Goal: Task Accomplishment & Management: Use online tool/utility

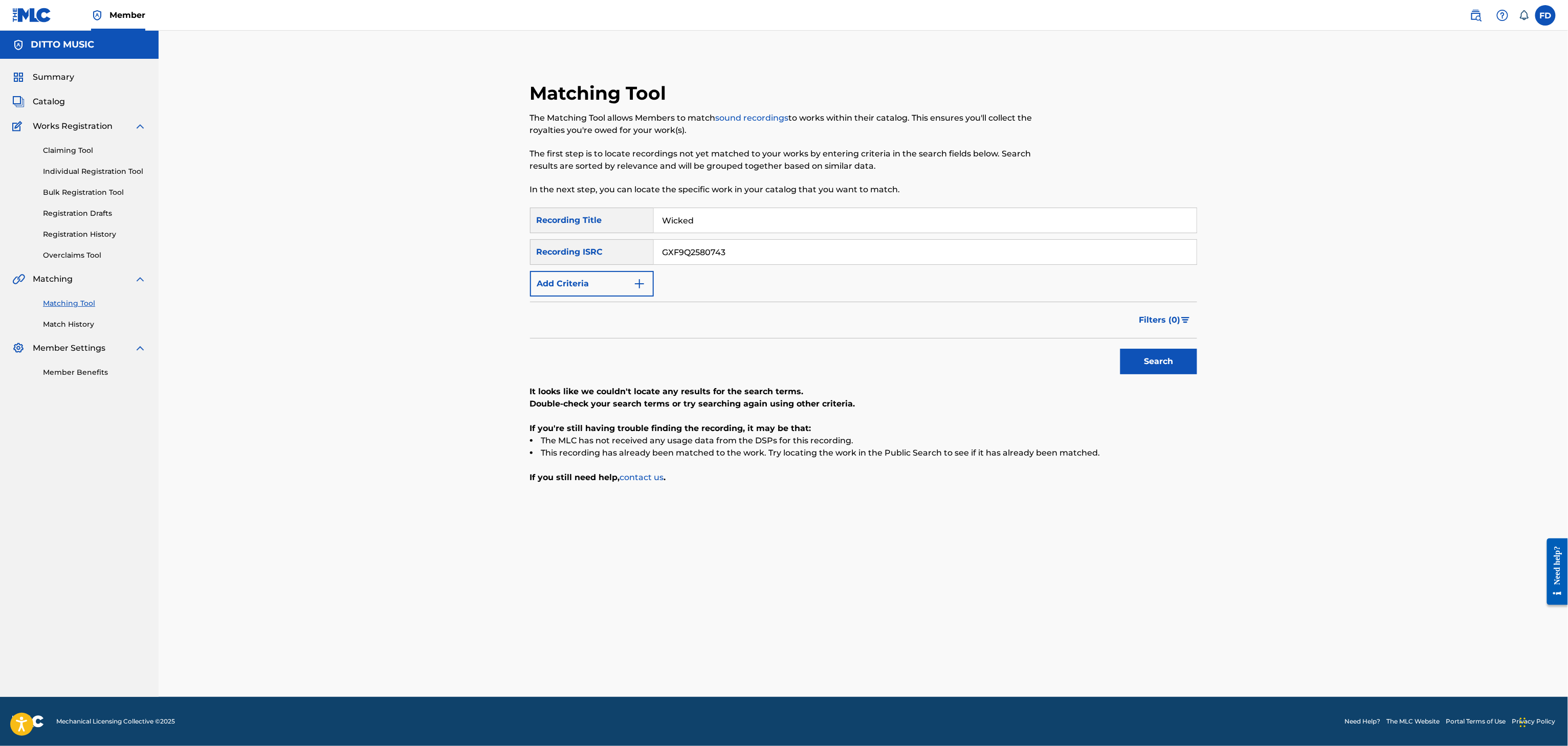
click at [692, 209] on input "Wicked" at bounding box center [925, 220] width 543 height 24
paste input "Ball This Summer"
type input "Ball This Summer"
click at [1015, 253] on input "GXF9Q2580743" at bounding box center [925, 252] width 543 height 24
paste input "2"
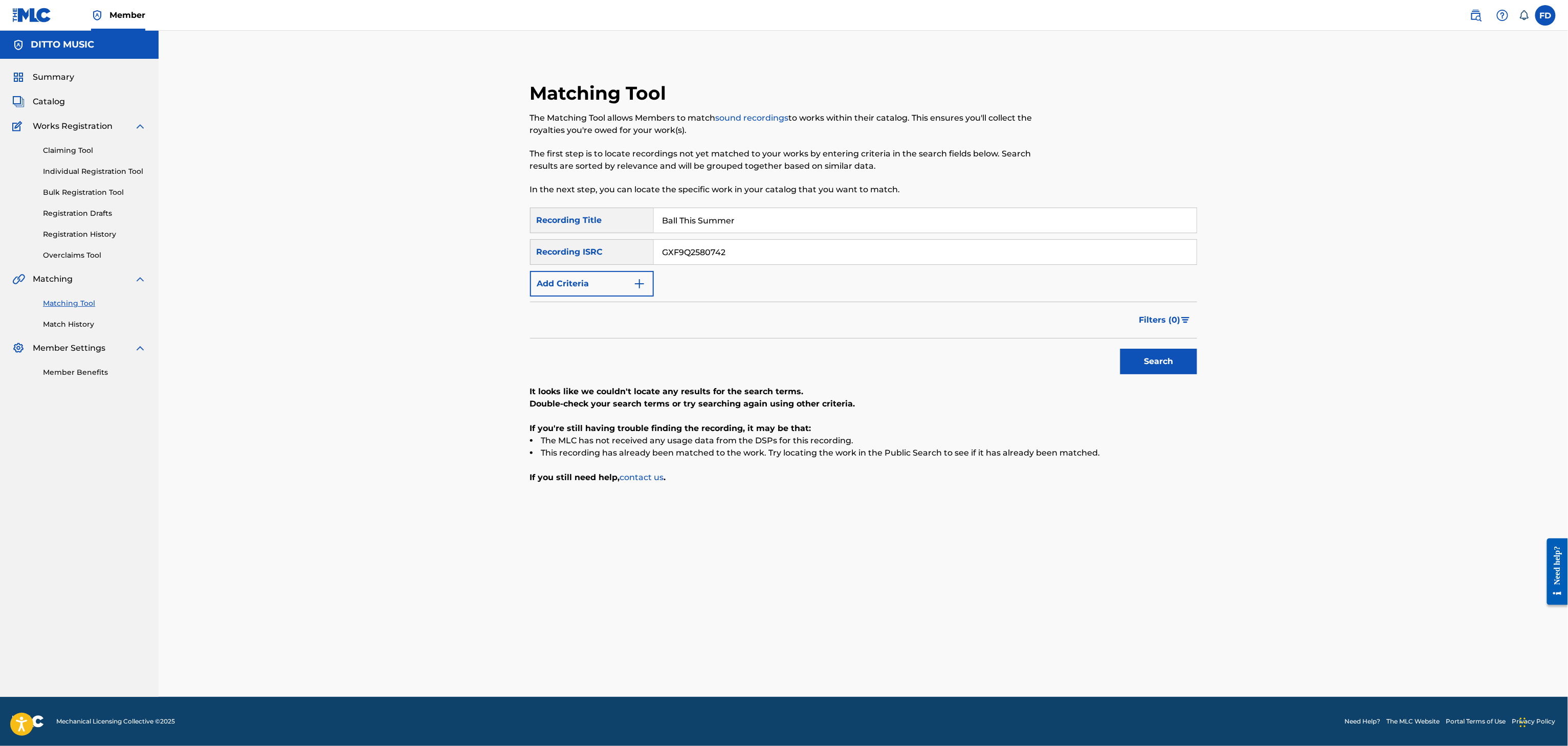
type input "GXF9Q2580742"
click at [1099, 353] on div "Search" at bounding box center [864, 358] width 667 height 41
click at [1104, 353] on div "Search" at bounding box center [864, 358] width 667 height 41
click at [1160, 367] on button "Search" at bounding box center [1159, 361] width 77 height 26
click at [755, 232] on input "Ball This Summer" at bounding box center [925, 220] width 543 height 24
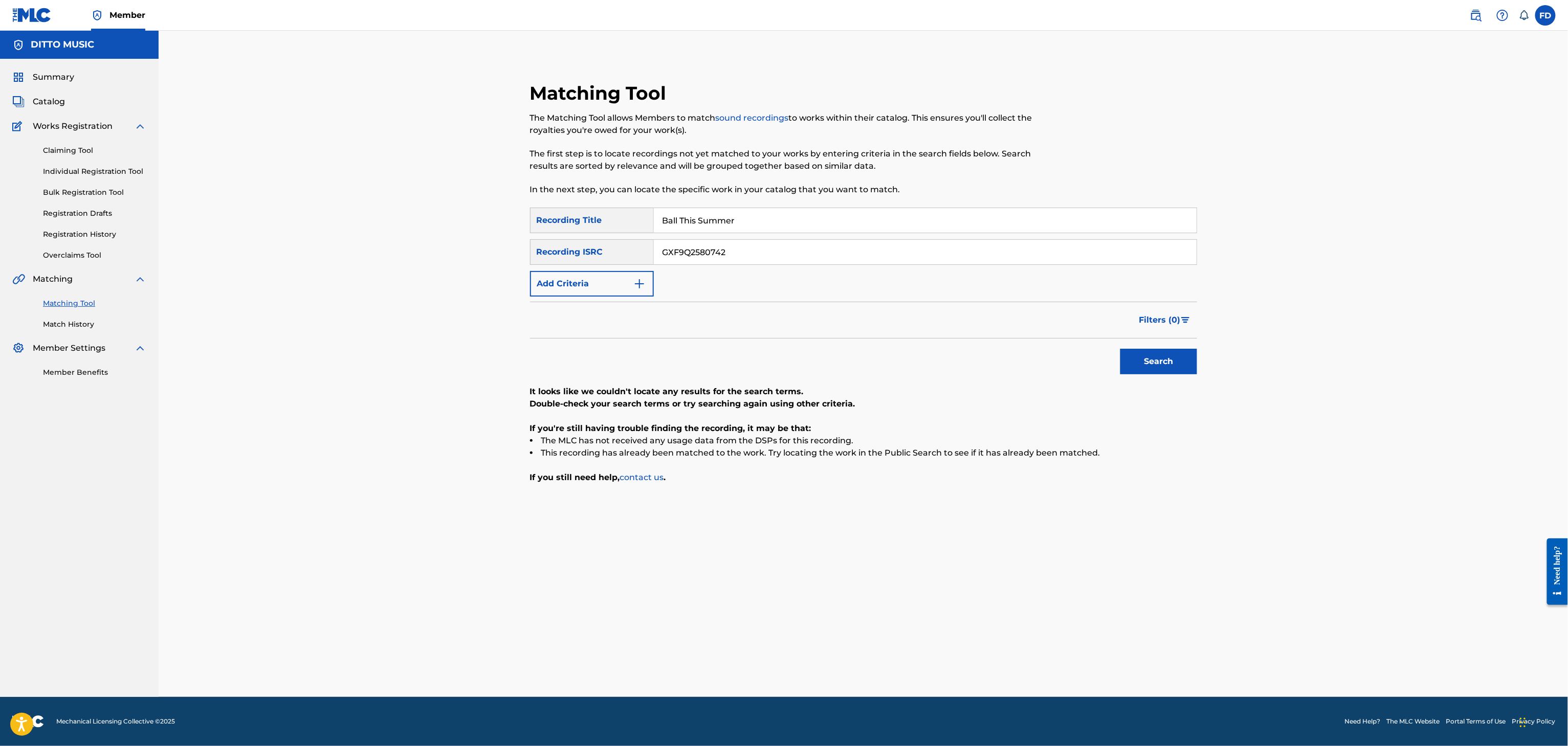
paste input "Wicked"
type input "Wicked"
click at [913, 257] on input "GXF9Q2580742" at bounding box center [925, 252] width 543 height 24
paste input "3"
type input "GXF9Q2580743"
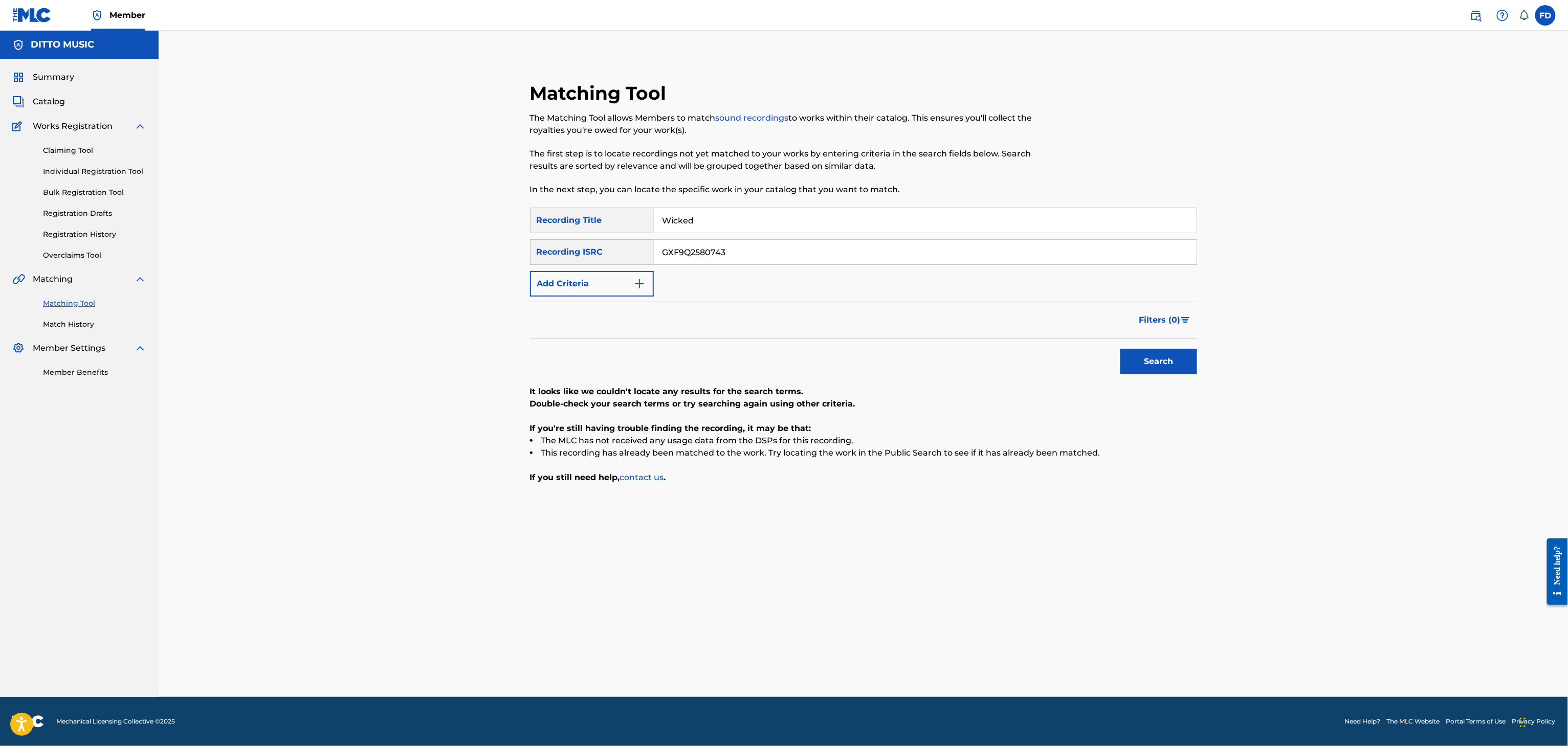
click at [1156, 353] on button "Search" at bounding box center [1159, 361] width 77 height 26
click at [765, 208] on input "Wicked" at bounding box center [925, 220] width 543 height 24
paste input "Shake Dat Azz"
type input "Shake Dat Azz"
click at [755, 236] on div "SearchWithCriteria6ed30c14-851d-476e-80d6-4cbf3fef72be Recording Title Shake Da…" at bounding box center [864, 252] width 667 height 89
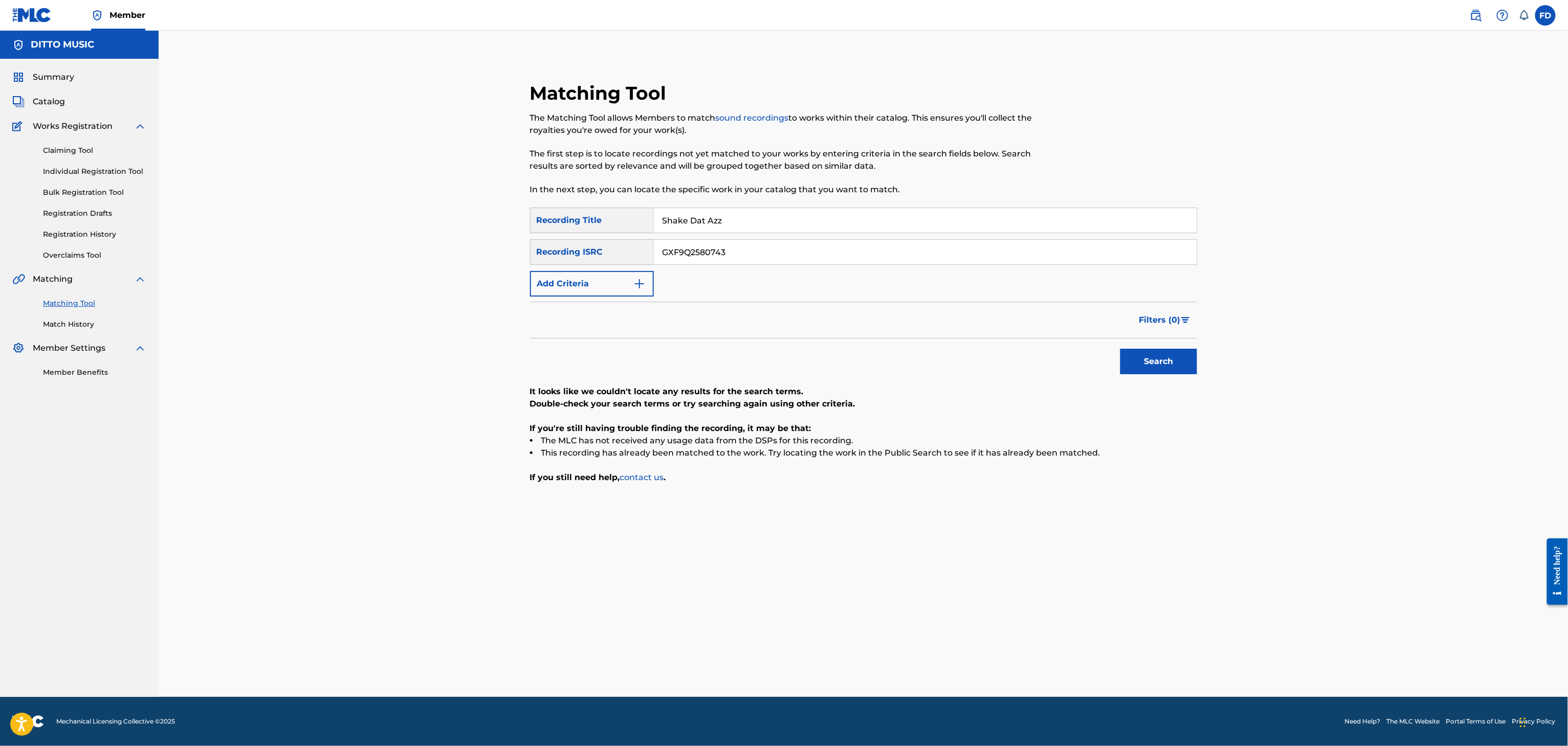
click at [755, 245] on input "GXF9Q2580743" at bounding box center [925, 252] width 543 height 24
paste input "1"
type input "GXF9Q2580741"
click at [1138, 358] on button "Search" at bounding box center [1159, 361] width 77 height 26
click at [782, 221] on input "Shake Dat Azz" at bounding box center [925, 220] width 543 height 24
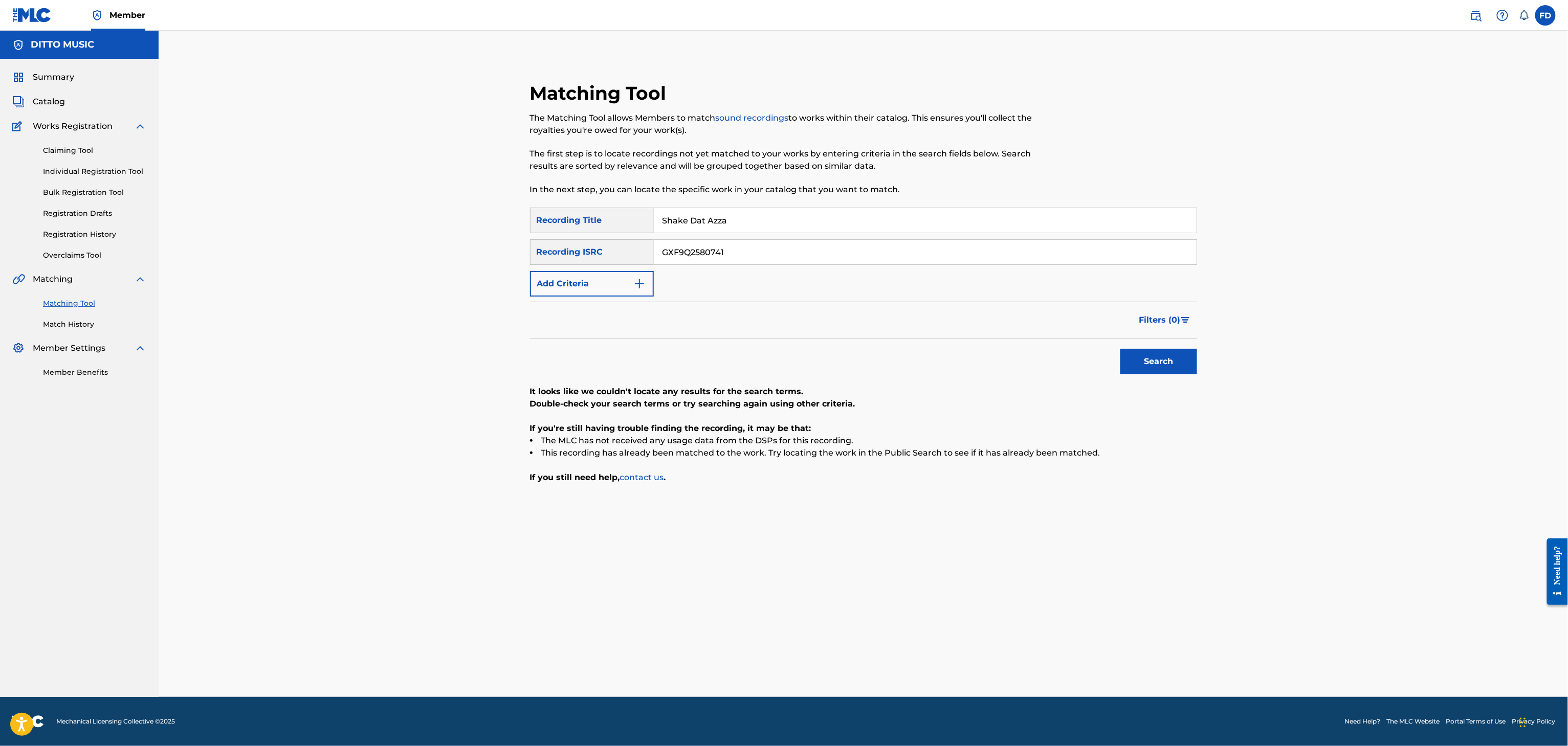
paste input "Set the Play"
paste input "Search Form"
type input "Set the Play"
click at [924, 255] on input "GXF9Q2580741" at bounding box center [925, 252] width 543 height 24
paste input "0"
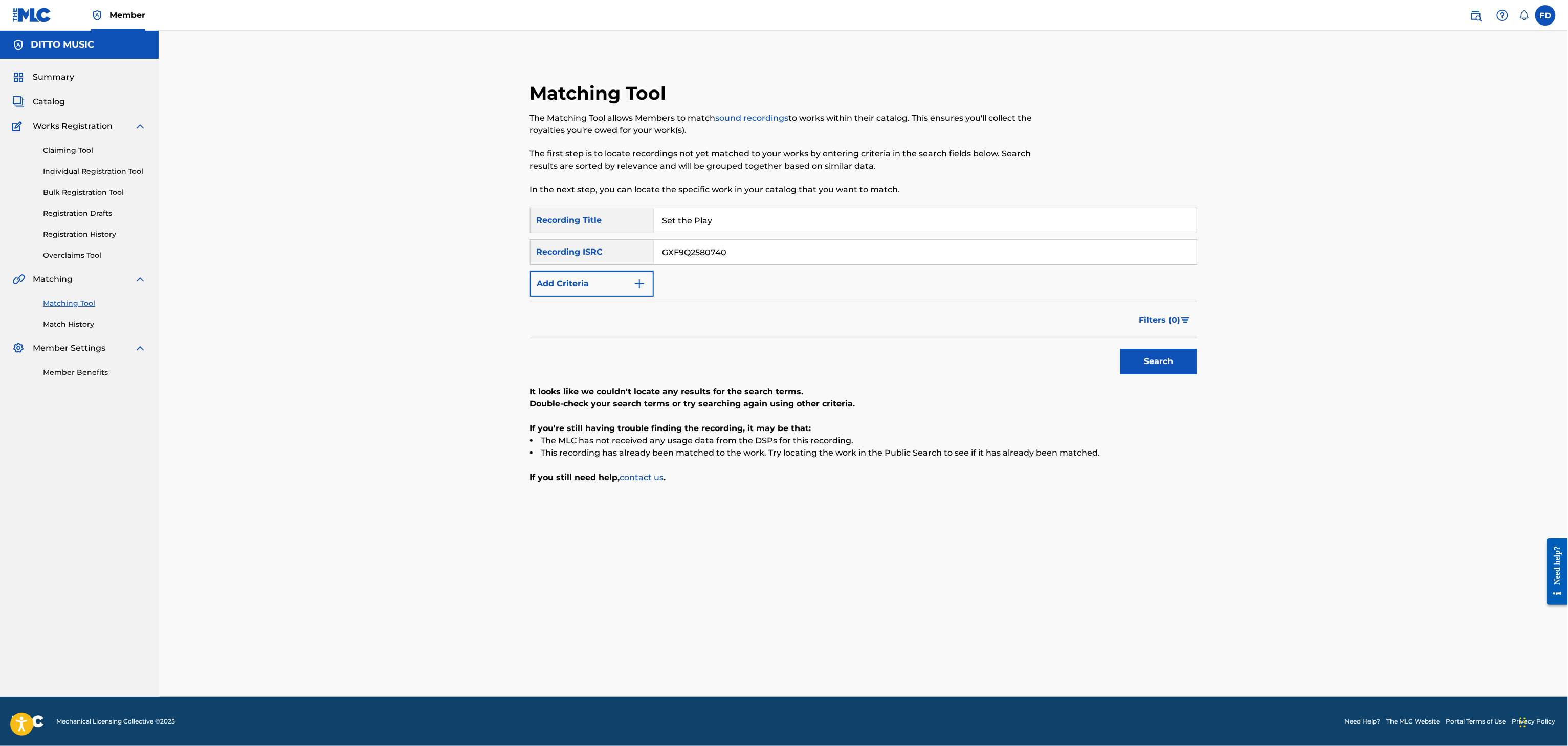
type input "GXF9Q2580740"
click at [1154, 360] on button "Search" at bounding box center [1159, 361] width 77 height 26
click at [758, 224] on input "Set the Play" at bounding box center [925, 220] width 543 height 24
paste input "Dreams"
type input "Dreams"
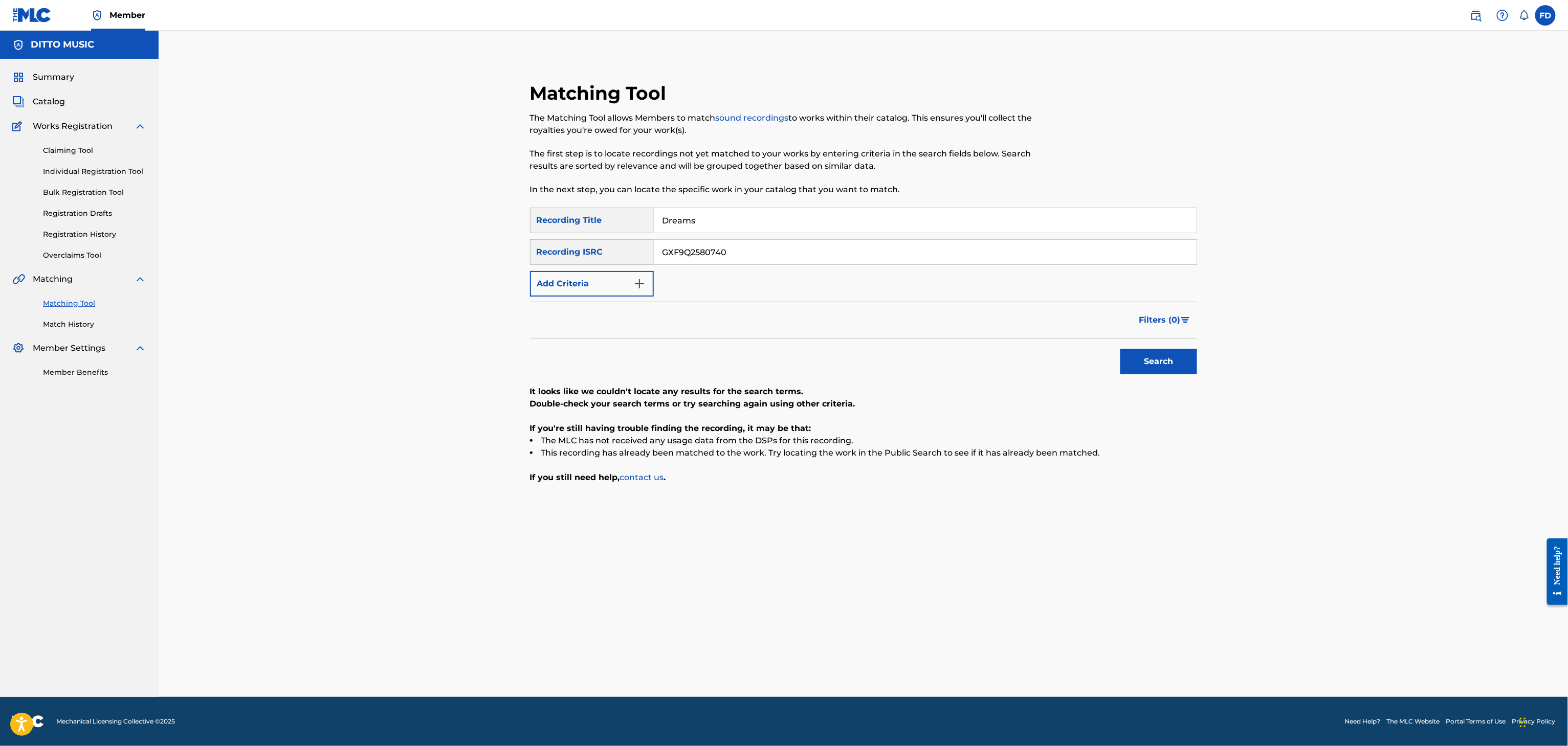
click at [780, 251] on input "GXF9Q2580740" at bounding box center [925, 252] width 543 height 24
paste input "UKXN22572422"
type input "UKXN22572422"
click at [1142, 369] on button "Search" at bounding box center [1159, 361] width 77 height 26
click at [707, 220] on input "Dreams" at bounding box center [925, 220] width 543 height 24
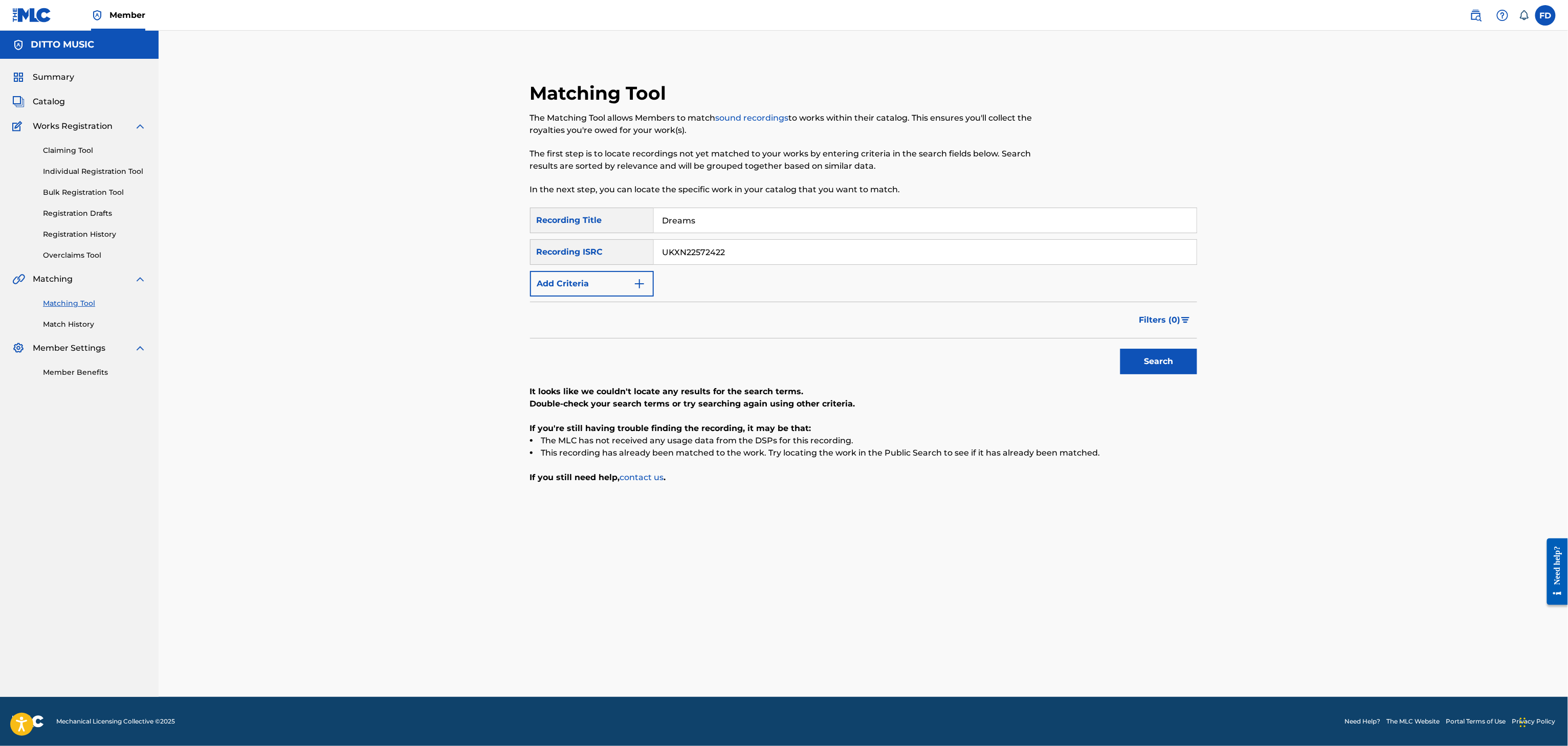
paste input "Introduction"
type input "Introduction"
click at [748, 259] on input "UKXN22572422" at bounding box center [925, 252] width 543 height 24
paste input "5544"
type input "UKXN22555442"
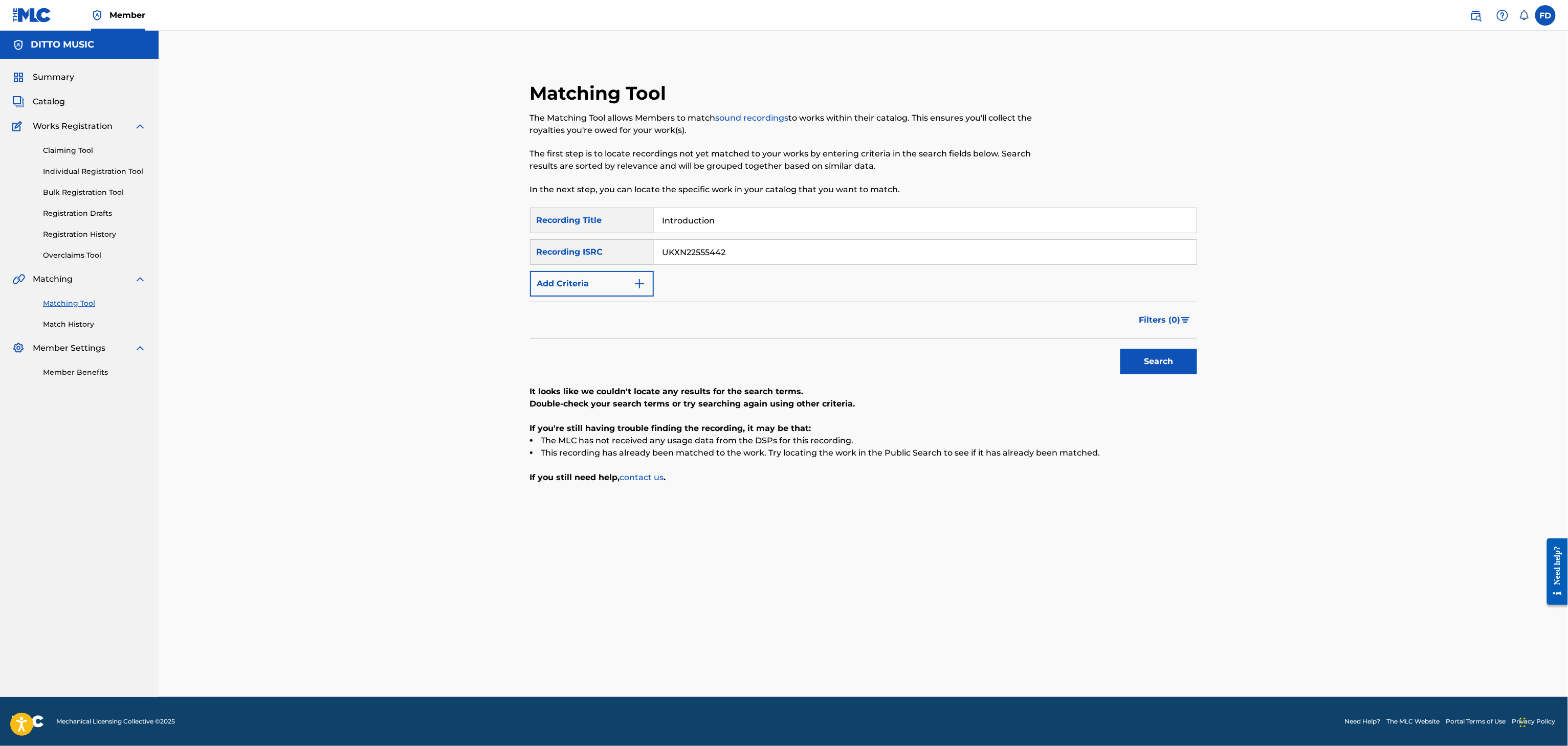
click at [1158, 374] on button "Search" at bounding box center [1159, 361] width 77 height 26
click at [775, 233] on div "SearchWithCriteria6ed30c14-851d-476e-80d6-4cbf3fef72be Recording Title Introduc…" at bounding box center [864, 252] width 667 height 89
click at [786, 215] on input "Introduction" at bounding box center [925, 220] width 543 height 24
paste input "Escape"
type input "Escape"
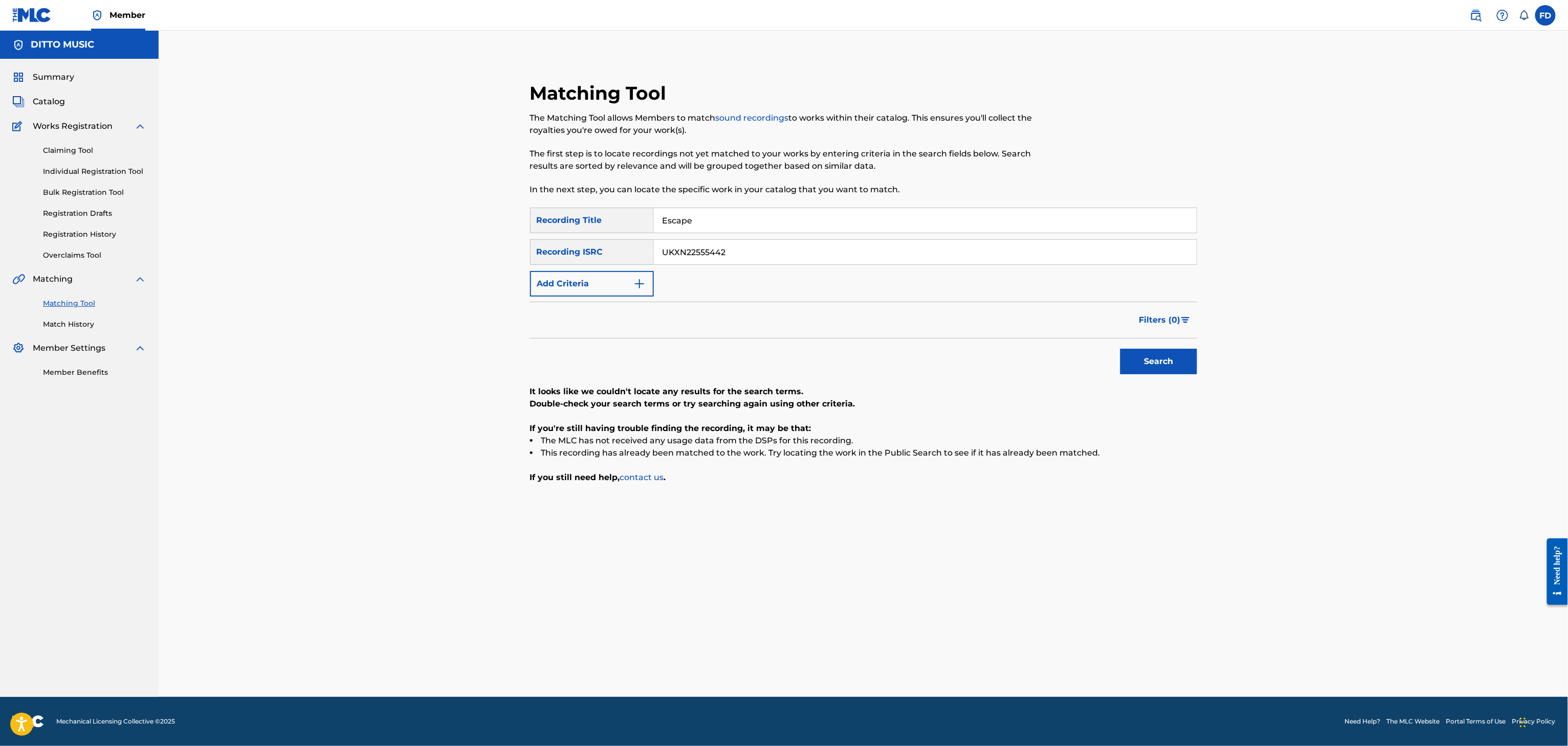
click at [931, 262] on input "UKXN22555442" at bounding box center [925, 252] width 543 height 24
paste input "459"
type input "UKXN22545942"
click at [1158, 354] on button "Search" at bounding box center [1159, 361] width 77 height 26
click at [739, 210] on input "Escape" at bounding box center [925, 220] width 543 height 24
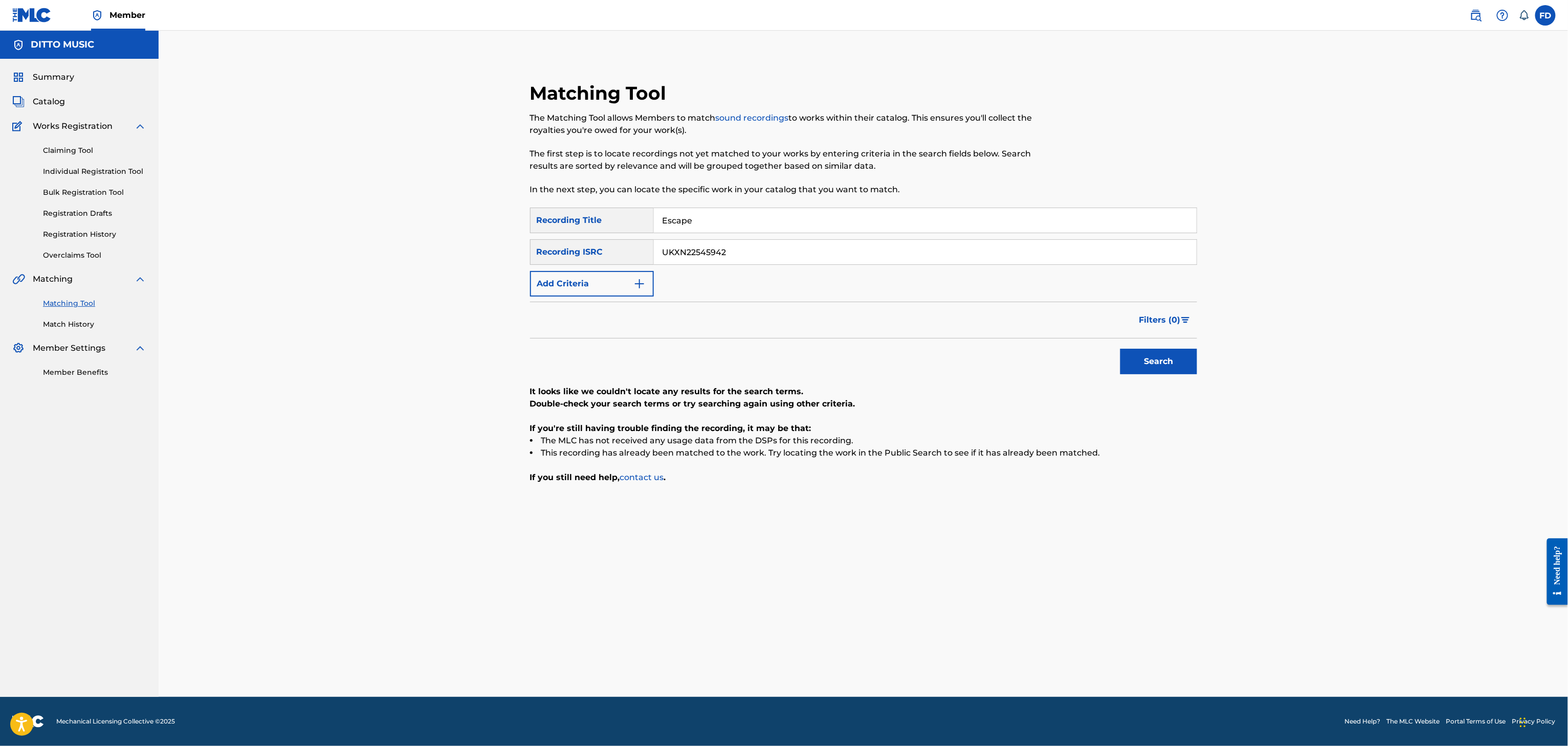
paste input "You Are the On"
type input "You Are the One"
click at [761, 251] on input "UKXN22545942" at bounding box center [925, 252] width 543 height 24
paste input "DOAOX2200070"
type input "DOAOX2200070"
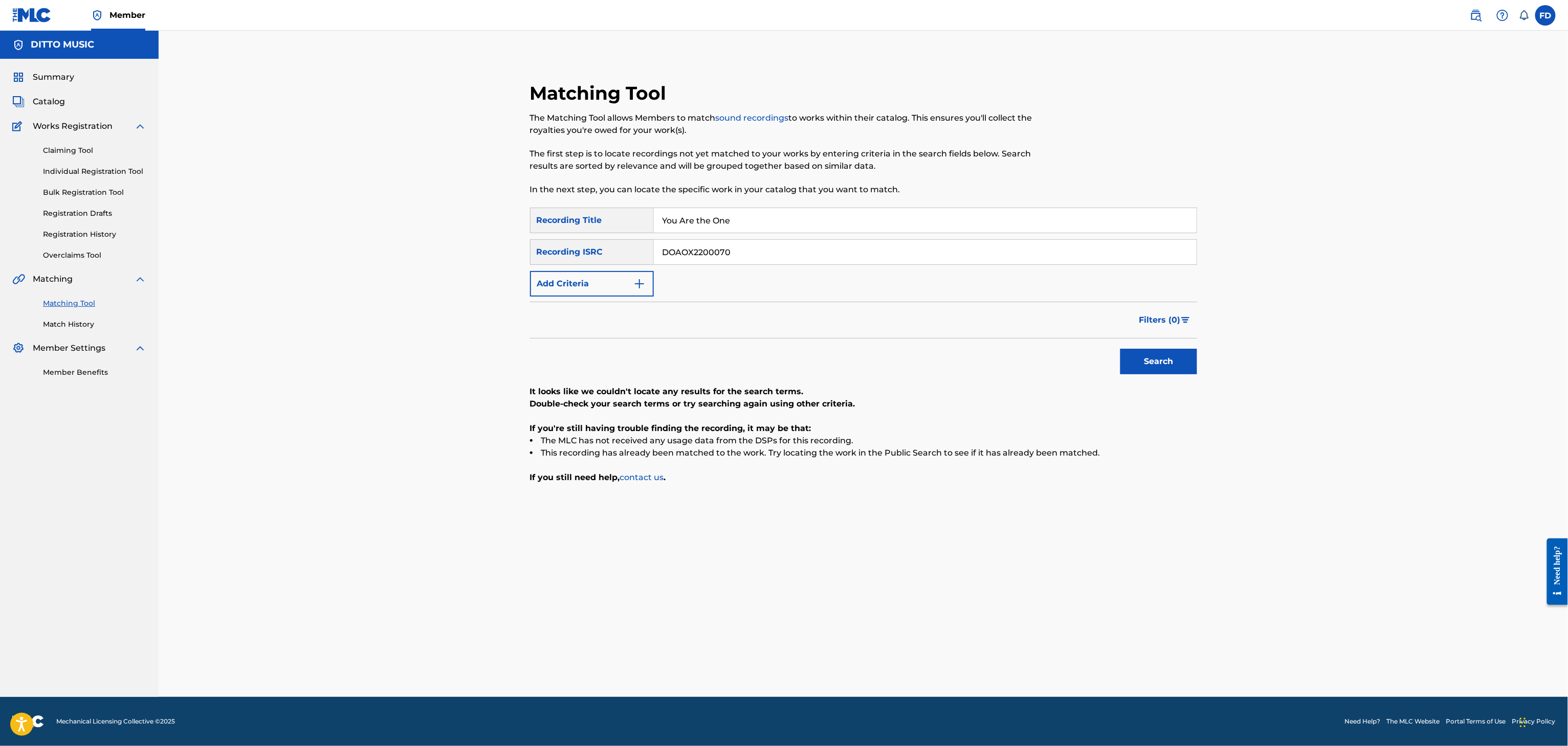
click at [1133, 365] on button "Search" at bounding box center [1159, 361] width 77 height 26
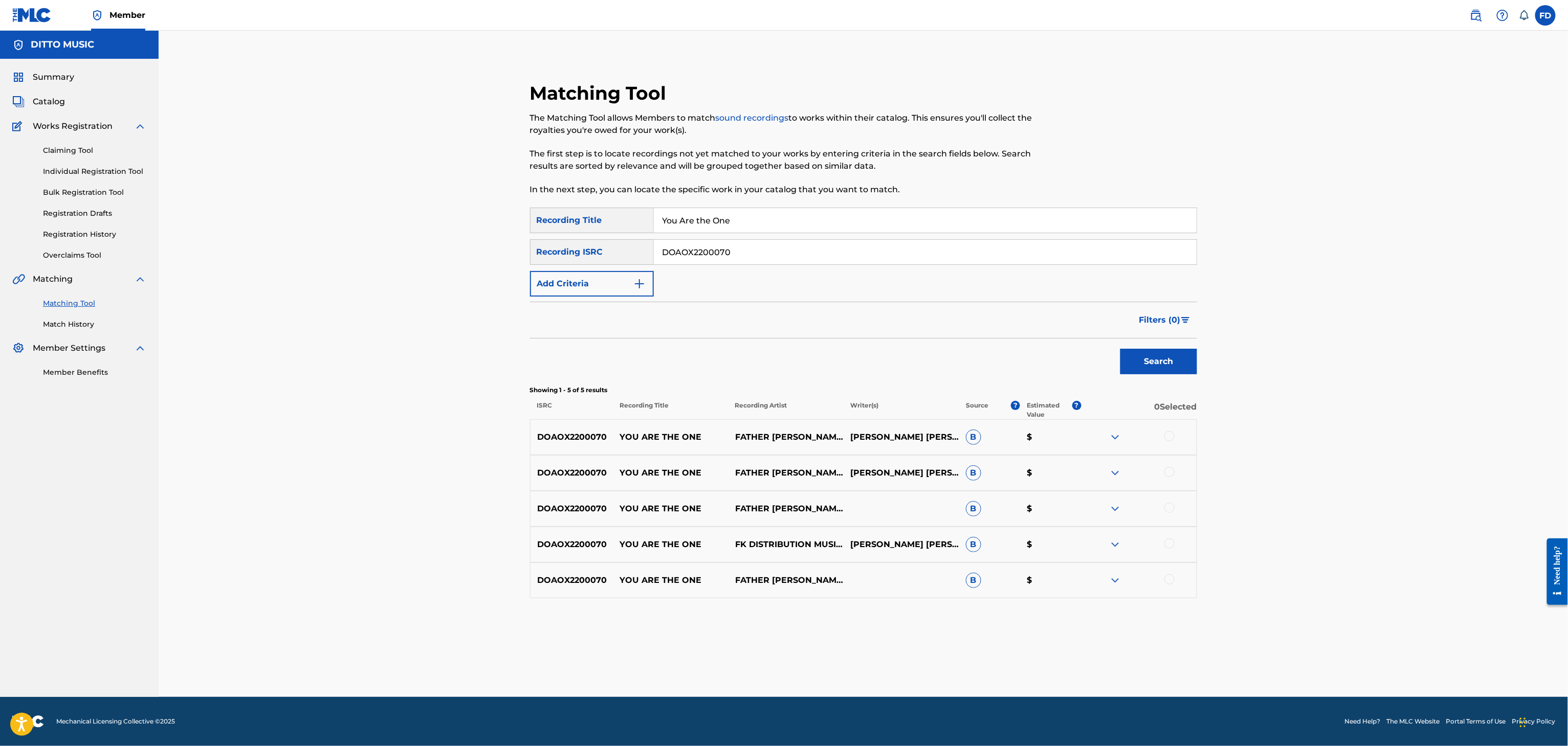
click at [1169, 441] on div at bounding box center [1169, 436] width 10 height 10
click at [1172, 470] on div at bounding box center [1169, 472] width 10 height 10
click at [1175, 498] on div "DOAOX2200070 YOU ARE THE ONE FATHER [PERSON_NAME] 509 B $" at bounding box center [864, 509] width 667 height 36
click at [1169, 503] on div at bounding box center [1169, 507] width 10 height 10
click at [1166, 544] on div at bounding box center [1169, 543] width 10 height 10
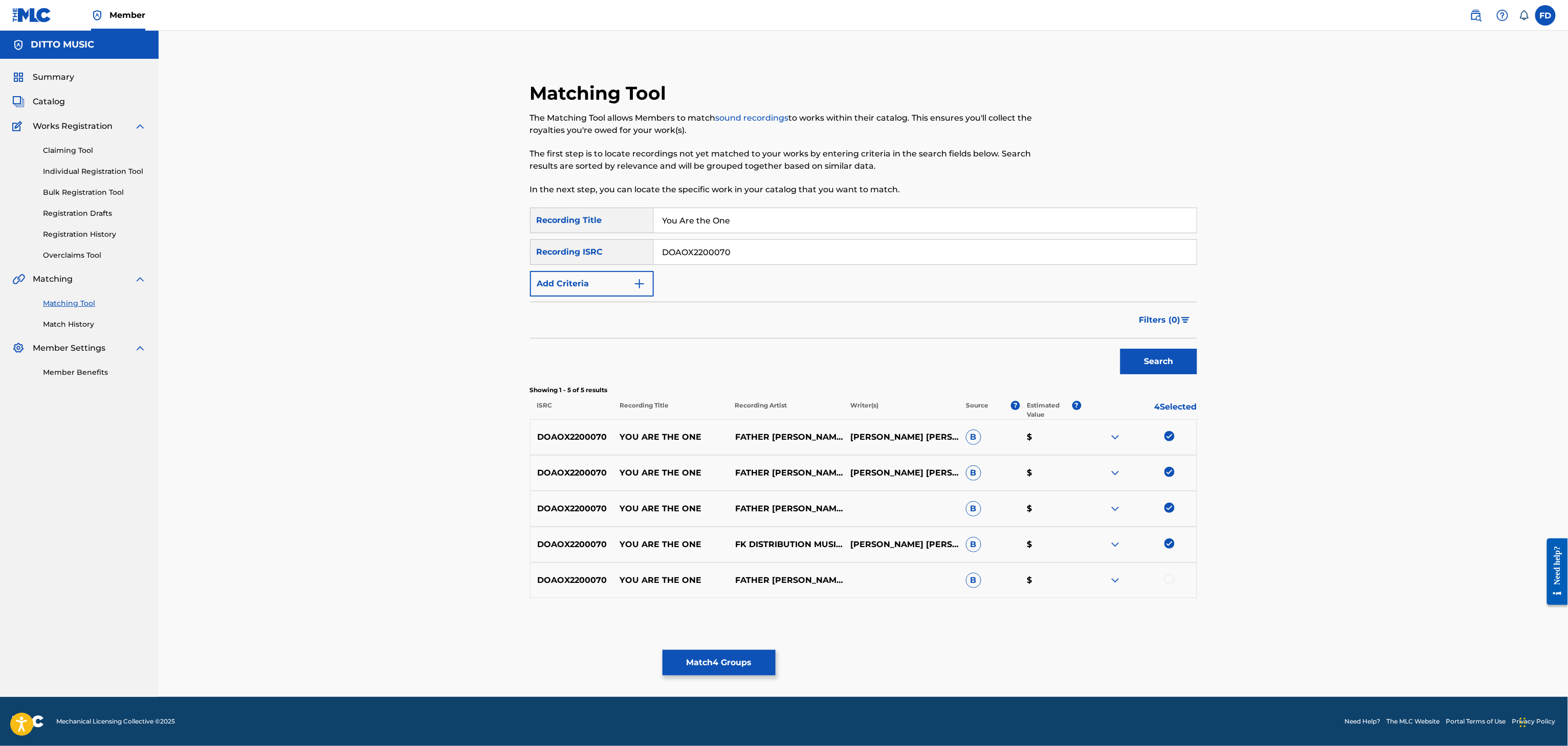
click at [1166, 584] on div at bounding box center [1169, 579] width 10 height 10
click at [774, 668] on button "Match 5 Groups" at bounding box center [719, 663] width 113 height 26
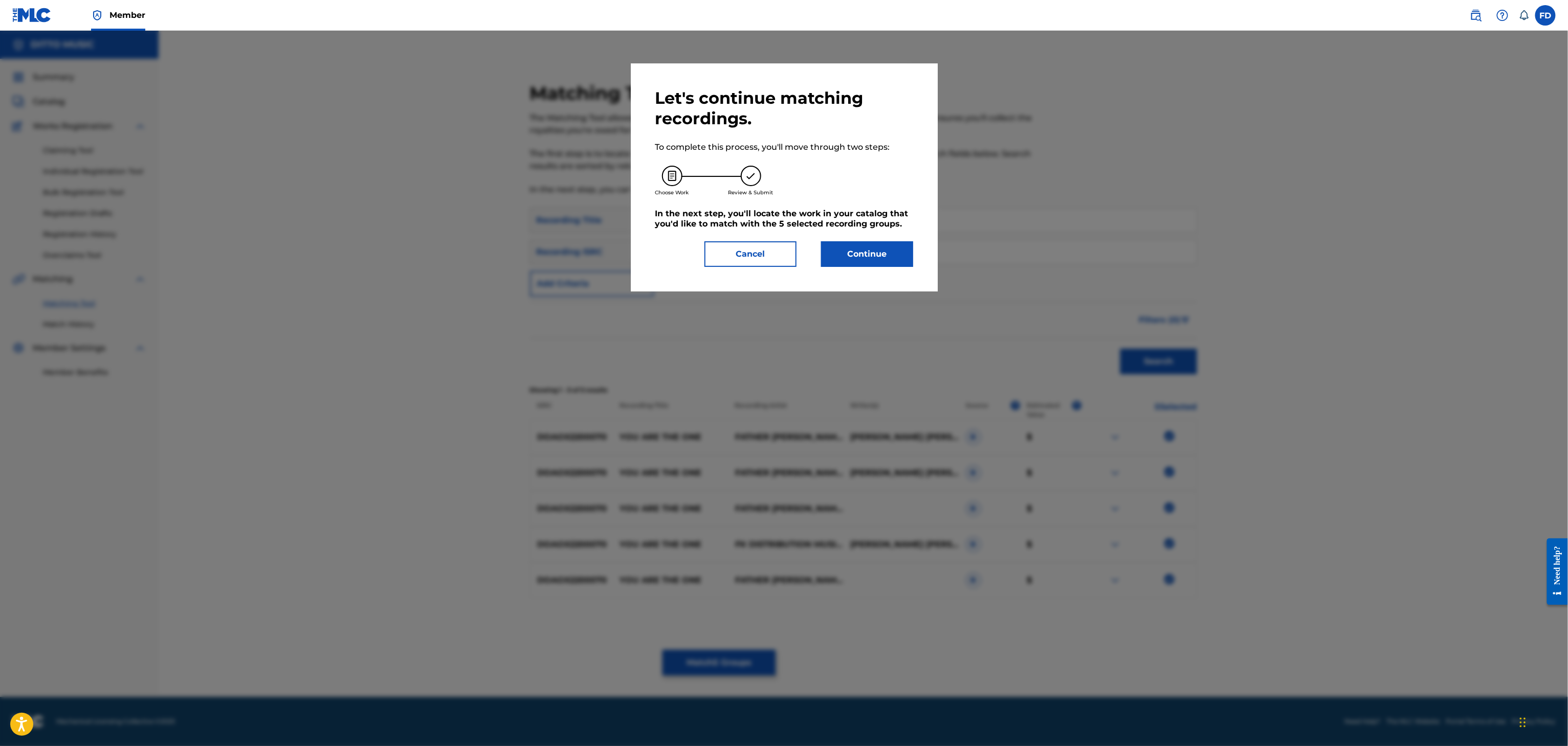
click at [859, 255] on button "Continue" at bounding box center [867, 254] width 92 height 26
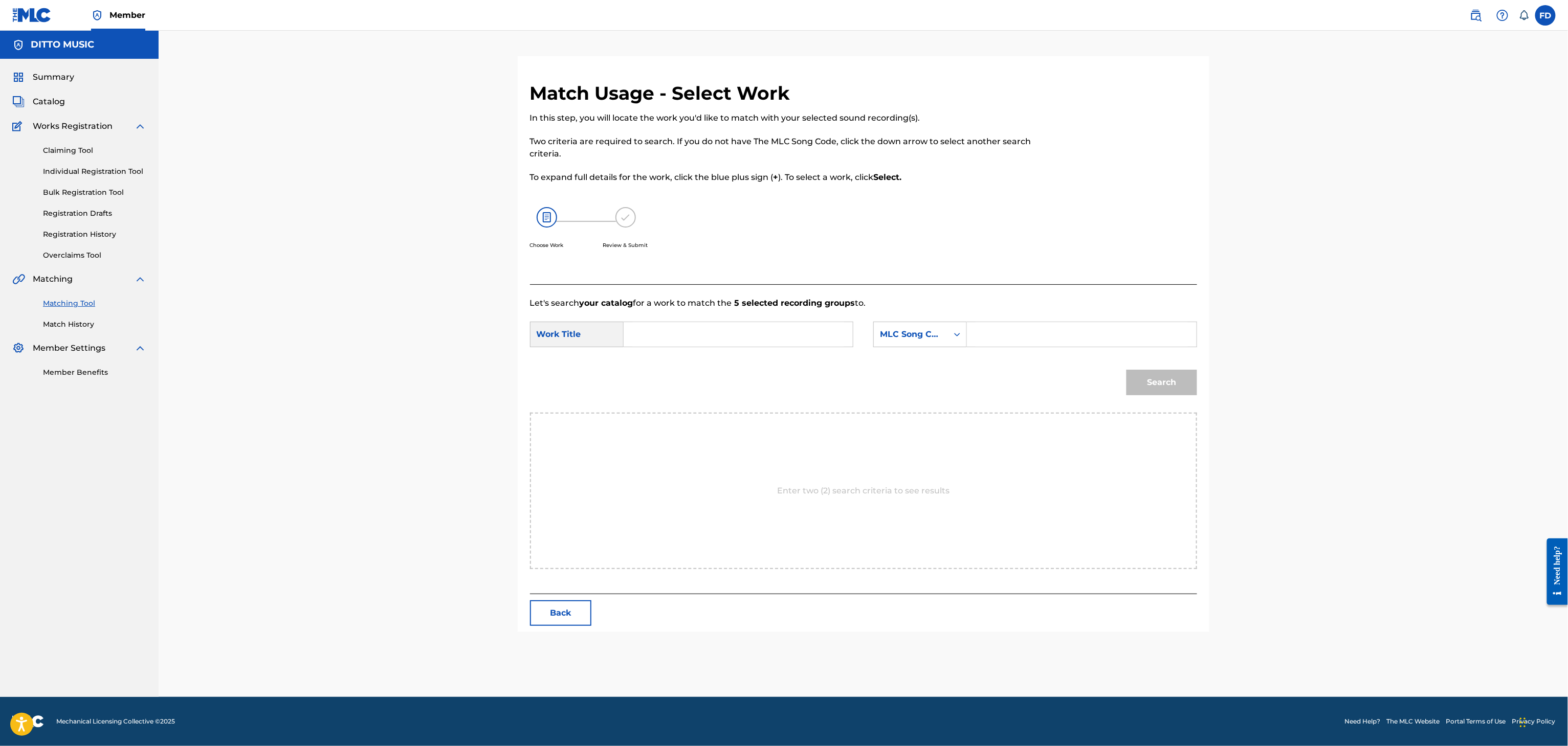
click at [971, 313] on form "SearchWithCriteriabd53b67c-8ce3-40ab-8608-30d9eeeb42ef Work Title SearchWithCri…" at bounding box center [864, 361] width 667 height 103
click at [1007, 342] on input "Search Form" at bounding box center [1082, 334] width 212 height 24
paste input "YQ04XX"
type input "YQ04XX"
click at [815, 325] on input "Search Form" at bounding box center [738, 334] width 212 height 24
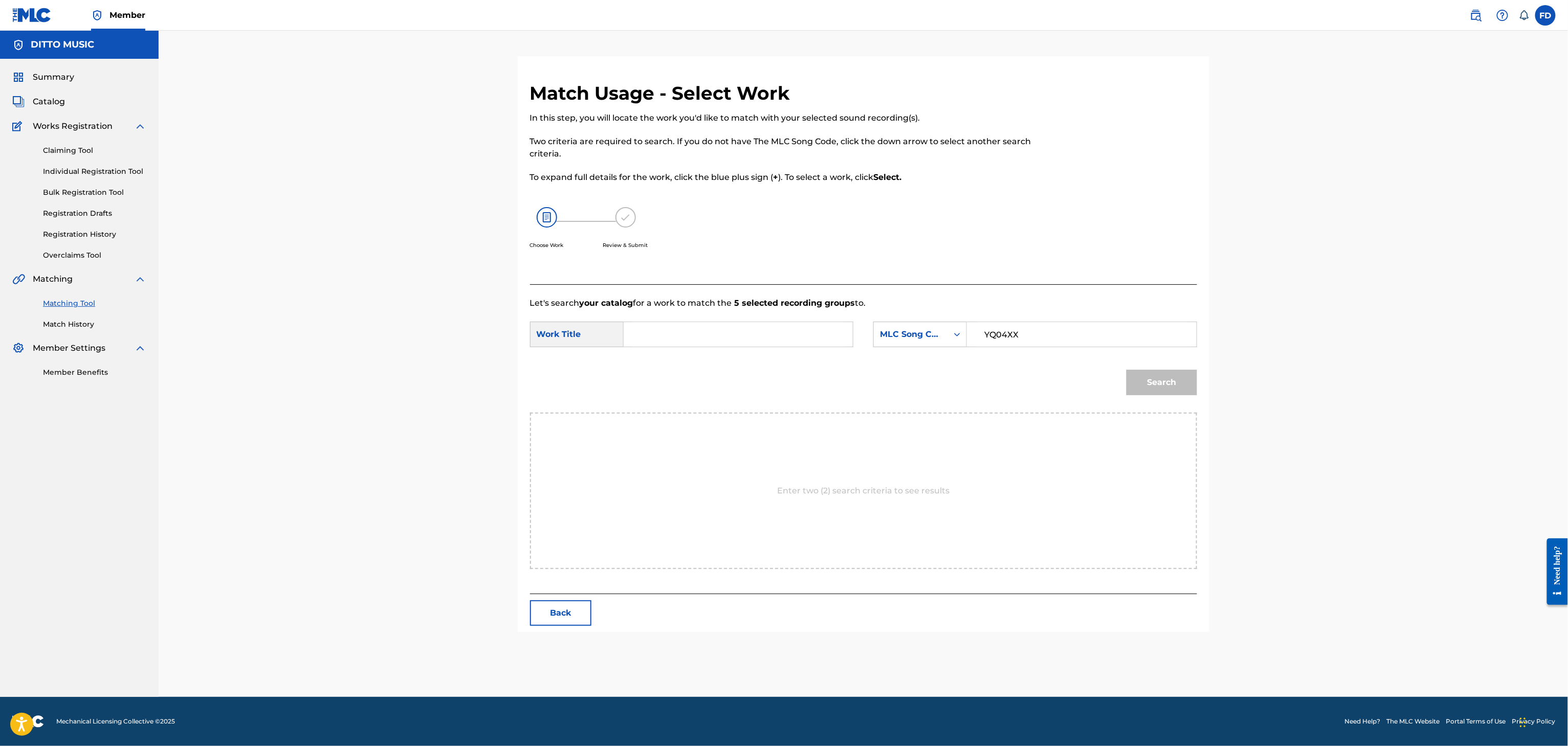
paste input "You Are the One"
type input "You Are the One"
click at [1152, 386] on button "Search" at bounding box center [1162, 383] width 71 height 26
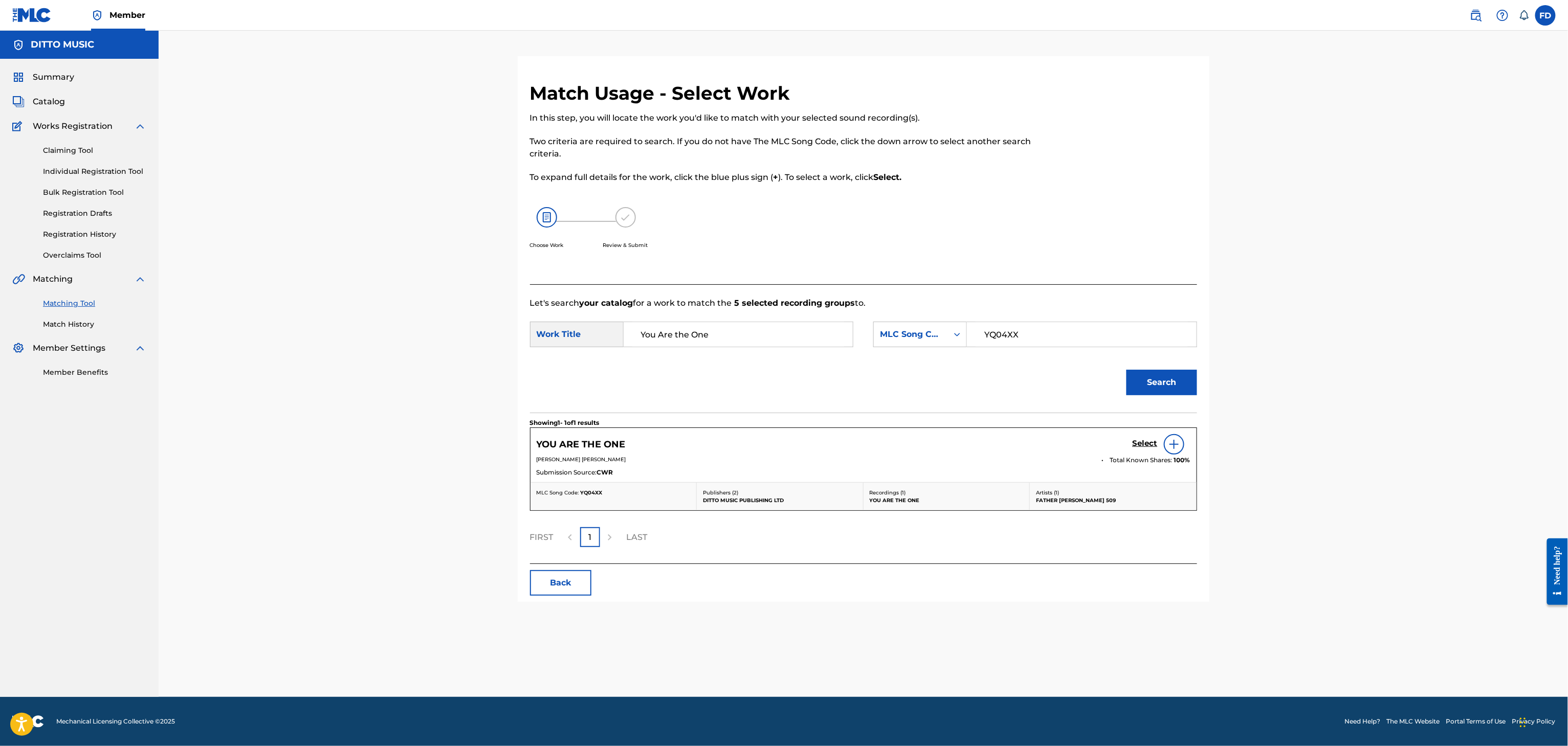
click at [1146, 446] on h5 "Select" at bounding box center [1145, 444] width 25 height 10
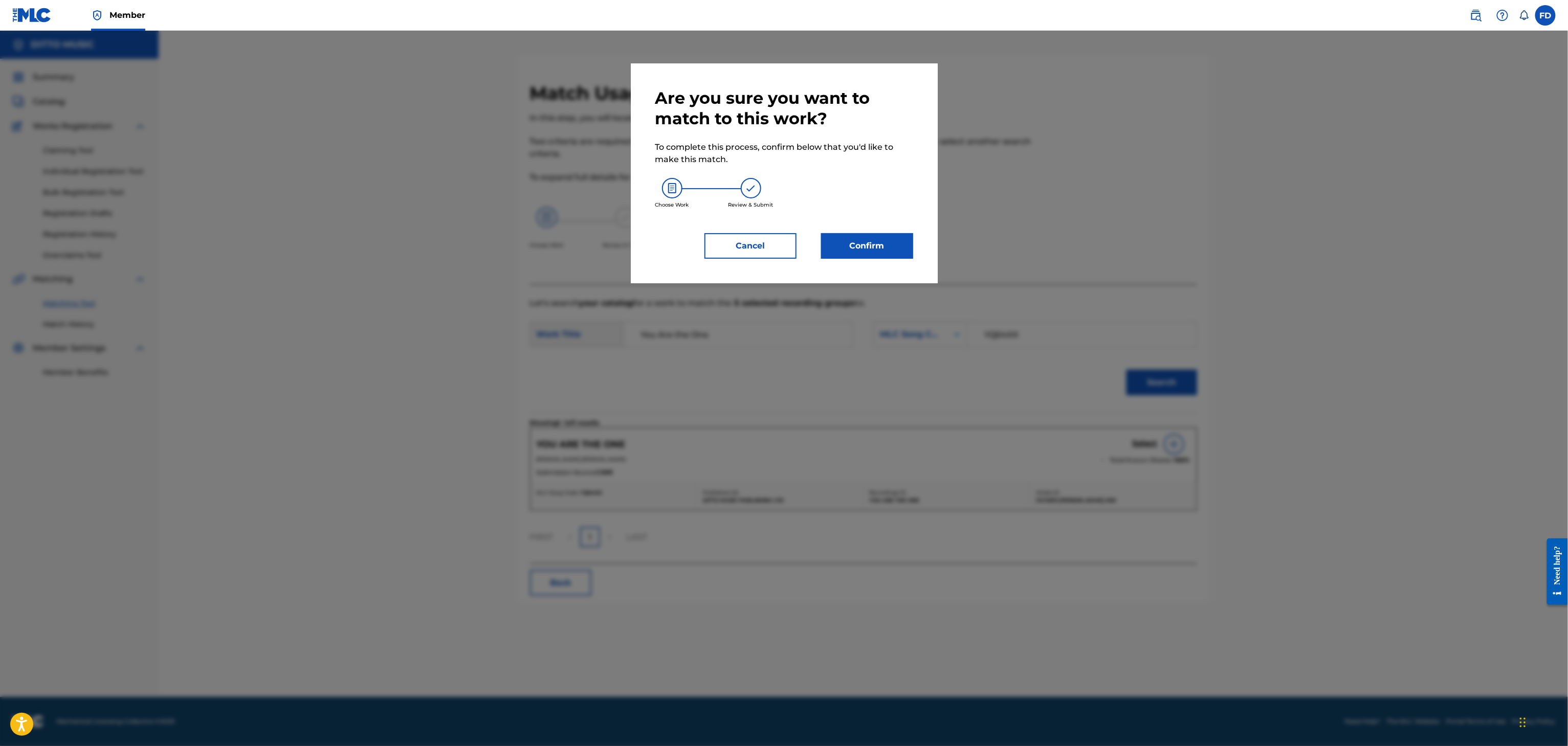
click at [827, 262] on div "Are you sure you want to match to this work? To complete this process, confirm …" at bounding box center [784, 173] width 307 height 220
click at [853, 248] on button "Confirm" at bounding box center [867, 246] width 92 height 26
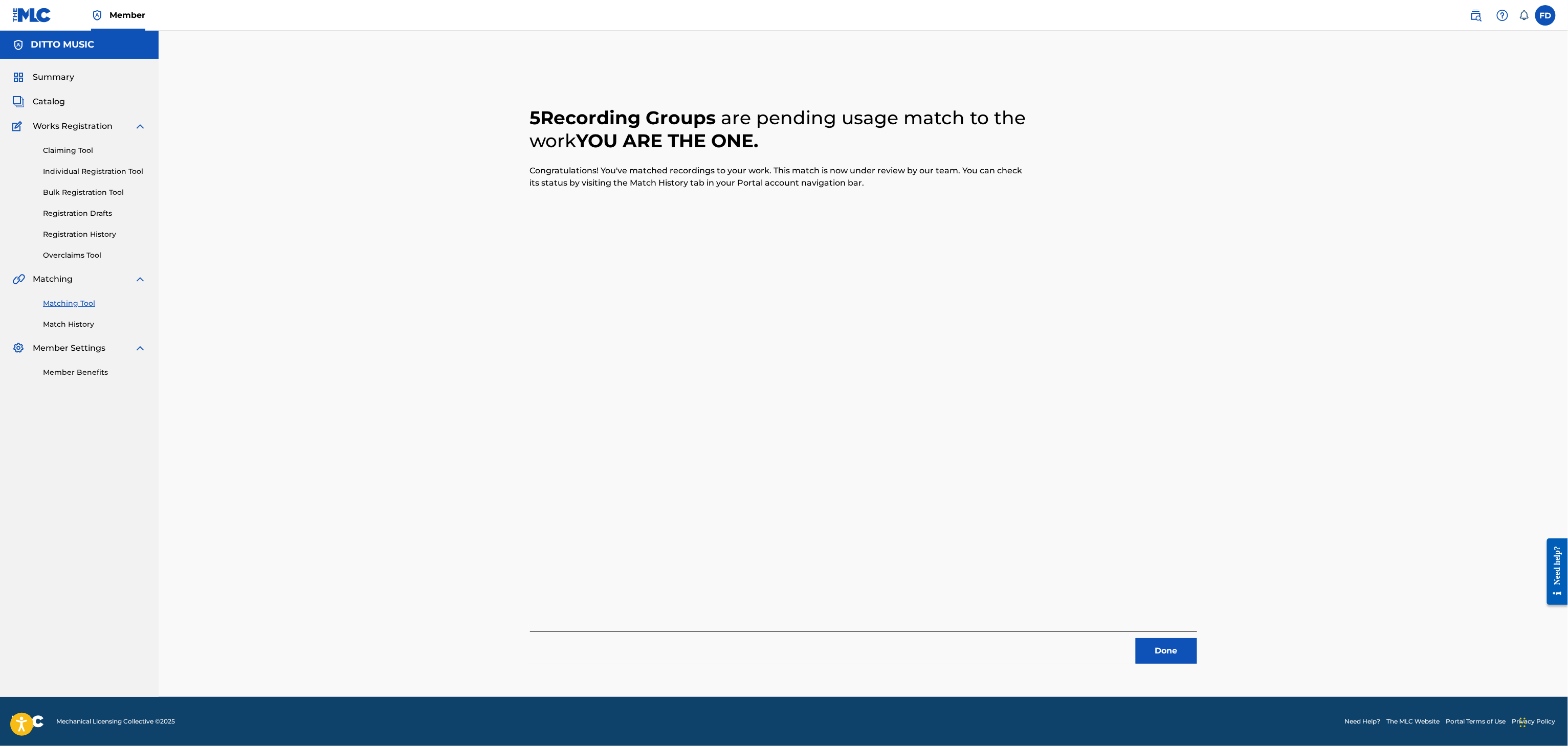
click at [1176, 643] on button "Done" at bounding box center [1166, 651] width 61 height 26
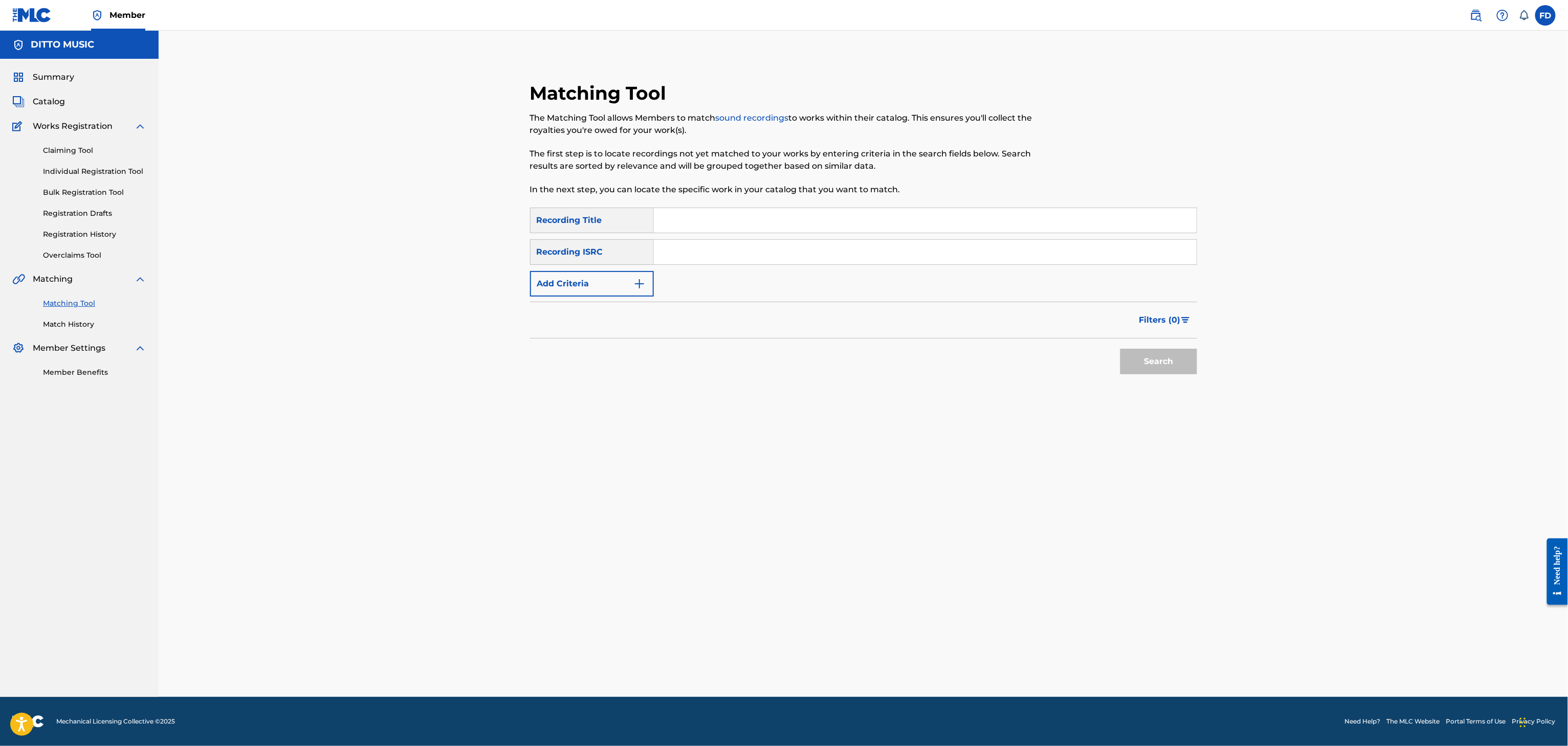
click at [828, 211] on input "Search Form" at bounding box center [925, 220] width 543 height 24
paste input "Recognize"
type input "Recognize"
click at [937, 226] on input "Recognize" at bounding box center [925, 220] width 543 height 24
click at [941, 246] on input "Search Form" at bounding box center [925, 252] width 543 height 24
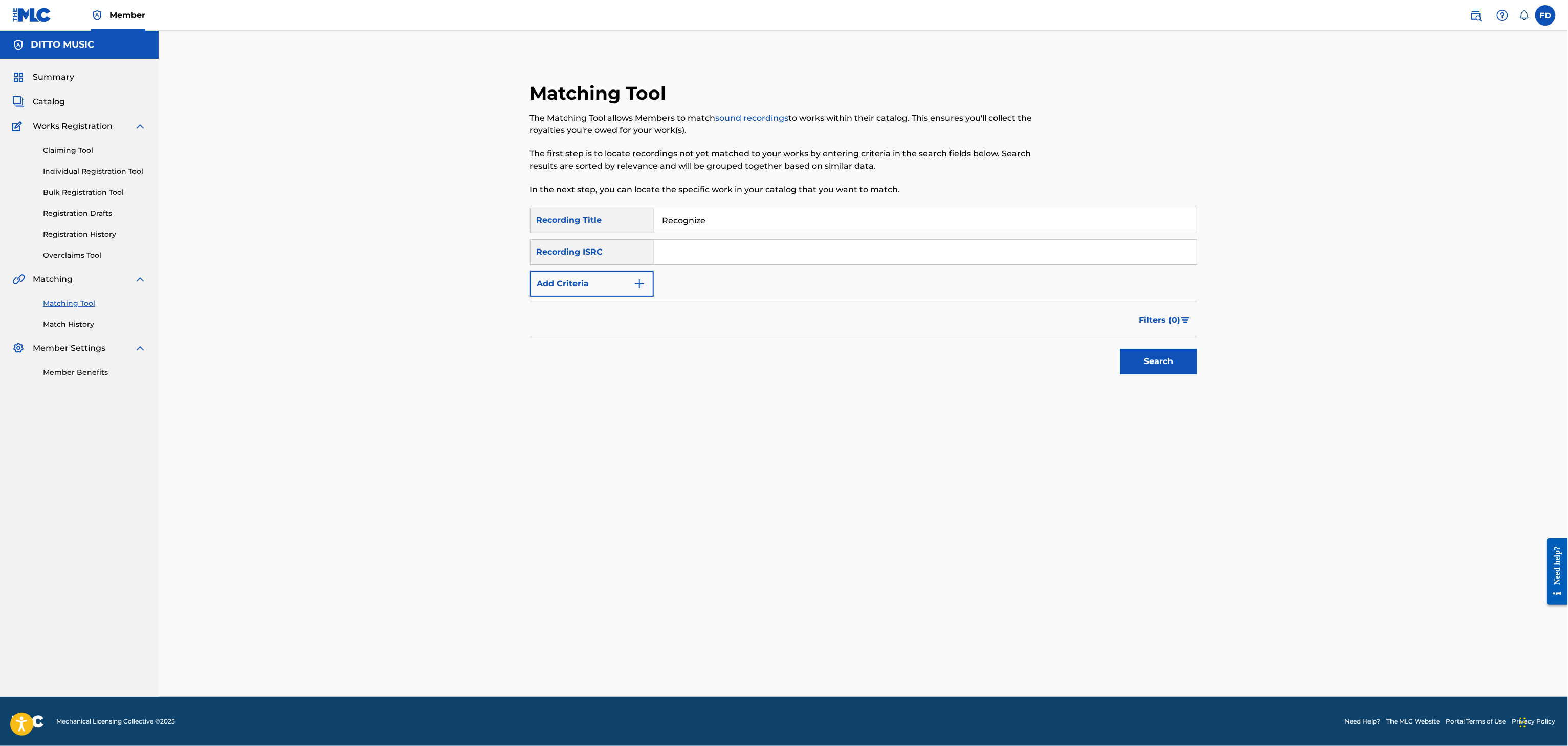
paste input "QZTBC2361456"
type input "QZTBC2361456"
click at [1164, 355] on button "Search" at bounding box center [1159, 361] width 77 height 26
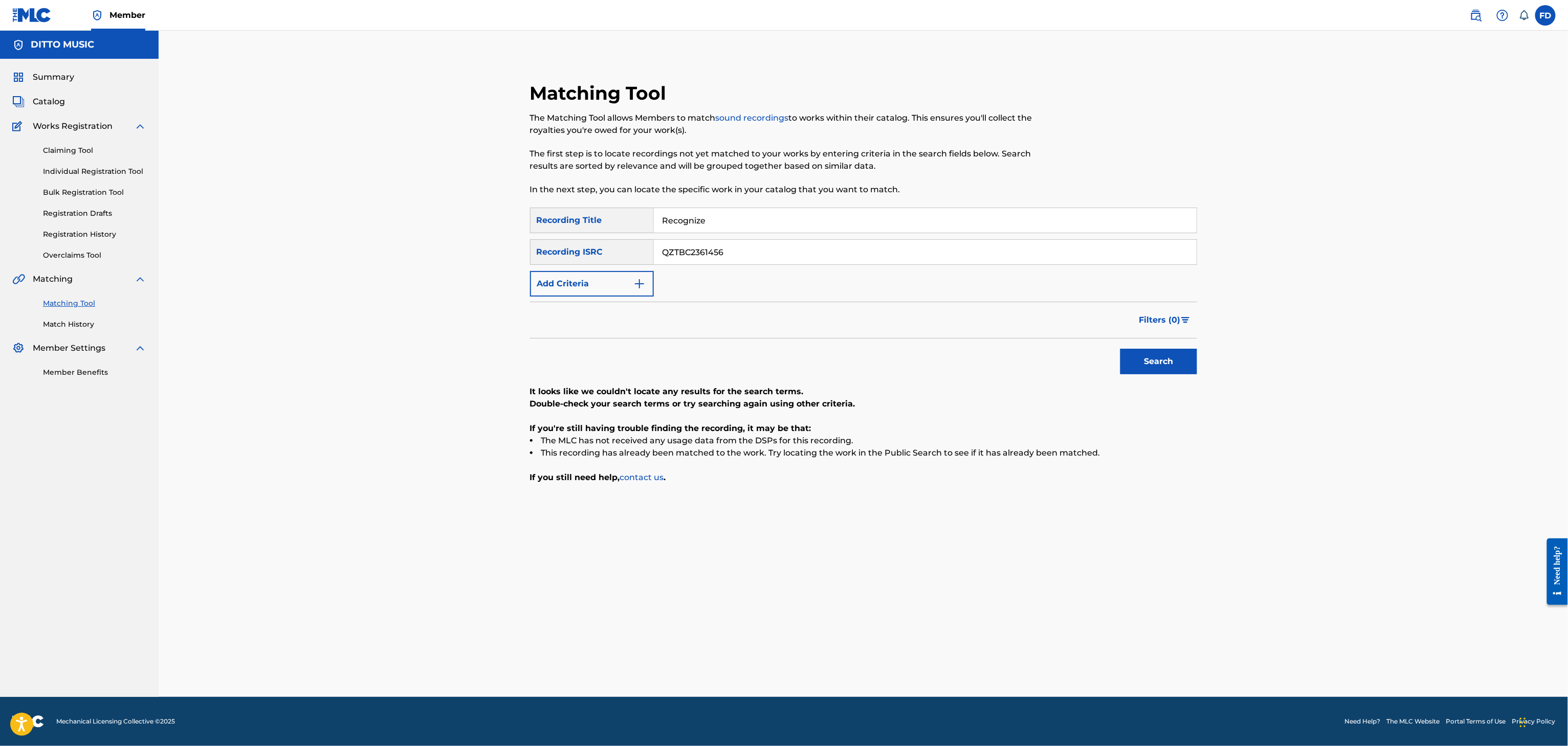
click at [882, 192] on p "In the next step, you can locate the specific work in your catalog that you wan…" at bounding box center [787, 190] width 514 height 12
click at [874, 222] on input "Recognize" at bounding box center [925, 220] width 543 height 24
paste input "(I Lived For) the Nights"
type input "(I Lived For) the Nights"
click at [797, 263] on input "QZTBC2361456" at bounding box center [925, 252] width 543 height 24
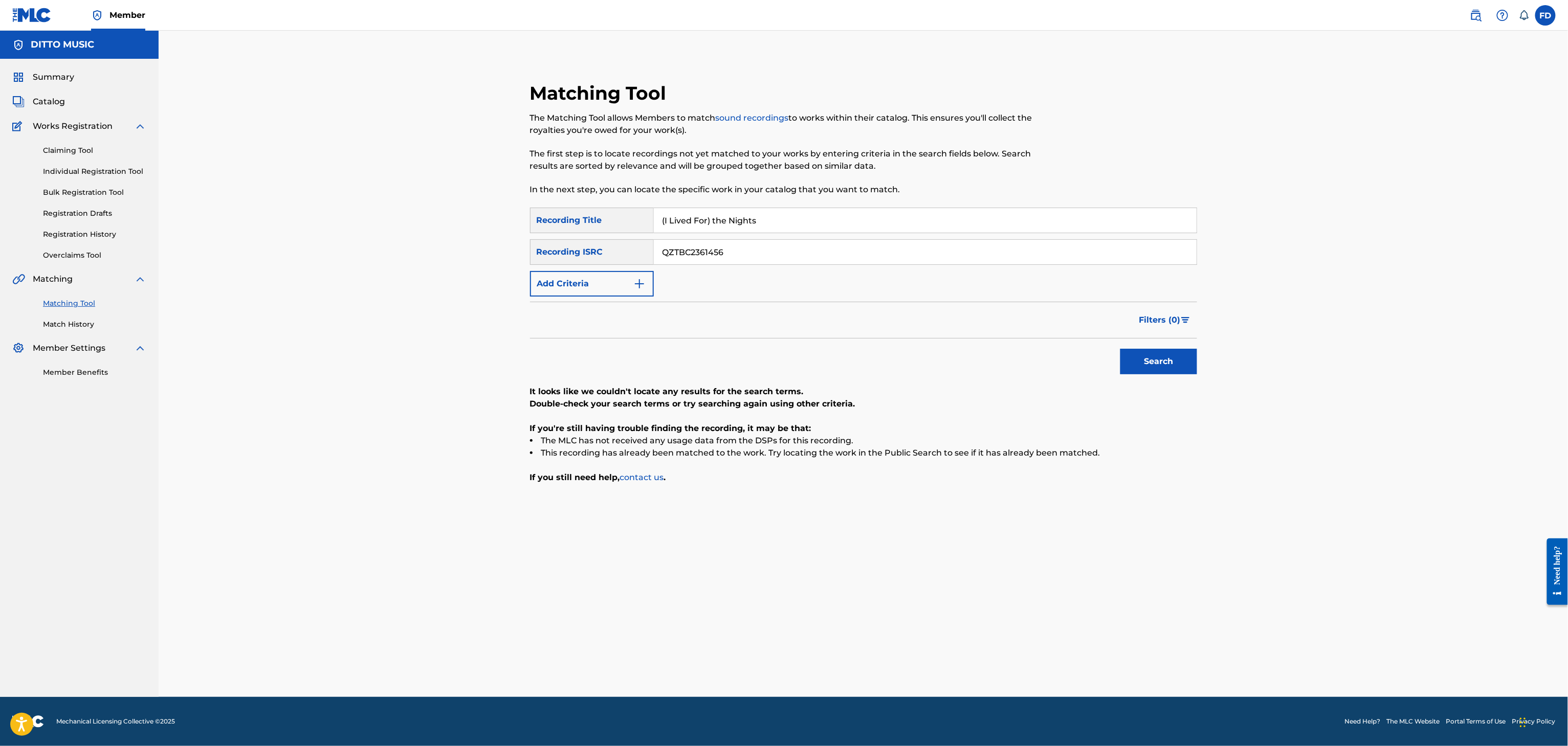
paste input "NWU2458189"
type input "QZNWU2458189"
click at [1156, 355] on button "Search" at bounding box center [1159, 361] width 77 height 26
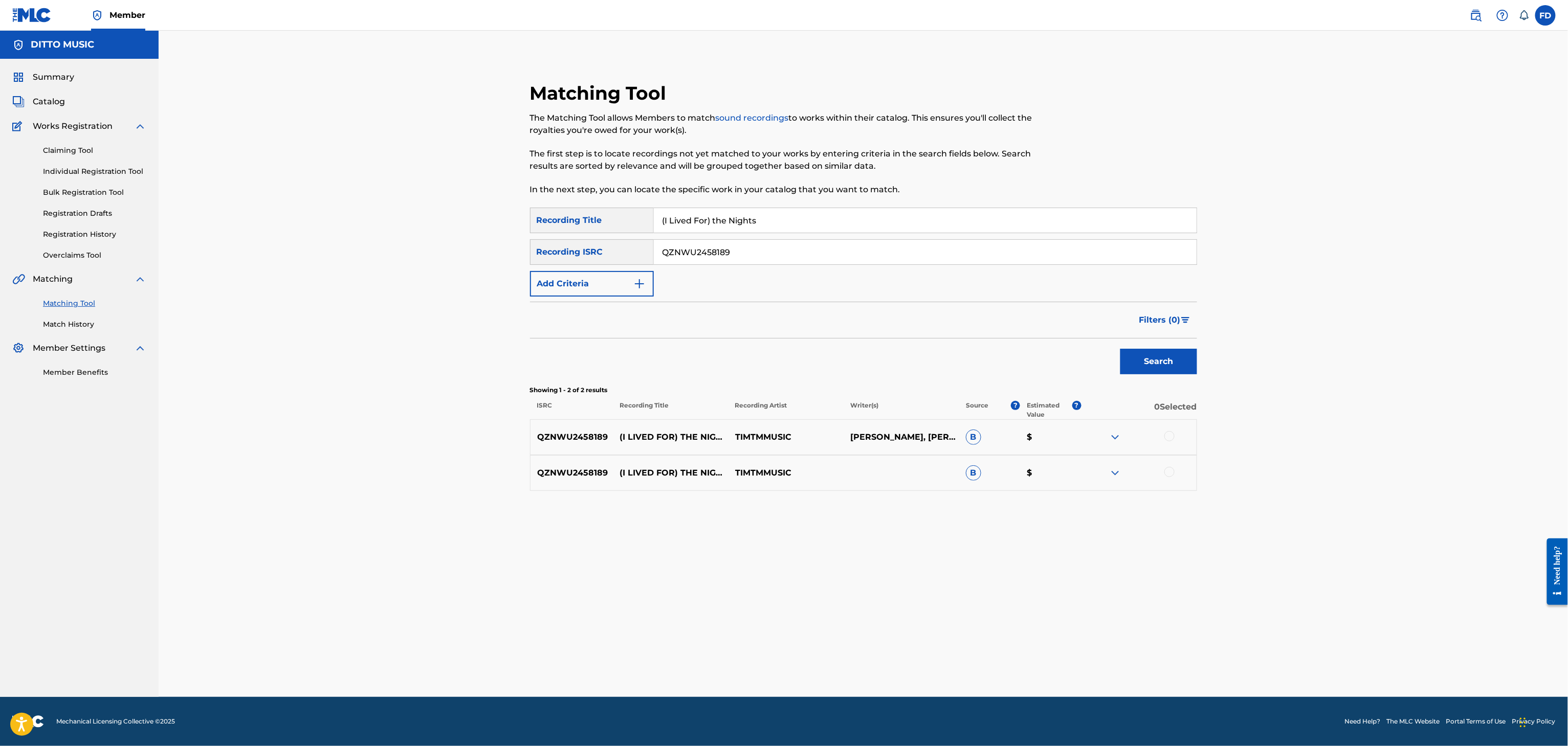
click at [1175, 439] on div at bounding box center [1138, 437] width 115 height 12
click at [1172, 435] on div at bounding box center [1169, 436] width 10 height 10
click at [1167, 481] on div "QZNWU2458189 (I LIVED FOR) THE NIGHTS TIMTMMUSIC B $" at bounding box center [864, 473] width 667 height 36
click at [1166, 475] on div at bounding box center [1169, 472] width 10 height 10
click at [737, 661] on button "Match 2 Groups" at bounding box center [719, 663] width 113 height 26
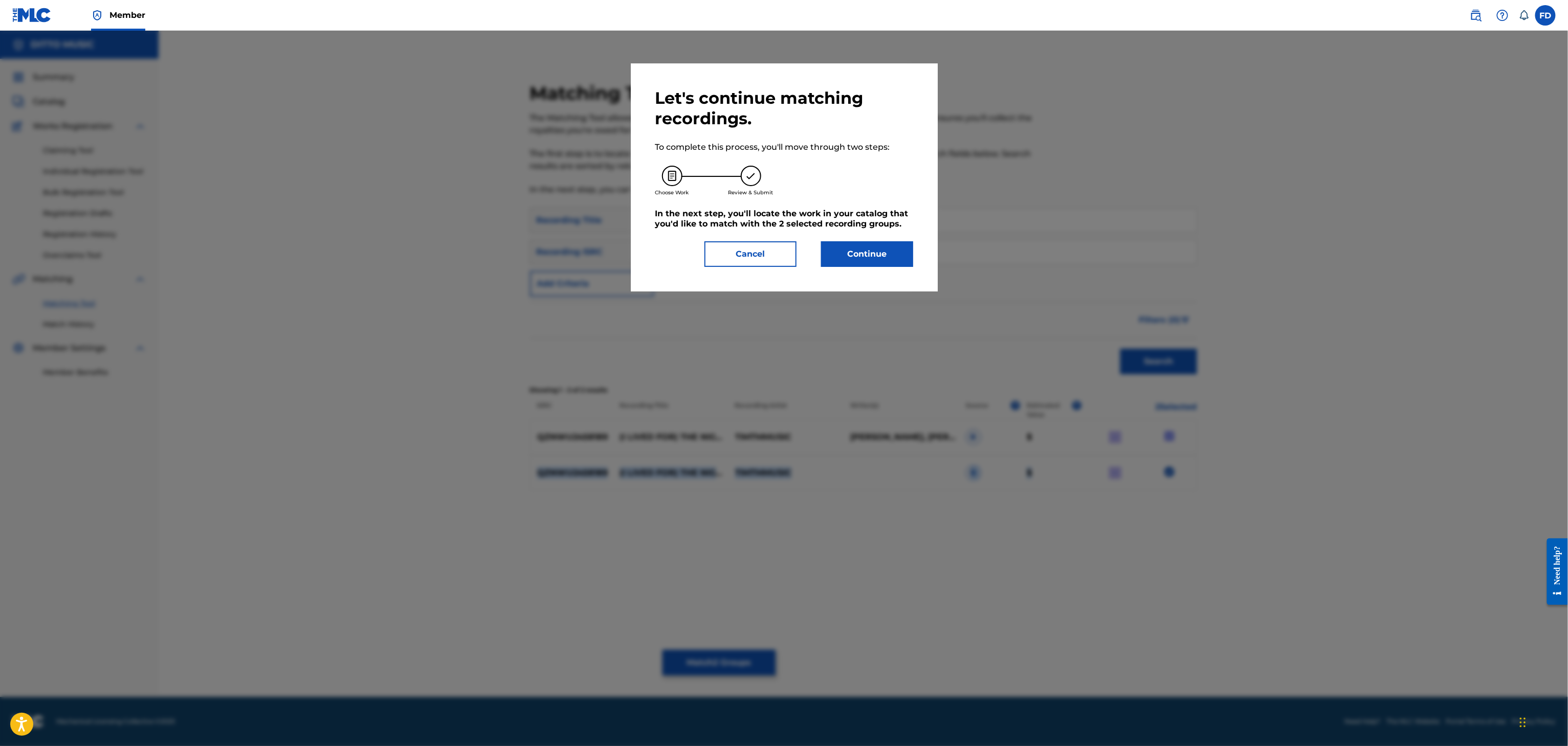
click at [858, 252] on button "Continue" at bounding box center [867, 254] width 92 height 26
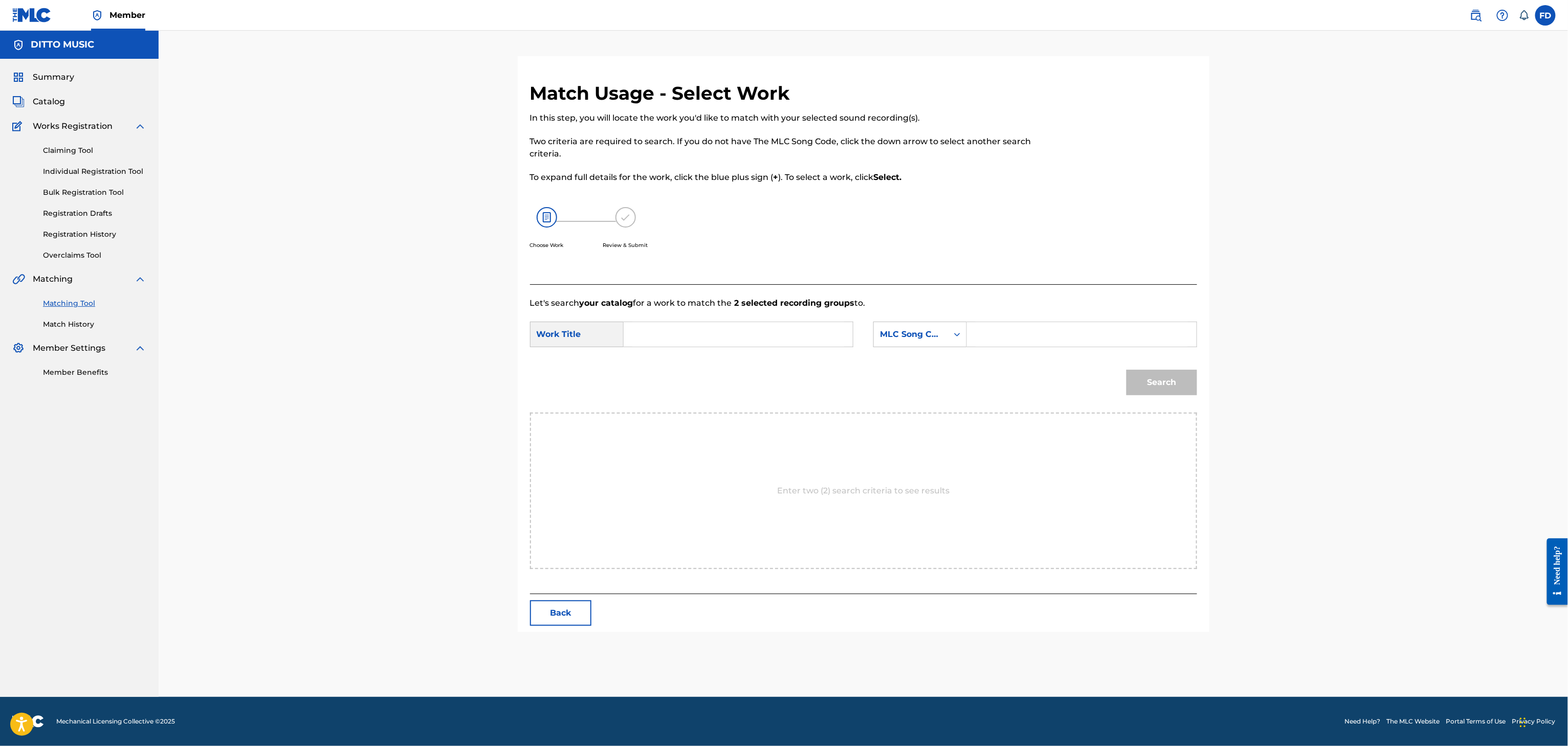
click at [570, 604] on button "Back" at bounding box center [561, 613] width 61 height 26
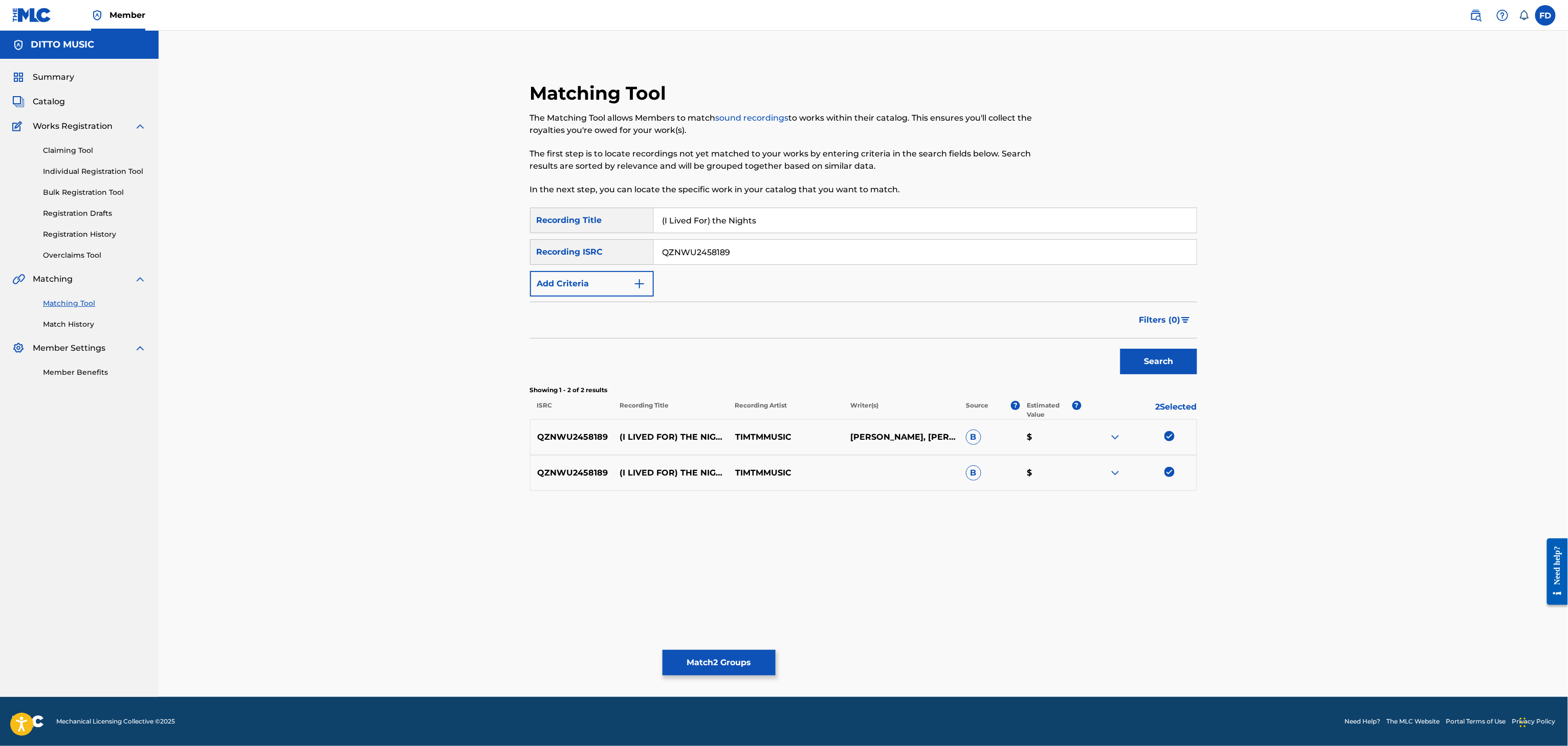
click at [722, 671] on button "Match 2 Groups" at bounding box center [719, 663] width 113 height 26
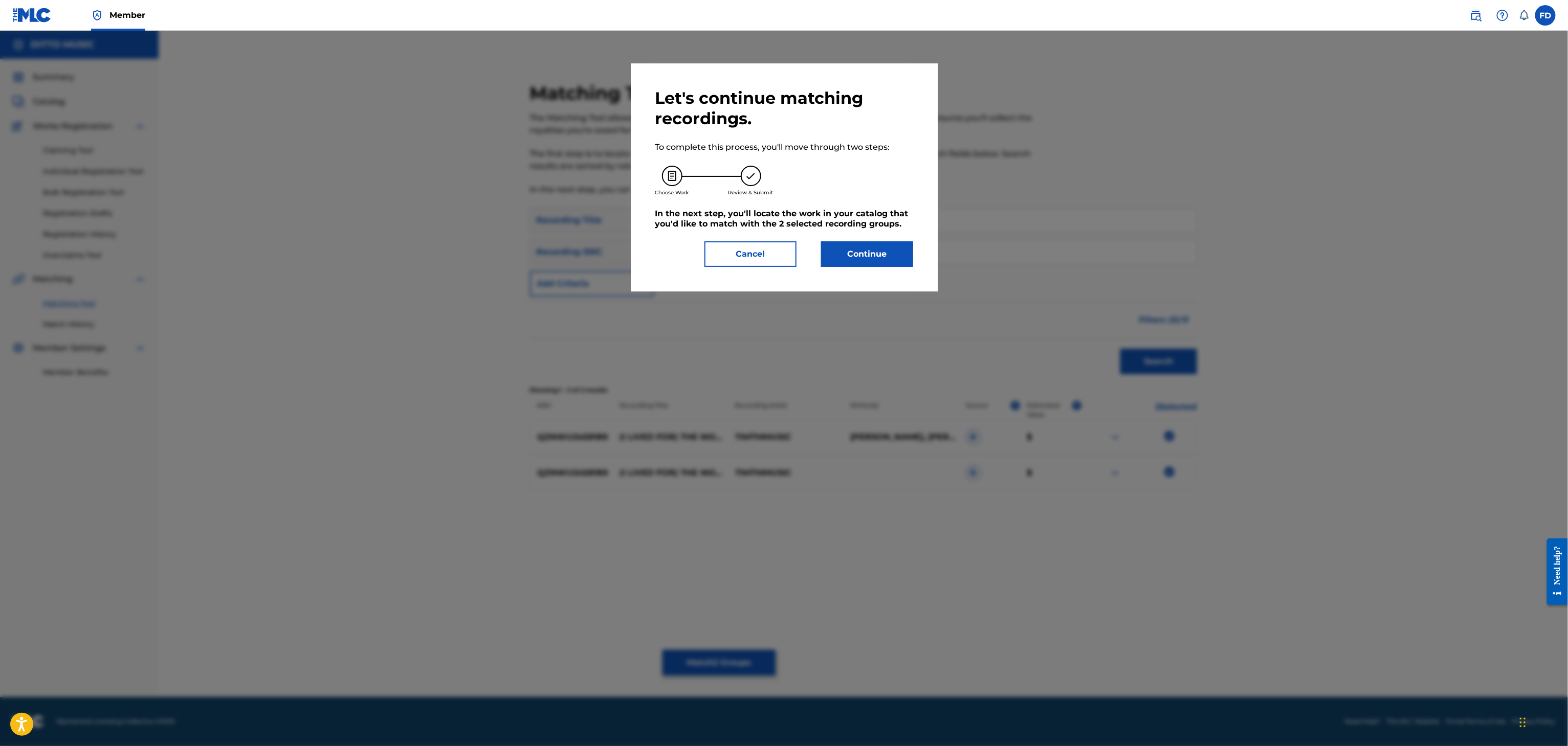
click at [903, 247] on button "Continue" at bounding box center [867, 254] width 92 height 26
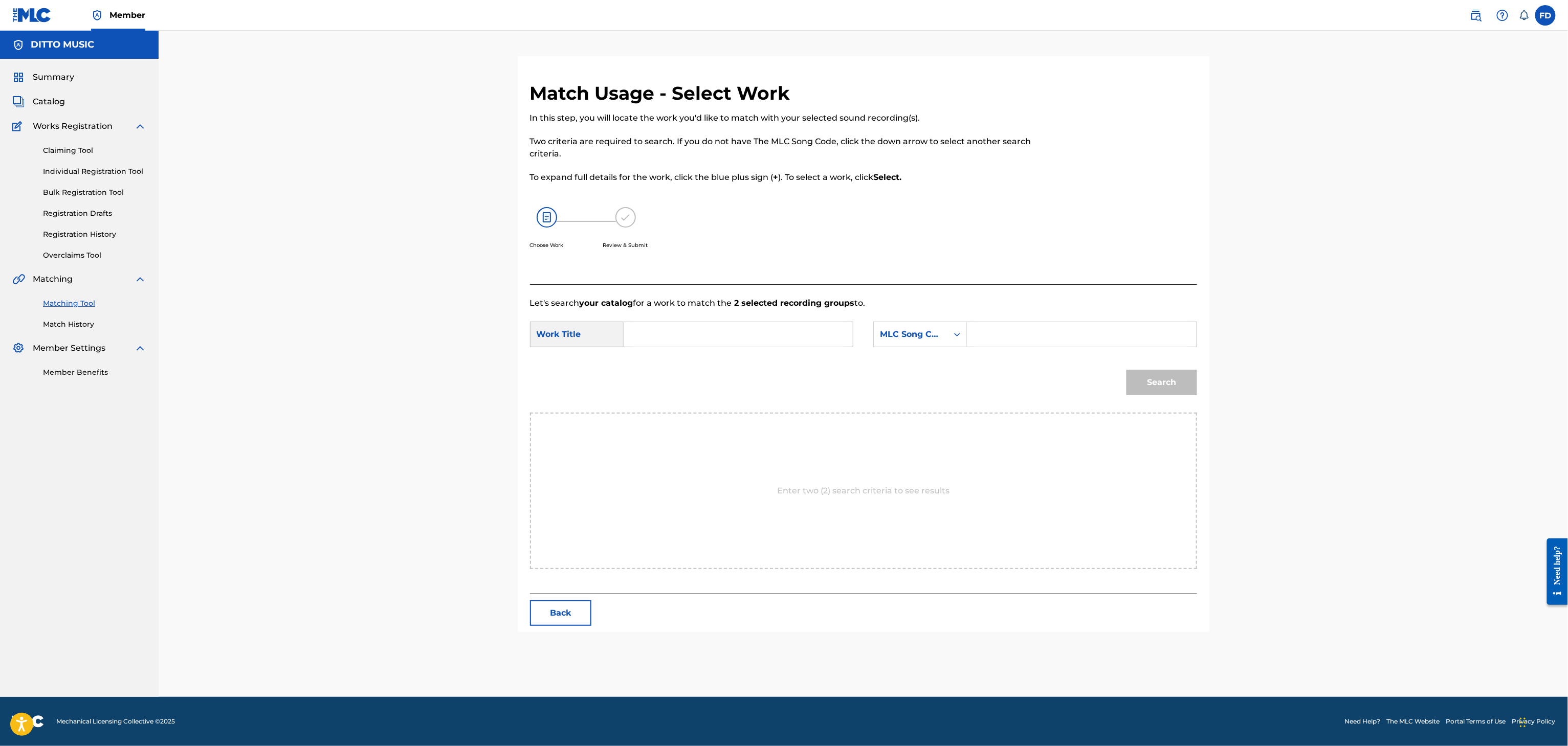
click at [975, 341] on div "Search Form" at bounding box center [1081, 335] width 229 height 26
click at [975, 341] on div "Search Form" at bounding box center [1081, 335] width 229 height 26
click at [992, 321] on form "SearchWithCriteriabd53b67c-8ce3-40ab-8608-30d9eeeb42ef Work Title SearchWithCri…" at bounding box center [864, 361] width 667 height 103
click at [1002, 335] on input "Search Form" at bounding box center [1082, 334] width 212 height 24
paste input "I312VF"
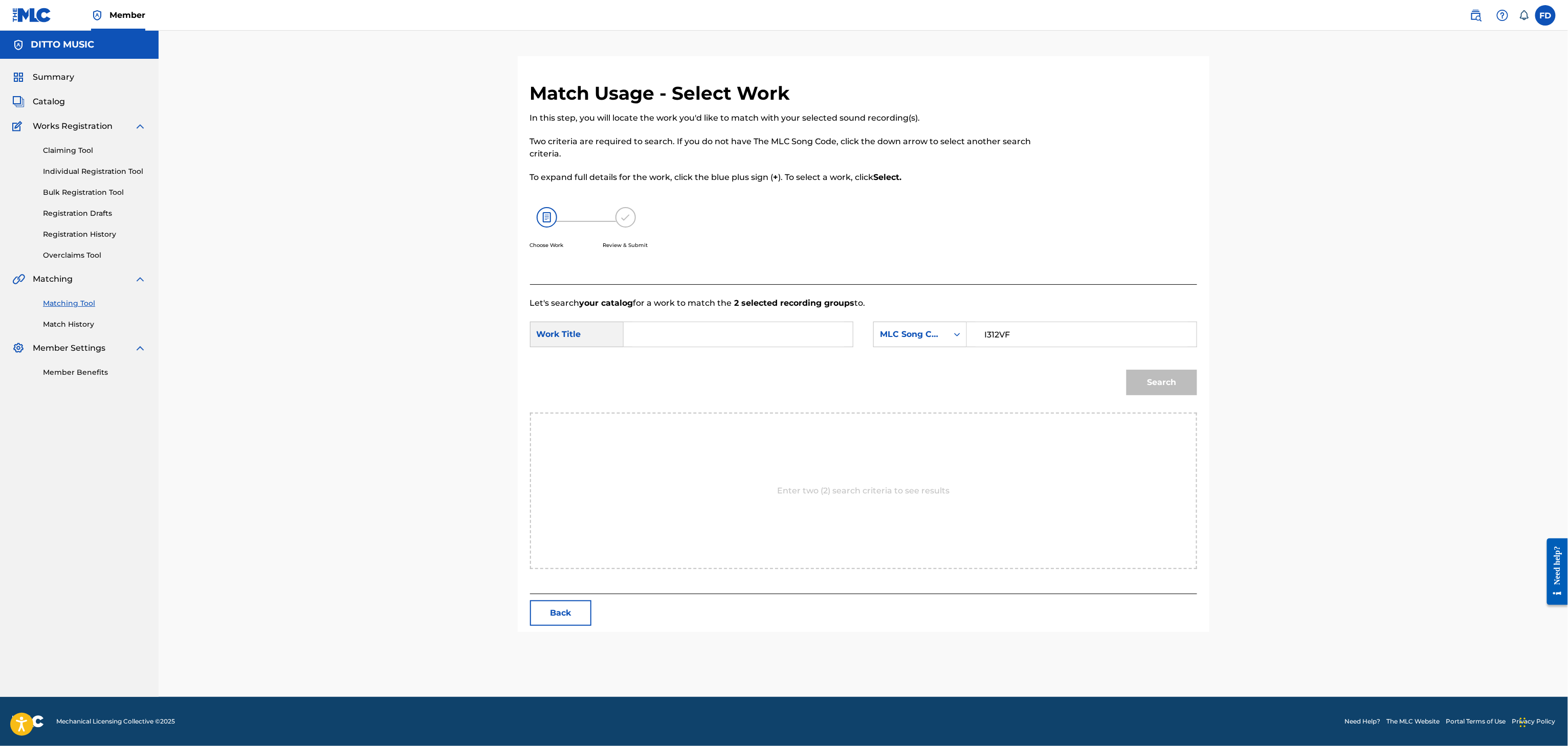
type input "I312VF"
click at [718, 348] on div "SearchWithCriteriabd53b67c-8ce3-40ab-8608-30d9eeeb42ef Work Title SearchWithCri…" at bounding box center [864, 338] width 667 height 32
click at [716, 333] on input "Search Form" at bounding box center [738, 334] width 212 height 24
paste input "(I Lived For) the Nights"
drag, startPoint x: 712, startPoint y: 333, endPoint x: 791, endPoint y: 347, distance: 80.2
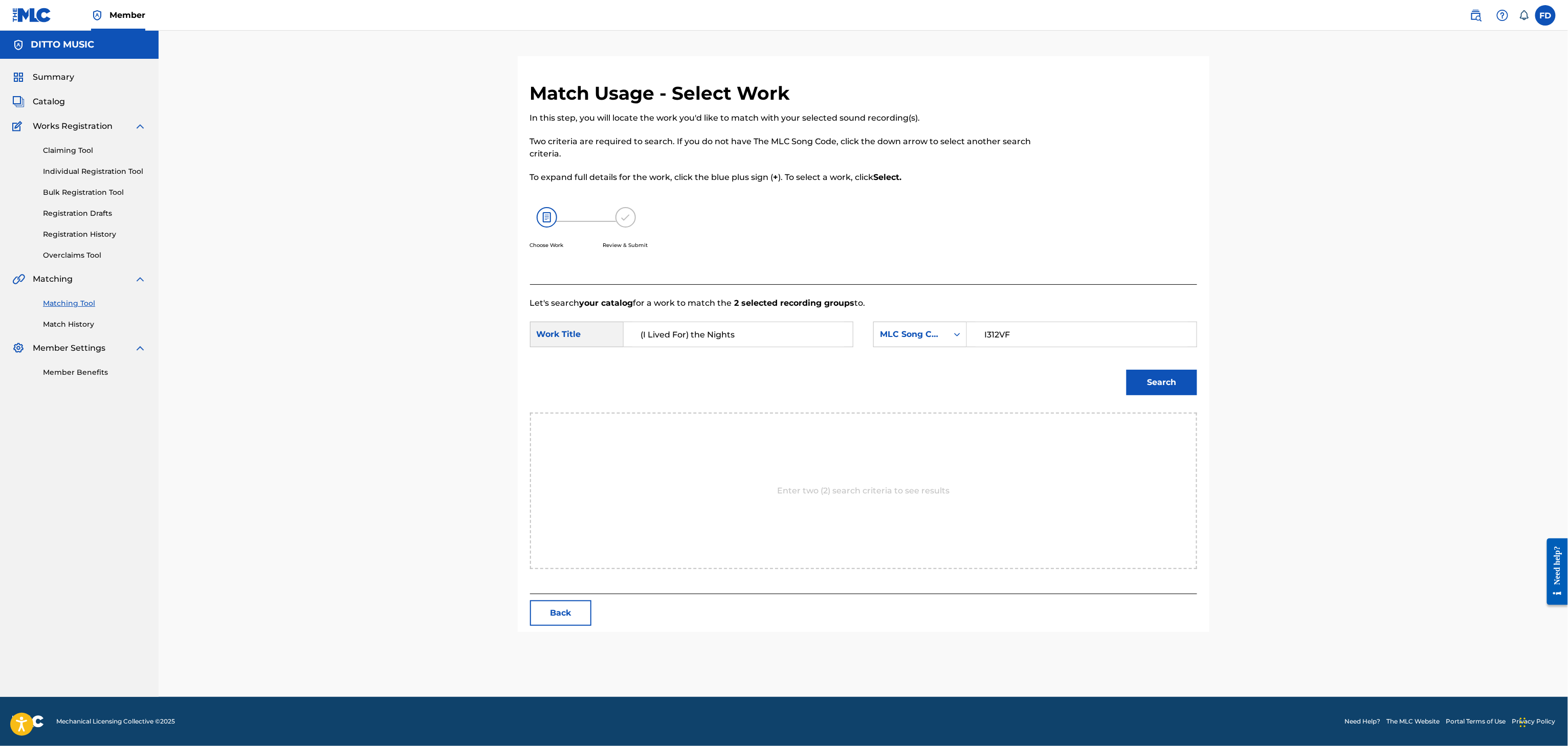
click at [761, 340] on input "(I Lived For) the Nights" at bounding box center [738, 334] width 212 height 24
type input "(I Lived For) the Nights"
click at [1134, 386] on button "Search" at bounding box center [1162, 383] width 71 height 26
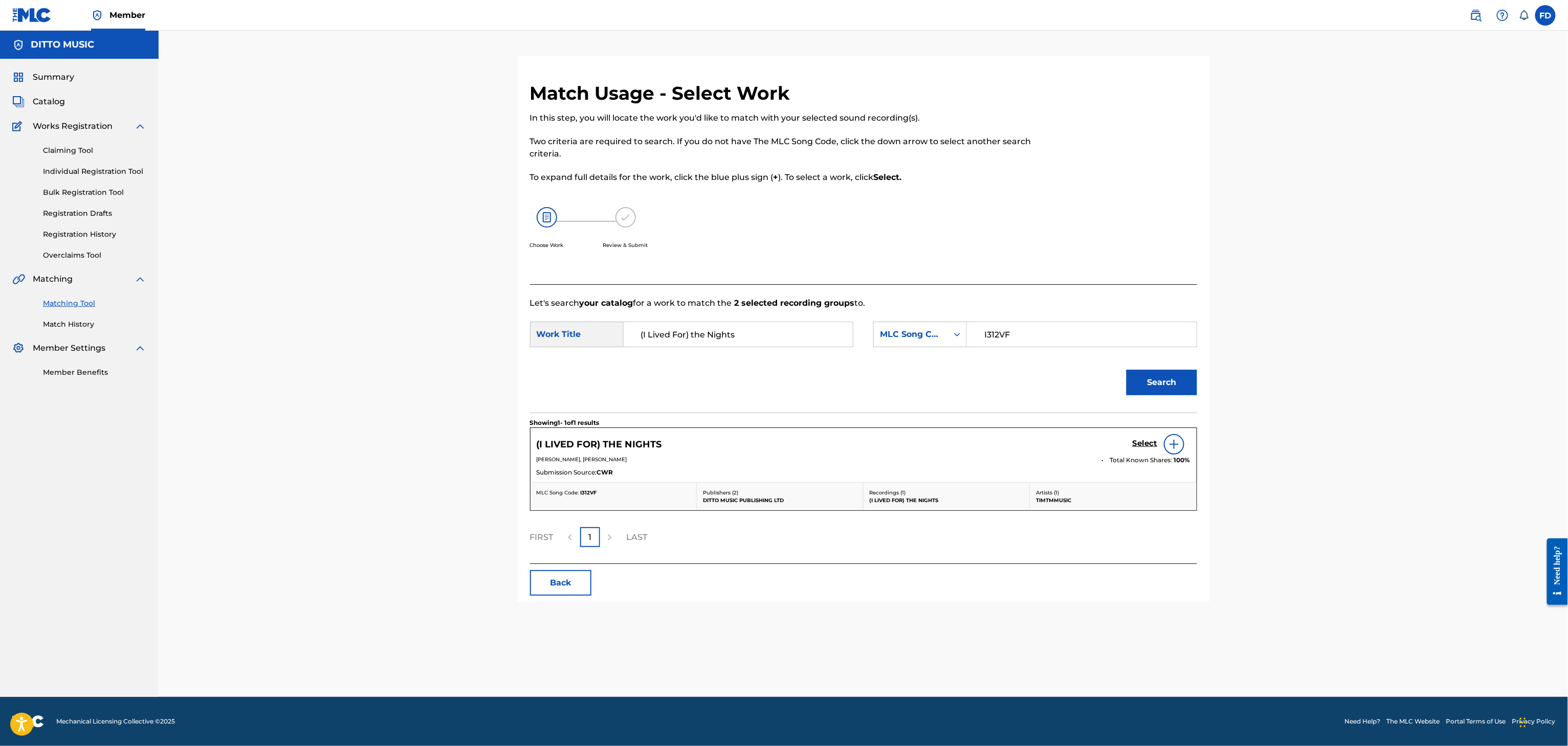
click at [1135, 439] on div "Select" at bounding box center [1161, 445] width 58 height 21
click at [1149, 447] on h5 "Select" at bounding box center [1145, 444] width 25 height 10
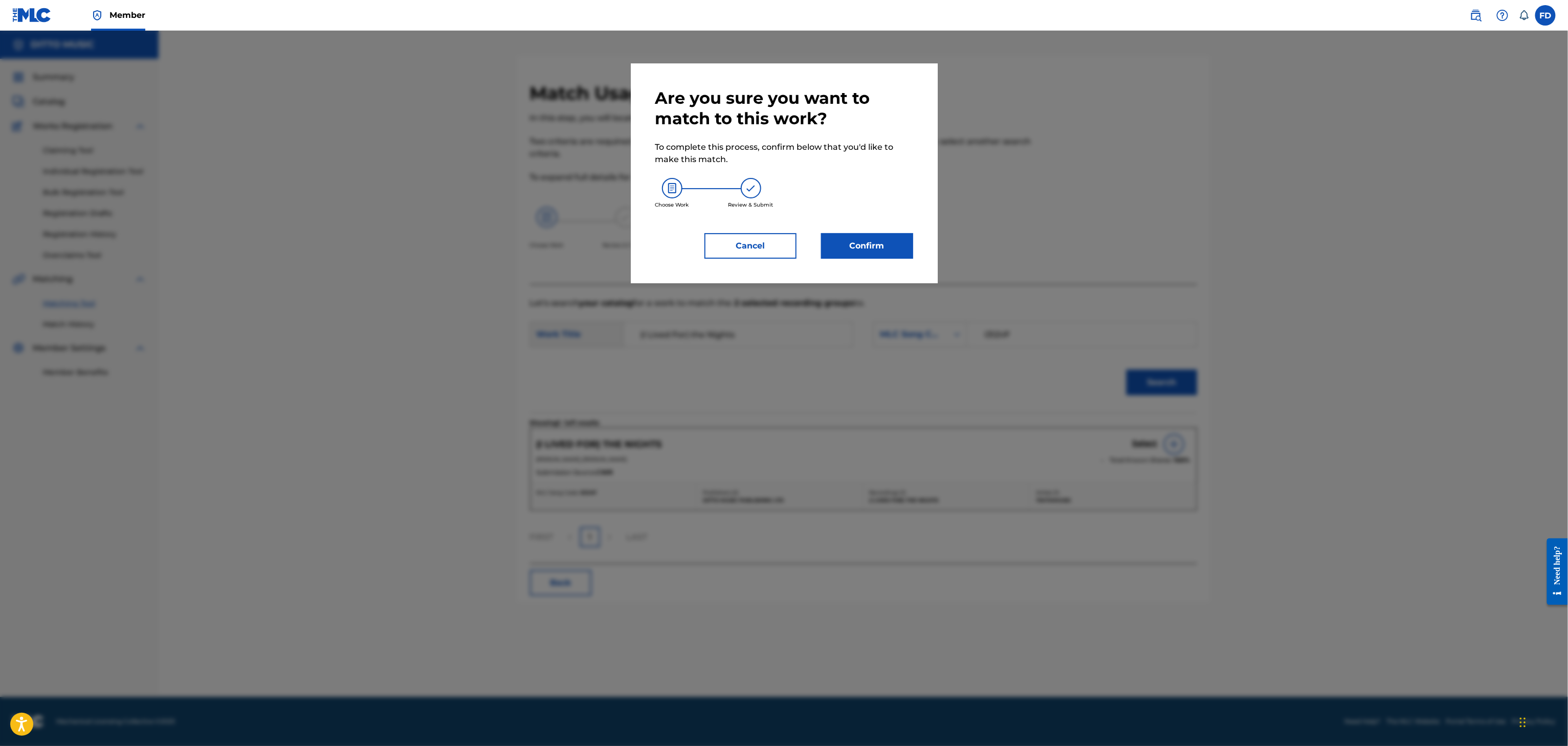
click at [869, 244] on button "Confirm" at bounding box center [867, 246] width 92 height 26
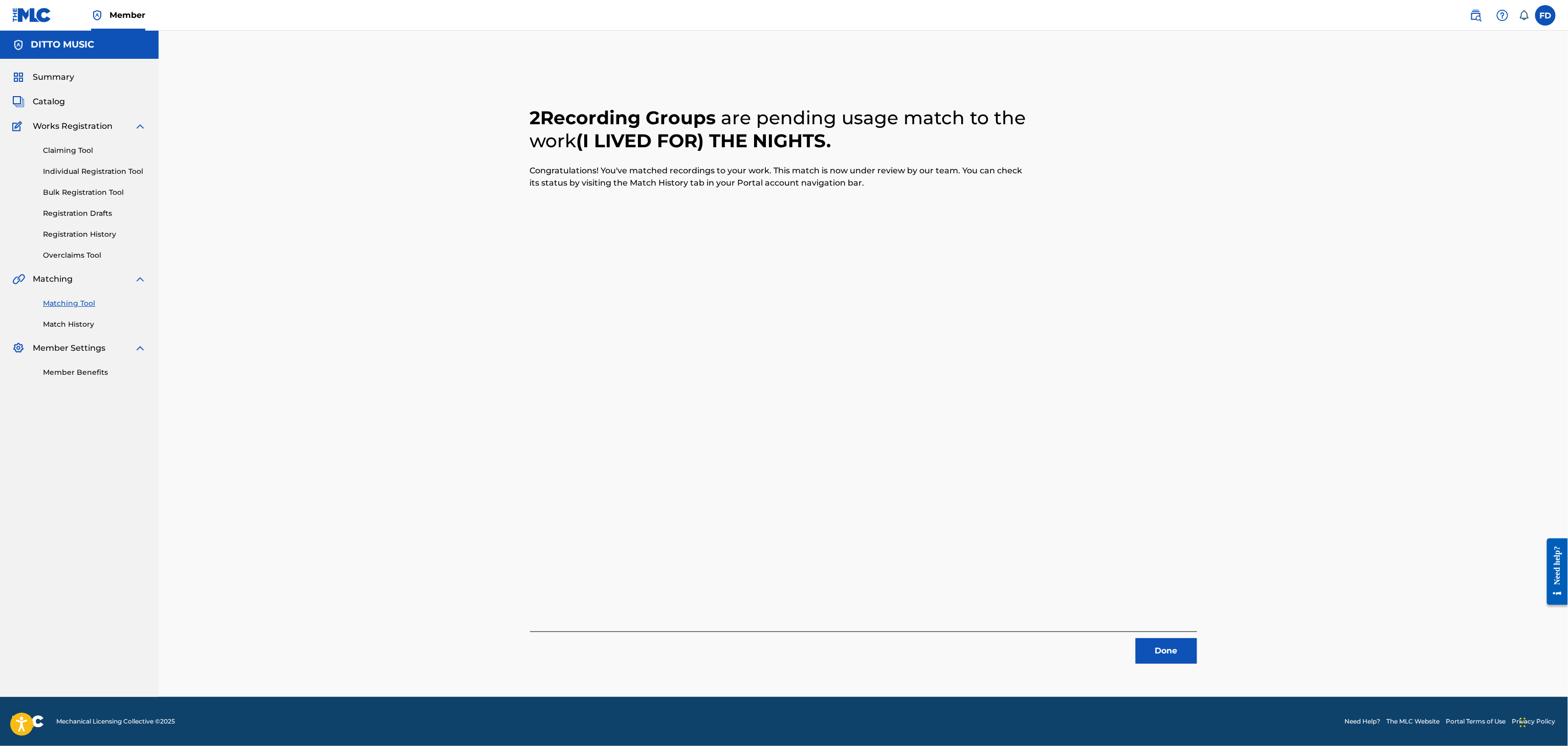
click at [77, 327] on link "Match History" at bounding box center [95, 324] width 103 height 11
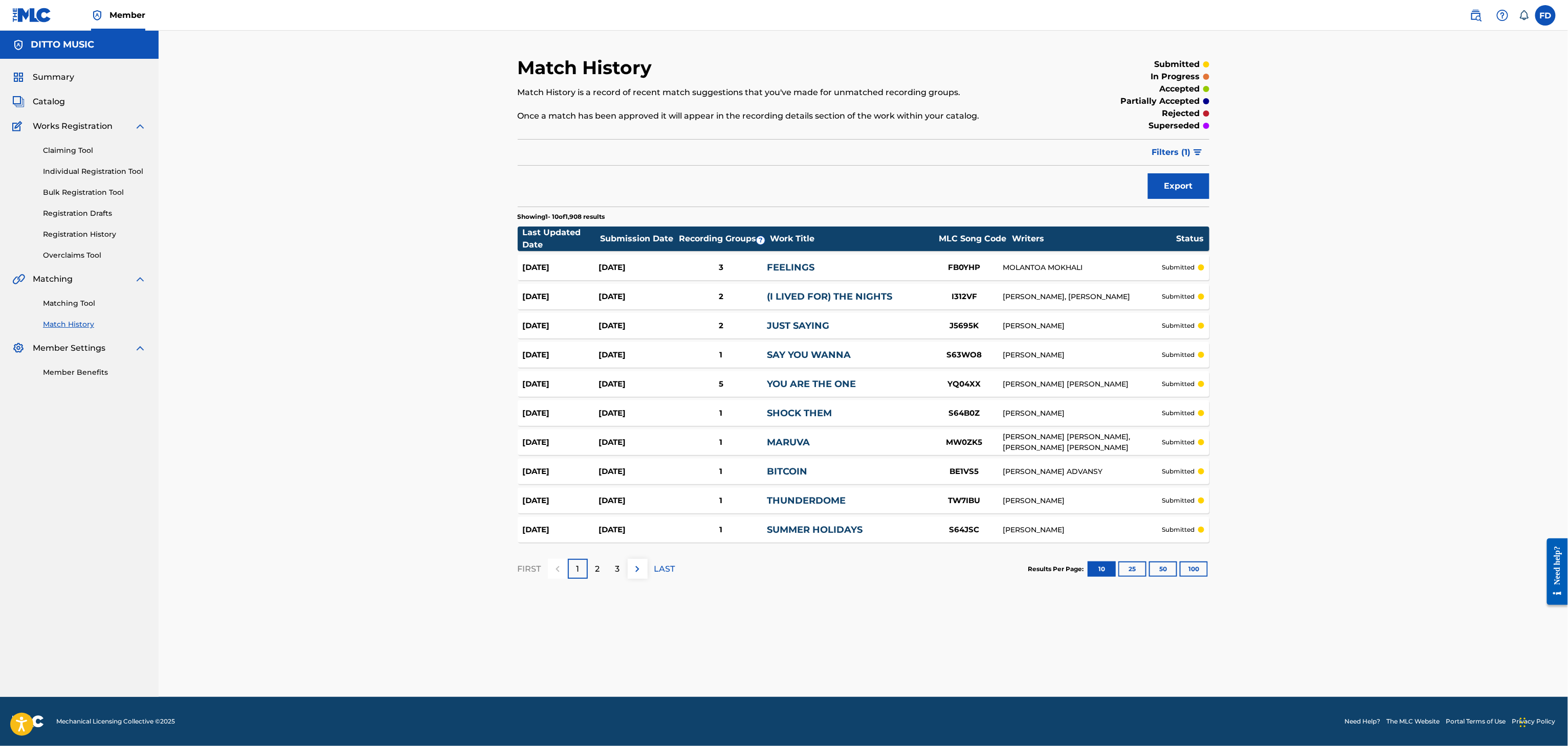
click at [69, 308] on link "Matching Tool" at bounding box center [95, 304] width 103 height 11
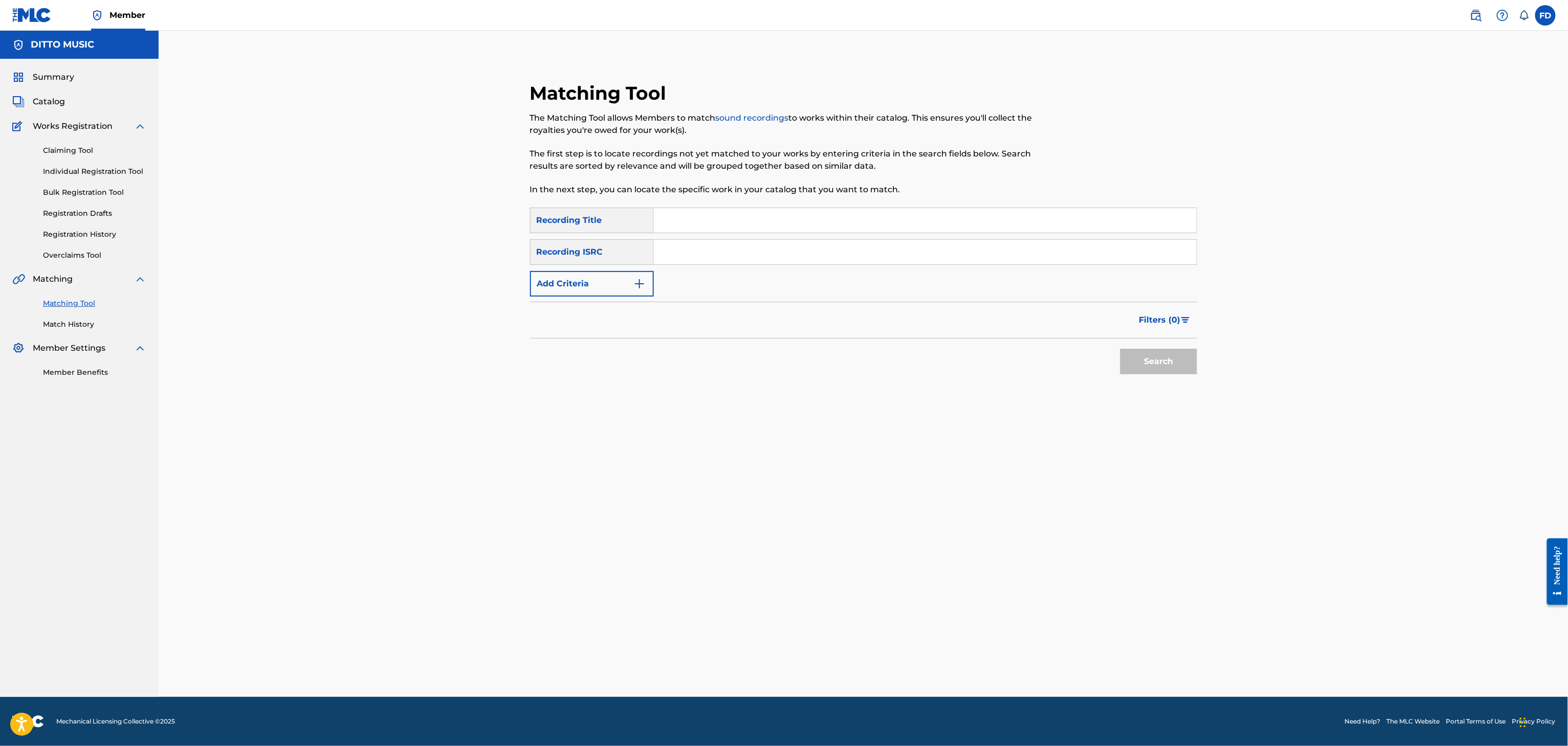
click at [775, 200] on div "Matching Tool The Matching Tool allows Members to match sound recordings to wor…" at bounding box center [787, 144] width 514 height 126
click at [782, 226] on input "Search Form" at bounding box center [925, 220] width 543 height 24
paste input "Divergence"
type input "Divergence"
drag, startPoint x: 848, startPoint y: 228, endPoint x: 848, endPoint y: 263, distance: 35.0
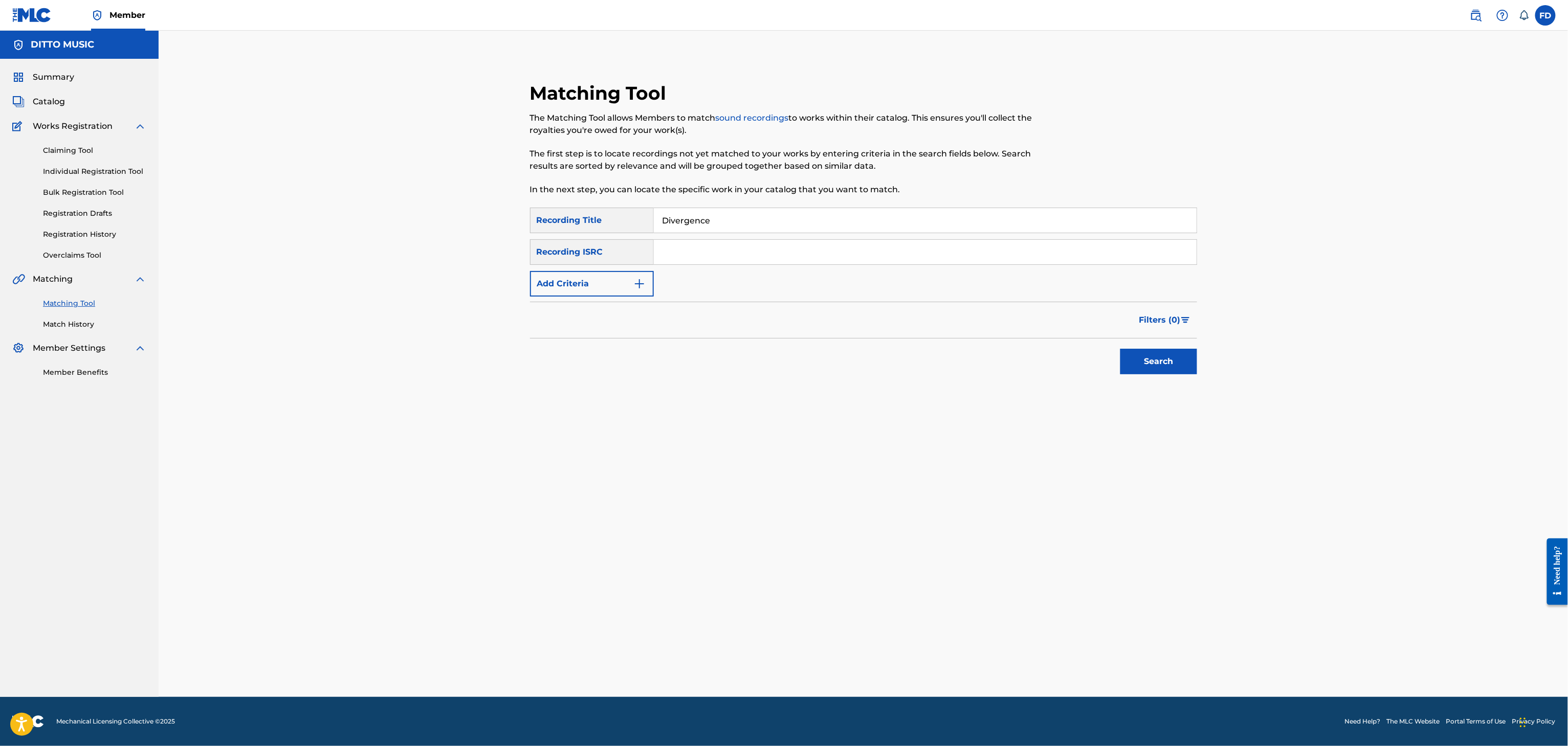
click at [848, 232] on div "Divergence" at bounding box center [925, 220] width 544 height 26
click at [848, 263] on input "Search Form" at bounding box center [925, 252] width 543 height 24
click at [850, 258] on input "Search Form" at bounding box center [925, 252] width 543 height 24
paste input "UKXN22578421"
type input "UKXN22578421"
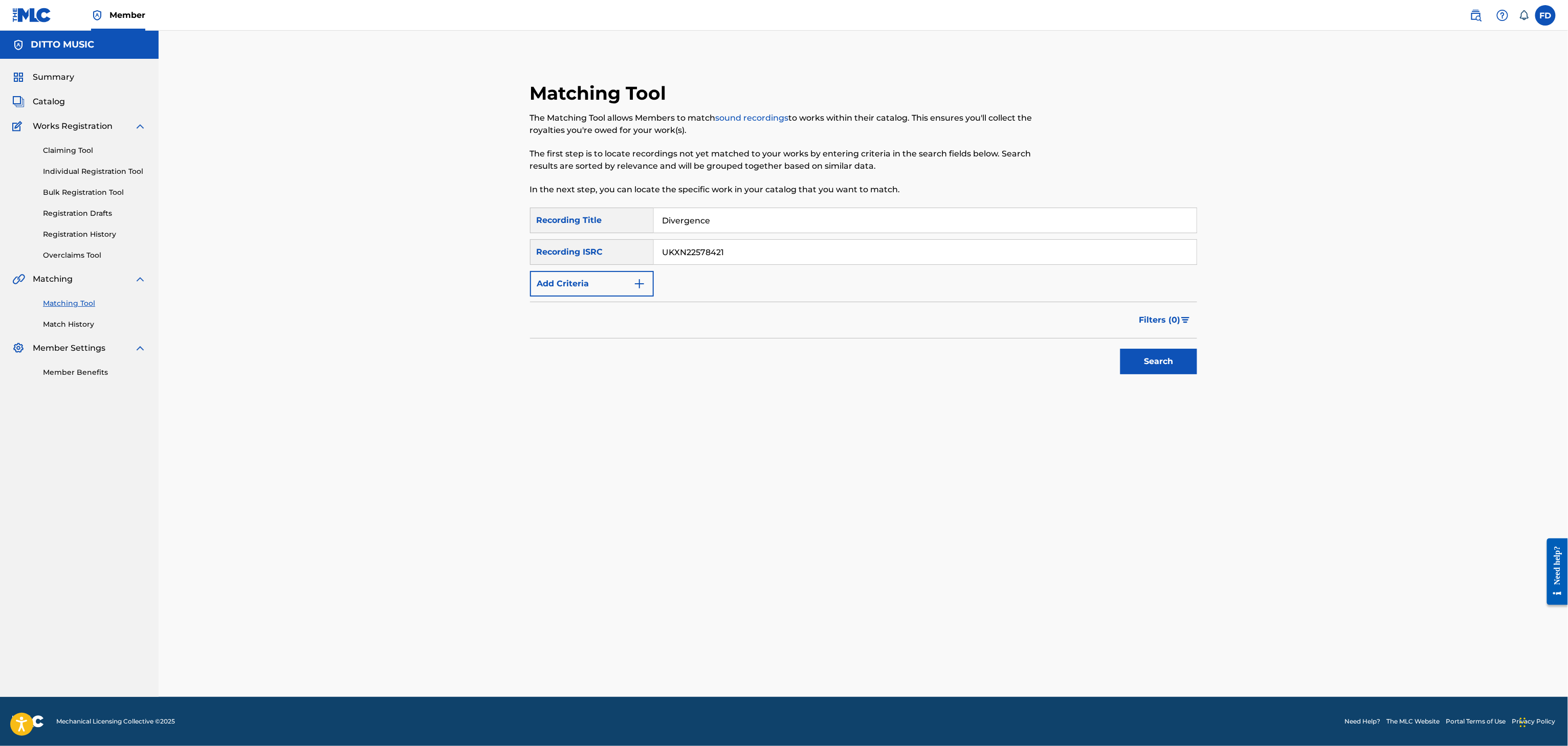
click at [1192, 369] on button "Search" at bounding box center [1159, 361] width 77 height 26
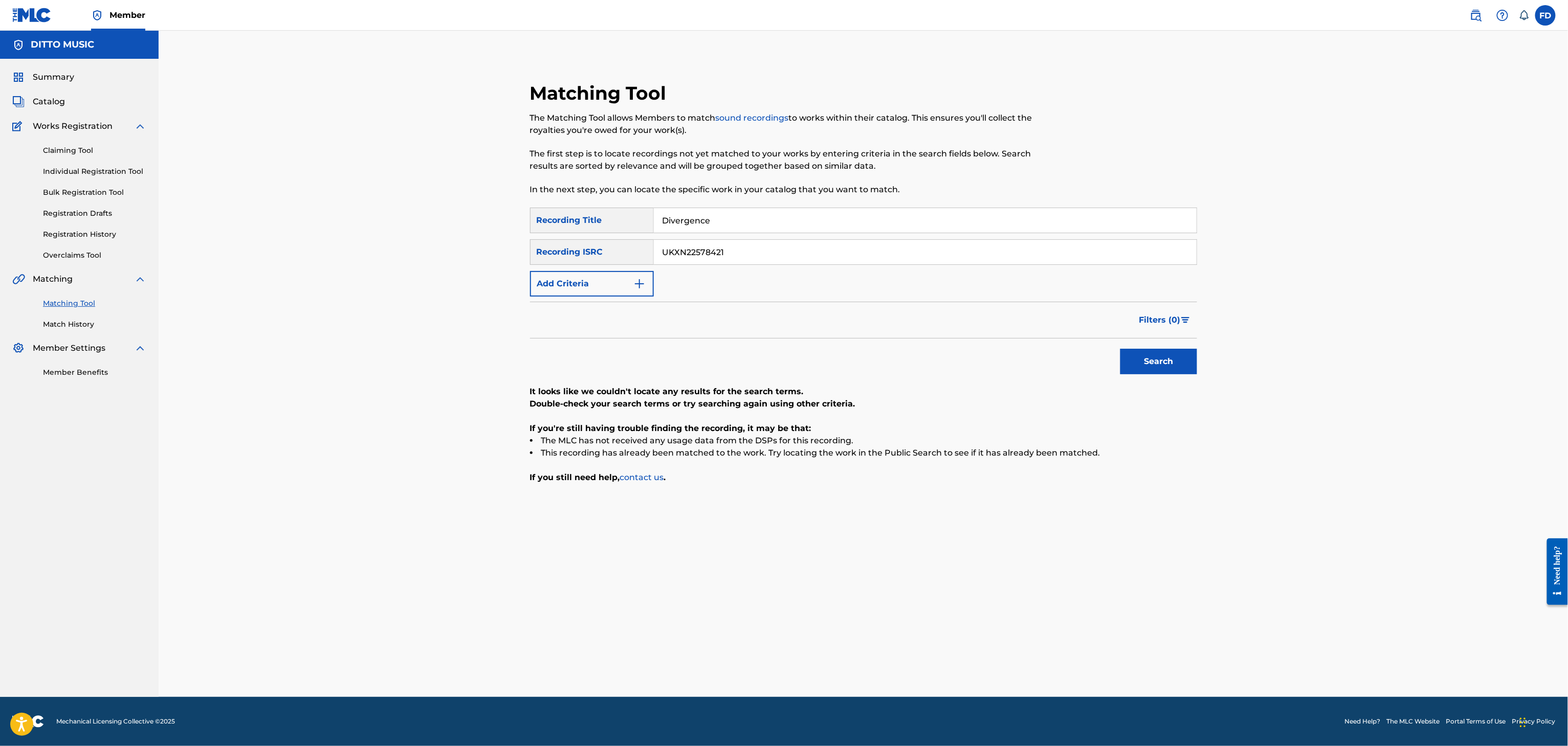
click at [810, 226] on input "Divergence" at bounding box center [925, 220] width 543 height 24
paste input "Surge (Maestoso)"
click at [768, 229] on input "Surge (Maestoso)" at bounding box center [925, 220] width 543 height 24
paste input "The March of [DEMOGRAPHIC_DATA] [PERSON_NAME]"
type input "The March of [DEMOGRAPHIC_DATA] [PERSON_NAME]"
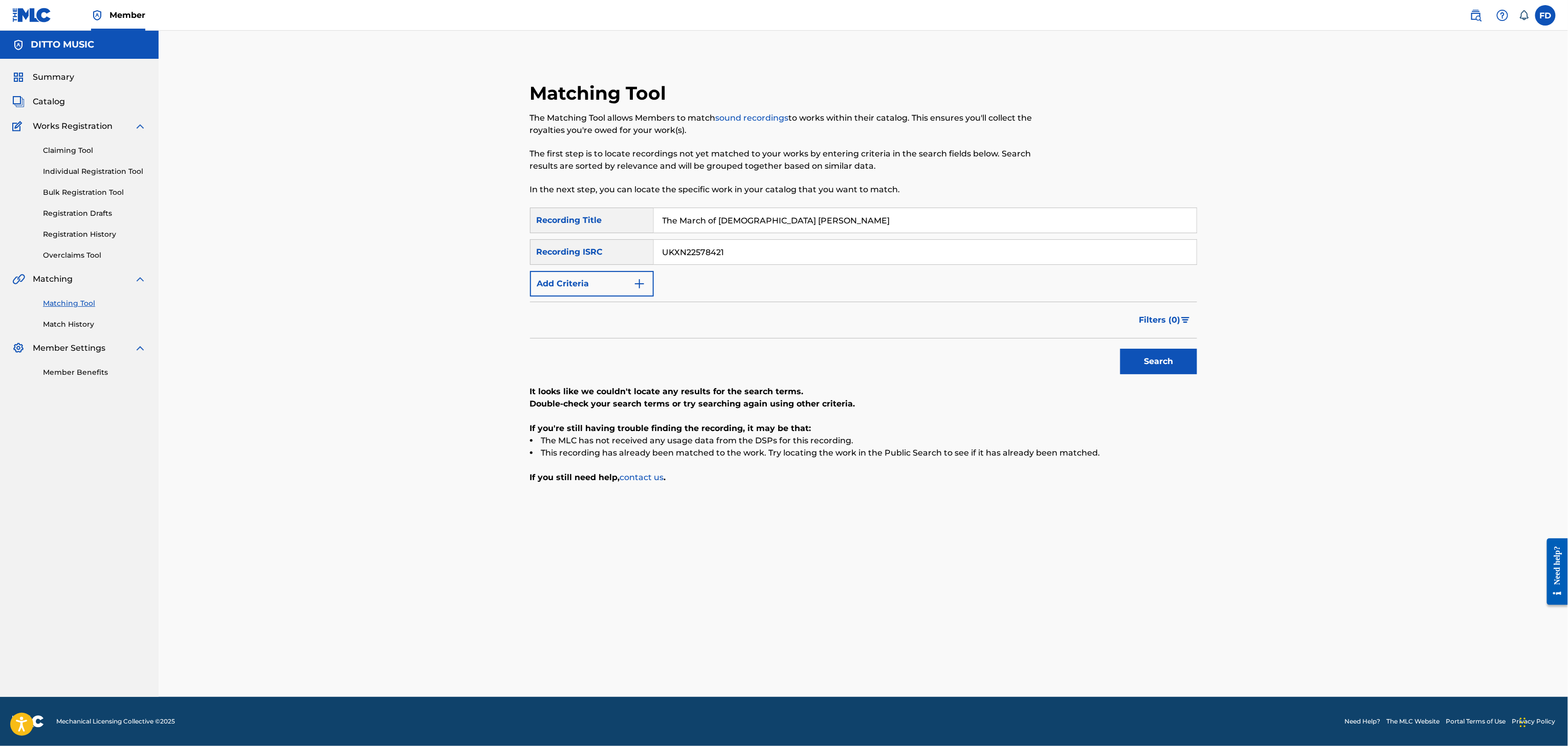
click at [848, 265] on div "SearchWithCriteria6ed30c14-851d-476e-80d6-4cbf3fef72be Recording Title The Marc…" at bounding box center [864, 252] width 667 height 89
click at [861, 245] on input "UKXN22578421" at bounding box center [925, 252] width 543 height 24
paste input "GBMA22374822"
type input "GBMA22374822"
click at [1149, 375] on div "Search" at bounding box center [1156, 358] width 82 height 41
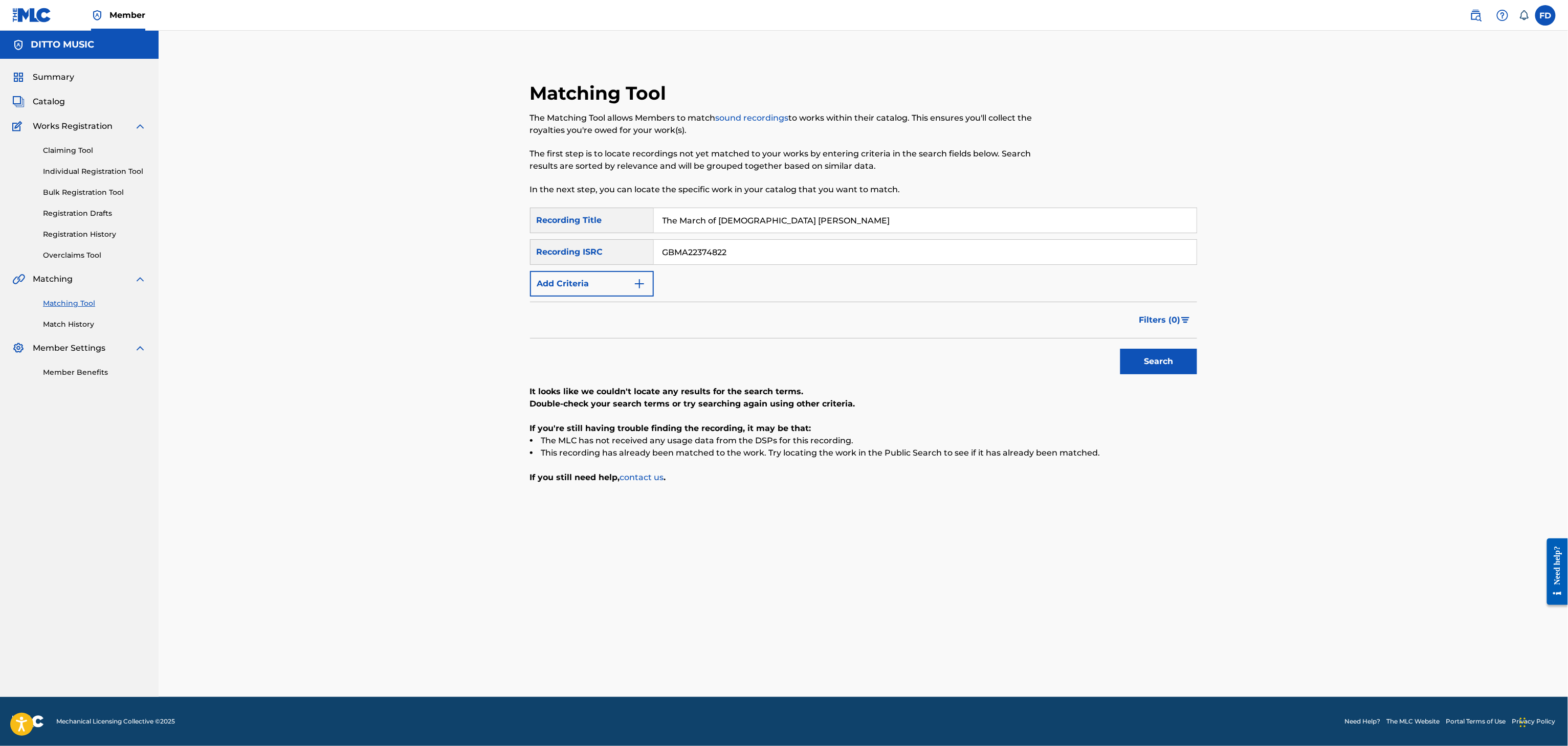
click at [1146, 361] on button "Search" at bounding box center [1159, 361] width 77 height 26
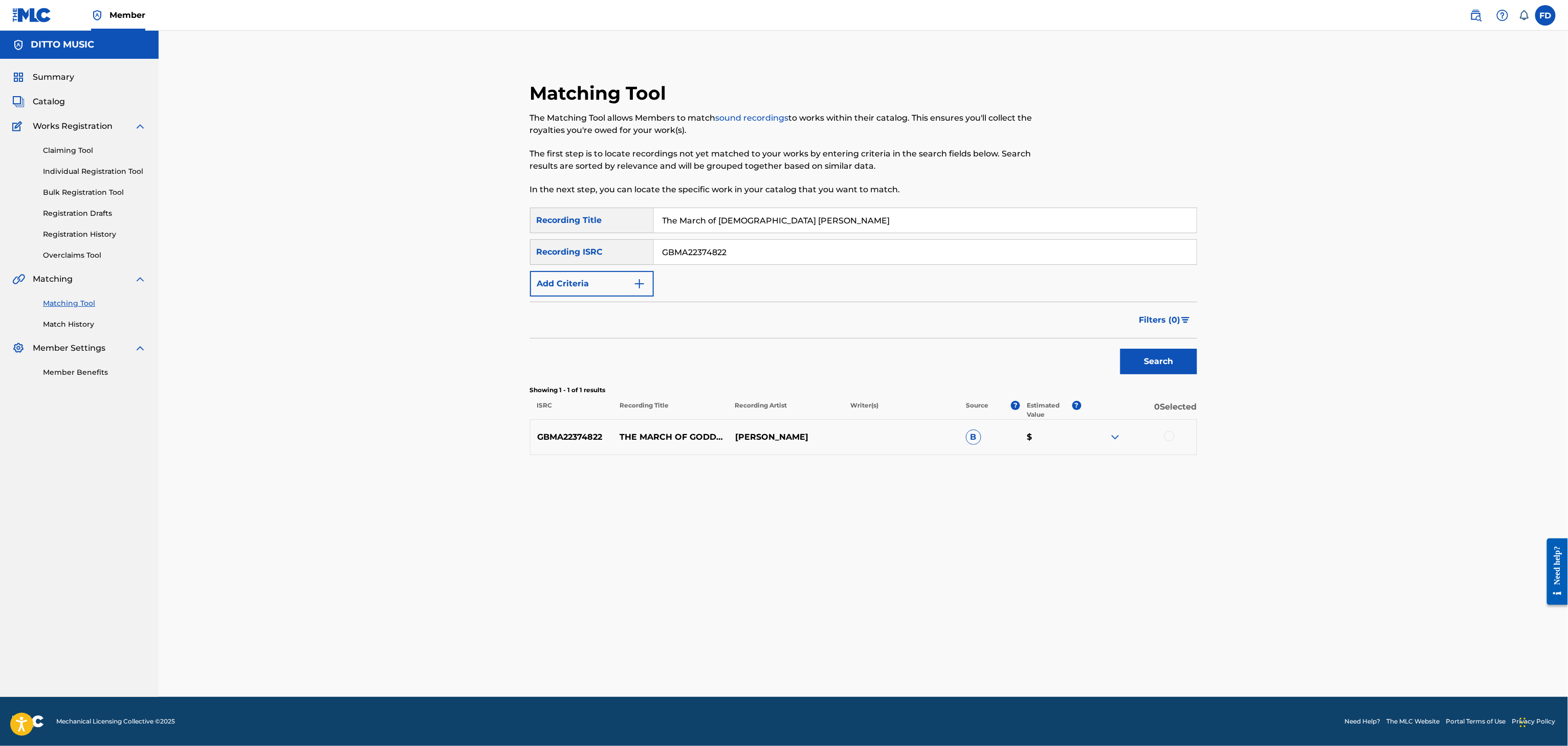
click at [1168, 439] on div at bounding box center [1169, 436] width 10 height 10
click at [700, 662] on button "Match 1 Group" at bounding box center [719, 663] width 113 height 26
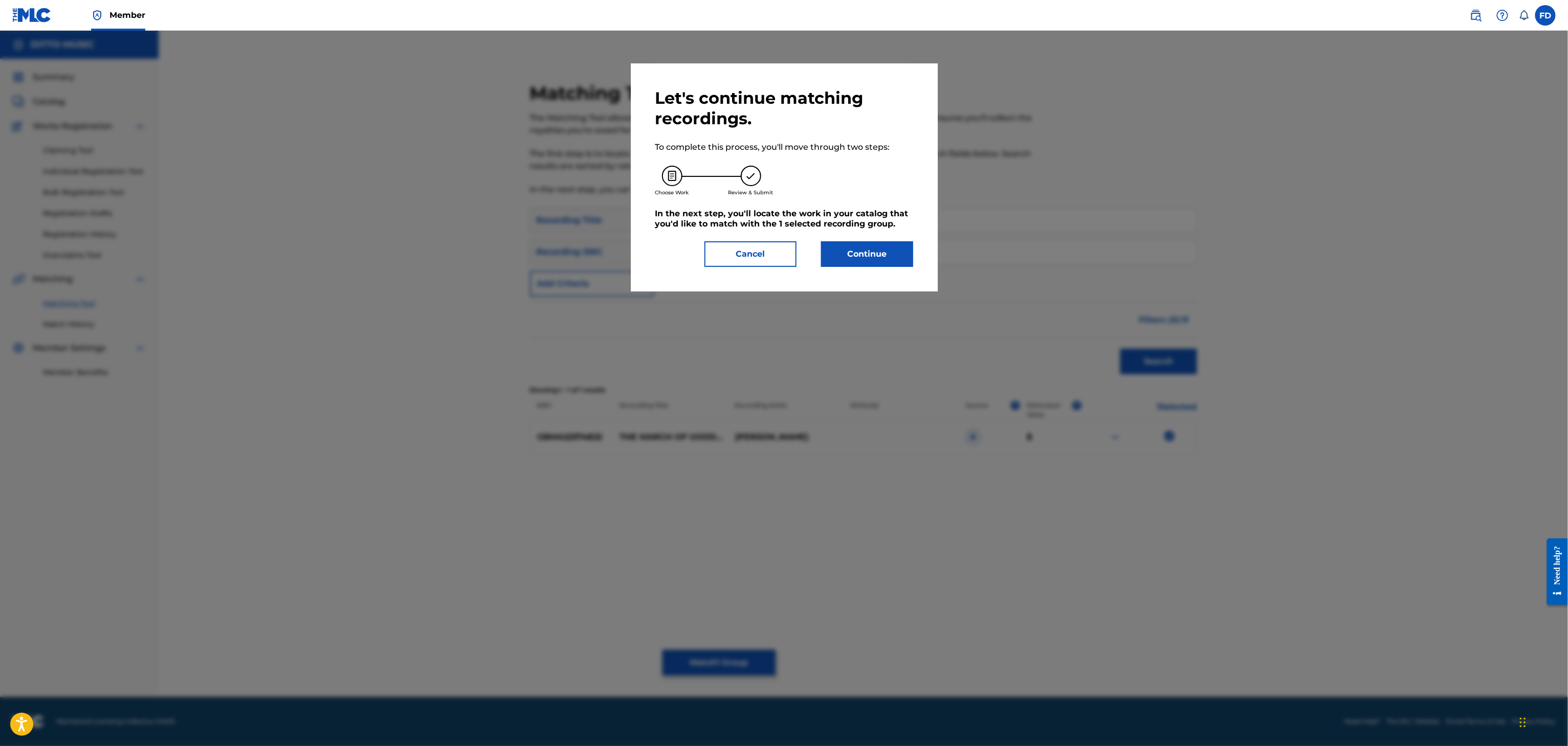
click at [852, 255] on button "Continue" at bounding box center [867, 254] width 92 height 26
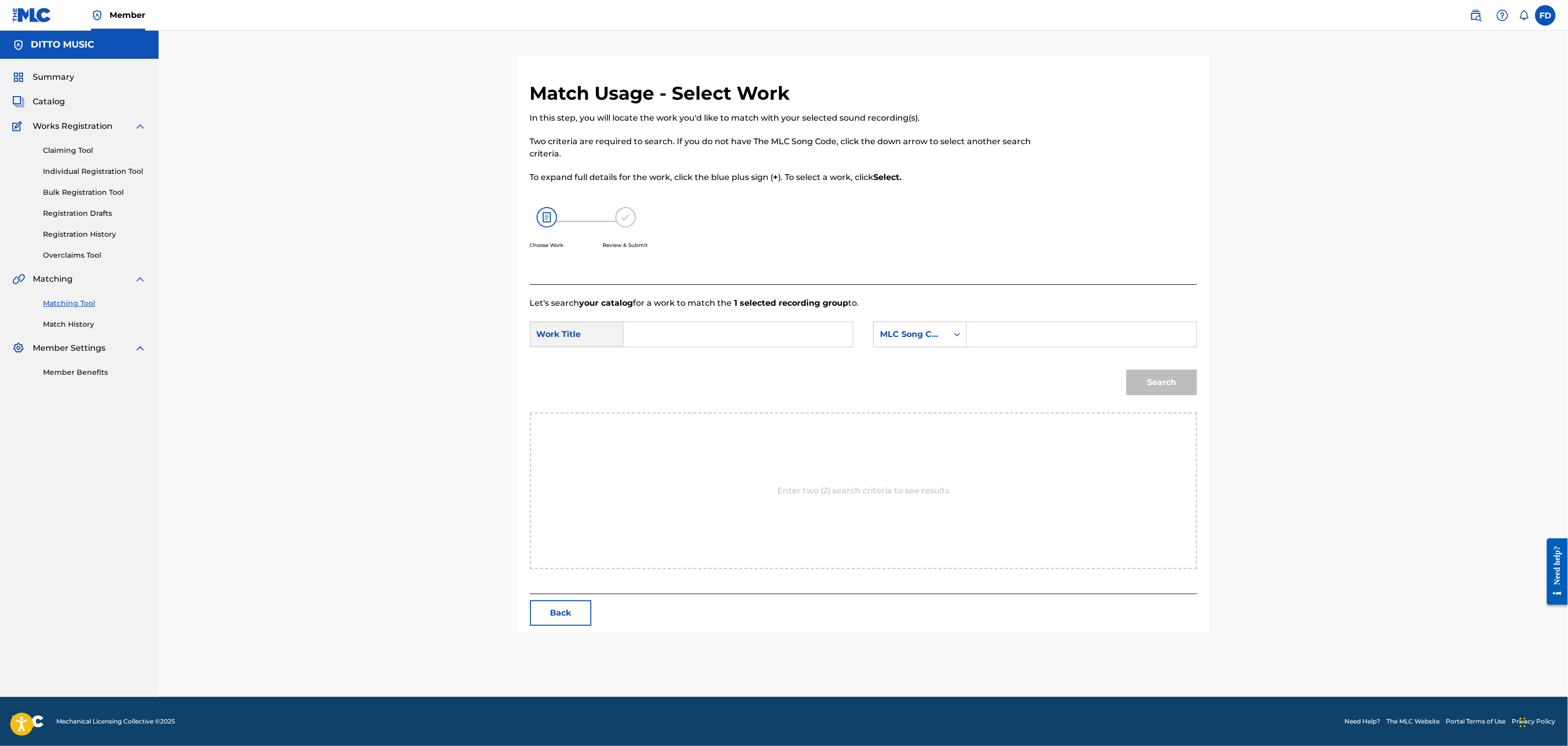
click at [1132, 329] on input "Search Form" at bounding box center [1082, 334] width 212 height 24
paste input "TX525X"
type input "TX525X"
click at [753, 326] on input "Search Form" at bounding box center [738, 334] width 212 height 24
paste input "The March of [DEMOGRAPHIC_DATA] [PERSON_NAME]"
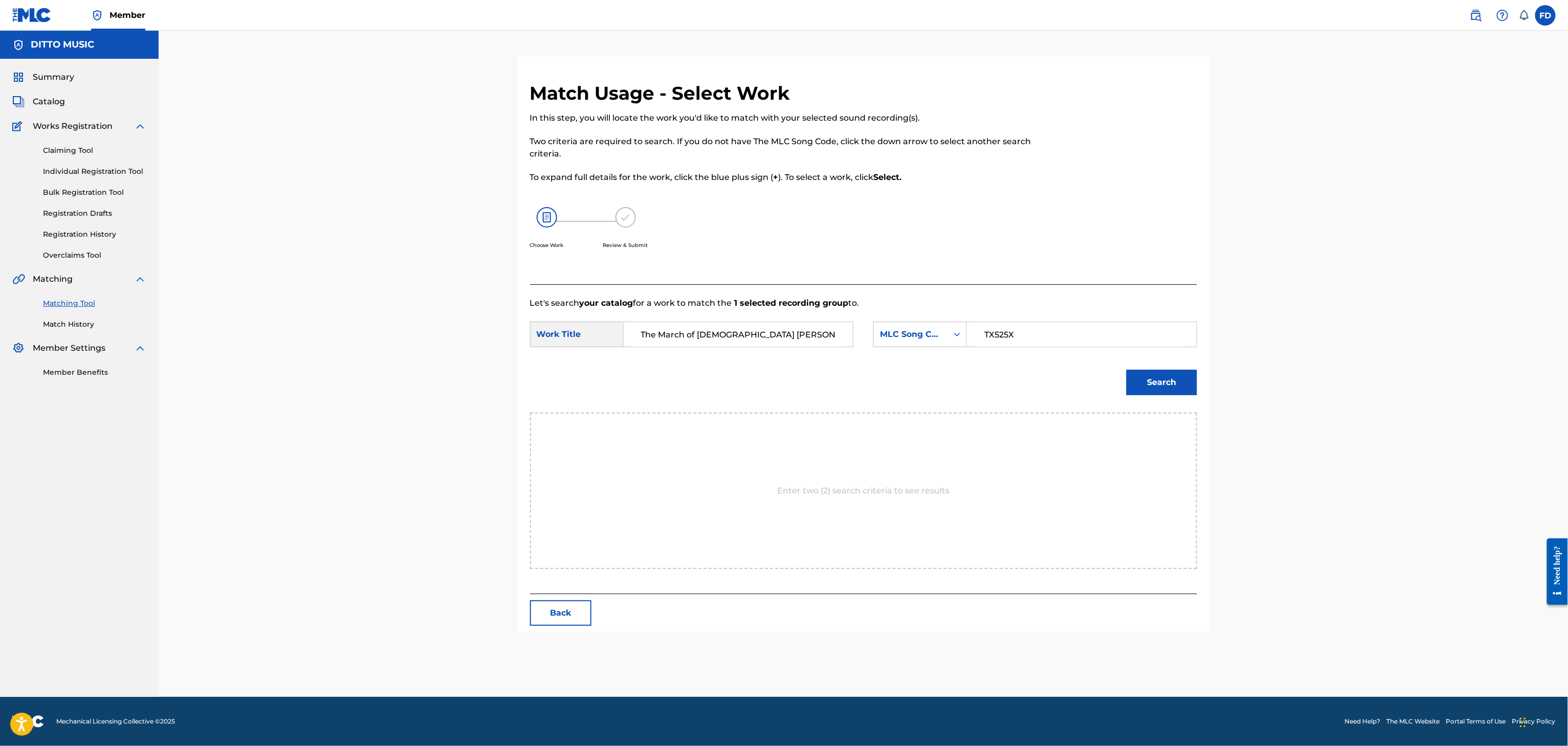
type input "The March of [DEMOGRAPHIC_DATA] [PERSON_NAME]"
click at [1138, 391] on button "Search" at bounding box center [1162, 383] width 71 height 26
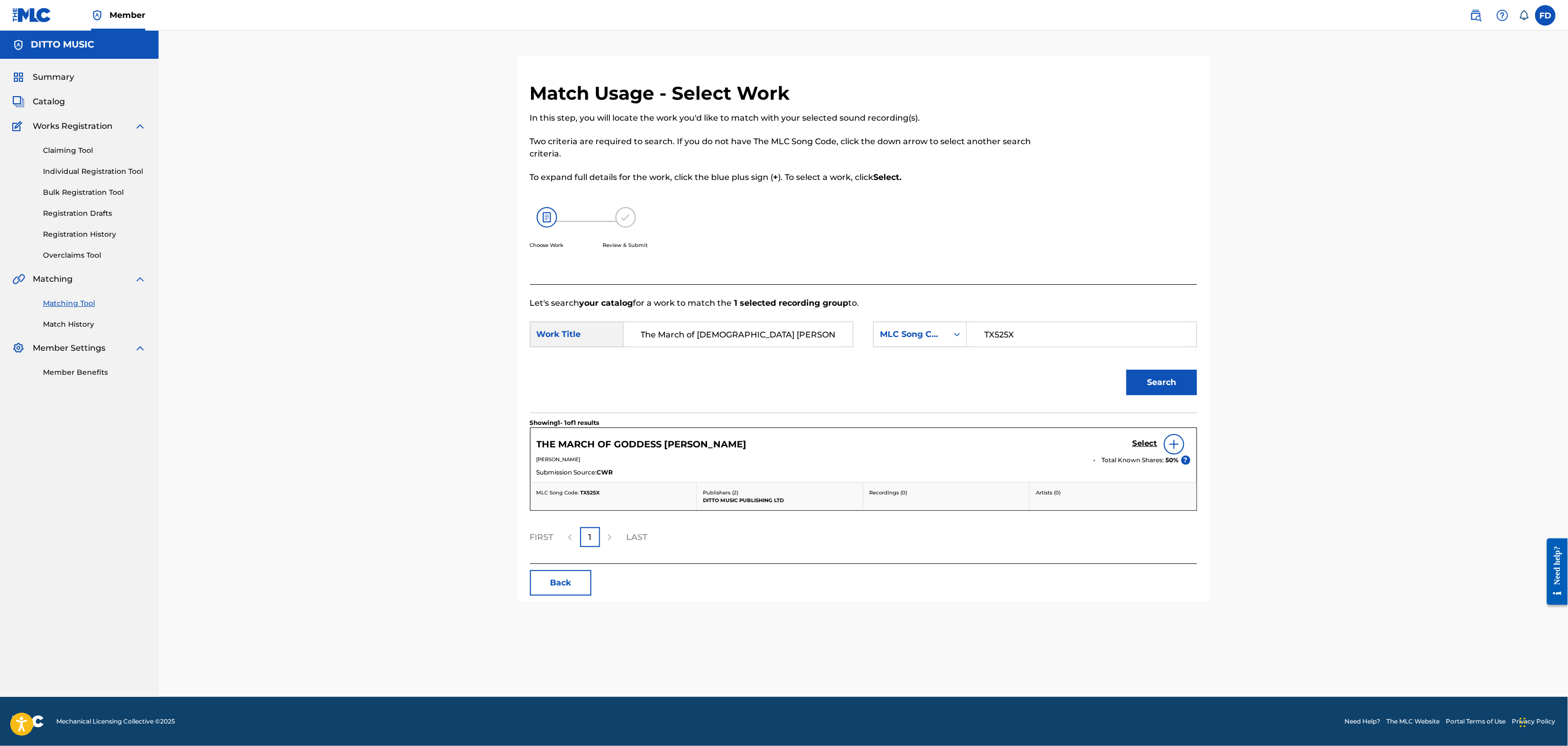
click at [1150, 442] on h5 "Select" at bounding box center [1145, 444] width 25 height 10
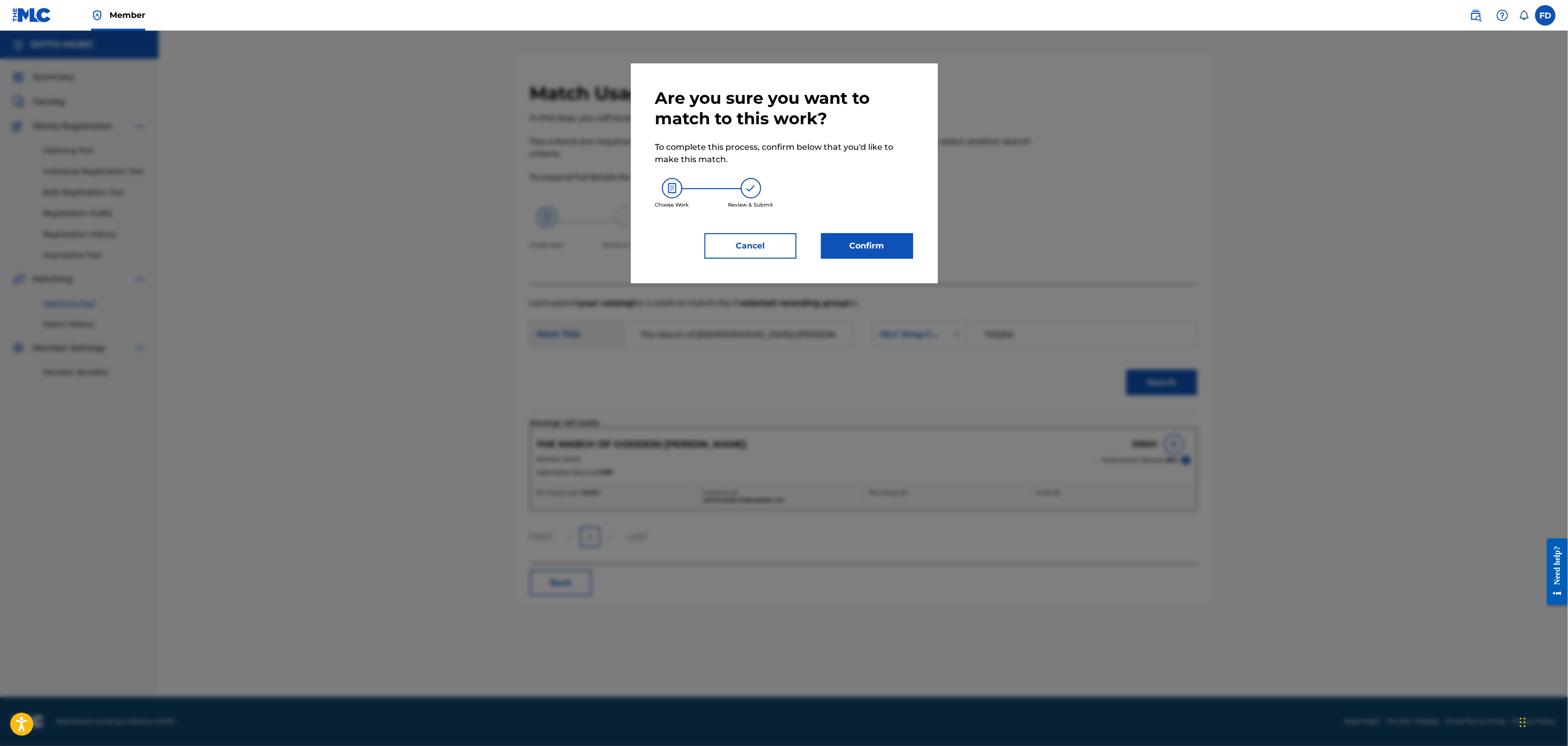
click at [892, 233] on button "Confirm" at bounding box center [867, 246] width 92 height 26
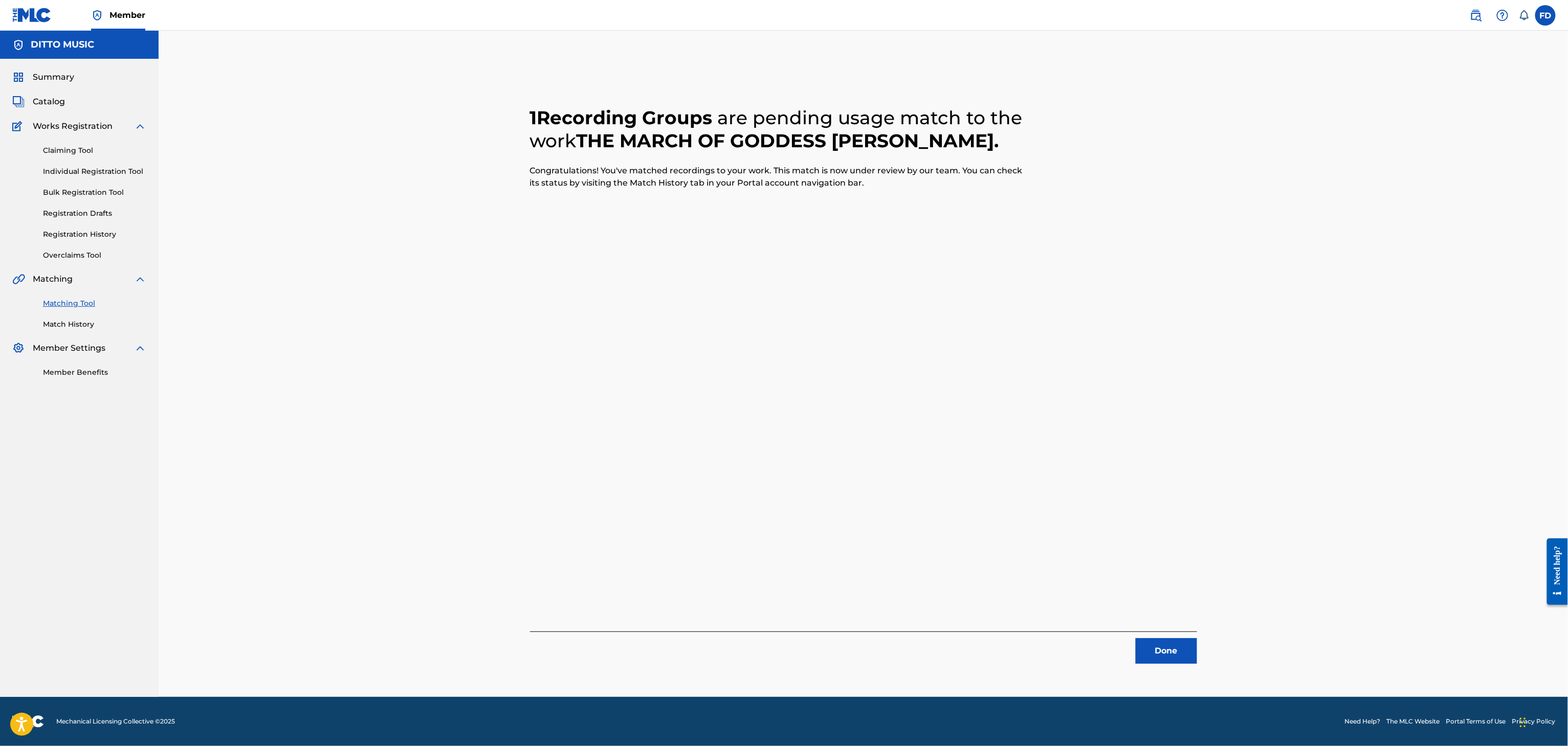
click at [1191, 648] on button "Done" at bounding box center [1166, 651] width 61 height 26
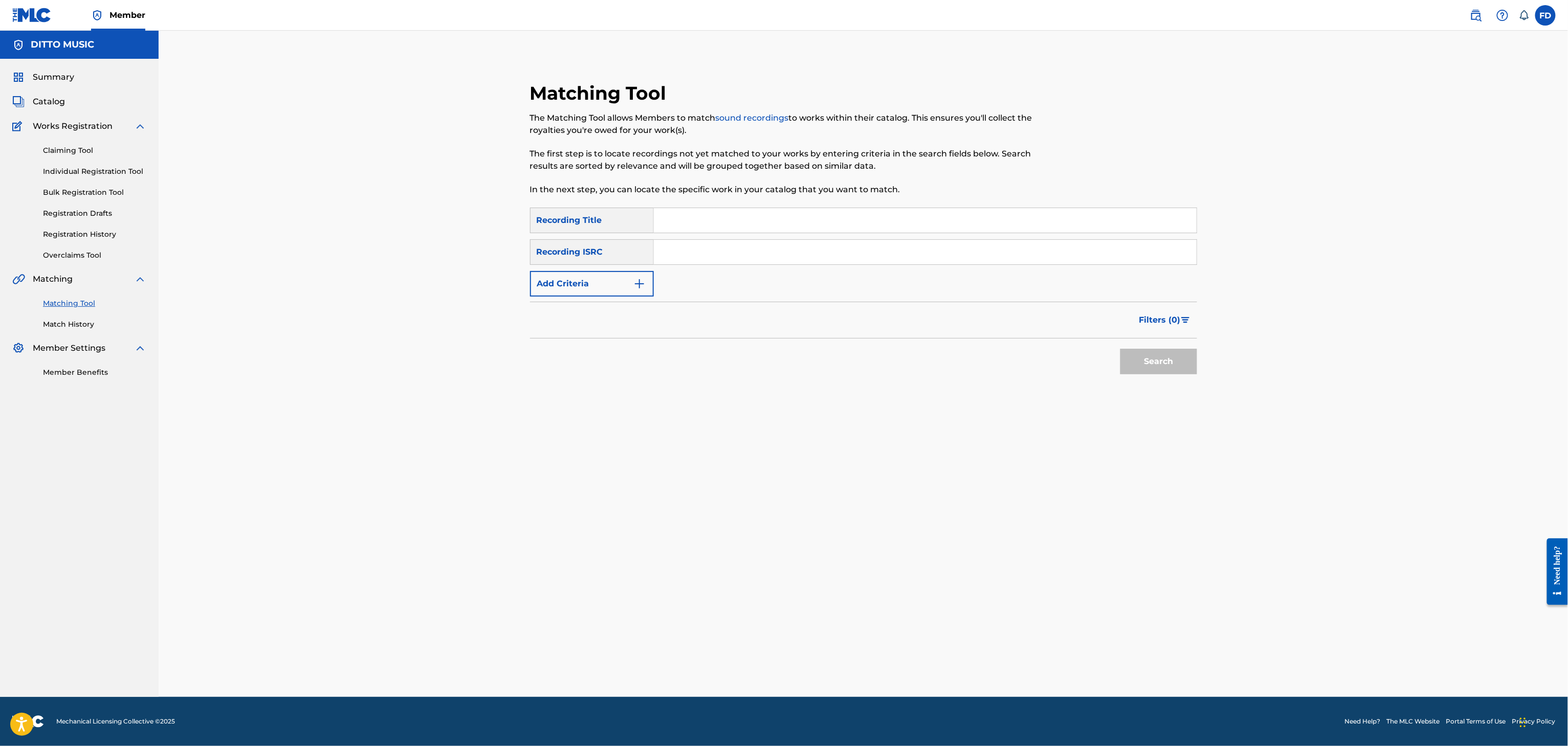
click at [741, 226] on input "Search Form" at bounding box center [925, 220] width 543 height 24
paste input "Tell Me"
type input "Tell Me"
drag, startPoint x: 863, startPoint y: 255, endPoint x: 869, endPoint y: 260, distance: 7.8
click at [863, 255] on input "Search Form" at bounding box center [925, 252] width 543 height 24
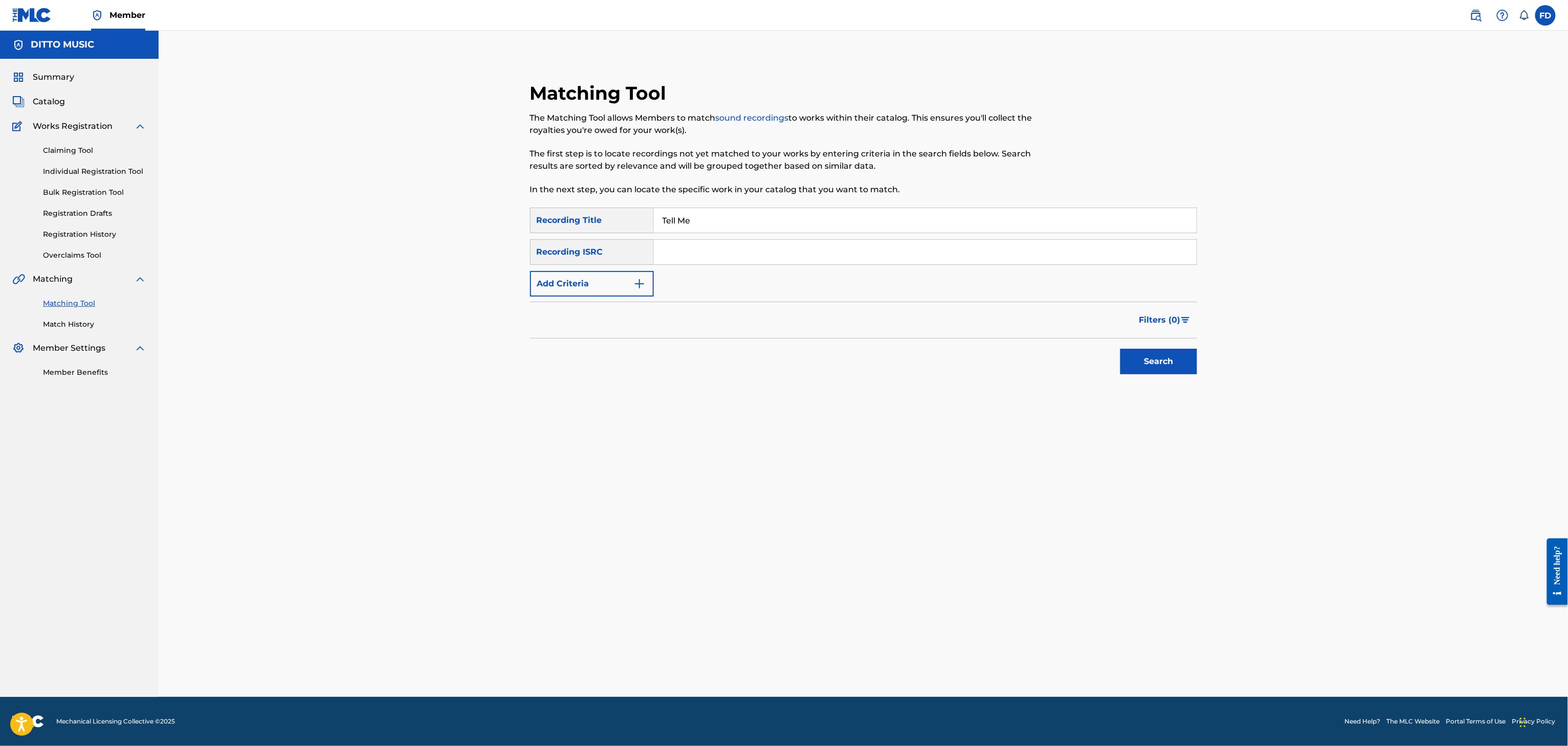
paste input "AUBEC2525942"
type input "AUBEC2525942"
click at [1171, 360] on button "Search" at bounding box center [1159, 361] width 77 height 26
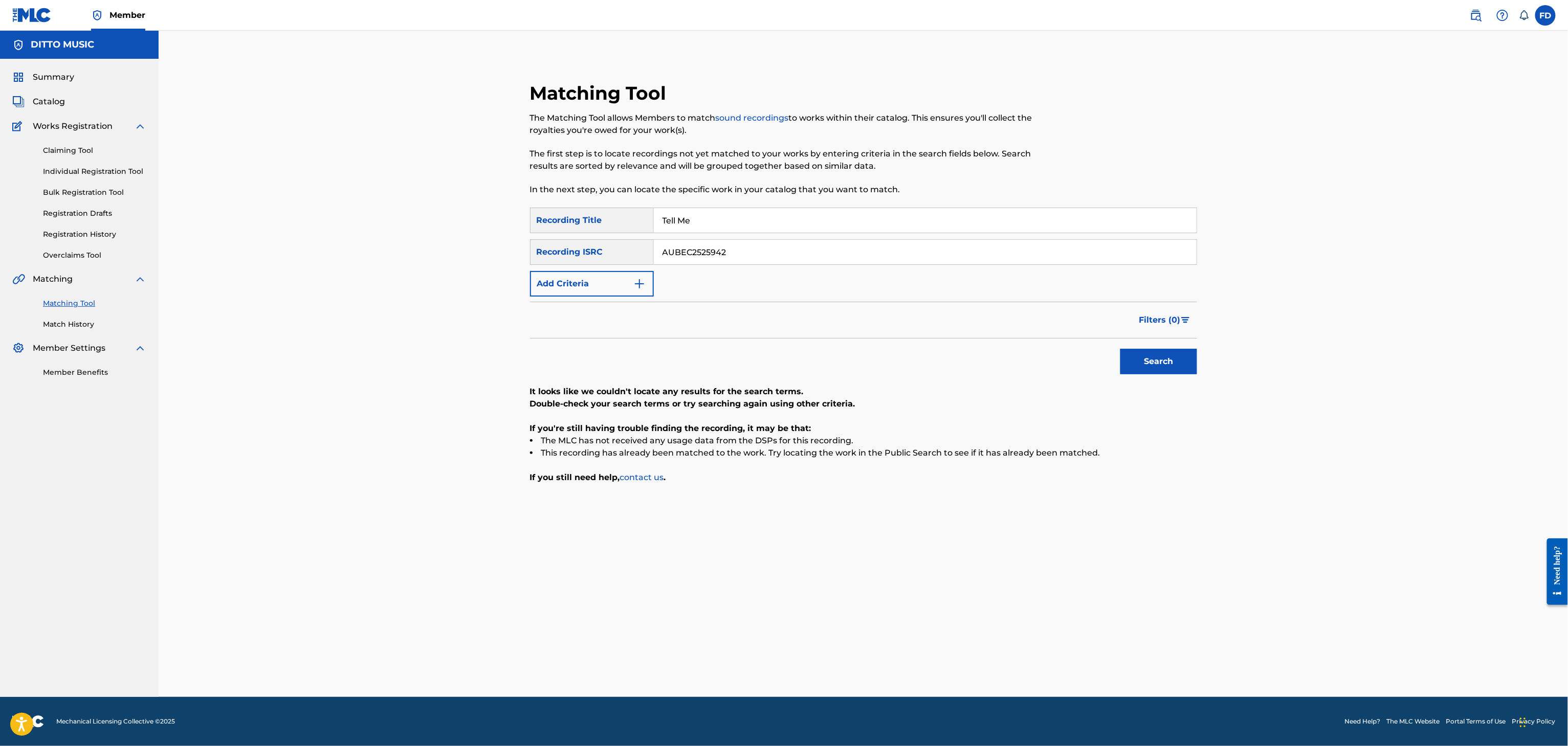
click at [713, 211] on input "Tell Me" at bounding box center [925, 220] width 543 height 24
paste input "Dance with"
type input "Dance with Me"
click at [830, 240] on input "AUBEC2525942" at bounding box center [925, 252] width 543 height 24
paste input "UKXN22577581"
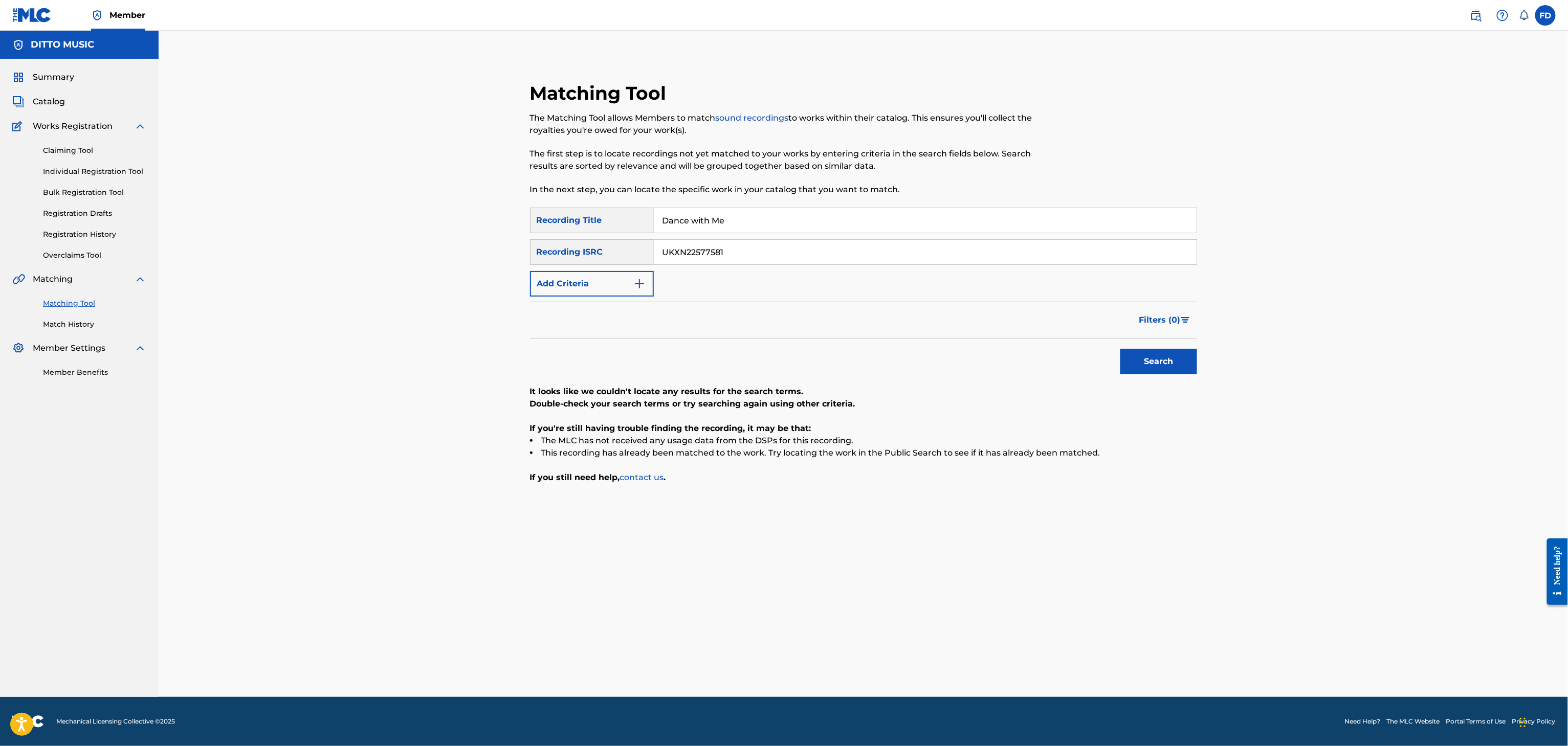
type input "UKXN22577581"
click at [1125, 363] on button "Search" at bounding box center [1159, 361] width 77 height 26
click at [741, 228] on input "Dance with Me" at bounding box center [925, 220] width 543 height 24
paste input "Revenge Is Sweet"
type input "Revenge Is Sweet"
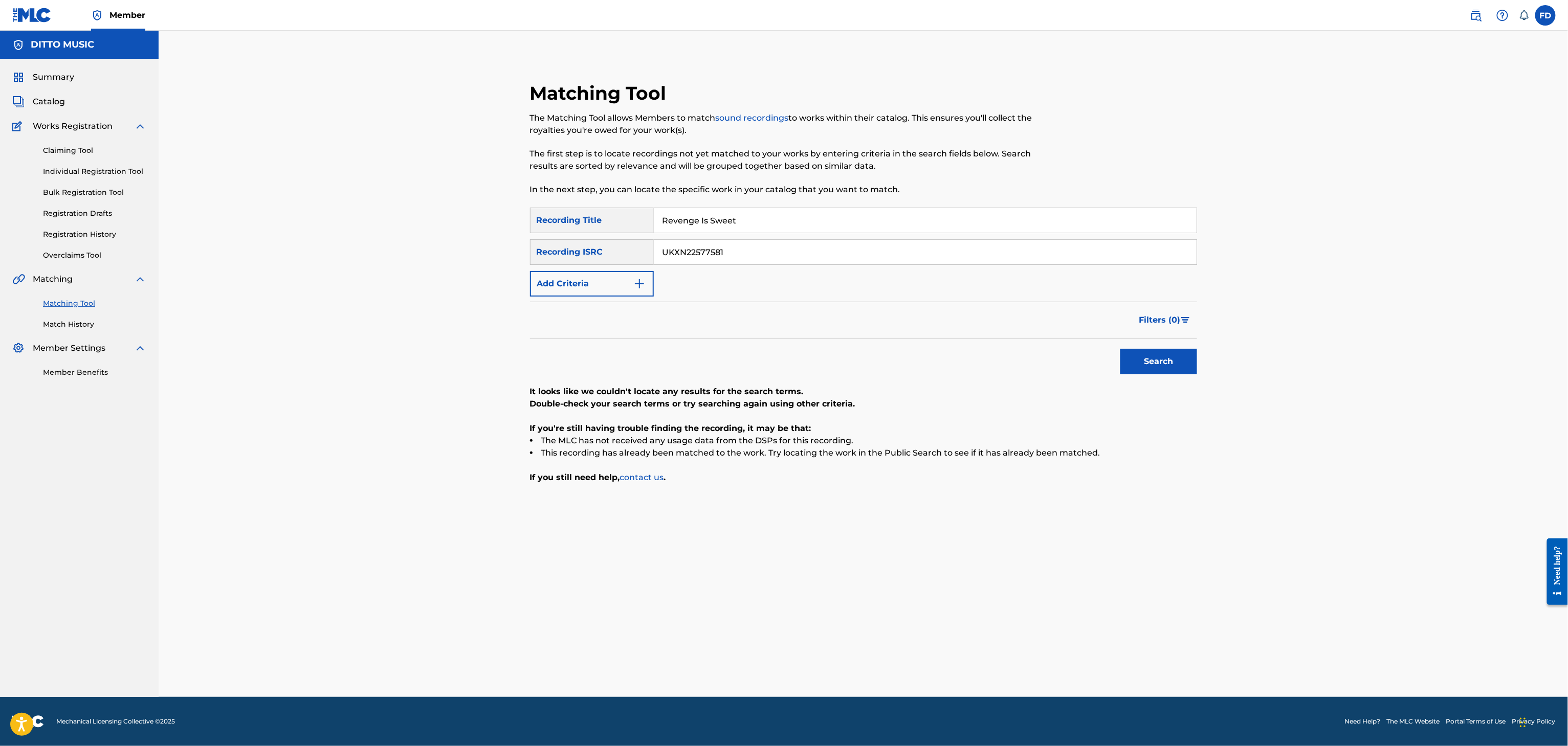
click at [748, 255] on input "UKXN22577581" at bounding box center [925, 252] width 543 height 24
paste input "46007"
type input "UKXN22546007"
click at [1152, 369] on button "Search" at bounding box center [1159, 361] width 77 height 26
click at [744, 229] on input "Revenge Is Sweet" at bounding box center [925, 220] width 543 height 24
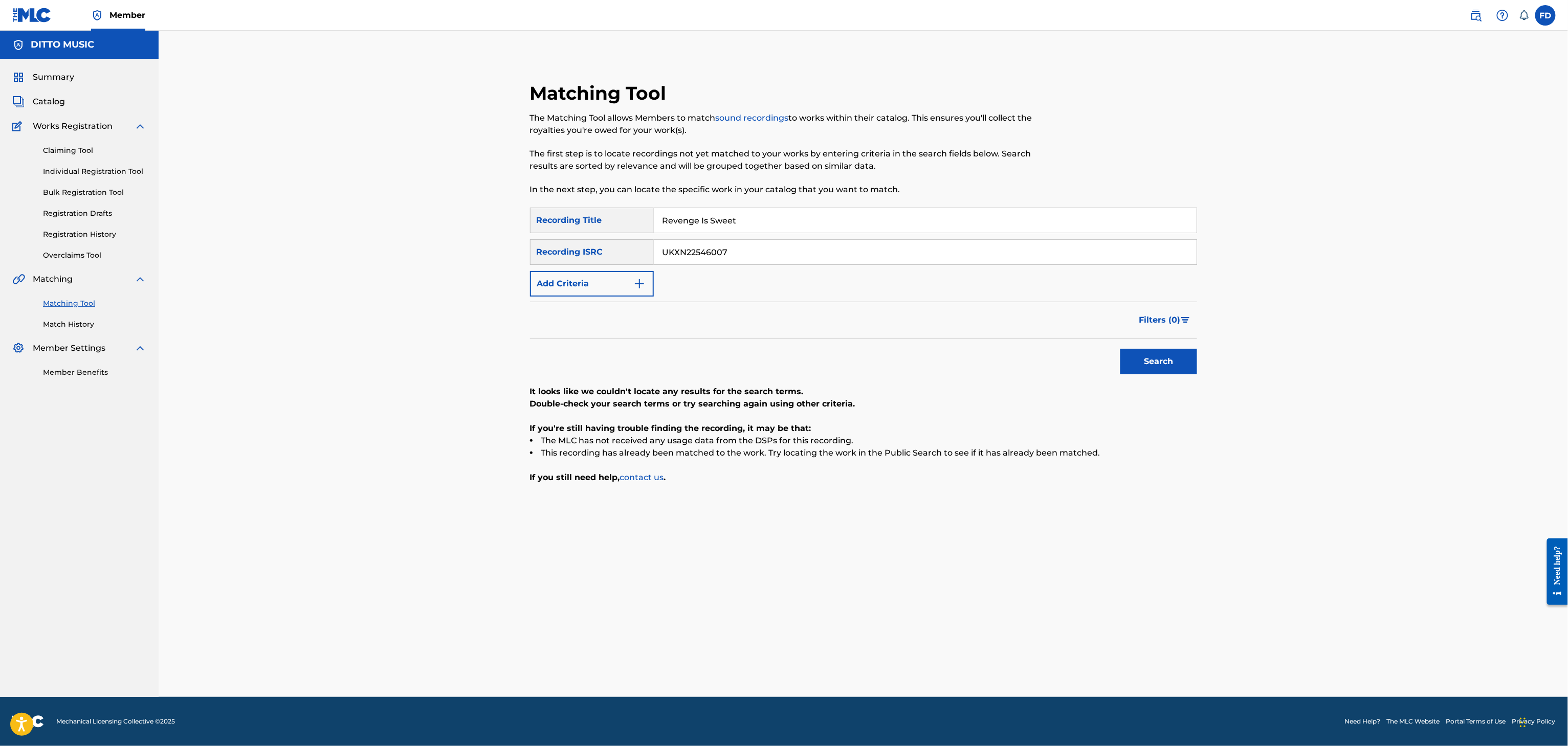
paste input "The Redemption"
type input "The Redemption"
click at [883, 255] on input "UKXN22546007" at bounding box center [925, 252] width 543 height 24
paste input "GXF9Q251102"
type input "GXF9Q2511027"
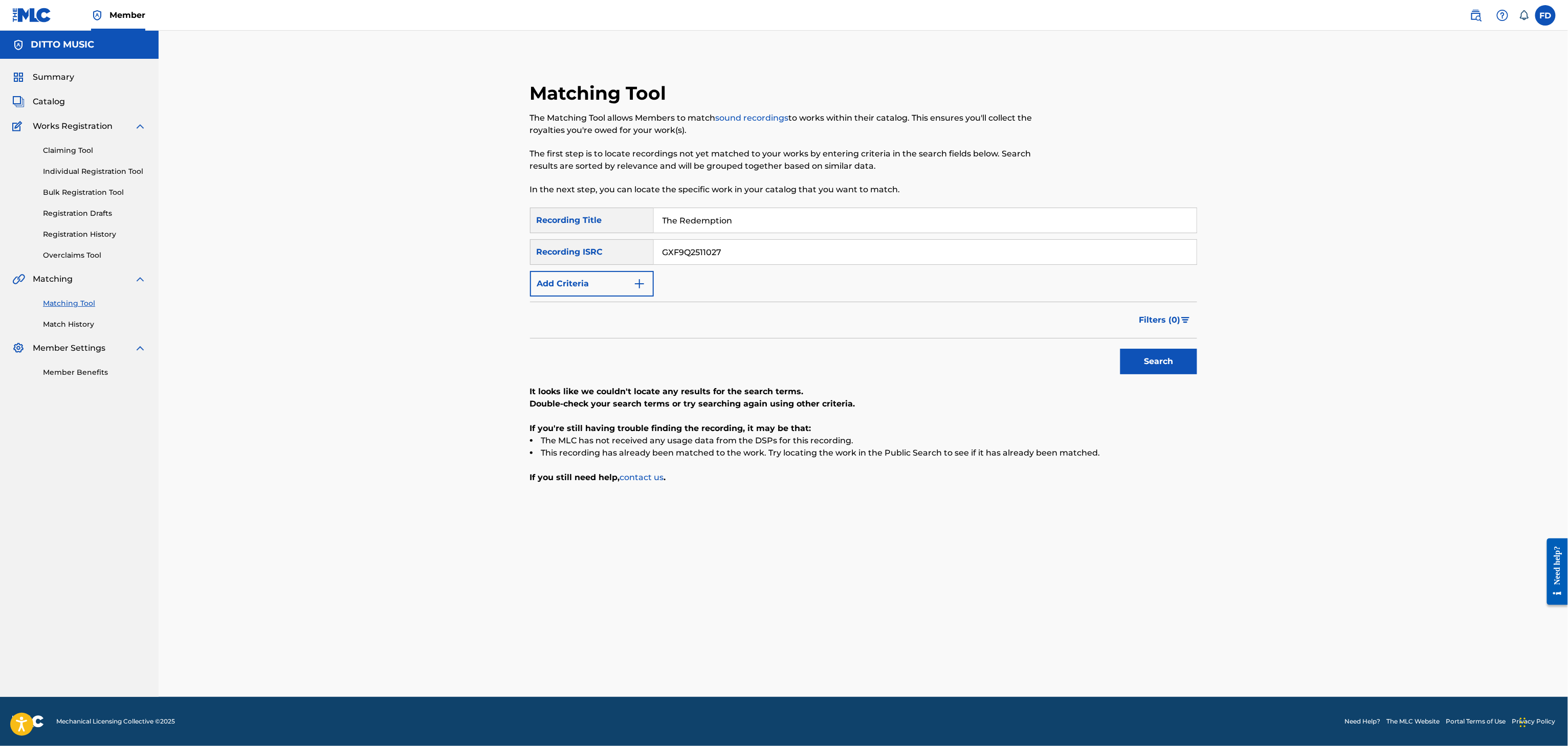
click at [1169, 380] on div "SearchWithCriteria6ed30c14-851d-476e-80d6-4cbf3fef72be Recording Title The Rede…" at bounding box center [864, 346] width 667 height 276
click at [1169, 356] on button "Search" at bounding box center [1159, 361] width 77 height 26
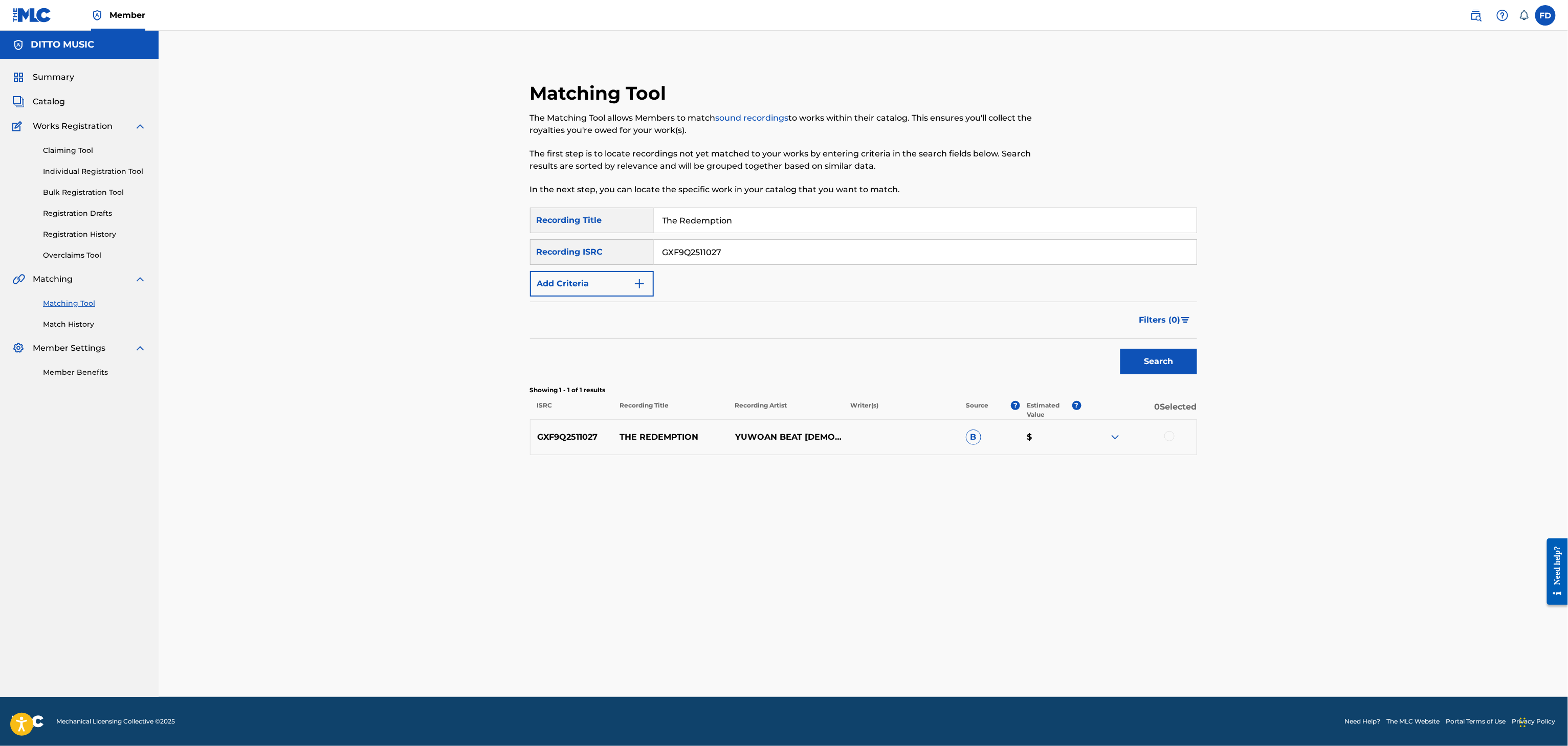
click at [1167, 435] on div at bounding box center [1169, 436] width 10 height 10
click at [752, 658] on button "Match 1 Group" at bounding box center [719, 663] width 113 height 26
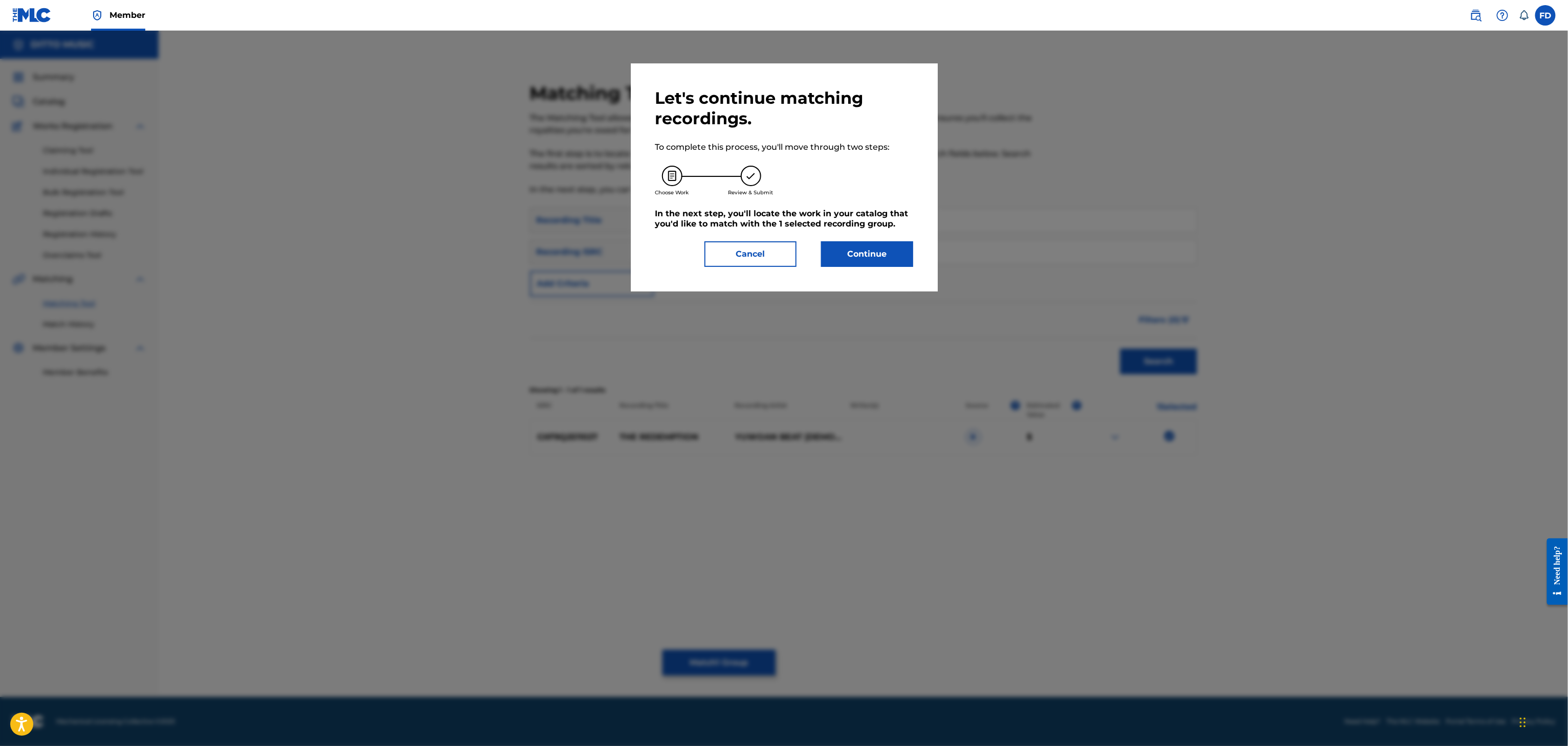
click at [852, 268] on div "Let's continue matching recordings. To complete this process, you'll move throu…" at bounding box center [784, 177] width 307 height 228
click at [867, 251] on button "Continue" at bounding box center [867, 254] width 92 height 26
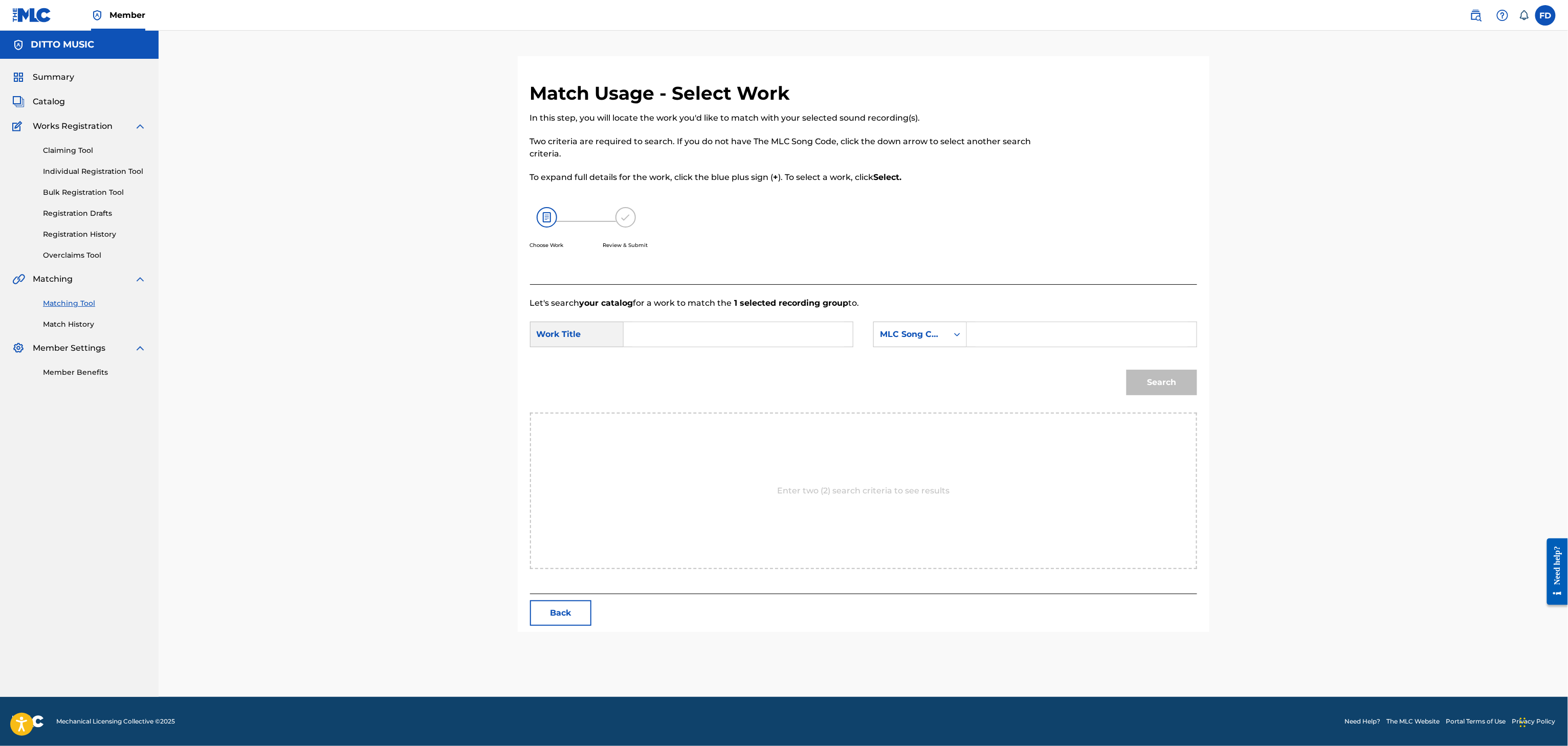
click at [761, 340] on input "Search Form" at bounding box center [738, 334] width 212 height 24
drag, startPoint x: 1051, startPoint y: 337, endPoint x: 1044, endPoint y: 345, distance: 10.6
click at [1051, 337] on input "Search Form" at bounding box center [1082, 334] width 212 height 24
paste input "TX53H0"
type input "TX53H0"
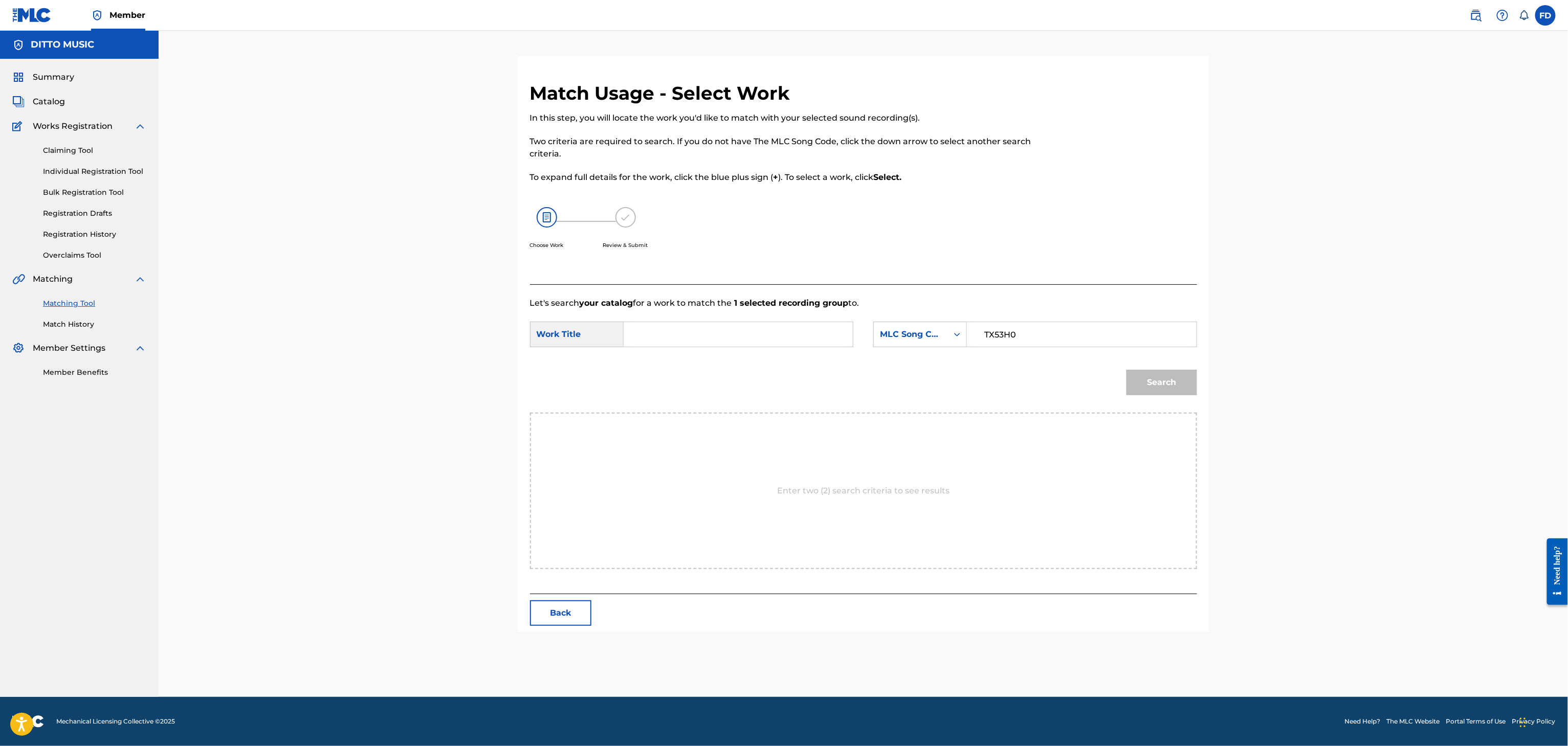
click at [751, 337] on input "Search Form" at bounding box center [738, 334] width 212 height 24
paste input "The Redemption"
type input "The Redemption"
click at [1152, 387] on button "Search" at bounding box center [1162, 383] width 71 height 26
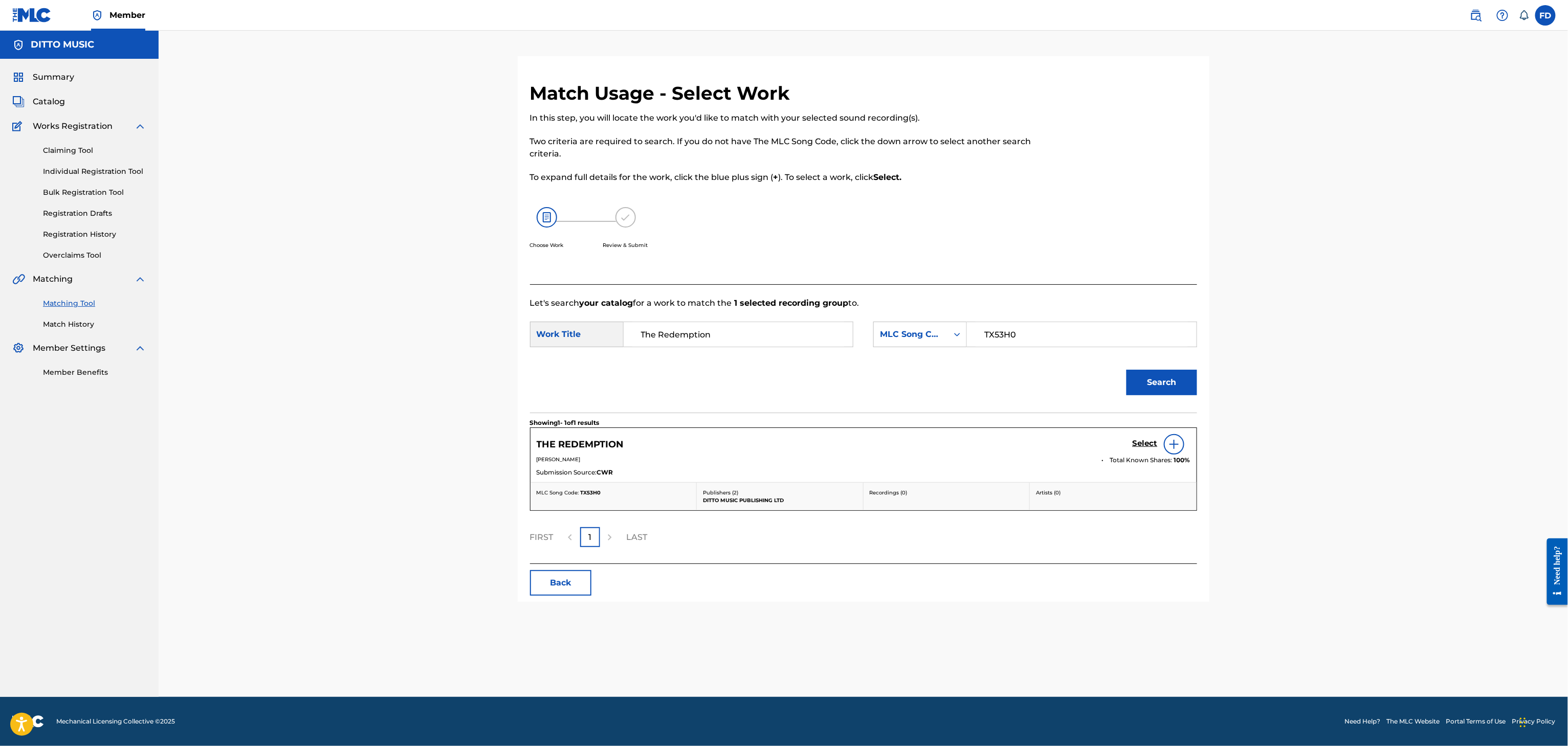
click at [1143, 439] on div "Select" at bounding box center [1161, 445] width 58 height 21
click at [1143, 442] on h5 "Select" at bounding box center [1145, 444] width 25 height 10
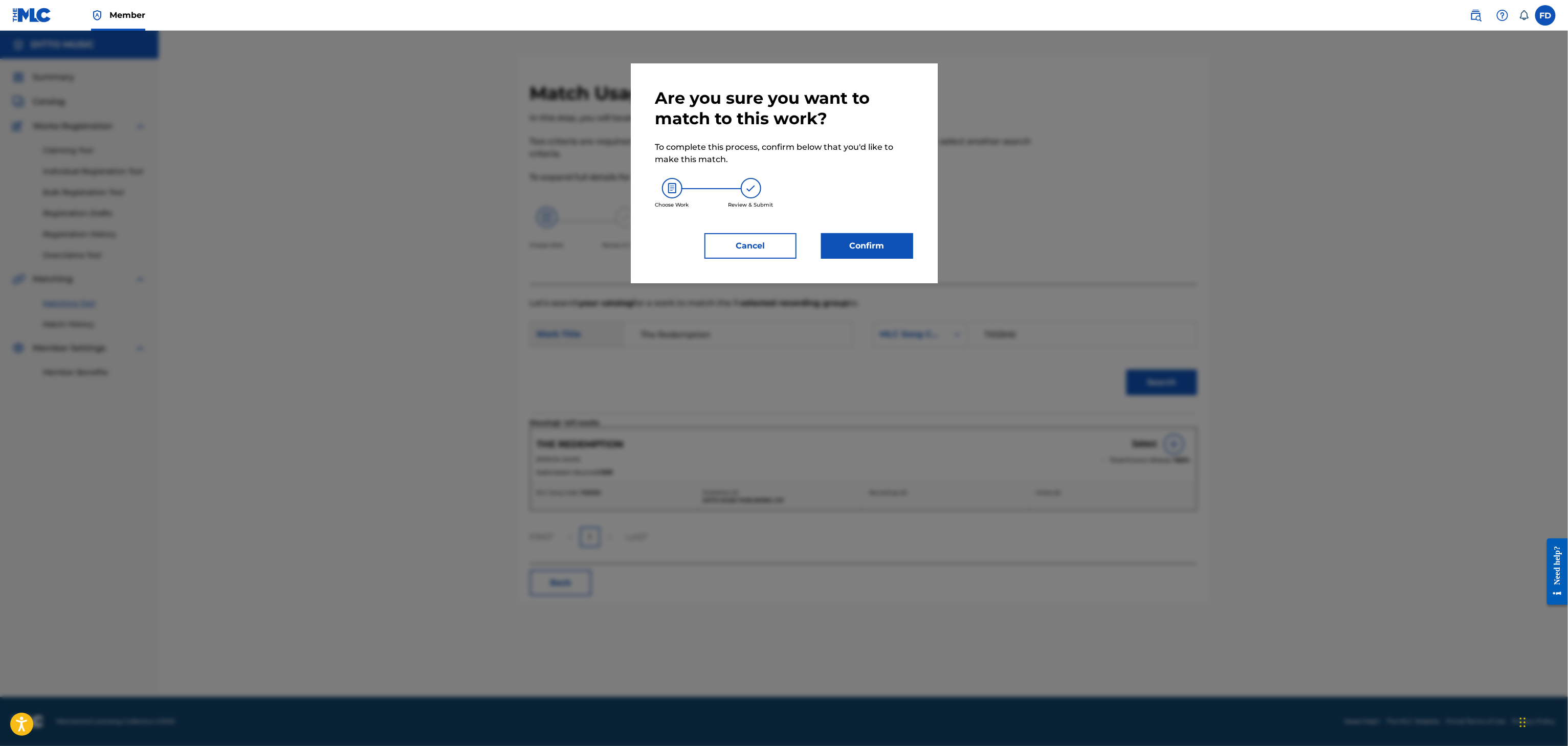
click at [850, 273] on div "Are you sure you want to match to this work? To complete this process, confirm …" at bounding box center [784, 173] width 307 height 220
click at [869, 245] on button "Confirm" at bounding box center [867, 246] width 92 height 26
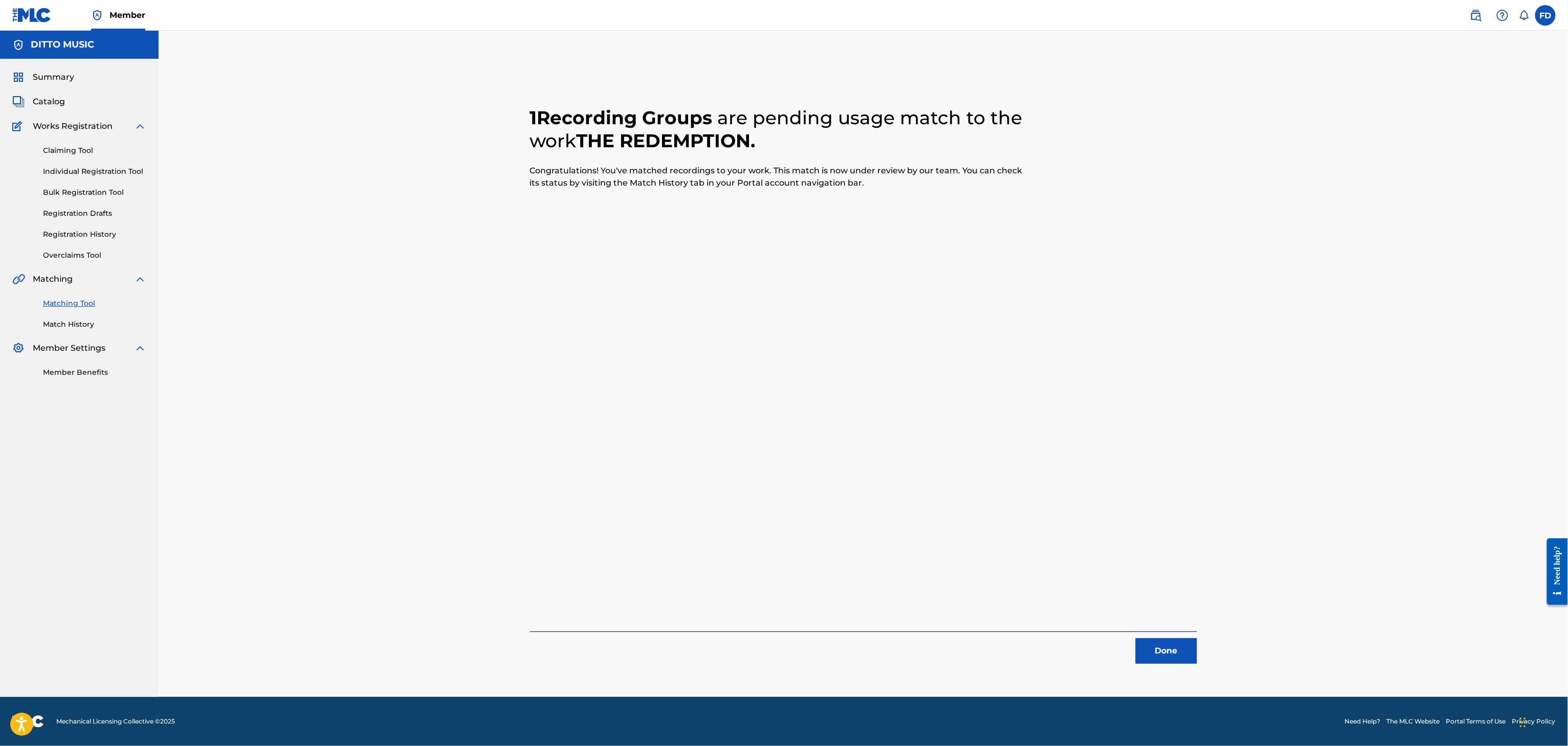
click at [1167, 664] on button "Done" at bounding box center [1166, 651] width 61 height 26
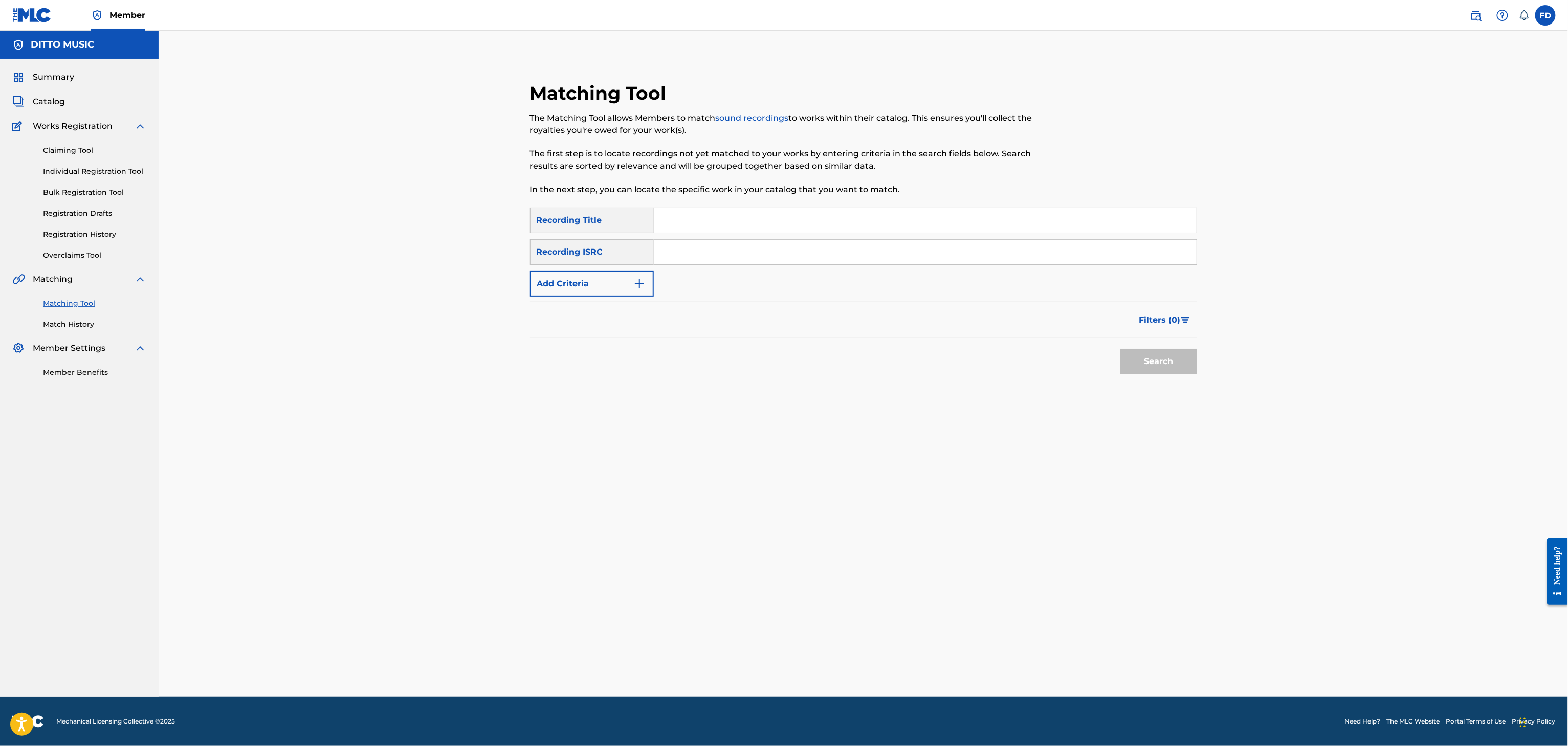
click at [1164, 657] on div "Matching Tool The Matching Tool allows Members to match sound recordings to wor…" at bounding box center [863, 376] width 716 height 641
click at [1066, 201] on div at bounding box center [1121, 144] width 153 height 126
click at [1077, 225] on input "Search Form" at bounding box center [925, 220] width 543 height 24
paste input "Clear Sky Tonight"
type input "Clear Sky Tonight"
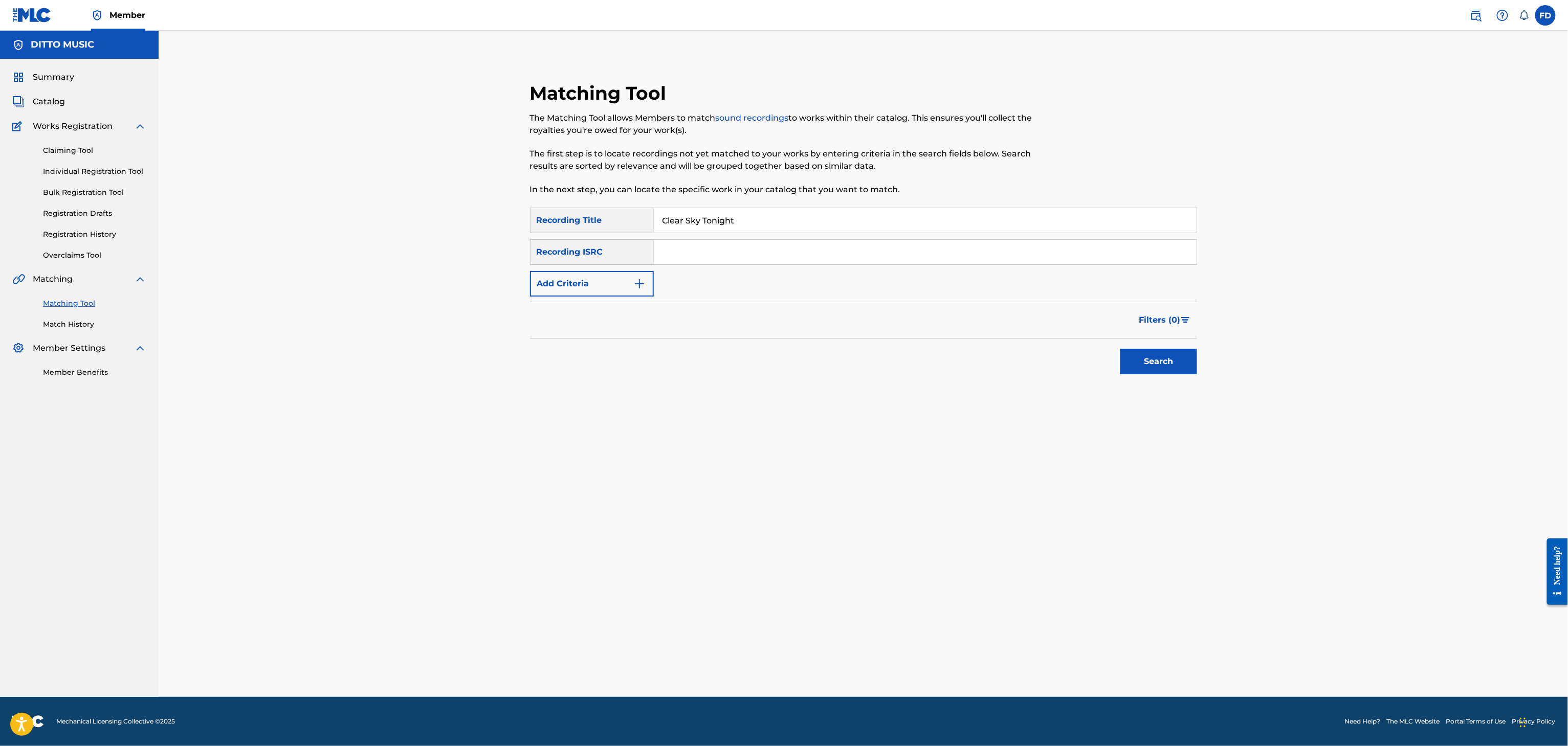
drag, startPoint x: 940, startPoint y: 245, endPoint x: 950, endPoint y: 265, distance: 22.4
click at [940, 245] on input "Search Form" at bounding box center [925, 252] width 543 height 24
paste input "UKXN22571197"
type input "UKXN22571197"
click at [1131, 346] on div "Search" at bounding box center [1156, 358] width 82 height 41
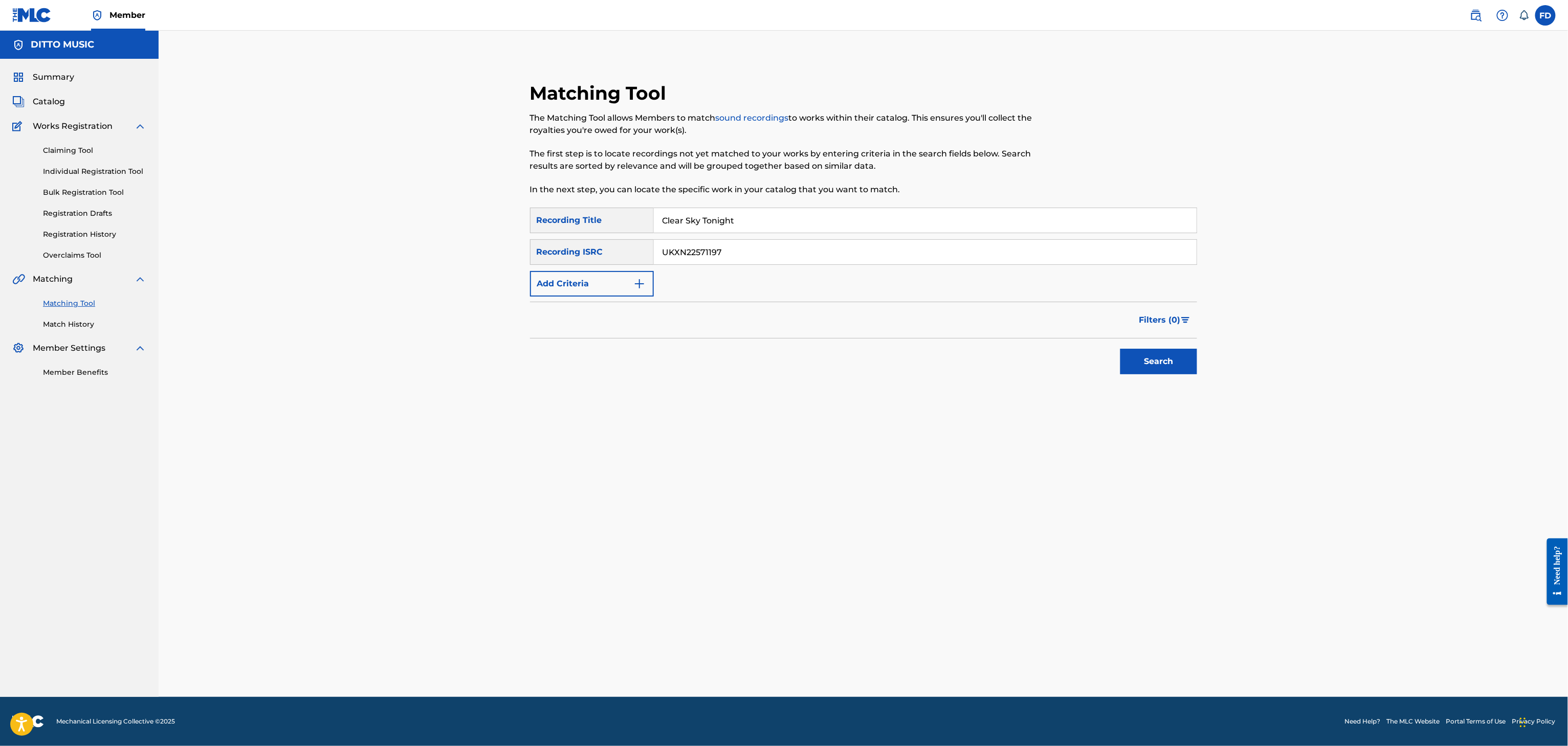
click at [1142, 363] on button "Search" at bounding box center [1159, 361] width 77 height 26
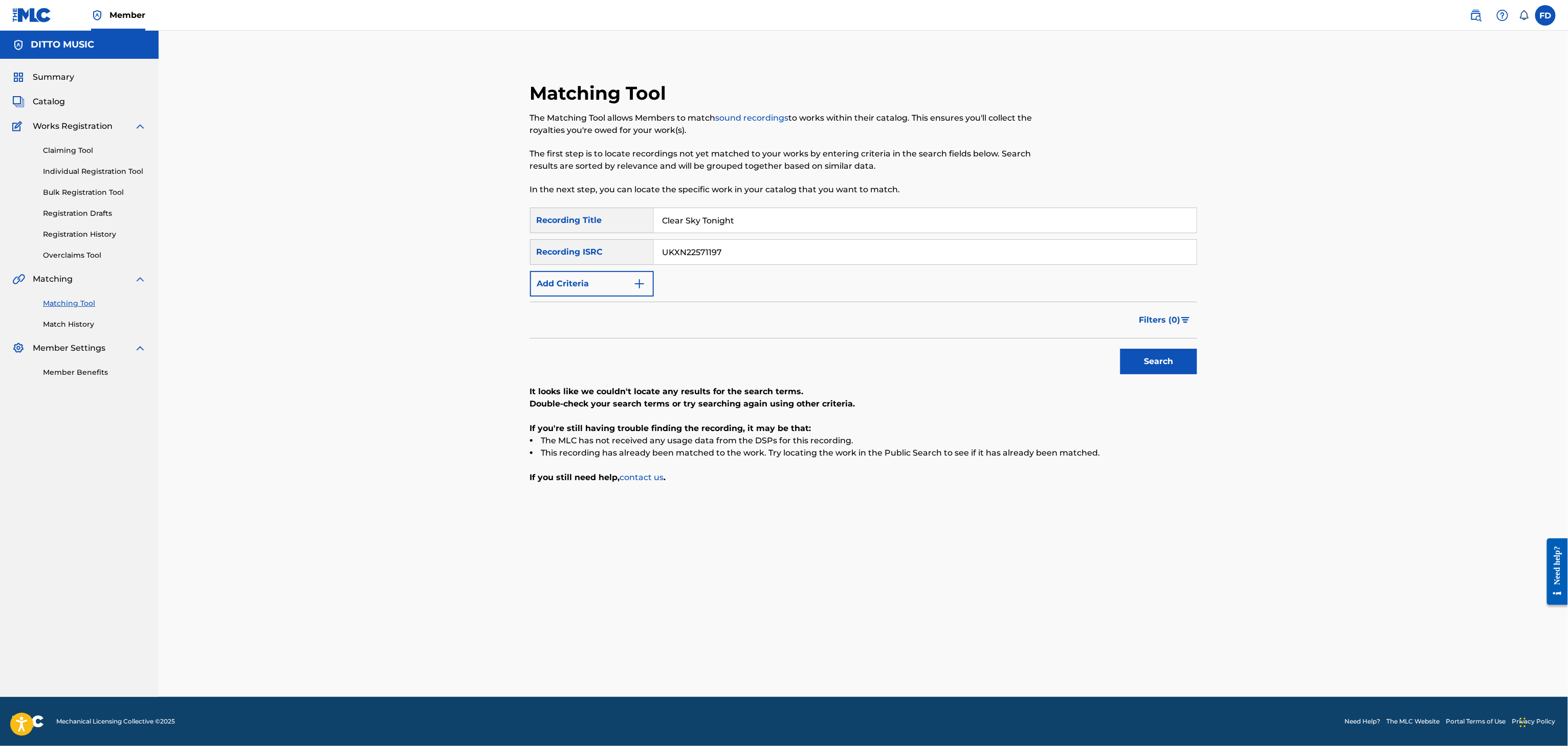
click at [768, 215] on input "Clear Sky Tonight" at bounding box center [925, 220] width 543 height 24
paste input "A Drop, a Bite, a Home"
type input "A Drop, a Bite, a Home"
click at [915, 233] on div "SearchWithCriteria6ed30c14-851d-476e-80d6-4cbf3fef72be Recording Title A Drop, …" at bounding box center [864, 252] width 667 height 89
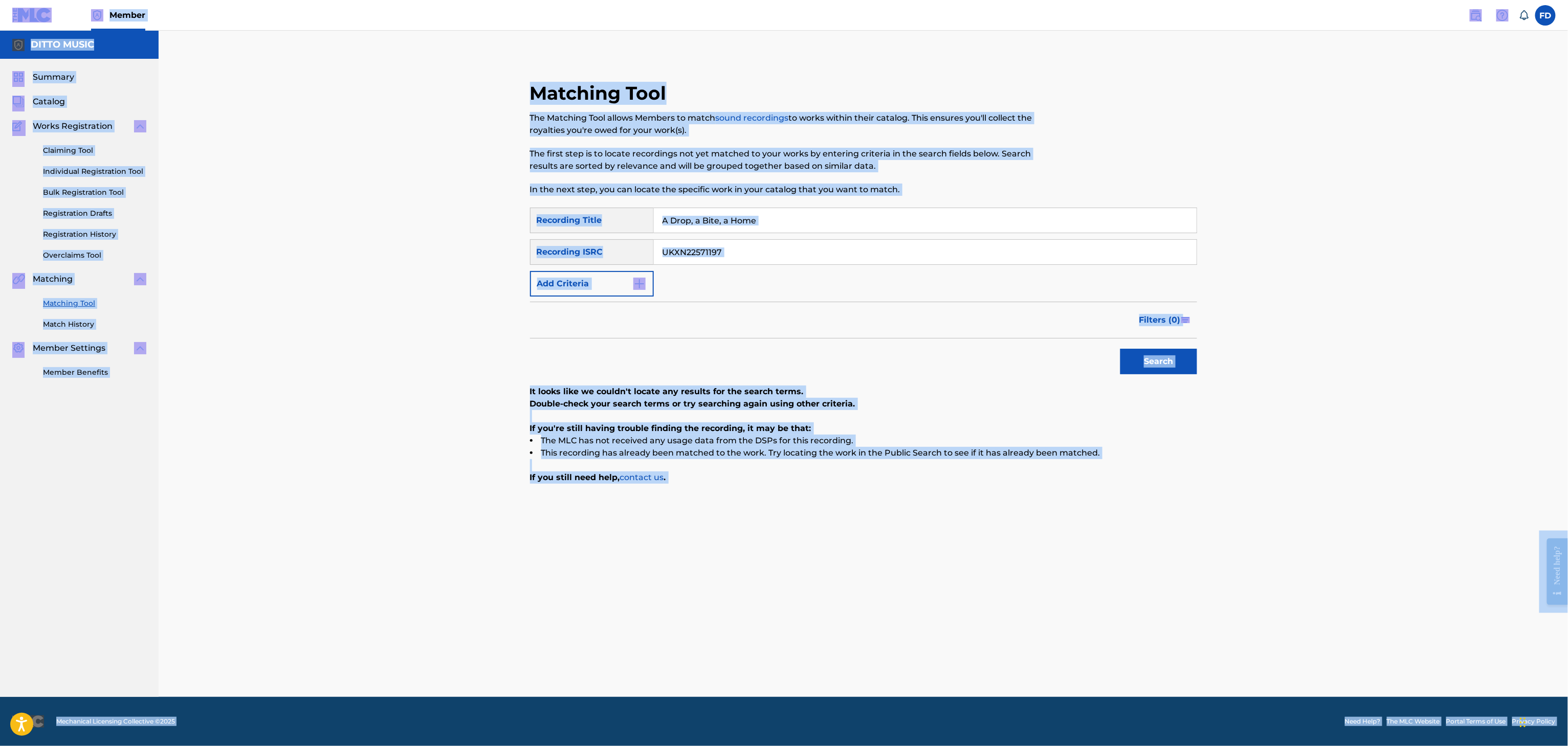
click at [934, 258] on input "UKXN22571197" at bounding box center [925, 252] width 543 height 24
click at [971, 239] on div "UKXN22571197" at bounding box center [925, 252] width 544 height 26
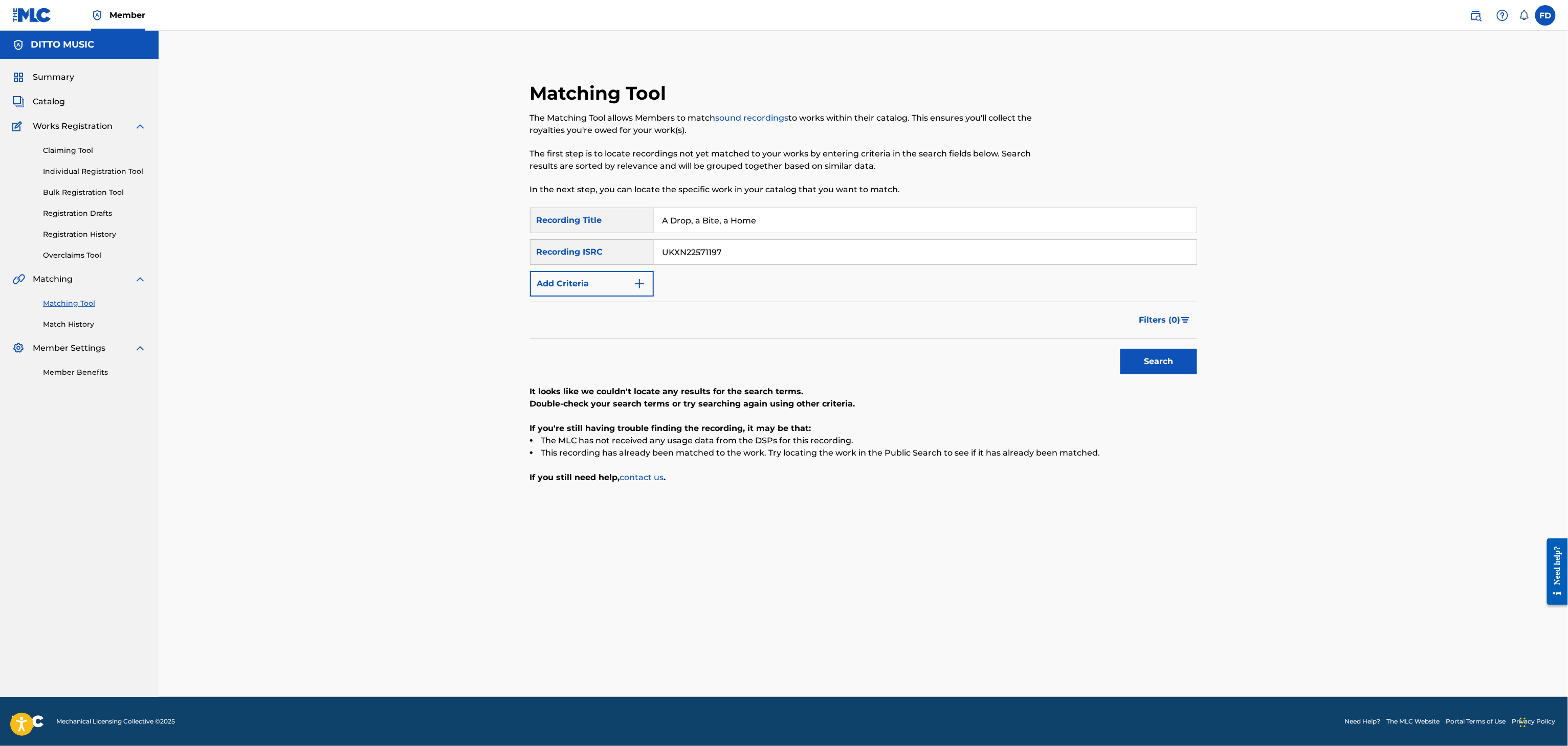
click at [982, 256] on input "UKXN22571197" at bounding box center [925, 252] width 543 height 24
paste input "2753"
type input "UKXN22572753"
click at [1152, 359] on button "Search" at bounding box center [1159, 361] width 77 height 26
click at [801, 233] on div "SearchWithCriteria6ed30c14-851d-476e-80d6-4cbf3fef72be Recording Title A Drop, …" at bounding box center [864, 252] width 667 height 89
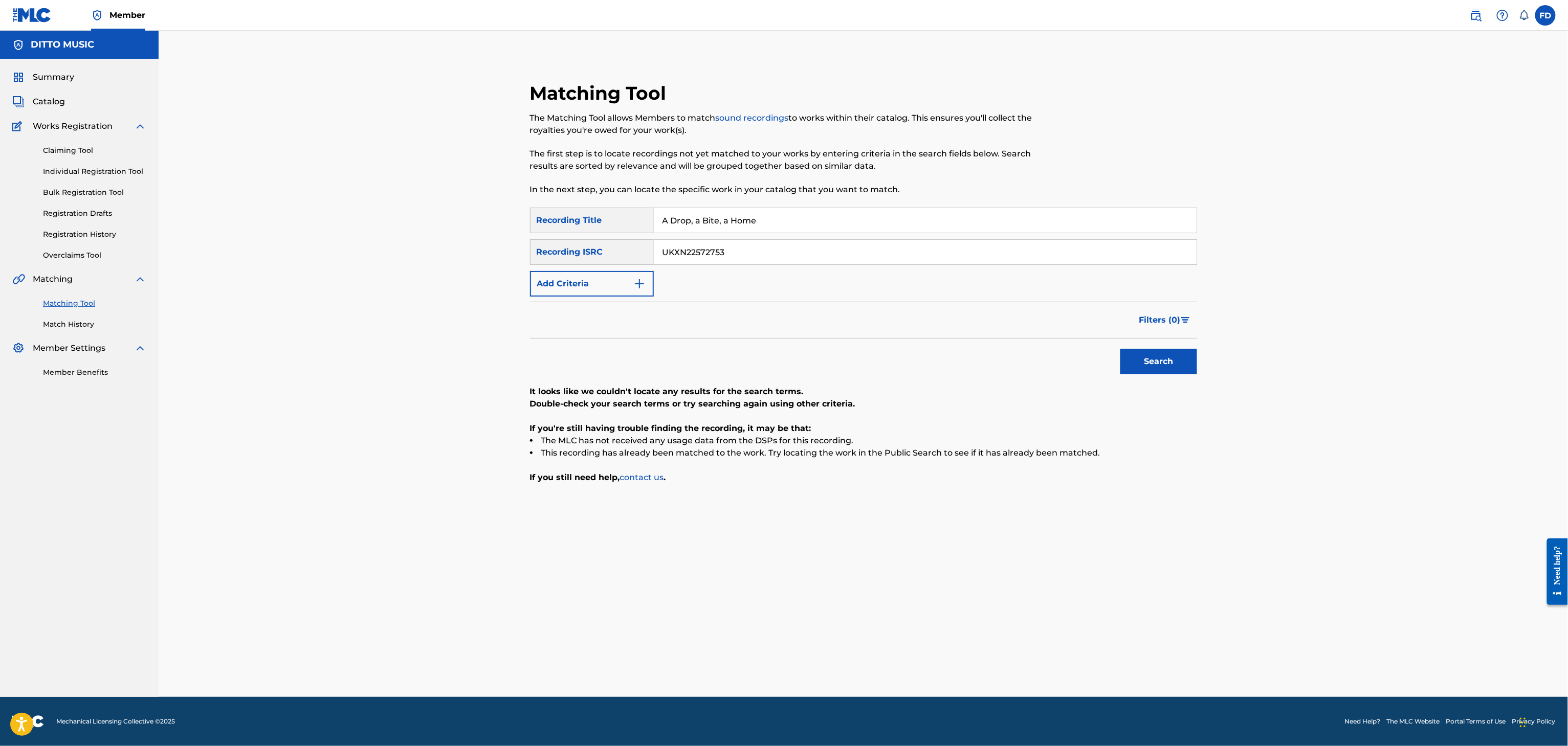
click at [819, 214] on input "A Drop, a Bite, a Home" at bounding box center [925, 220] width 543 height 24
paste input "Cantos y cantaletas"
type input "Cantos y cantaletas"
click at [939, 259] on input "UKXN22572753" at bounding box center [925, 252] width 543 height 24
paste input "1131"
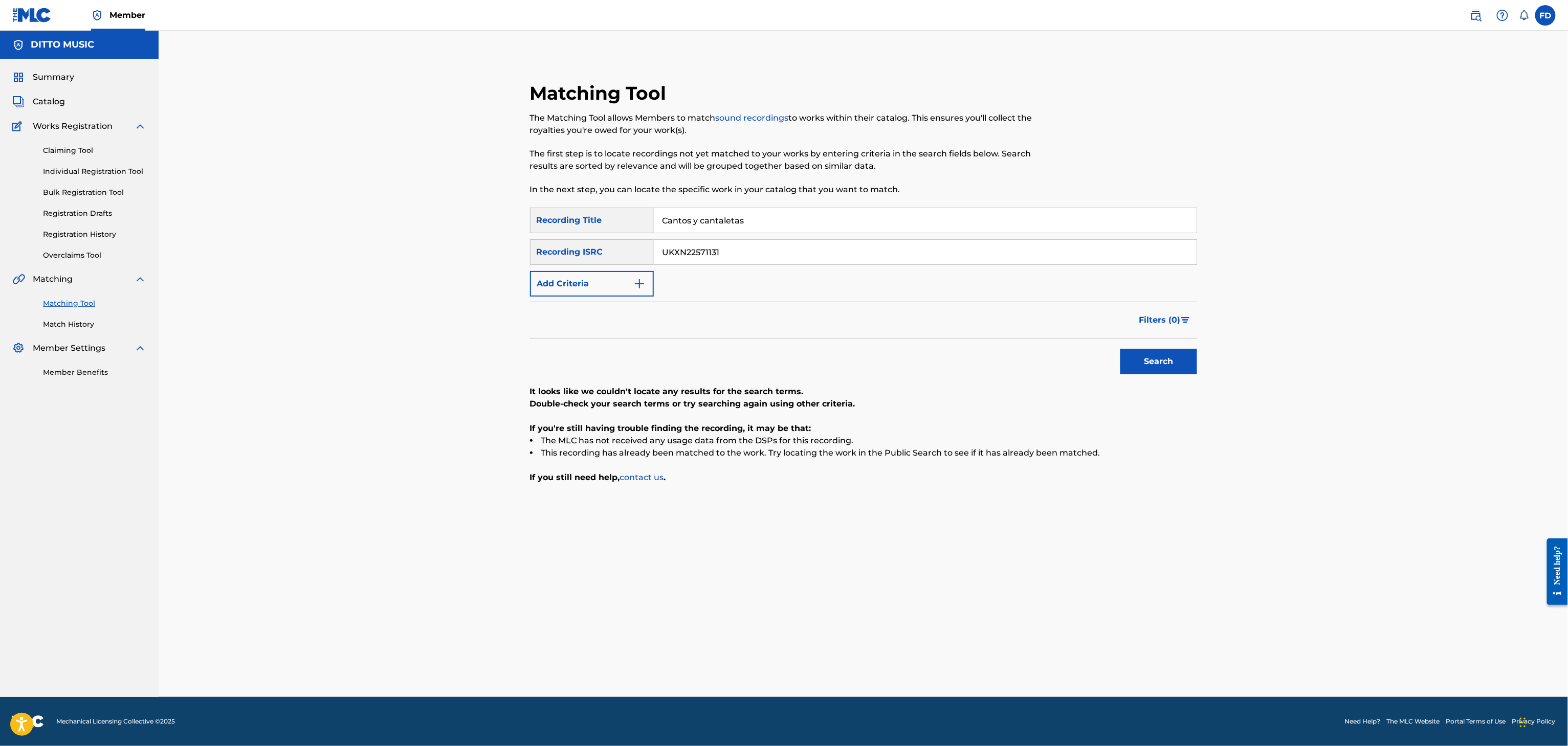
type input "UKXN22571131"
click at [1156, 353] on button "Search" at bounding box center [1159, 361] width 77 height 26
drag, startPoint x: 800, startPoint y: 254, endPoint x: 830, endPoint y: 215, distance: 49.2
click at [807, 242] on input "UKXN22571131" at bounding box center [925, 252] width 543 height 24
click at [830, 215] on input "Cantos y cantaletas" at bounding box center [925, 220] width 543 height 24
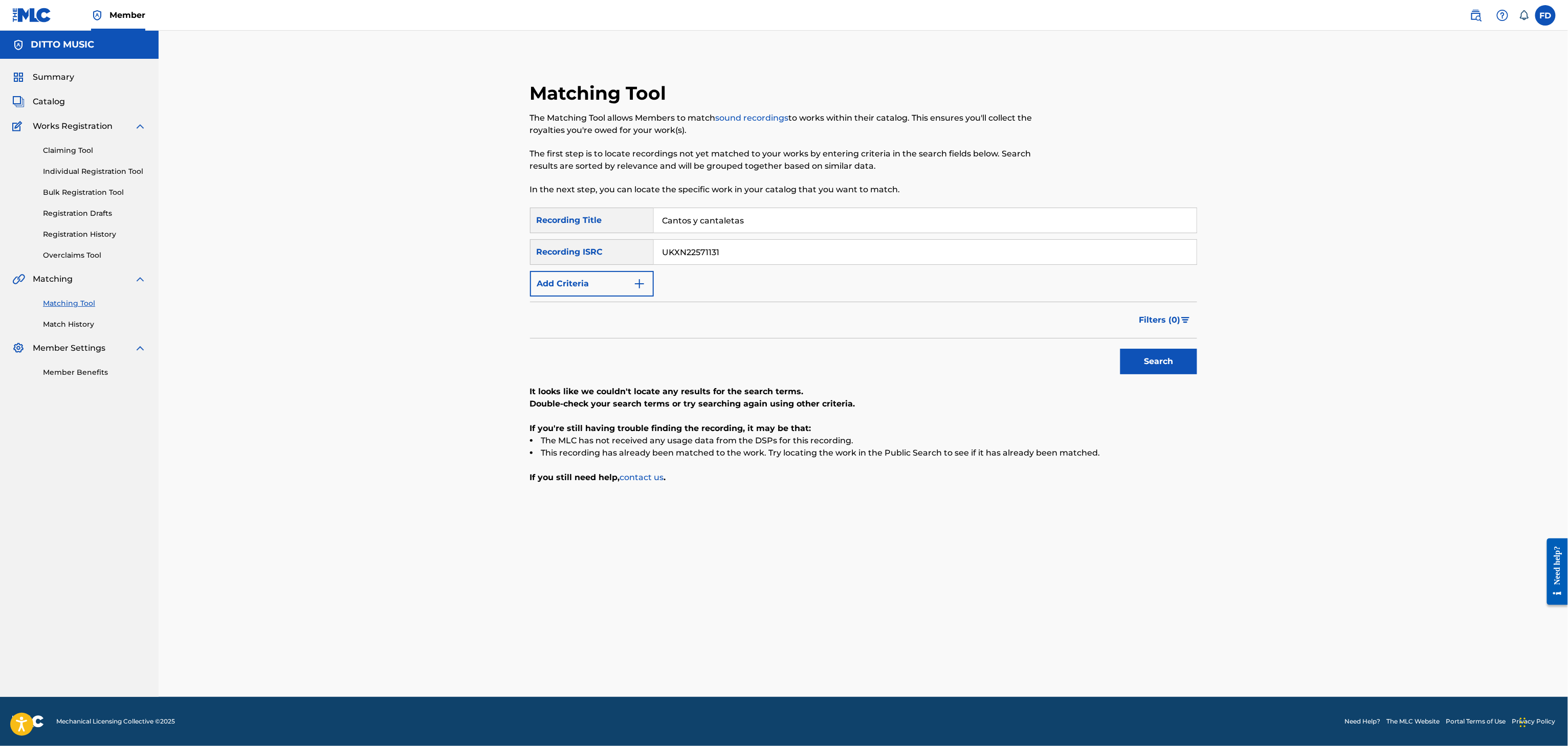
paste input "[PERSON_NAME]"
type input "[PERSON_NAME]"
click at [830, 260] on input "UKXN22571131" at bounding box center [925, 252] width 543 height 24
paste input "7047"
type input "UKXN22577047"
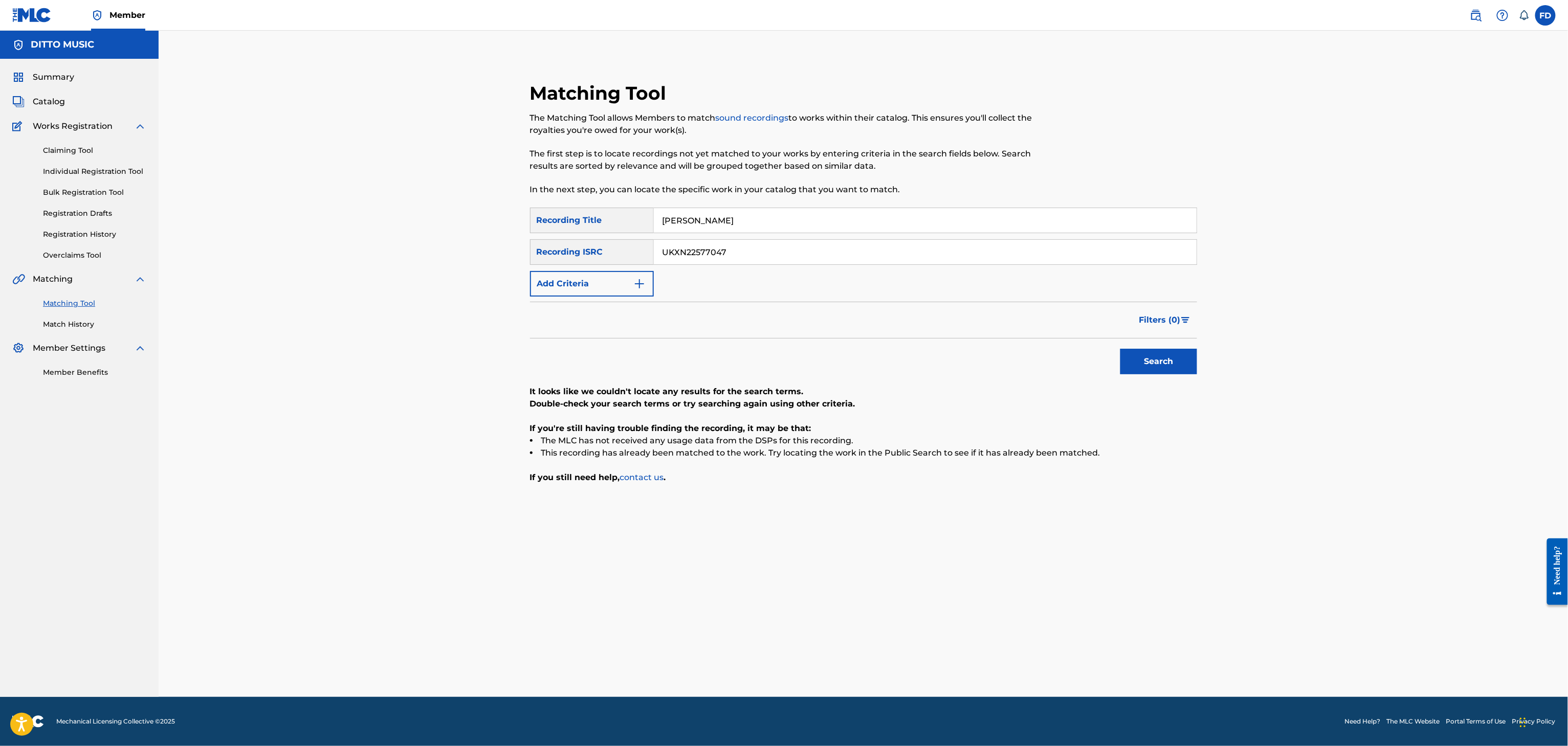
click at [1131, 374] on button "Search" at bounding box center [1159, 361] width 77 height 26
click at [841, 220] on input "[PERSON_NAME]" at bounding box center [925, 220] width 543 height 24
paste input "Broken Home"
type input "Broken Home"
click at [802, 259] on input "UKXN22577047" at bounding box center [925, 252] width 543 height 24
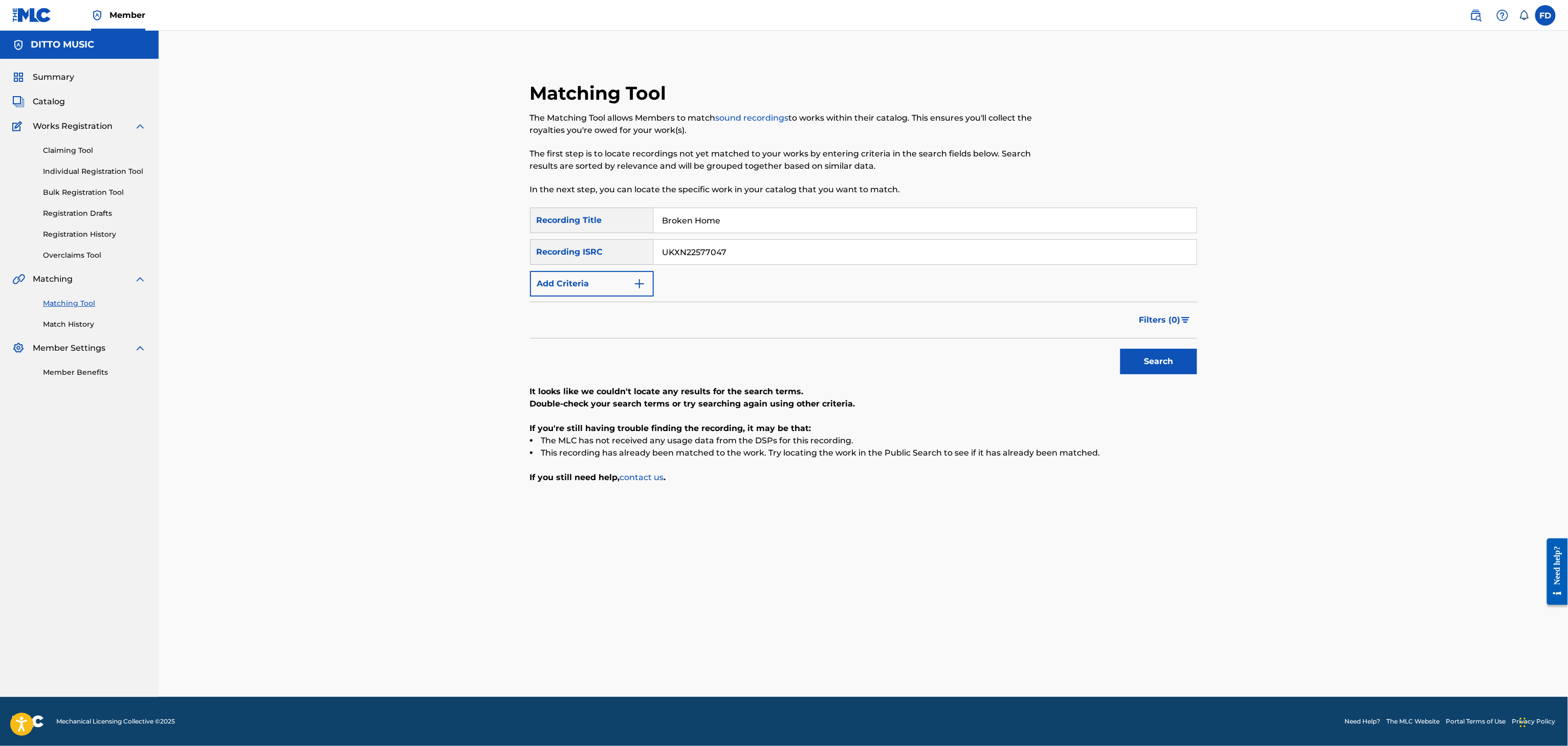
paste input "4831"
click at [1150, 354] on button "Search" at bounding box center [1159, 361] width 77 height 26
click at [713, 236] on div "SearchWithCriteria6ed30c14-851d-476e-80d6-4cbf3fef72be Recording Title Broken H…" at bounding box center [864, 252] width 667 height 89
click at [718, 231] on input "Broken Home" at bounding box center [925, 220] width 543 height 24
click at [895, 232] on div "Broken Home" at bounding box center [925, 220] width 544 height 26
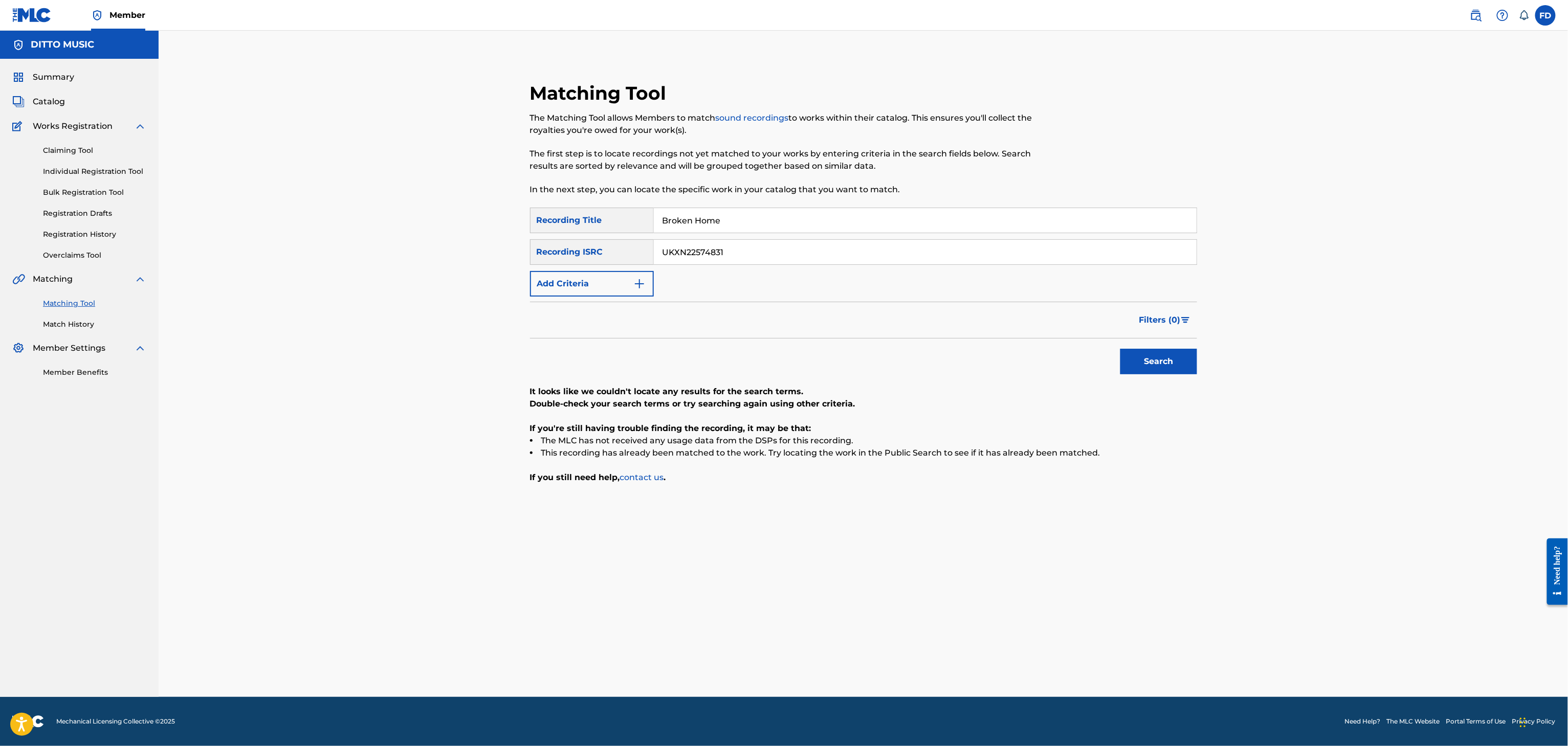
click at [893, 253] on input "UKXN22574831" at bounding box center [925, 252] width 543 height 24
paste input "5747"
type input "UKXN22557471"
click at [1147, 364] on button "Search" at bounding box center [1159, 361] width 77 height 26
click at [766, 223] on input "Broken Home" at bounding box center [925, 220] width 543 height 24
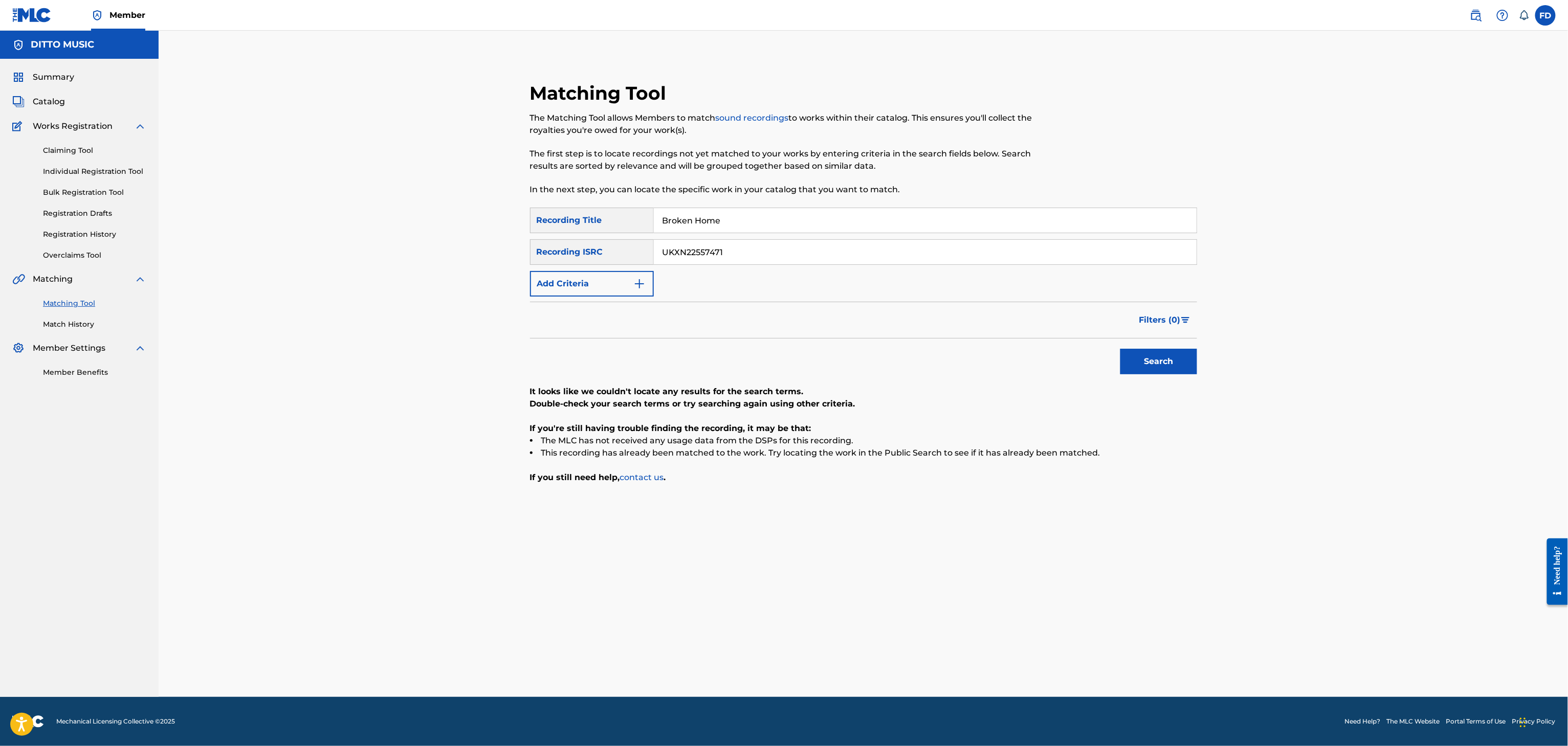
paste input "lack Curtain"
type input "Black Curtain"
click at [713, 253] on input "UKXN22557471" at bounding box center [925, 252] width 543 height 24
paste input "67"
click at [730, 239] on div "UKXN22557467" at bounding box center [925, 252] width 544 height 26
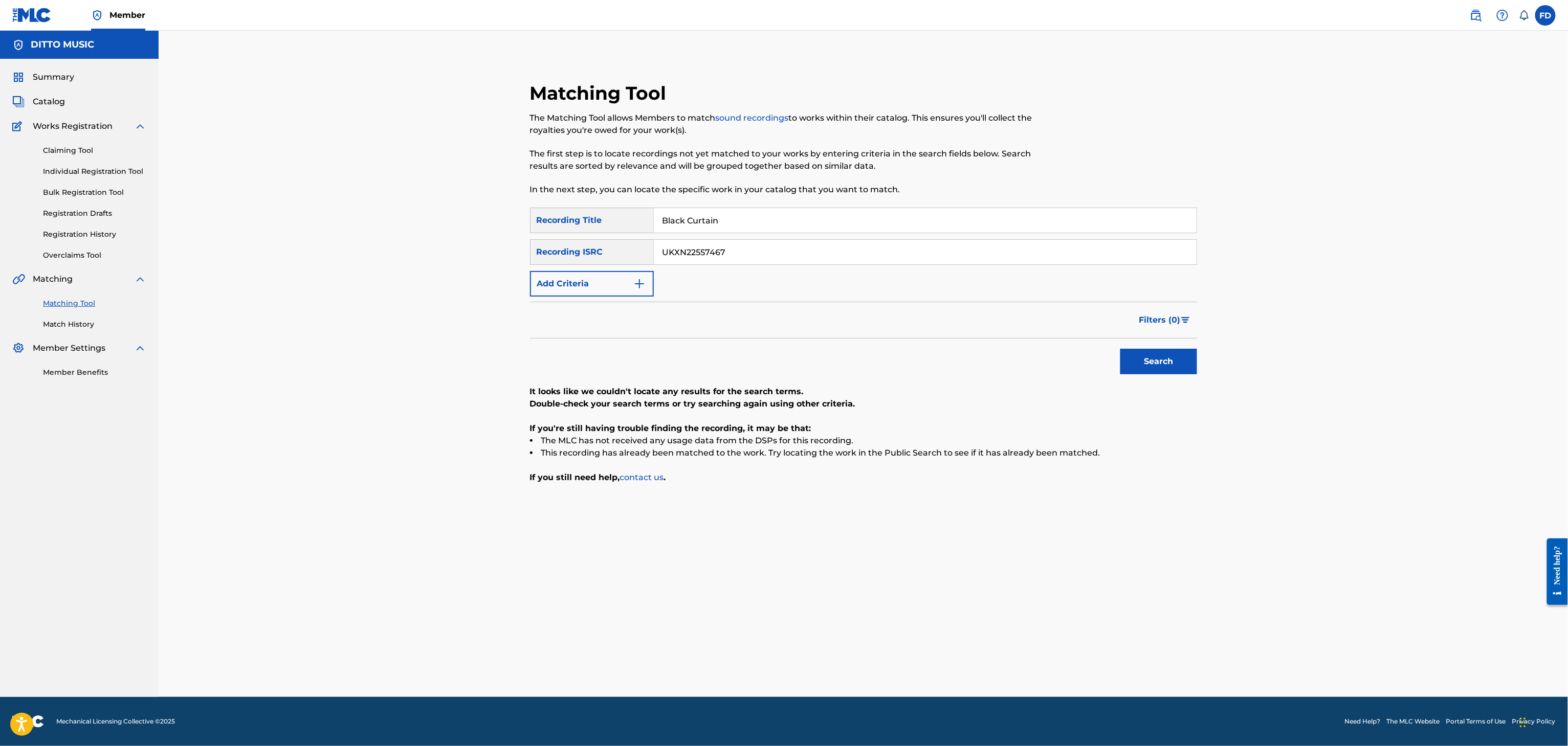
click at [730, 244] on input "UKXN22557467" at bounding box center [925, 252] width 543 height 24
click at [853, 220] on input "Black Curtain" at bounding box center [925, 220] width 543 height 24
click at [684, 255] on input "UKXN22557467" at bounding box center [925, 252] width 543 height 24
paste input "266"
click at [1161, 371] on button "Search" at bounding box center [1159, 361] width 77 height 26
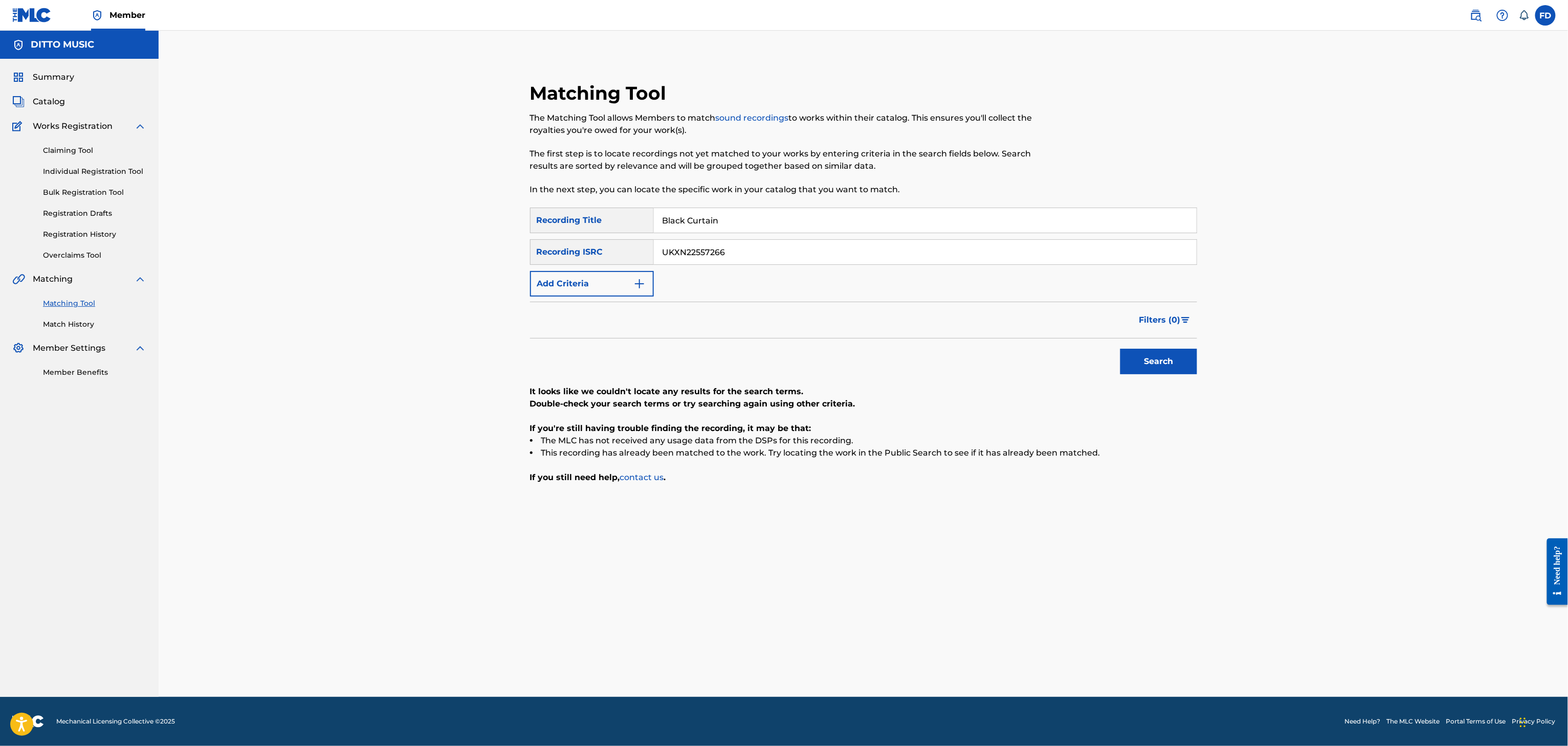
click at [808, 240] on input "UKXN22557266" at bounding box center [925, 252] width 543 height 24
paste input "73633"
type input "UKXN22573633"
click at [1131, 375] on div "Search" at bounding box center [1156, 358] width 82 height 41
click at [1132, 371] on button "Search" at bounding box center [1159, 361] width 77 height 26
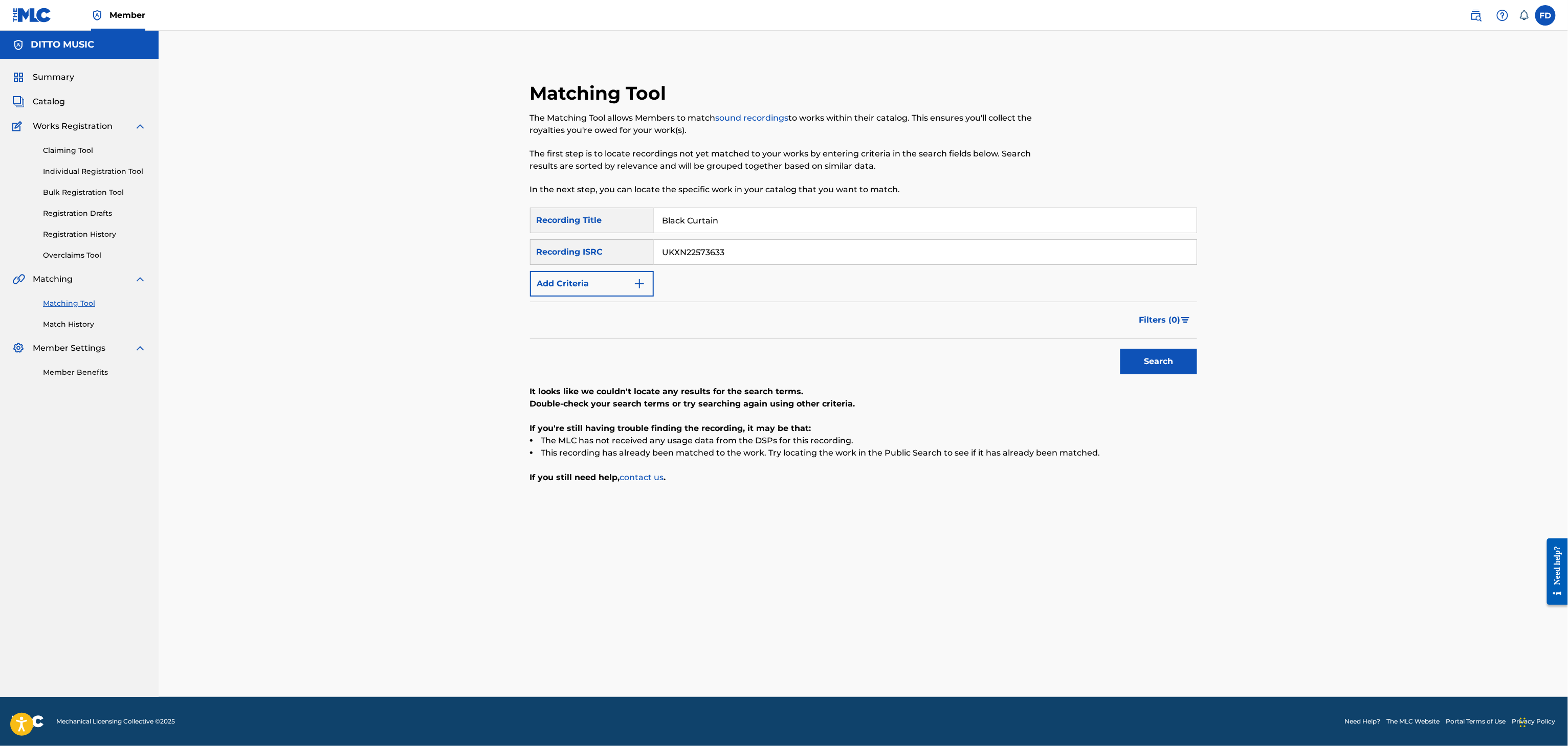
click at [841, 217] on input "Black Curtain" at bounding box center [925, 220] width 543 height 24
paste input "Amor lejano"
type input "Amor lejano"
click at [950, 259] on input "UKXN22573633" at bounding box center [925, 252] width 543 height 24
paste input "6709"
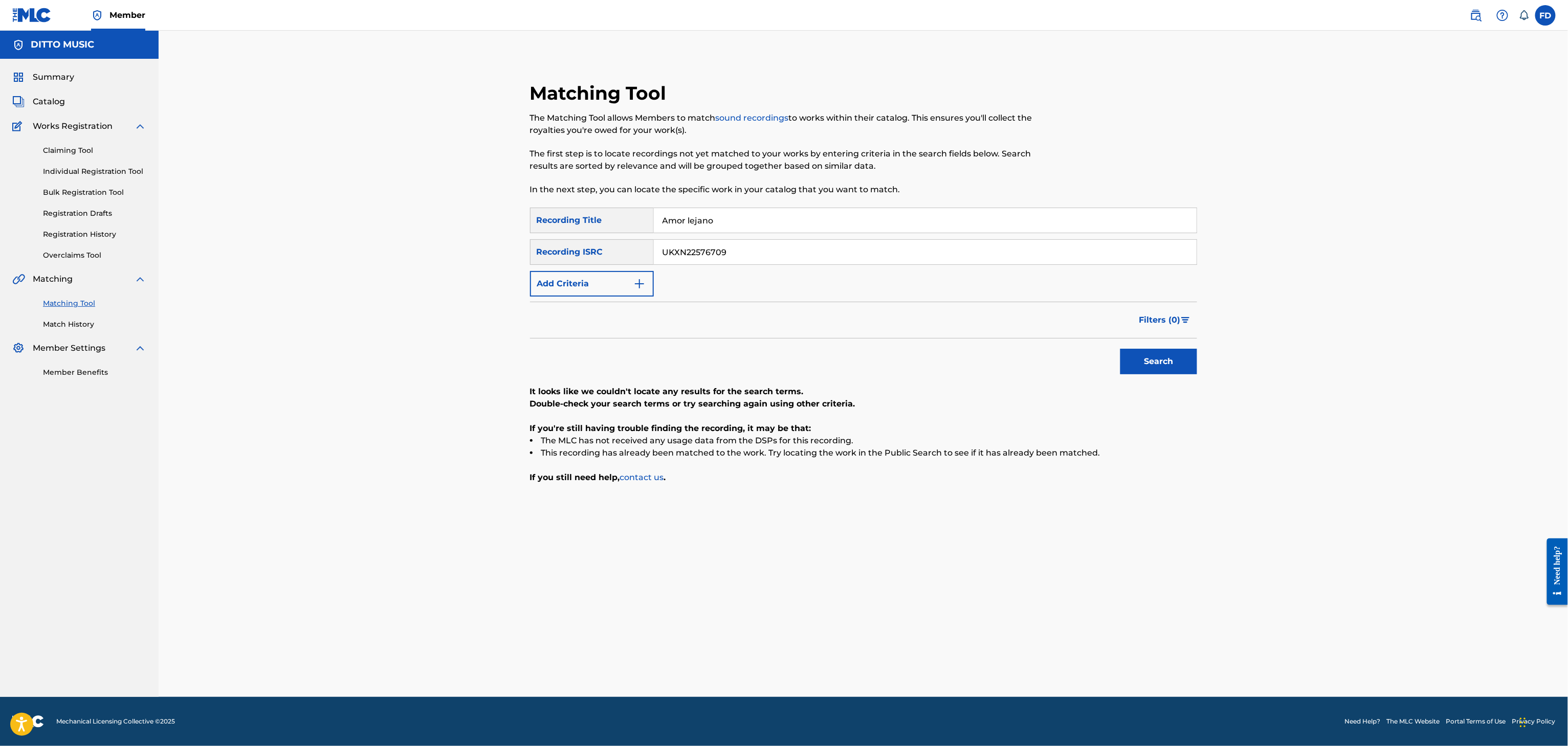
type input "UKXN22576709"
click at [1121, 365] on button "Search" at bounding box center [1159, 361] width 77 height 26
click at [815, 234] on div "SearchWithCriteria6ed30c14-851d-476e-80d6-4cbf3fef72be Recording Title Amor lej…" at bounding box center [864, 252] width 667 height 89
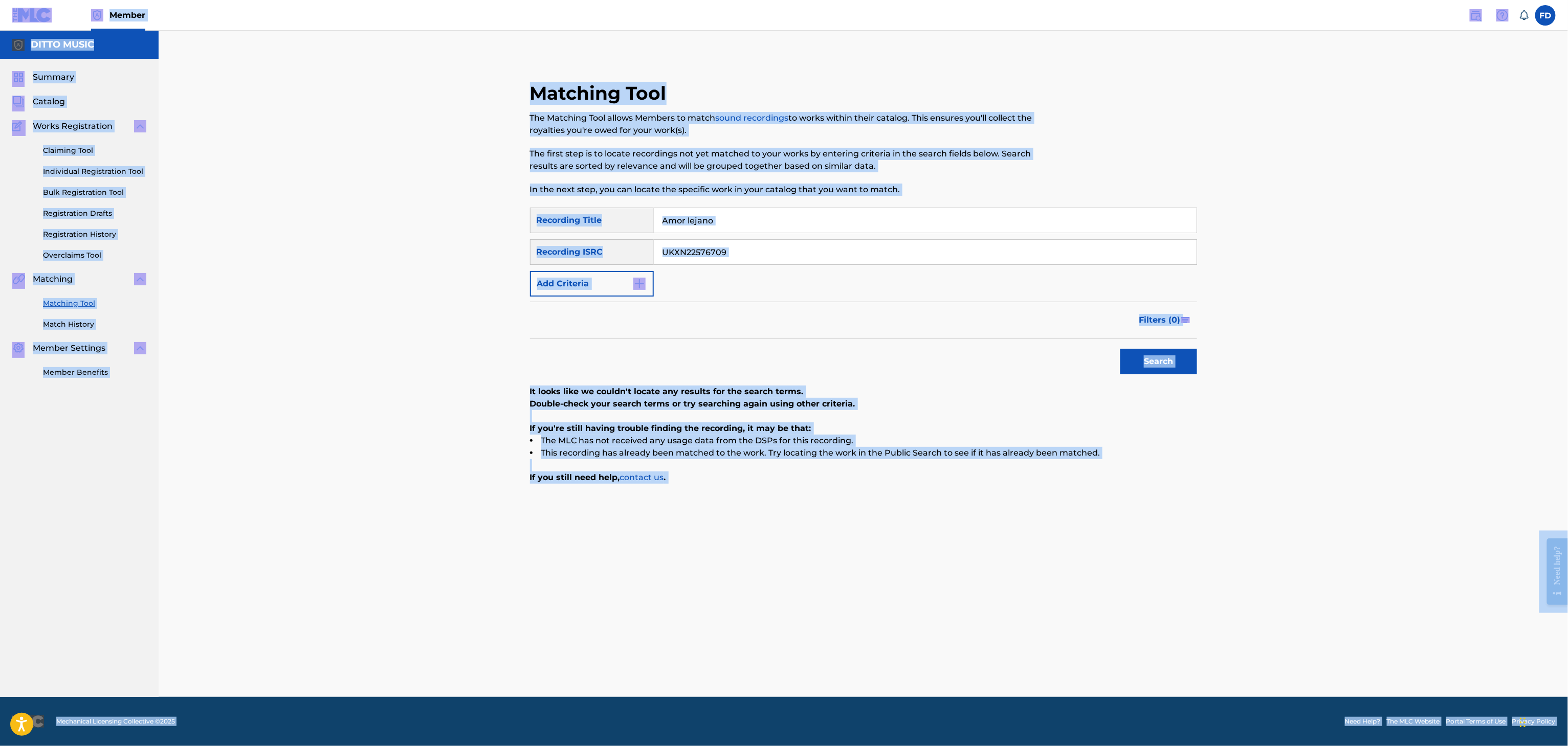
click at [824, 223] on input "Amor lejano" at bounding box center [925, 220] width 543 height 24
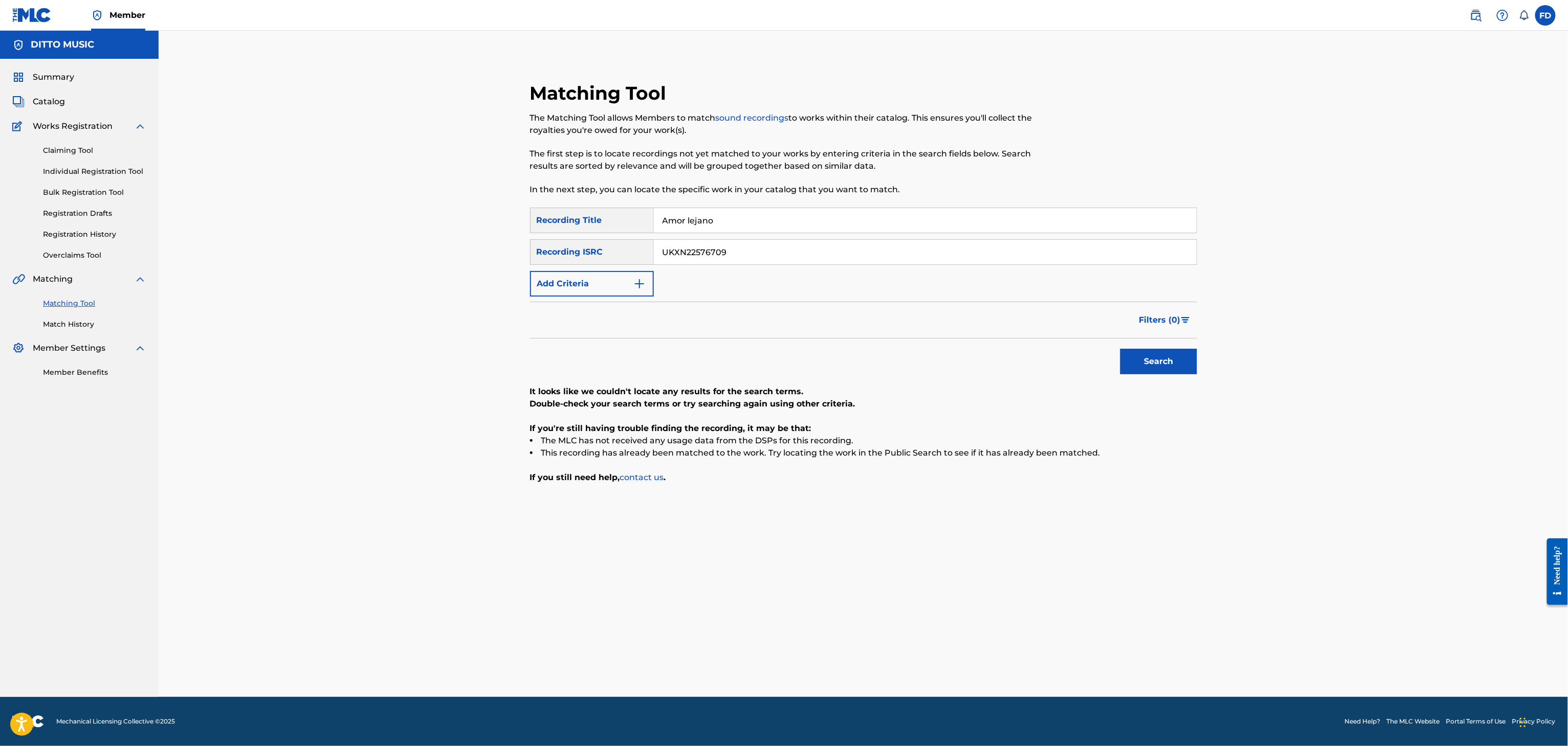
paste input "Twin"
type input "Twin"
click at [919, 257] on input "UKXN22576709" at bounding box center [925, 252] width 543 height 24
paste input "5186"
type input "UKXN22575186"
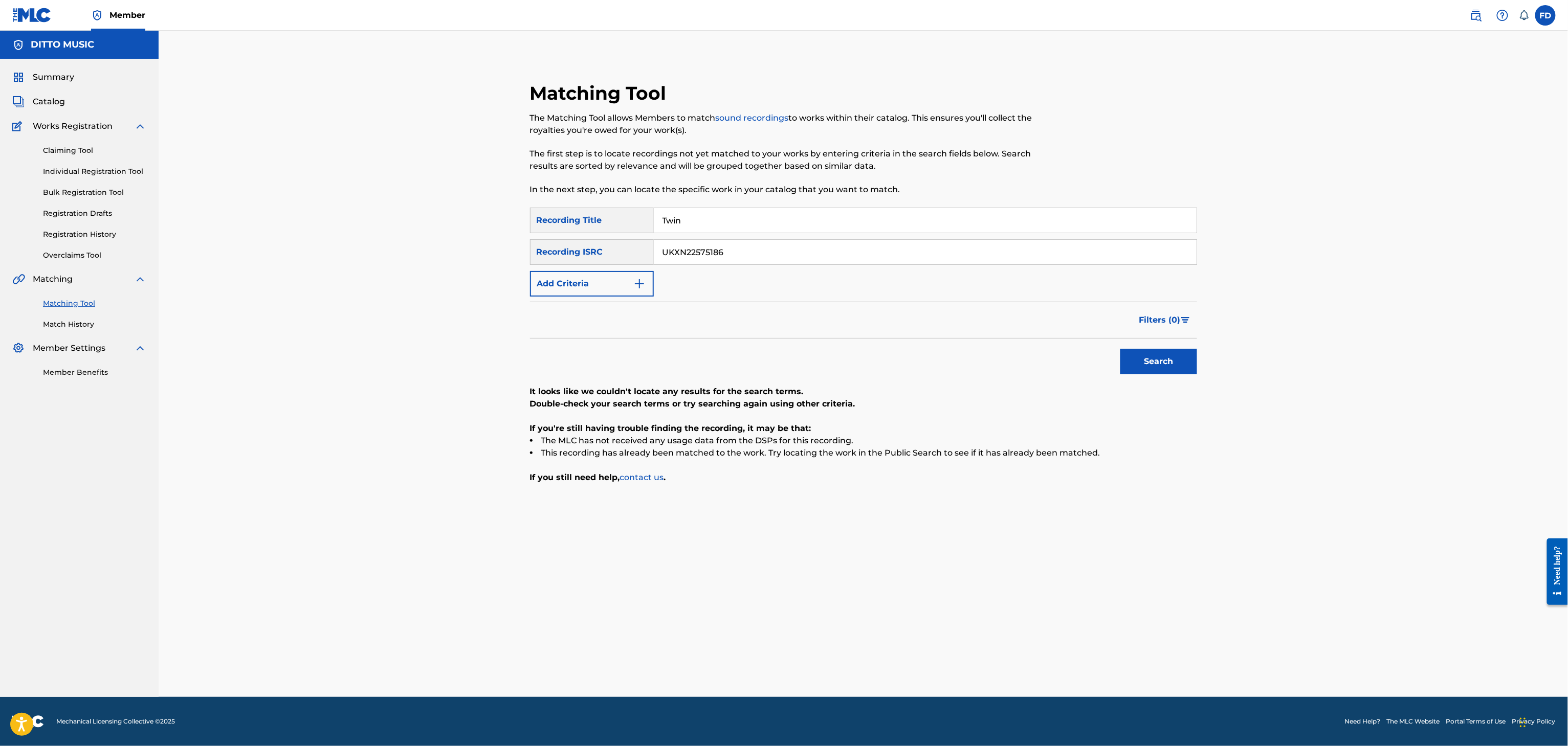
click at [1118, 383] on div "SearchWithCriteria6ed30c14-851d-476e-80d6-4cbf3fef72be Recording Title Twin Sea…" at bounding box center [864, 346] width 667 height 276
click at [1136, 387] on p "It looks like we couldn't locate any results for the search terms." at bounding box center [864, 392] width 667 height 12
click at [1155, 368] on button "Search" at bounding box center [1159, 361] width 77 height 26
click at [695, 240] on input "UKXN22575186" at bounding box center [925, 252] width 543 height 24
click at [705, 230] on input "Twin" at bounding box center [925, 220] width 543 height 24
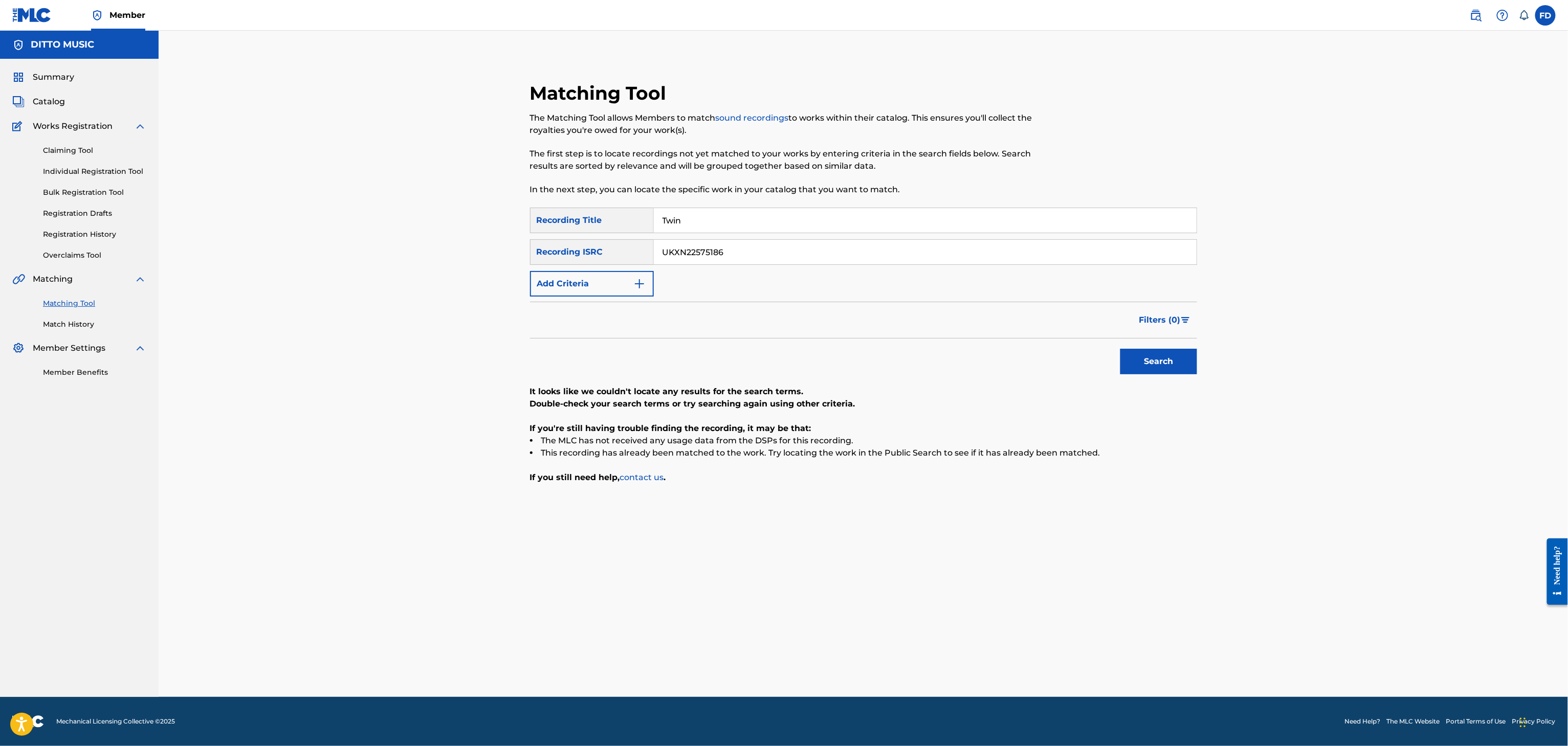
paste input "Sunny"
type input "Sunny"
click at [839, 288] on div "SearchWithCriteria6ed30c14-851d-476e-80d6-4cbf3fef72be Recording Title Sunny Se…" at bounding box center [864, 252] width 667 height 89
click at [867, 258] on input "UKXN22575186" at bounding box center [925, 252] width 543 height 24
paste input "5"
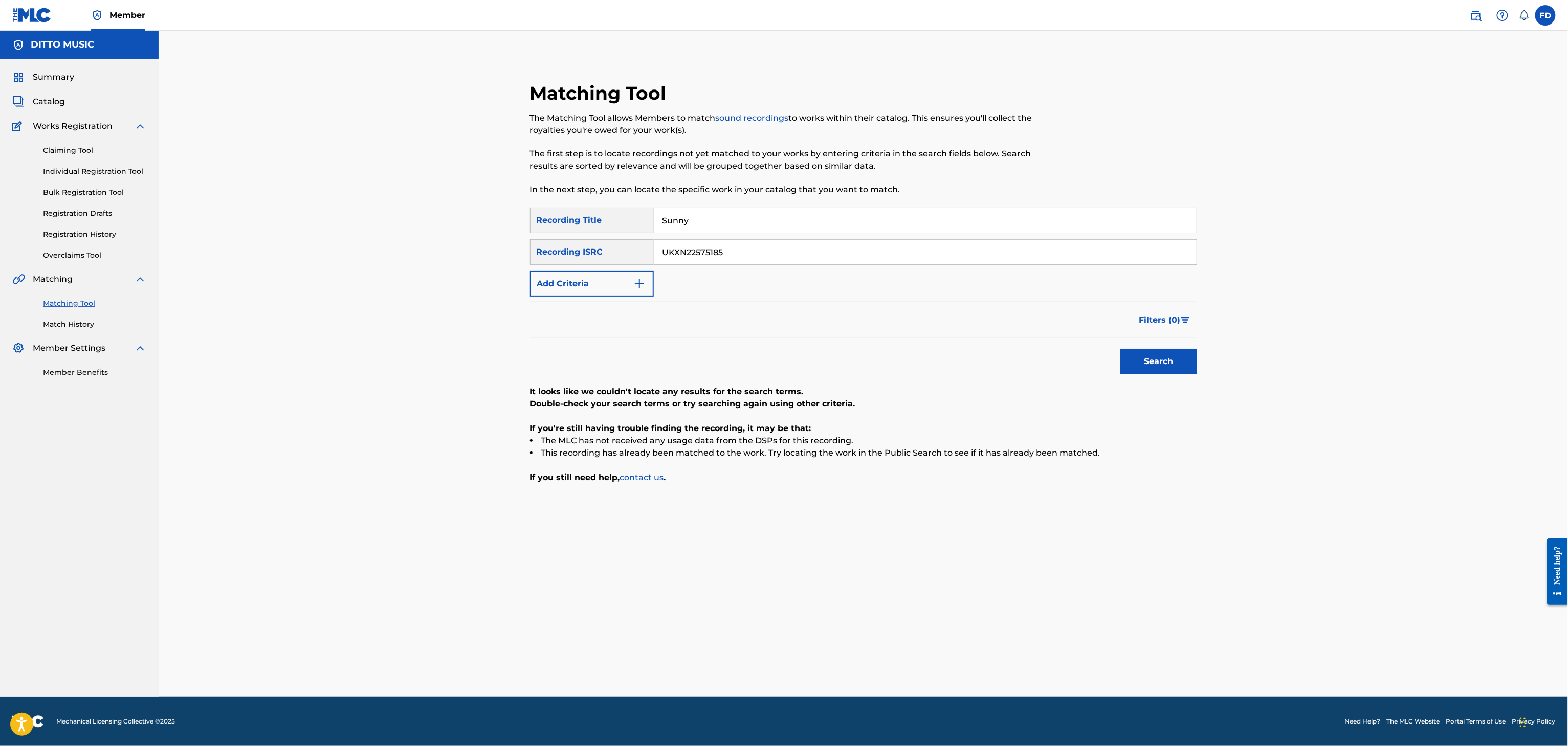
type input "UKXN22575185"
click at [1158, 363] on button "Search" at bounding box center [1159, 361] width 77 height 26
click at [733, 229] on input "Sunny" at bounding box center [925, 220] width 543 height 24
paste input "Eas"
type input "Easy"
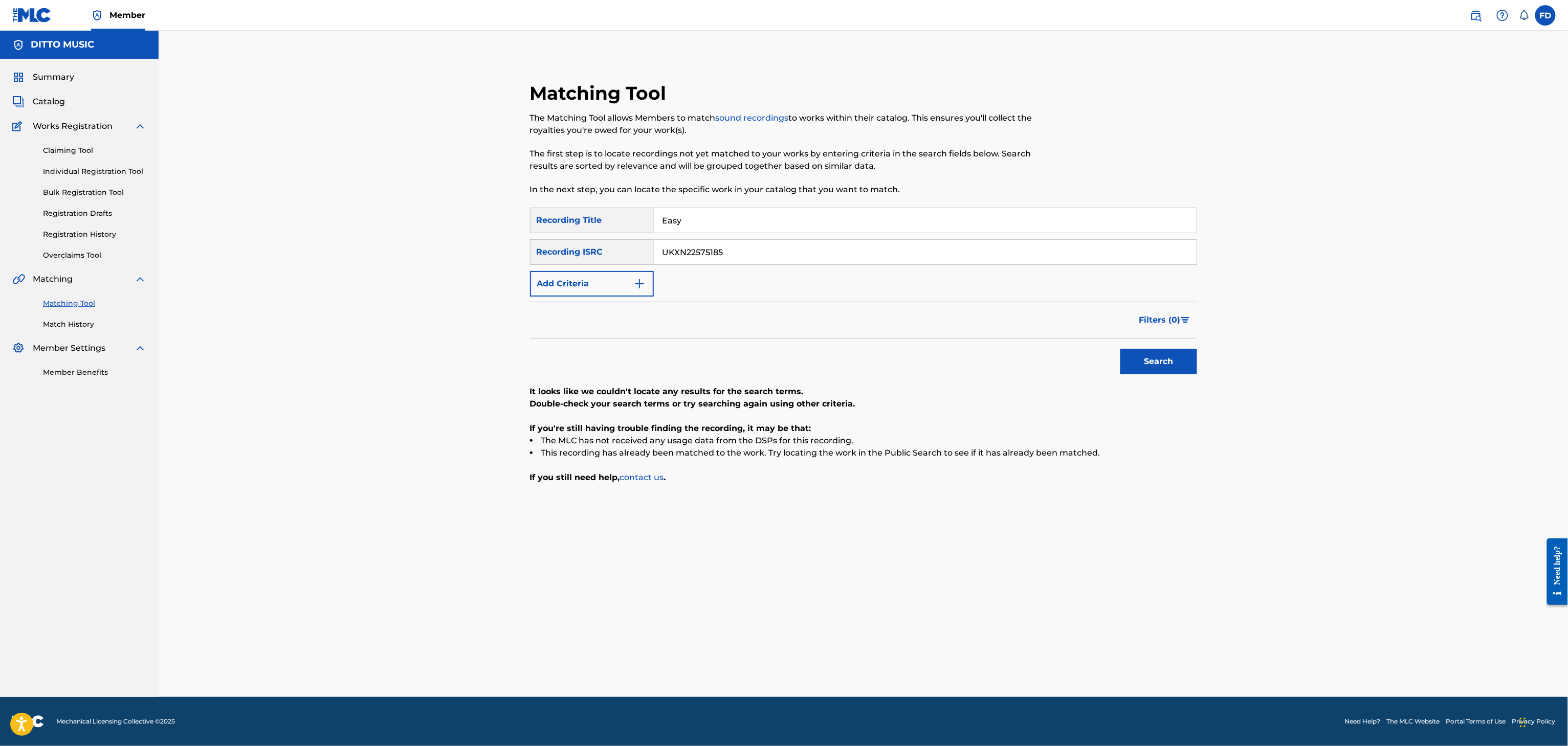
click at [718, 243] on input "UKXN22575185" at bounding box center [925, 252] width 543 height 24
paste input "4"
type input "UKXN22575184"
click at [1168, 363] on button "Search" at bounding box center [1159, 361] width 77 height 26
click at [680, 225] on input "Easy" at bounding box center [925, 220] width 543 height 24
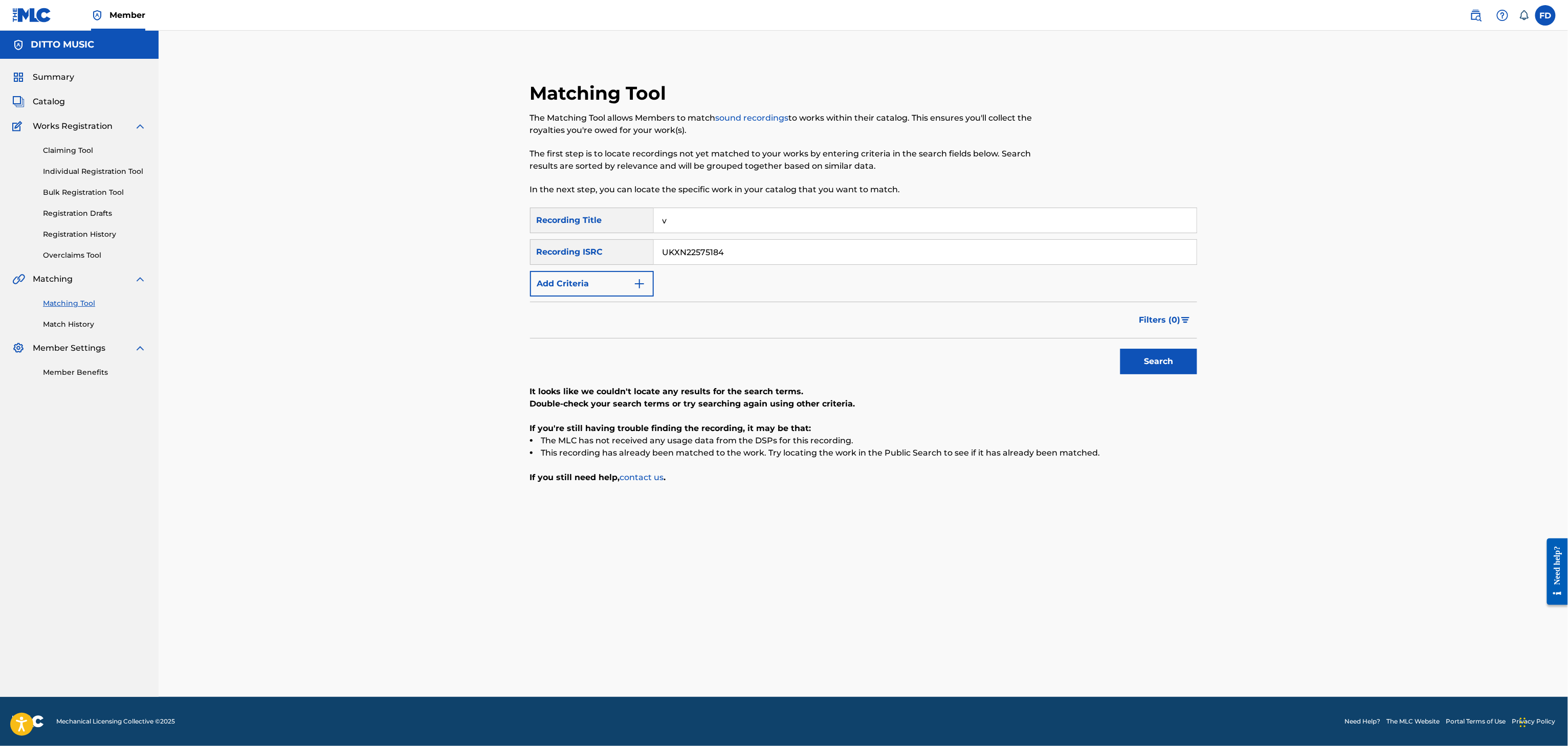
paste input "I Still Remember"
type input "I Still Remember"
click at [796, 261] on input "UKXN22575184" at bounding box center [925, 252] width 543 height 24
paste input "31232"
type input "UKXN22531232"
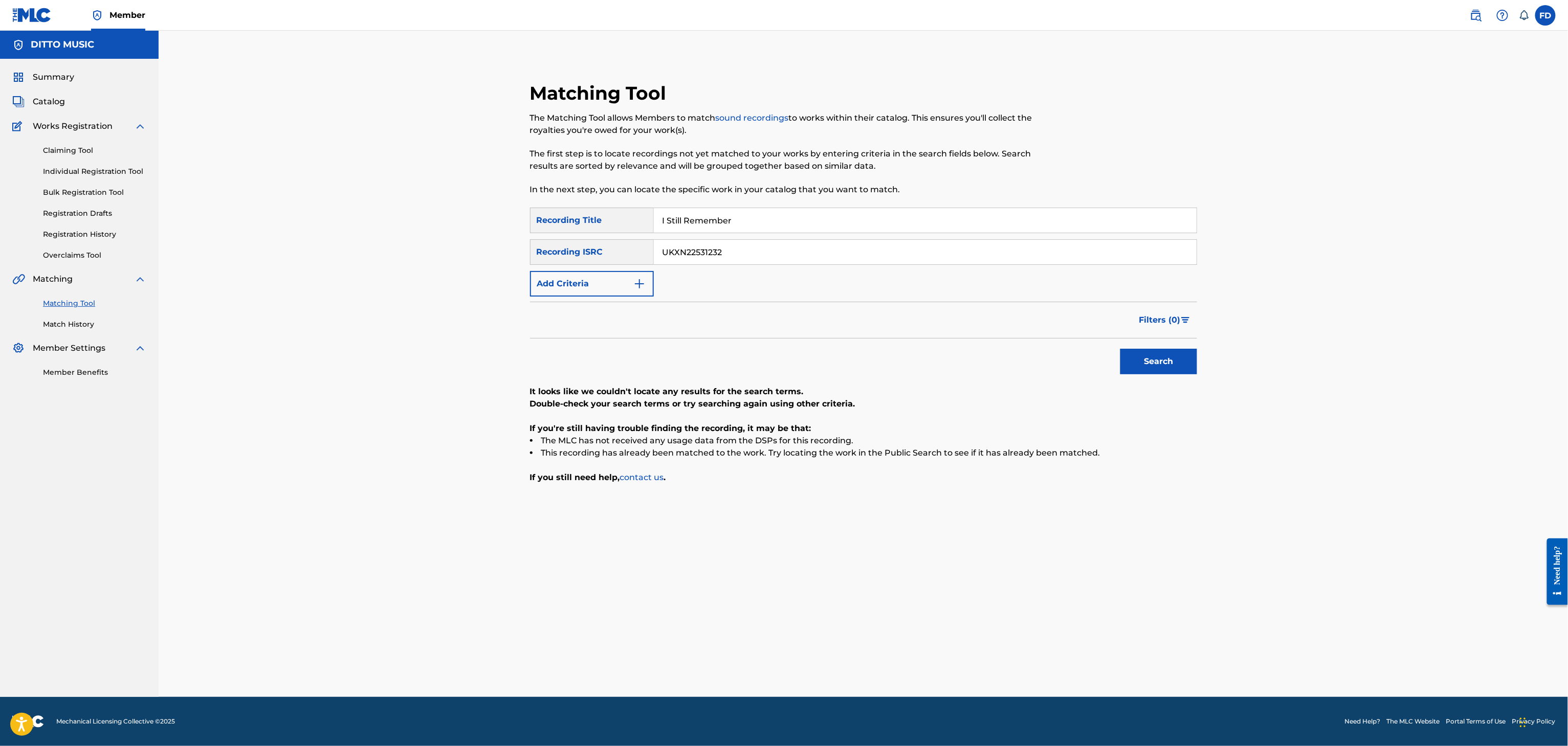
drag, startPoint x: 1185, startPoint y: 333, endPoint x: 1172, endPoint y: 371, distance: 40.2
click at [1183, 332] on button "Filters ( 0 )" at bounding box center [1165, 320] width 64 height 26
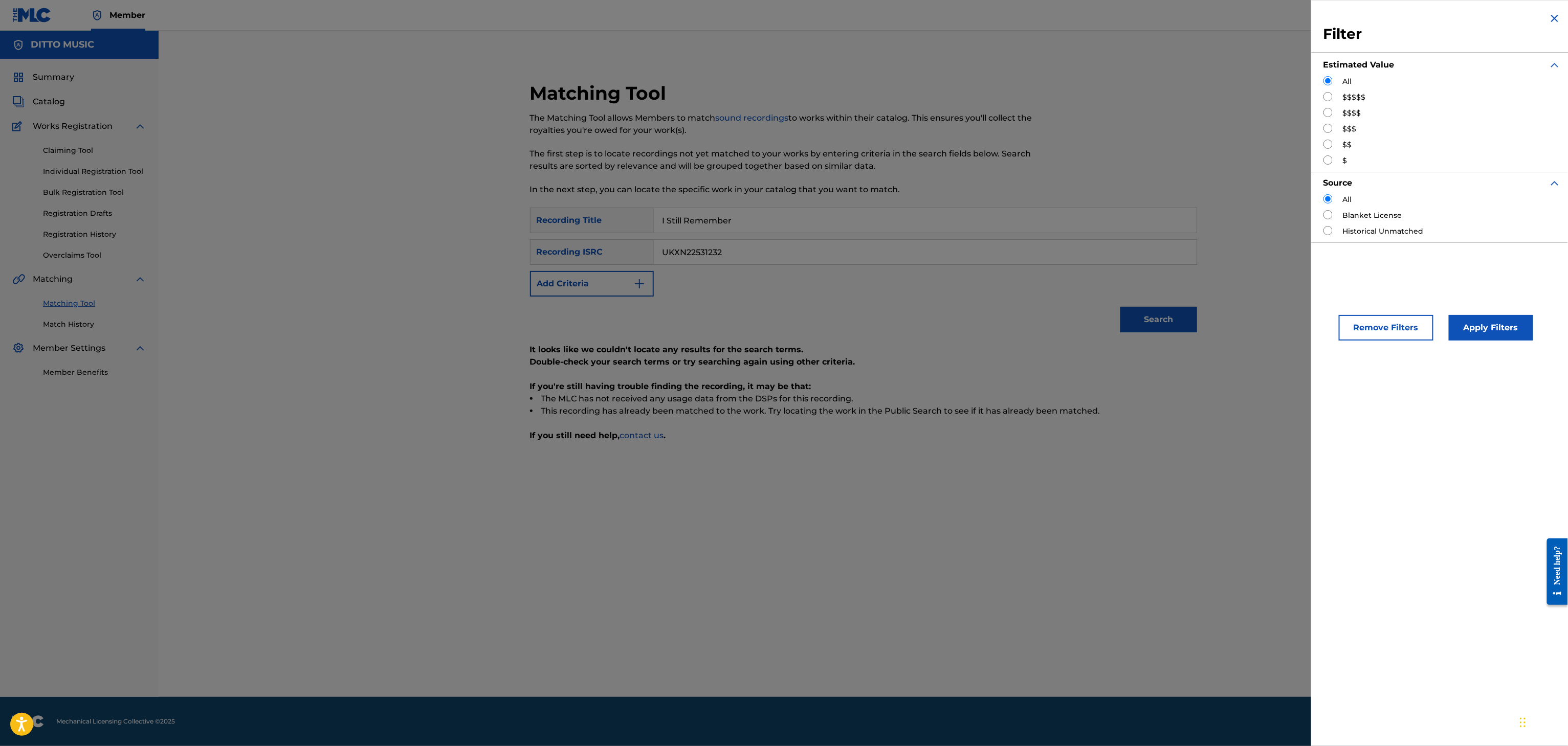
click at [1172, 371] on div "It looks like we couldn't locate any results for the search terms. Double-check…" at bounding box center [864, 392] width 667 height 98
click at [1549, 22] on img "Search Form" at bounding box center [1555, 18] width 12 height 12
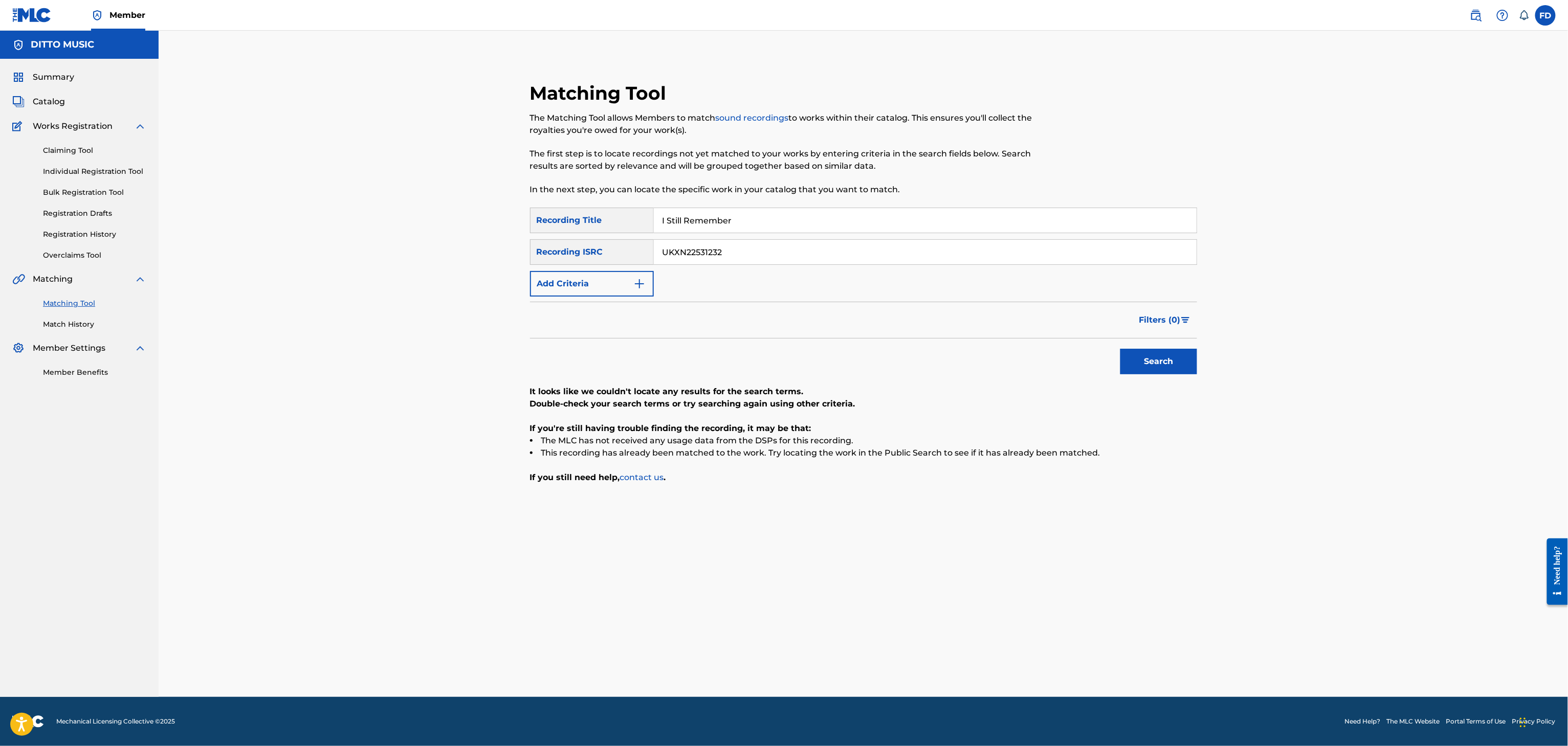
click at [1179, 355] on button "Search" at bounding box center [1159, 361] width 77 height 26
click at [771, 218] on input "I Still Remember" at bounding box center [925, 220] width 543 height 24
paste input "Tiktok Dance"
type input "Tiktok Dance"
click at [968, 199] on div "Matching Tool The Matching Tool allows Members to match sound recordings to wor…" at bounding box center [787, 144] width 514 height 126
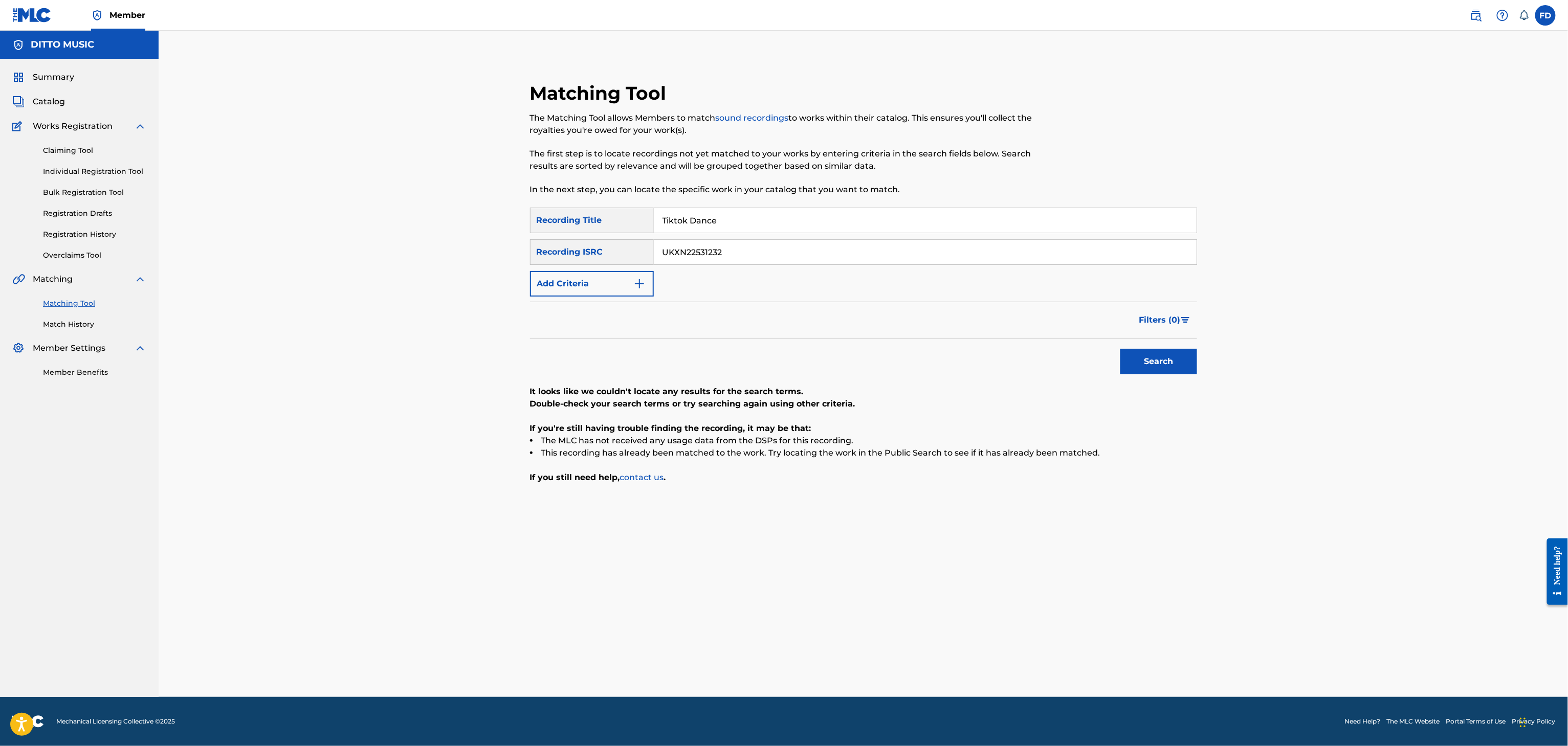
click at [942, 234] on div "SearchWithCriteria6ed30c14-851d-476e-80d6-4cbf3fef72be Recording Title Tiktok D…" at bounding box center [864, 252] width 667 height 89
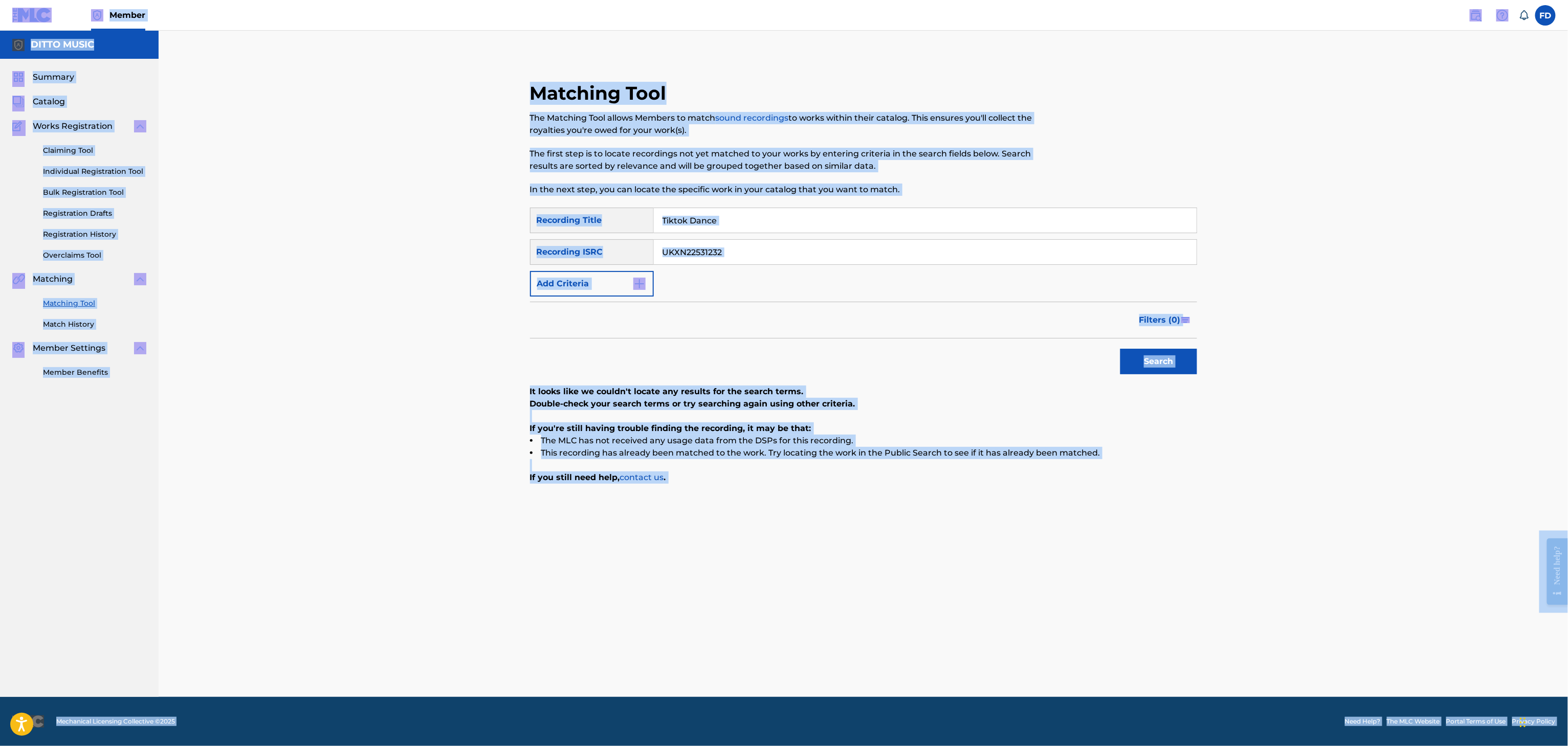
click at [940, 239] on div "UKXN22531232" at bounding box center [925, 252] width 544 height 26
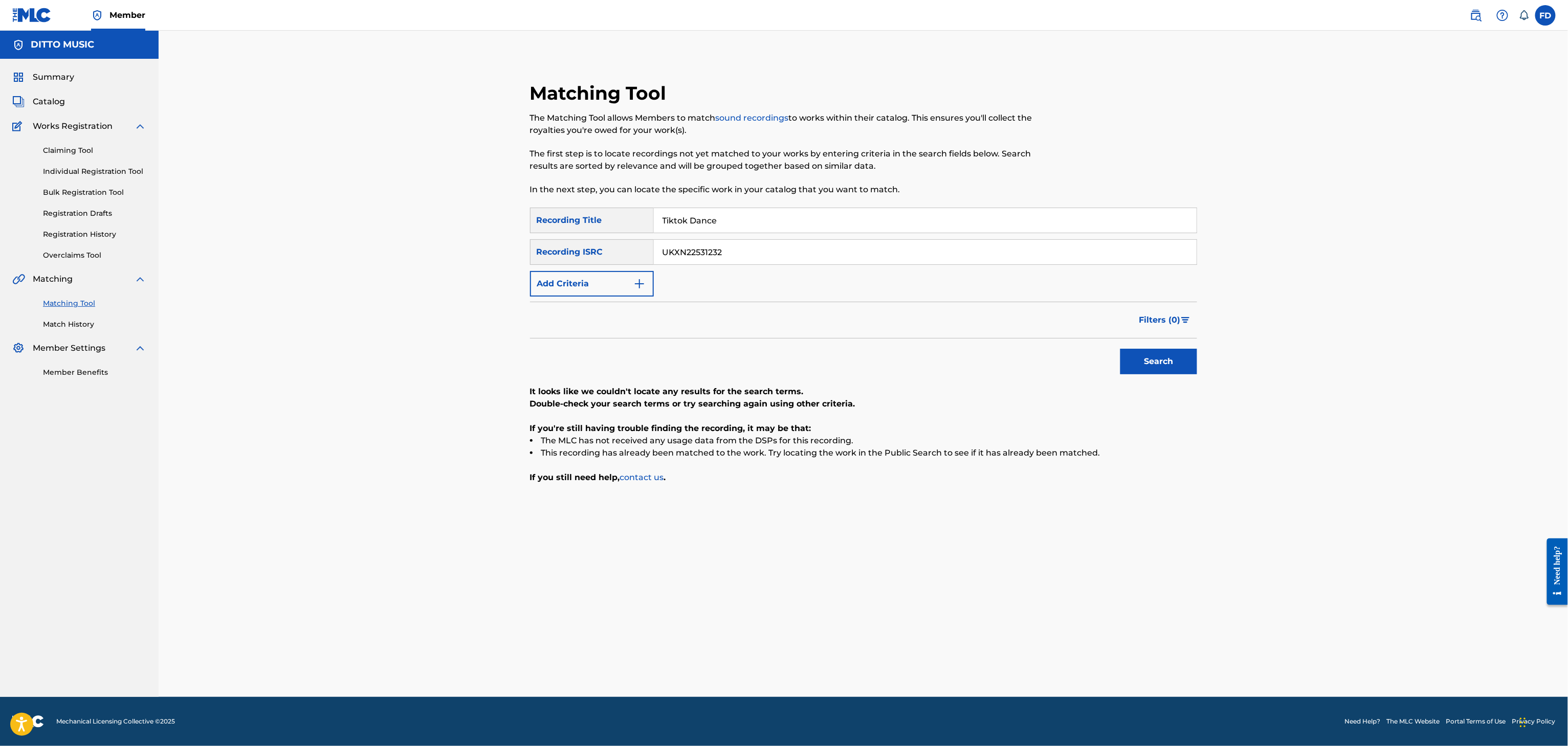
click at [927, 259] on input "UKXN22531232" at bounding box center [925, 252] width 543 height 24
paste input "GX53U2375923"
type input "GX53U2375923"
click at [1171, 357] on button "Search" at bounding box center [1159, 361] width 77 height 26
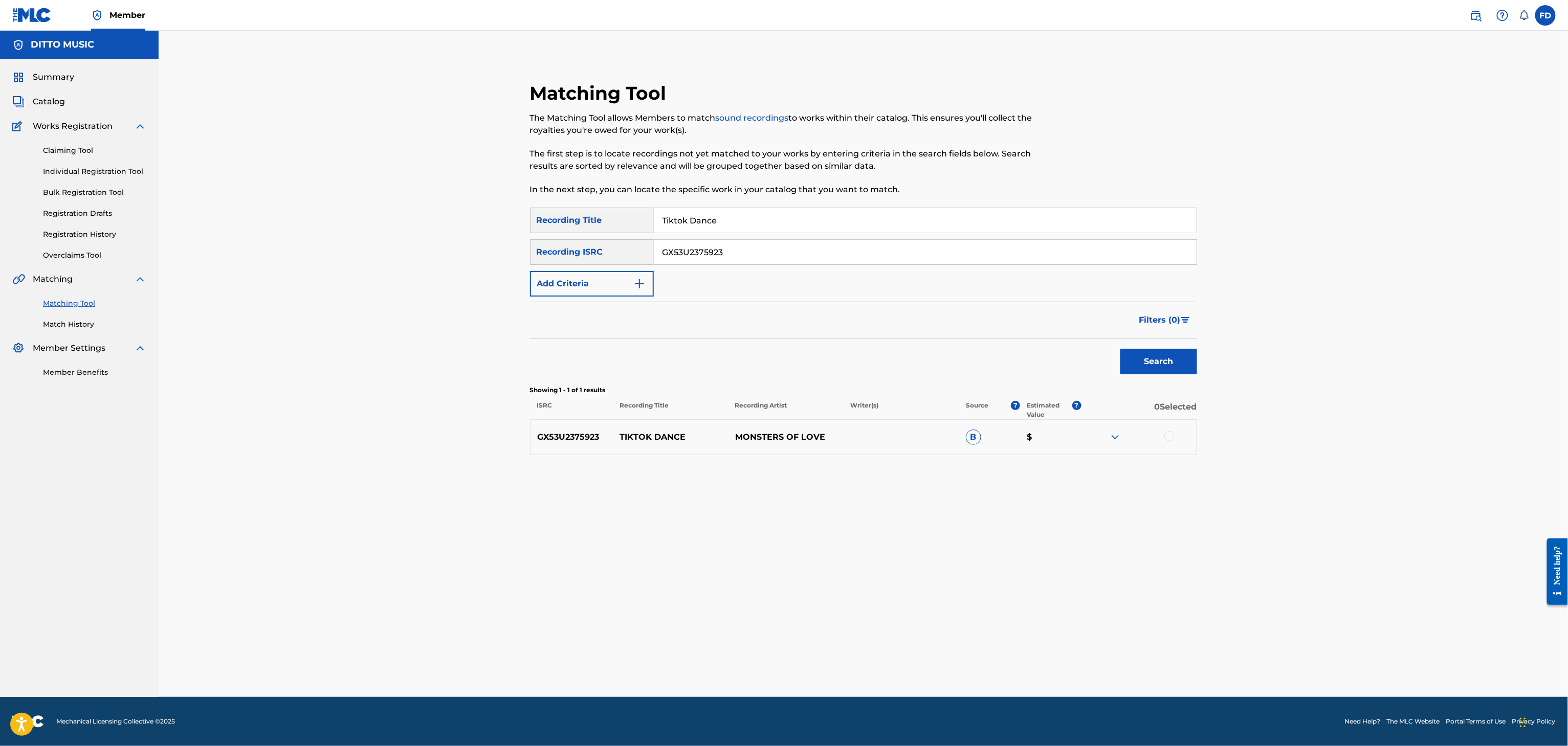
click at [1166, 441] on div at bounding box center [1169, 436] width 10 height 10
click at [721, 662] on button "Match 1 Group" at bounding box center [719, 663] width 113 height 26
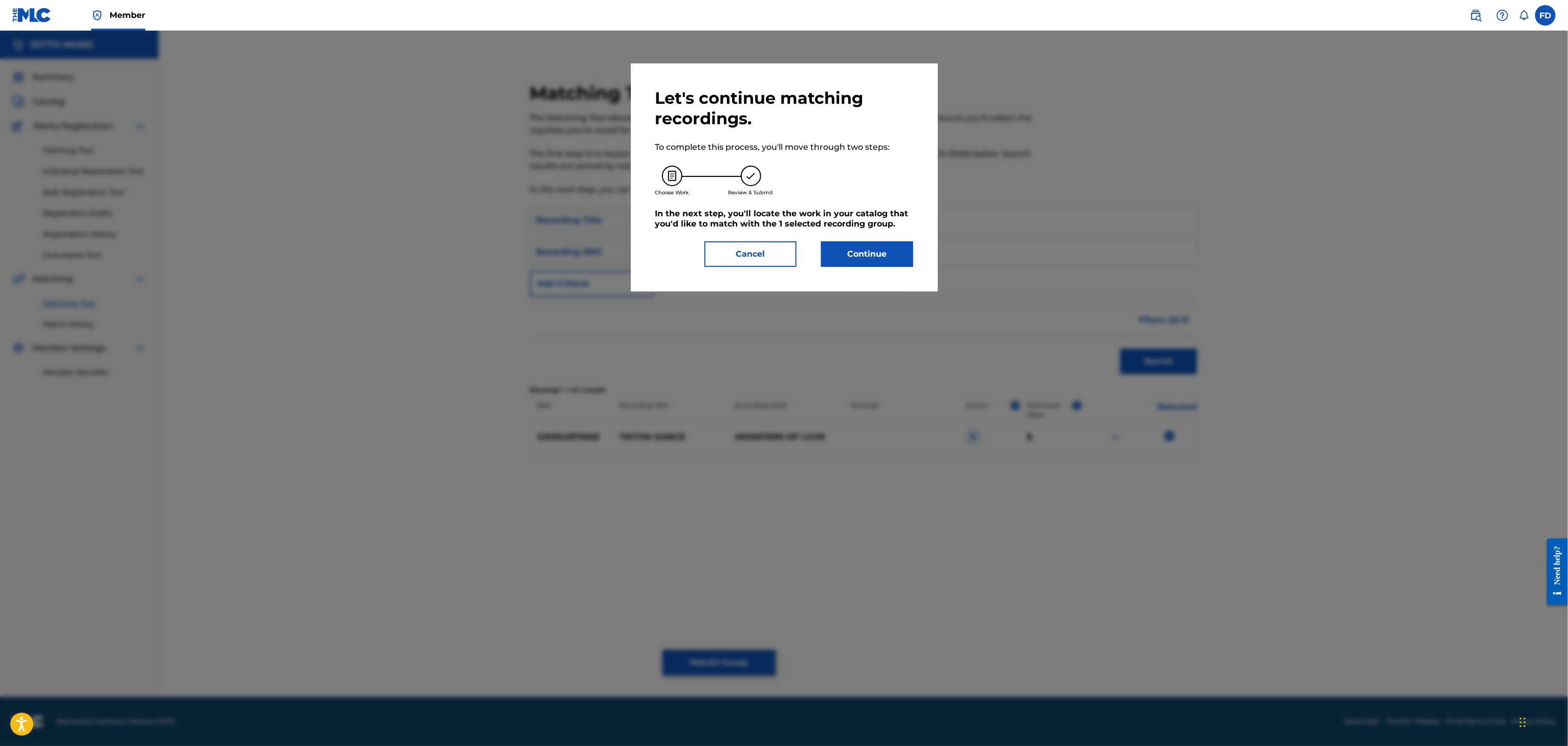
click at [863, 257] on button "Continue" at bounding box center [867, 254] width 92 height 26
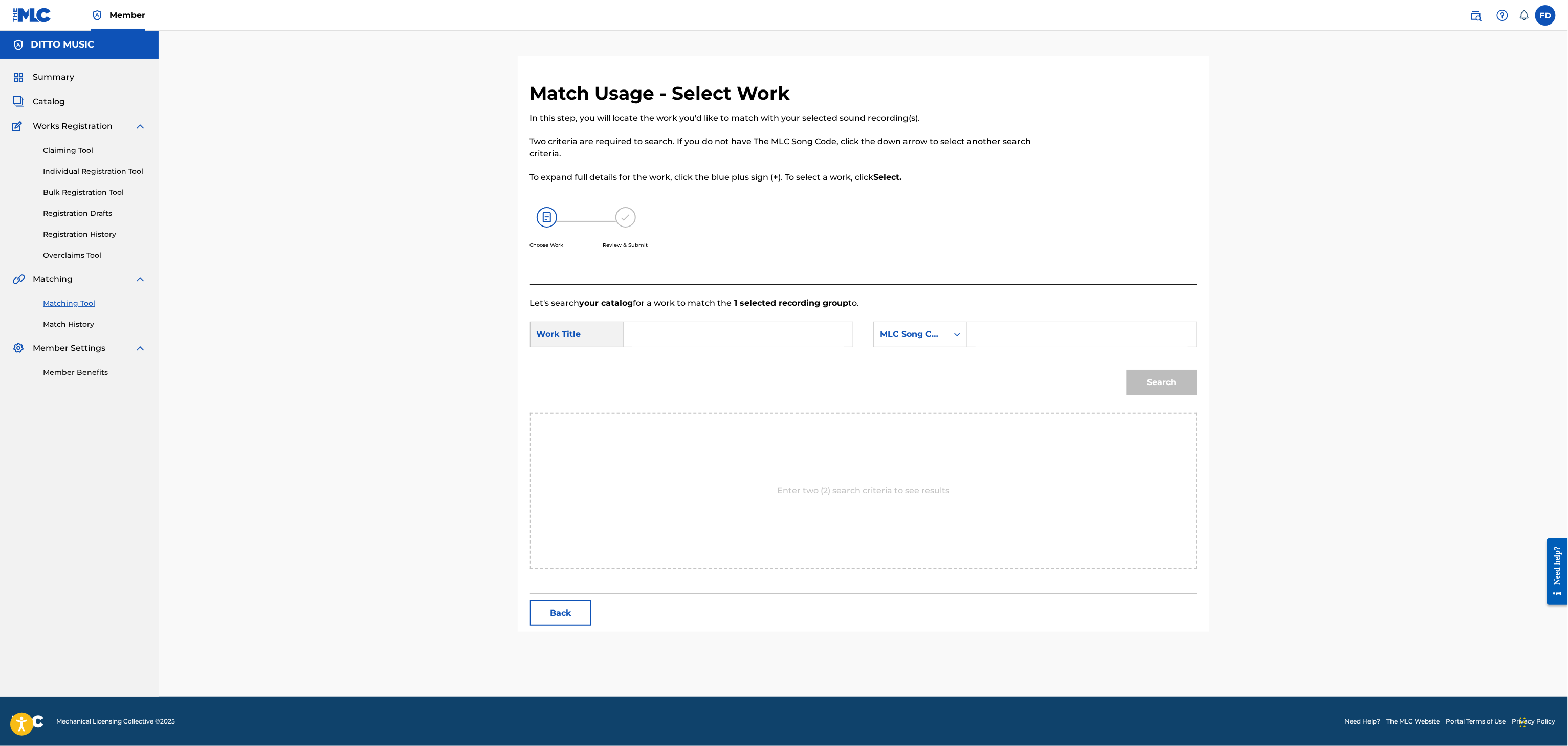
drag, startPoint x: 1037, startPoint y: 335, endPoint x: 1029, endPoint y: 337, distance: 8.2
click at [1037, 335] on input "Search Form" at bounding box center [1082, 334] width 212 height 24
paste input "TX5GVJ"
type input "TX5GVJ"
click at [763, 320] on form "SearchWithCriteriabd53b67c-8ce3-40ab-8608-30d9eeeb42ef Work Title SearchWithCri…" at bounding box center [864, 361] width 667 height 103
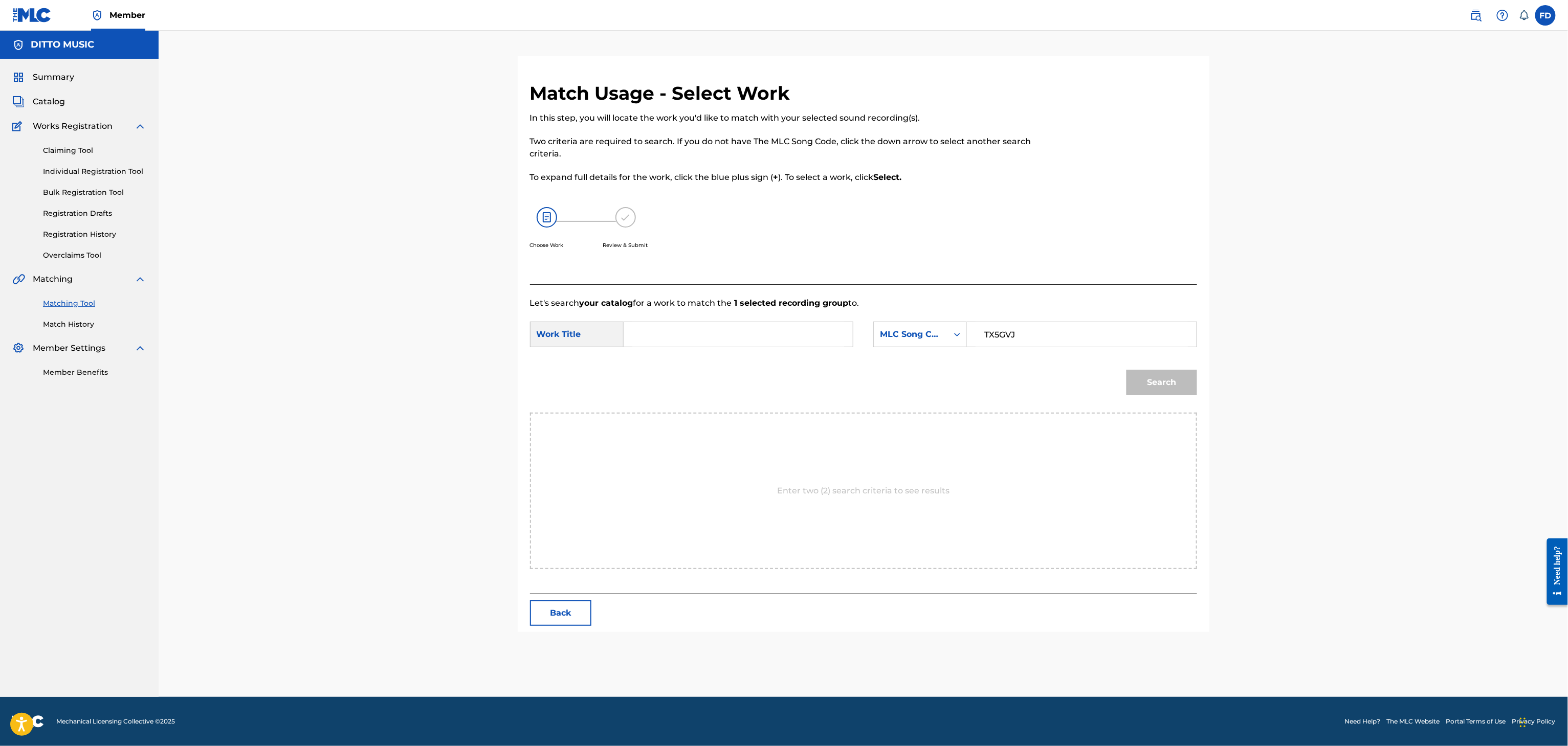
click at [763, 325] on input "Search Form" at bounding box center [738, 334] width 212 height 24
paste input "Tiktok Dance"
type input "Tiktok Dance"
click at [1150, 369] on div "Search" at bounding box center [1159, 380] width 75 height 41
click at [1152, 380] on button "Search" at bounding box center [1162, 383] width 71 height 26
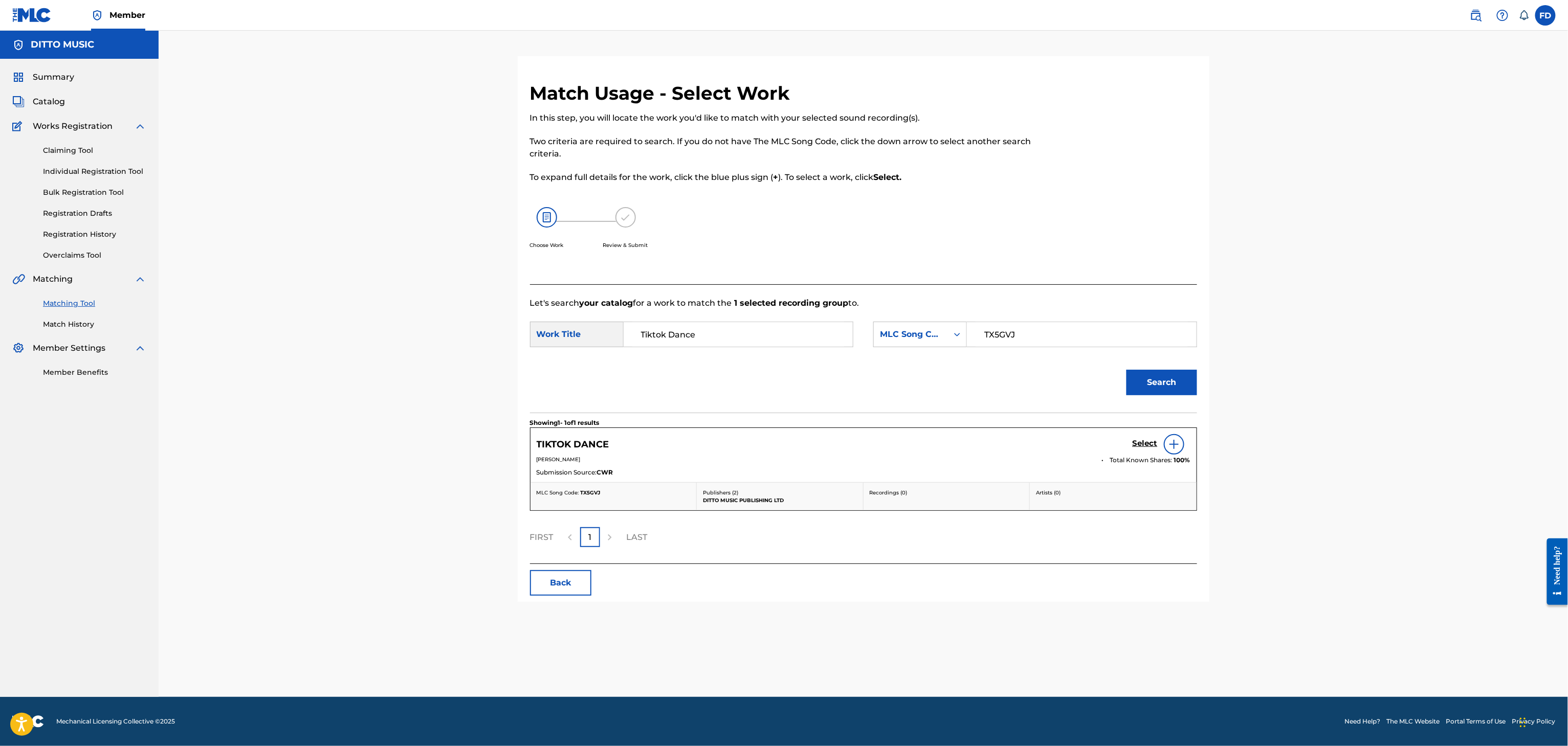
click at [1138, 443] on h5 "Select" at bounding box center [1145, 444] width 25 height 10
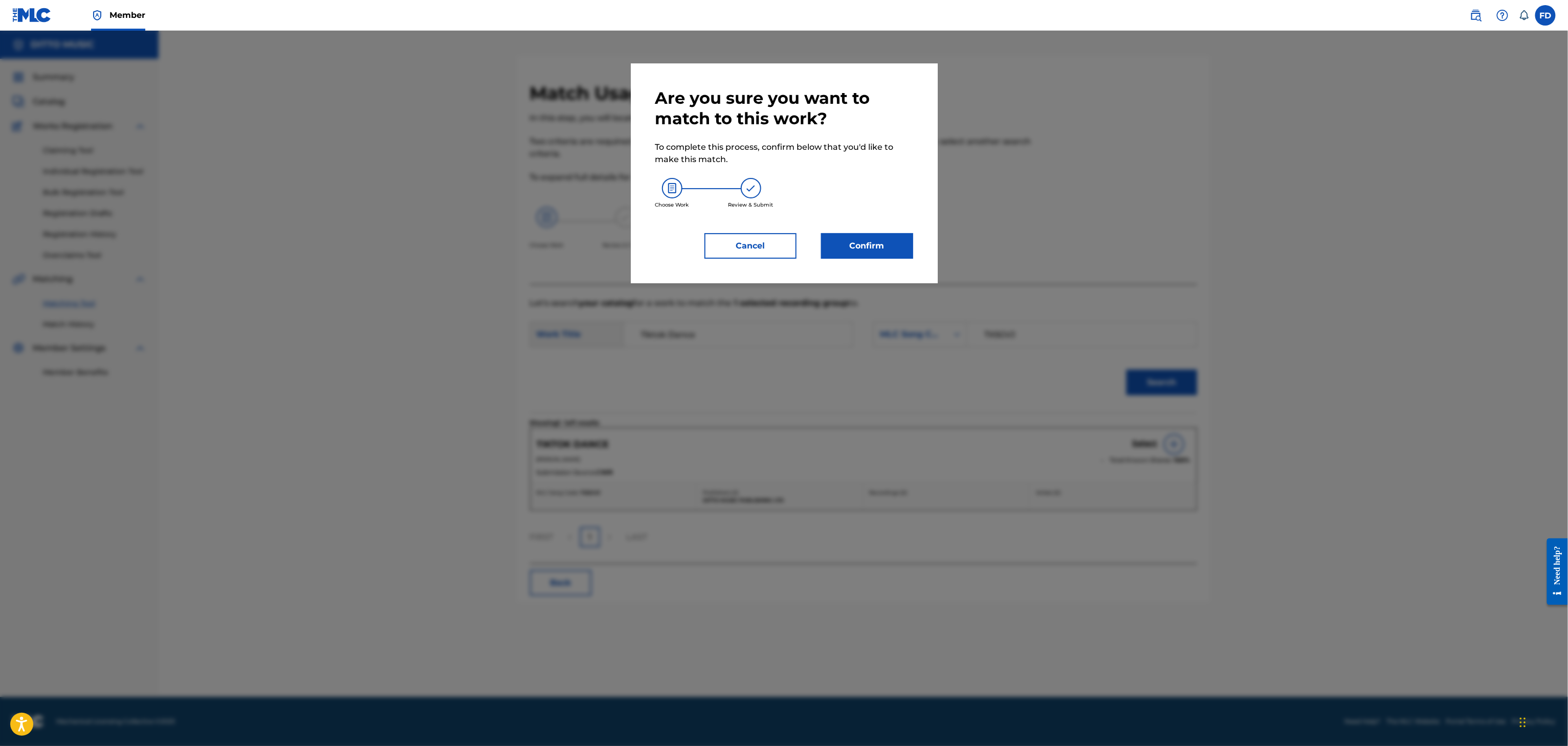
click at [876, 225] on div "Are you sure you want to match to this work? To complete this process, confirm …" at bounding box center [785, 173] width 258 height 171
click at [864, 257] on button "Confirm" at bounding box center [867, 246] width 92 height 26
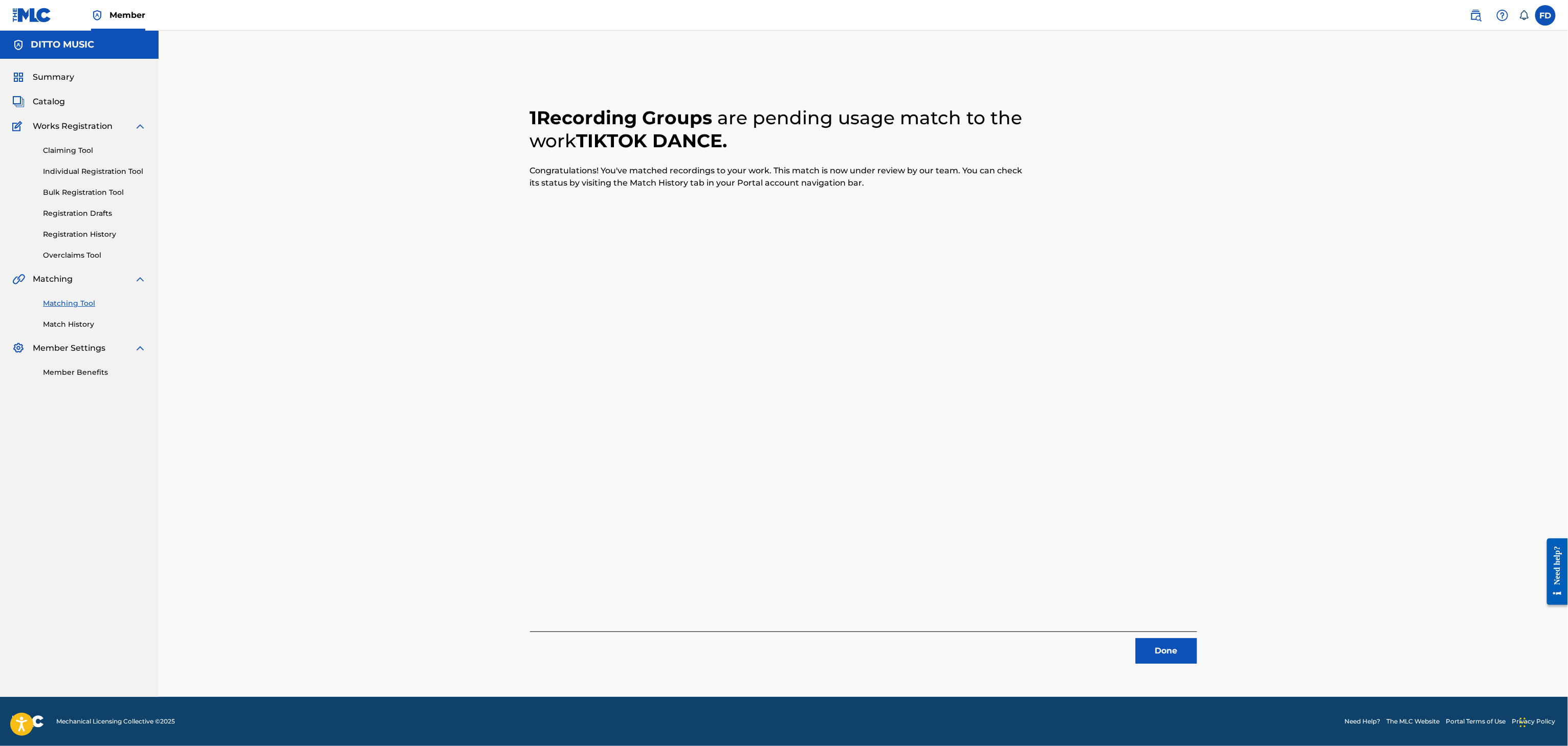
click at [1152, 640] on button "Done" at bounding box center [1166, 651] width 61 height 26
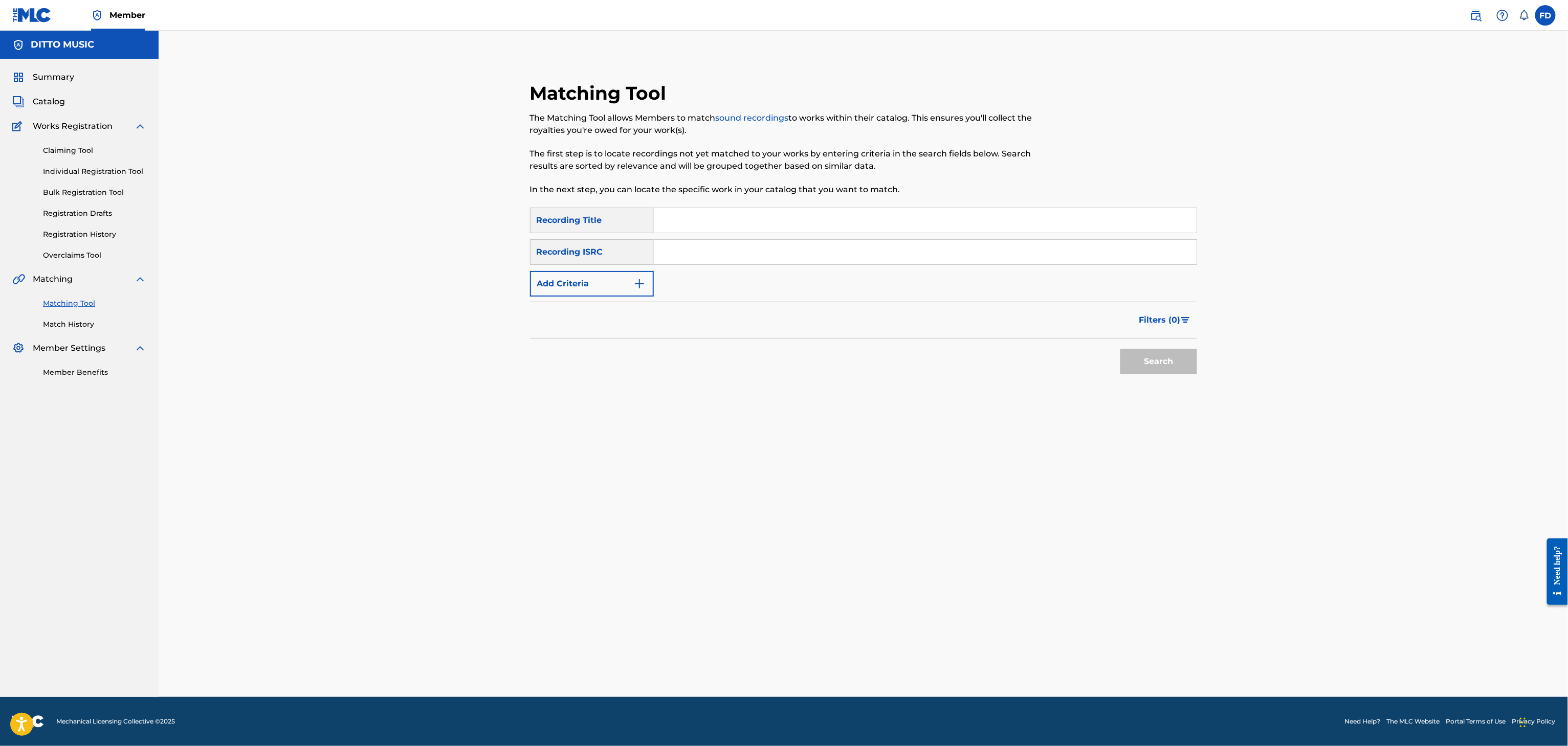
click at [808, 229] on input "Search Form" at bounding box center [925, 220] width 543 height 24
paste input "Make It to You (Instrumental Piano Version)"
type input "Make It to You (Instrumental Piano Version)"
click at [875, 254] on input "Search Form" at bounding box center [925, 252] width 543 height 24
paste input "UKXN22552900"
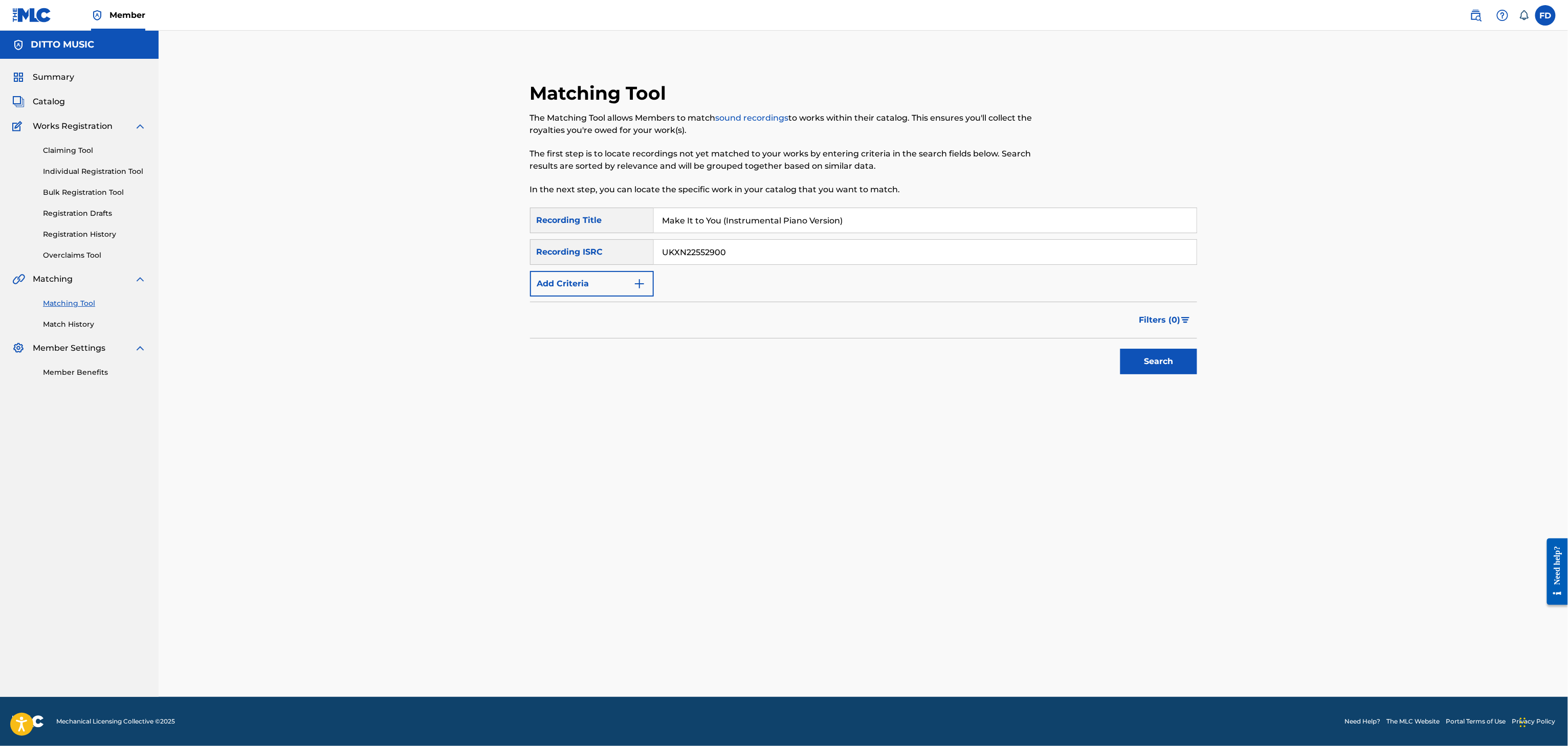
type input "UKXN22552900"
click at [1150, 363] on button "Search" at bounding box center [1159, 361] width 77 height 26
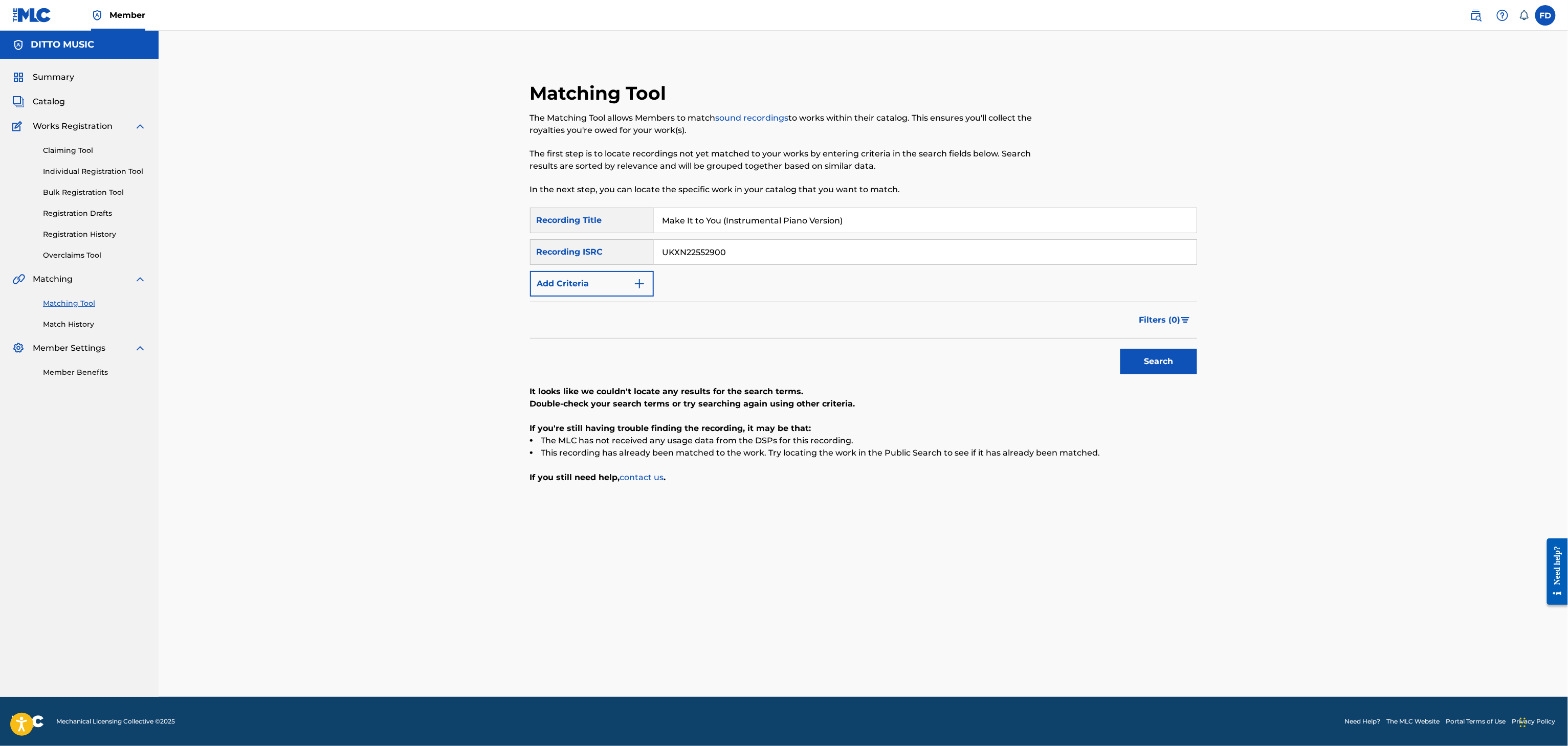
click at [713, 248] on input "UKXN22552900" at bounding box center [925, 252] width 543 height 24
click at [732, 231] on input "Make It to You (Instrumental Piano Version)" at bounding box center [925, 220] width 543 height 24
paste input "They Were [DEMOGRAPHIC_DATA]"
type input "They Were [DEMOGRAPHIC_DATA]"
click at [886, 268] on div "SearchWithCriteria6ed30c14-851d-476e-80d6-4cbf3fef72be Recording Title They Wer…" at bounding box center [864, 252] width 667 height 89
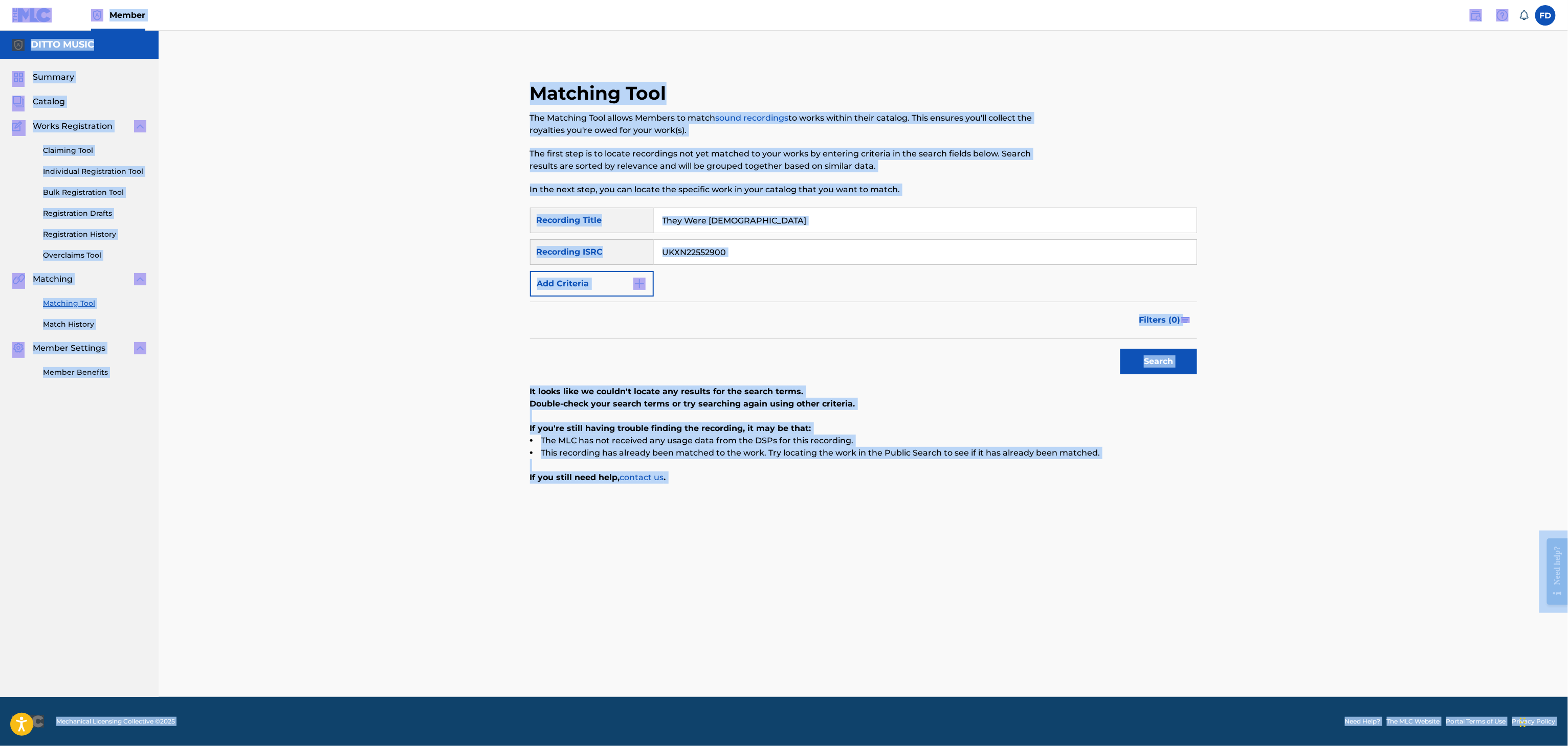
click at [901, 251] on input "UKXN22552900" at bounding box center [925, 252] width 543 height 24
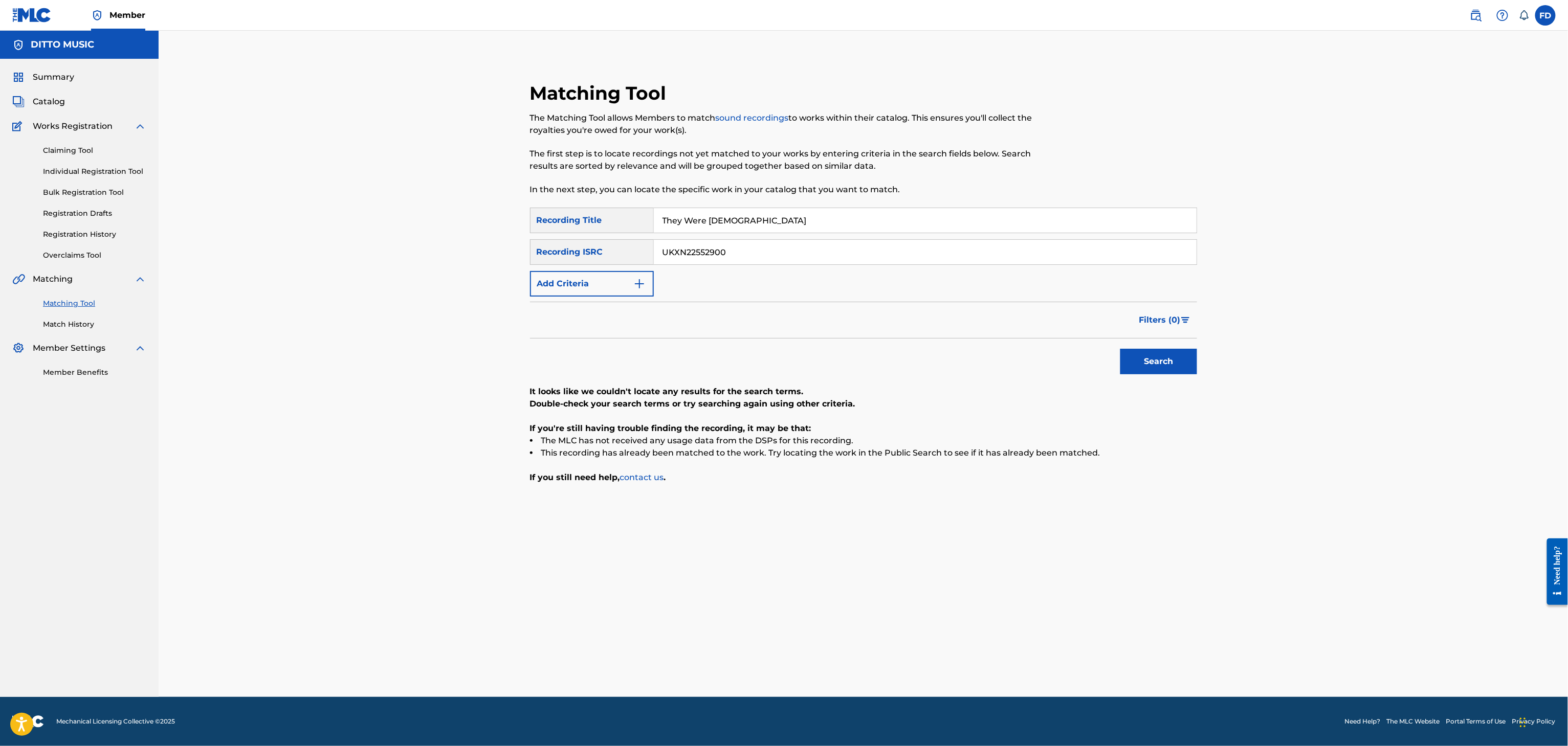
paste input "28012"
type input "UKXN22528012"
click at [1183, 356] on button "Search" at bounding box center [1159, 361] width 77 height 26
click at [828, 229] on input "They Were [DEMOGRAPHIC_DATA]" at bounding box center [925, 220] width 543 height 24
paste input "I Don't Know If You Know"
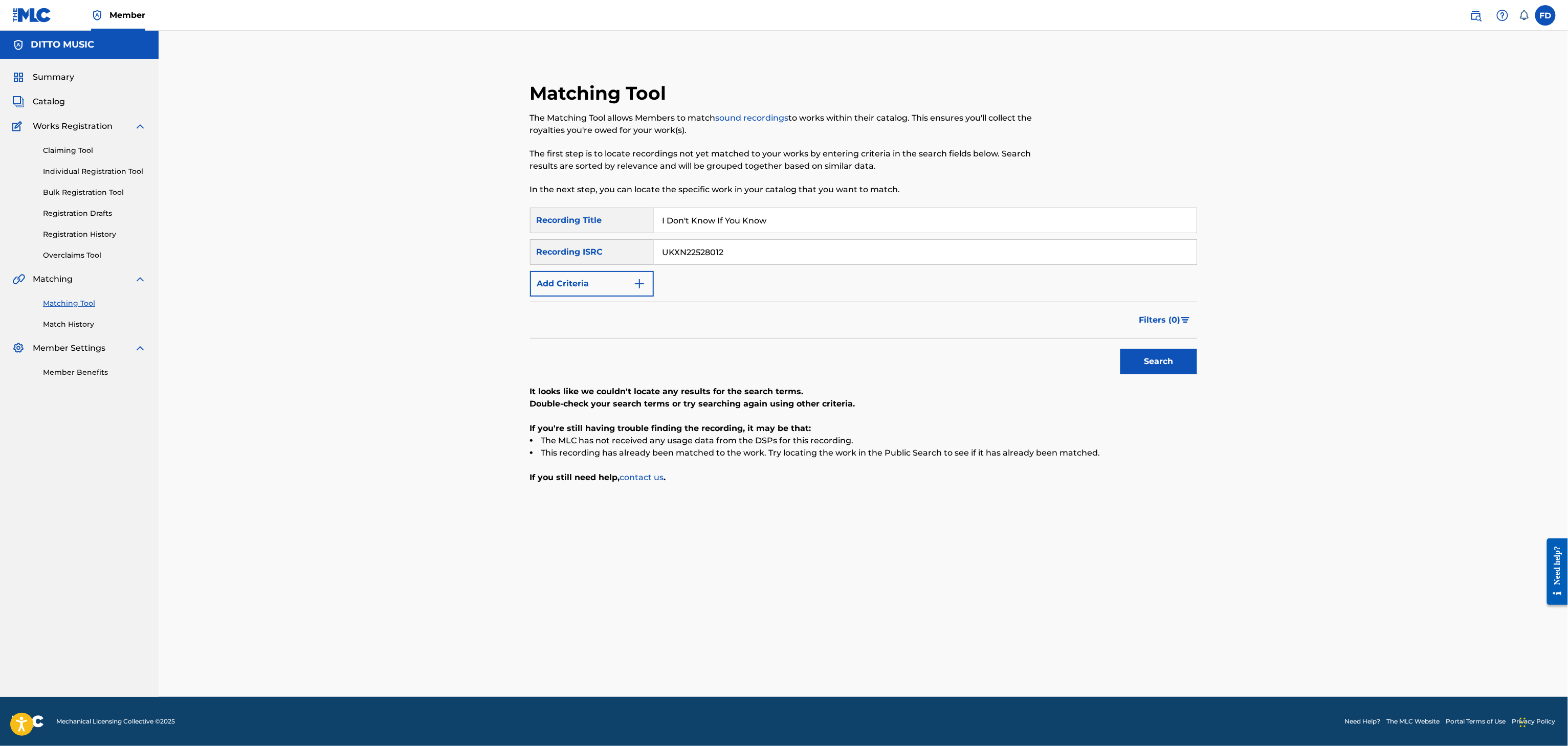
type input "I Don't Know If You Know"
click at [783, 253] on input "UKXN22528012" at bounding box center [925, 252] width 543 height 24
paste input "UKXN22526383"
paste input "Search Form"
type input "UKXN22526383"
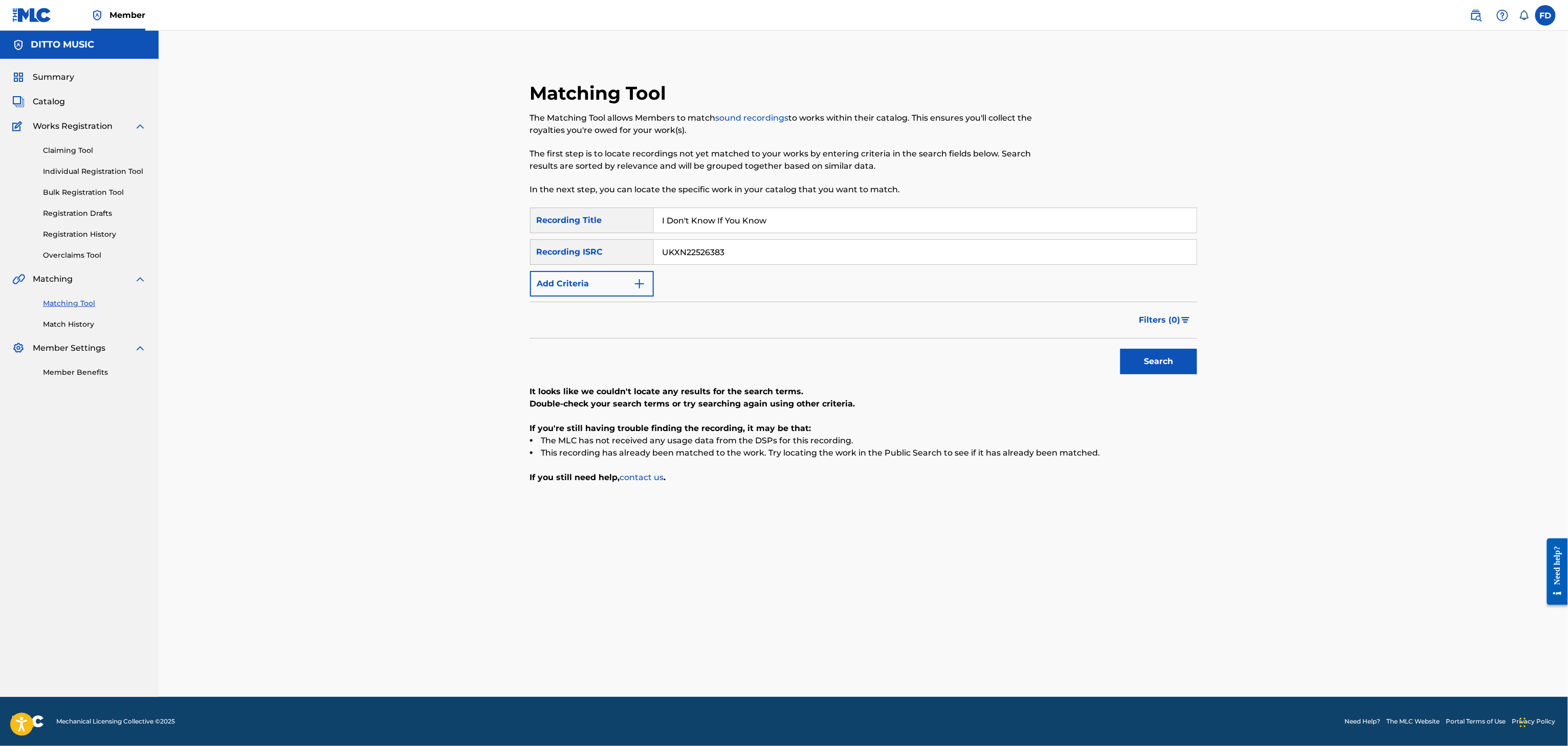
drag, startPoint x: 1148, startPoint y: 357, endPoint x: 1140, endPoint y: 357, distance: 8.0
click at [1140, 357] on button "Search" at bounding box center [1159, 361] width 77 height 26
click at [706, 216] on input "I Don't Know If You Know" at bounding box center [925, 220] width 543 height 24
paste input "Girl On Fire"
type input "Girl On Fire"
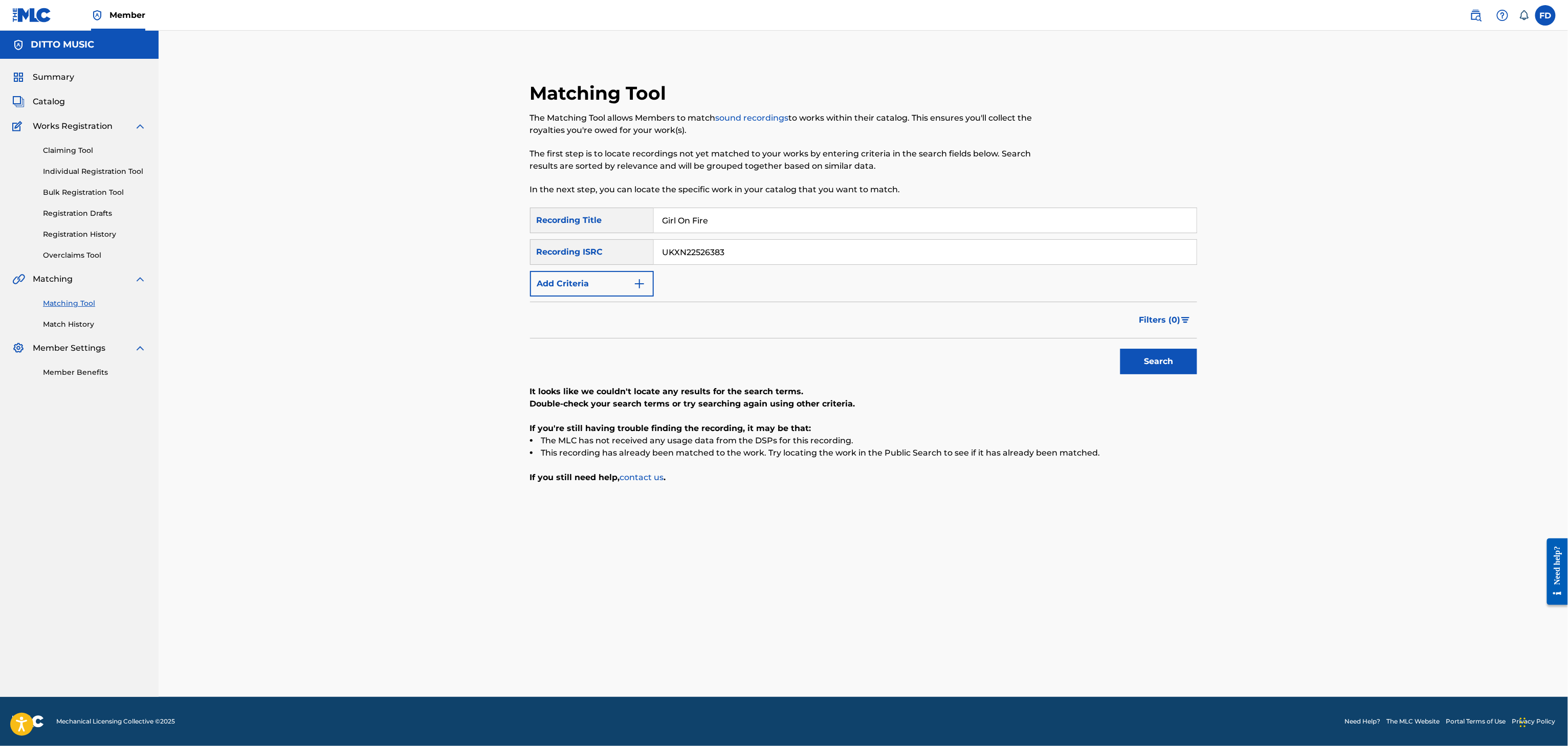
click at [786, 239] on div "SearchWithCriteria6ed30c14-851d-476e-80d6-4cbf3fef72be Recording Title Girl On …" at bounding box center [864, 252] width 667 height 89
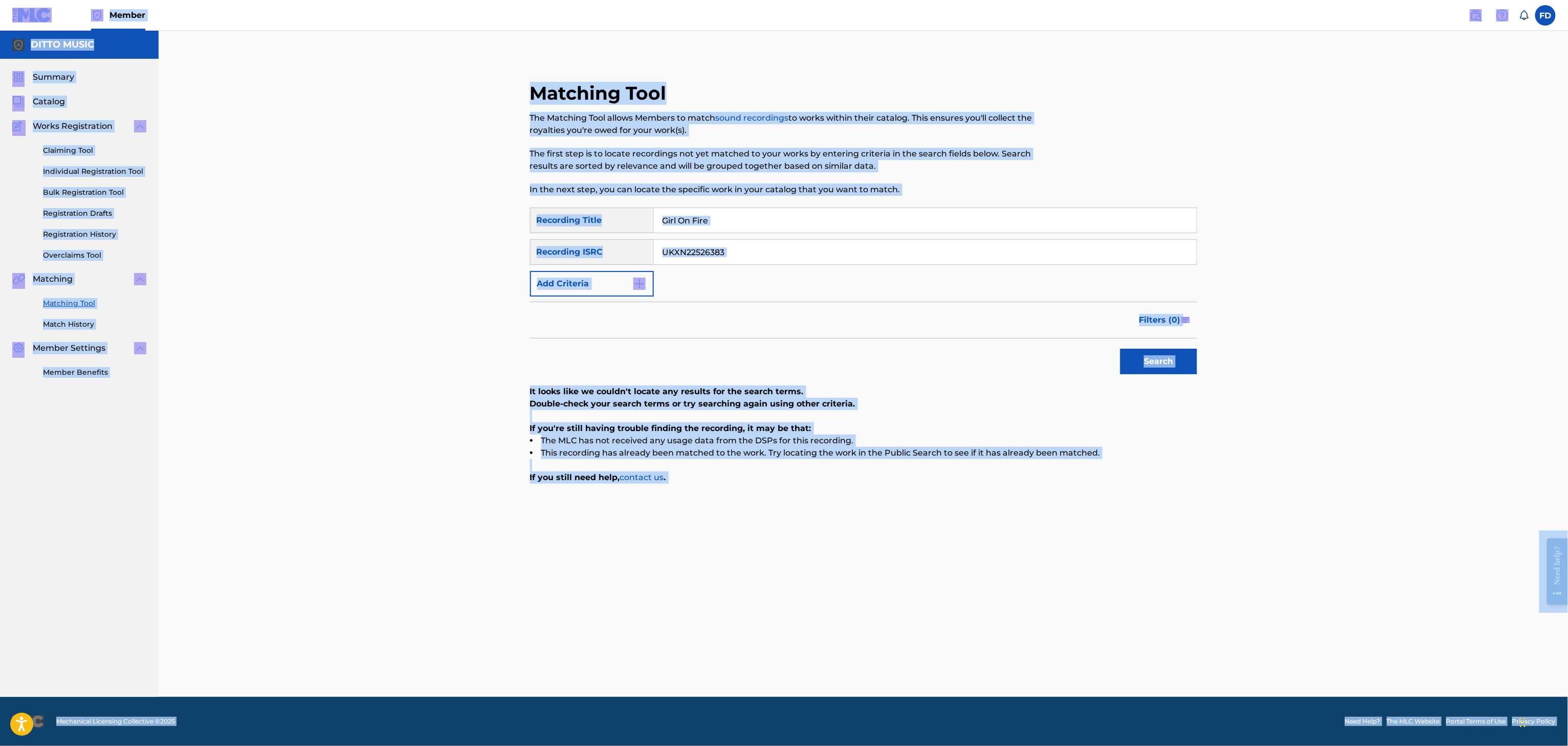
click at [786, 240] on input "UKXN22526383" at bounding box center [925, 252] width 543 height 24
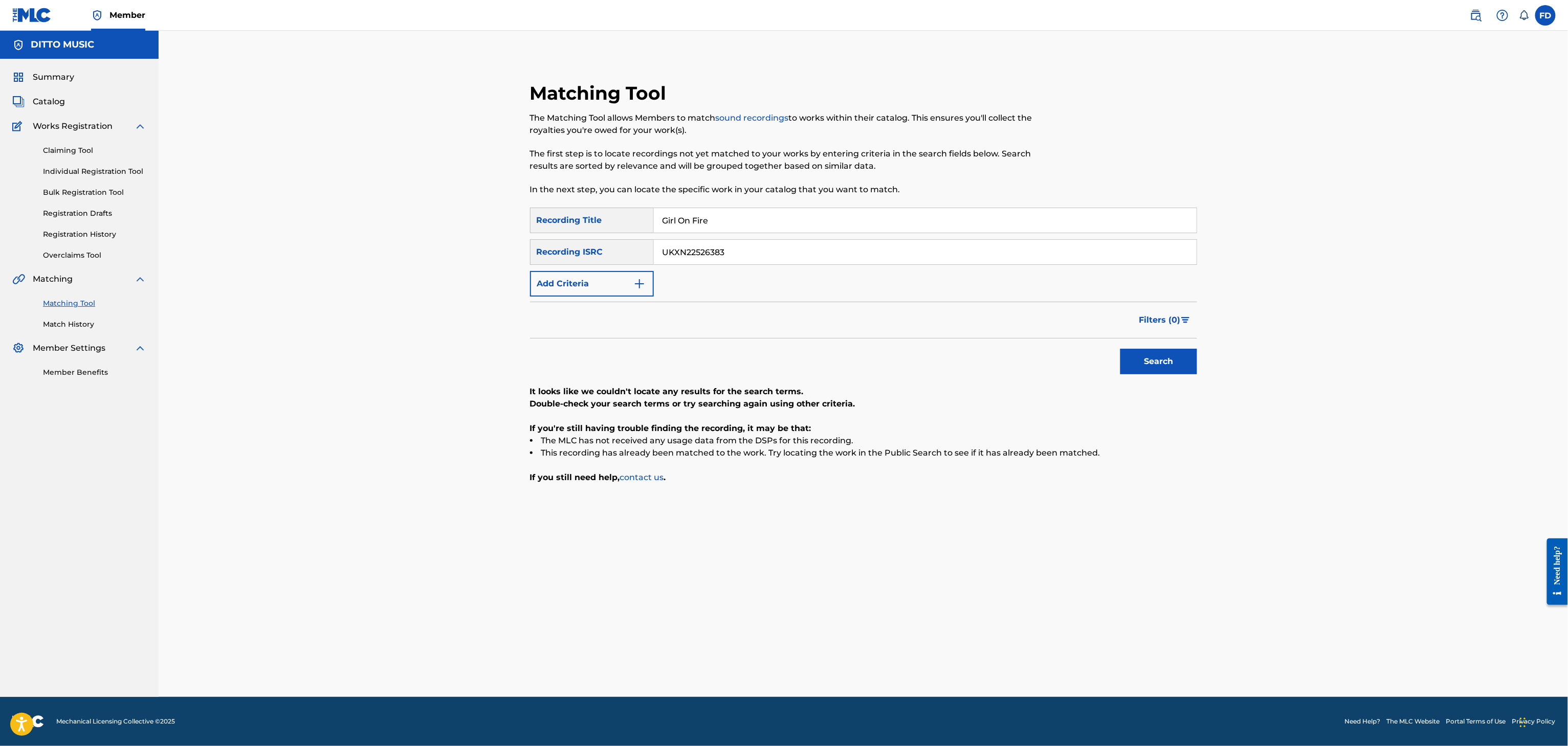
paste input "GXD7V2222648"
type input "GXD7V2222648"
click at [1175, 361] on button "Search" at bounding box center [1159, 361] width 77 height 26
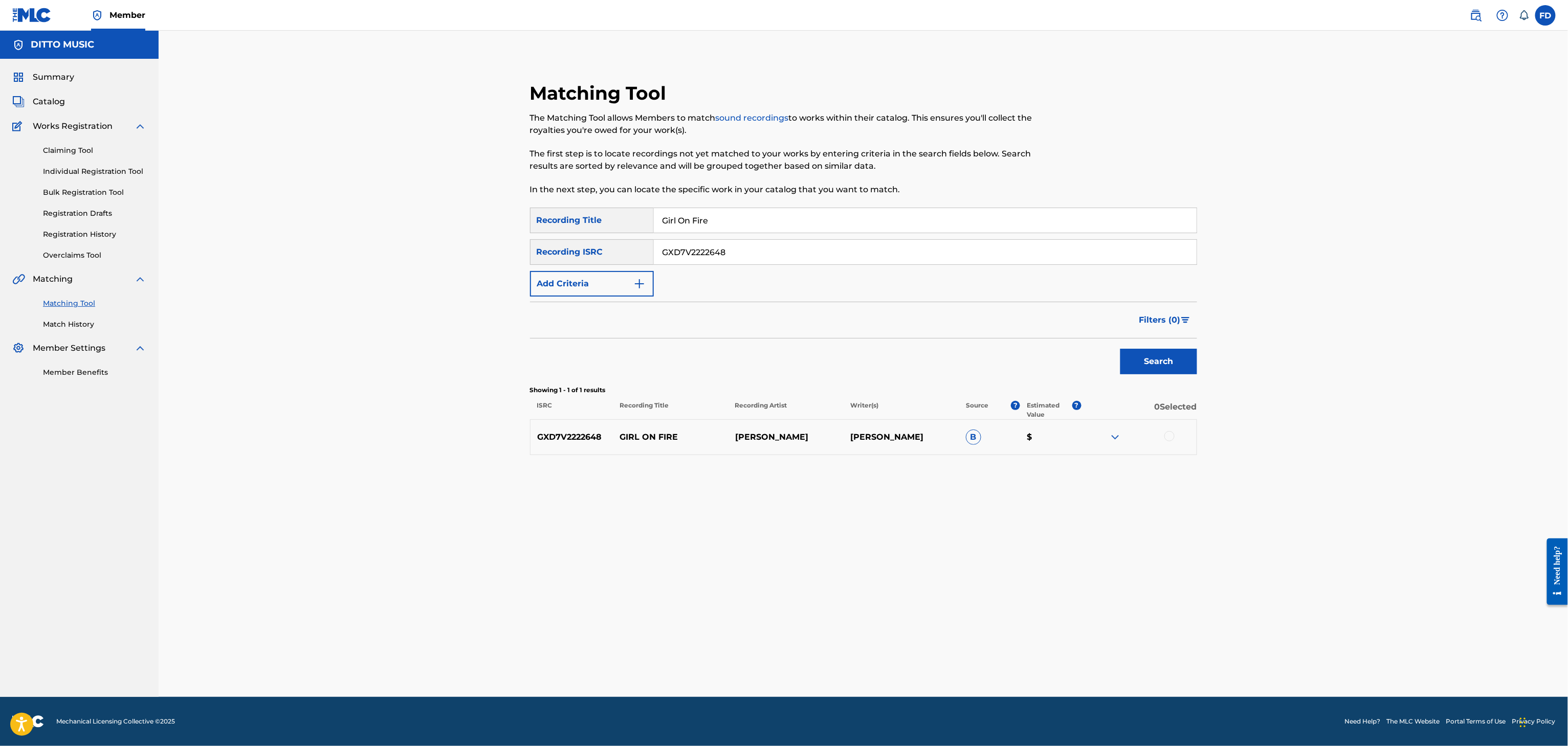
click at [1171, 441] on div at bounding box center [1169, 436] width 10 height 10
click at [1169, 439] on img at bounding box center [1169, 436] width 10 height 10
click at [1169, 439] on div at bounding box center [1169, 436] width 10 height 10
click at [743, 672] on button "Match 1 Group" at bounding box center [719, 663] width 113 height 26
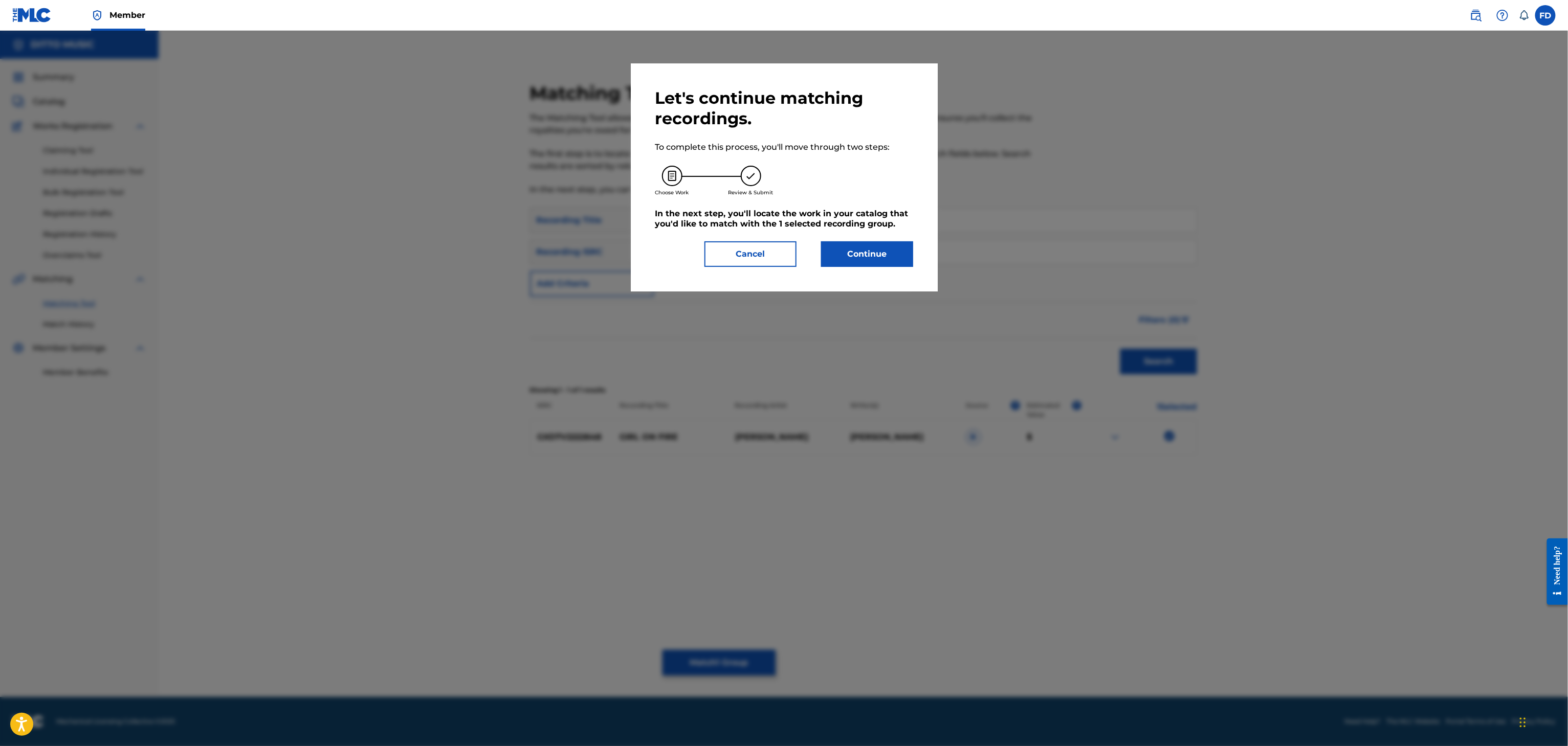
click at [833, 267] on div "Let's continue matching recordings. To complete this process, you'll move throu…" at bounding box center [784, 177] width 307 height 228
click at [844, 258] on button "Continue" at bounding box center [867, 254] width 92 height 26
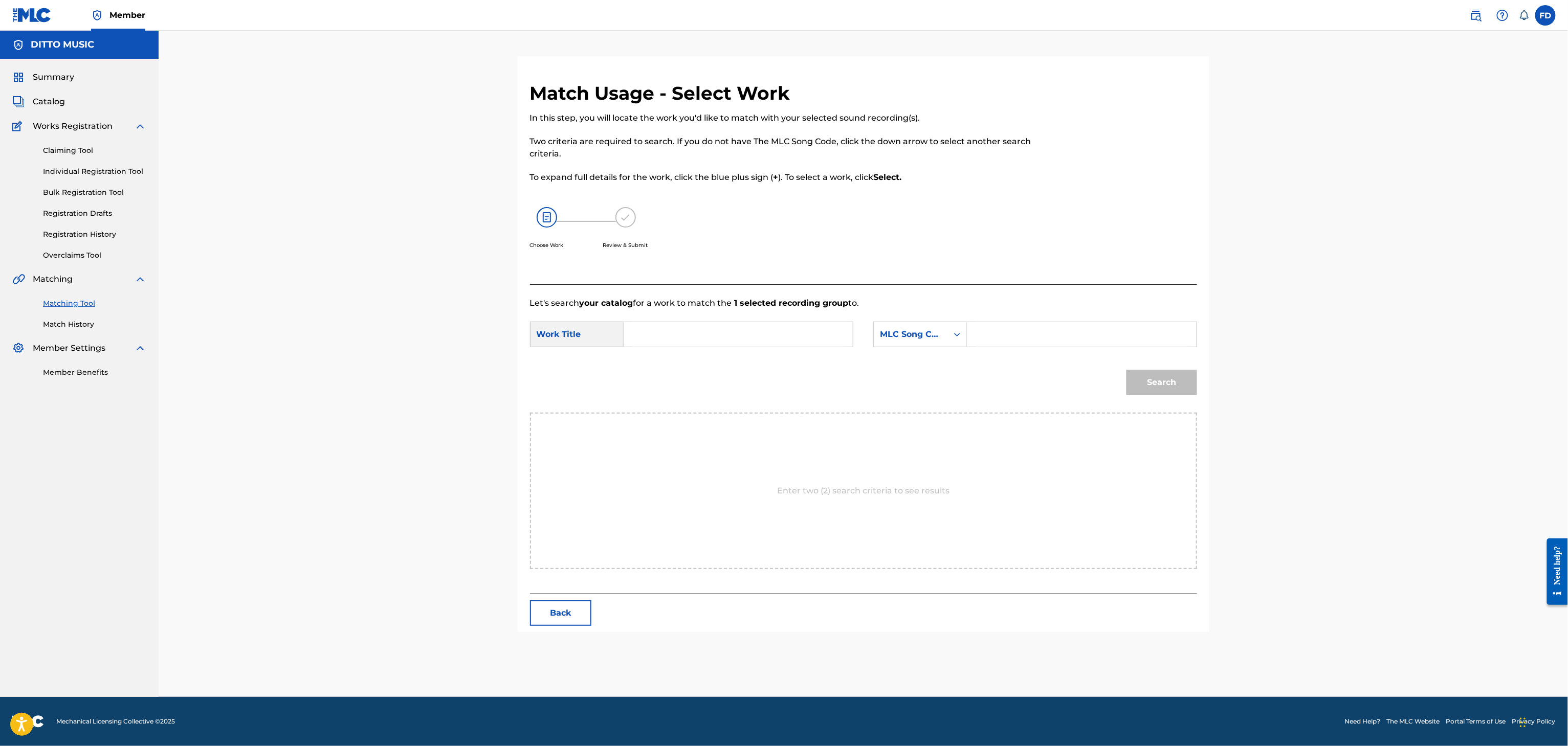
click at [1040, 353] on div "SearchWithCriteriabd53b67c-8ce3-40ab-8608-30d9eeeb42ef Work Title SearchWithCri…" at bounding box center [864, 338] width 667 height 32
paste input "GB1FIO"
drag, startPoint x: 1057, startPoint y: 333, endPoint x: 1045, endPoint y: 341, distance: 14.4
click at [1057, 333] on input "GB1FIO" at bounding box center [1082, 334] width 212 height 24
type input "GB1FIO"
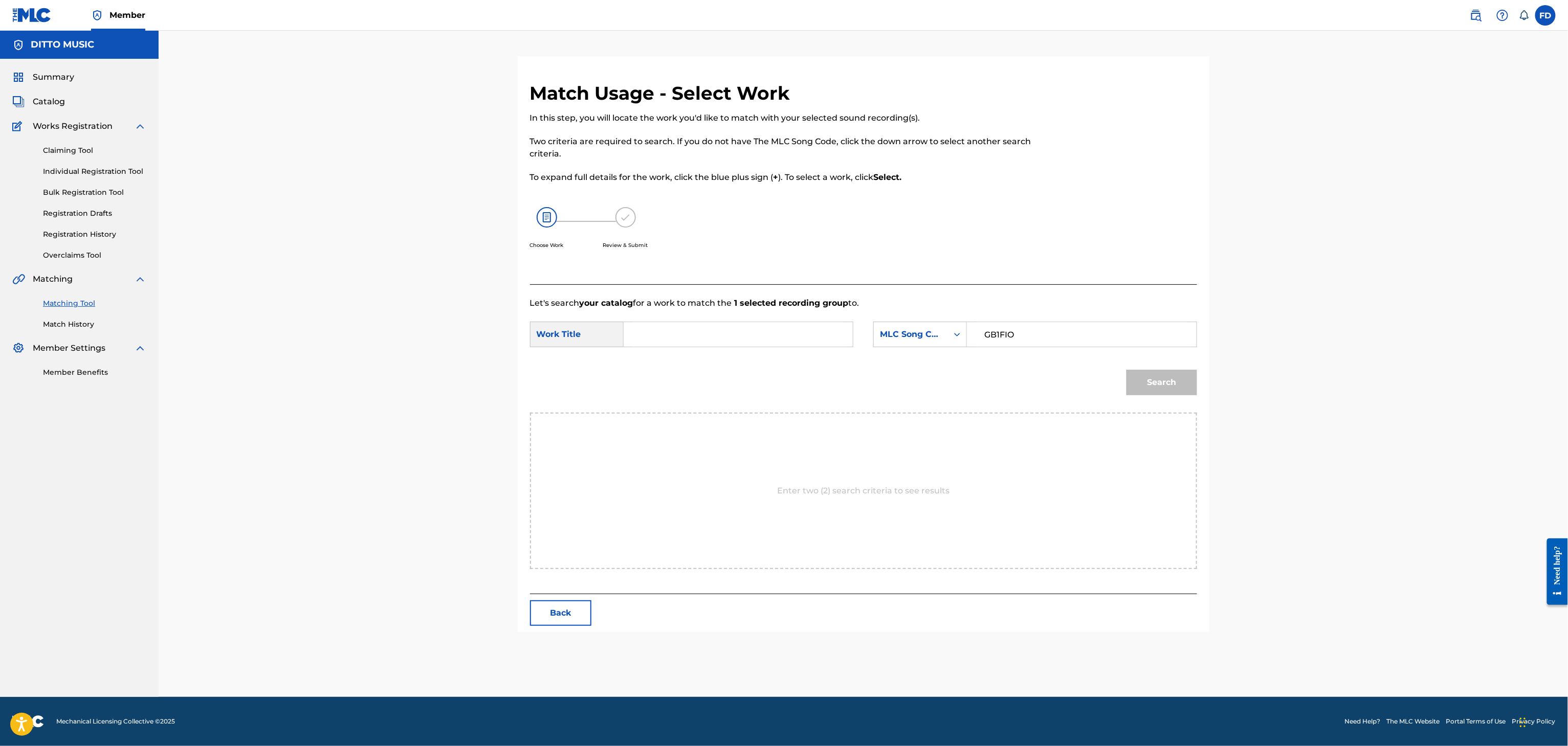
click at [753, 330] on input "Search Form" at bounding box center [738, 334] width 212 height 24
paste input "Girl On Fire"
type input "Girl On Fire"
click at [1175, 368] on div "Search" at bounding box center [1159, 380] width 75 height 41
click at [1183, 377] on button "Search" at bounding box center [1162, 383] width 71 height 26
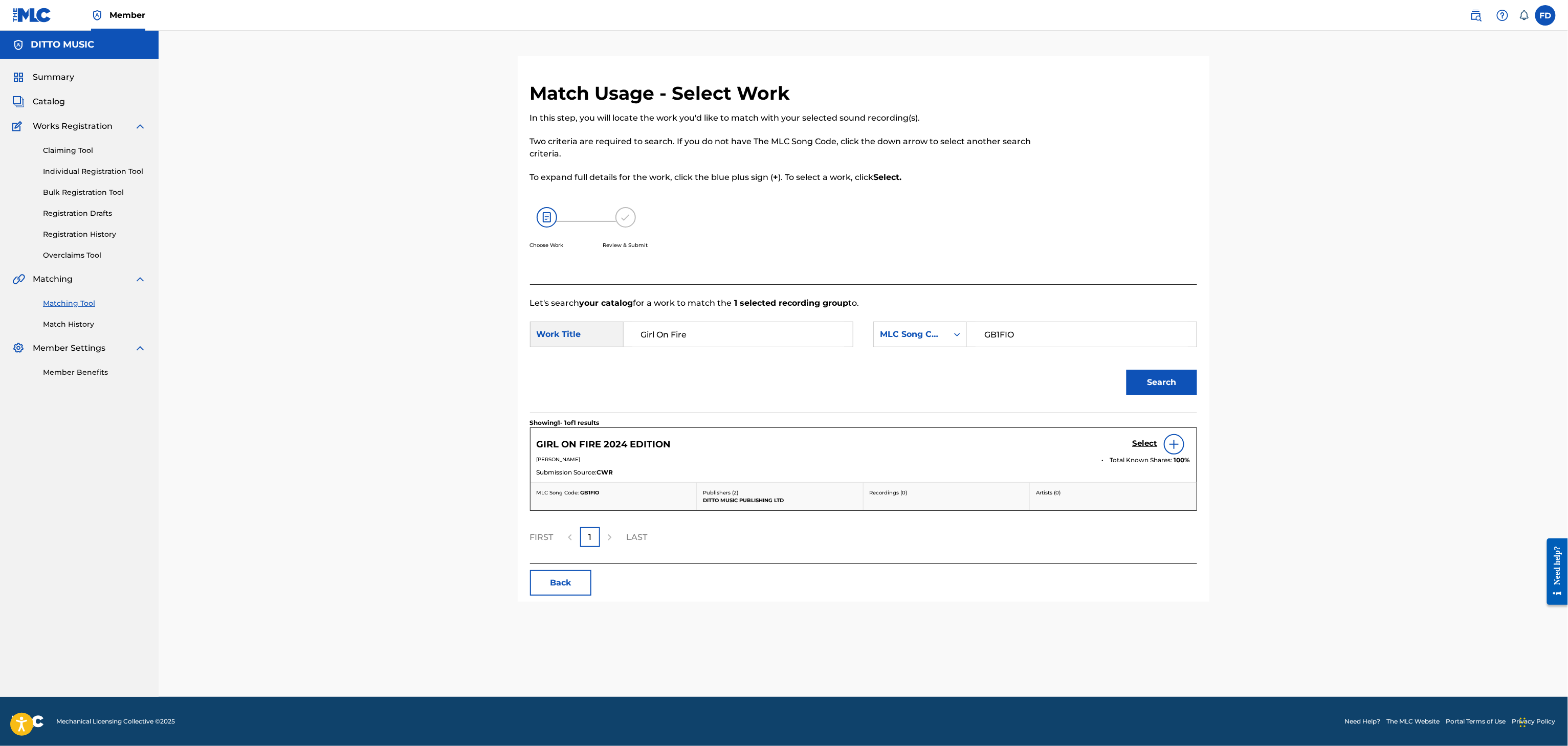
click at [1148, 447] on h5 "Select" at bounding box center [1145, 444] width 25 height 10
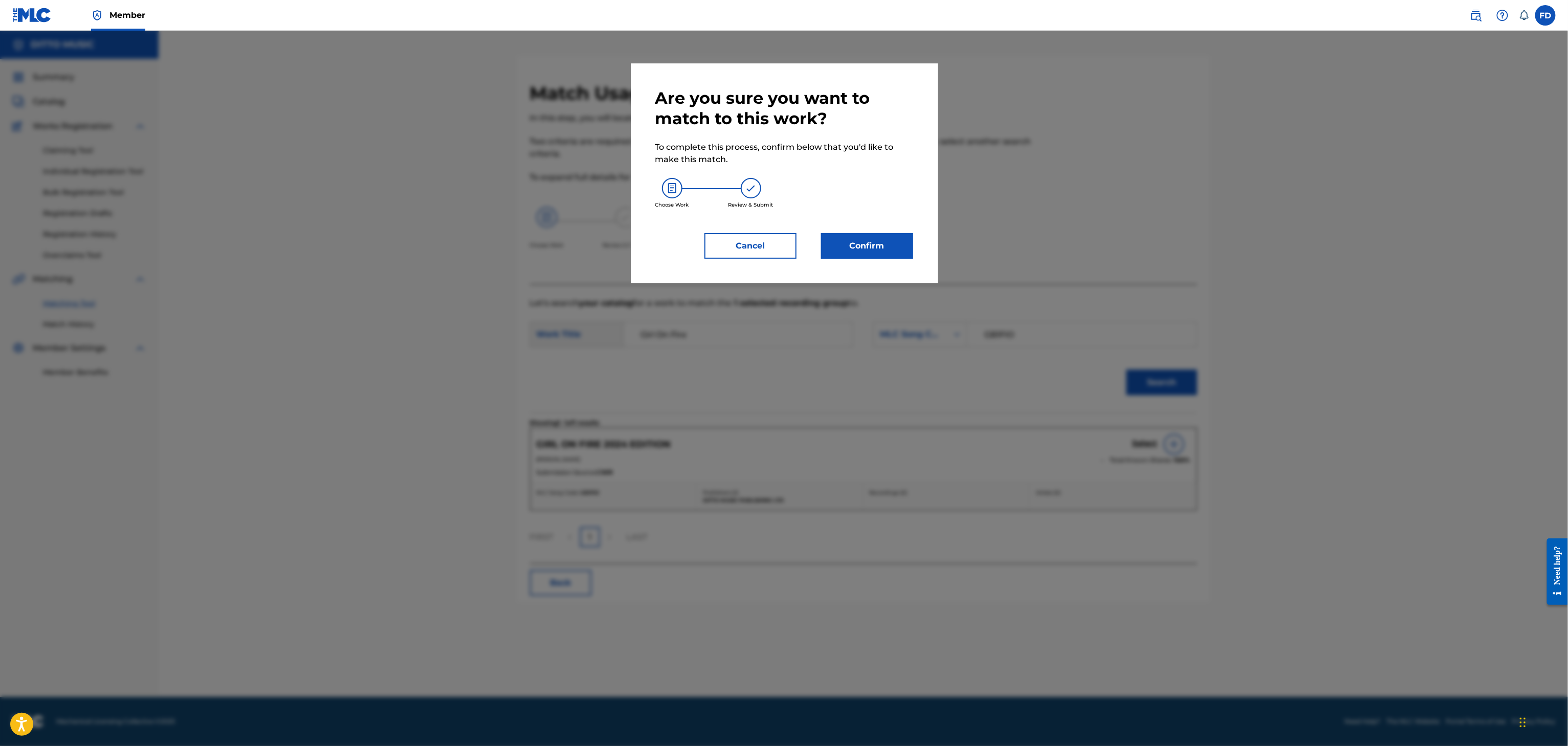
click at [890, 229] on div "Are you sure you want to match to this work? To complete this process, confirm …" at bounding box center [785, 173] width 258 height 171
click at [892, 234] on button "Confirm" at bounding box center [867, 246] width 92 height 26
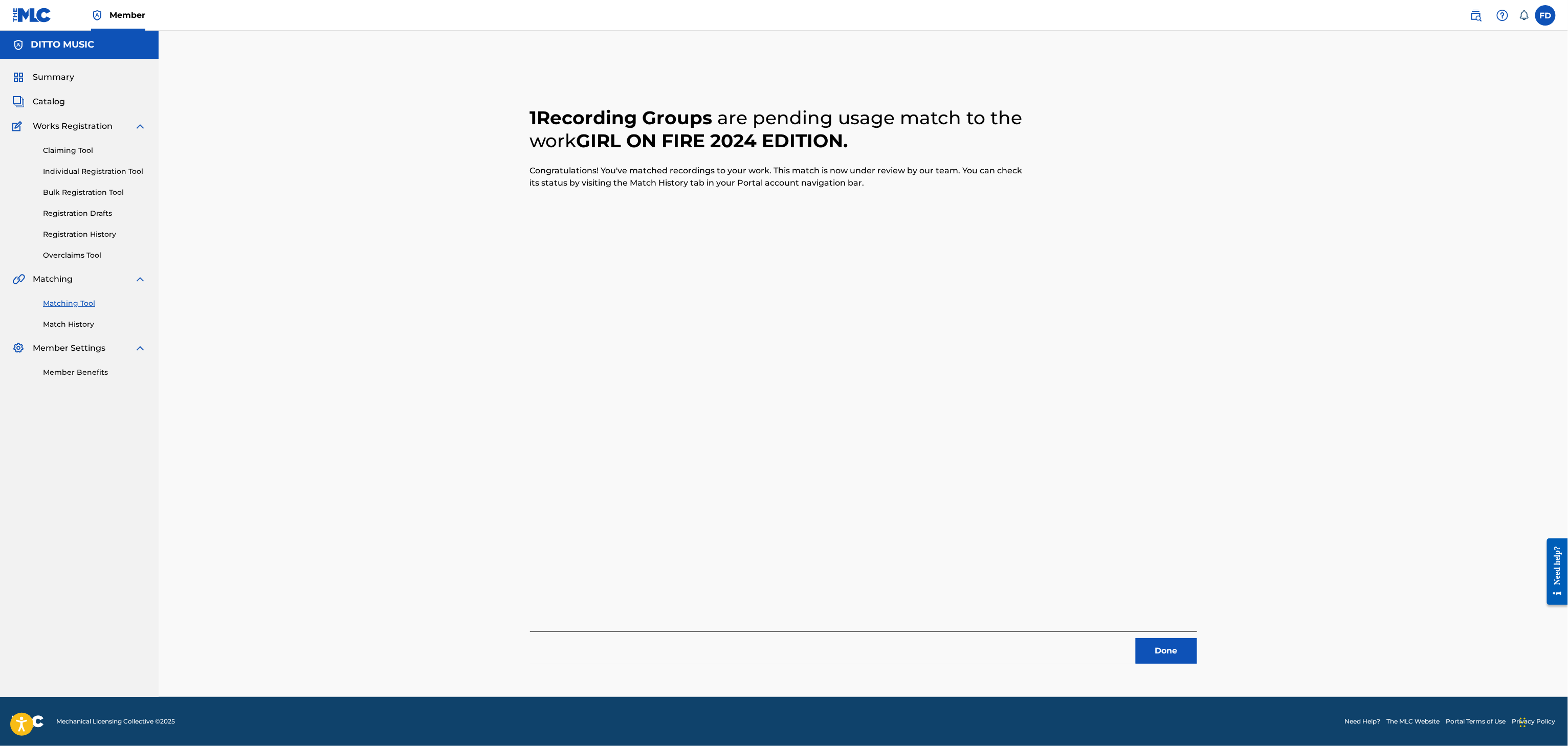
click at [1156, 655] on button "Done" at bounding box center [1166, 651] width 61 height 26
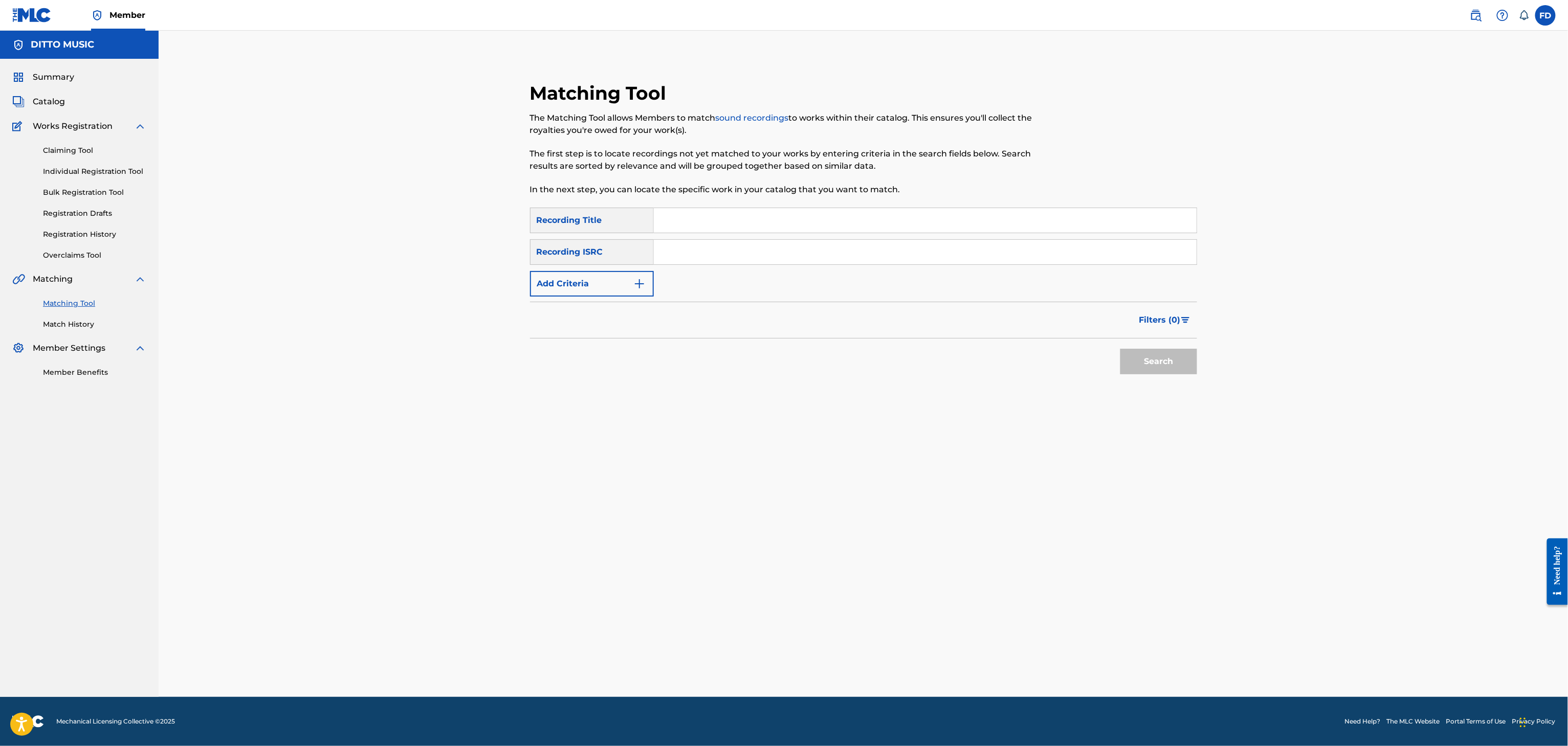
click at [651, 216] on div "Recording Title" at bounding box center [592, 220] width 124 height 26
click at [663, 214] on input "Search Form" at bounding box center [925, 220] width 543 height 24
paste input "Recycle Your Life"
type input "Recycle Your Life"
drag, startPoint x: 912, startPoint y: 252, endPoint x: 919, endPoint y: 259, distance: 9.9
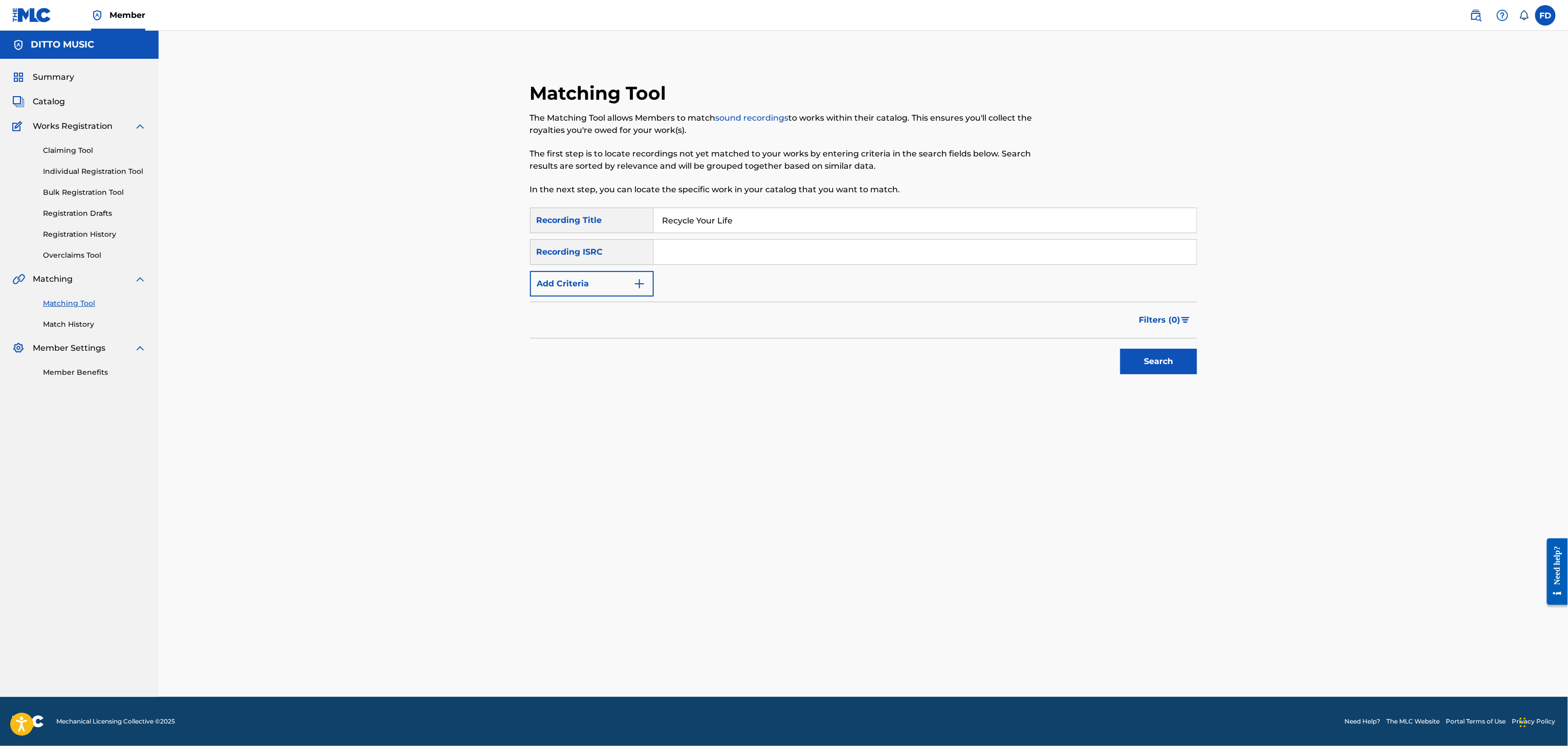
click at [912, 252] on input "Search Form" at bounding box center [925, 252] width 543 height 24
paste input "UKXN22523930"
type input "UKXN22523930"
click at [1121, 371] on button "Search" at bounding box center [1159, 361] width 77 height 26
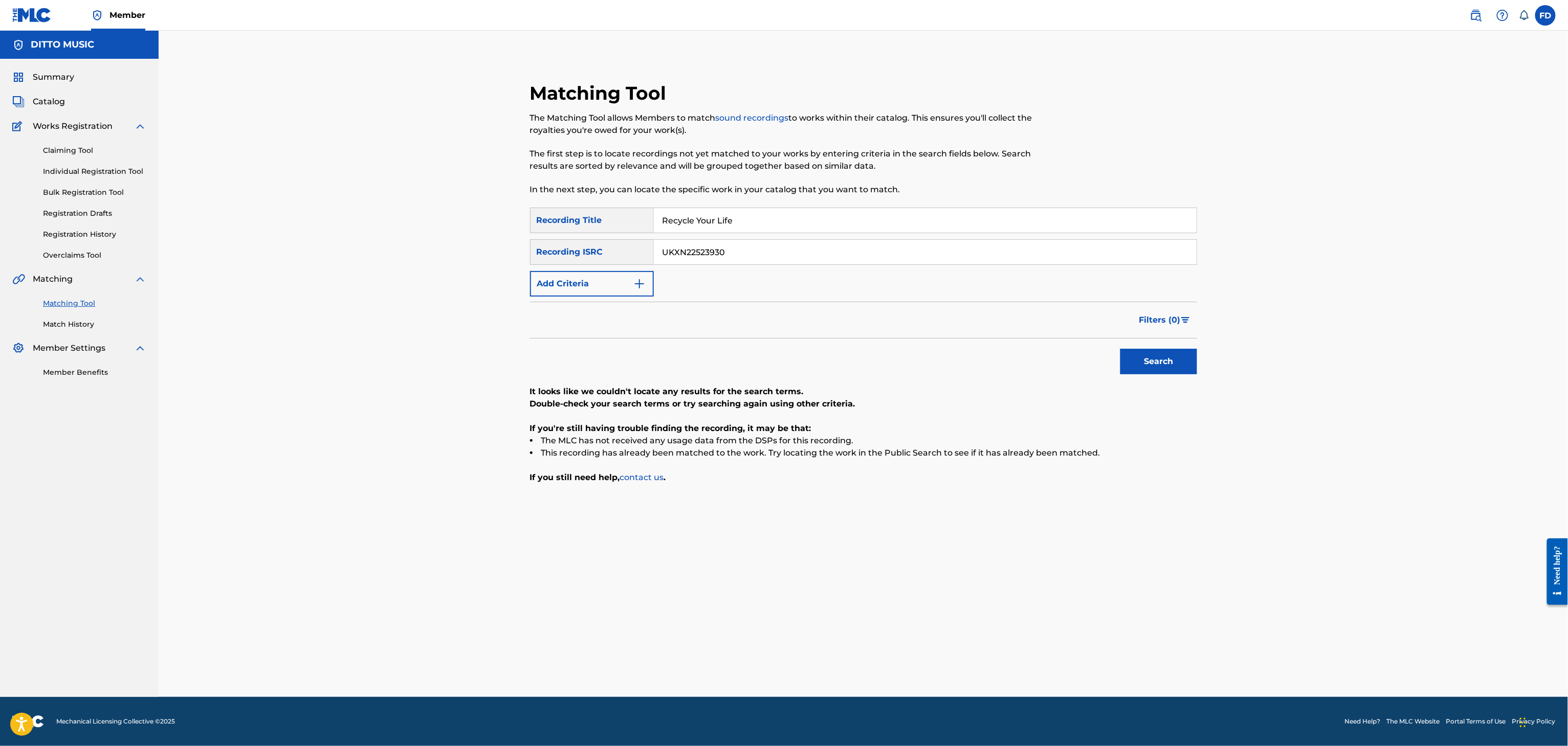
click at [729, 204] on div "Matching Tool The Matching Tool allows Members to match sound recordings to wor…" at bounding box center [787, 144] width 514 height 126
click at [739, 220] on input "Recycle Your Life" at bounding box center [925, 220] width 543 height 24
paste input "I'm a Dreamer"
type input "I'm a Dreamer"
click at [934, 260] on input "UKXN22523930" at bounding box center [925, 252] width 543 height 24
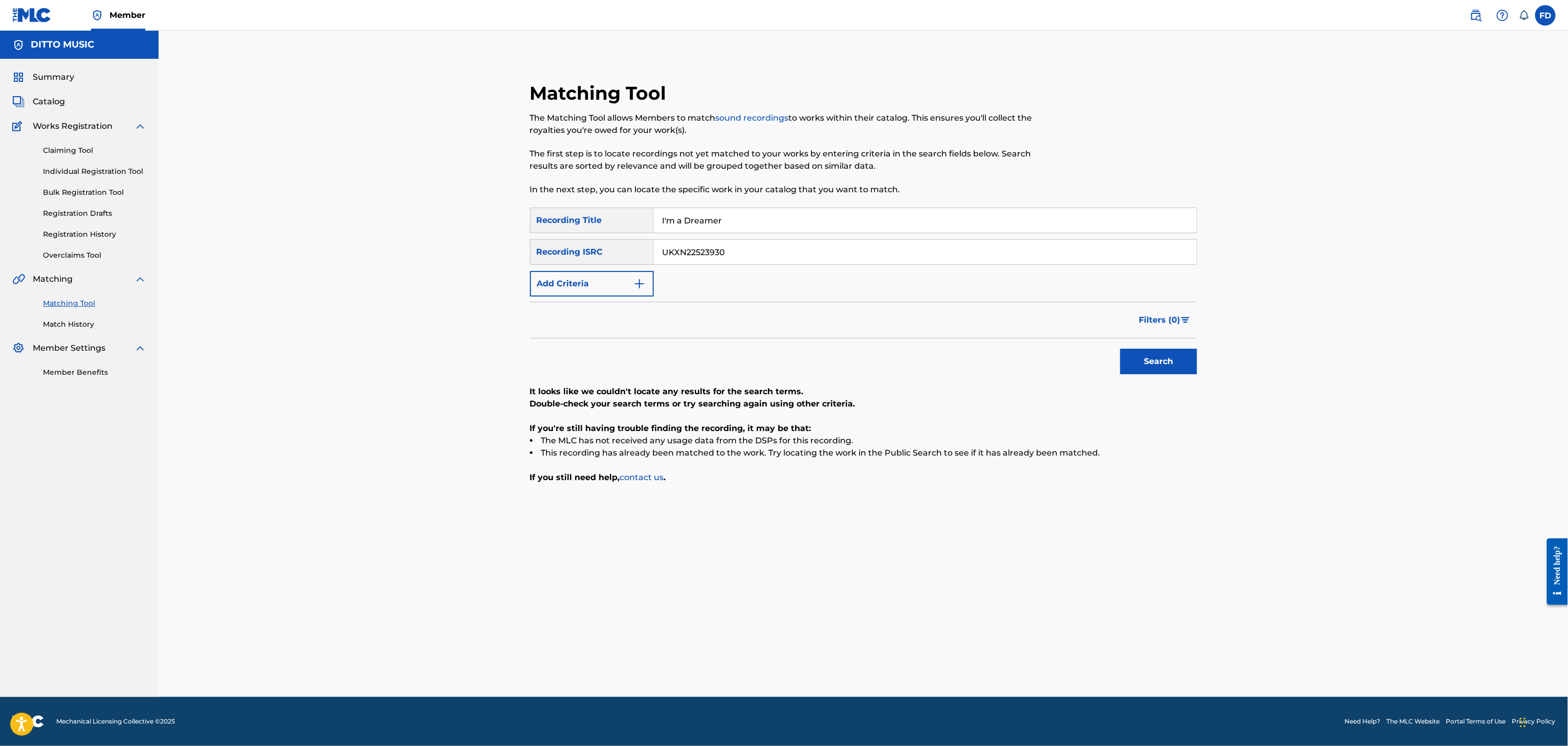
paste input "6901"
type input "UKXN22526901"
click at [1119, 356] on div "Search" at bounding box center [1156, 358] width 82 height 41
click at [1140, 360] on button "Search" at bounding box center [1159, 361] width 77 height 26
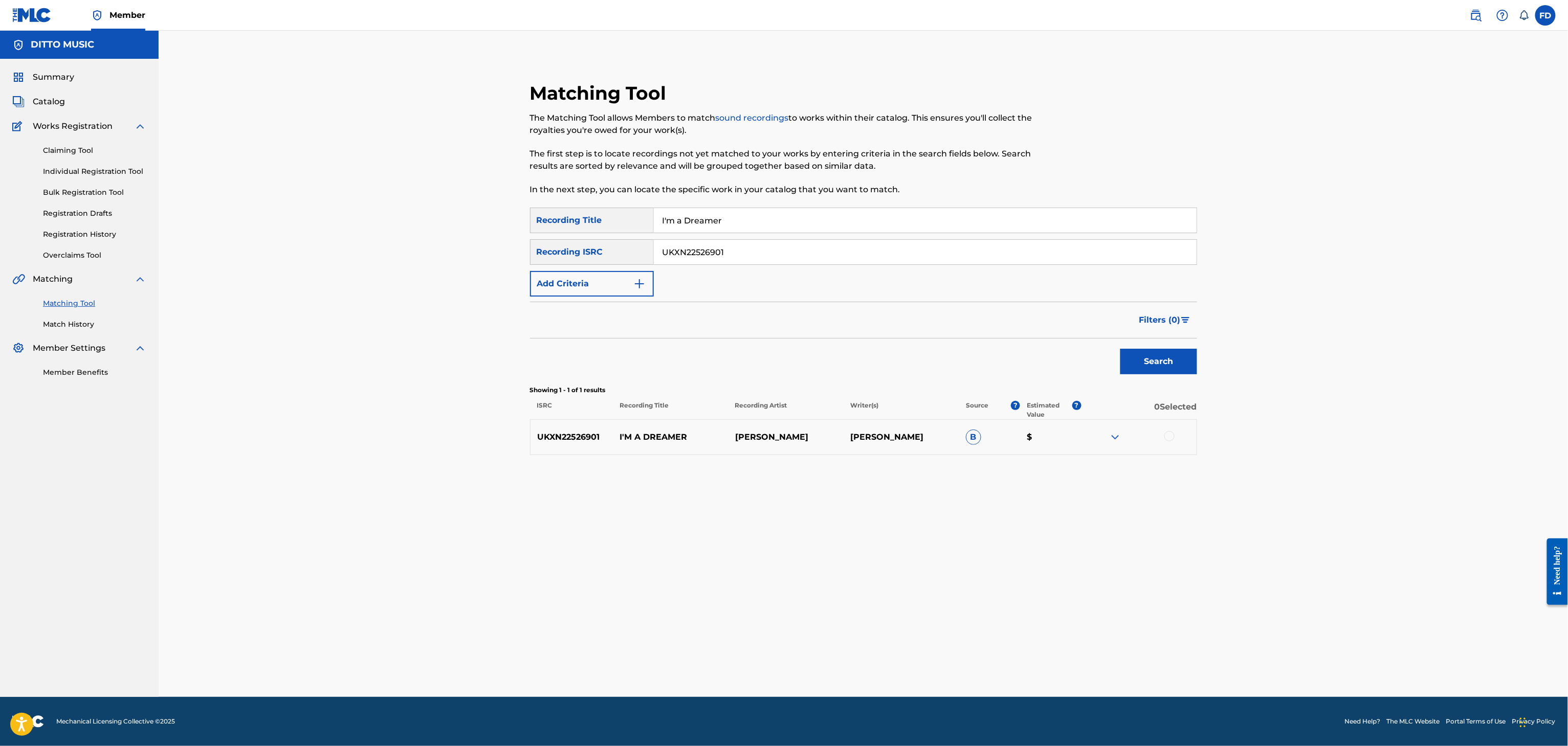
click at [1171, 437] on div at bounding box center [1169, 436] width 10 height 10
click at [724, 646] on div "Matching Tool The Matching Tool allows Members to match sound recordings to wor…" at bounding box center [863, 376] width 716 height 641
click at [716, 666] on button "Match 1 Group" at bounding box center [719, 663] width 113 height 26
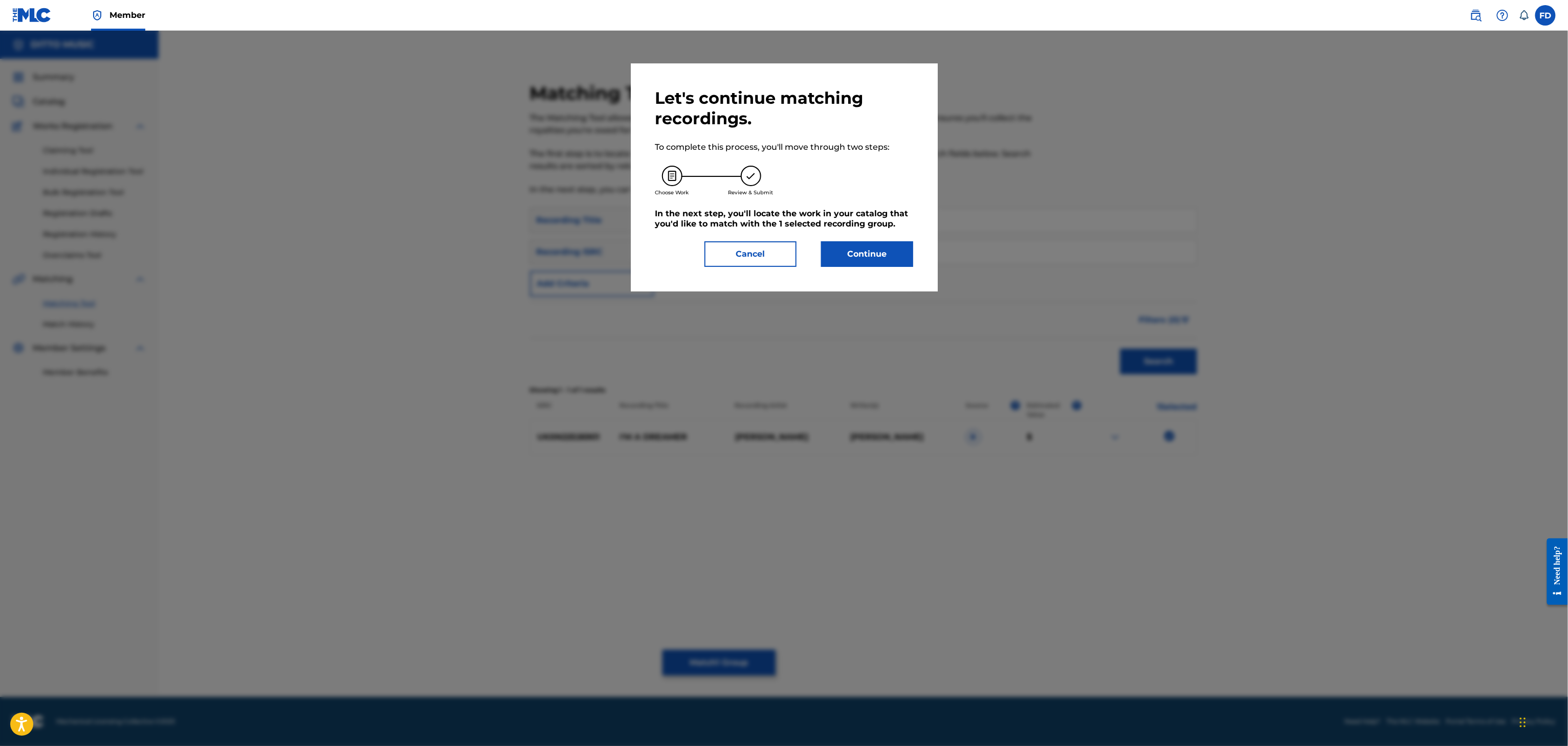
click at [908, 271] on div "Let's continue matching recordings. To complete this process, you'll move throu…" at bounding box center [784, 177] width 307 height 228
click at [908, 268] on div "Let's continue matching recordings. To complete this process, you'll move throu…" at bounding box center [784, 177] width 307 height 228
click at [874, 251] on button "Continue" at bounding box center [867, 254] width 92 height 26
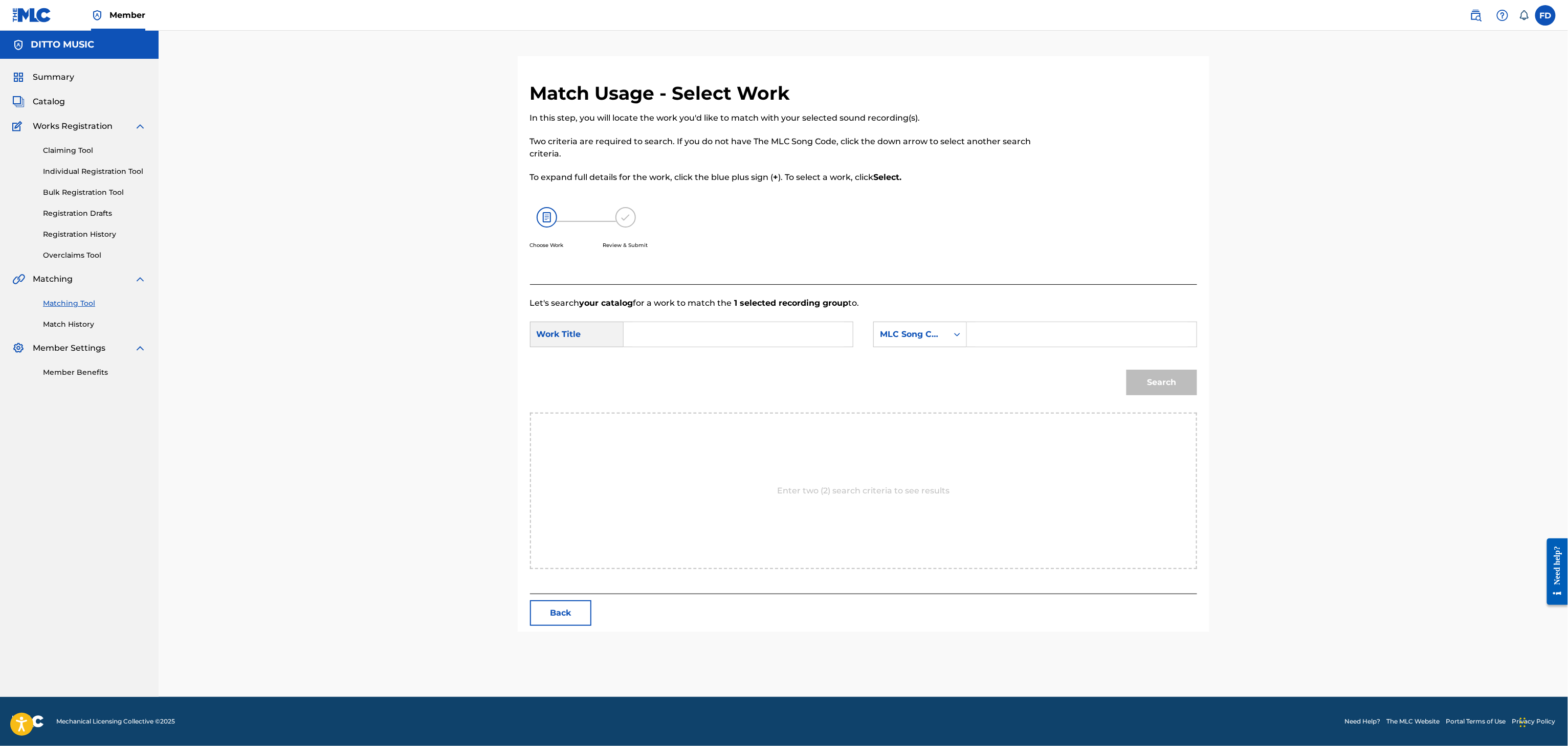
click at [1098, 341] on input "Search Form" at bounding box center [1082, 334] width 212 height 24
paste input "I31VMW"
type input "I31VMW"
click at [808, 333] on input "Search Form" at bounding box center [738, 334] width 212 height 24
paste input "I'm a Dreamer"
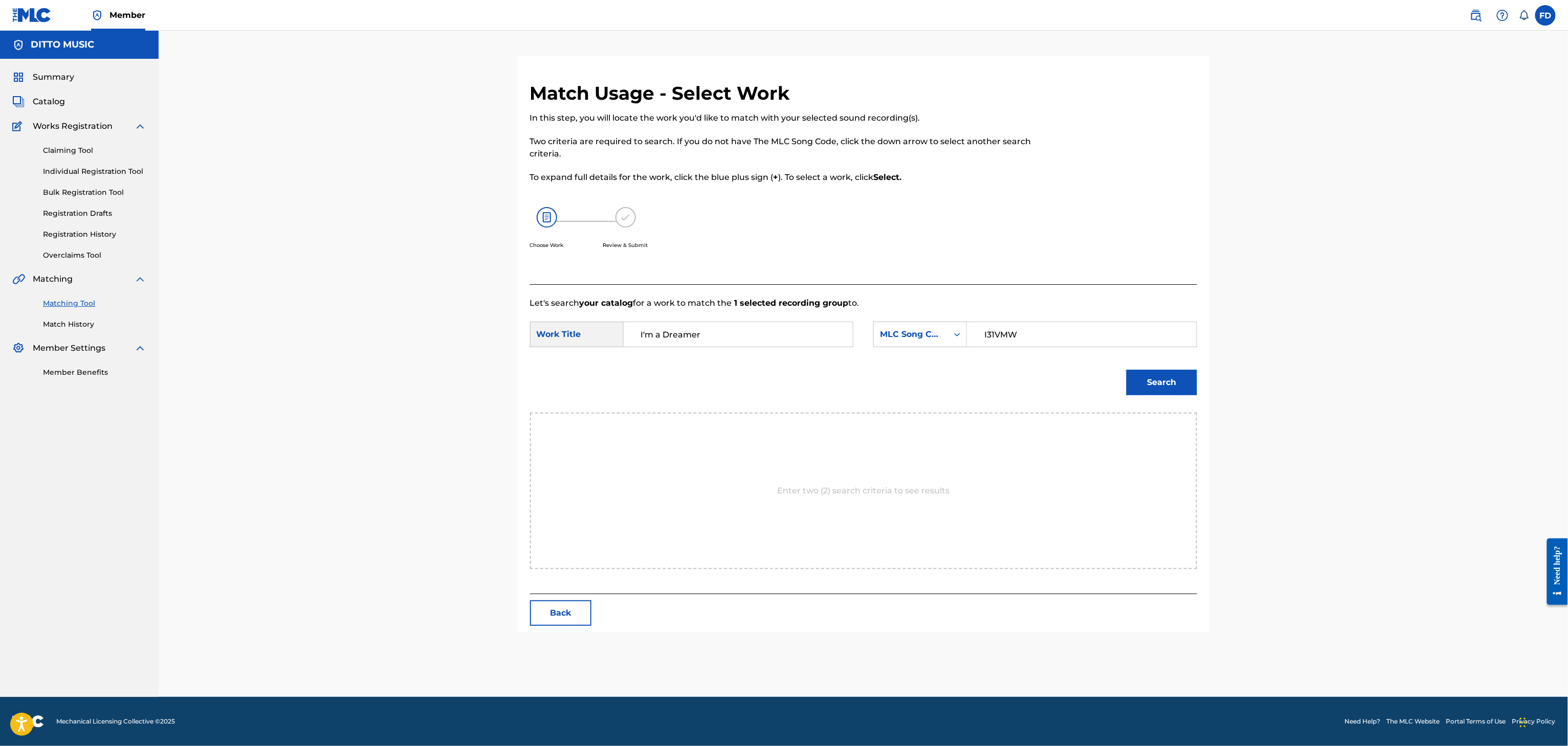
type input "I'm a Dreamer"
drag, startPoint x: 1142, startPoint y: 394, endPoint x: 1157, endPoint y: 382, distance: 19.2
click at [1142, 392] on div "Search" at bounding box center [1159, 380] width 75 height 41
click at [1156, 382] on button "Search" at bounding box center [1162, 383] width 71 height 26
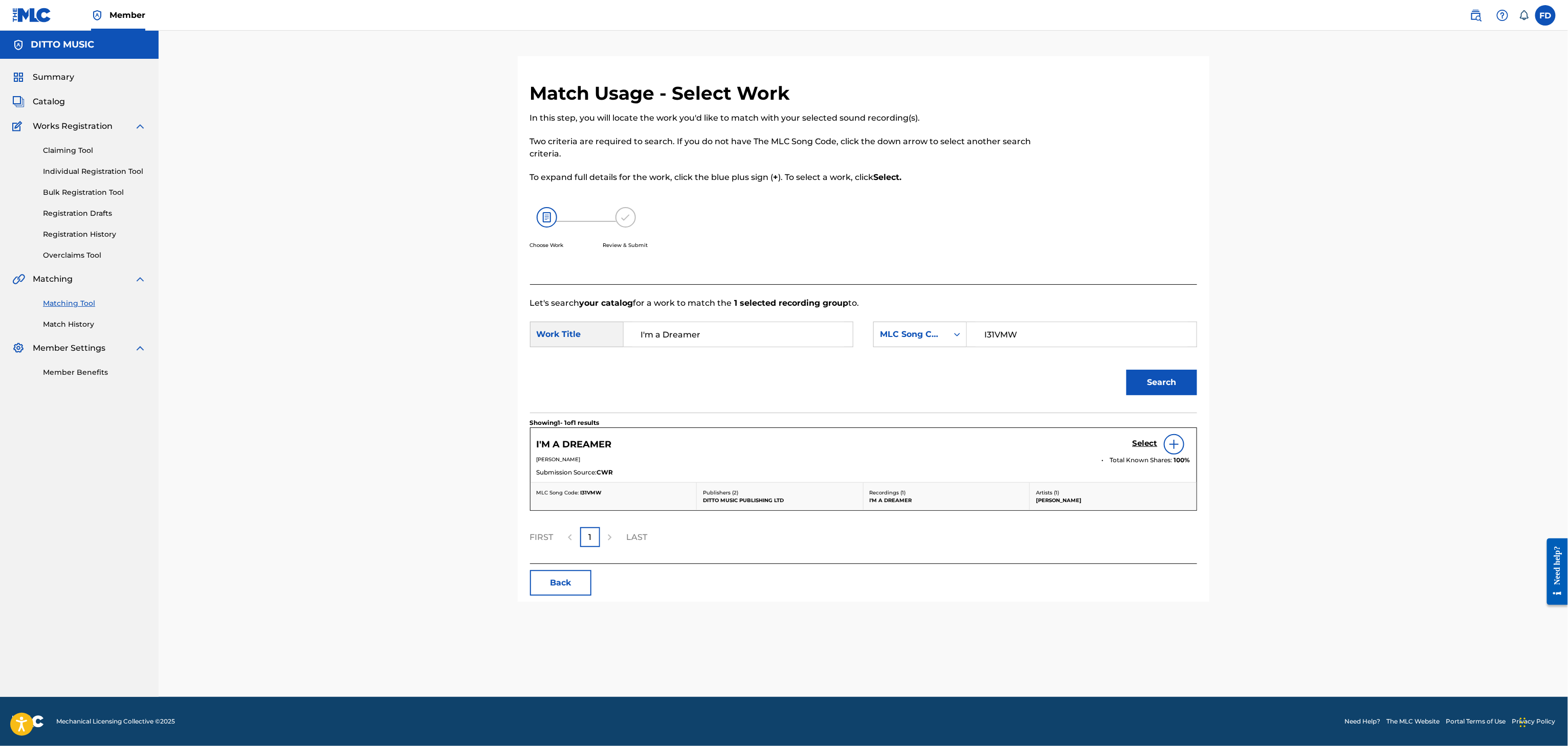
click at [1141, 441] on h5 "Select" at bounding box center [1145, 444] width 25 height 10
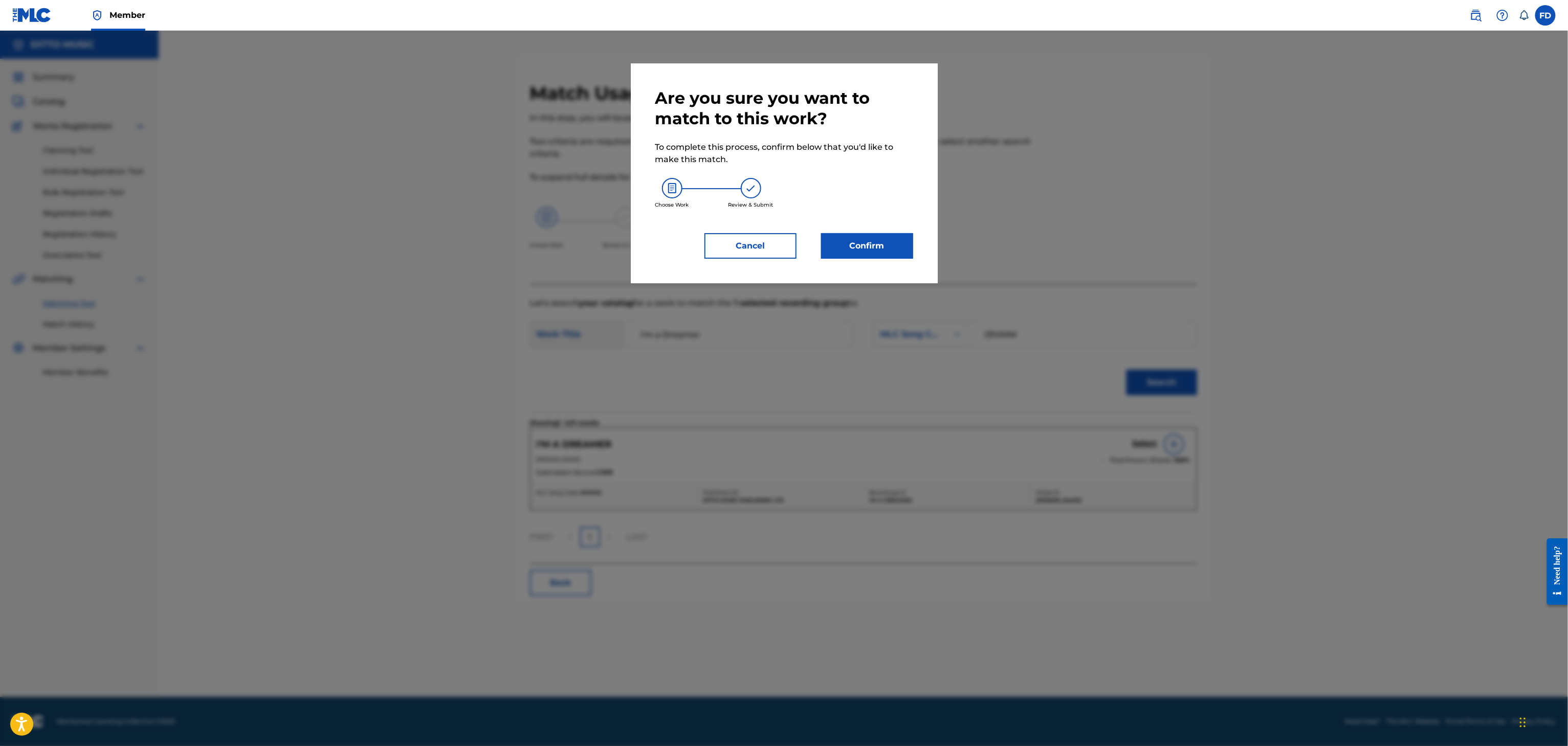
click at [883, 247] on button "Confirm" at bounding box center [867, 246] width 92 height 26
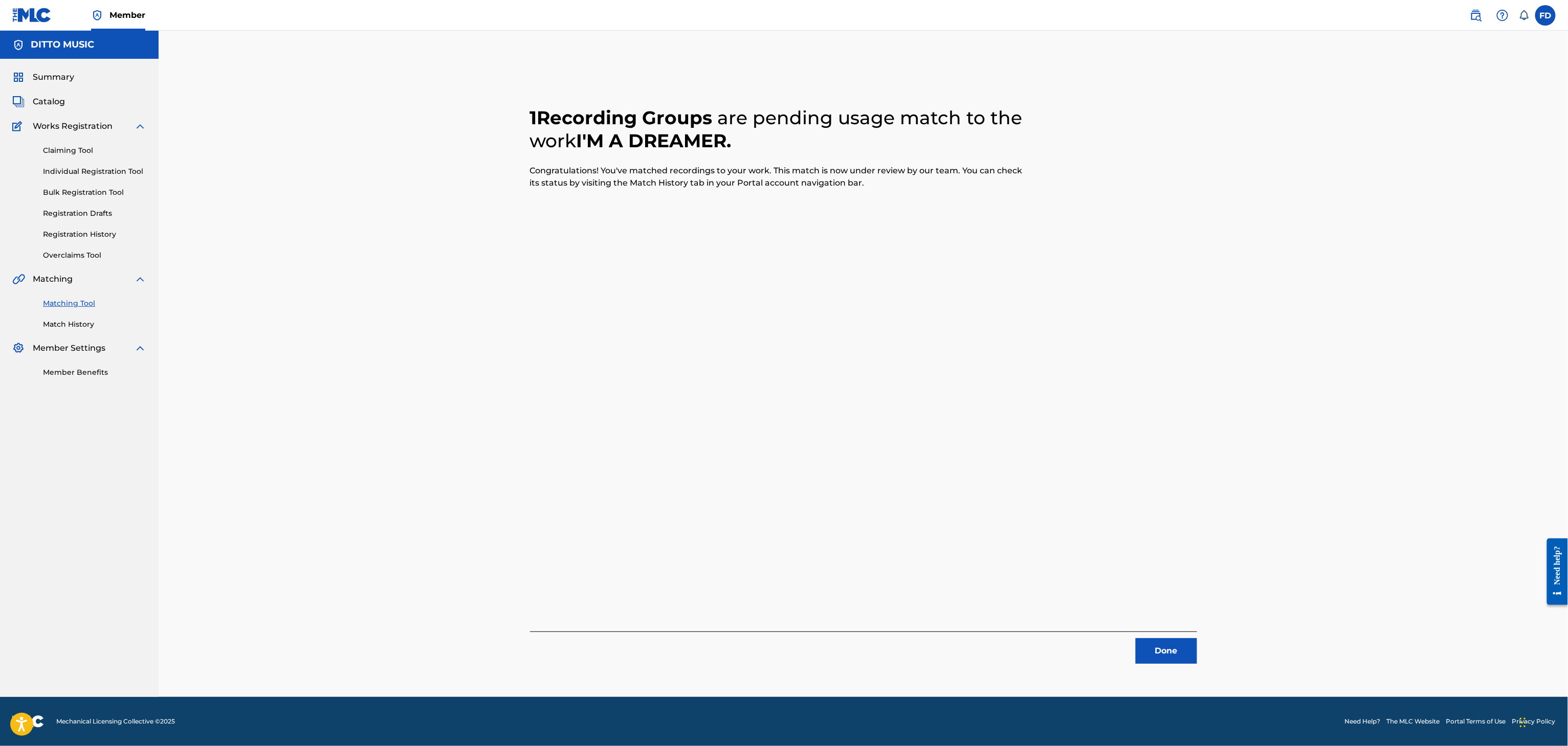
click at [1160, 646] on button "Done" at bounding box center [1166, 651] width 61 height 26
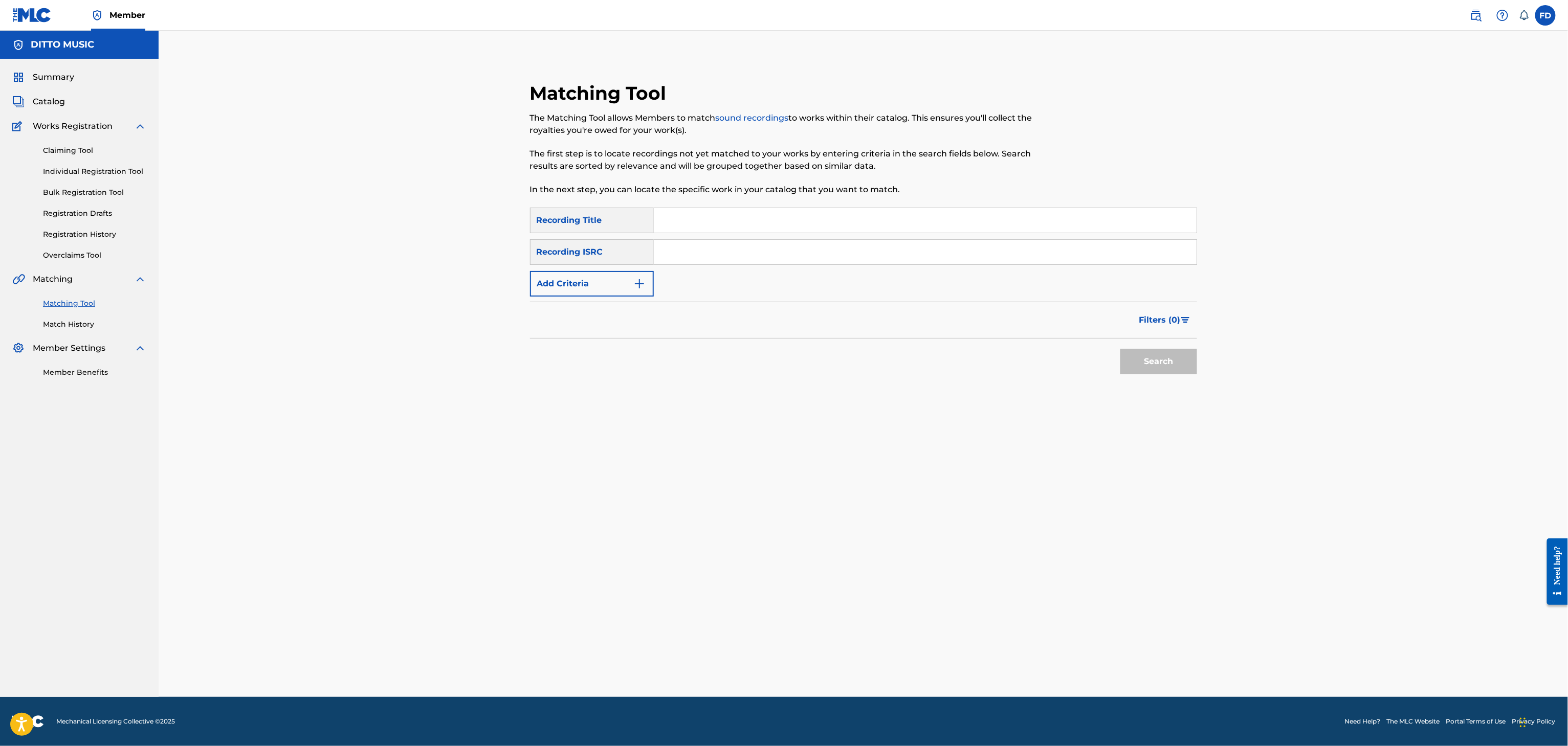
click at [919, 232] on input "Search Form" at bounding box center [925, 220] width 543 height 24
paste input "I Still Say, Forgive Me"
type input "I Still Say, Forgive Me"
click at [843, 260] on input "Search Form" at bounding box center [925, 252] width 543 height 24
paste input "UKXN22521858"
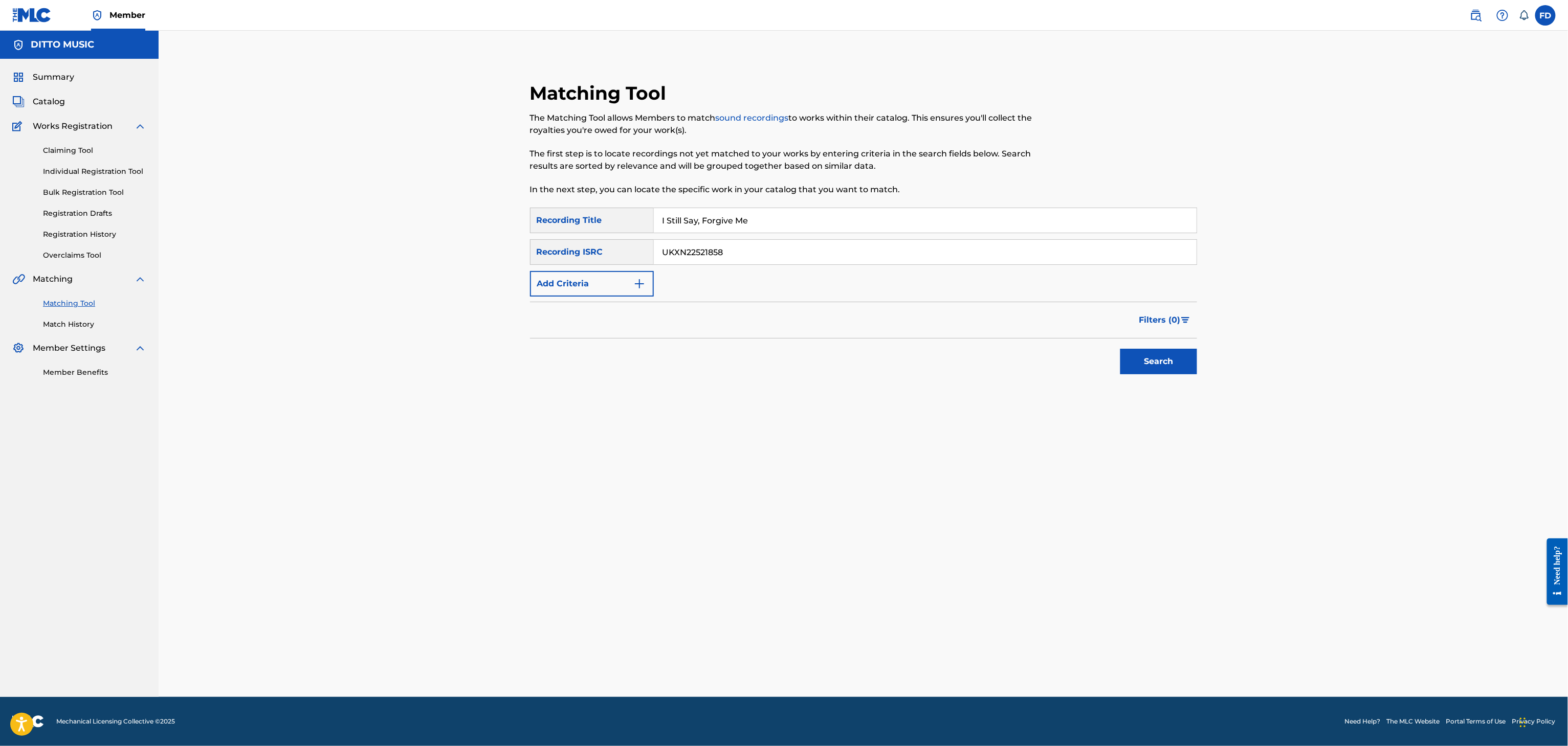
type input "UKXN22521858"
click at [1155, 371] on button "Search" at bounding box center [1159, 361] width 77 height 26
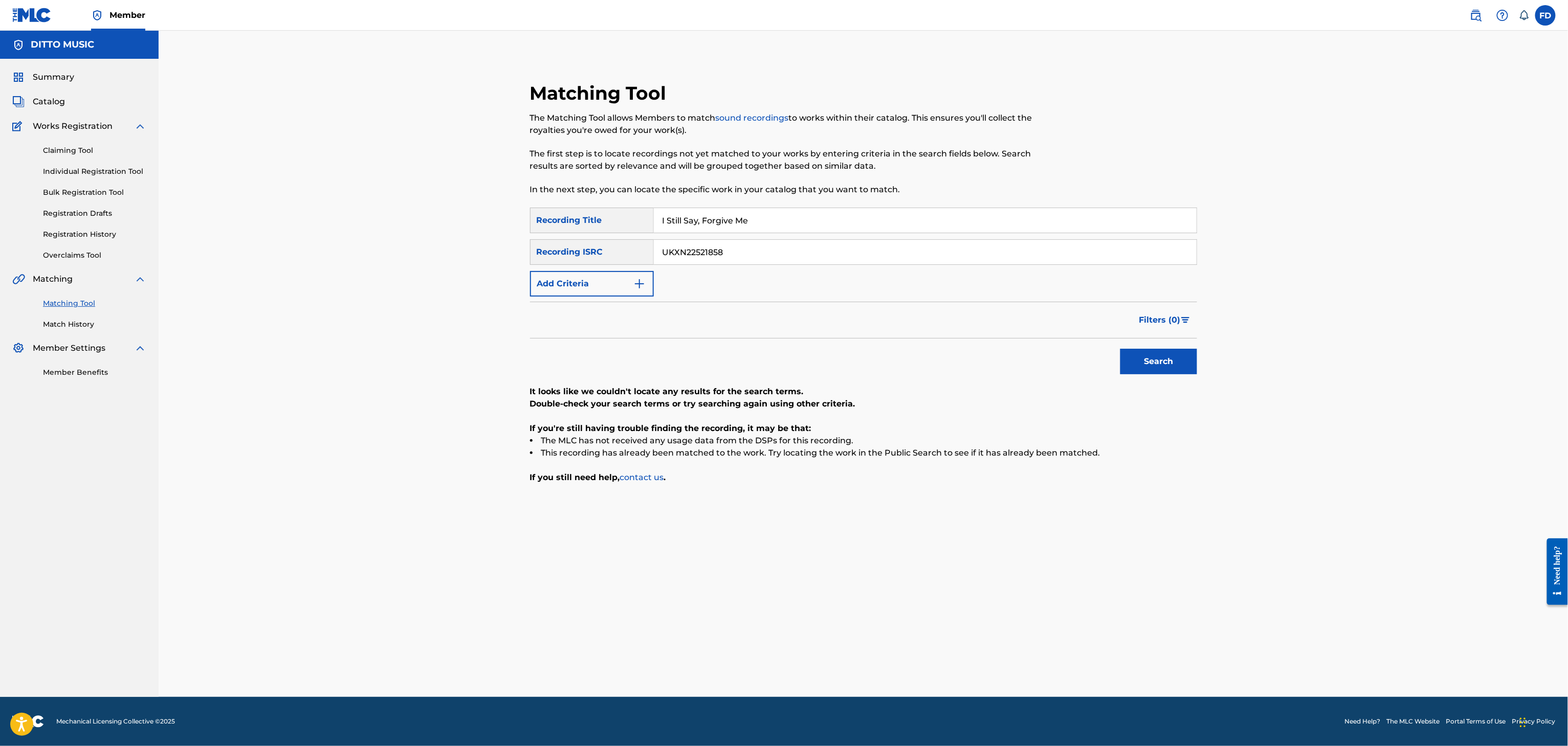
drag, startPoint x: 758, startPoint y: 251, endPoint x: 792, endPoint y: 212, distance: 51.7
click at [768, 240] on input "UKXN22521858" at bounding box center [925, 252] width 543 height 24
click at [792, 212] on input "I Still Say, Forgive Me" at bounding box center [925, 220] width 543 height 24
paste input "Fly High"
type input "Fly High"
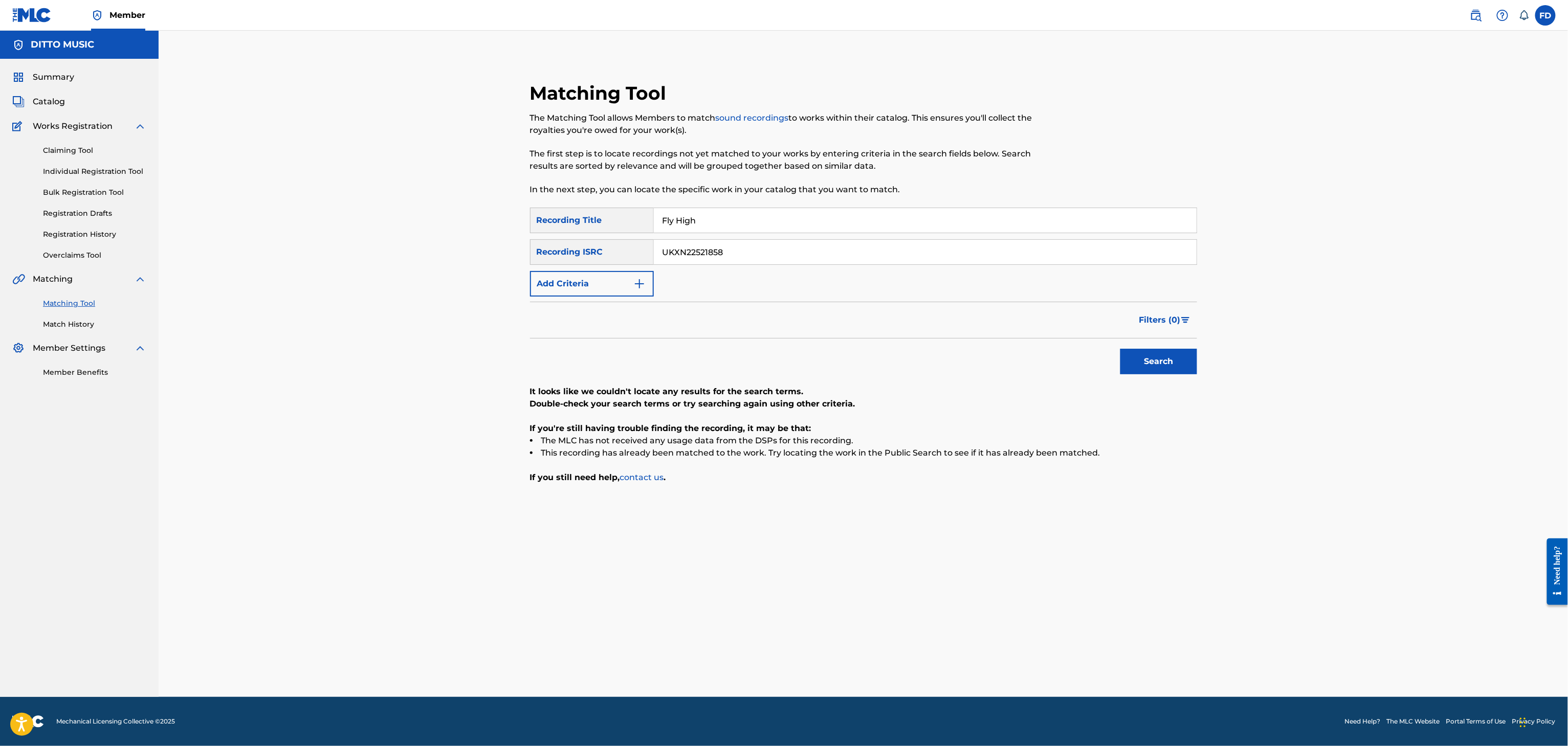
drag, startPoint x: 748, startPoint y: 245, endPoint x: 781, endPoint y: 248, distance: 33.1
click at [751, 245] on input "UKXN22521858" at bounding box center [925, 252] width 543 height 24
paste input "054"
type input "UKXN22520548"
click at [1129, 353] on button "Search" at bounding box center [1159, 361] width 77 height 26
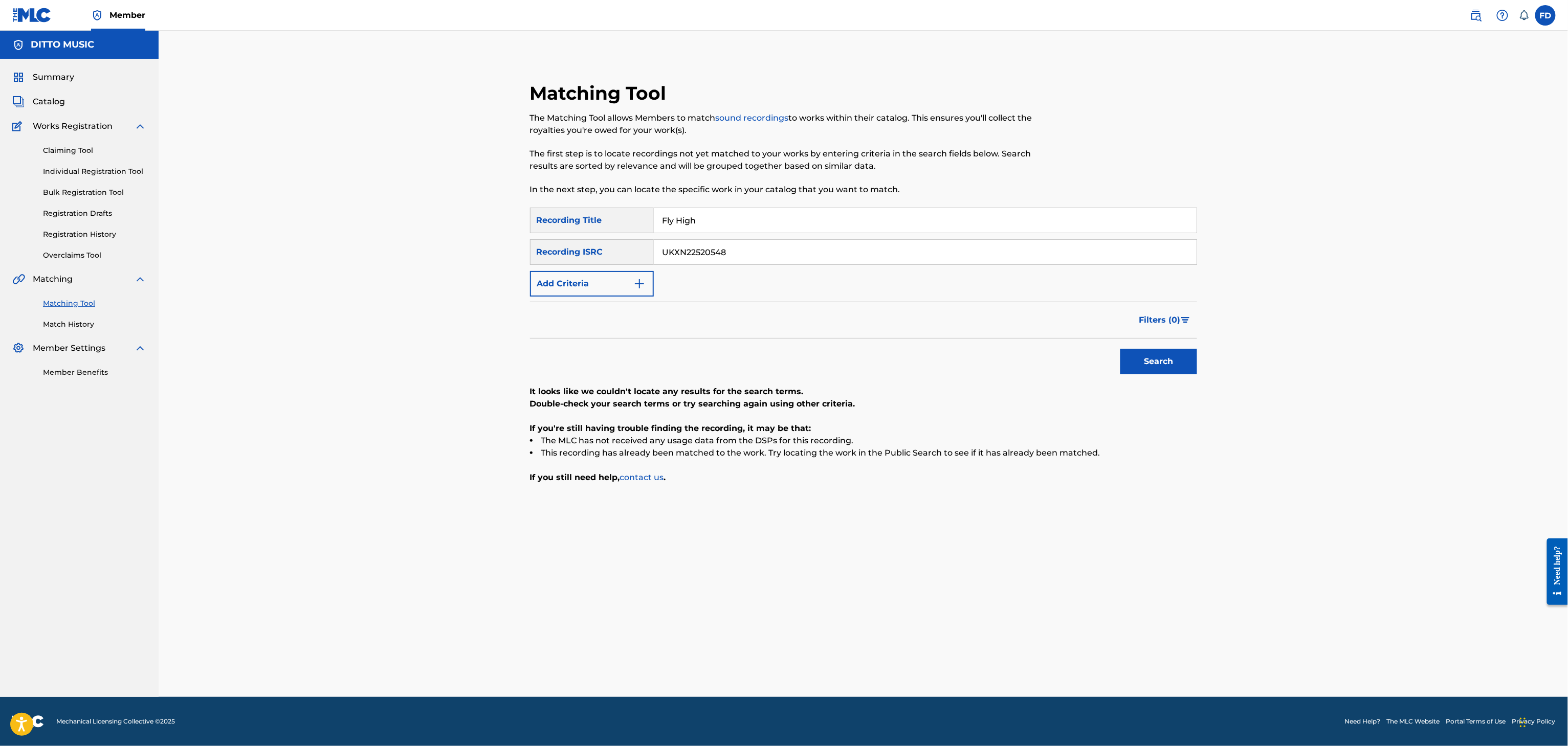
click at [716, 231] on input "Fly High" at bounding box center [925, 220] width 543 height 24
paste input "Love Is a Path of Sweet Desillusion"
type input "Love Is a Path of Sweet Desillusion"
click at [732, 242] on input "UKXN22520548" at bounding box center [925, 252] width 543 height 24
paste input "19504"
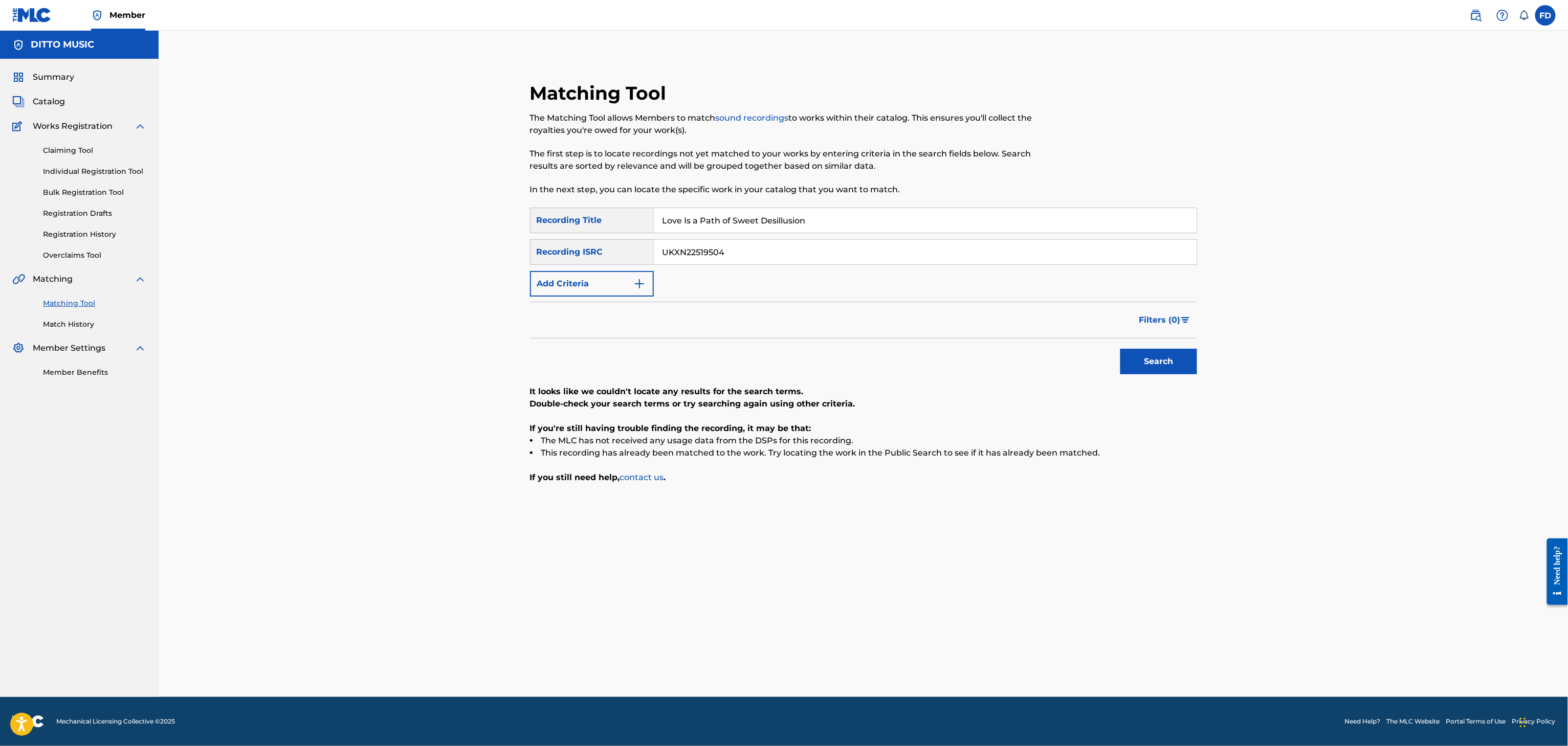
type input "UKXN22519504"
click at [1100, 354] on div "Search" at bounding box center [864, 358] width 667 height 41
click at [1181, 356] on button "Search" at bounding box center [1159, 361] width 77 height 26
drag, startPoint x: 775, startPoint y: 184, endPoint x: 775, endPoint y: 204, distance: 20.0
click at [775, 186] on p "In the next step, you can locate the specific work in your catalog that you wan…" at bounding box center [787, 190] width 514 height 12
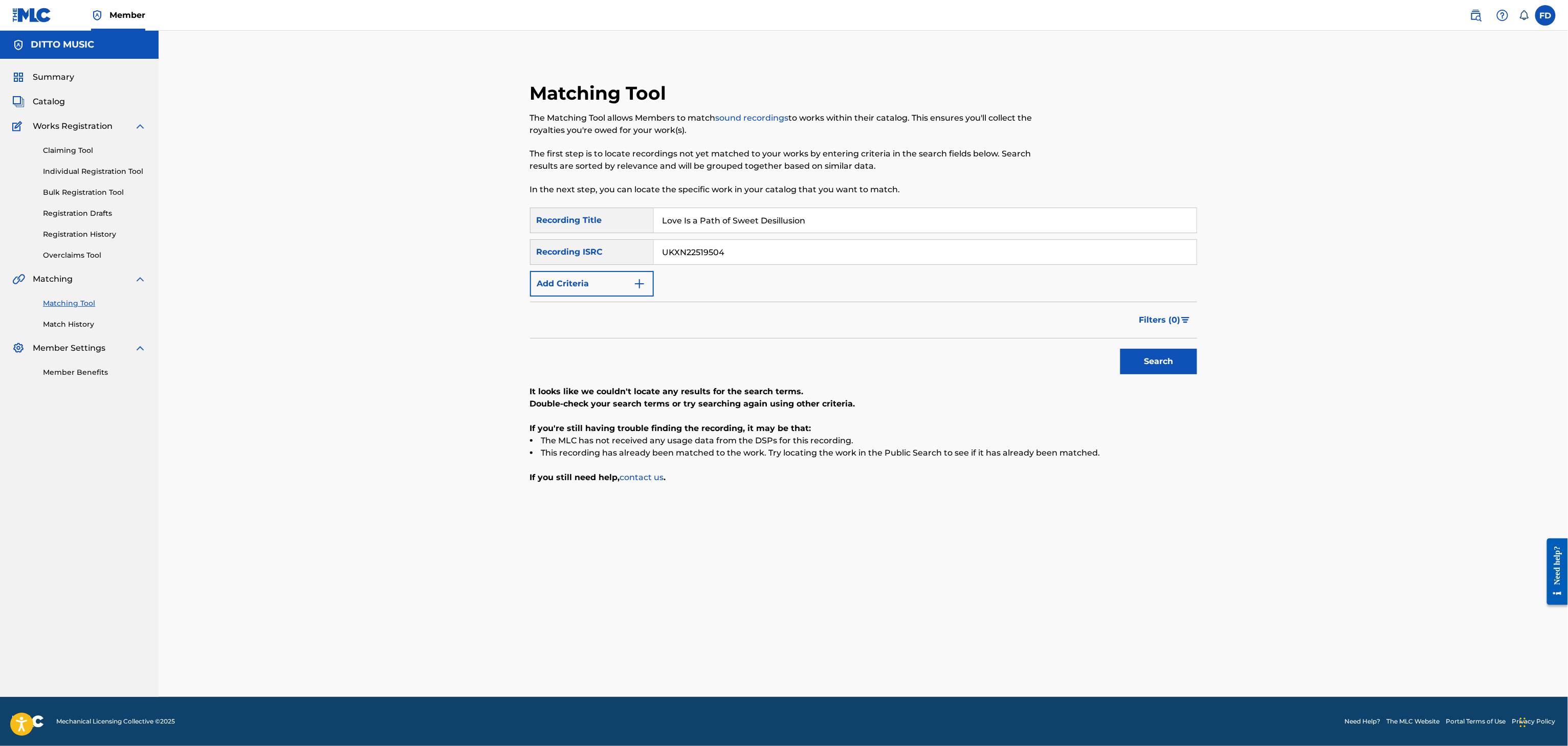
click at [775, 204] on div "Matching Tool The Matching Tool allows Members to match sound recordings to wor…" at bounding box center [787, 144] width 514 height 126
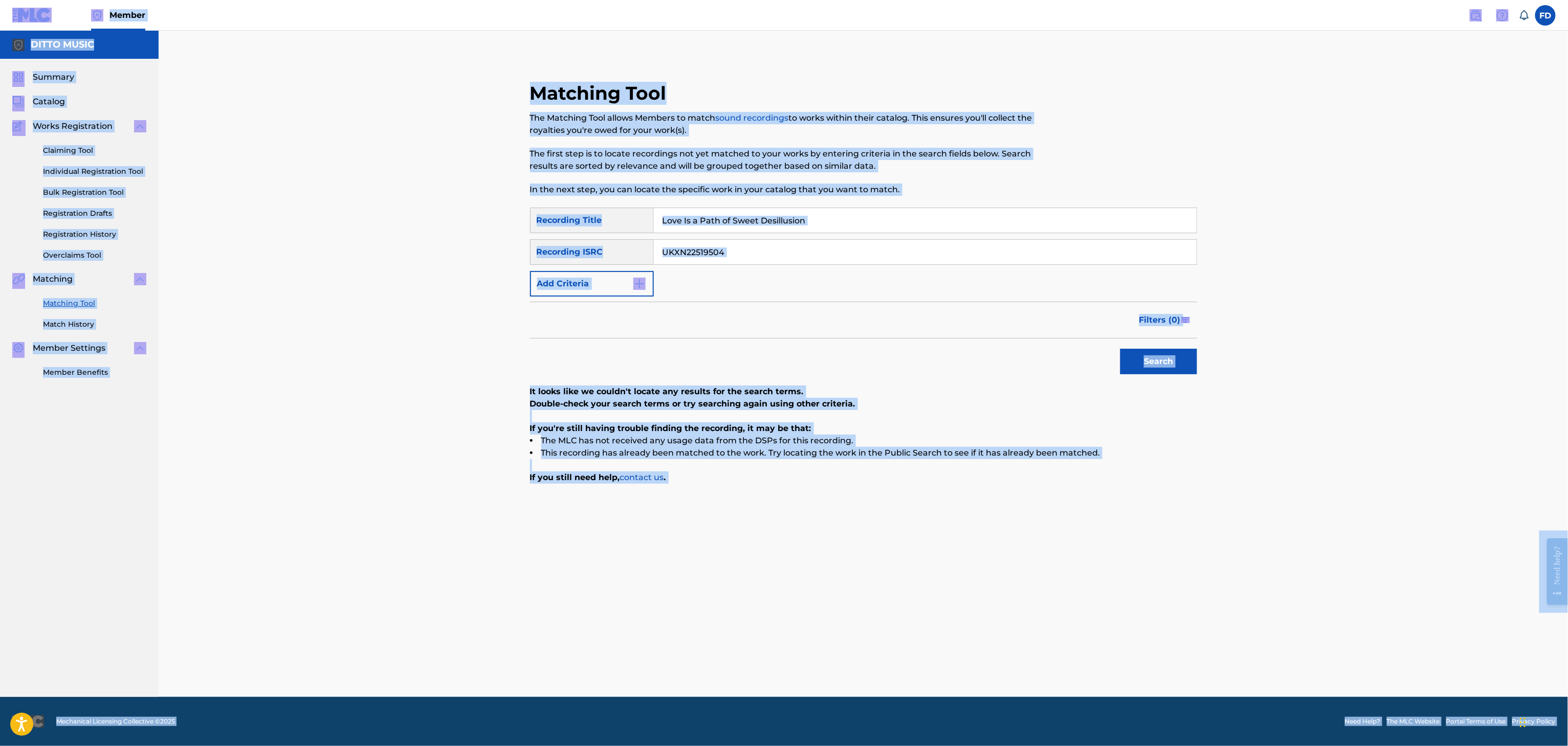
click at [785, 228] on input "Love Is a Path of Sweet Desillusion" at bounding box center [925, 220] width 543 height 24
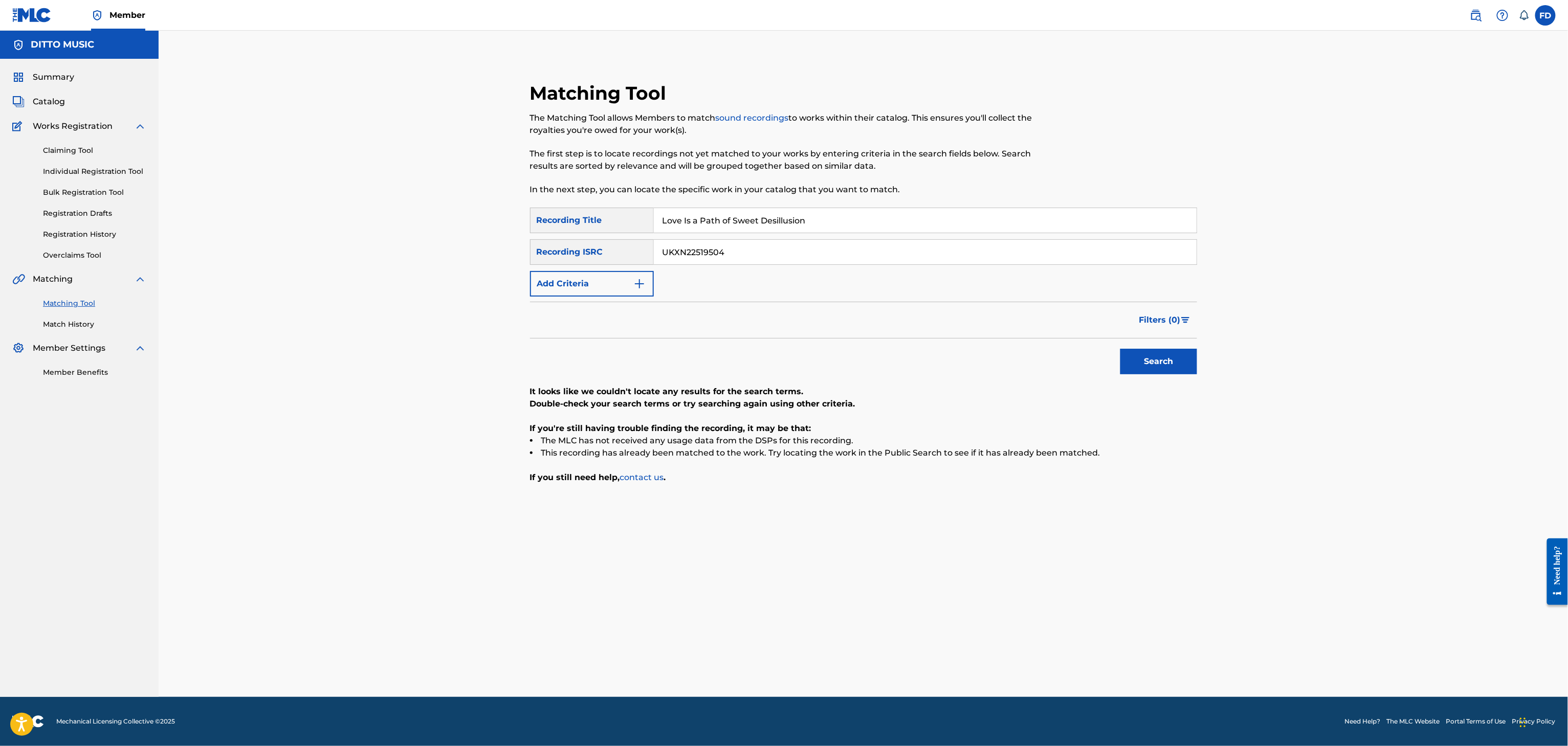
paste input "Postpone but Don't Give Up"
type input "Postpone but Don't Give Up"
drag, startPoint x: 732, startPoint y: 288, endPoint x: 746, endPoint y: 282, distance: 15.2
click at [733, 288] on div "SearchWithCriteria6ed30c14-851d-476e-80d6-4cbf3fef72be Recording Title Postpone…" at bounding box center [864, 252] width 667 height 89
click at [746, 282] on div "SearchWithCriteria6ed30c14-851d-476e-80d6-4cbf3fef72be Recording Title Postpone…" at bounding box center [864, 252] width 667 height 89
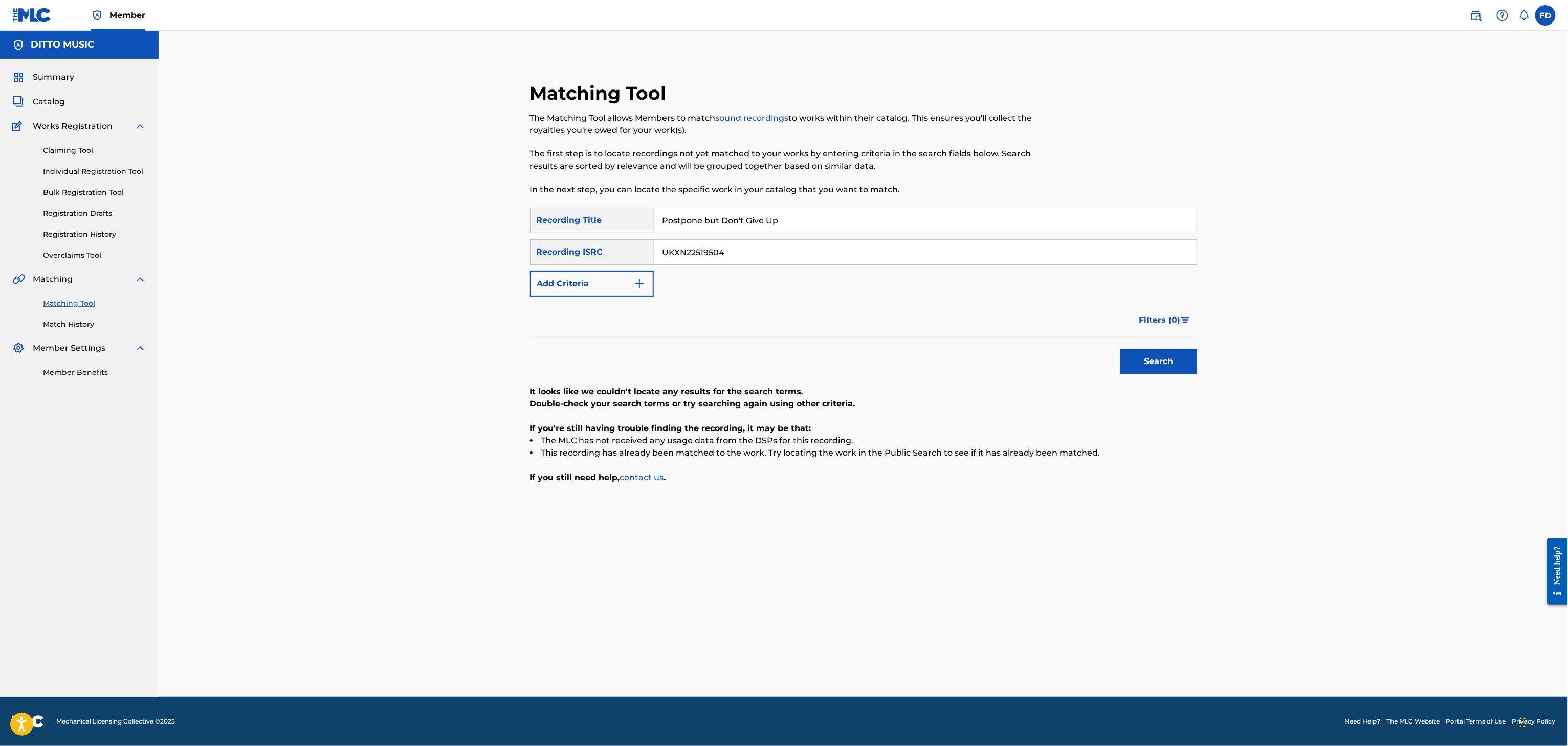
click at [777, 235] on div "SearchWithCriteria6ed30c14-851d-476e-80d6-4cbf3fef72be Recording Title Postpone…" at bounding box center [864, 252] width 667 height 89
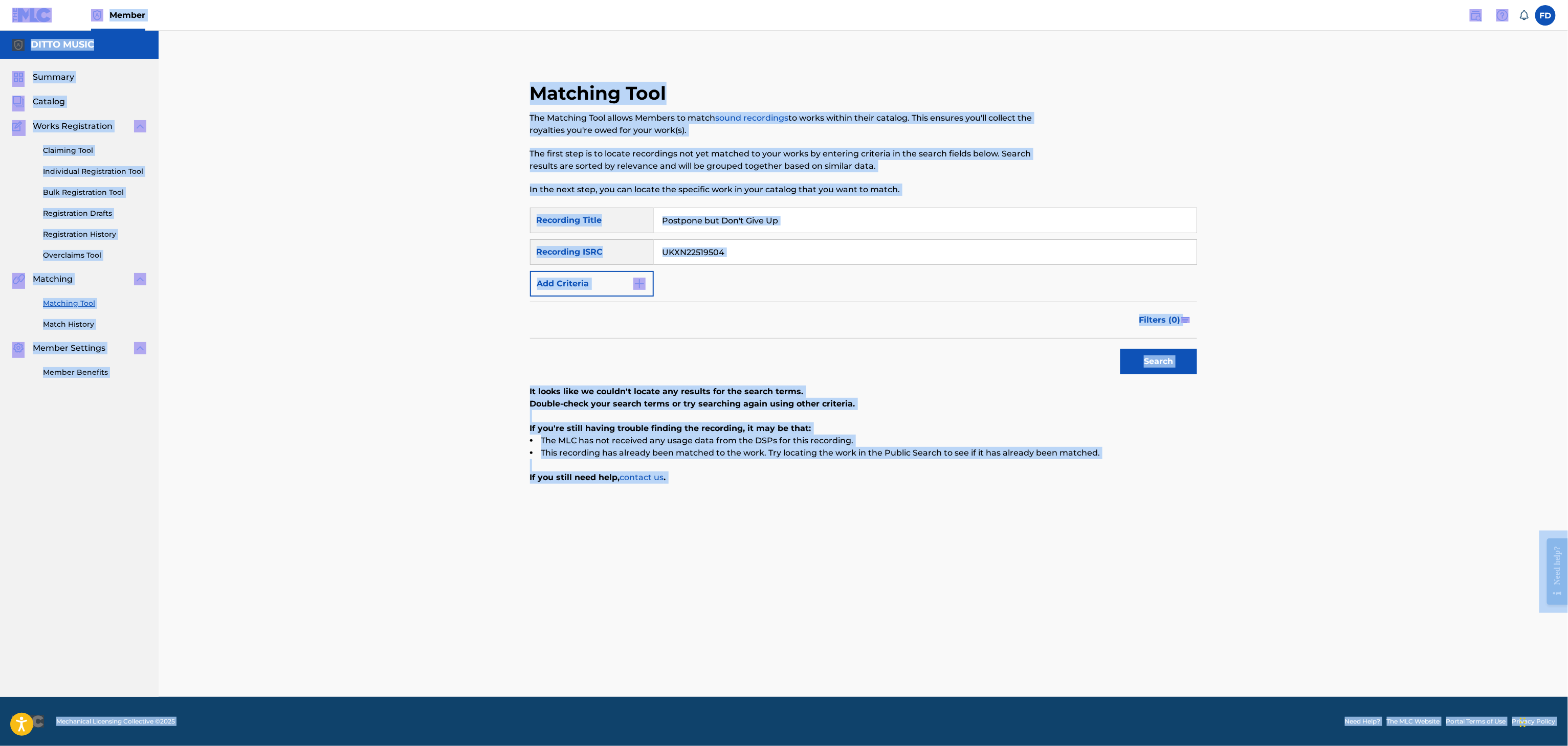
click at [777, 251] on input "UKXN22519504" at bounding box center [925, 252] width 543 height 24
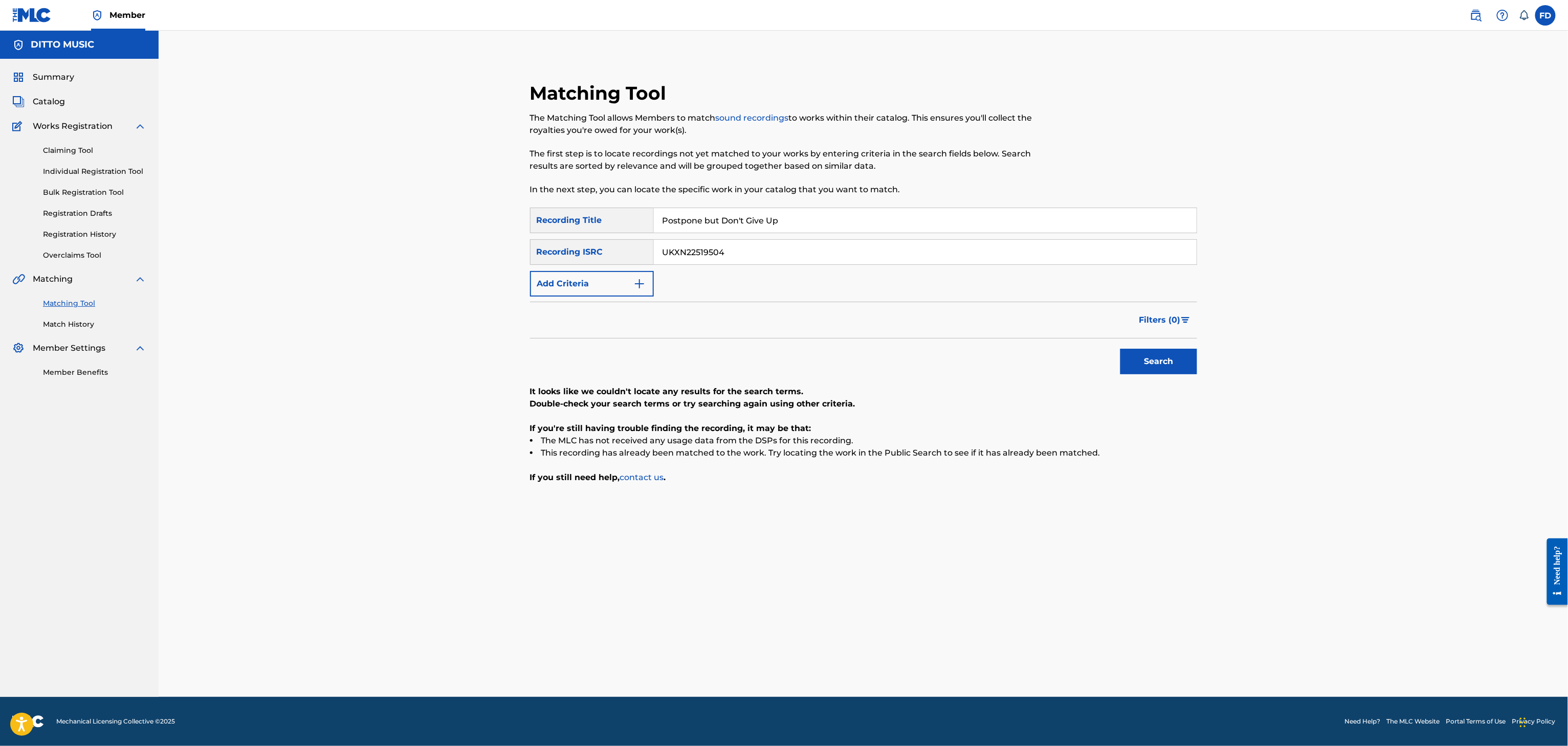
paste input "20060"
type input "UKXN22520060"
click at [1138, 330] on div "Filters ( 0 )" at bounding box center [864, 320] width 667 height 37
click at [1142, 354] on button "Search" at bounding box center [1159, 361] width 77 height 26
click at [748, 202] on div "Matching Tool The Matching Tool allows Members to match sound recordings to wor…" at bounding box center [787, 144] width 514 height 126
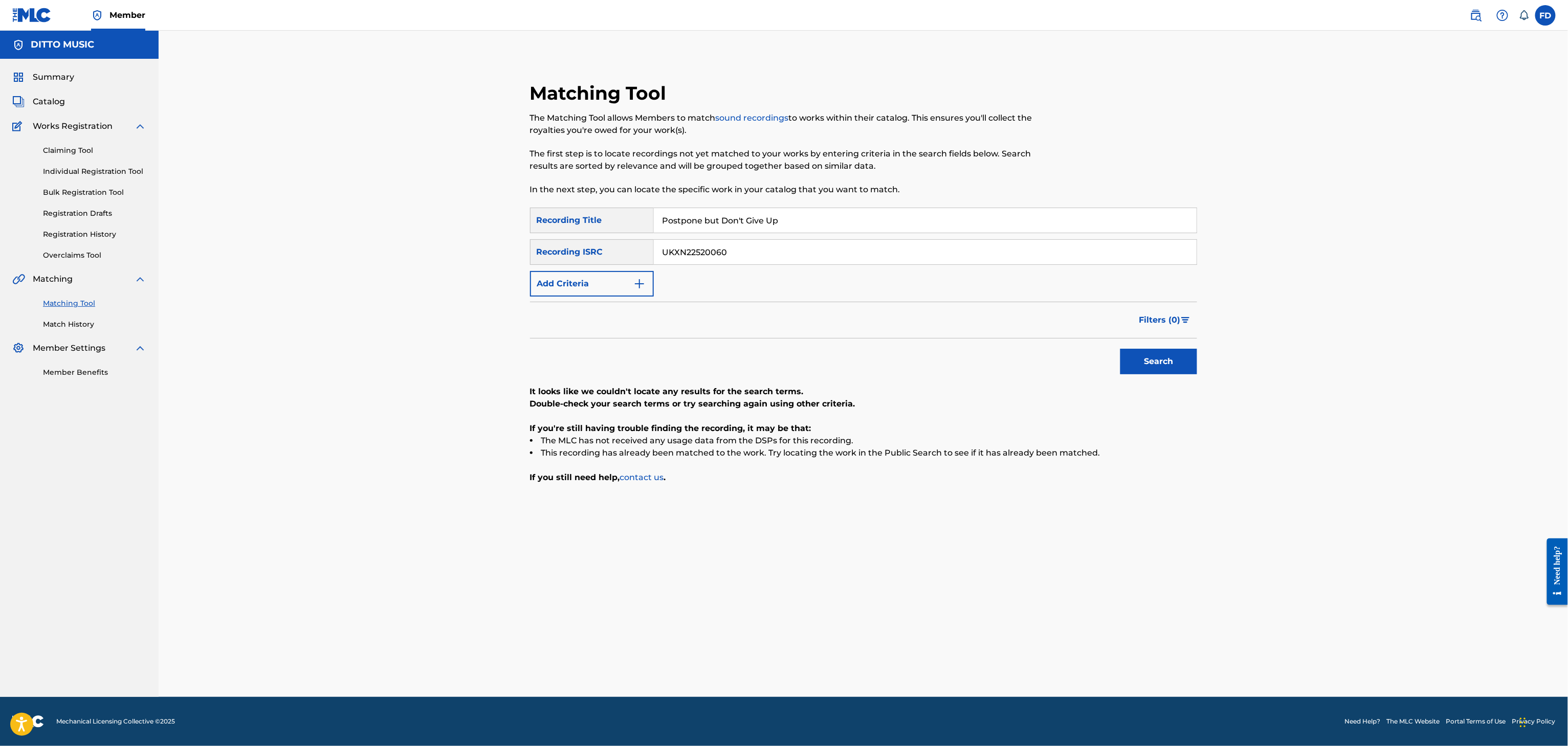
click at [752, 206] on div "Matching Tool The Matching Tool allows Members to match sound recordings to wor…" at bounding box center [787, 144] width 514 height 126
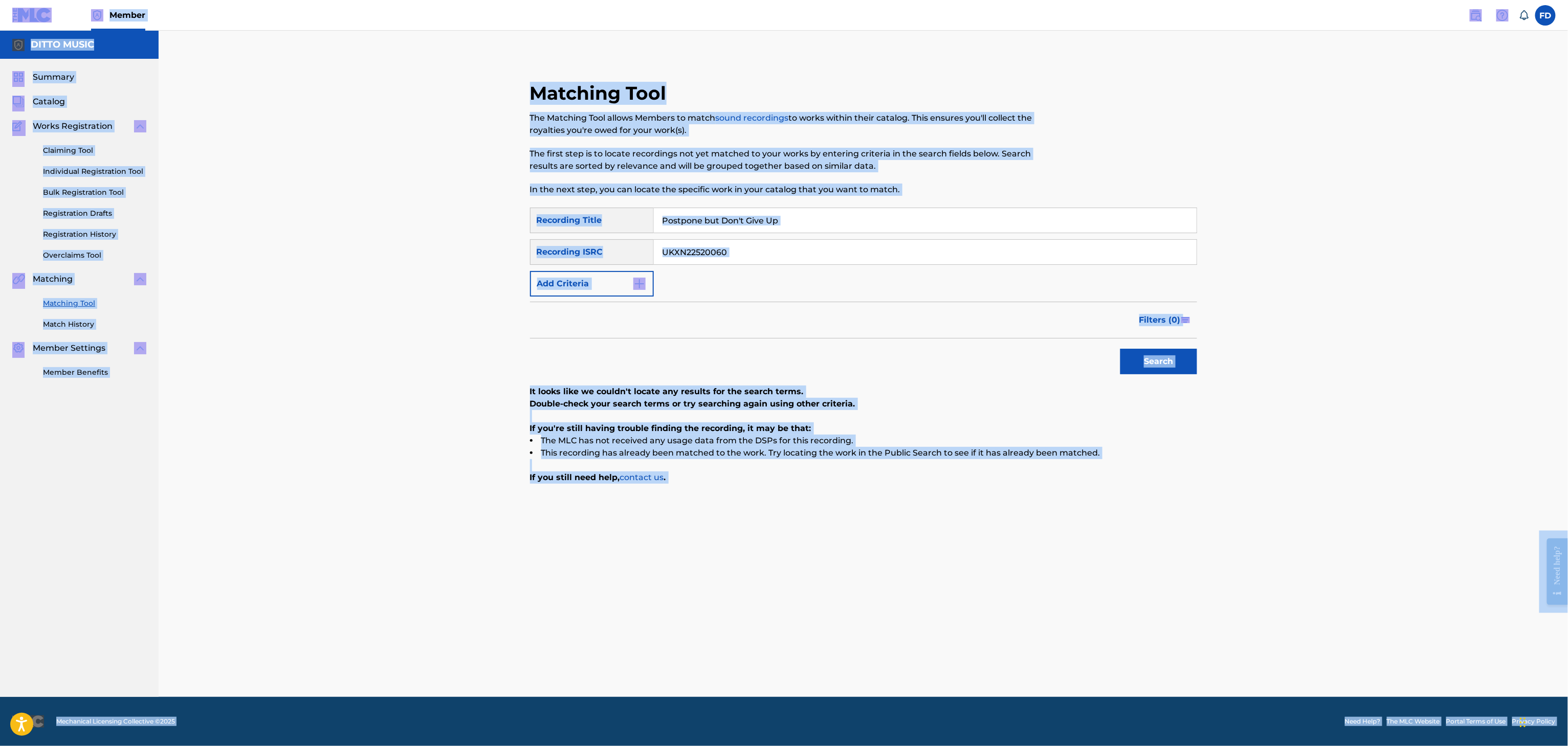
click at [763, 223] on input "Postpone but Don't Give Up" at bounding box center [925, 220] width 543 height 24
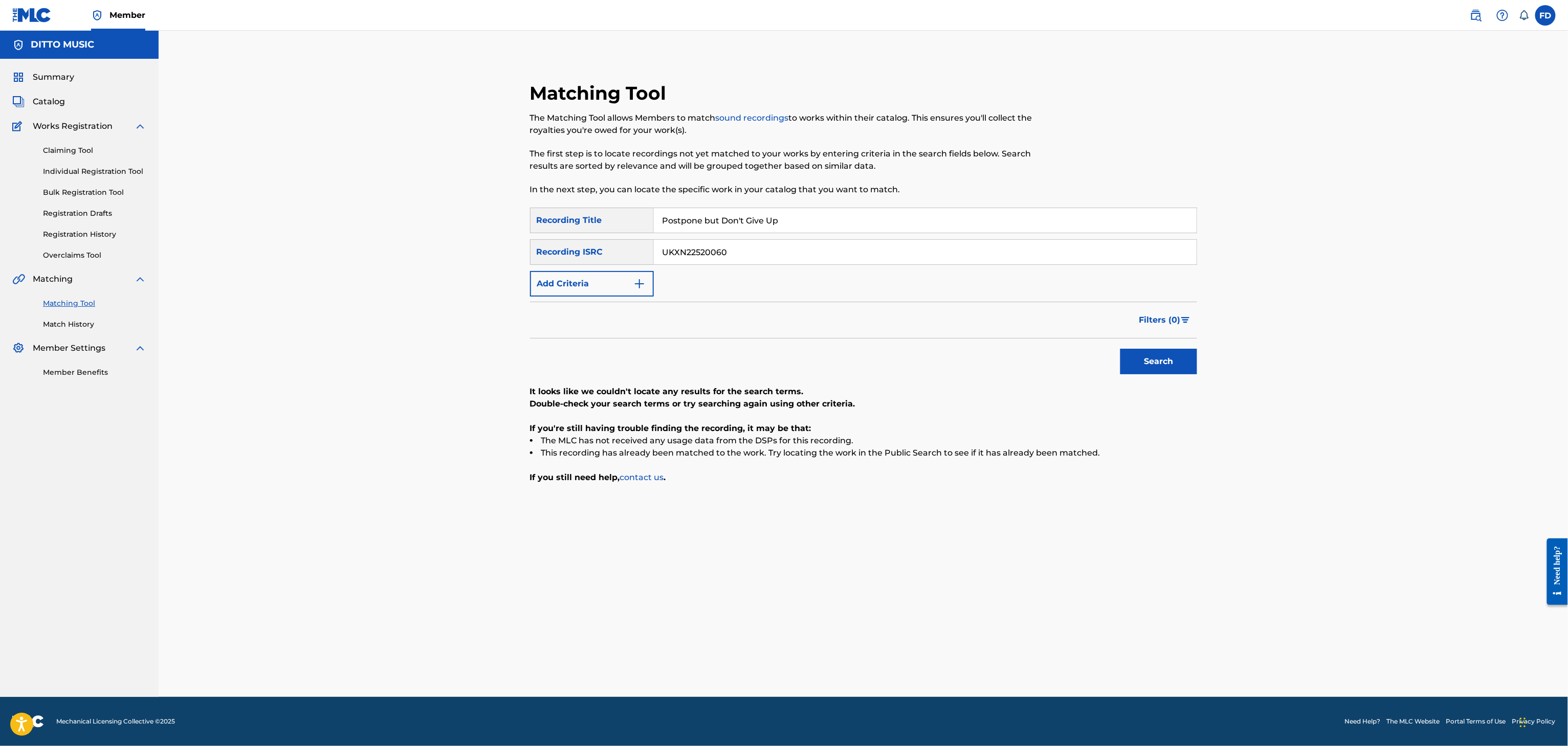
paste input "Good Morning Darling"
type input "Good Morning Darling"
click at [755, 247] on input "UKXN22520060" at bounding box center [925, 252] width 543 height 24
paste input "1763"
type input "UKXN22517630"
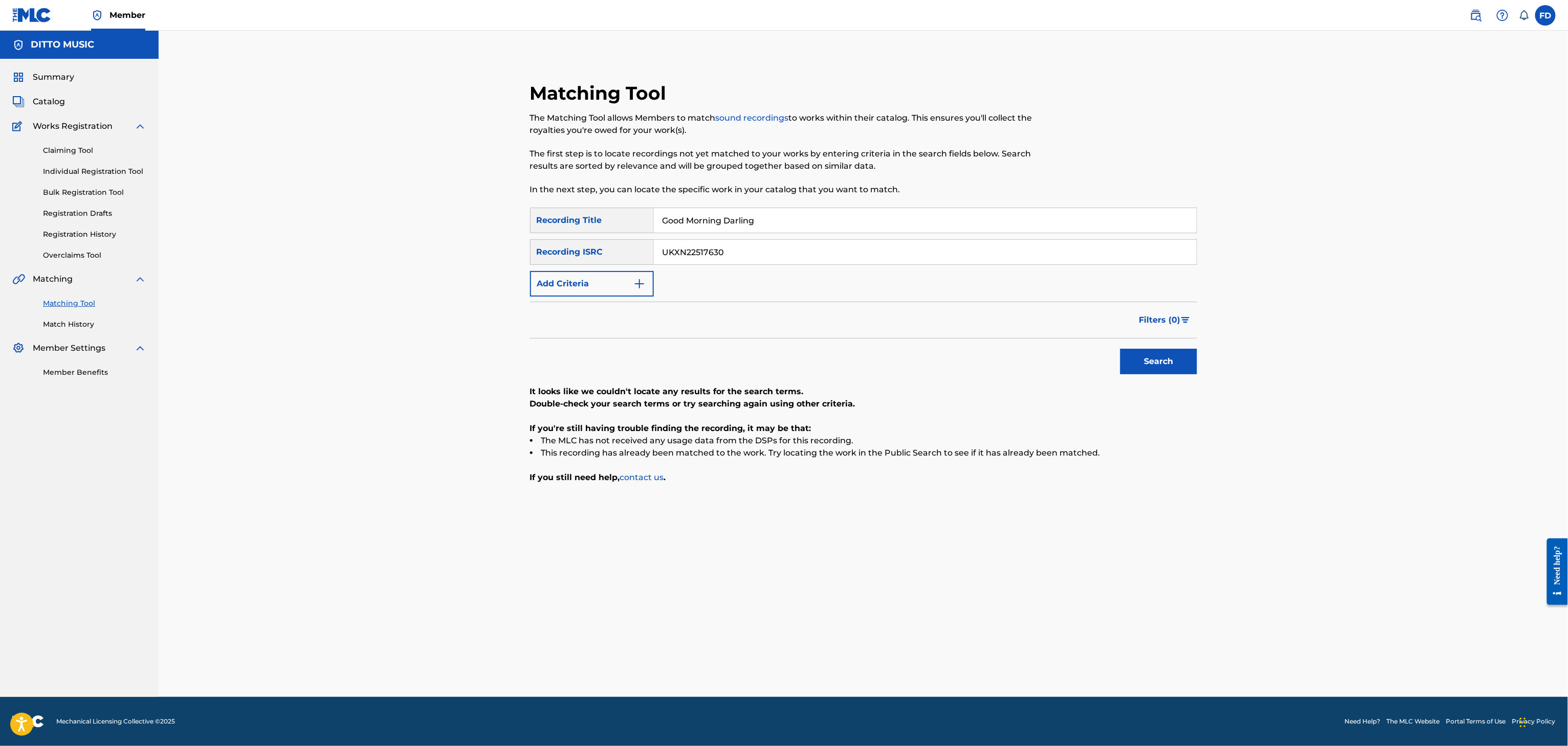
click at [1166, 361] on button "Search" at bounding box center [1159, 361] width 77 height 26
click at [766, 223] on input "Good Morning Darling" at bounding box center [925, 220] width 543 height 24
paste input "Self Love Always"
type input "Self Love Always"
click at [771, 257] on input "UKXN22517630" at bounding box center [925, 252] width 543 height 24
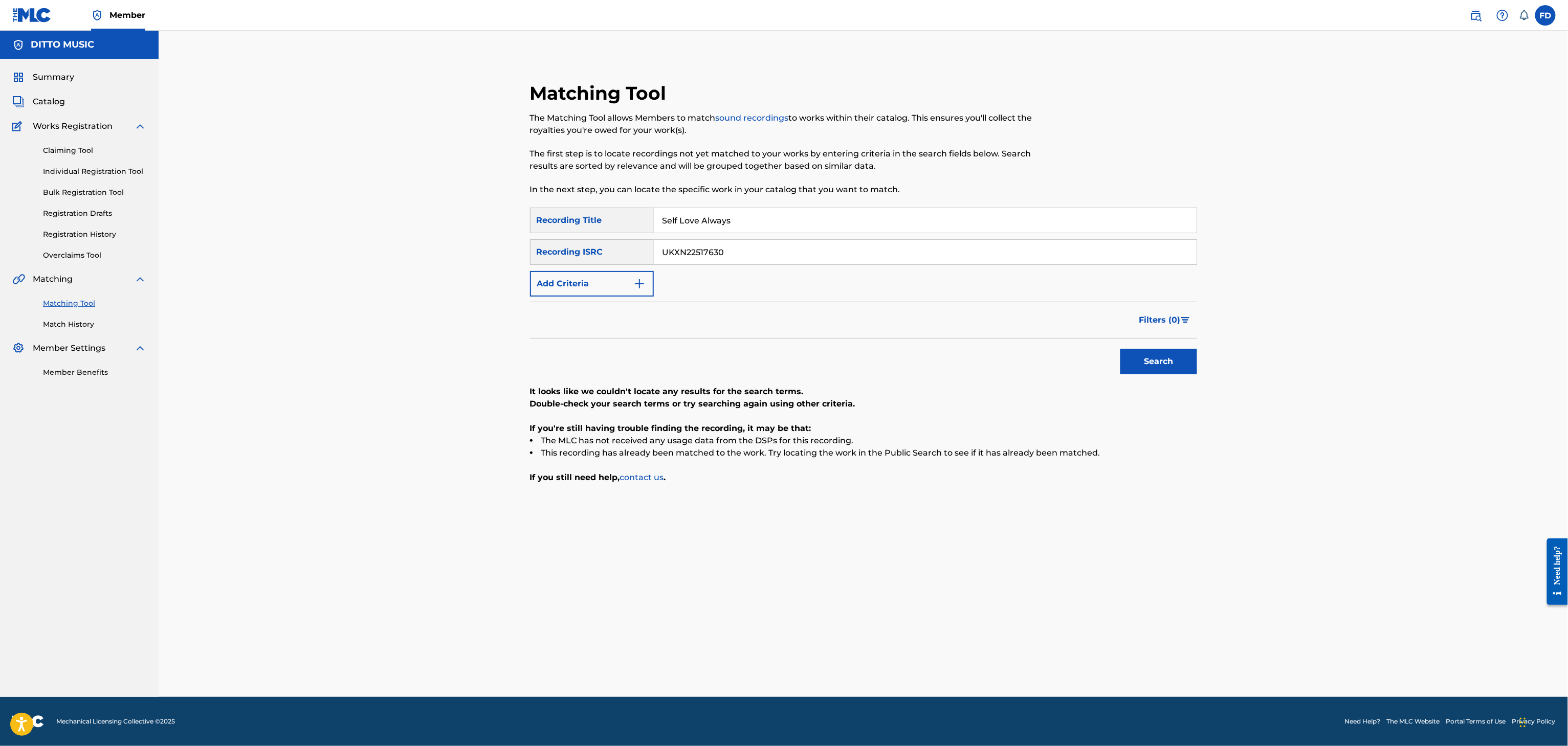
paste input "5904"
type input "UKXN22515904"
click at [1163, 349] on button "Search" at bounding box center [1159, 361] width 77 height 26
click at [676, 220] on input "Self Love Always" at bounding box center [925, 220] width 543 height 24
paste
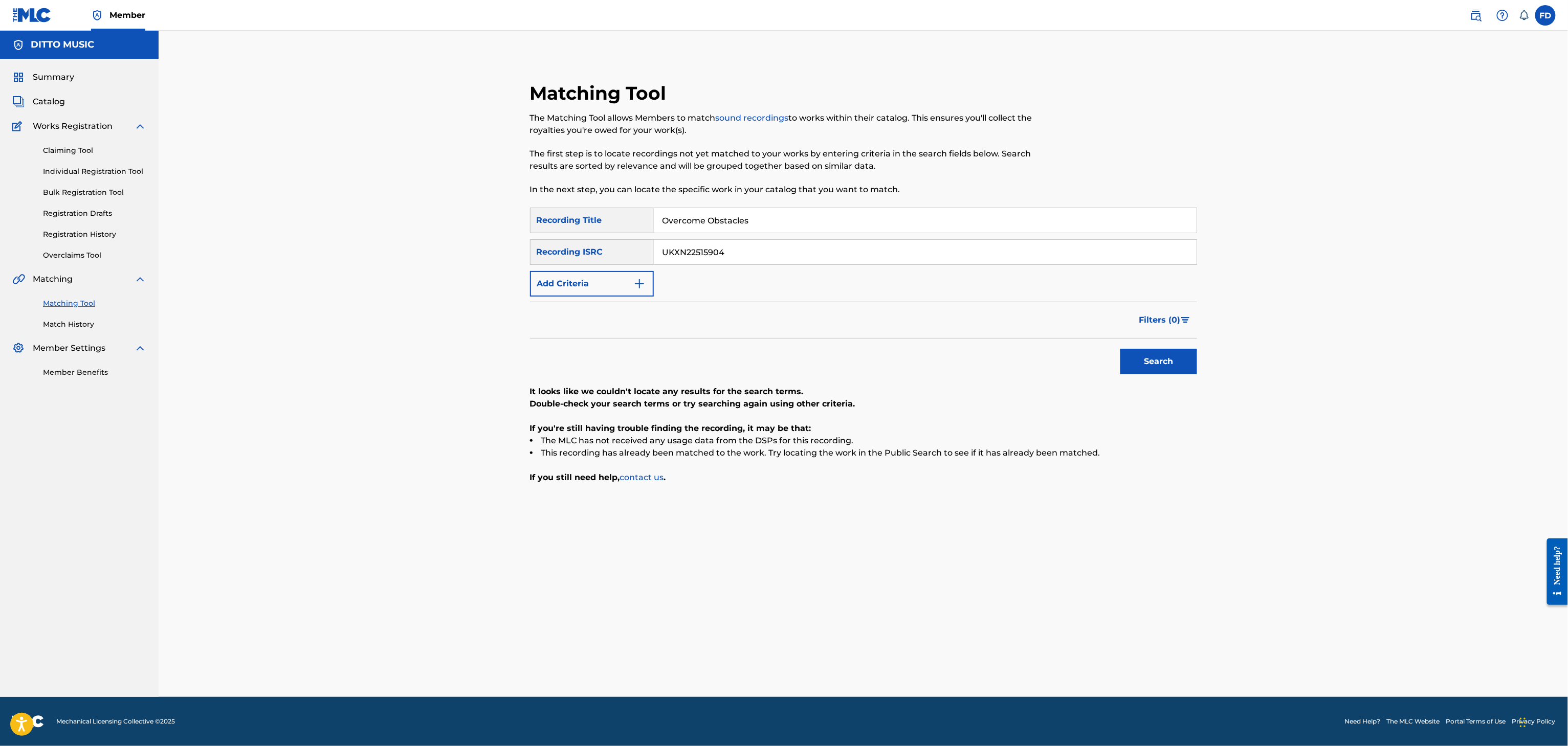
type input "Overcome Obstacles"
drag, startPoint x: 892, startPoint y: 246, endPoint x: 894, endPoint y: 239, distance: 7.3
click at [894, 243] on input "UKXN22515904" at bounding box center [925, 252] width 543 height 24
type input "UKXN22514516"
click at [1127, 356] on button "Search" at bounding box center [1159, 361] width 77 height 26
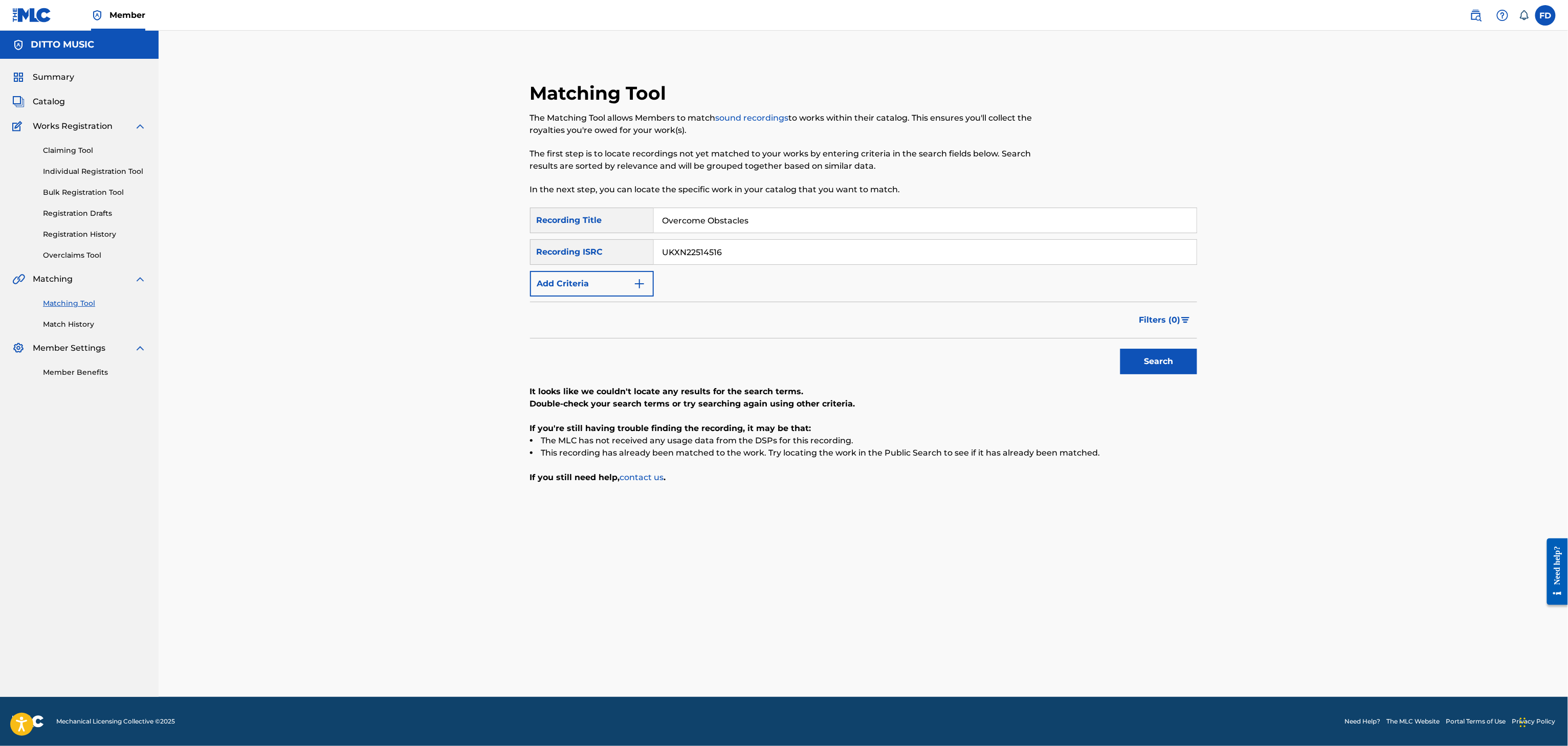
click at [808, 232] on div "Overcome Obstacles" at bounding box center [925, 220] width 544 height 26
click at [812, 232] on input "Overcome Obstacles" at bounding box center [925, 220] width 543 height 24
type input "Be Smart and Strong"
click at [927, 229] on input "Be Smart and Strong" at bounding box center [925, 220] width 543 height 24
click at [919, 246] on input "UKXN22514516" at bounding box center [925, 252] width 543 height 24
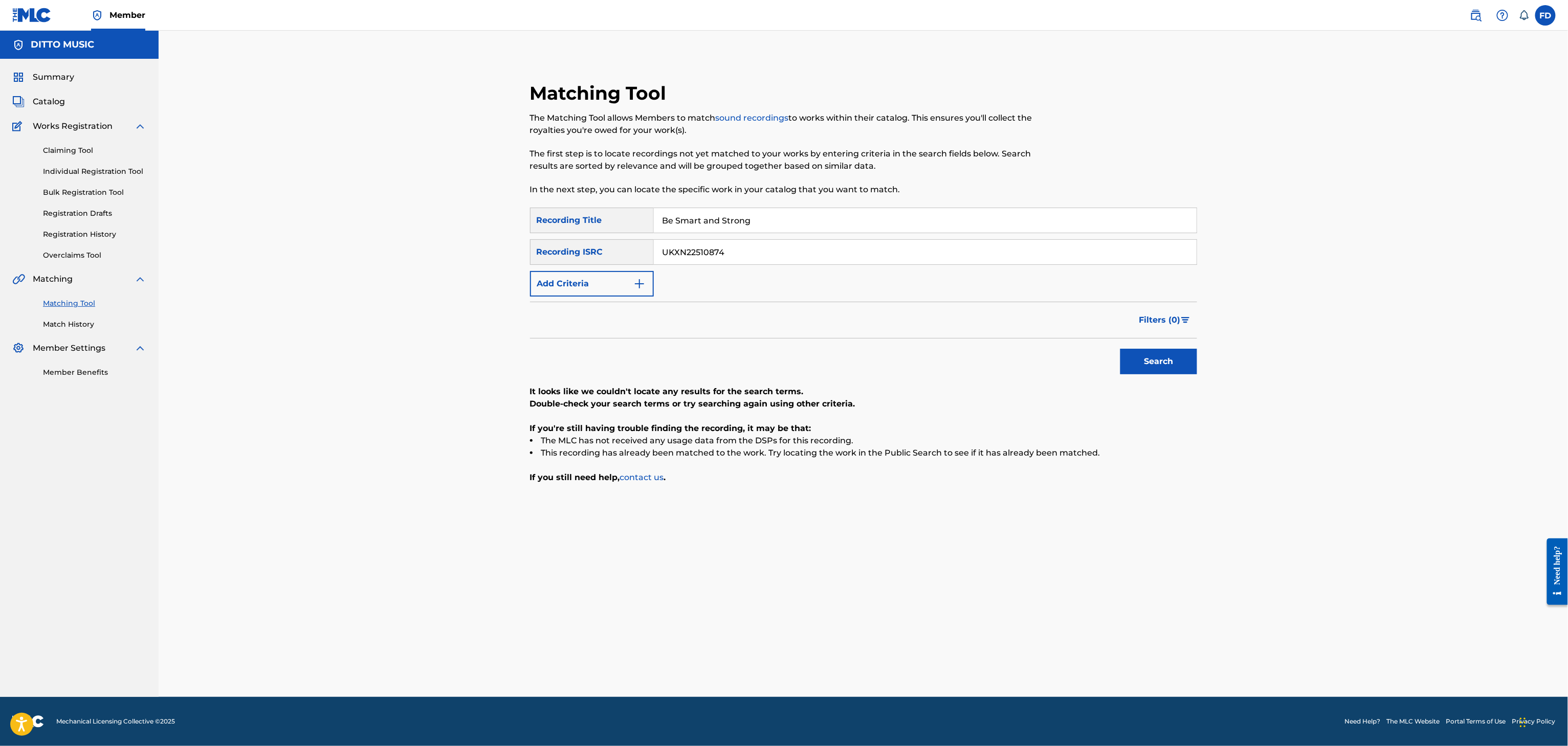
type input "UKXN22510874"
click at [1139, 361] on button "Search" at bounding box center [1159, 361] width 77 height 26
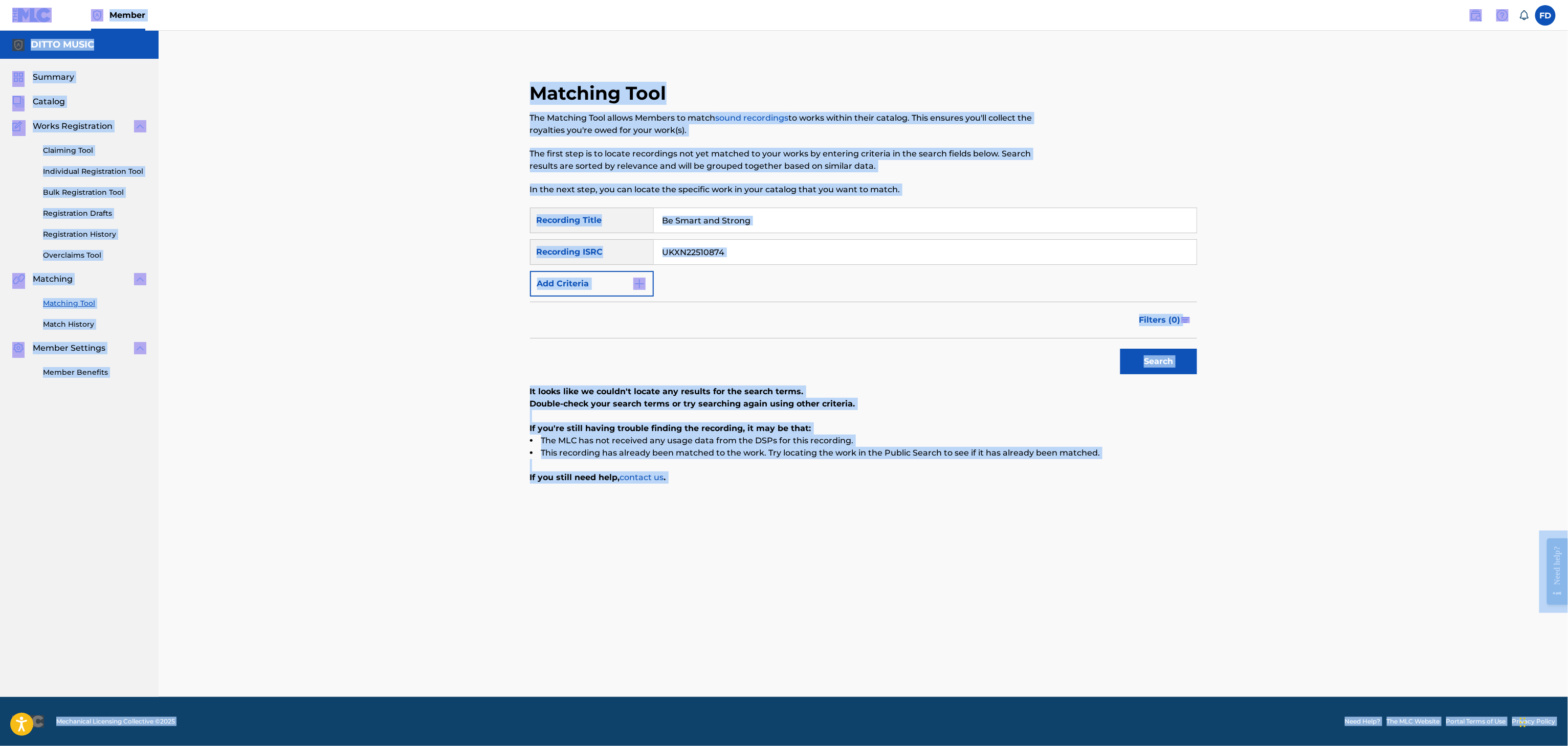
click at [893, 220] on input "Be Smart and Strong" at bounding box center [925, 220] width 543 height 24
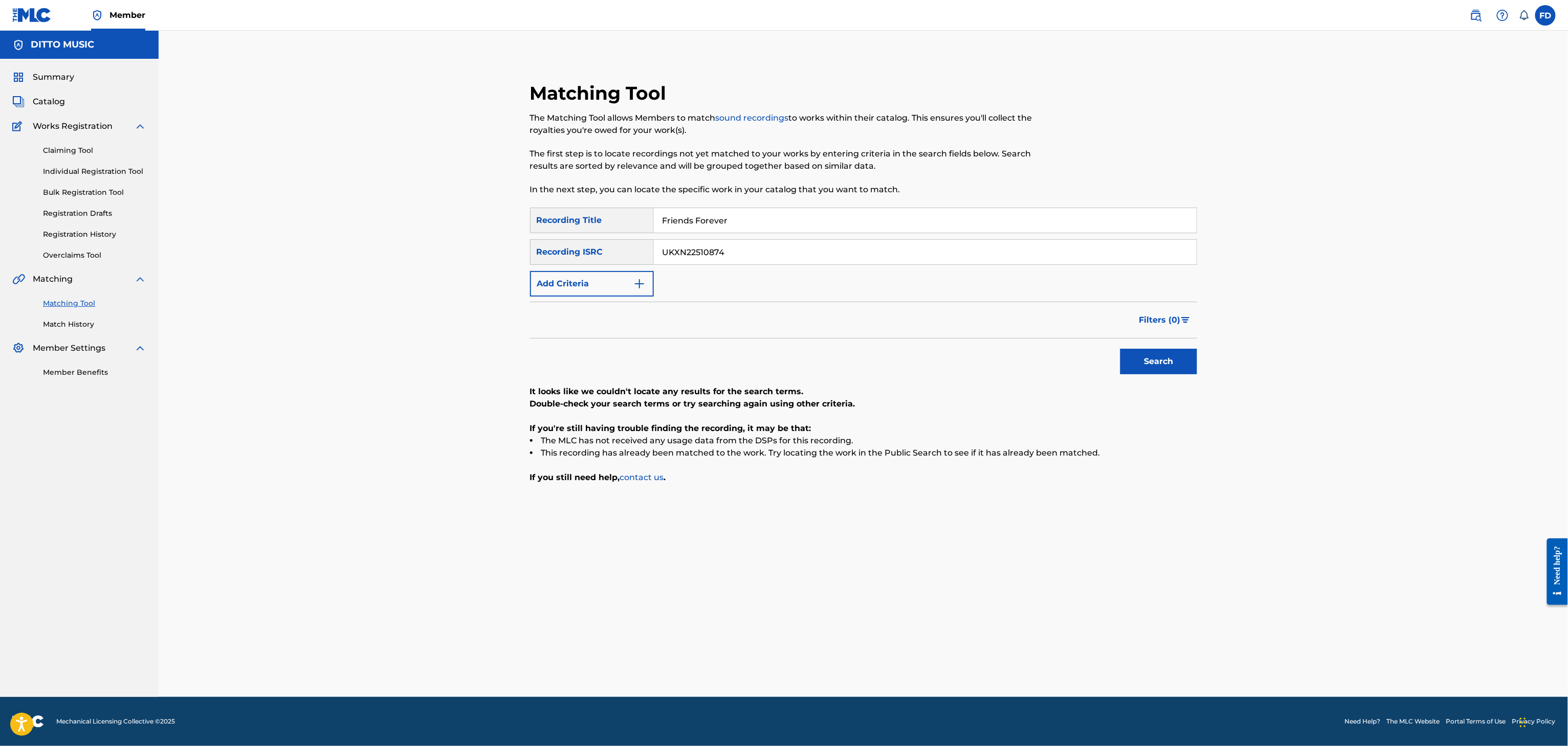
type input "Friends Forever"
click at [999, 233] on div "SearchWithCriteria6ed30c14-851d-476e-80d6-4cbf3fef72be Recording Title Friends …" at bounding box center [864, 252] width 667 height 89
click at [998, 246] on input "UKXN22510874" at bounding box center [925, 252] width 543 height 24
type input "UKXN22527299"
click at [1168, 372] on button "Search" at bounding box center [1159, 361] width 77 height 26
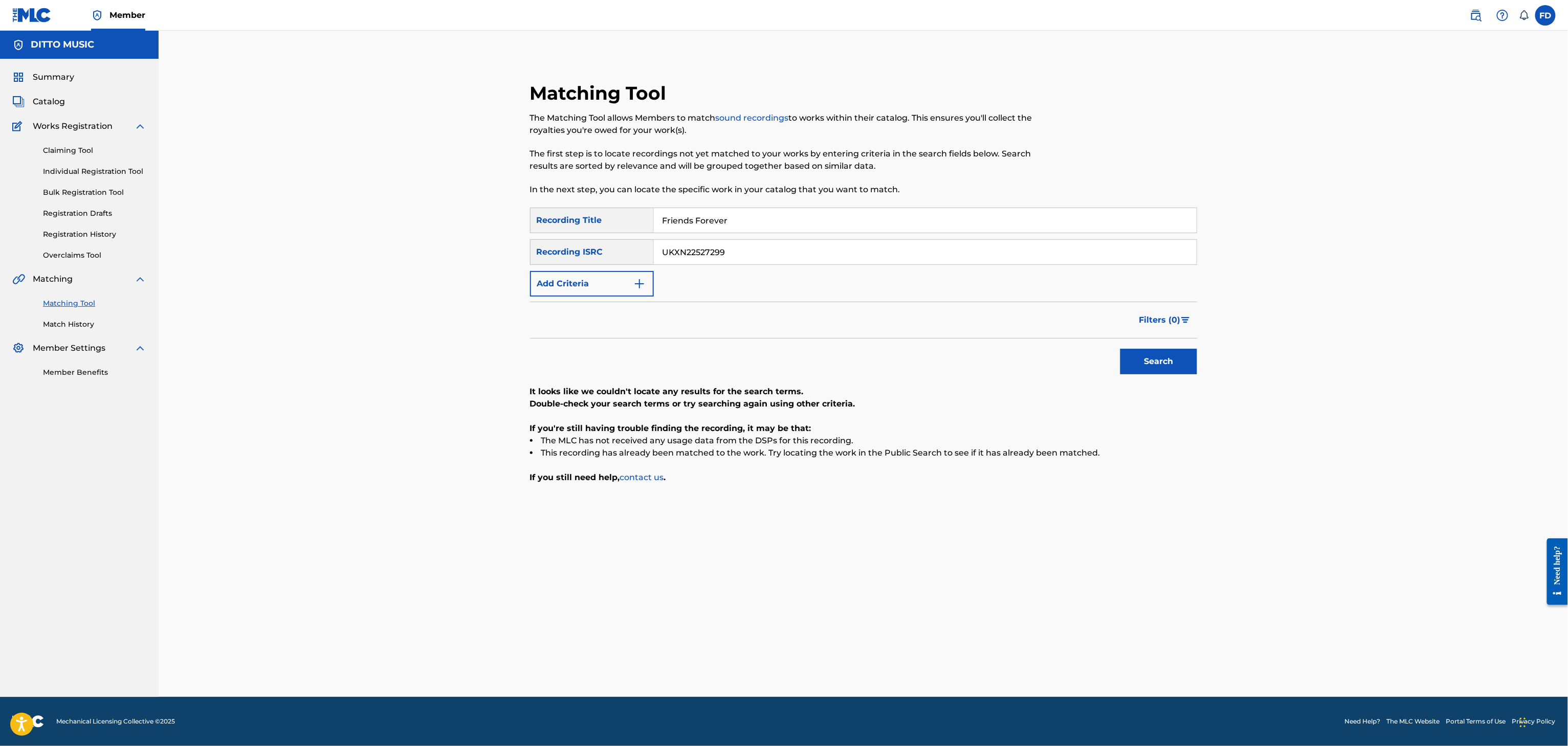
click at [736, 225] on input "Friends Forever" at bounding box center [925, 220] width 543 height 24
type input "Havana Drive - Spanish Tropical Ride Beat"
click at [825, 248] on input "UKXN22527299" at bounding box center [925, 252] width 543 height 24
type input "AUBEC2526654"
click at [1157, 326] on span "Filters ( 0 )" at bounding box center [1160, 320] width 41 height 12
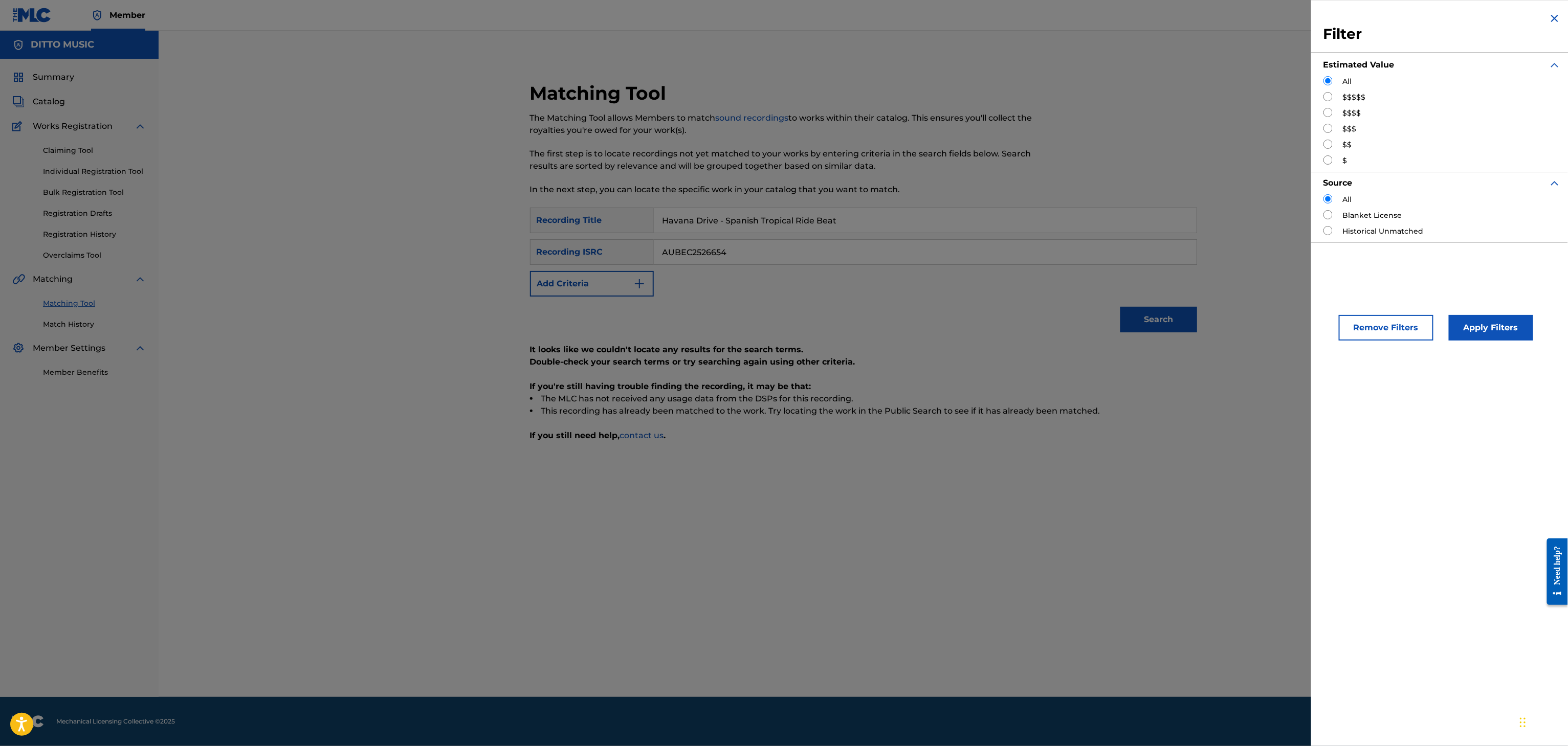
click at [1155, 359] on p "Double-check your search terms or try searching again using other criteria." at bounding box center [864, 362] width 667 height 12
click at [909, 255] on input "AUBEC2526654" at bounding box center [925, 252] width 543 height 24
click at [1551, 22] on img "Search Form" at bounding box center [1555, 18] width 12 height 12
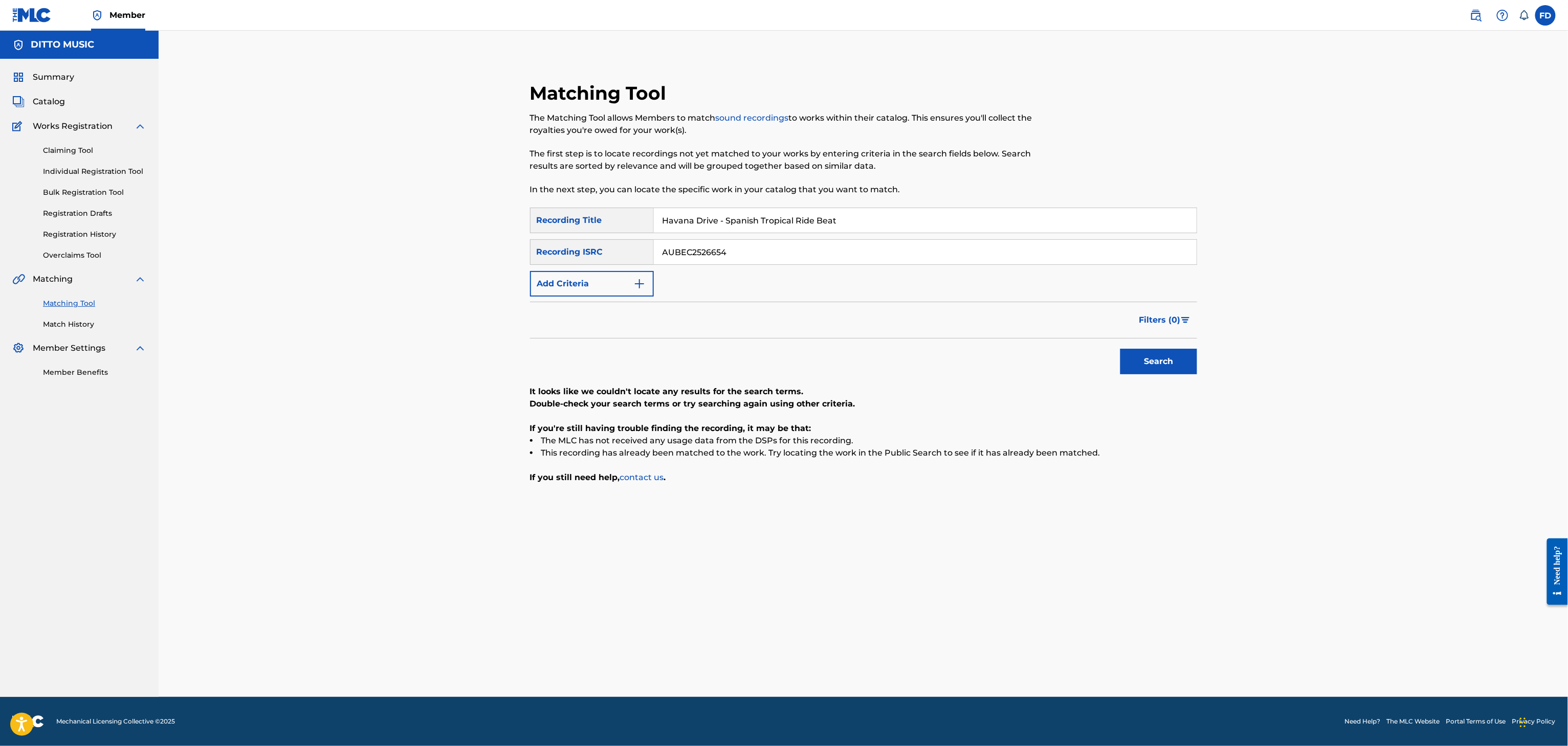
click at [1148, 380] on div "Search" at bounding box center [1156, 358] width 82 height 41
click at [1150, 377] on div "Search" at bounding box center [1156, 358] width 82 height 41
click at [1150, 371] on button "Search" at bounding box center [1159, 361] width 77 height 26
click at [784, 206] on div "Matching Tool The Matching Tool allows Members to match sound recordings to wor…" at bounding box center [864, 308] width 667 height 453
click at [790, 224] on input "Havana Drive - Spanish Tropical Ride Beat" at bounding box center [925, 220] width 543 height 24
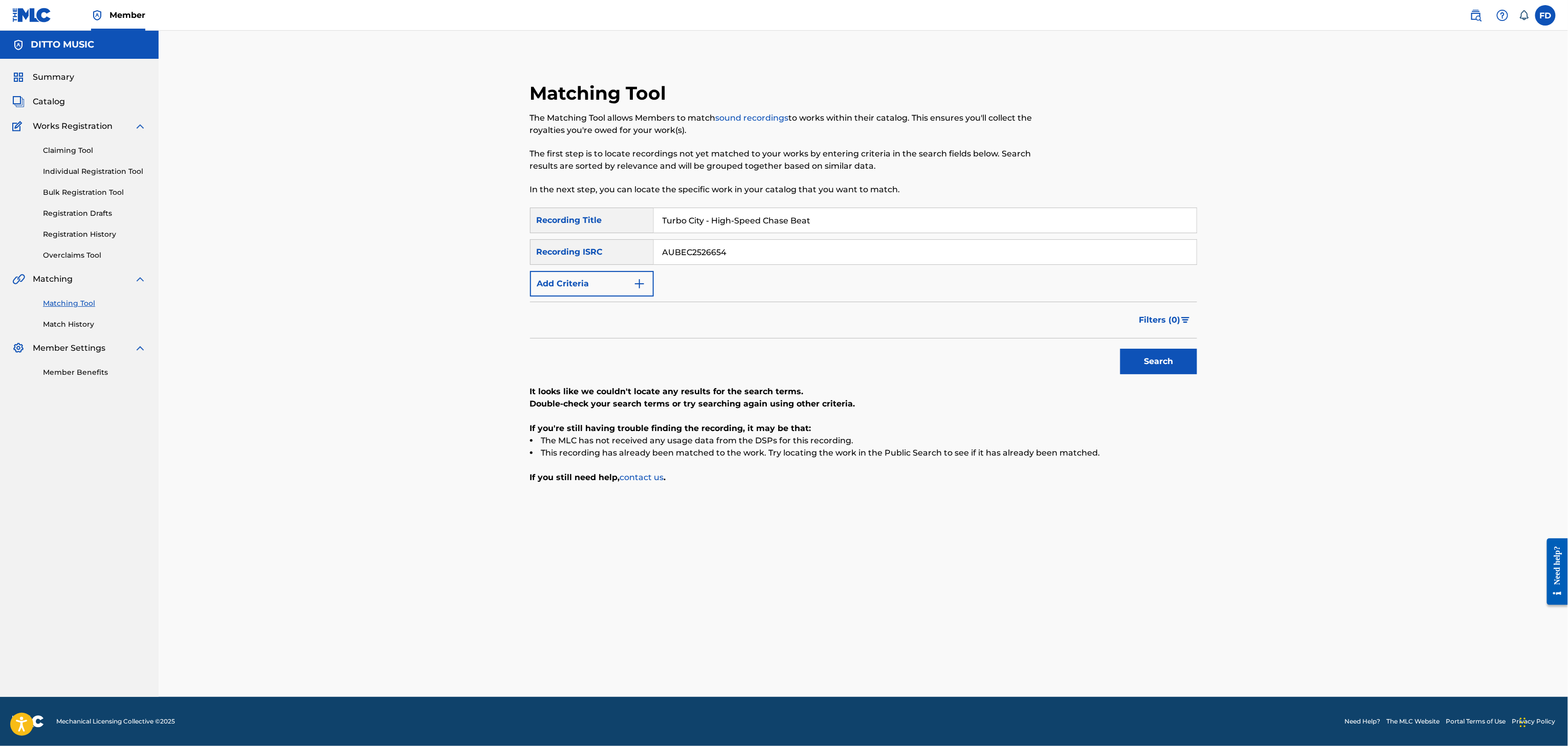
type input "Turbo City - High-Speed Chase Beat"
click at [971, 244] on input "AUBEC2526654" at bounding box center [925, 252] width 543 height 24
type input "AUBEC2526651"
click at [1136, 358] on button "Search" at bounding box center [1159, 361] width 77 height 26
click at [791, 214] on input "Turbo City - High-Speed Chase Beat" at bounding box center [925, 220] width 543 height 24
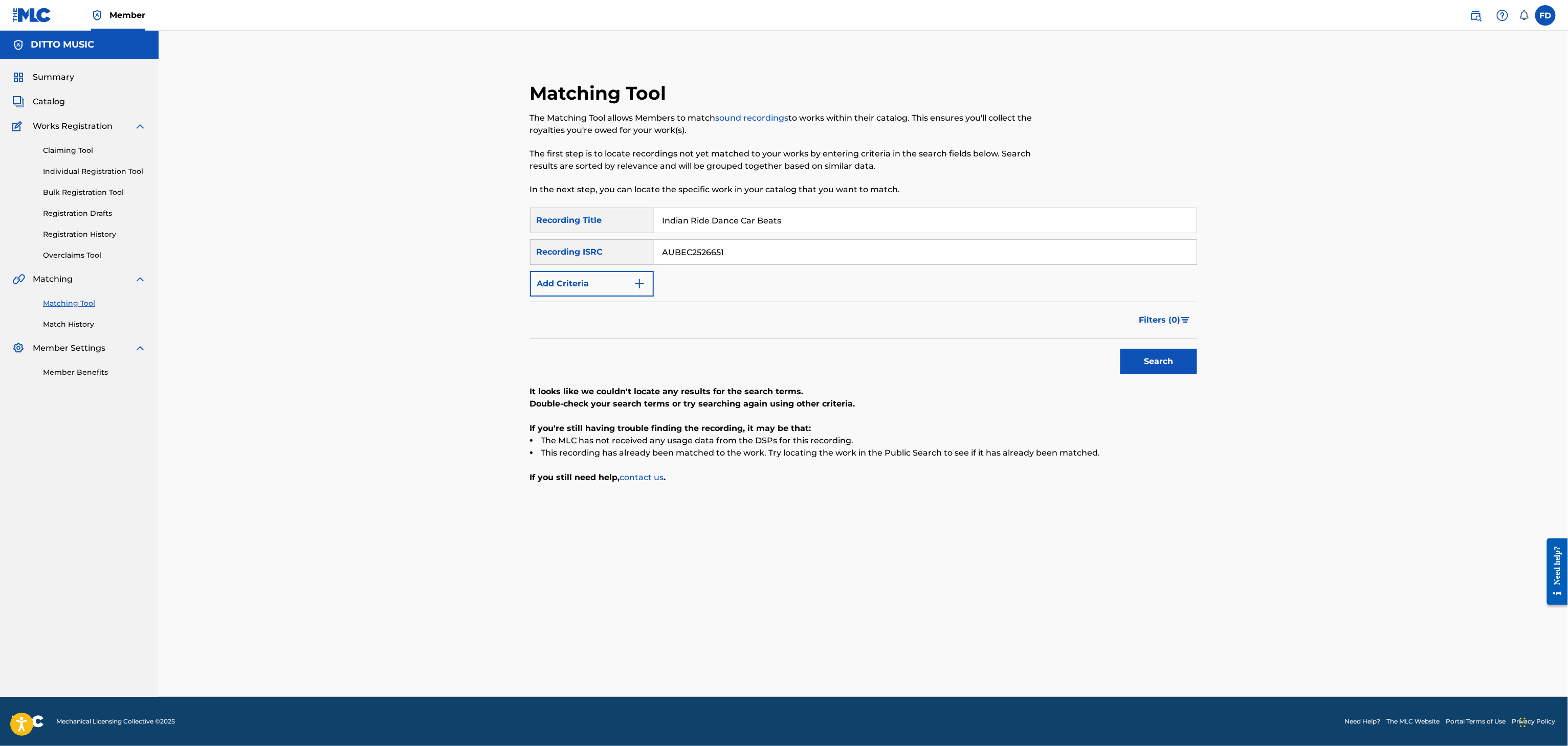
type input "Indian Ride Dance Car Beats"
click at [838, 249] on input "AUBEC2526651" at bounding box center [925, 252] width 543 height 24
type input "AUBEC2526655"
click at [1155, 358] on button "Search" at bounding box center [1159, 361] width 77 height 26
click at [718, 232] on input "Indian Ride Dance Car Beats" at bounding box center [925, 220] width 543 height 24
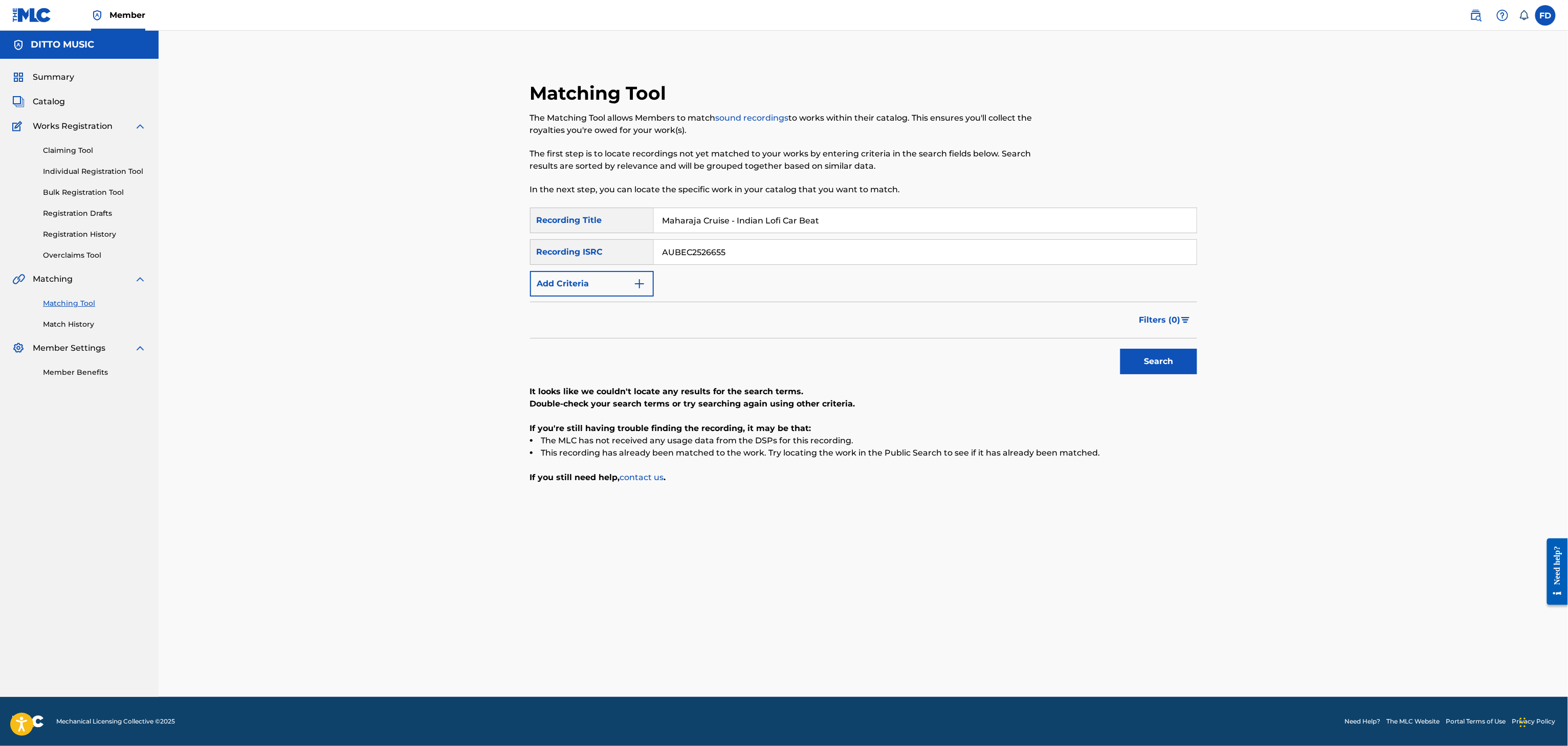
type input "Maharaja Cruise - Indian Lofi Car Beat"
click at [941, 255] on input "AUBEC2526655" at bounding box center [925, 252] width 543 height 24
type input "AUBEC2526656"
click at [1140, 351] on button "Search" at bounding box center [1159, 361] width 77 height 26
click at [1157, 371] on button "Search" at bounding box center [1159, 361] width 77 height 26
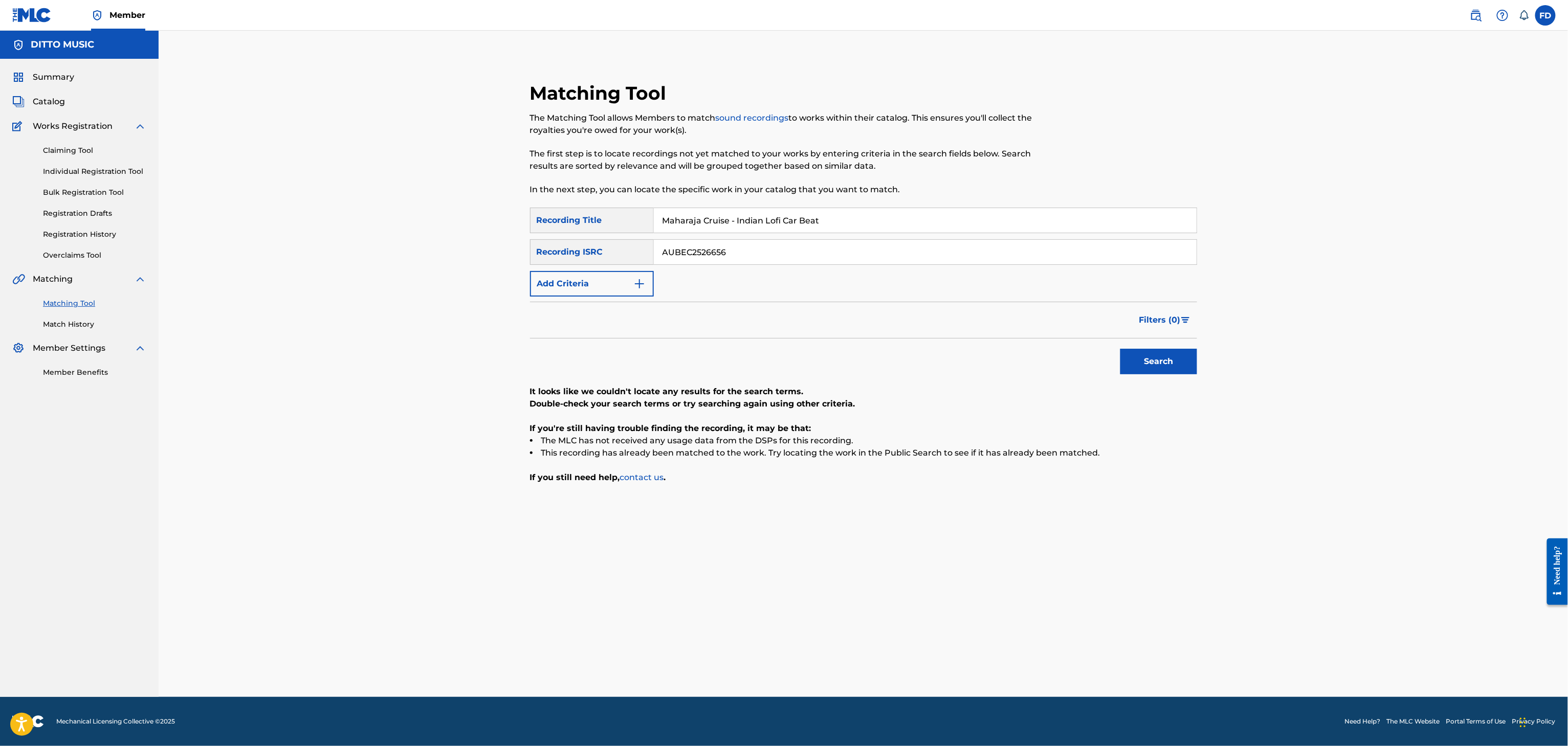
click at [853, 236] on div "SearchWithCriteria6ed30c14-851d-476e-80d6-4cbf3fef72be Recording Title Maharaja…" at bounding box center [864, 252] width 667 height 89
click at [867, 218] on input "Maharaja Cruise - Indian Lofi Car Beat" at bounding box center [925, 220] width 543 height 24
type input "Forever"
click at [741, 239] on div "SearchWithCriteria6ed30c14-851d-476e-80d6-4cbf3fef72be Recording Title Forever …" at bounding box center [864, 252] width 667 height 89
click at [749, 248] on input "AUBEC2526656" at bounding box center [925, 252] width 543 height 24
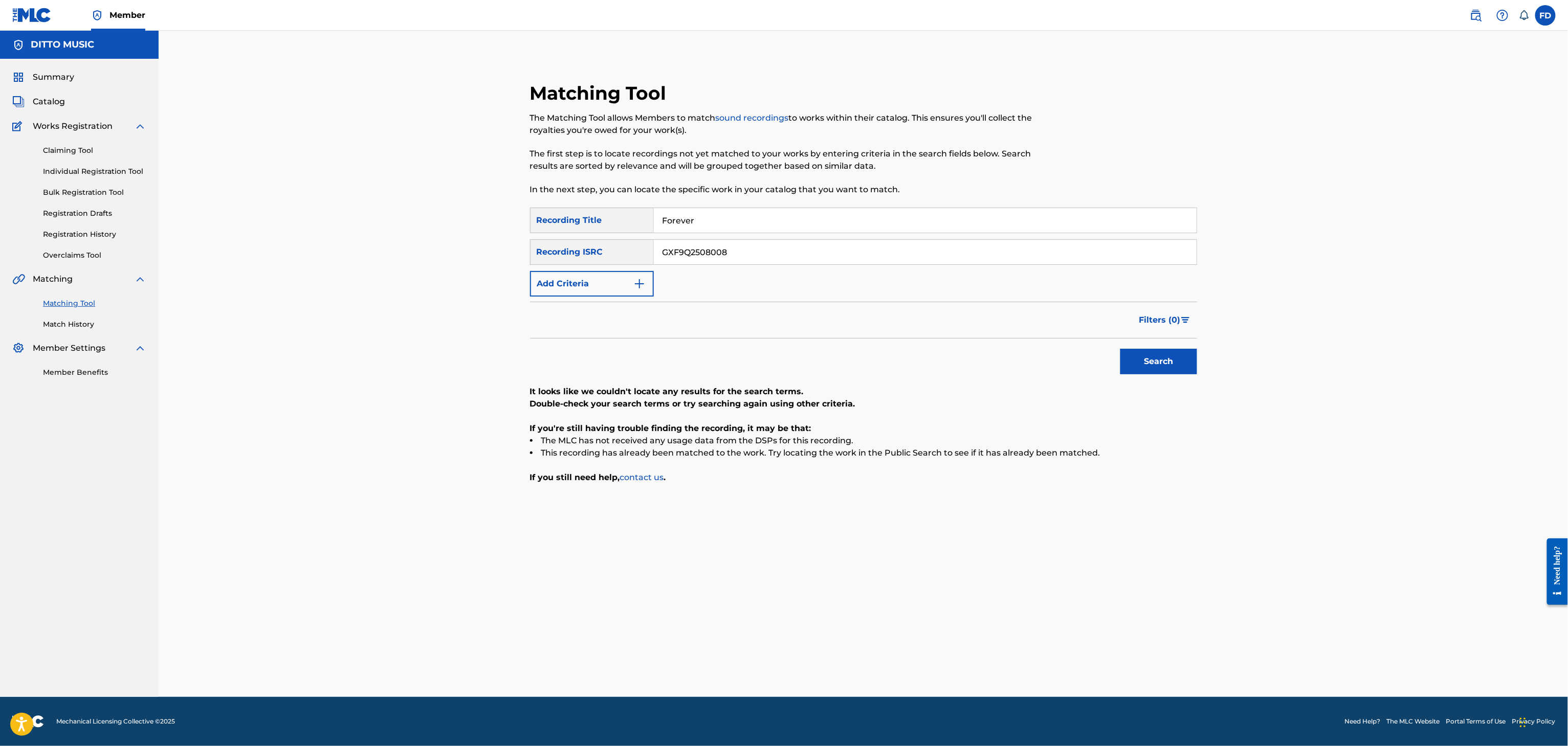
type input "GXF9Q2508008"
click at [1131, 358] on button "Search" at bounding box center [1159, 361] width 77 height 26
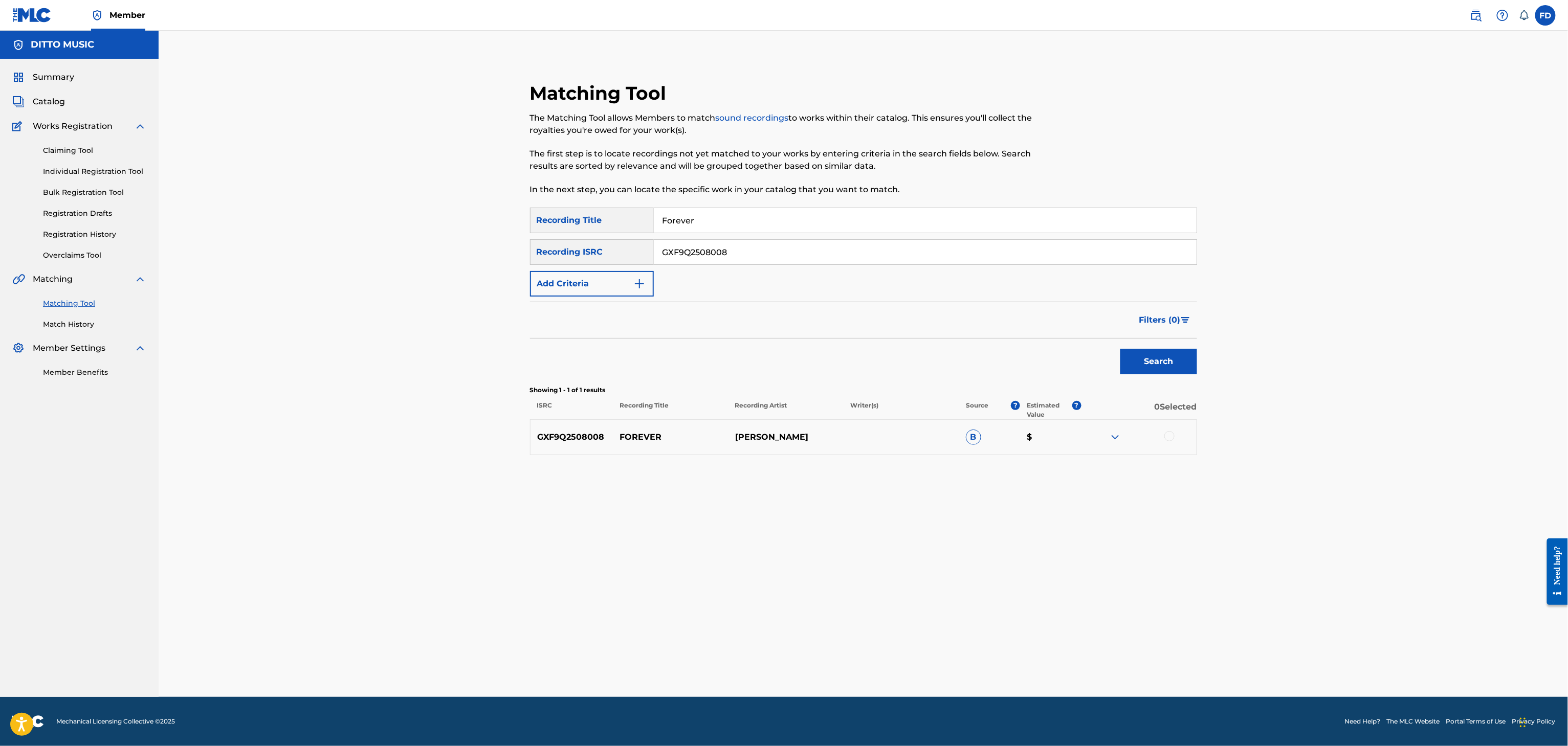
click at [1166, 444] on div "GXF9Q2508008 FOREVER [PERSON_NAME] $" at bounding box center [864, 437] width 667 height 36
click at [1171, 441] on div at bounding box center [1169, 436] width 10 height 10
click at [1171, 441] on div at bounding box center [1138, 437] width 115 height 12
click at [702, 654] on button "Match 1 Group" at bounding box center [719, 663] width 113 height 26
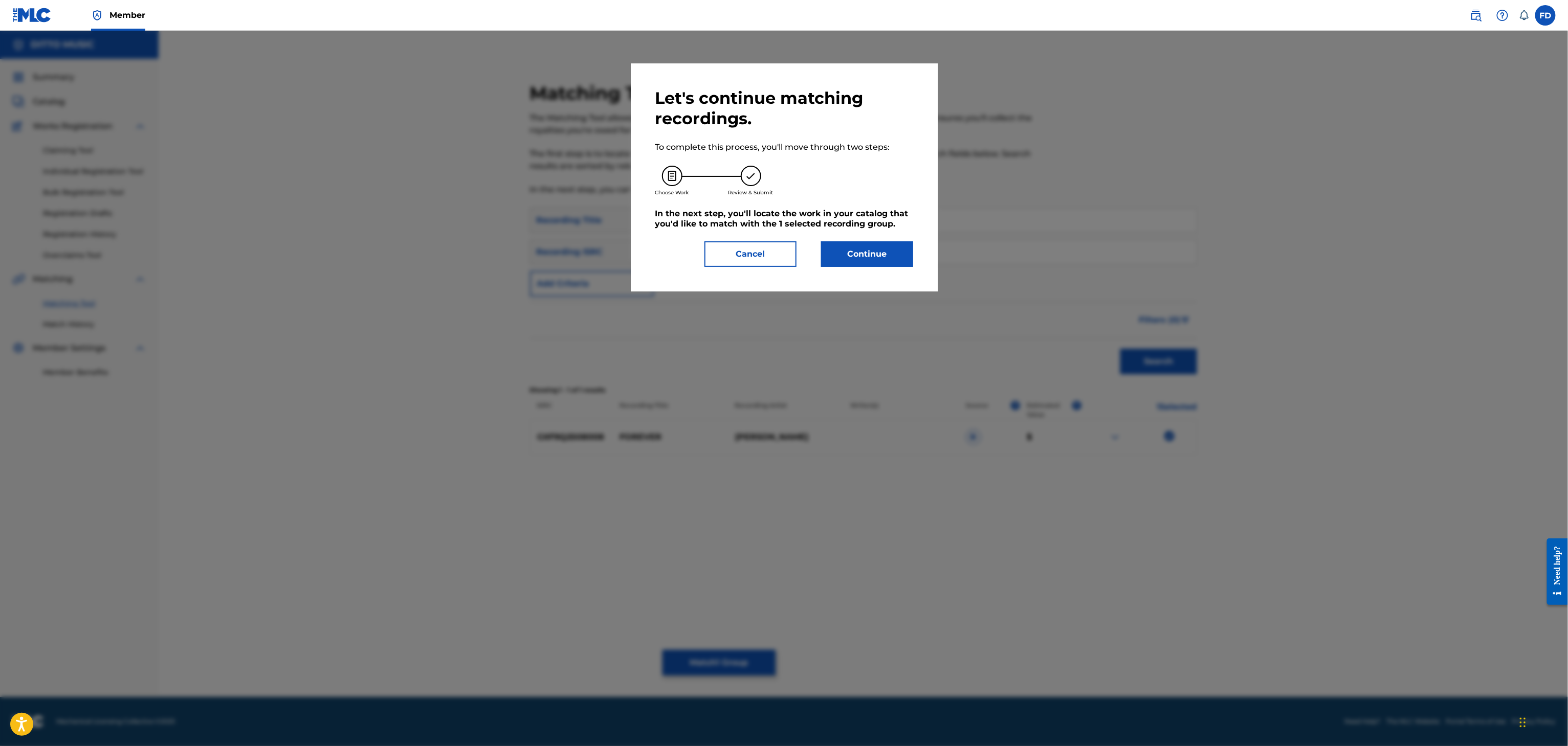
click at [827, 259] on button "Continue" at bounding box center [867, 254] width 92 height 26
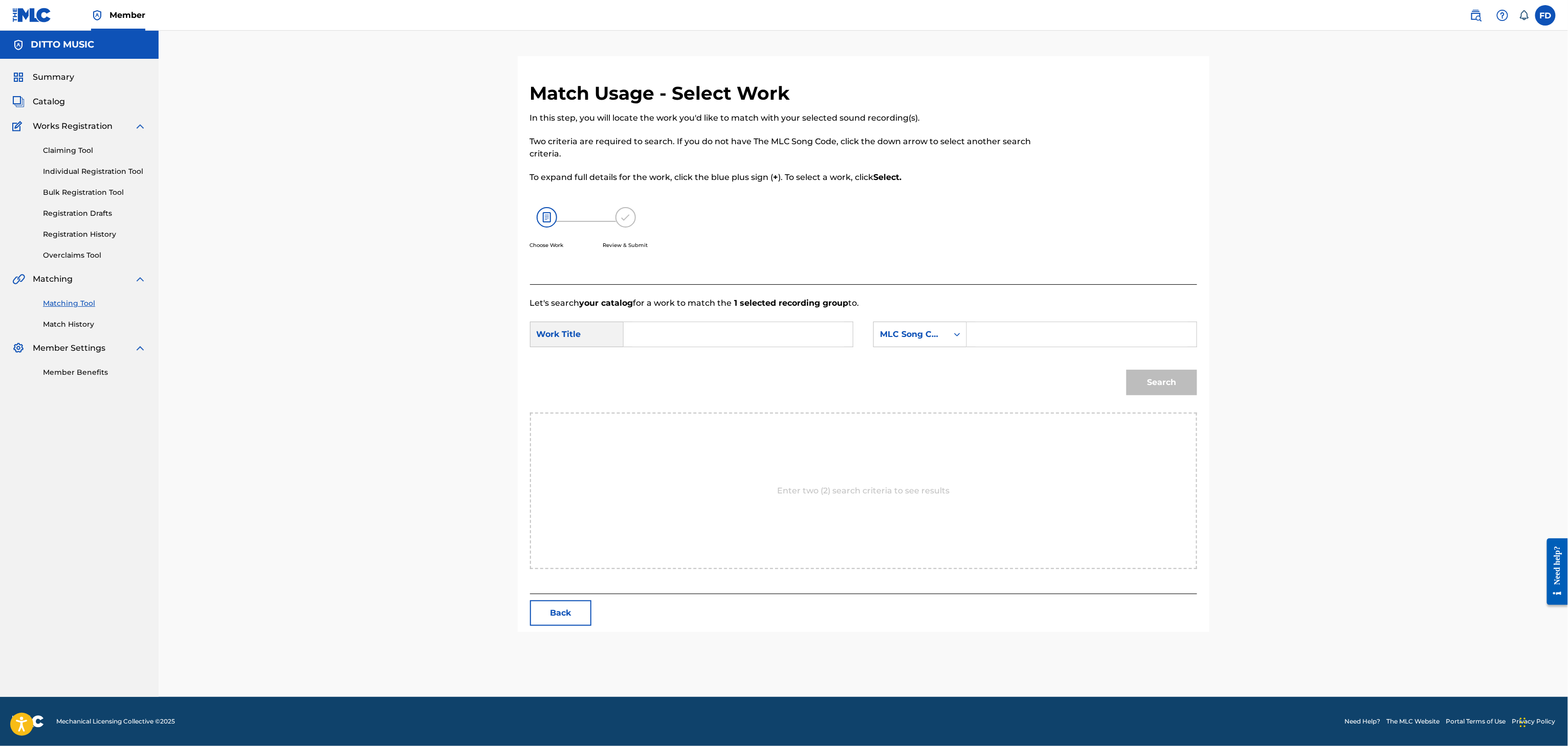
click at [1013, 348] on div "SearchWithCriteriabd53b67c-8ce3-40ab-8608-30d9eeeb42ef Work Title SearchWithCri…" at bounding box center [864, 338] width 667 height 32
click at [1015, 330] on input "Search Form" at bounding box center [1082, 334] width 212 height 24
type input "FB0RH8"
click at [746, 335] on input "Search Form" at bounding box center [738, 334] width 212 height 24
type input "Forever"
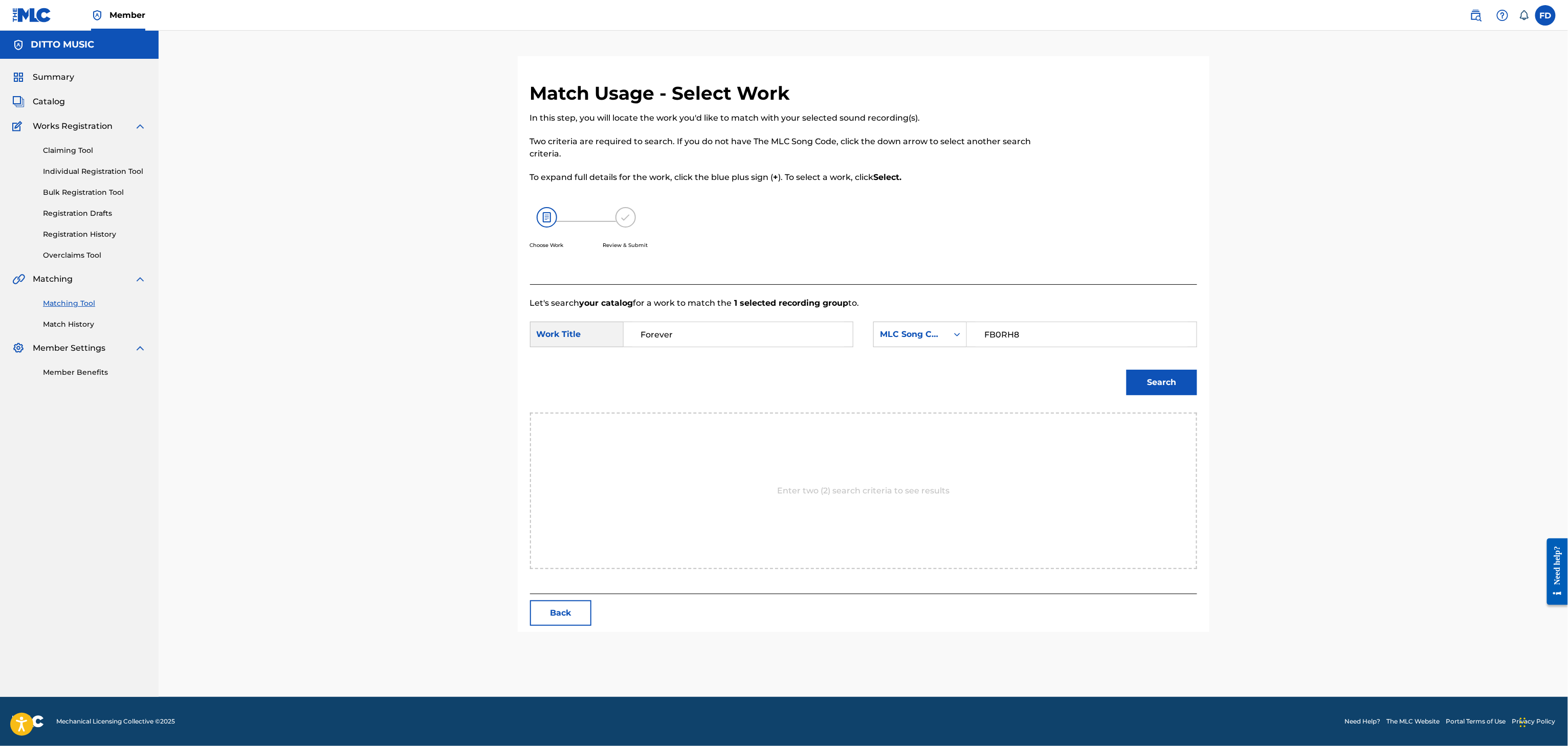
click at [1143, 383] on button "Search" at bounding box center [1162, 383] width 71 height 26
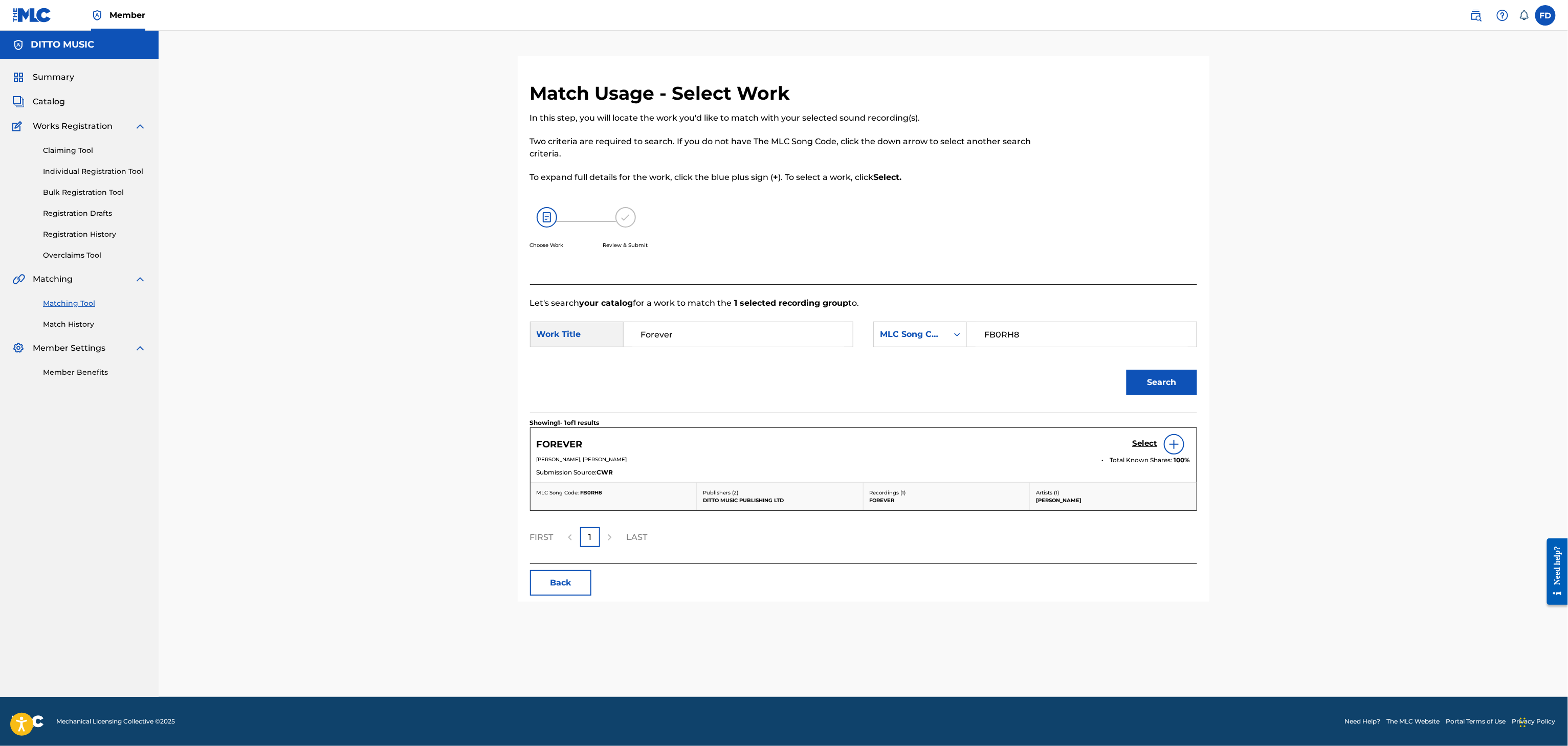
click at [1140, 449] on link "Select" at bounding box center [1145, 444] width 25 height 11
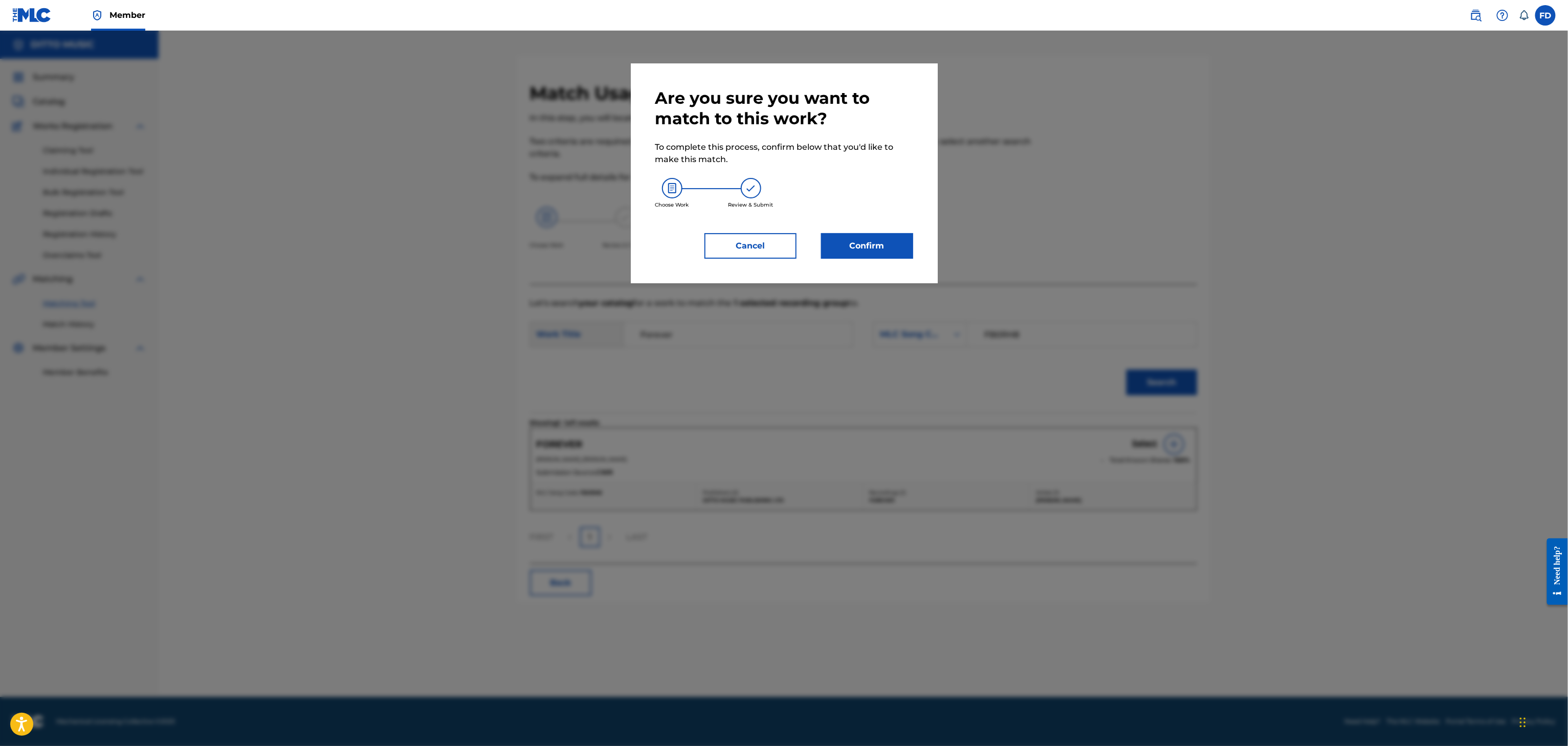
click at [892, 254] on button "Confirm" at bounding box center [867, 246] width 92 height 26
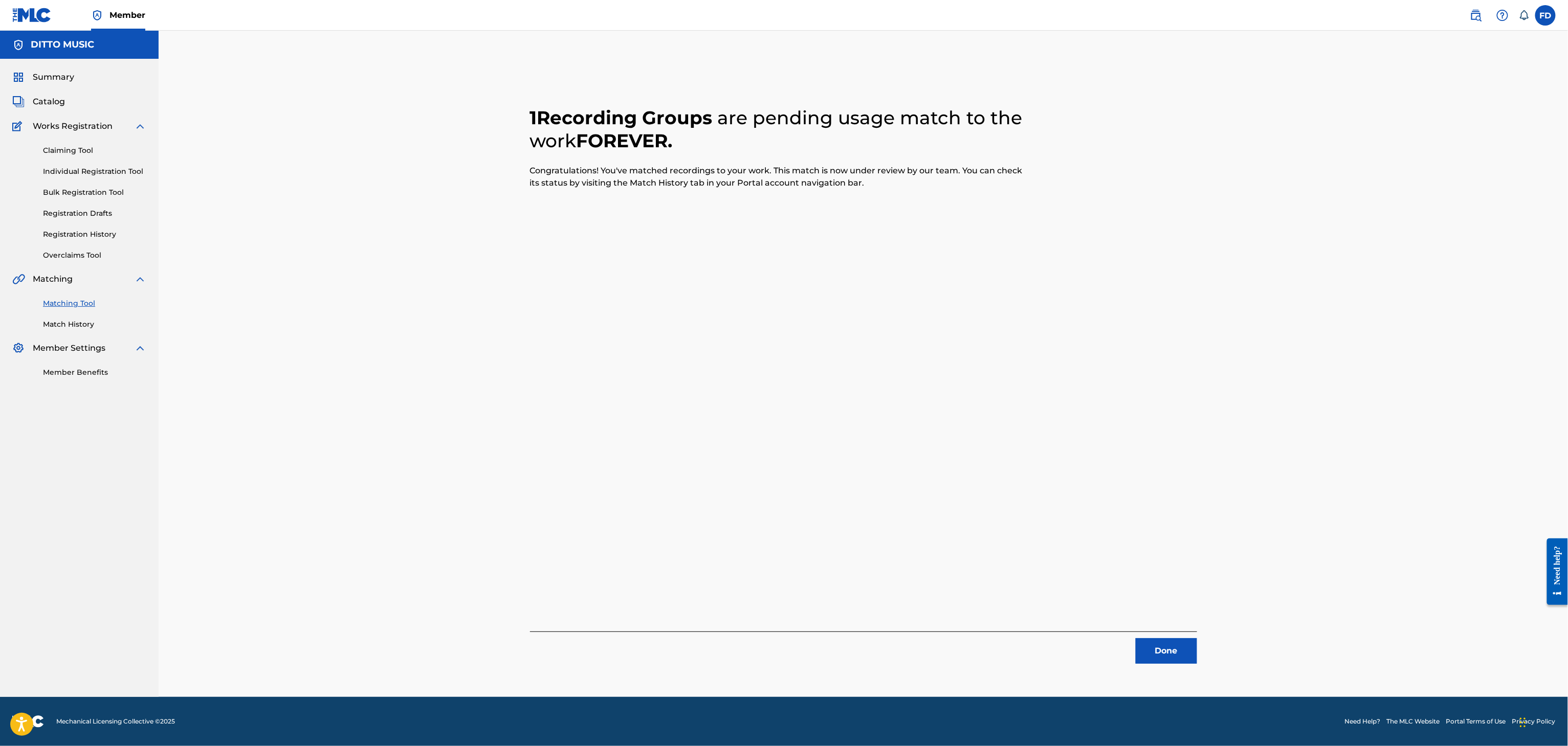
click at [1188, 656] on button "Done" at bounding box center [1166, 651] width 61 height 26
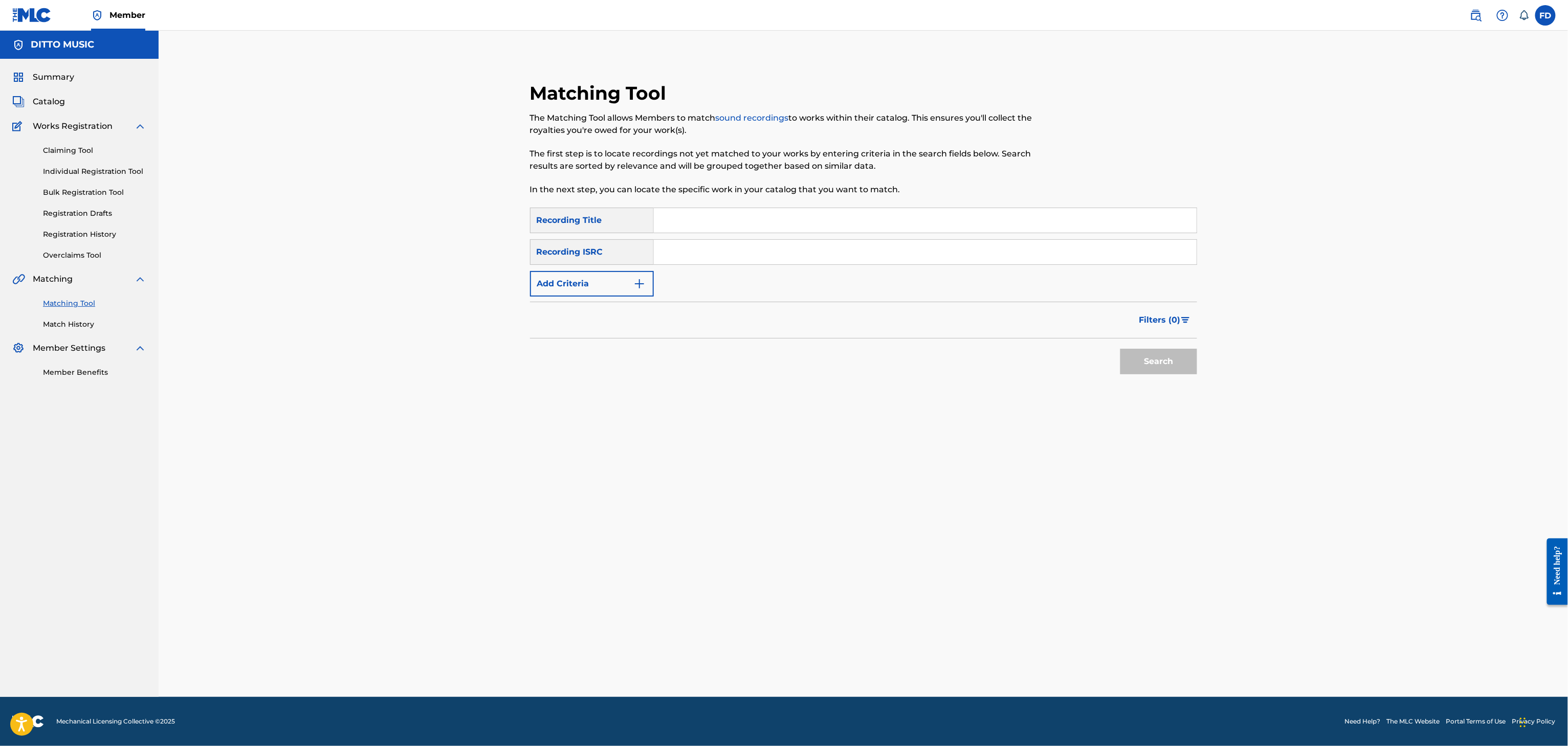
click at [737, 239] on div "Search Form" at bounding box center [925, 252] width 544 height 26
click at [751, 228] on input "Search Form" at bounding box center [925, 220] width 543 height 24
type input "Flesh"
drag, startPoint x: 931, startPoint y: 255, endPoint x: 948, endPoint y: 268, distance: 21.4
click at [931, 255] on input "Search Form" at bounding box center [925, 252] width 543 height 24
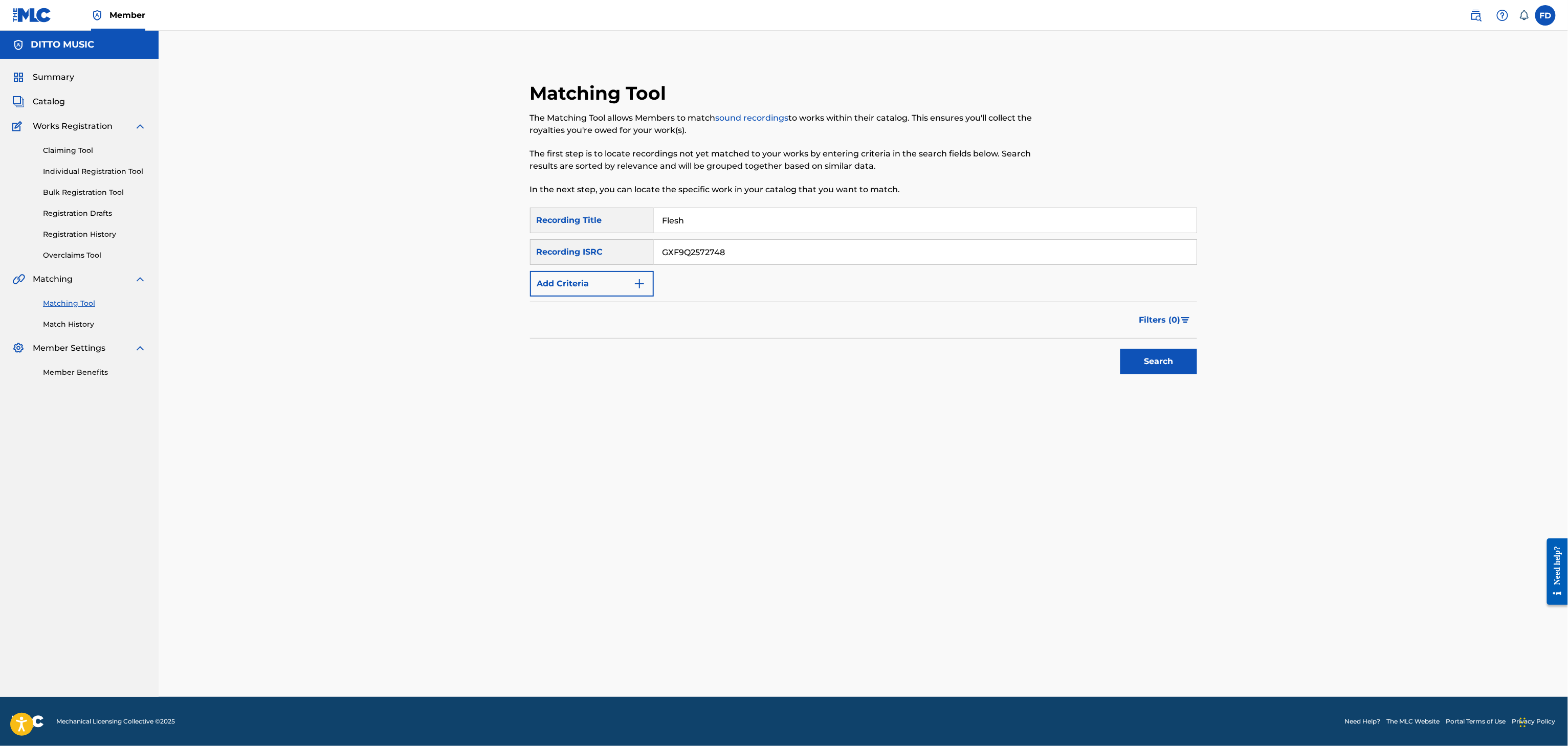
type input "GXF9Q2572748"
click at [1185, 364] on button "Search" at bounding box center [1159, 361] width 77 height 26
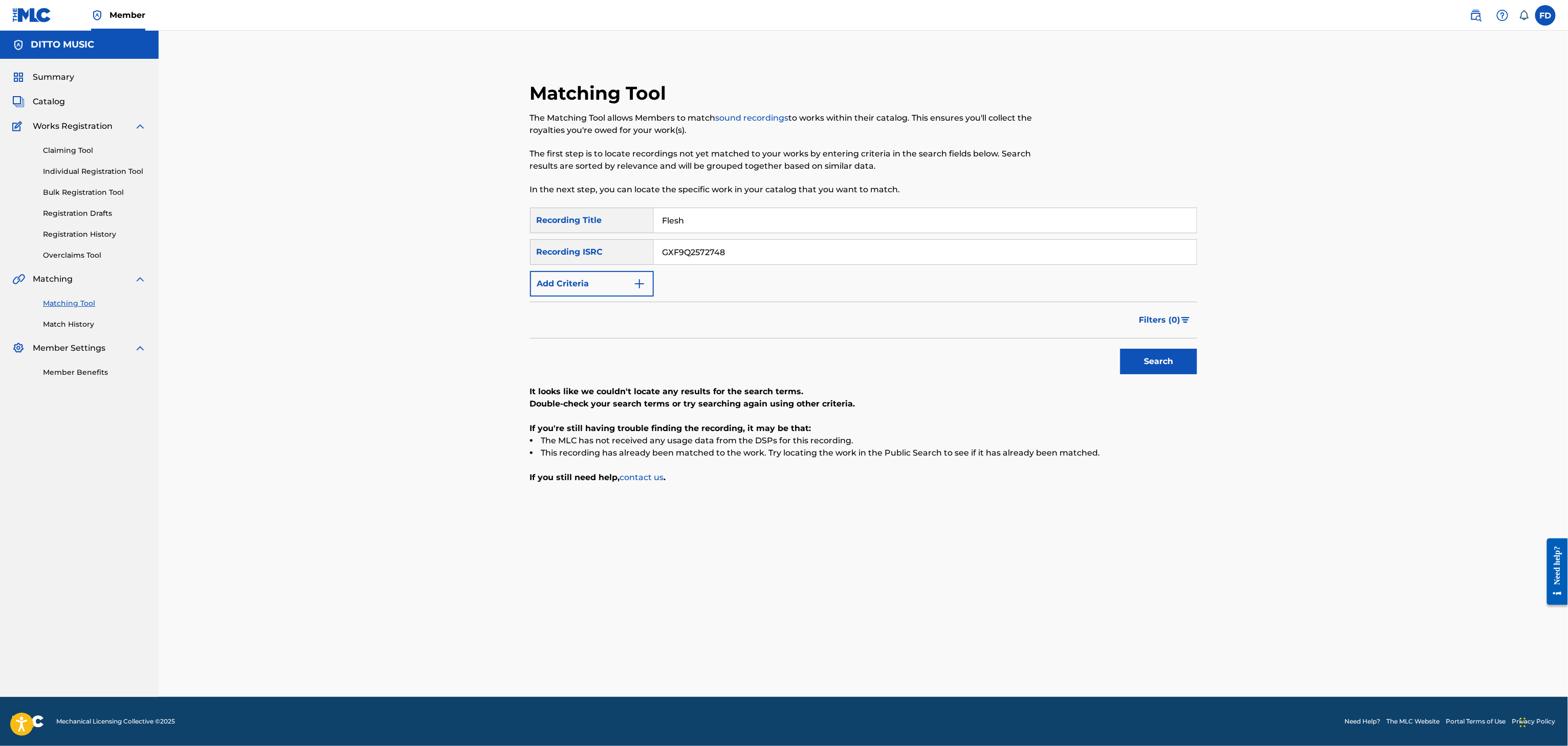
click at [807, 210] on input "Flesh" at bounding box center [925, 220] width 543 height 24
type input "Blood"
click at [884, 258] on input "GXF9Q2572748" at bounding box center [925, 252] width 543 height 24
type input "GXF9Q2572746"
click at [1150, 368] on button "Search" at bounding box center [1159, 361] width 77 height 26
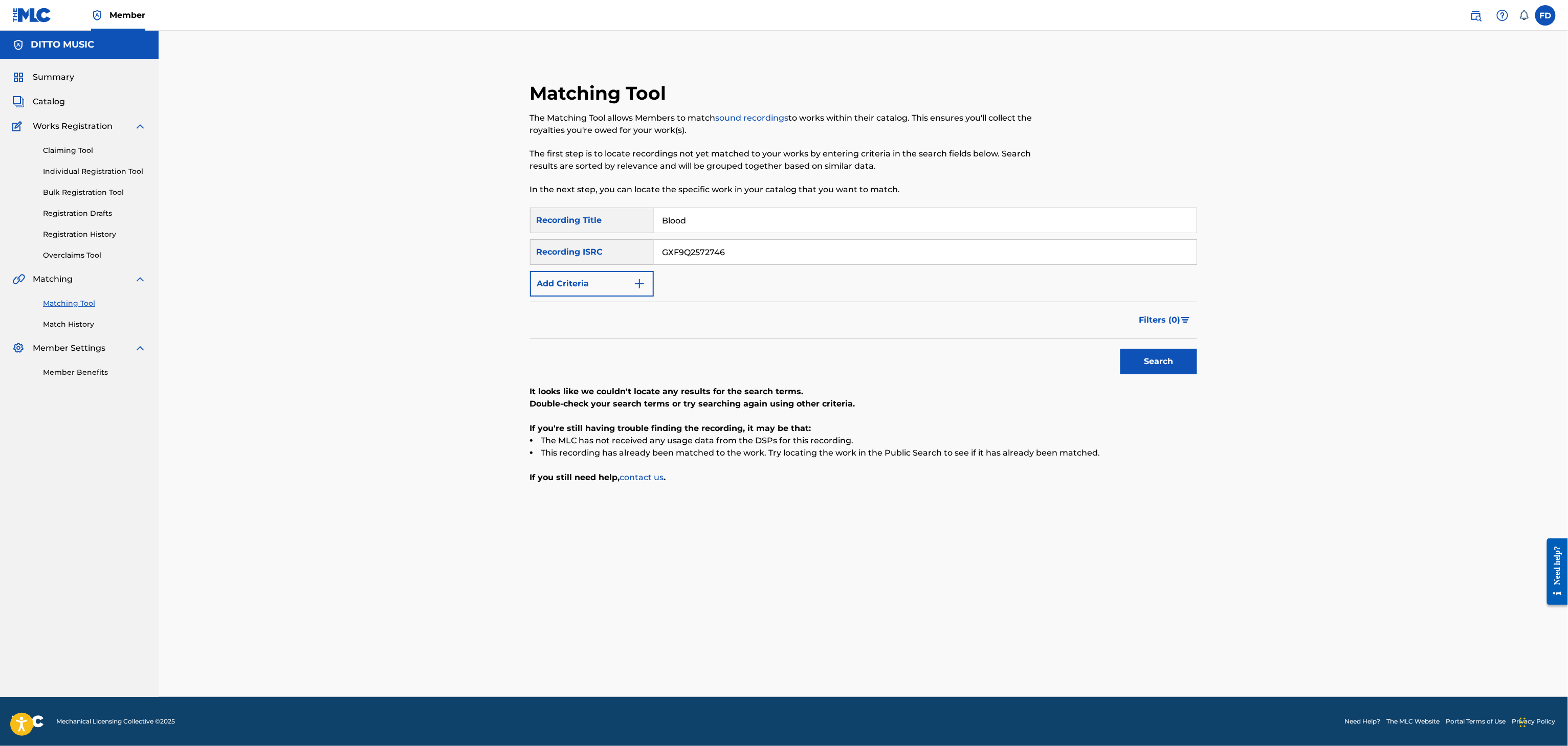
click at [741, 221] on input "Blood" at bounding box center [925, 220] width 543 height 24
type input "Figure III"
drag, startPoint x: 723, startPoint y: 273, endPoint x: 769, endPoint y: 258, distance: 48.4
click at [724, 275] on div "SearchWithCriteria6ed30c14-851d-476e-80d6-4cbf3fef72be Recording Title Figure I…" at bounding box center [864, 252] width 667 height 89
click at [769, 258] on input "GXF9Q2572746" at bounding box center [925, 252] width 543 height 24
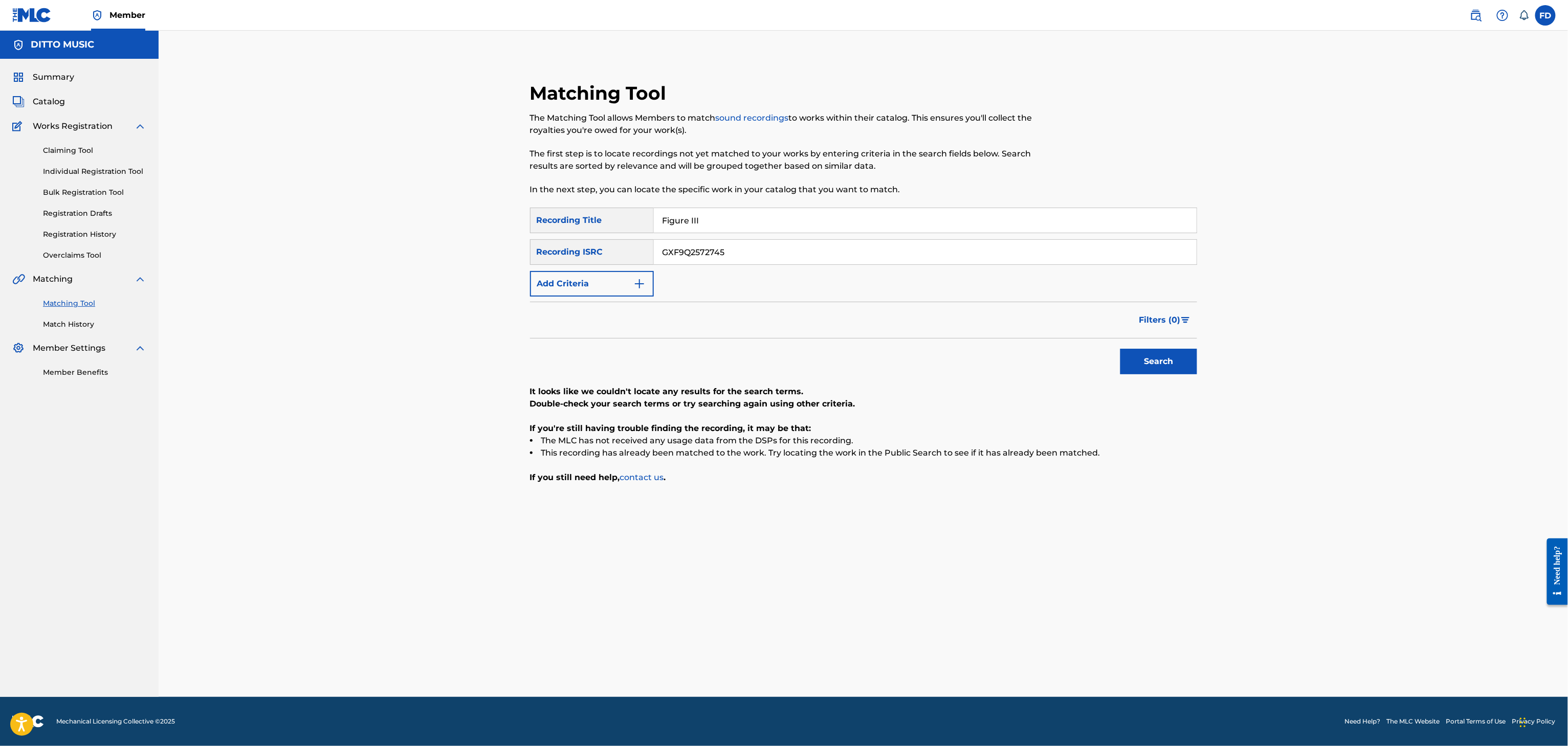
type input "GXF9Q2572745"
click at [1169, 377] on div "Search" at bounding box center [1156, 358] width 82 height 41
click at [1174, 377] on div "Search" at bounding box center [1156, 358] width 82 height 41
click at [1183, 365] on button "Search" at bounding box center [1159, 361] width 77 height 26
click at [766, 228] on input "Figure III" at bounding box center [925, 220] width 543 height 24
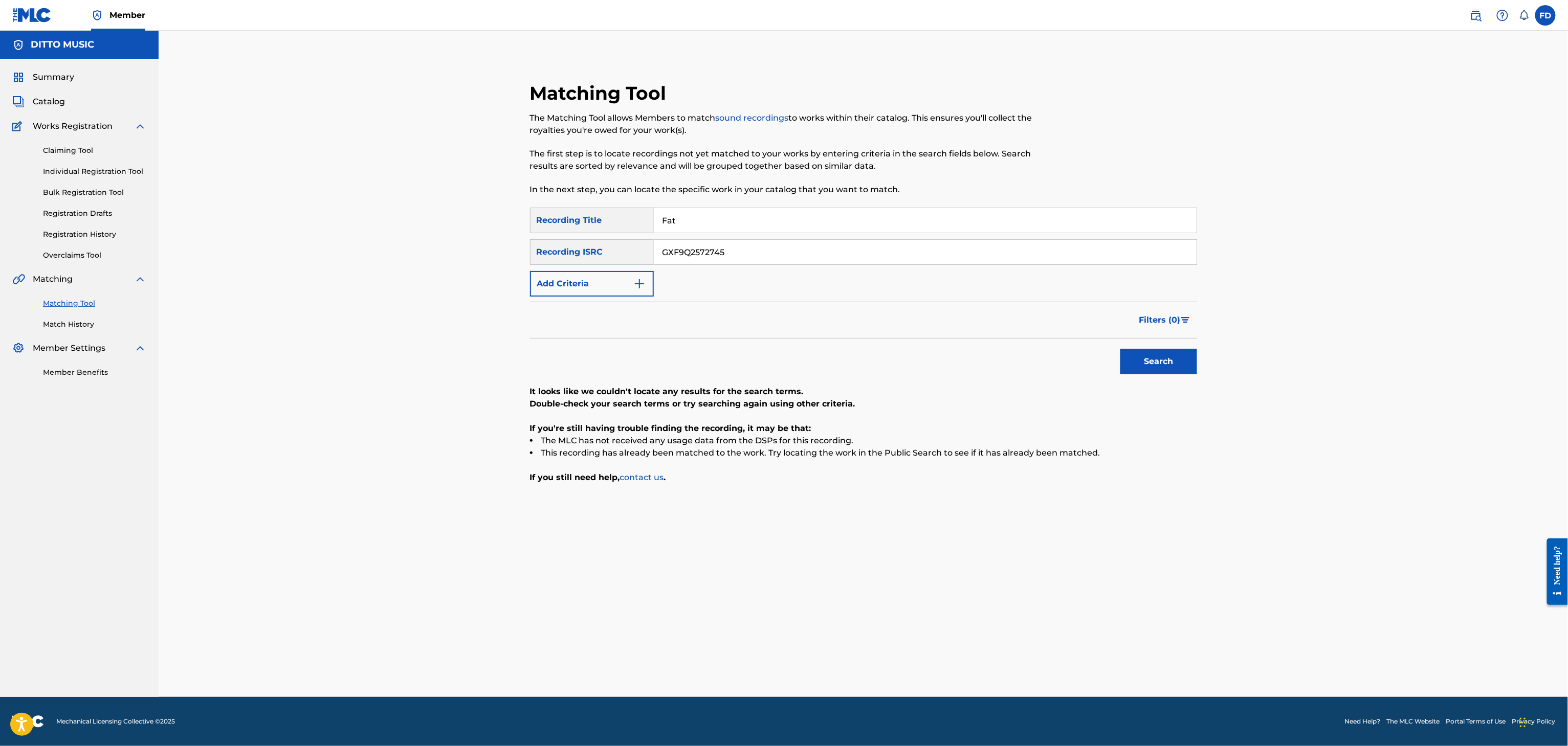
type input "Fat"
click at [846, 270] on div "SearchWithCriteria6ed30c14-851d-476e-80d6-4cbf3fef72be Recording Title Fat Sear…" at bounding box center [864, 252] width 667 height 89
click at [873, 263] on input "GXF9Q2572745" at bounding box center [925, 252] width 543 height 24
type input "GXF9Q2572744"
click at [1136, 361] on button "Search" at bounding box center [1159, 361] width 77 height 26
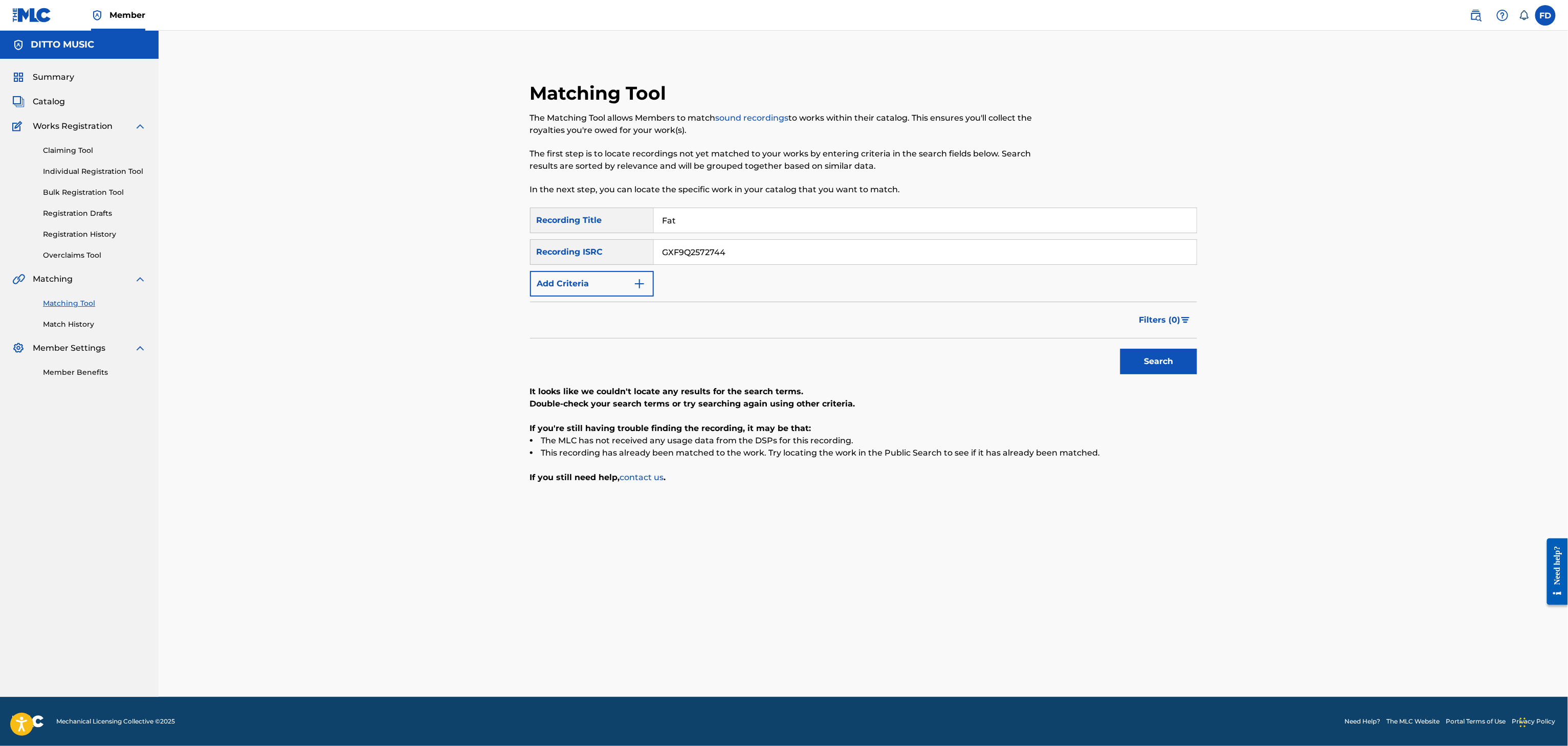
click at [763, 222] on input "Fat" at bounding box center [925, 220] width 543 height 24
type input "Figure II"
click at [853, 256] on input "GXF9Q2572744" at bounding box center [925, 252] width 543 height 24
type input "GXF9Q2572743"
click at [1174, 354] on button "Search" at bounding box center [1159, 361] width 77 height 26
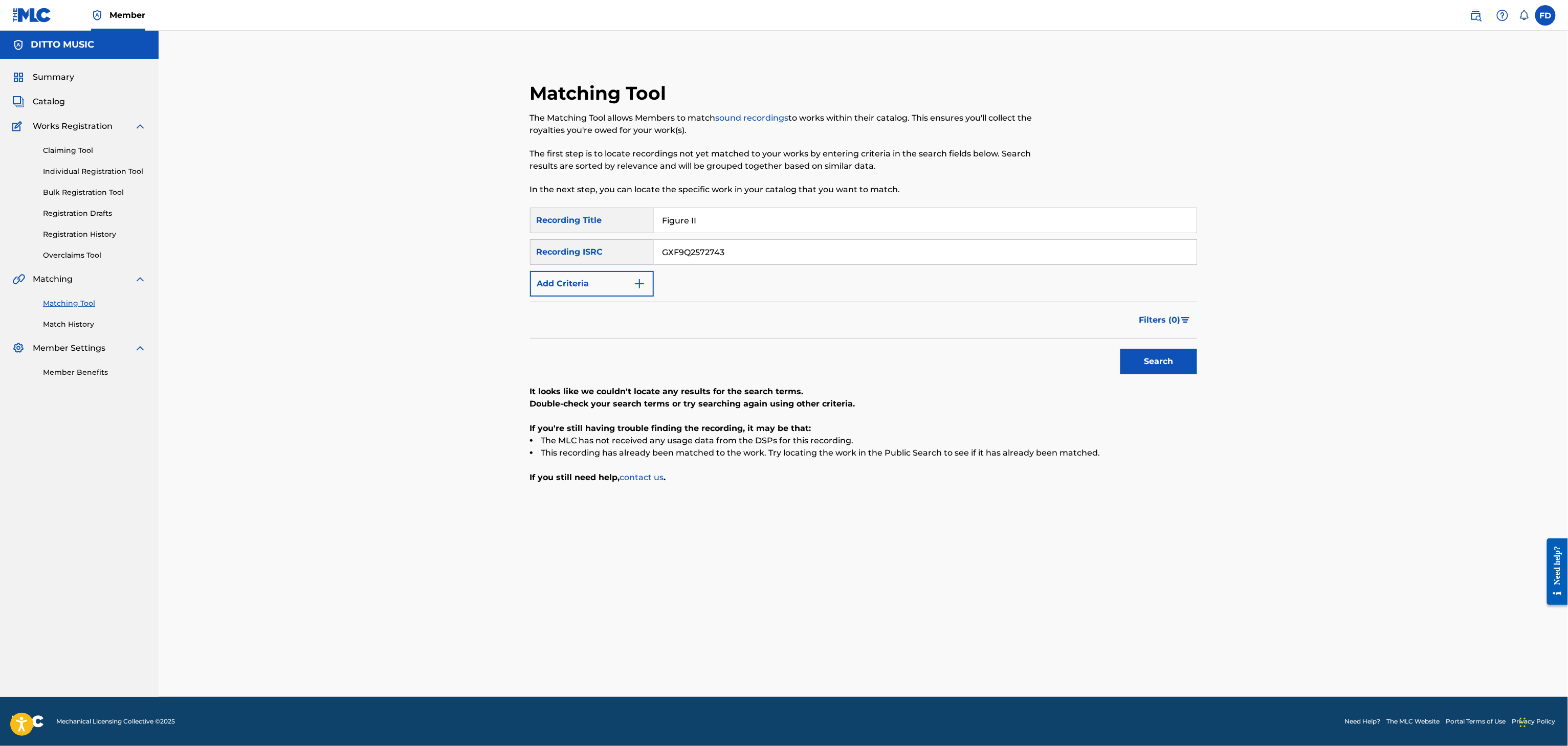
click at [741, 217] on input "Figure II" at bounding box center [925, 220] width 543 height 24
type input "Bone"
click at [913, 276] on div "SearchWithCriteria6ed30c14-851d-476e-80d6-4cbf3fef72be Recording Title Bone Sea…" at bounding box center [864, 252] width 667 height 89
click at [934, 259] on input "GXF9Q2572743" at bounding box center [925, 252] width 543 height 24
type input "GXF9Q2572742"
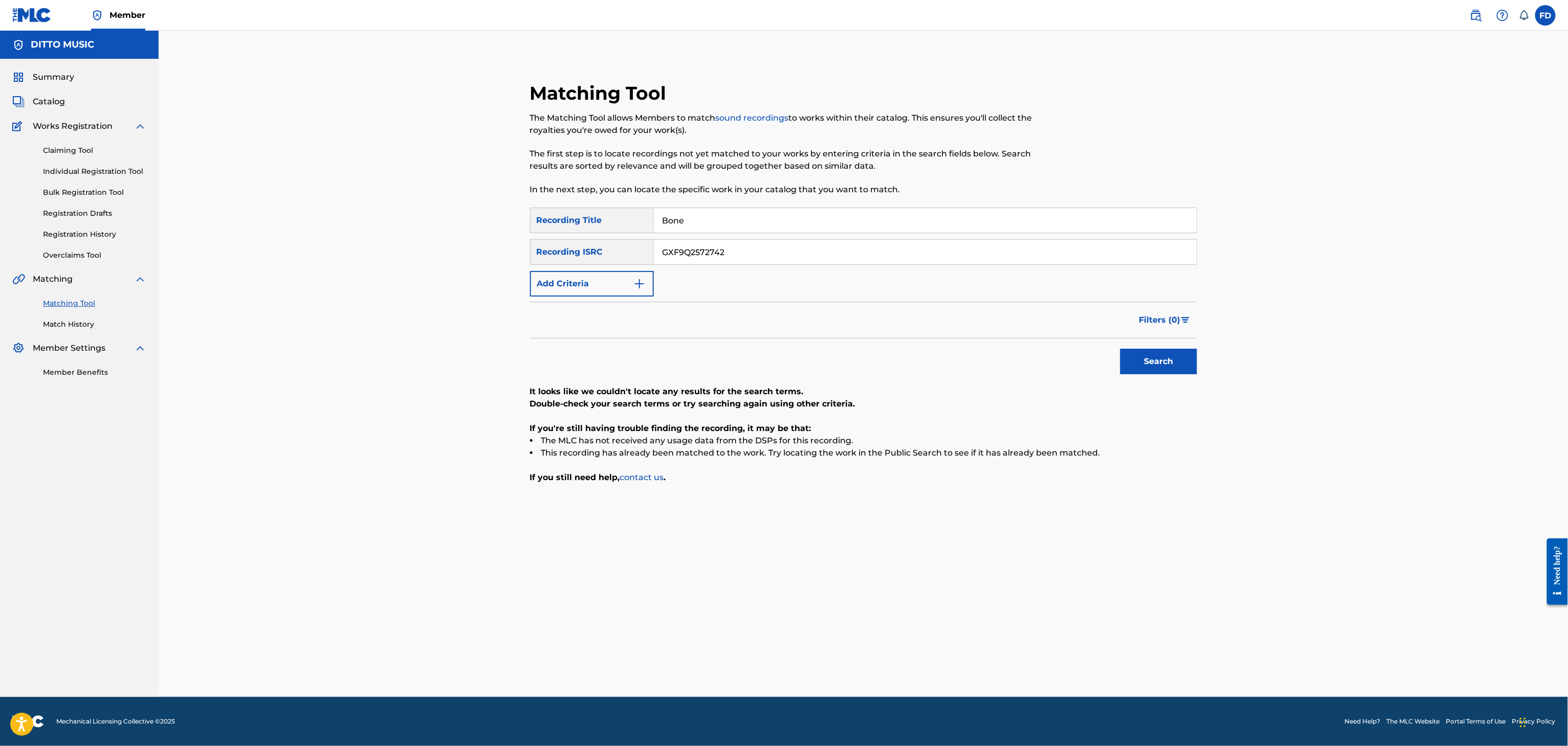
click at [1154, 357] on button "Search" at bounding box center [1159, 361] width 77 height 26
click at [880, 213] on input "Bone" at bounding box center [925, 220] width 543 height 24
type input "Figure I"
click at [844, 237] on div "SearchWithCriteria6ed30c14-851d-476e-80d6-4cbf3fef72be Recording Title Figure I…" at bounding box center [864, 252] width 667 height 89
click at [855, 259] on input "GXF9Q2572742" at bounding box center [925, 252] width 543 height 24
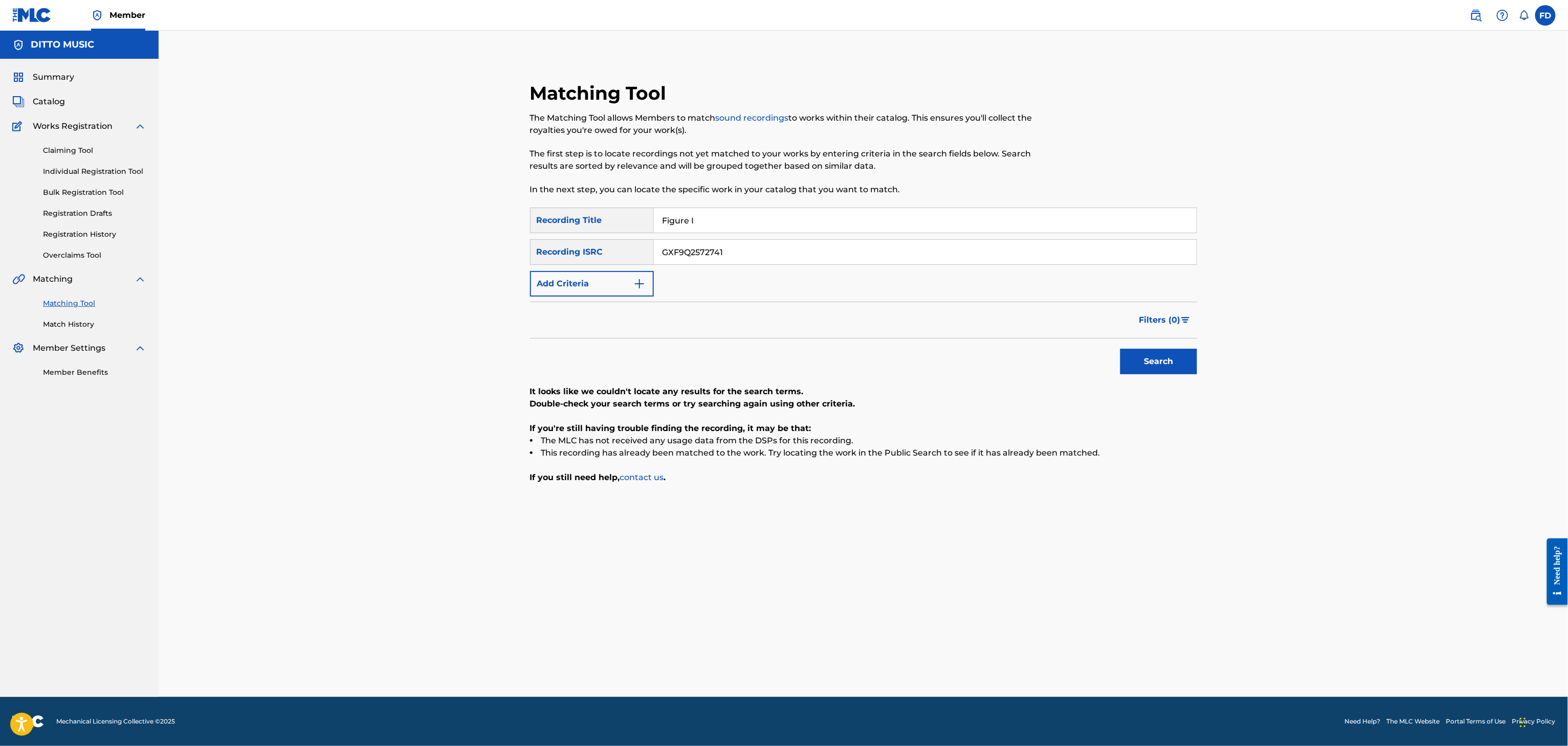
type input "GXF9Q2572741"
click at [1149, 358] on button "Search" at bounding box center [1159, 361] width 77 height 26
click at [704, 235] on div "SearchWithCriteria6ed30c14-851d-476e-80d6-4cbf3fef72be Recording Title Figure I…" at bounding box center [864, 252] width 667 height 89
click at [721, 215] on input "Figure I" at bounding box center [925, 220] width 543 height 24
type input "Clap It Up"
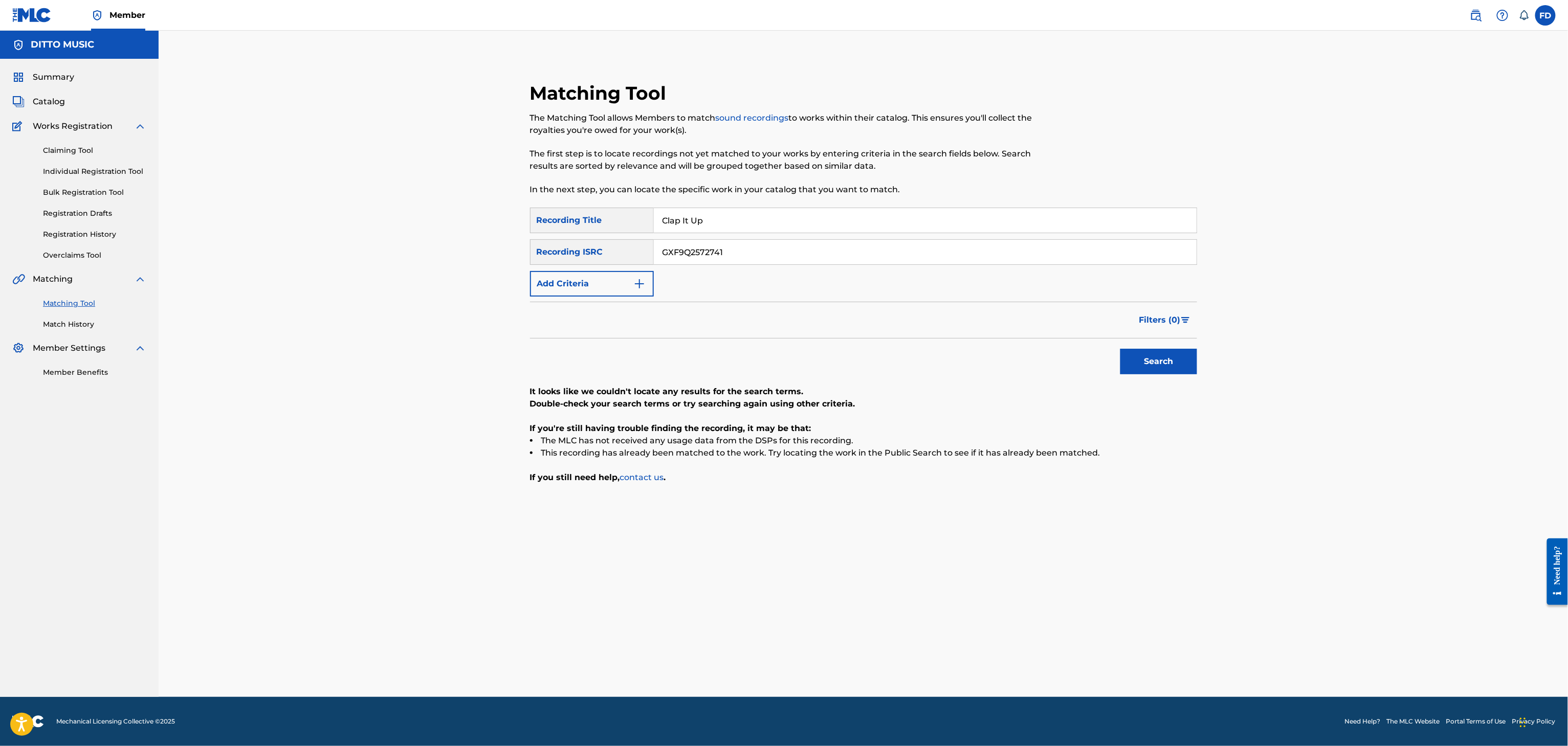
click at [753, 277] on div "SearchWithCriteria6ed30c14-851d-476e-80d6-4cbf3fef72be Recording Title Clap It …" at bounding box center [864, 252] width 667 height 89
click at [760, 252] on input "GXF9Q2572741" at bounding box center [925, 252] width 543 height 24
type input "TCAIU2468765"
click at [1127, 363] on div "Search" at bounding box center [864, 358] width 667 height 41
click at [1133, 363] on button "Search" at bounding box center [1159, 361] width 77 height 26
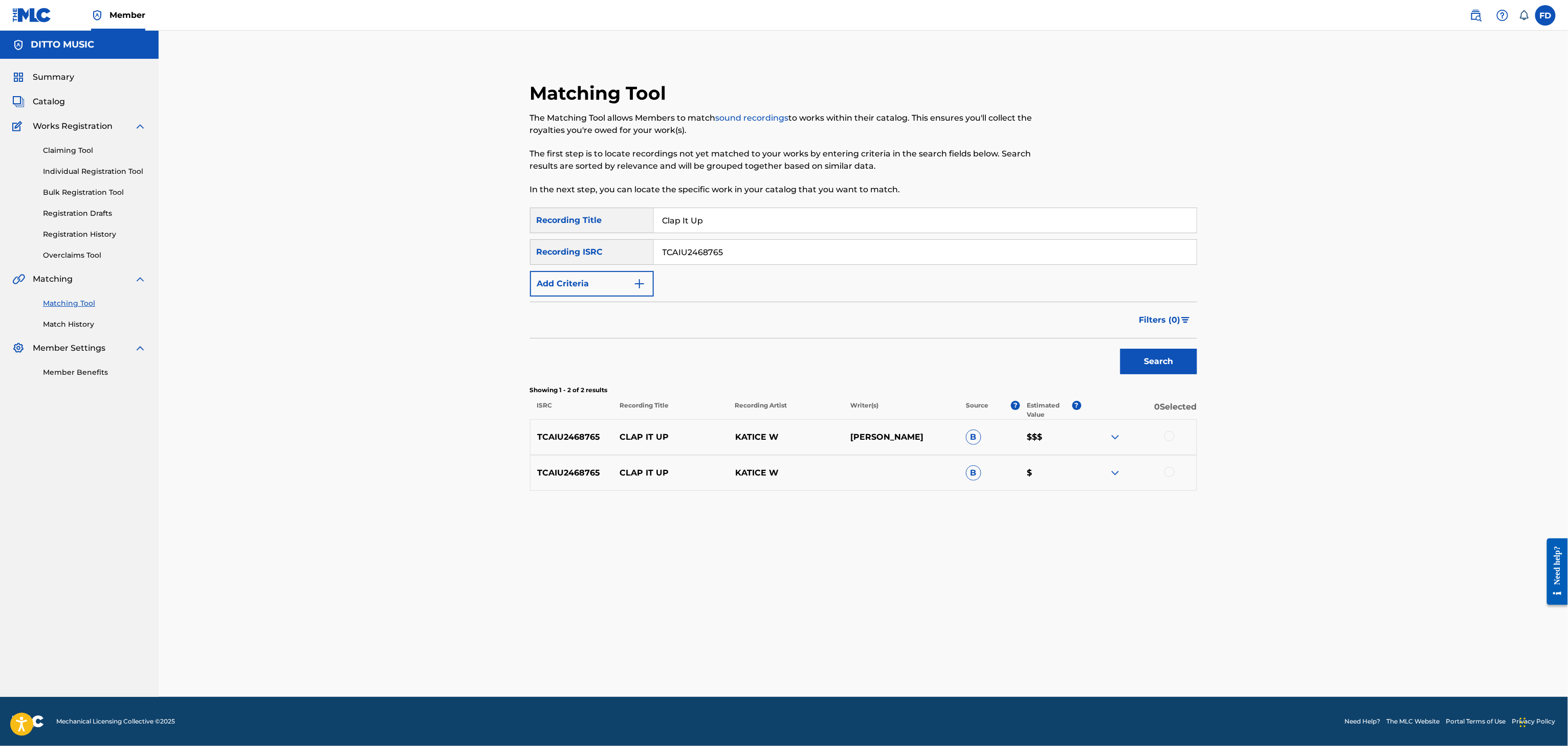
click at [1163, 433] on div at bounding box center [1138, 437] width 115 height 12
click at [1163, 431] on div at bounding box center [1138, 437] width 115 height 12
click at [1174, 445] on div "TCAIU2468765 CLAP IT UP KATICE W [PERSON_NAME] B $$$" at bounding box center [864, 437] width 667 height 36
click at [1166, 431] on div at bounding box center [1138, 437] width 115 height 12
click at [1166, 436] on div at bounding box center [1169, 436] width 10 height 10
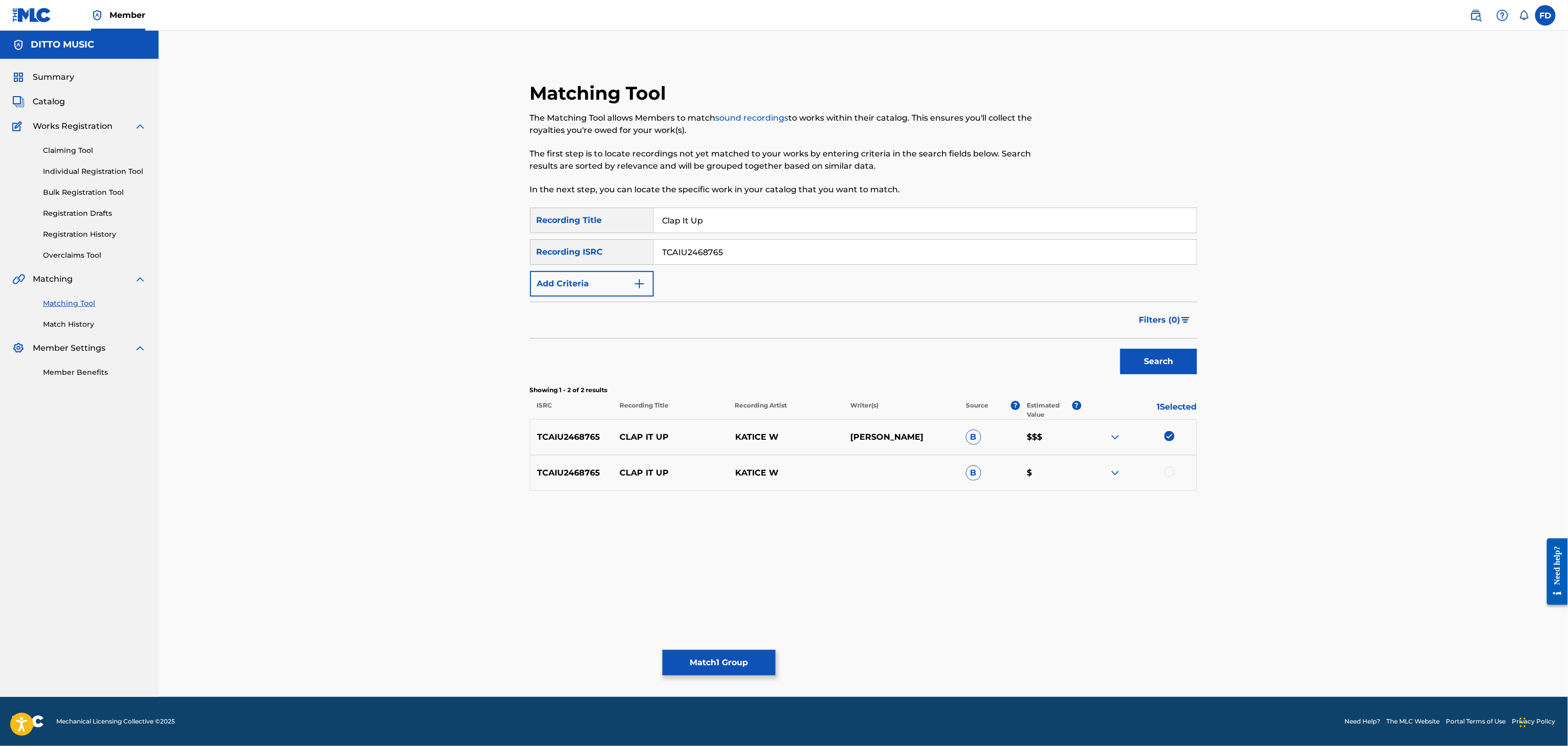
click at [1166, 473] on div at bounding box center [1169, 472] width 10 height 10
click at [771, 674] on button "Match 2 Groups" at bounding box center [719, 663] width 113 height 26
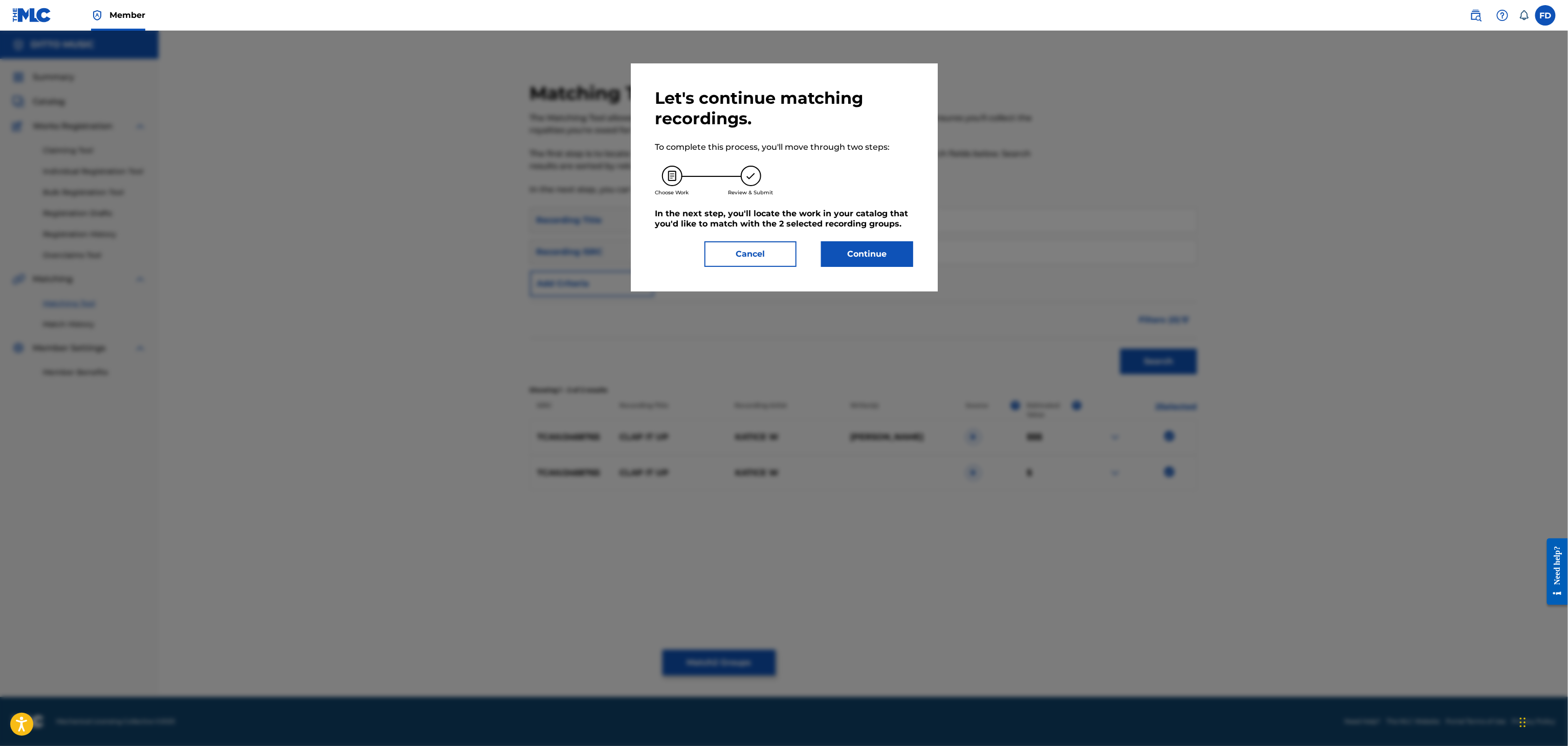
click at [839, 244] on button "Continue" at bounding box center [867, 254] width 92 height 26
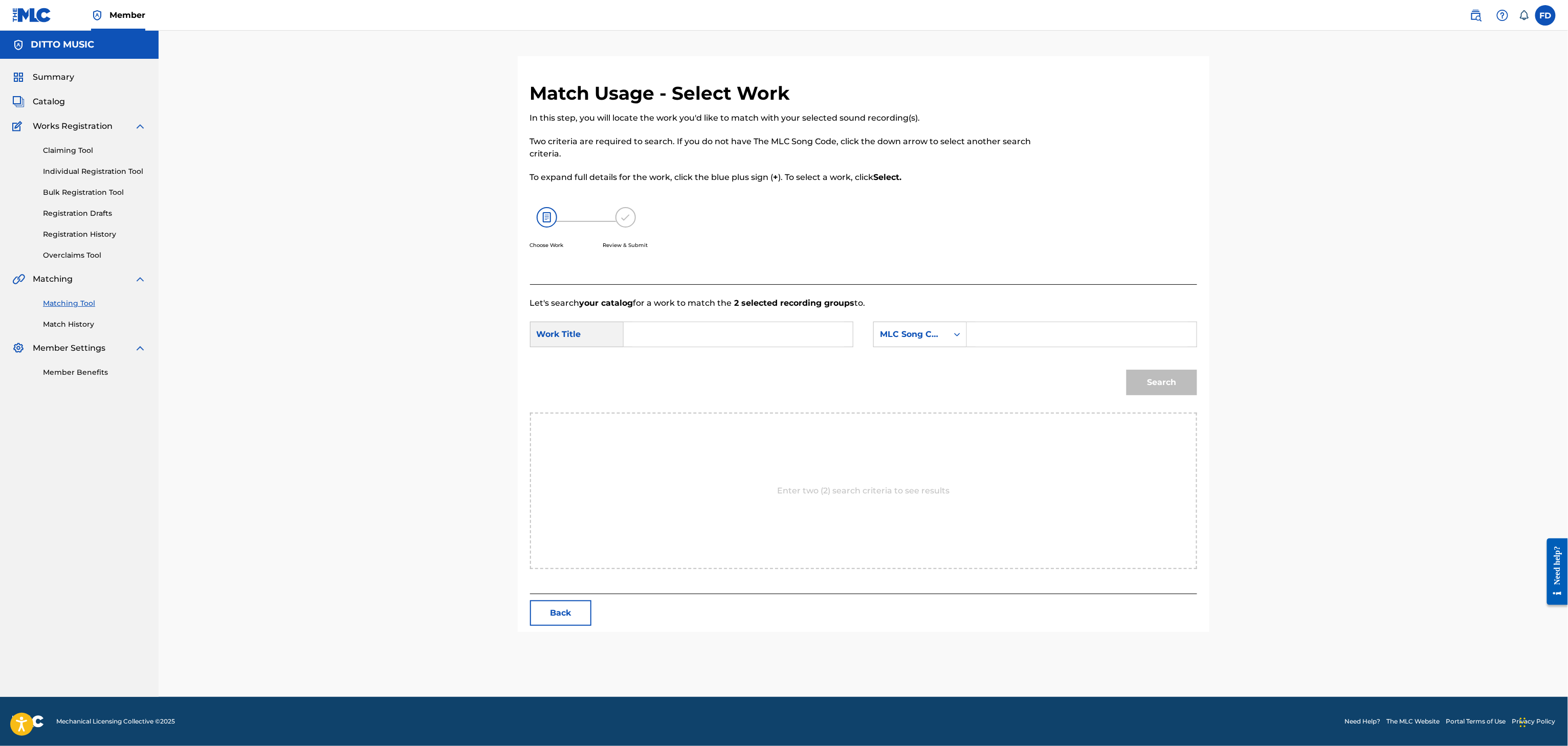
click at [1108, 350] on div "SearchWithCriteriabd53b67c-8ce3-40ab-8608-30d9eeeb42ef Work Title SearchWithCri…" at bounding box center [864, 338] width 667 height 32
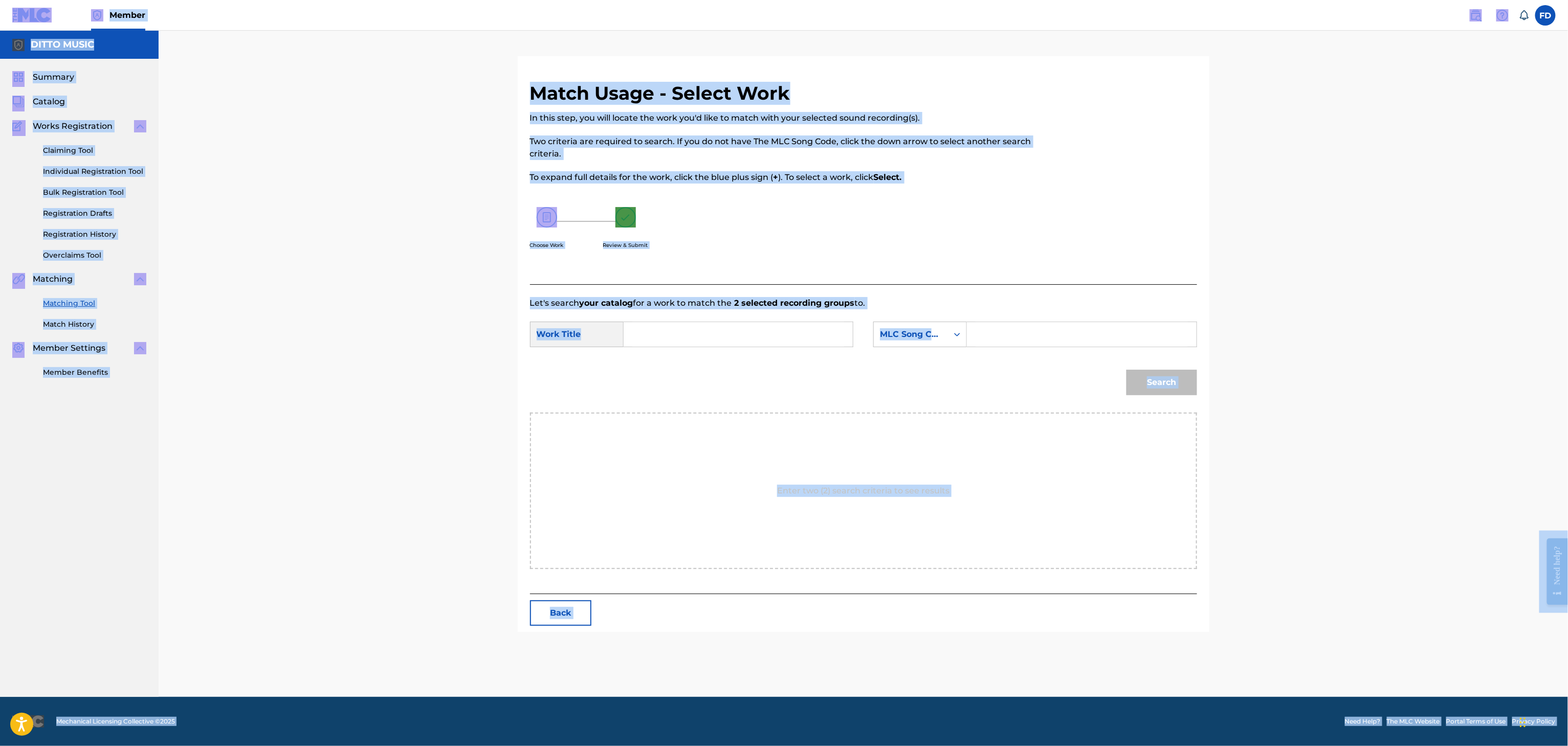
click at [1108, 345] on input "Search Form" at bounding box center [1082, 334] width 212 height 24
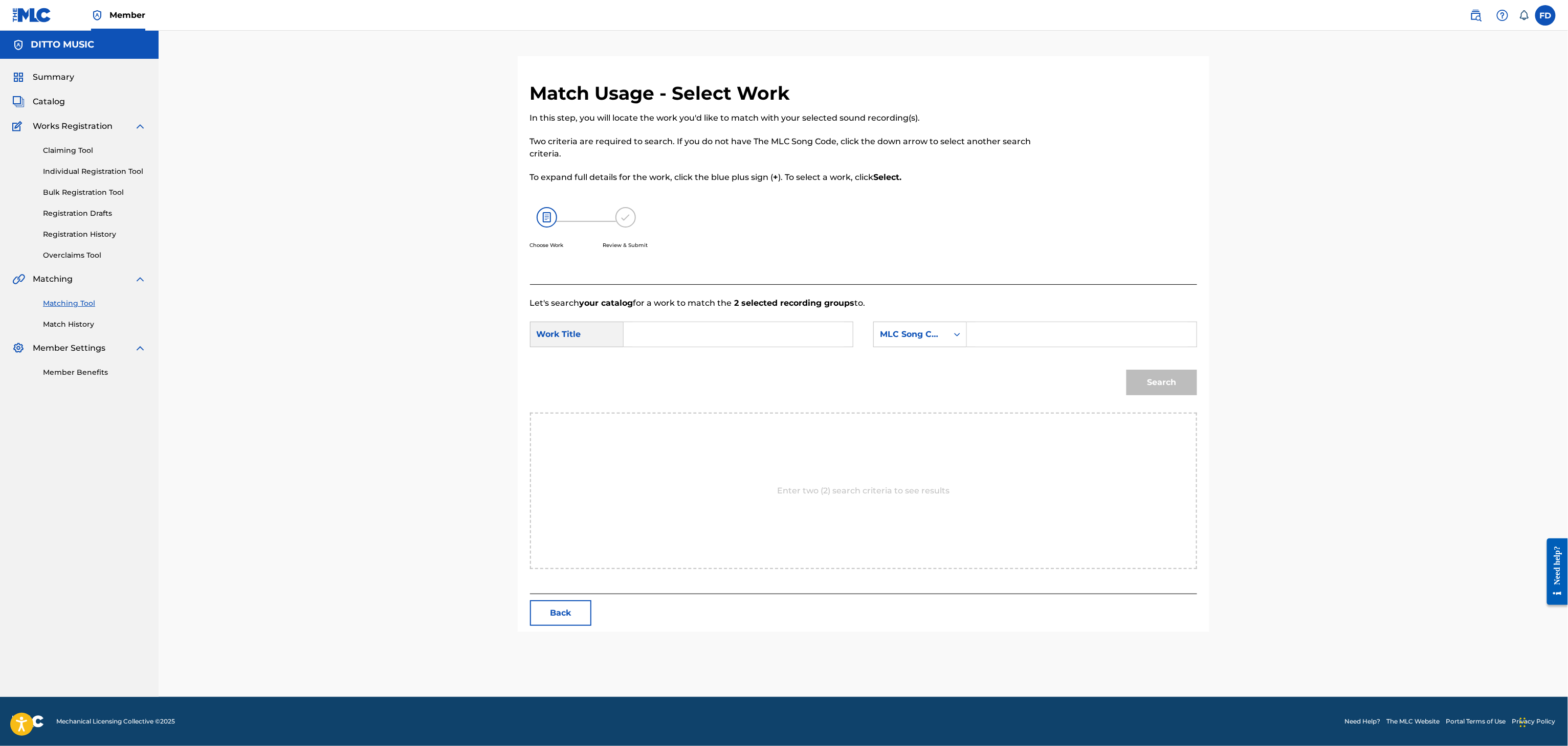
click at [1110, 338] on input "Search Form" at bounding box center [1082, 334] width 212 height 24
type input "CI930Y"
click at [791, 341] on input "Search Form" at bounding box center [738, 334] width 212 height 24
type input "Clap It Up"
drag, startPoint x: 1147, startPoint y: 367, endPoint x: 1154, endPoint y: 379, distance: 13.9
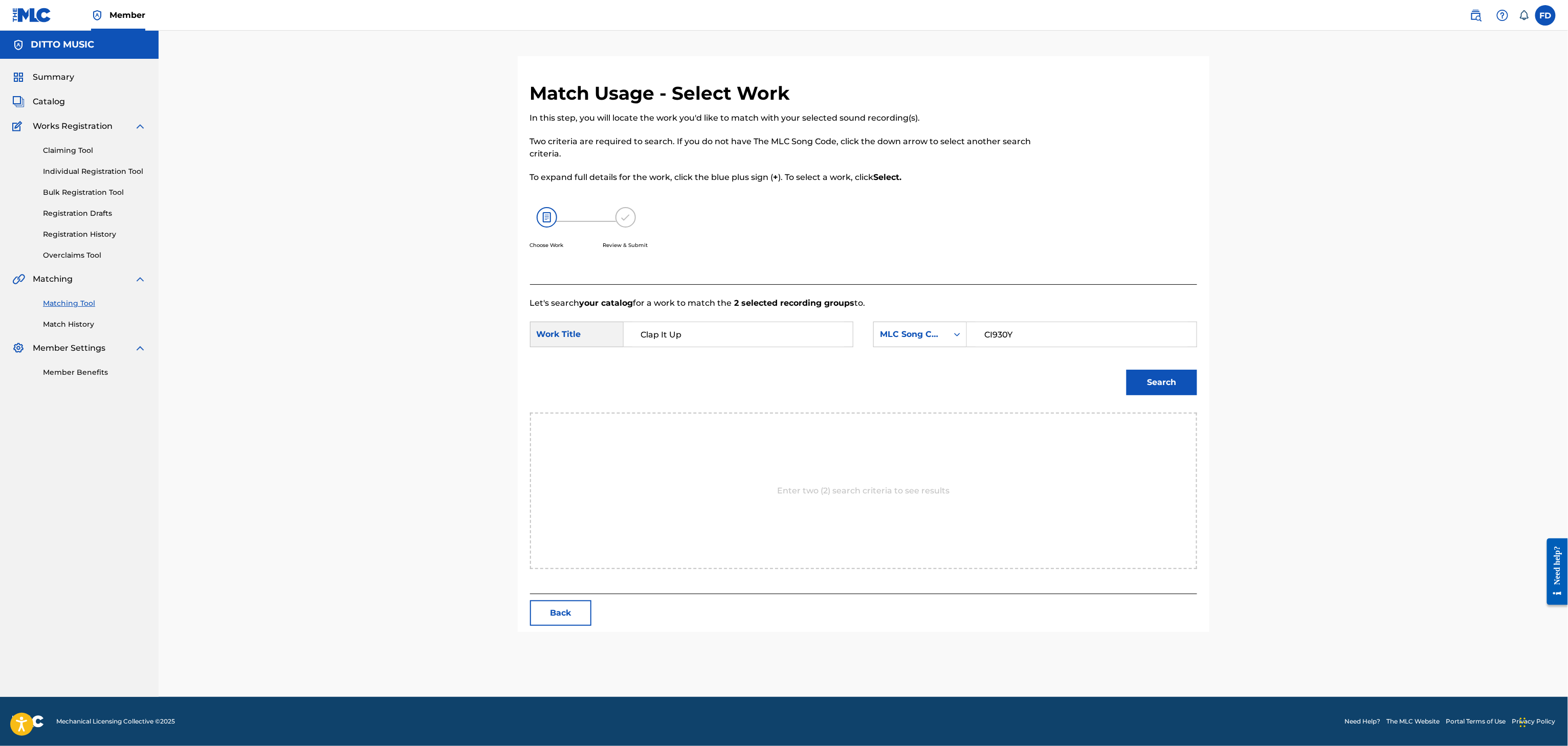
click at [1149, 368] on div "Search" at bounding box center [1159, 380] width 75 height 41
click at [1154, 379] on button "Search" at bounding box center [1162, 383] width 71 height 26
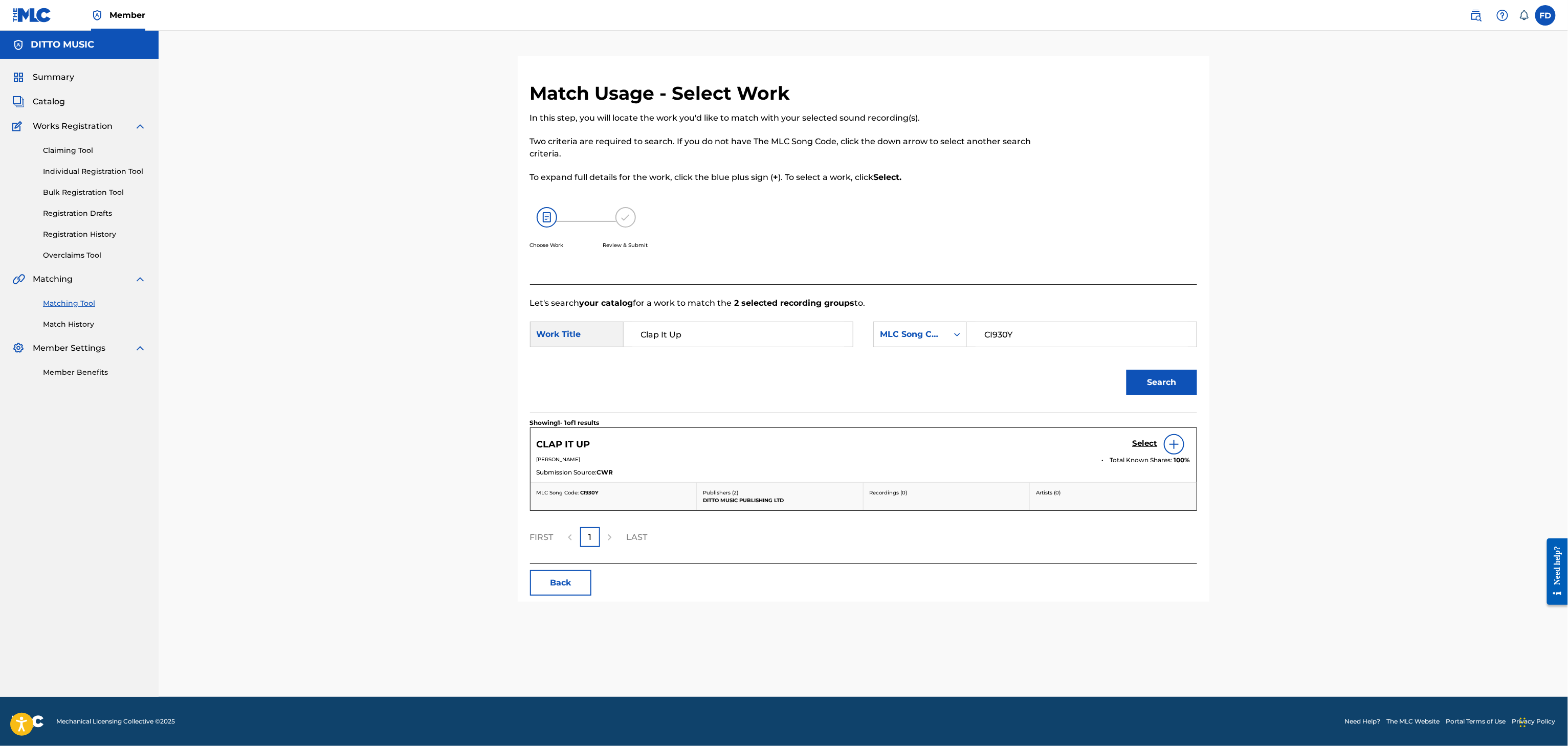
click at [1145, 450] on link "Select" at bounding box center [1145, 444] width 25 height 11
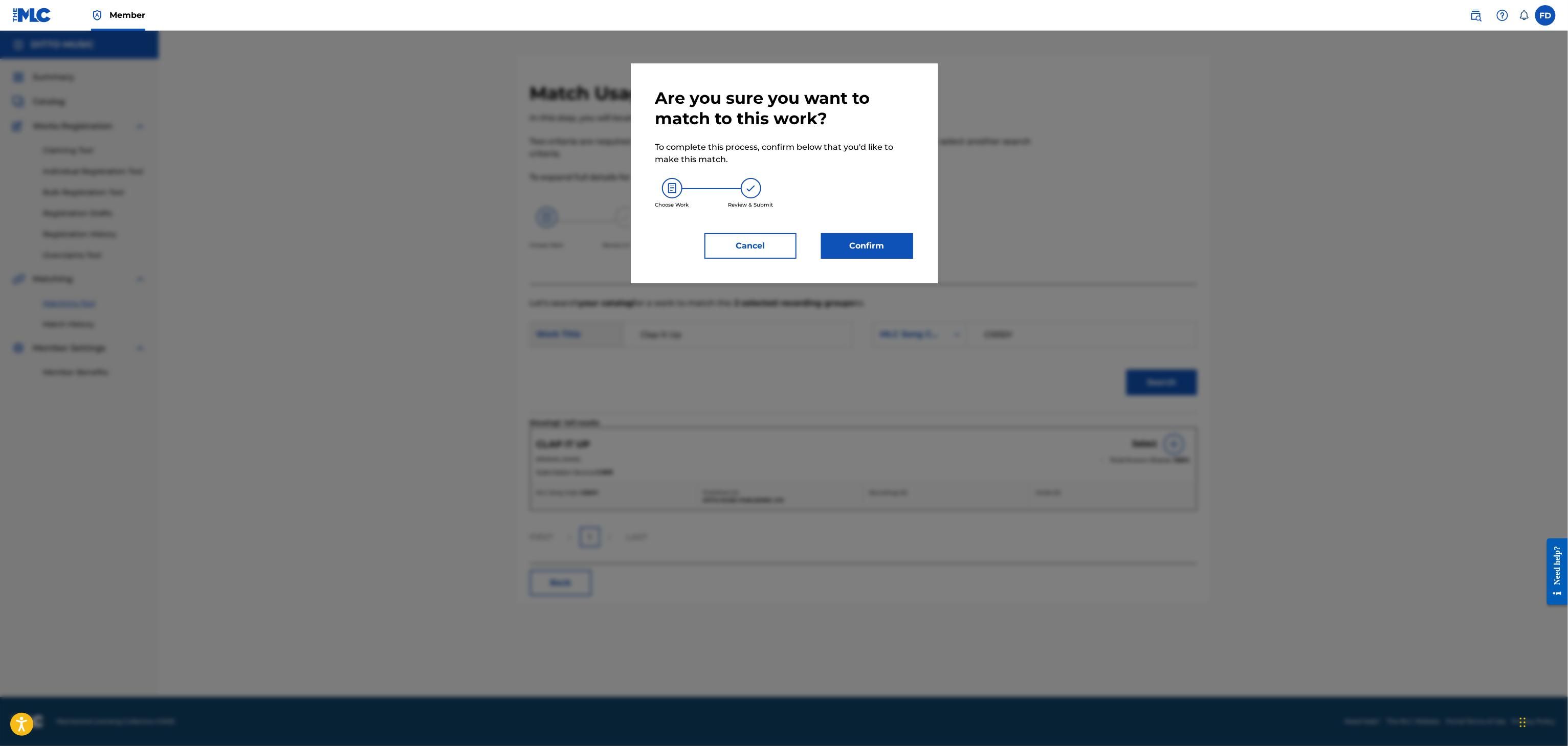
click at [880, 235] on button "Confirm" at bounding box center [867, 246] width 92 height 26
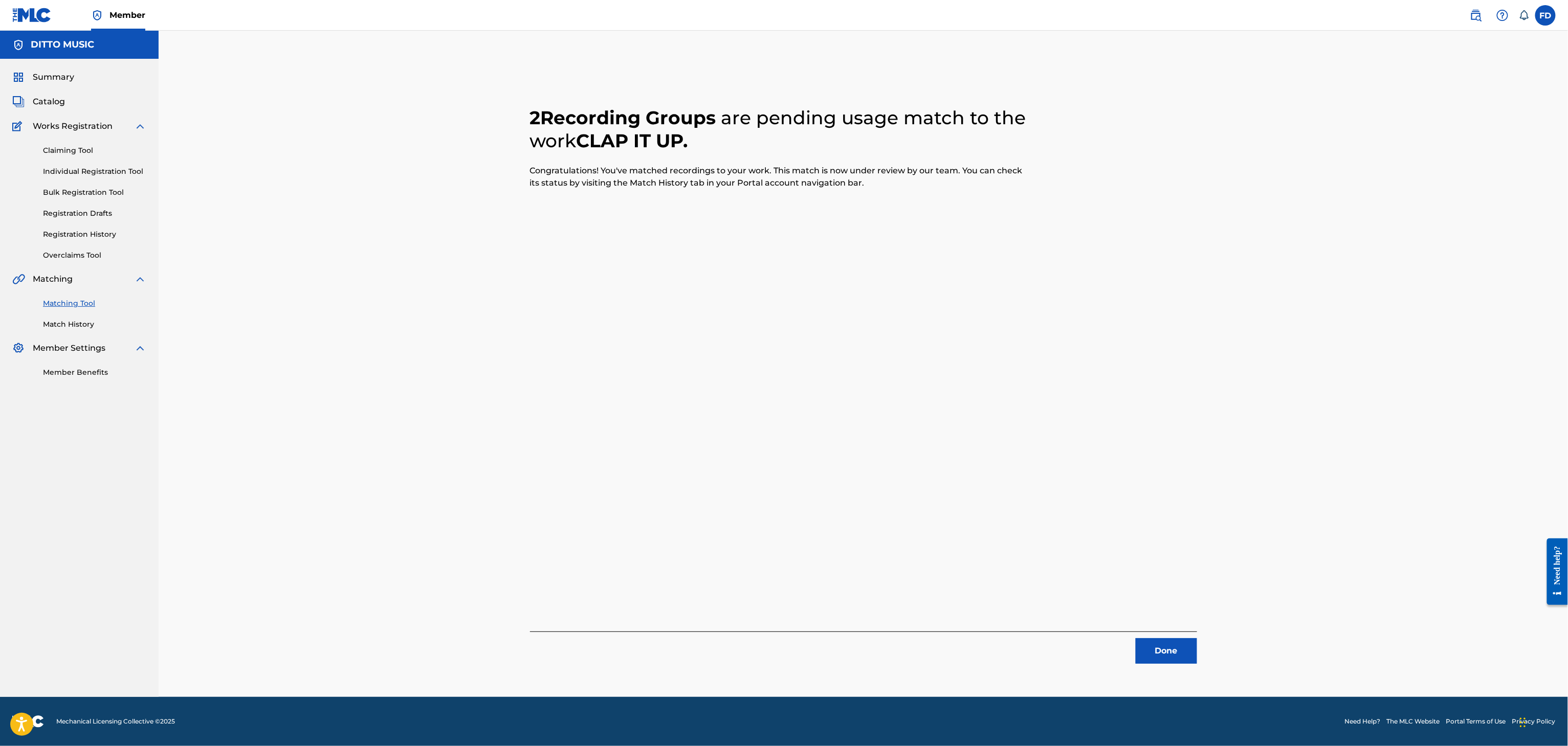
click at [1150, 653] on button "Done" at bounding box center [1166, 651] width 61 height 26
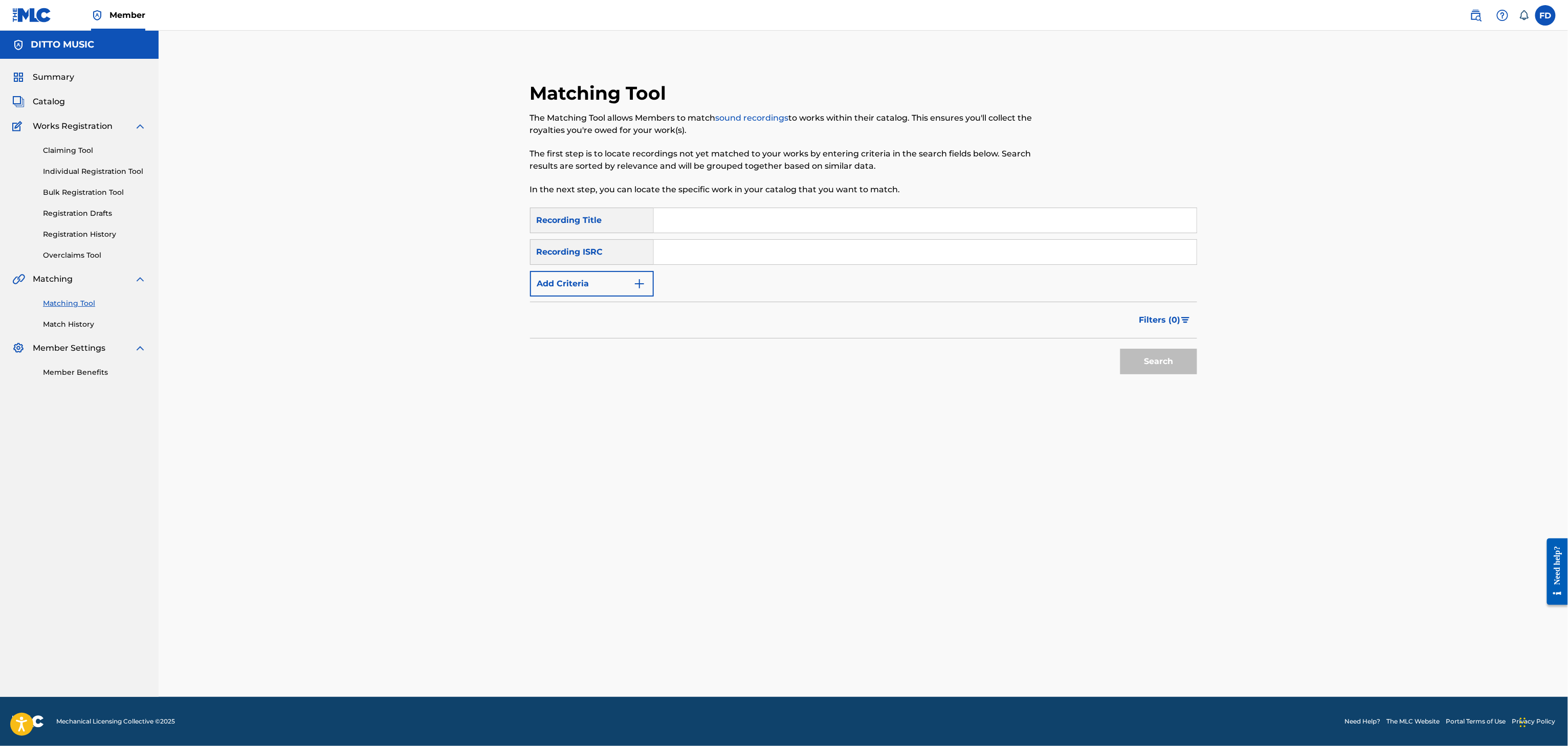
click at [751, 231] on input "Search Form" at bounding box center [925, 220] width 543 height 24
type input "D Block"
click at [934, 277] on div "SearchWithCriteria6ed30c14-851d-476e-80d6-4cbf3fef72be Recording Title D Block …" at bounding box center [864, 252] width 667 height 89
click at [957, 265] on div "SearchWithCriteria6ed30c14-851d-476e-80d6-4cbf3fef72be Recording Title D Block …" at bounding box center [864, 252] width 667 height 89
click at [980, 251] on input "Search Form" at bounding box center [925, 252] width 543 height 24
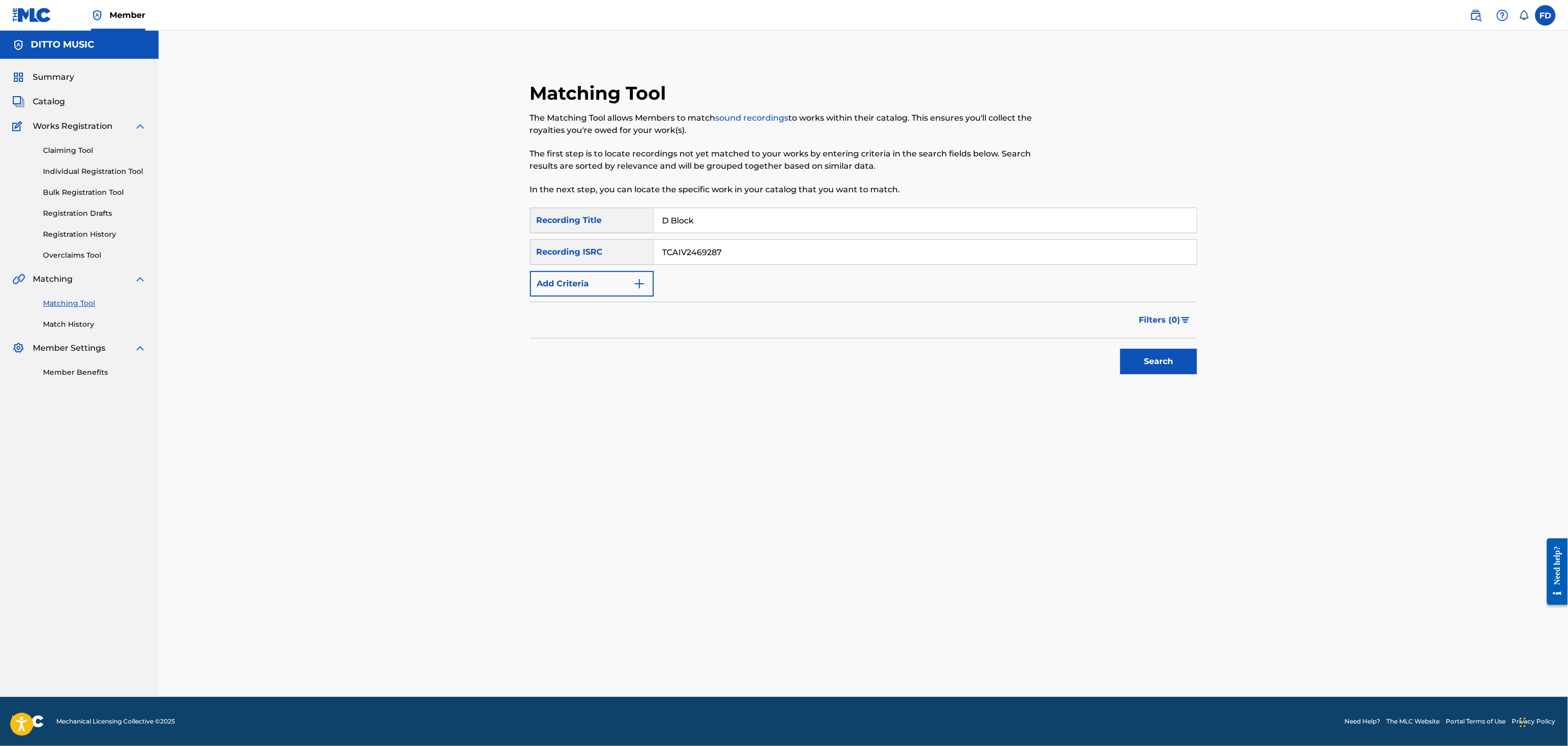
type input "TCAIV2469287"
click at [1124, 329] on div "Filters ( 0 )" at bounding box center [864, 320] width 667 height 37
click at [1130, 346] on div "Search" at bounding box center [1156, 358] width 82 height 41
click at [1133, 352] on button "Search" at bounding box center [1159, 361] width 77 height 26
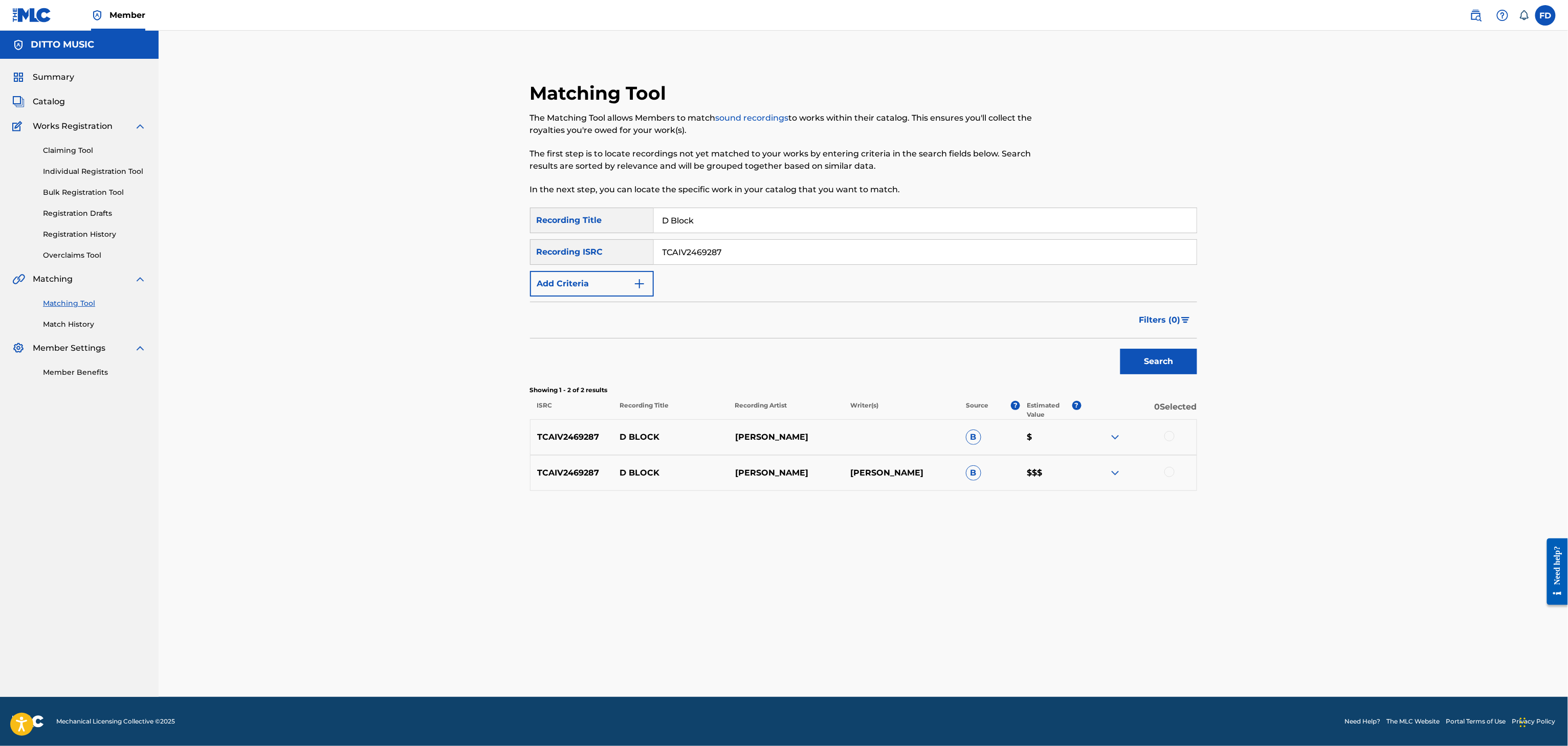
click at [1167, 436] on div at bounding box center [1169, 436] width 10 height 10
click at [1175, 468] on div at bounding box center [1138, 473] width 115 height 12
click at [1172, 470] on div at bounding box center [1138, 473] width 115 height 12
click at [1172, 470] on div at bounding box center [1169, 472] width 10 height 10
click at [729, 666] on button "Match 2 Groups" at bounding box center [719, 663] width 113 height 26
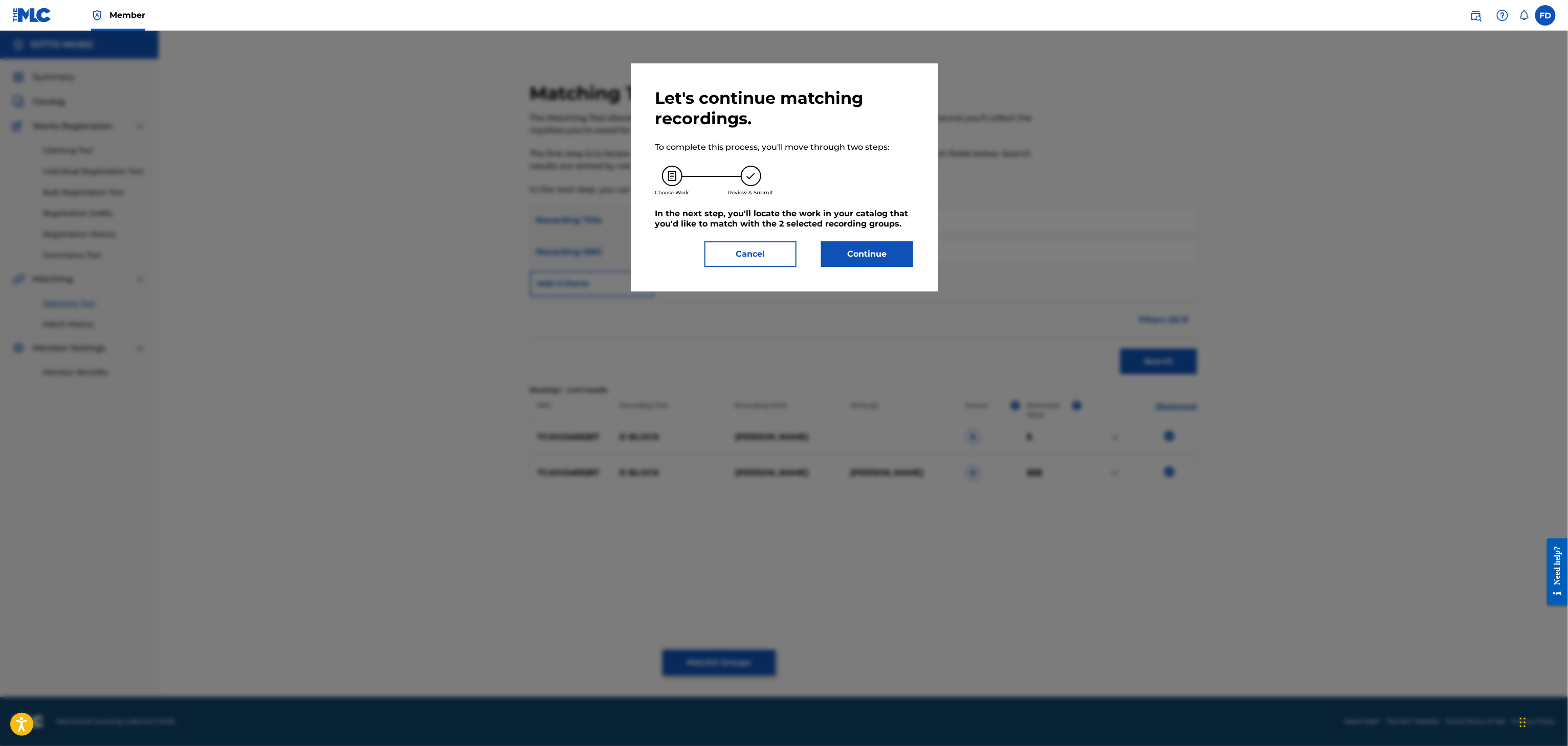
click at [853, 270] on div "Let's continue matching recordings. To complete this process, you'll move throu…" at bounding box center [784, 177] width 307 height 228
click at [890, 254] on button "Continue" at bounding box center [867, 254] width 92 height 26
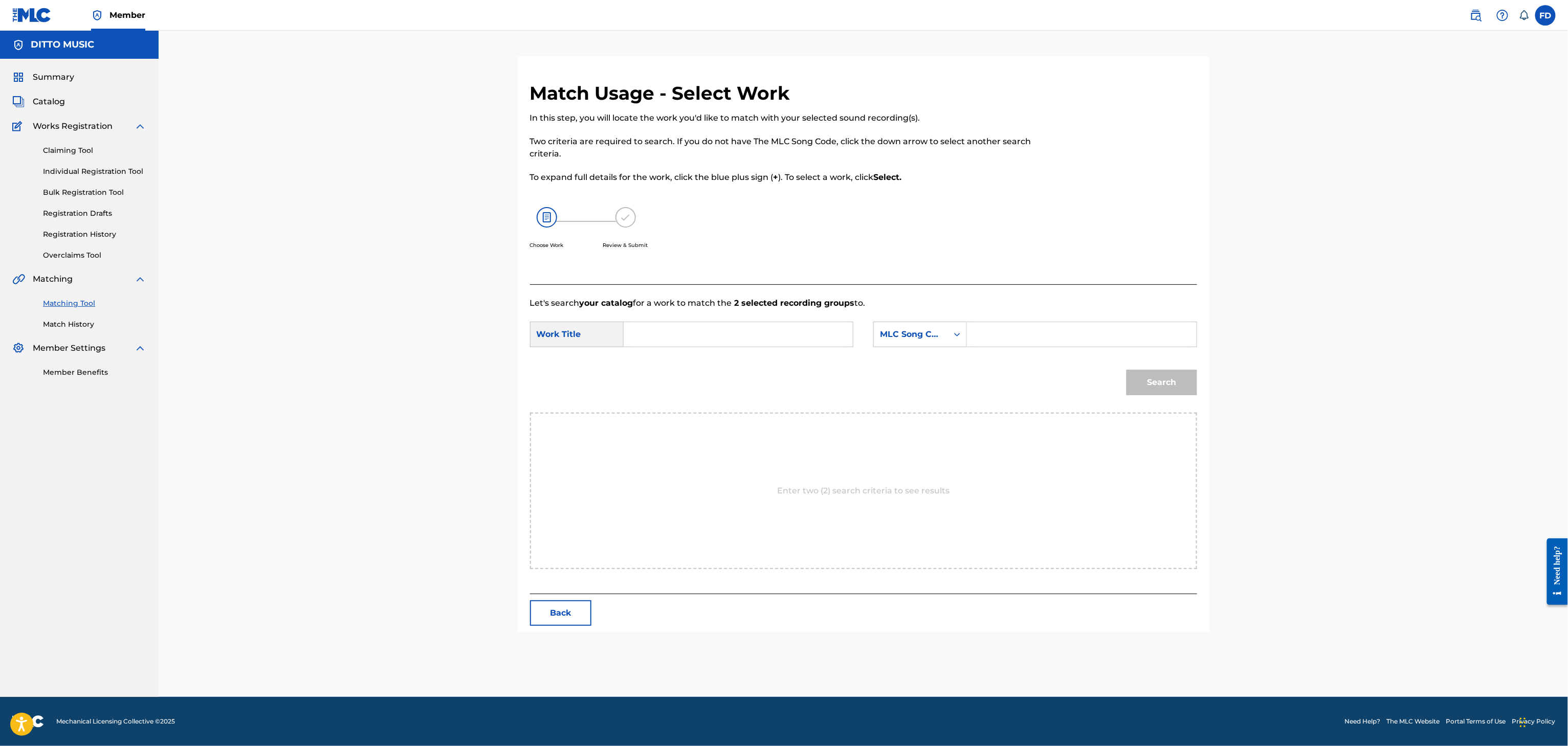
click at [979, 332] on input "Search Form" at bounding box center [1082, 334] width 212 height 24
type input "DQ8C0K"
click at [739, 355] on form "SearchWithCriteriabd53b67c-8ce3-40ab-8608-30d9eeeb42ef Work Title SearchWithCri…" at bounding box center [864, 361] width 667 height 103
click at [778, 326] on input "Search Form" at bounding box center [738, 334] width 212 height 24
type input "D Block"
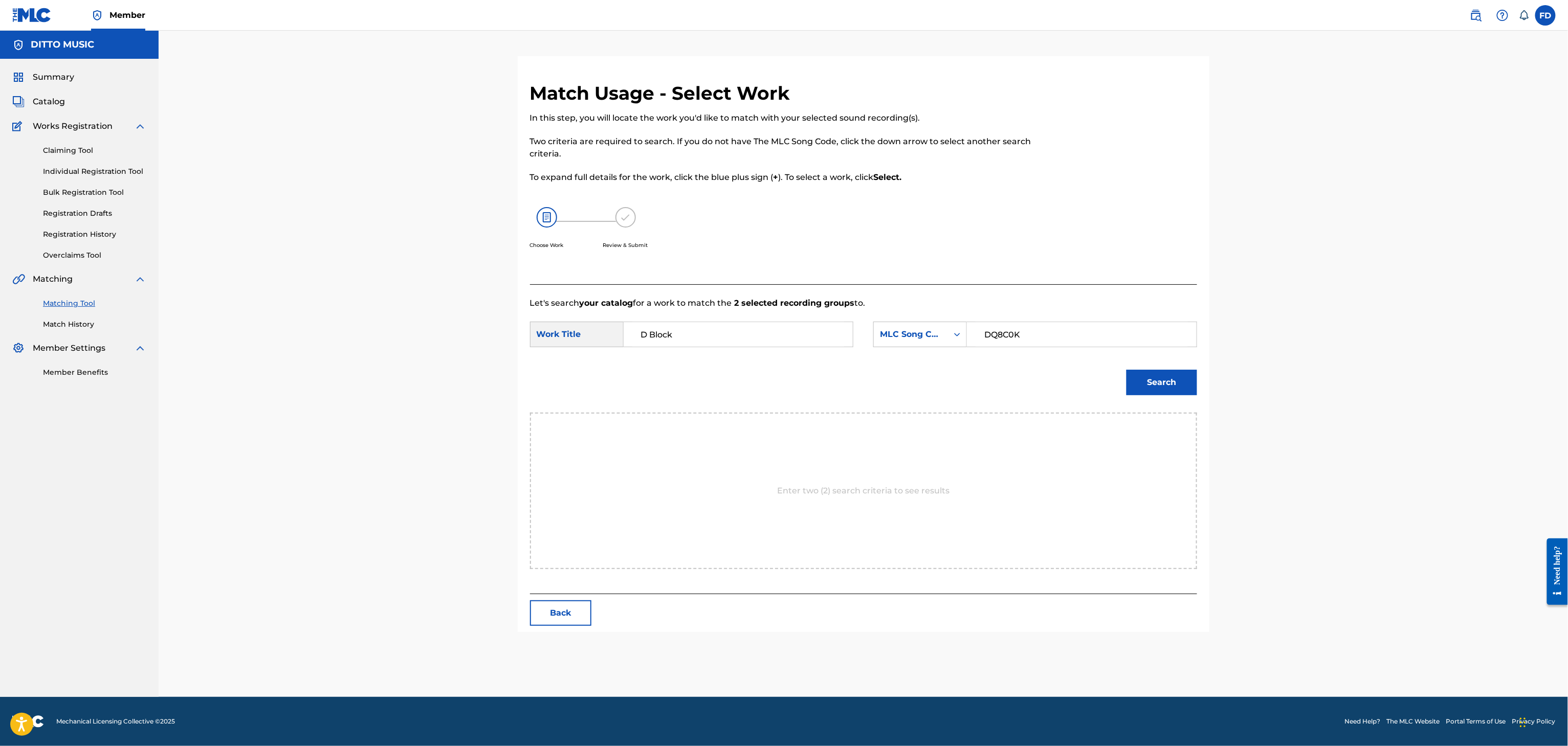
click at [1159, 391] on button "Search" at bounding box center [1162, 383] width 71 height 26
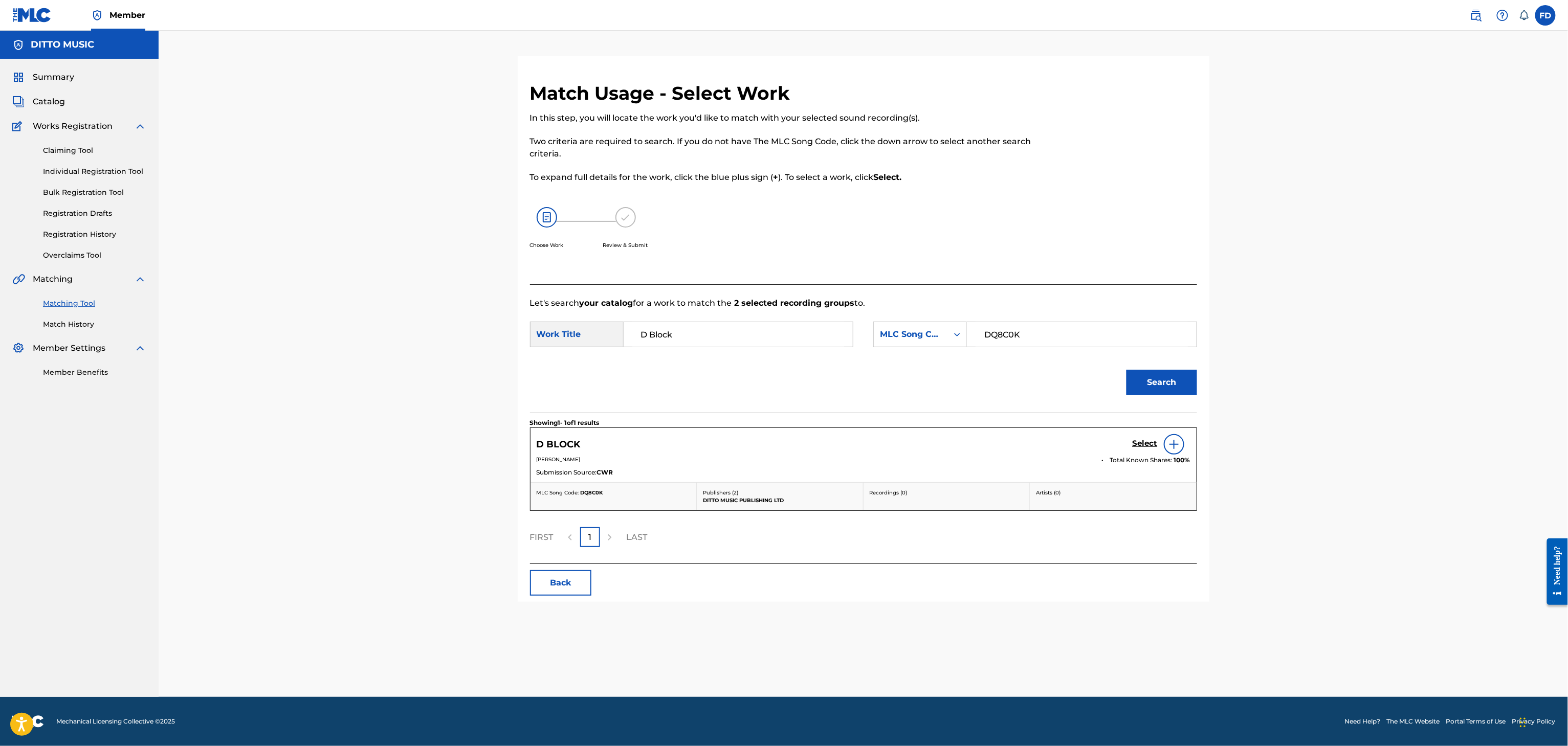
click at [1135, 455] on div "Select" at bounding box center [1161, 445] width 58 height 21
click at [1135, 451] on div "Select" at bounding box center [1161, 445] width 58 height 21
click at [1135, 449] on link "Select" at bounding box center [1145, 444] width 25 height 11
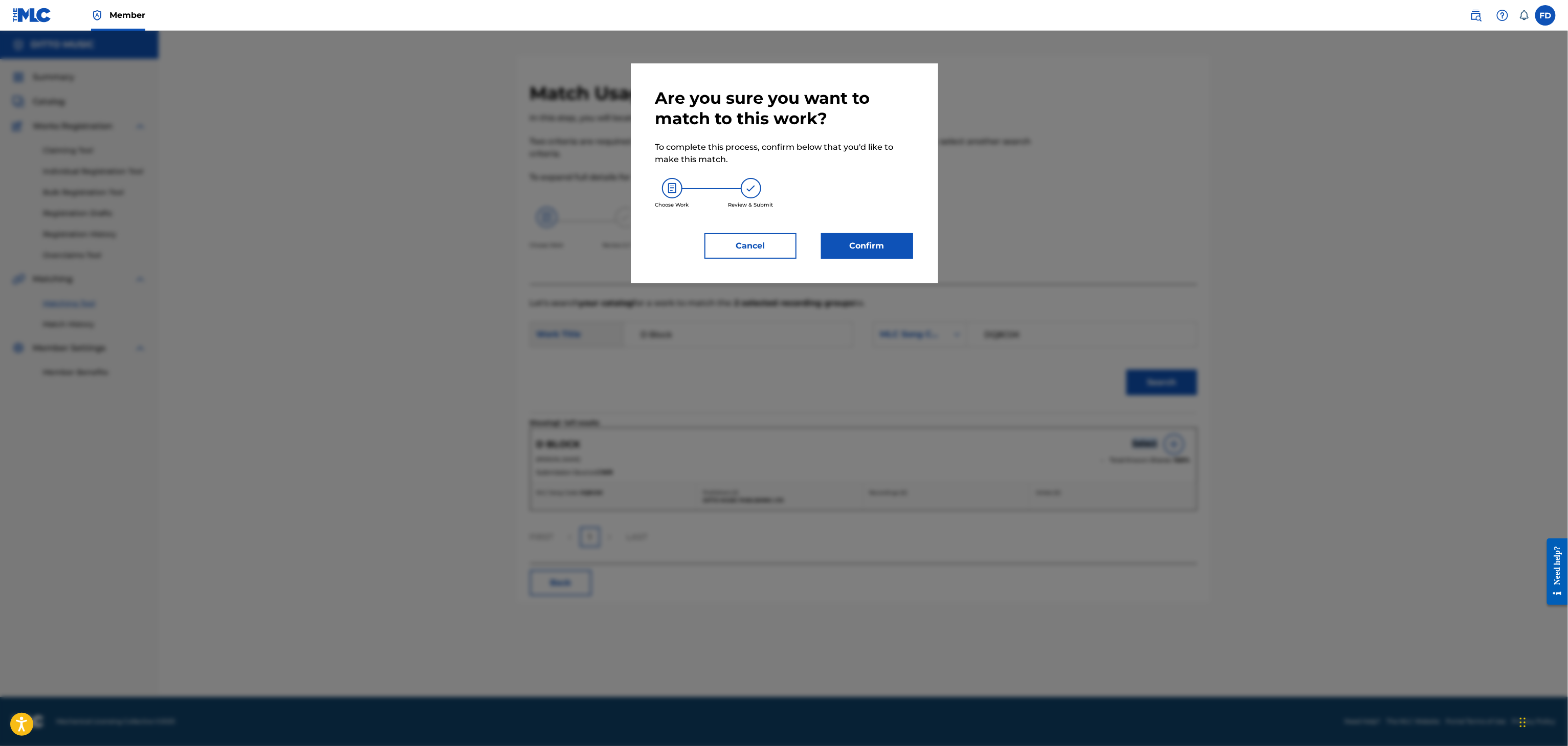
click at [900, 242] on button "Confirm" at bounding box center [867, 246] width 92 height 26
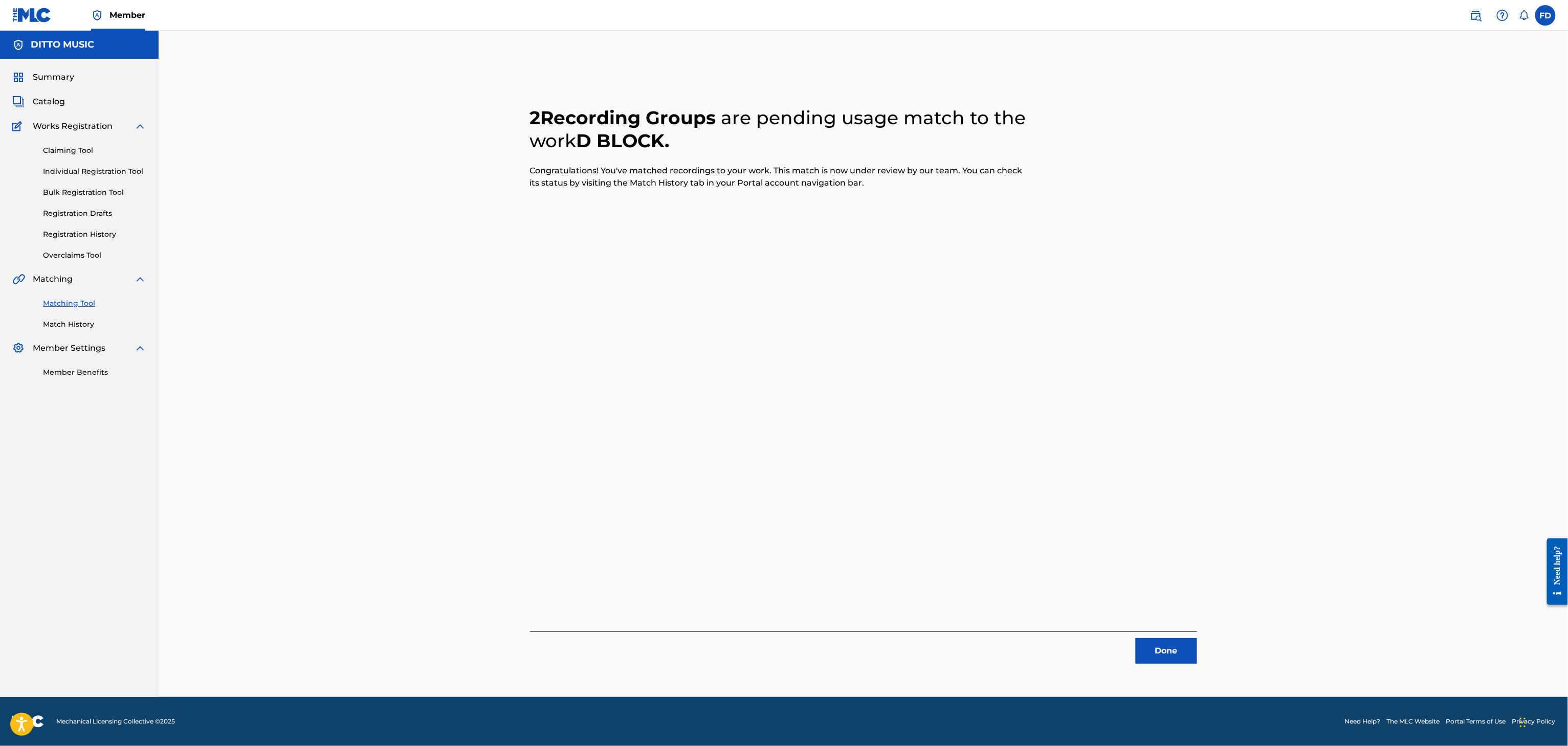
click at [1156, 672] on div "2 Recording Groups are pending usage match to the work D [PERSON_NAME] . Congra…" at bounding box center [863, 376] width 716 height 641
click at [1161, 646] on button "Done" at bounding box center [1166, 651] width 61 height 26
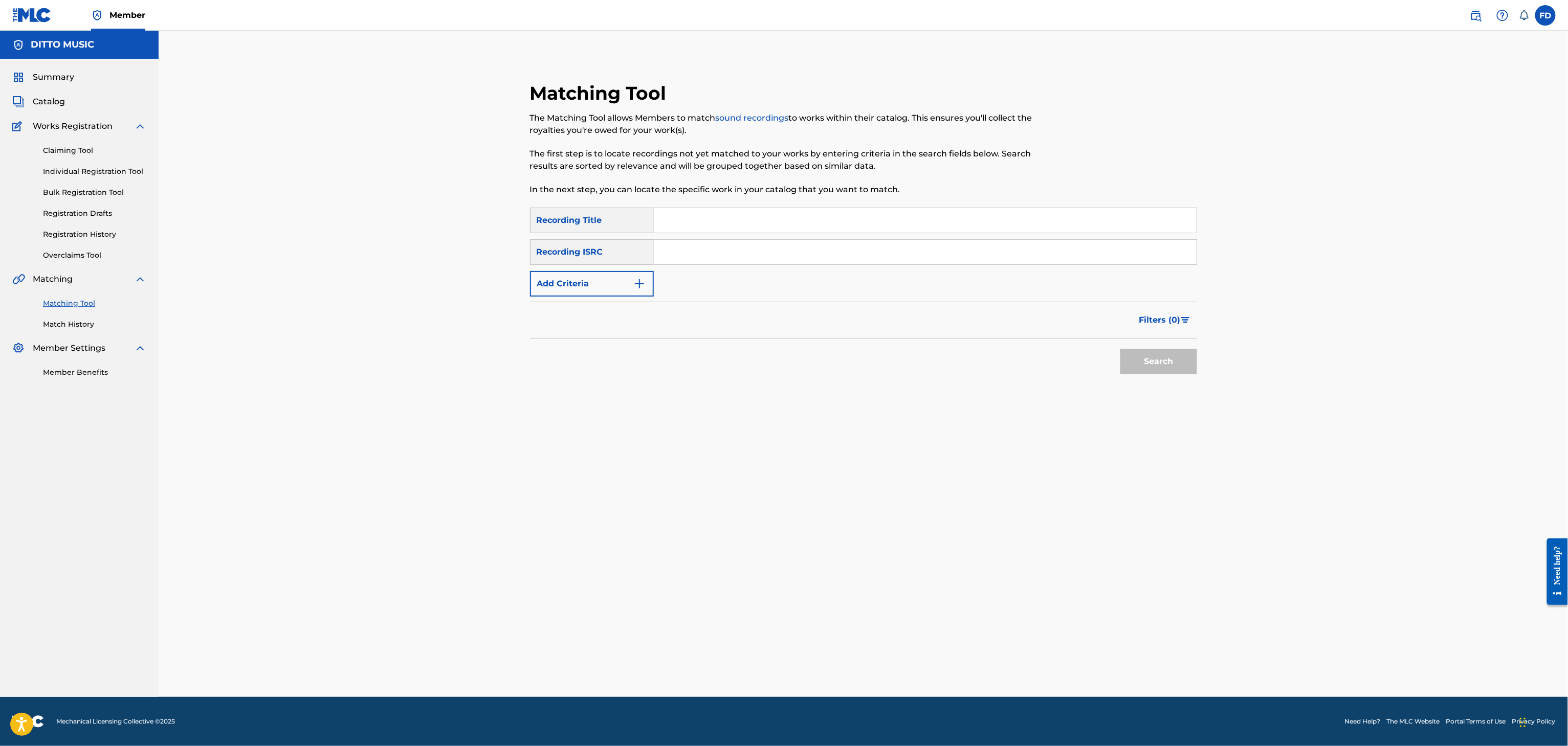
click at [723, 208] on input "Search Form" at bounding box center [925, 220] width 543 height 24
type input "Give One Now"
drag, startPoint x: 966, startPoint y: 240, endPoint x: 967, endPoint y: 254, distance: 14.0
click at [966, 240] on input "Search Form" at bounding box center [925, 252] width 543 height 24
click at [967, 254] on input "Search Form" at bounding box center [925, 252] width 543 height 24
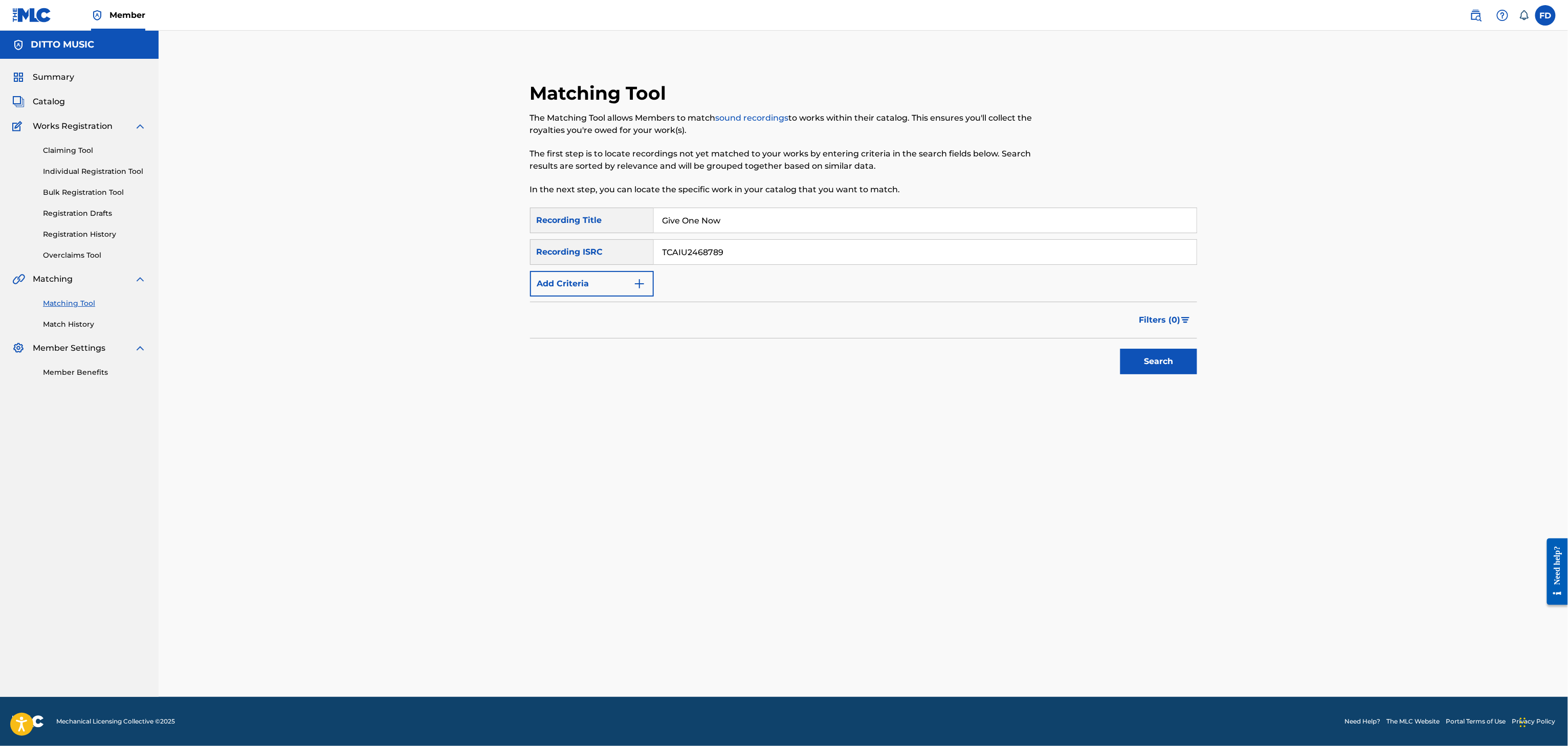
type input "TCAIU2468789"
click at [1204, 379] on div "Matching Tool The Matching Tool allows Members to match sound recordings to wor…" at bounding box center [864, 259] width 691 height 355
click at [1190, 374] on div "Search" at bounding box center [1156, 358] width 82 height 41
click at [1185, 369] on button "Search" at bounding box center [1159, 361] width 77 height 26
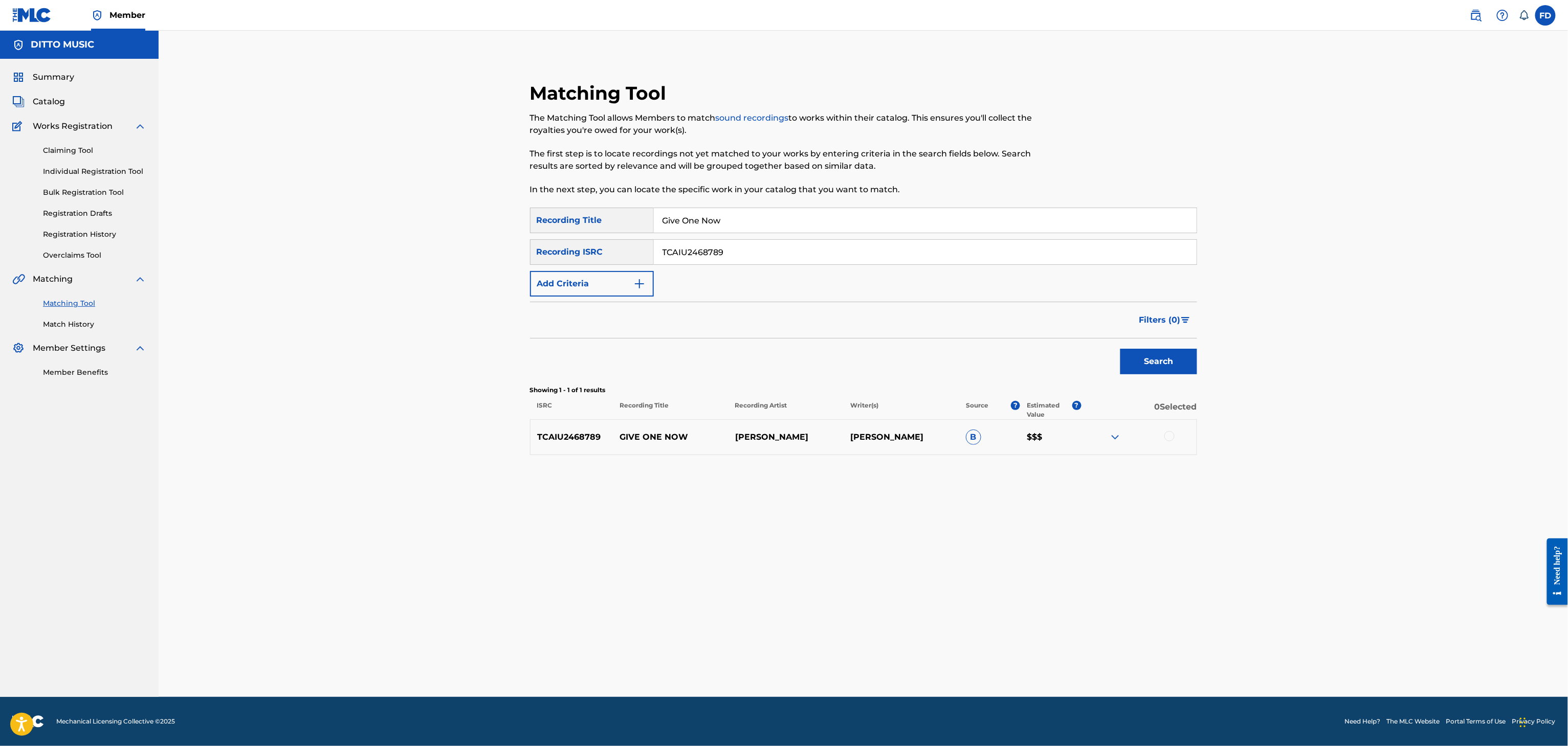
click at [1174, 437] on div at bounding box center [1169, 436] width 10 height 10
click at [745, 662] on button "Match 1 Group" at bounding box center [719, 663] width 113 height 26
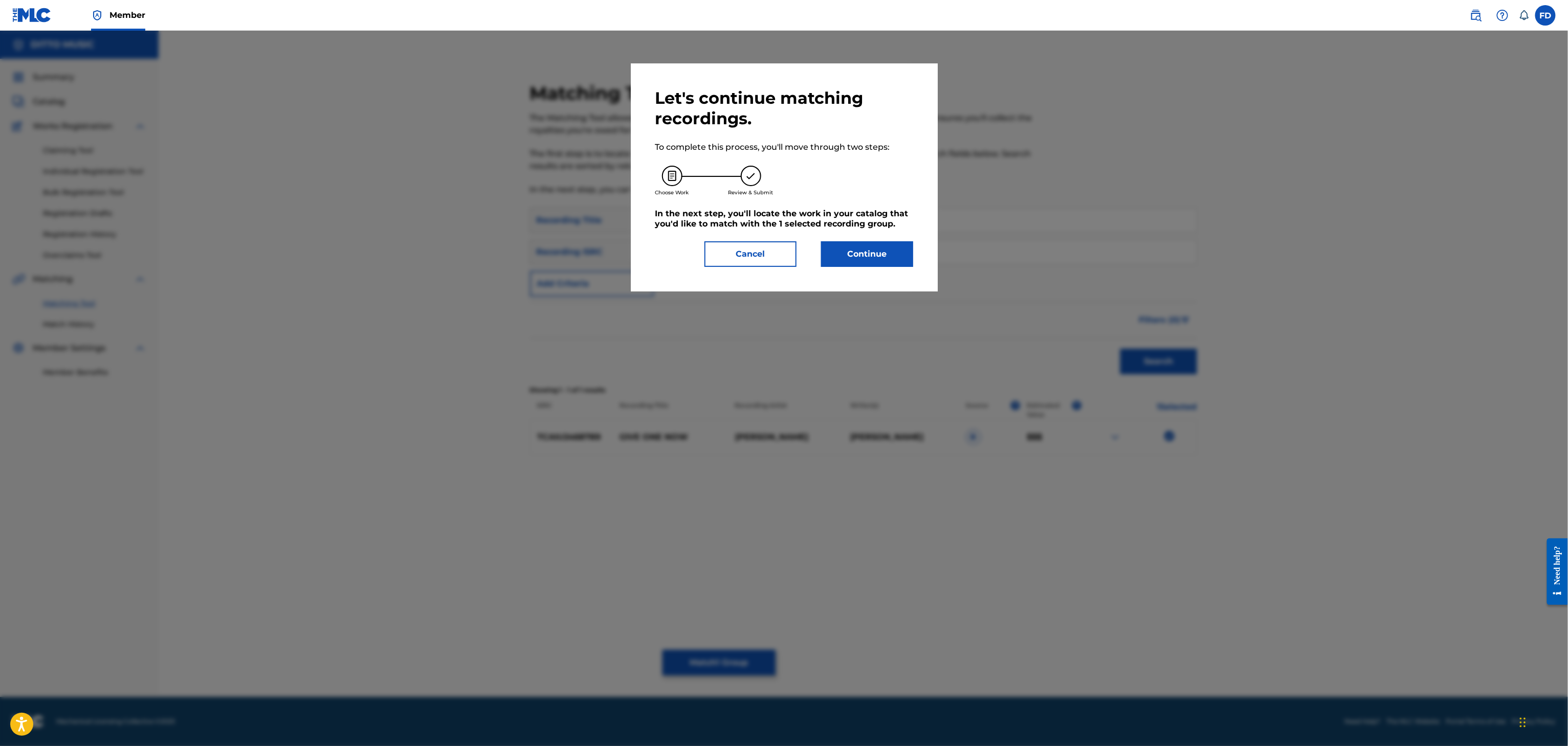
click at [835, 263] on button "Continue" at bounding box center [867, 254] width 92 height 26
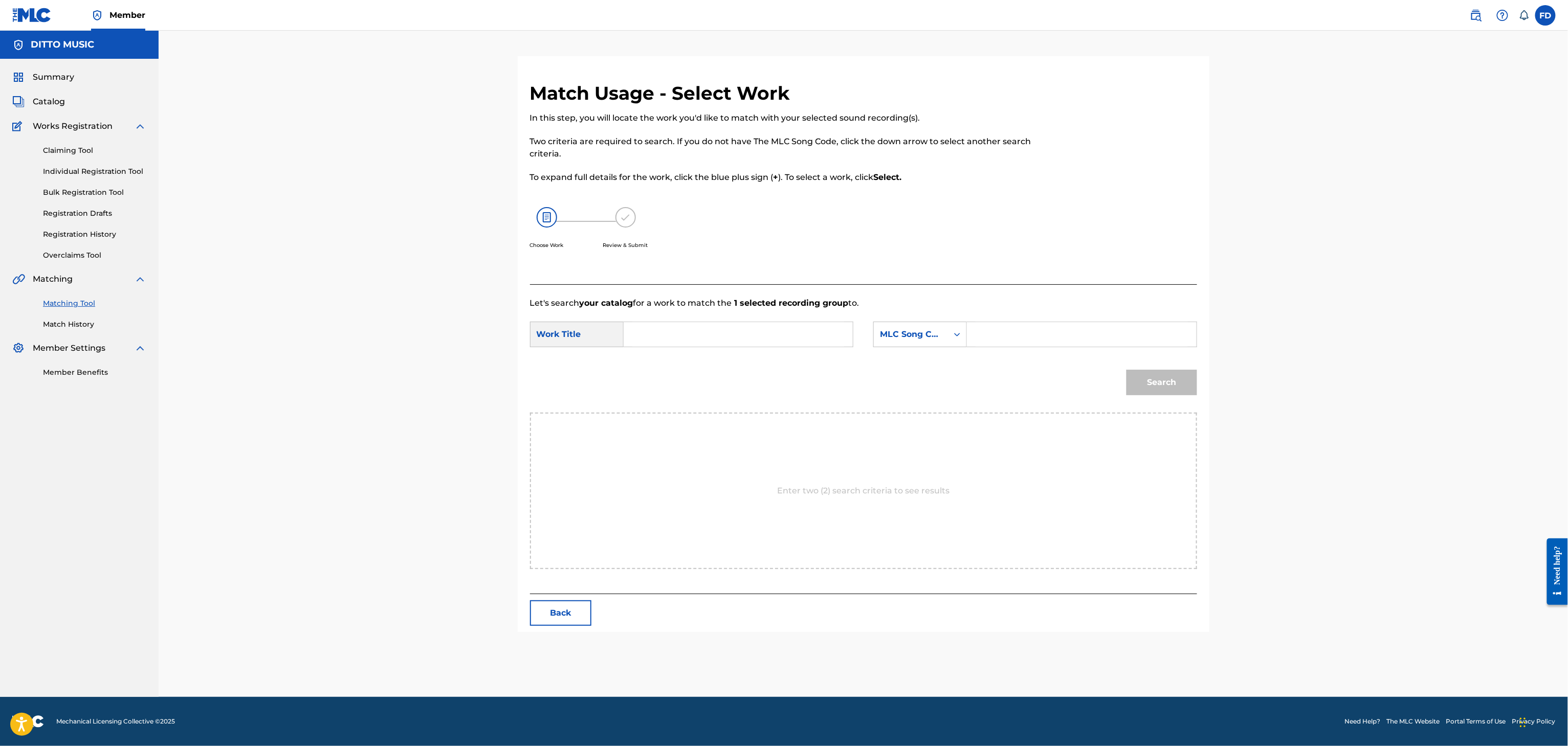
click at [1065, 352] on div "SearchWithCriteriabd53b67c-8ce3-40ab-8608-30d9eeeb42ef Work Title SearchWithCri…" at bounding box center [864, 338] width 667 height 32
click at [1065, 349] on div "SearchWithCriteriabd53b67c-8ce3-40ab-8608-30d9eeeb42ef Work Title SearchWithCri…" at bounding box center [864, 338] width 667 height 32
click at [1068, 341] on input "GB1FGA" at bounding box center [1082, 334] width 212 height 24
type input "GB1FGA"
click at [757, 344] on input "Search Form" at bounding box center [738, 334] width 212 height 24
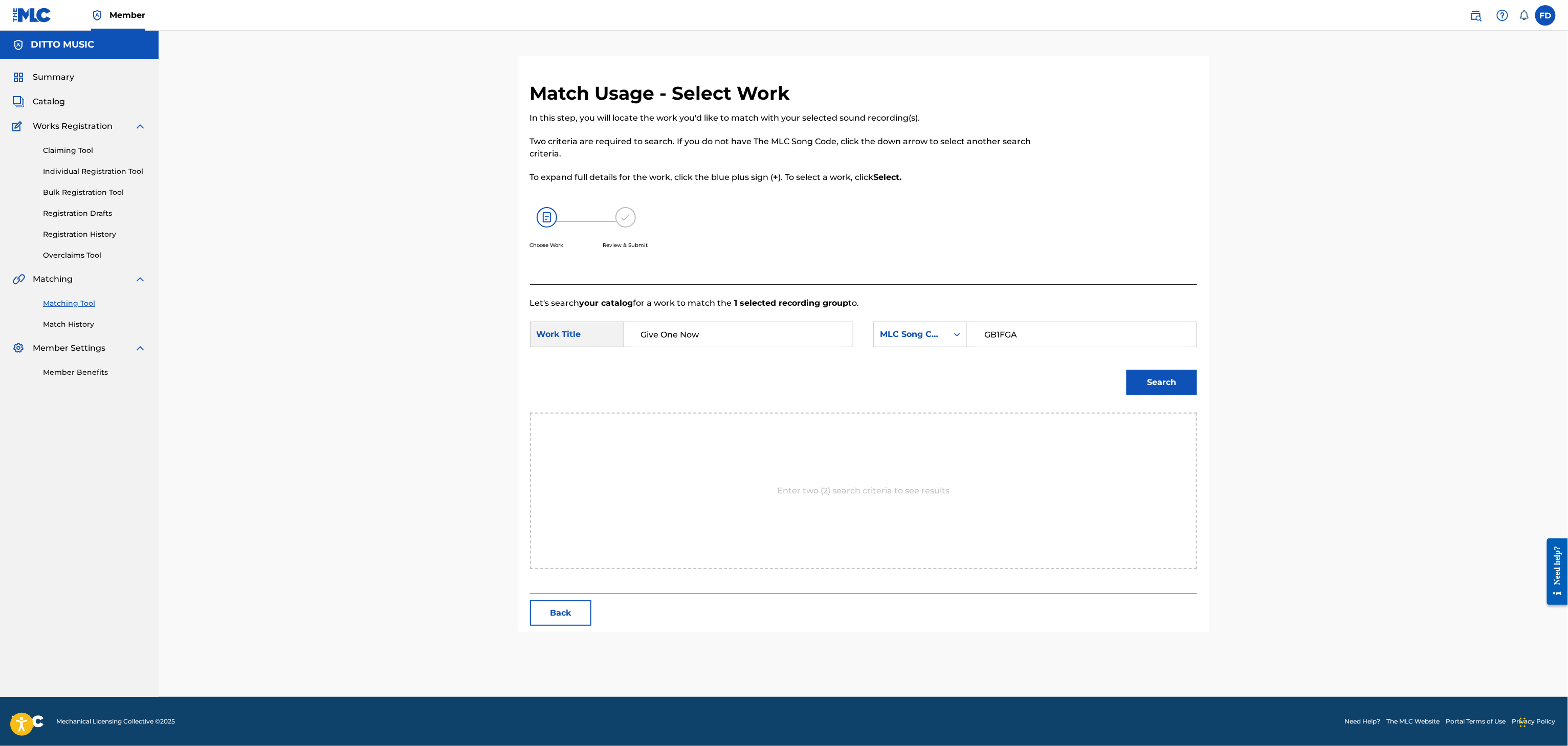
type input "Give One Now"
click at [1152, 387] on button "Search" at bounding box center [1162, 383] width 71 height 26
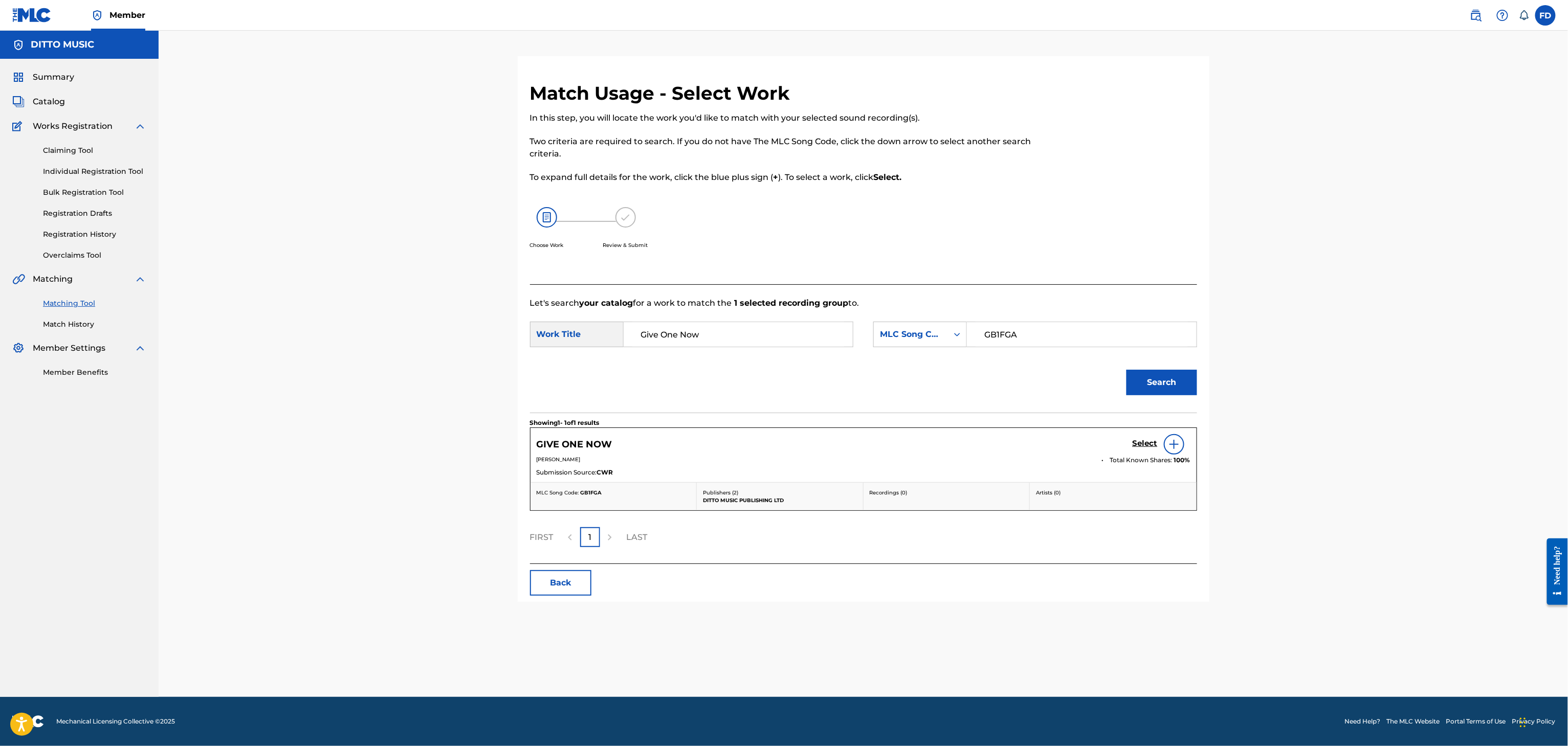
click at [1136, 436] on div "Select" at bounding box center [1161, 445] width 58 height 21
click at [1136, 441] on h5 "Select" at bounding box center [1145, 444] width 25 height 10
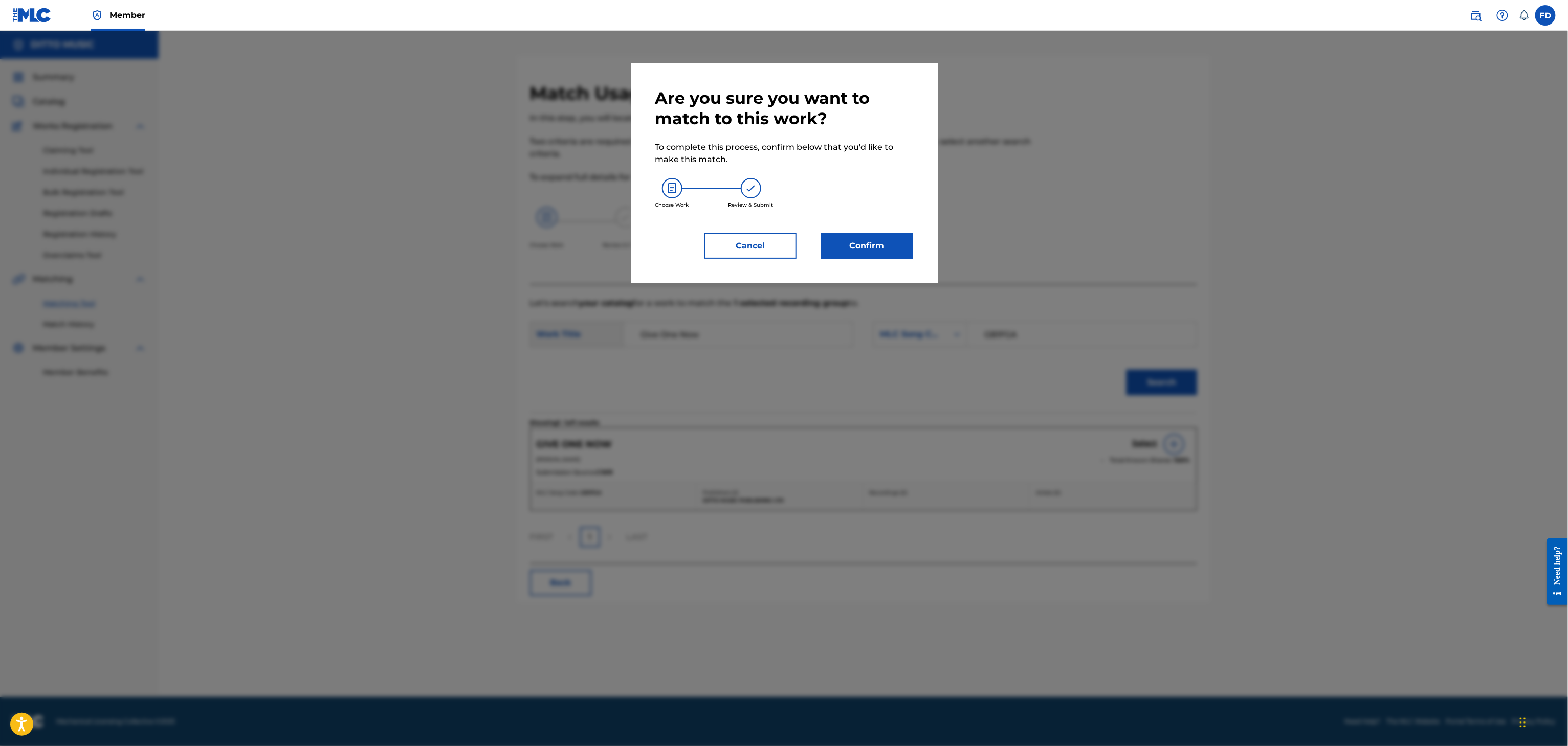
click at [898, 252] on button "Confirm" at bounding box center [867, 246] width 92 height 26
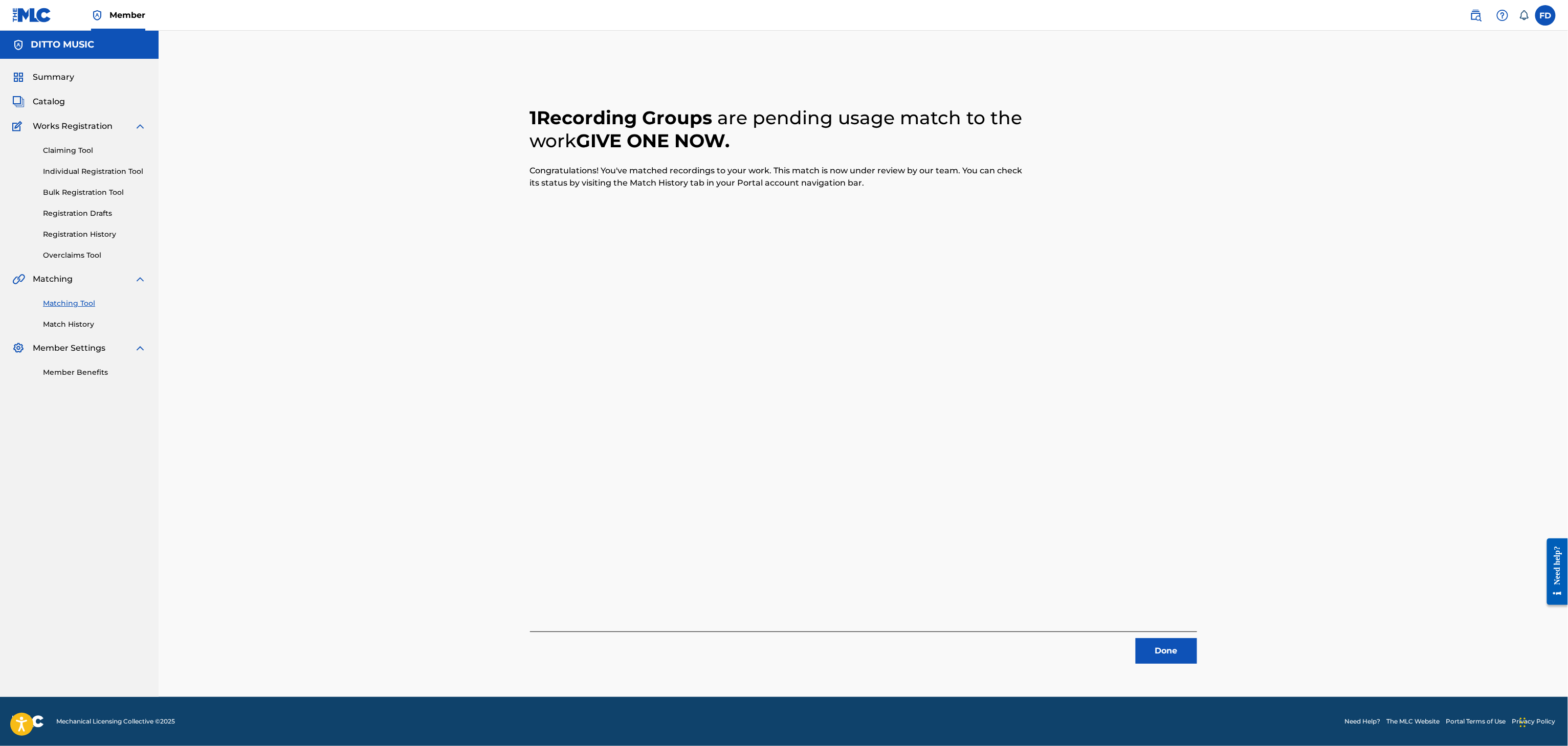
drag, startPoint x: 1139, startPoint y: 629, endPoint x: 1150, endPoint y: 649, distance: 22.8
click at [1141, 631] on div "1 Recording Groups are pending usage match to the work GIVE ONE NOW . Congratul…" at bounding box center [864, 372] width 667 height 582
click at [1150, 649] on button "Done" at bounding box center [1166, 651] width 61 height 26
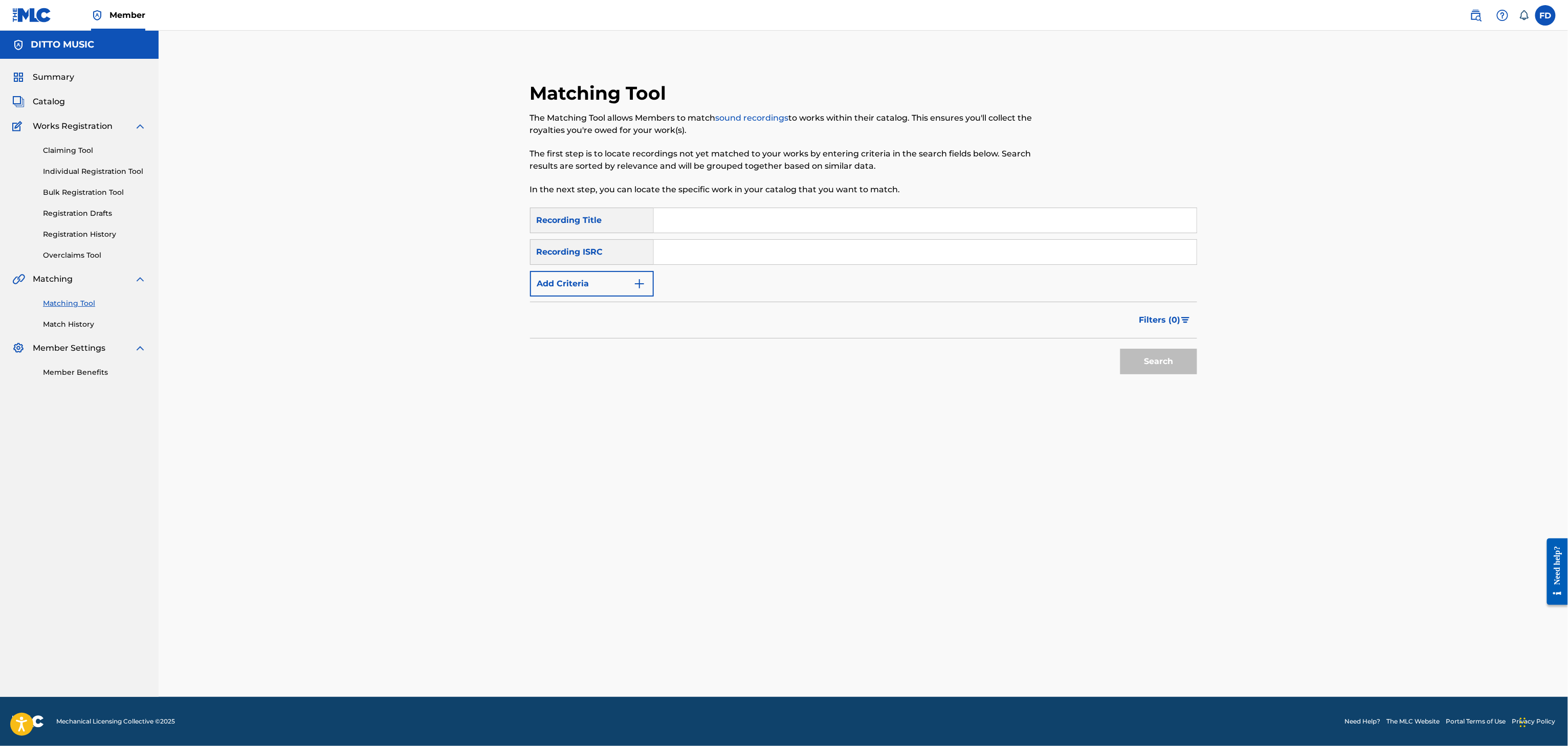
click at [943, 199] on div "Matching Tool The Matching Tool allows Members to match sound recordings to wor…" at bounding box center [787, 144] width 514 height 126
click at [941, 218] on input "Search Form" at bounding box center [925, 220] width 543 height 24
type input "More Life"
drag, startPoint x: 848, startPoint y: 247, endPoint x: 926, endPoint y: 268, distance: 80.8
click at [848, 247] on input "Search Form" at bounding box center [925, 252] width 543 height 24
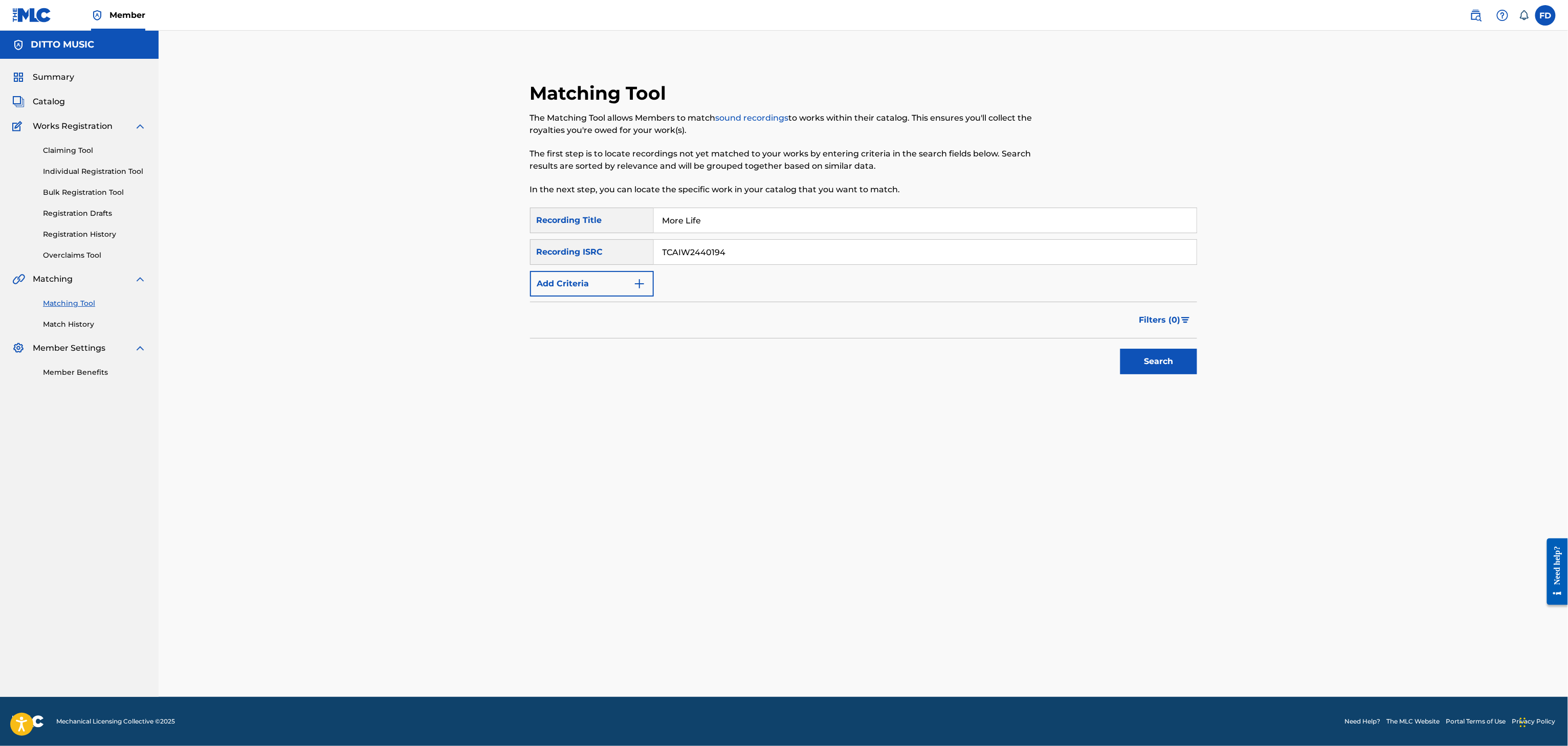
type input "TCAIW2440194"
click at [1195, 361] on button "Search" at bounding box center [1159, 361] width 77 height 26
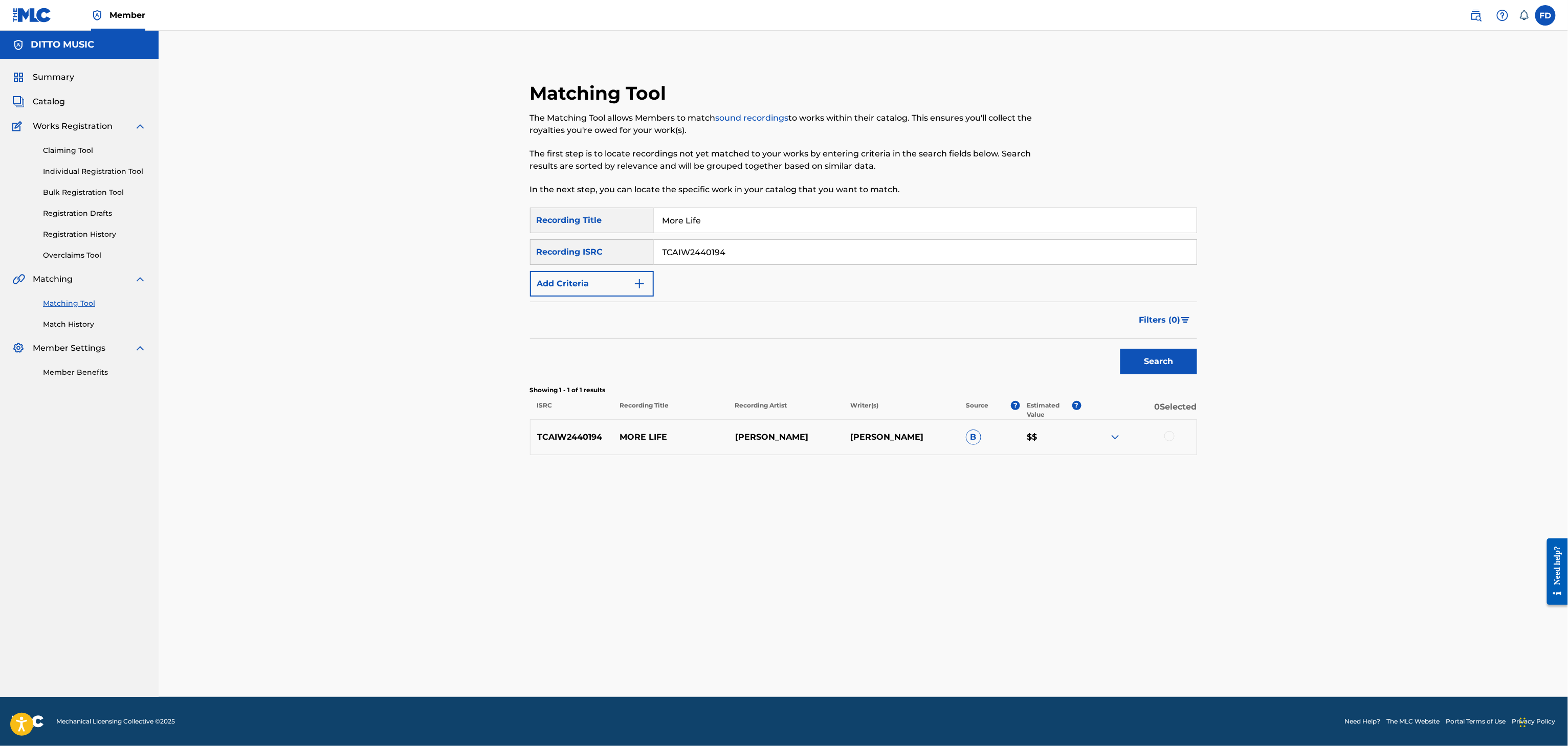
click at [1169, 435] on div at bounding box center [1169, 436] width 10 height 10
click at [730, 665] on button "Match 1 Group" at bounding box center [719, 663] width 113 height 26
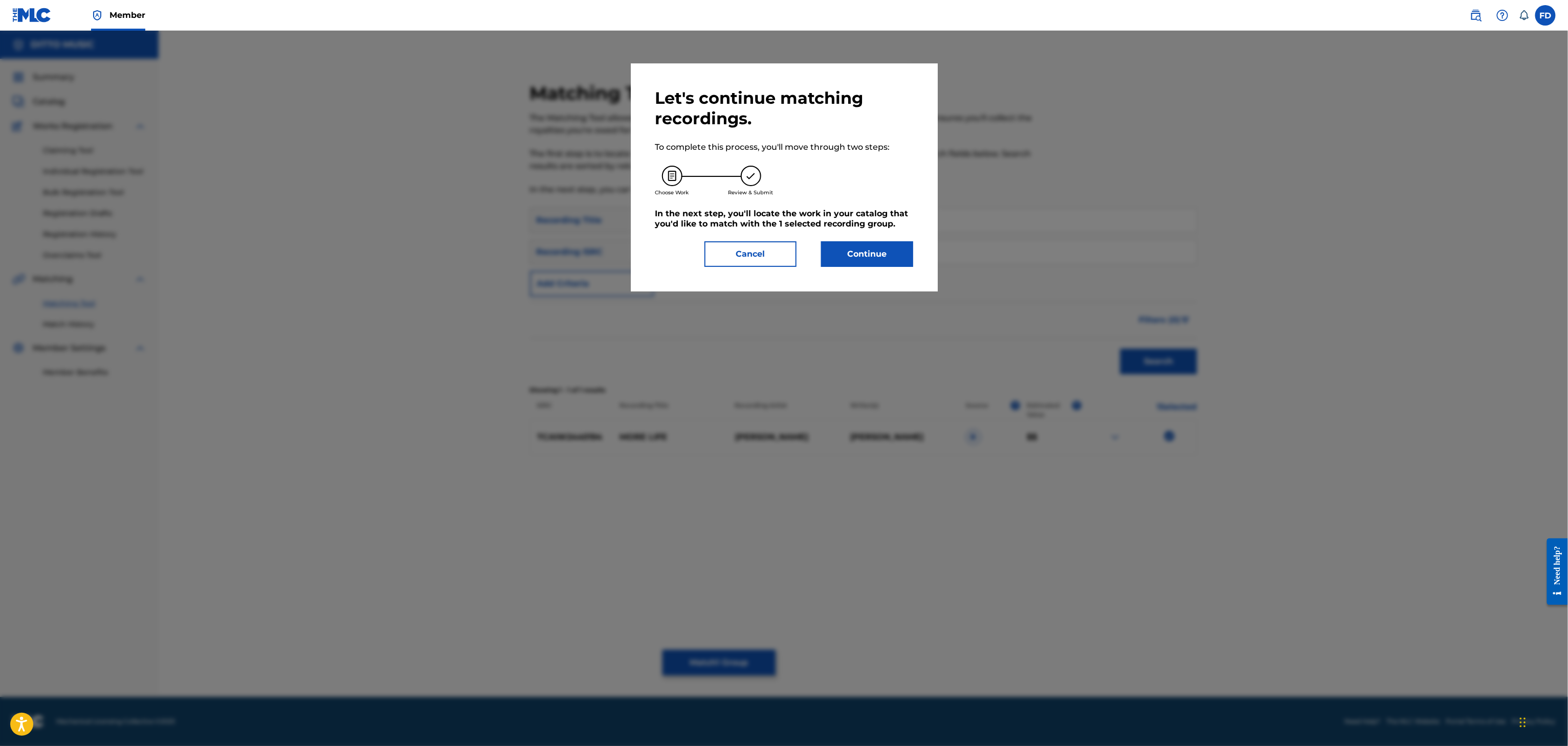
click at [852, 261] on button "Continue" at bounding box center [867, 254] width 92 height 26
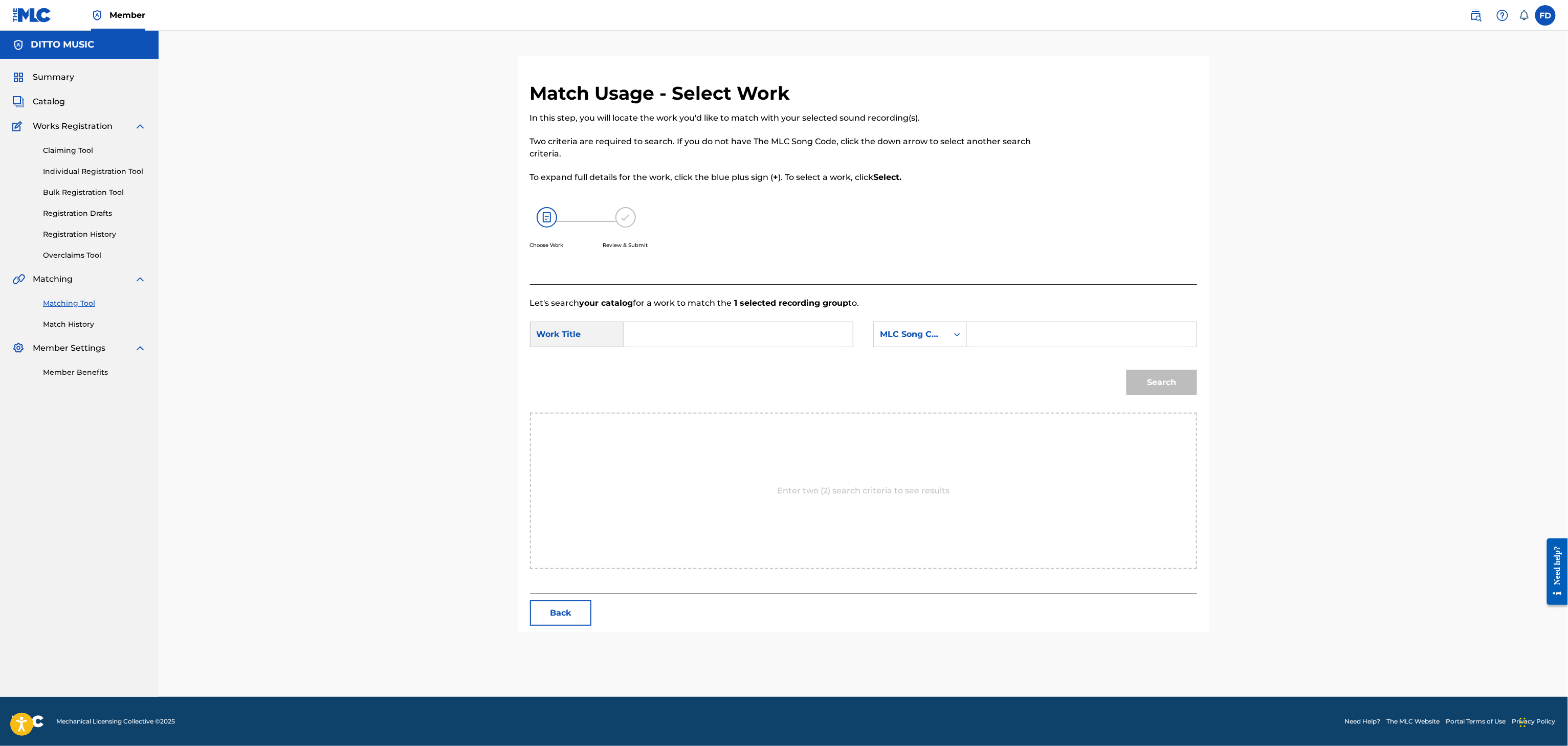
drag, startPoint x: 1066, startPoint y: 336, endPoint x: 1001, endPoint y: 354, distance: 67.4
click at [1066, 340] on input "Search Form" at bounding box center [1082, 334] width 212 height 24
type input "MV0U1Q"
click at [711, 349] on div "SearchWithCriteriabd53b67c-8ce3-40ab-8608-30d9eeeb42ef Work Title SearchWithCri…" at bounding box center [864, 338] width 667 height 32
click at [723, 342] on input "Search Form" at bounding box center [738, 334] width 212 height 24
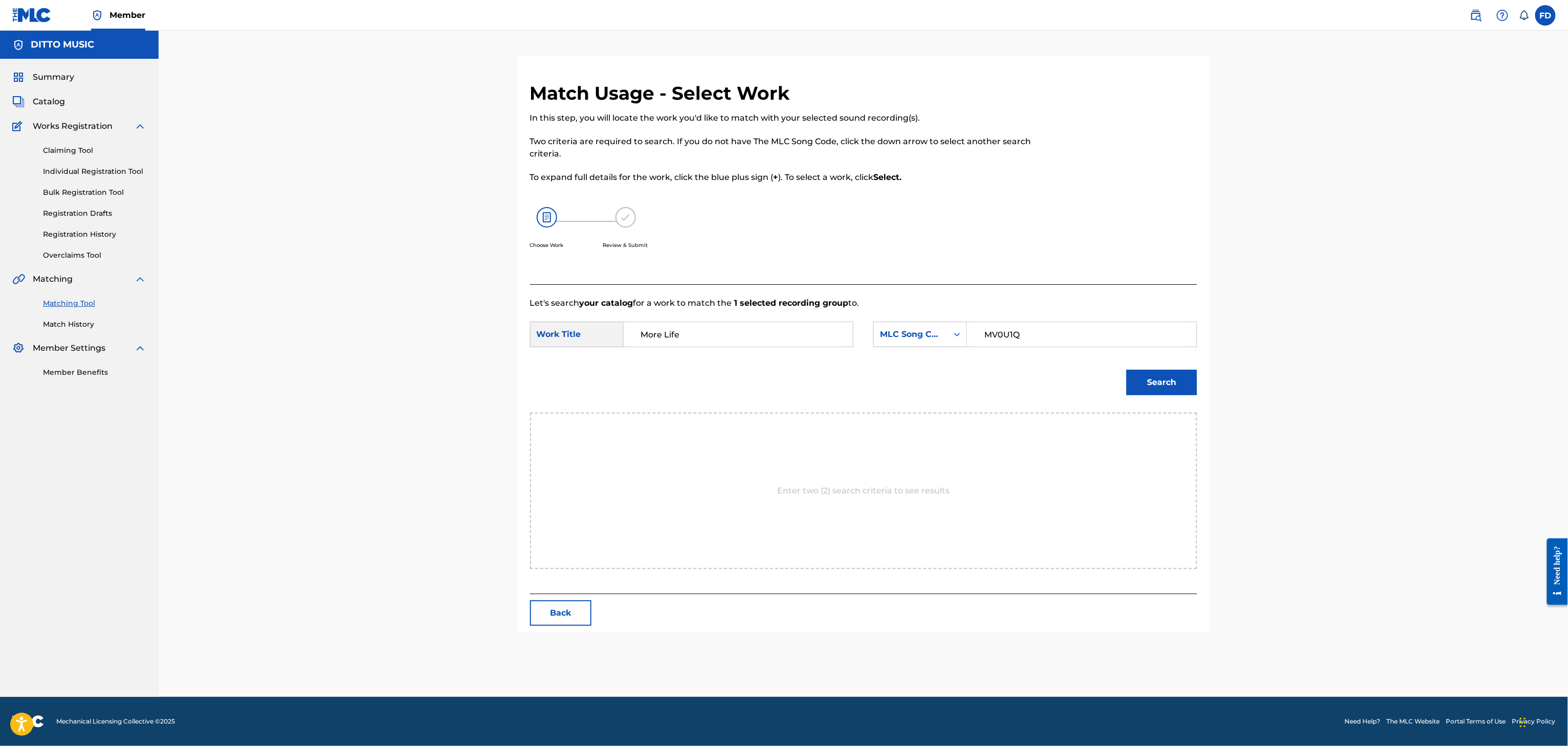
type input "More Life"
click at [1183, 375] on button "Search" at bounding box center [1162, 383] width 71 height 26
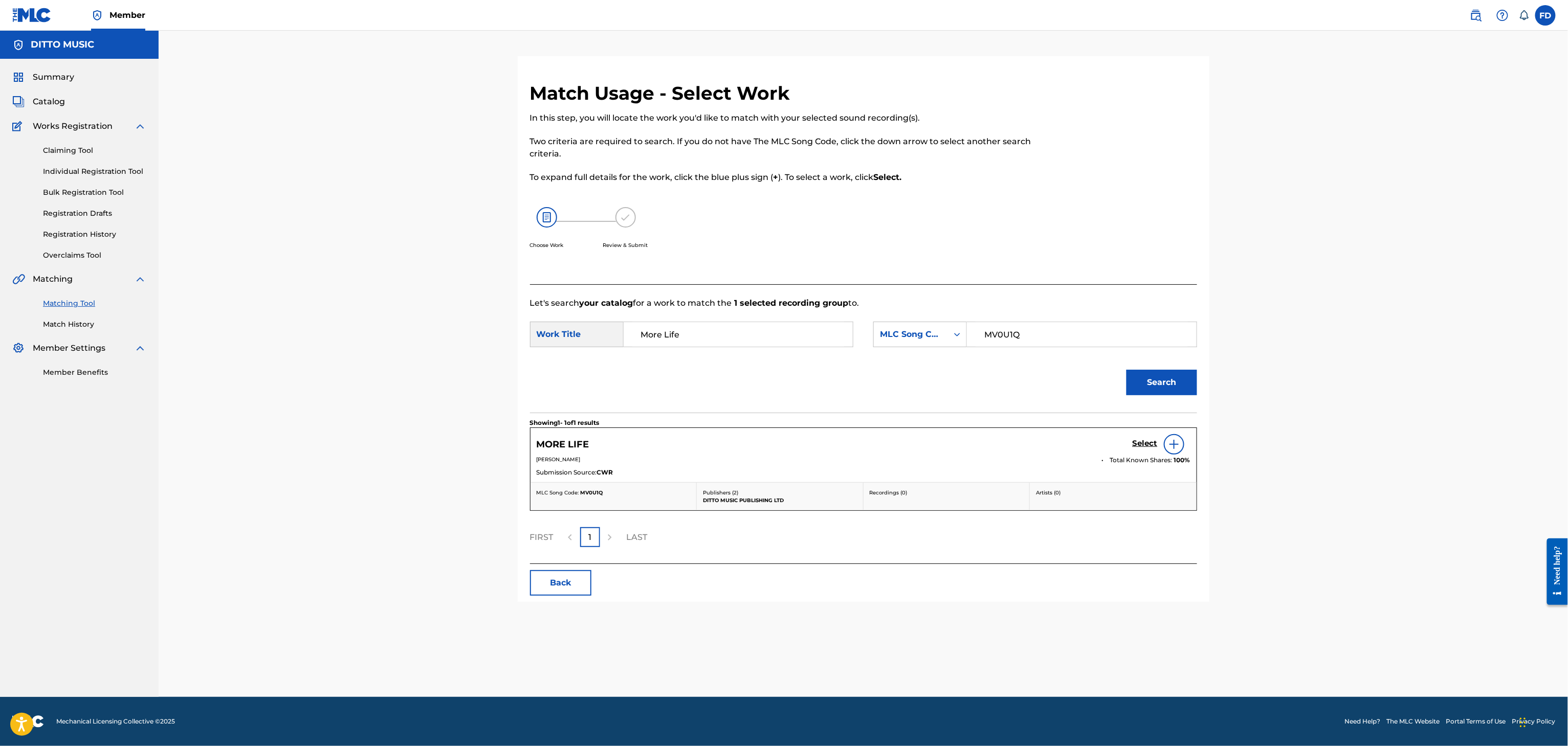
click at [1143, 447] on h5 "Select" at bounding box center [1145, 444] width 25 height 10
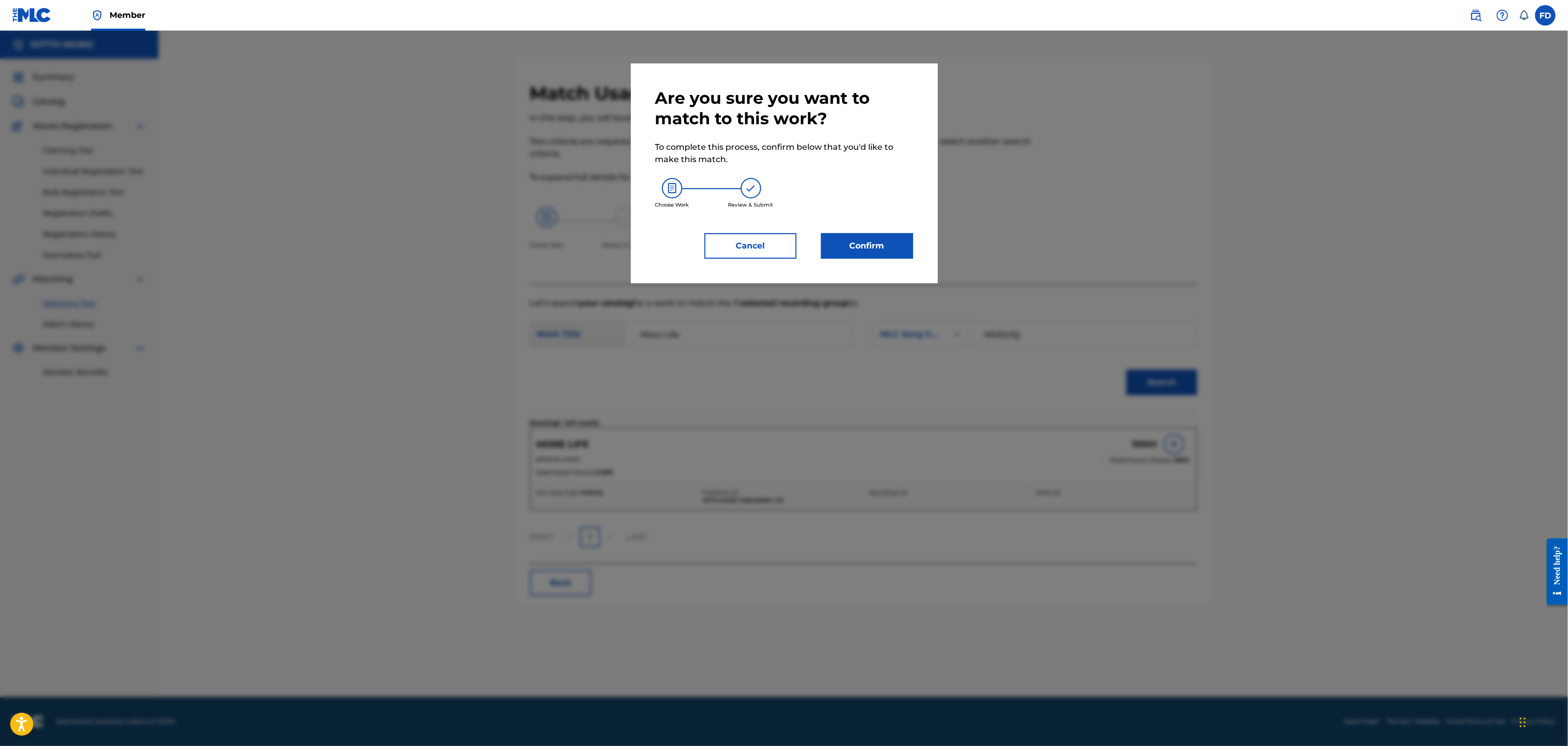
click at [849, 231] on div "Are you sure you want to match to this work? To complete this process, confirm …" at bounding box center [785, 173] width 258 height 171
click at [855, 237] on button "Confirm" at bounding box center [867, 246] width 92 height 26
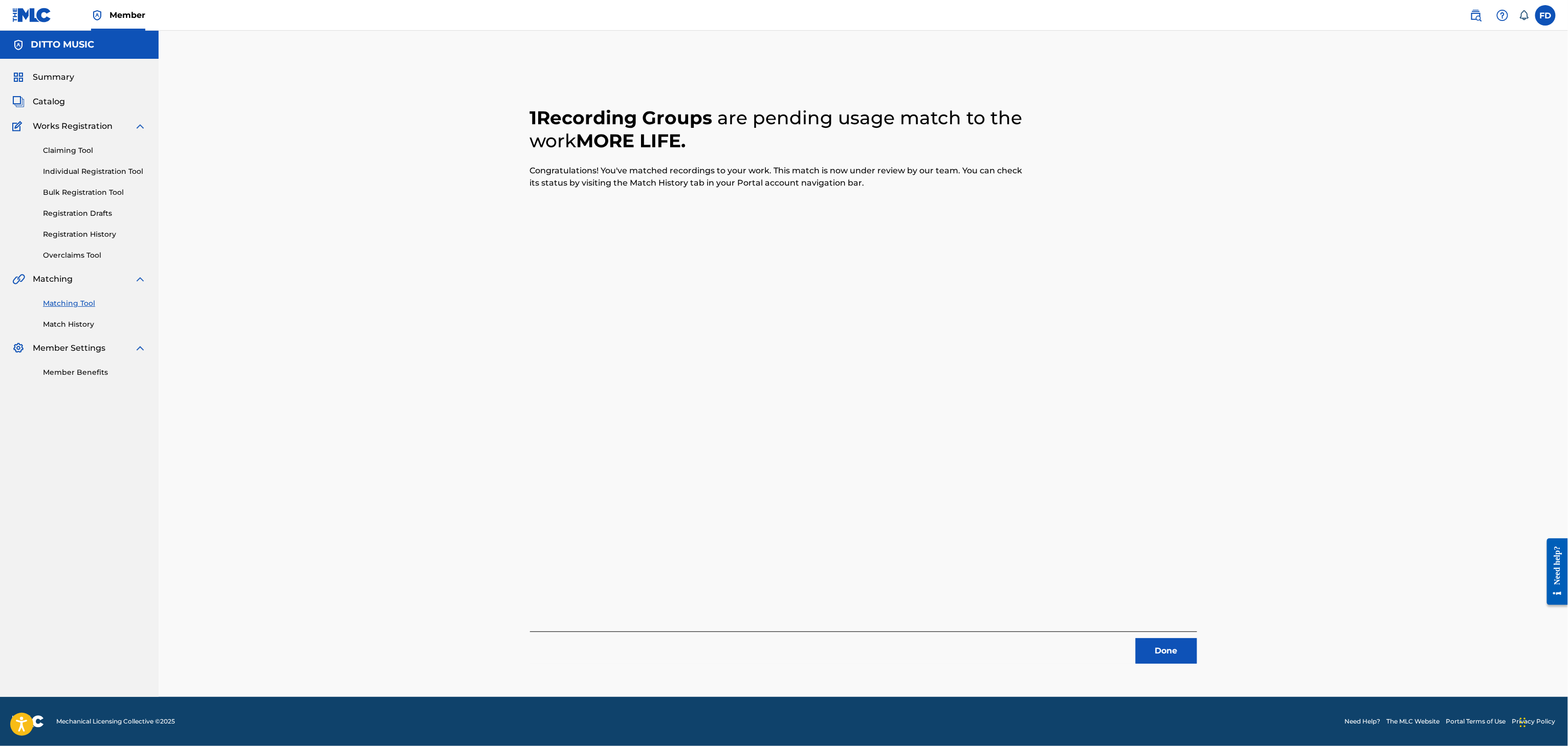
click at [1152, 646] on button "Done" at bounding box center [1166, 651] width 61 height 26
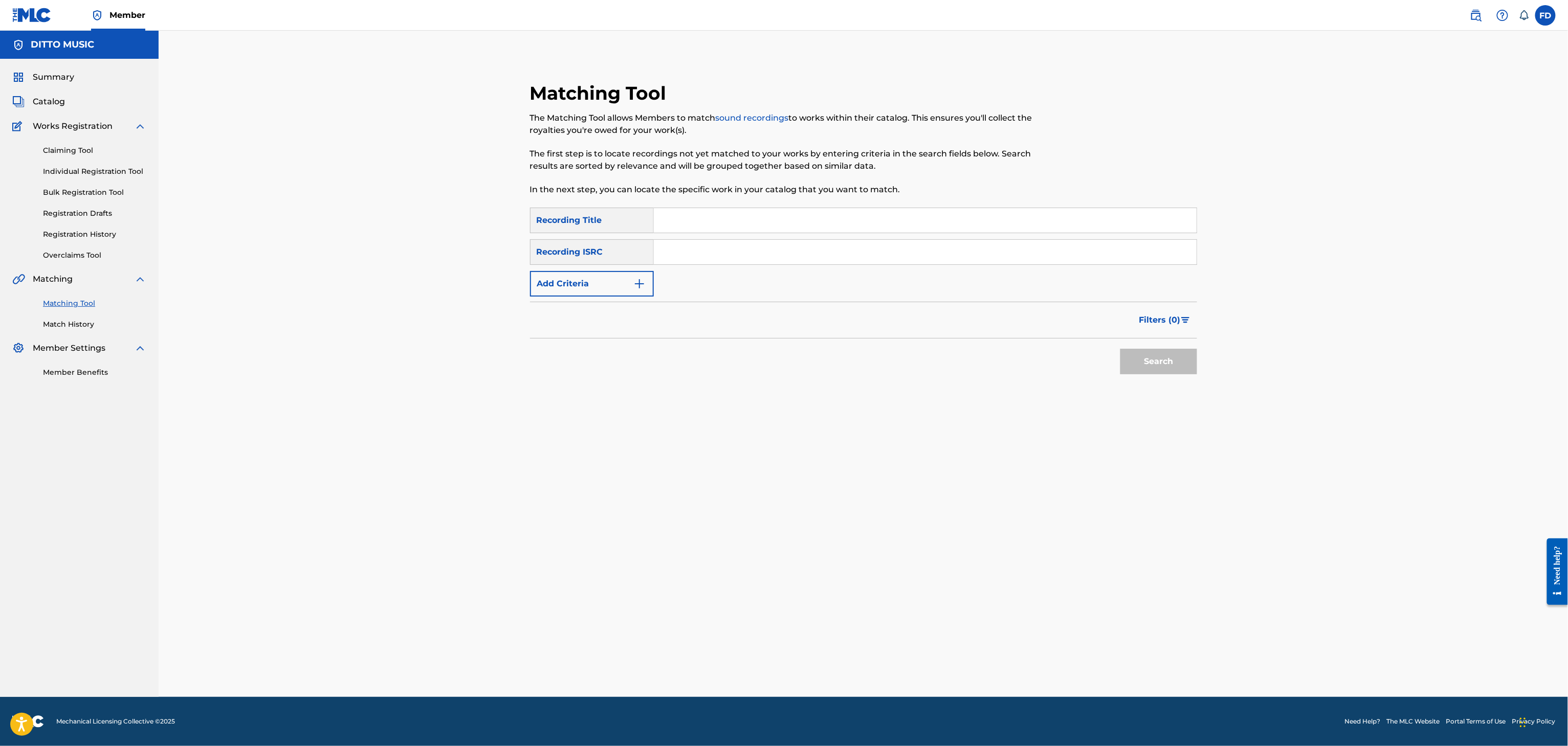
click at [89, 329] on link "Match History" at bounding box center [95, 324] width 103 height 11
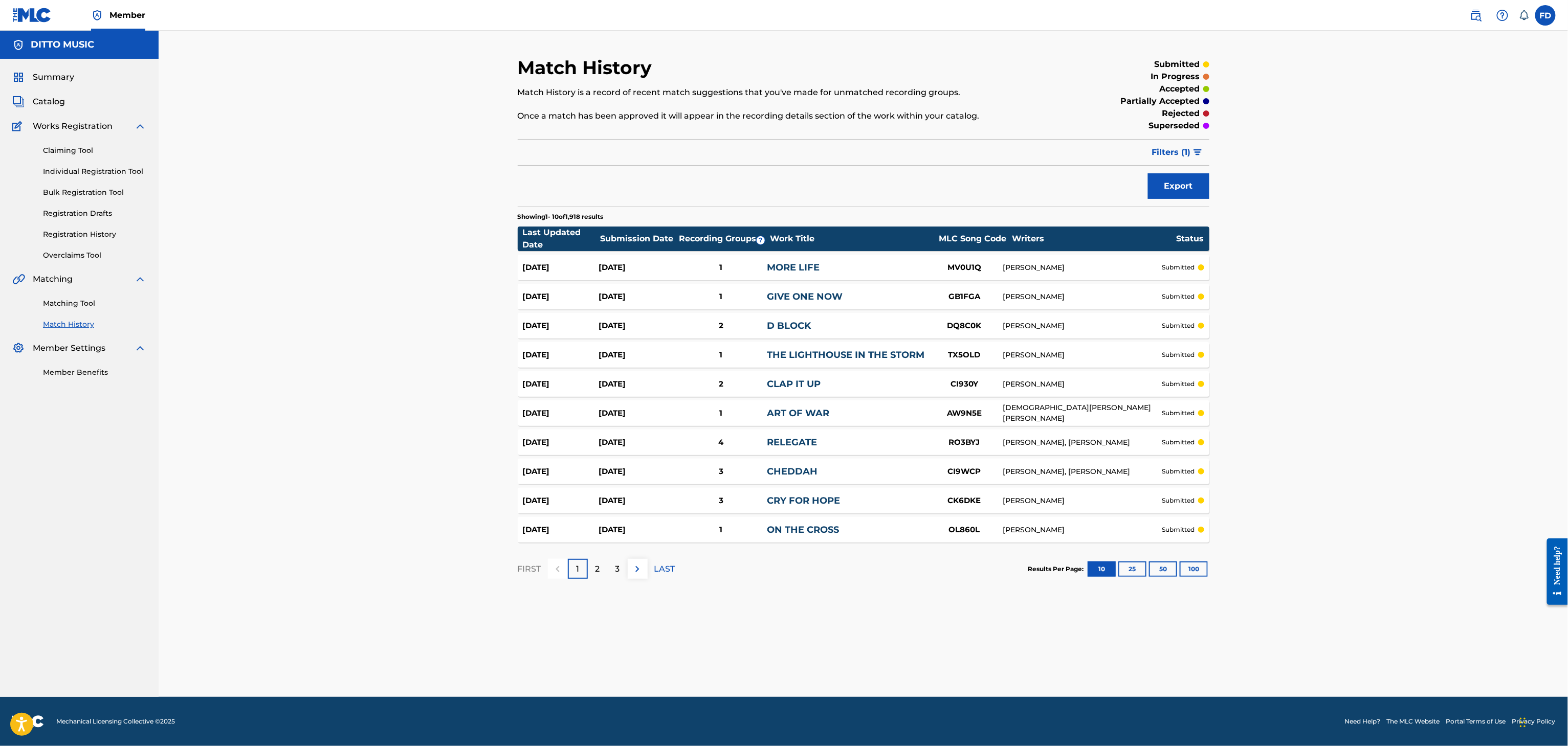
click at [72, 301] on link "Matching Tool" at bounding box center [95, 304] width 103 height 11
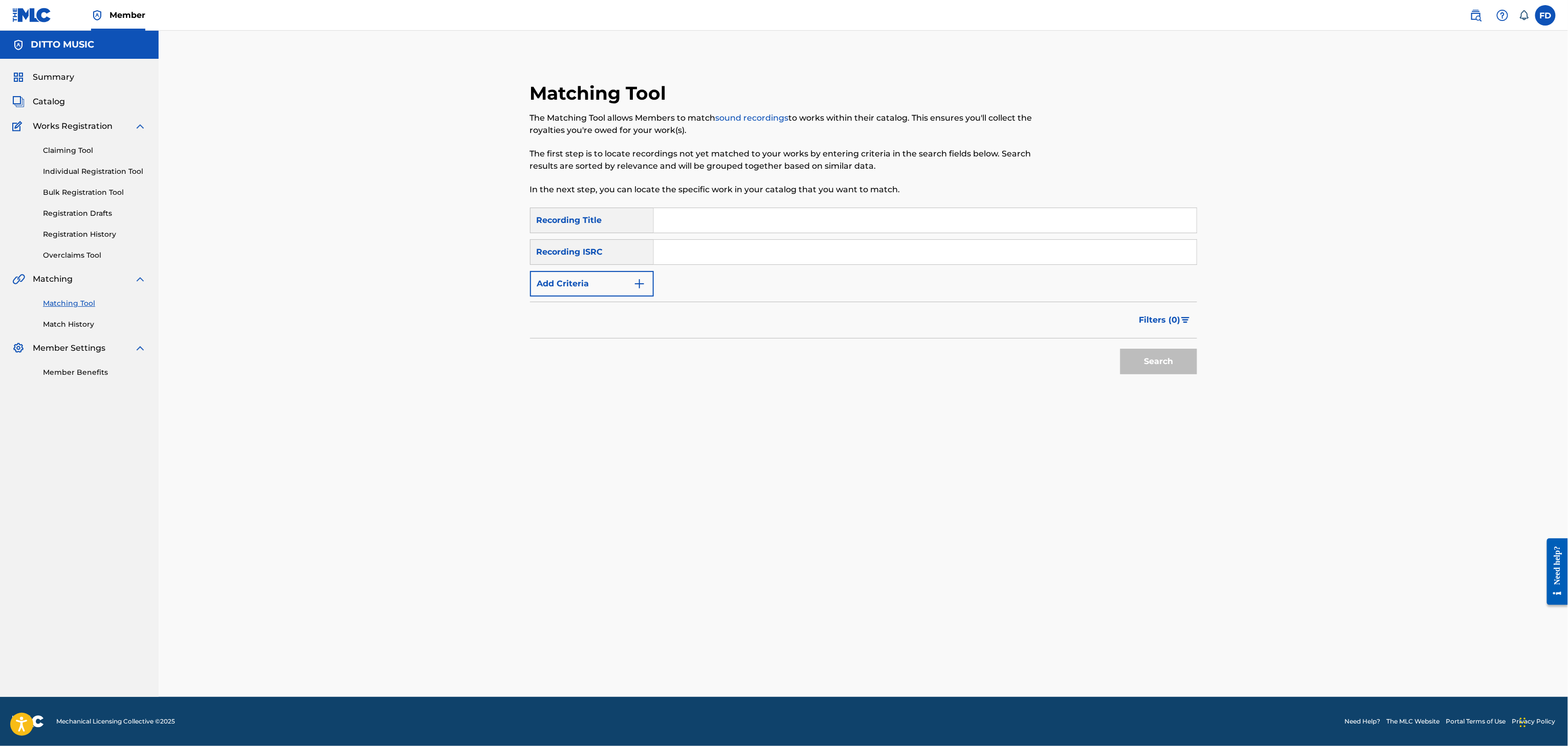
click at [86, 316] on div "Matching Tool Match History" at bounding box center [79, 307] width 134 height 44
click at [86, 320] on link "Match History" at bounding box center [95, 324] width 103 height 11
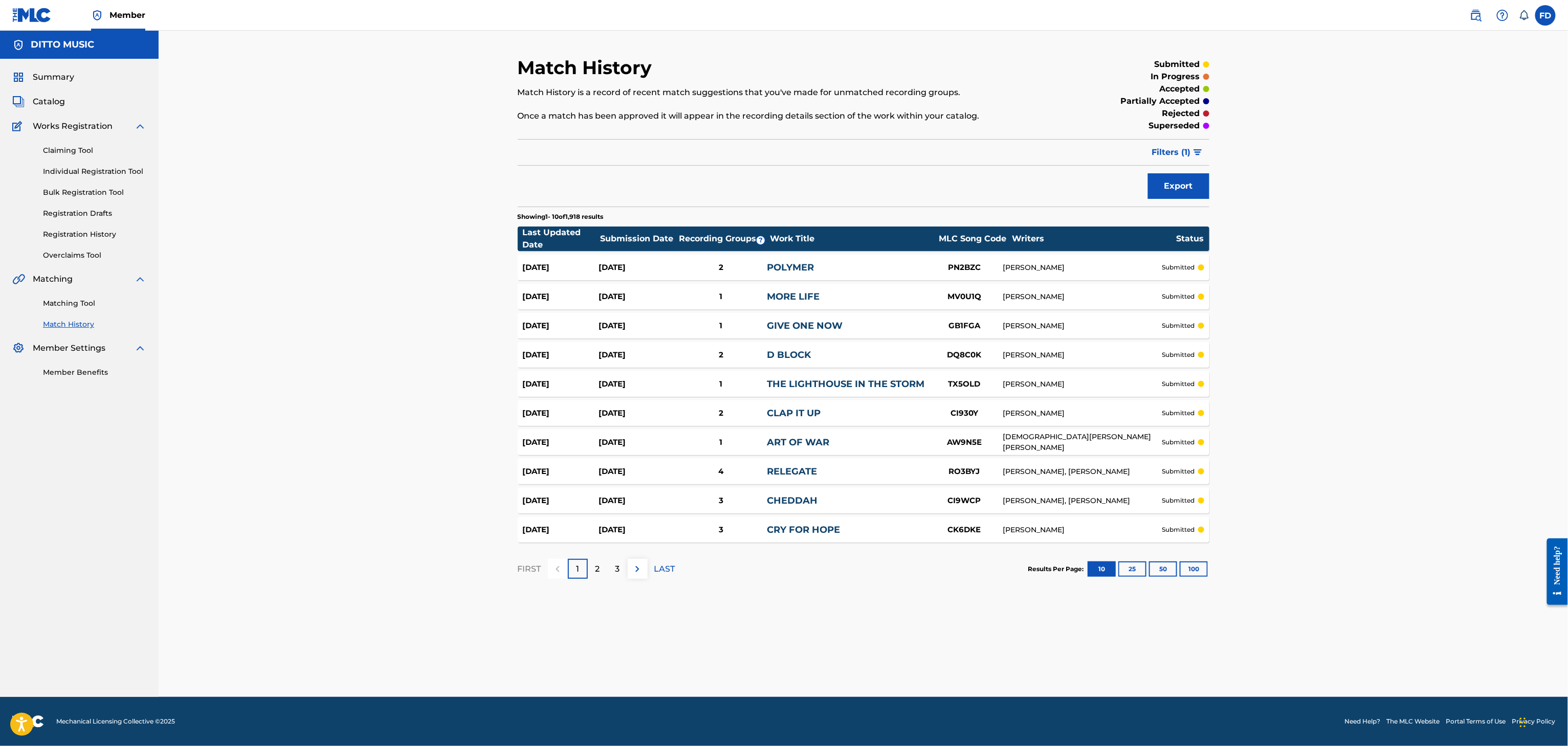
click at [80, 304] on link "Matching Tool" at bounding box center [95, 304] width 103 height 11
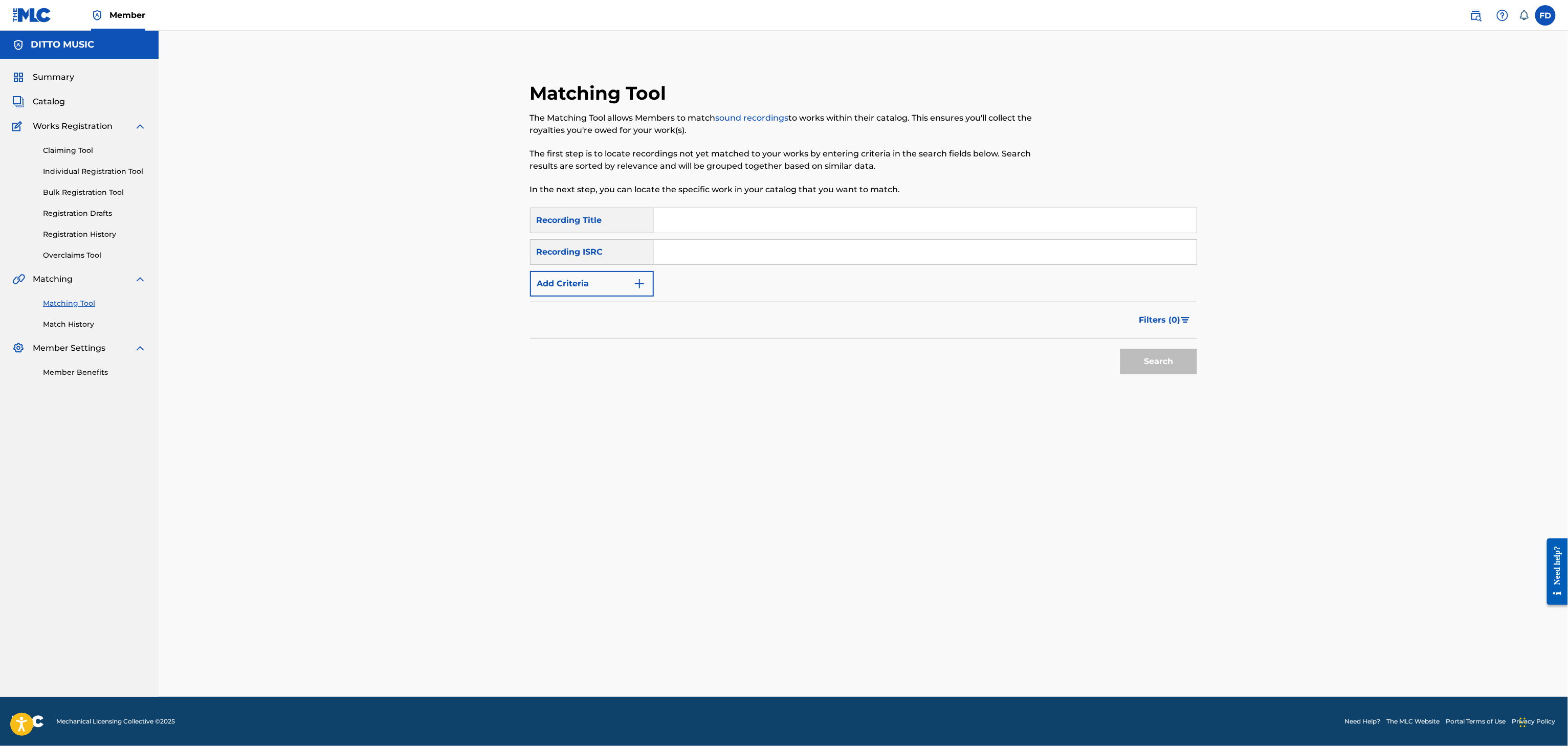
click at [769, 235] on div "SearchWithCriteria6ed30c14-851d-476e-80d6-4cbf3fef72be Recording Title SearchWi…" at bounding box center [864, 252] width 667 height 89
click at [775, 228] on input "Search Form" at bounding box center [925, 220] width 543 height 24
type input "Bring the Fire"
drag, startPoint x: 760, startPoint y: 252, endPoint x: 771, endPoint y: 263, distance: 15.6
click at [760, 252] on input "Search Form" at bounding box center [925, 252] width 543 height 24
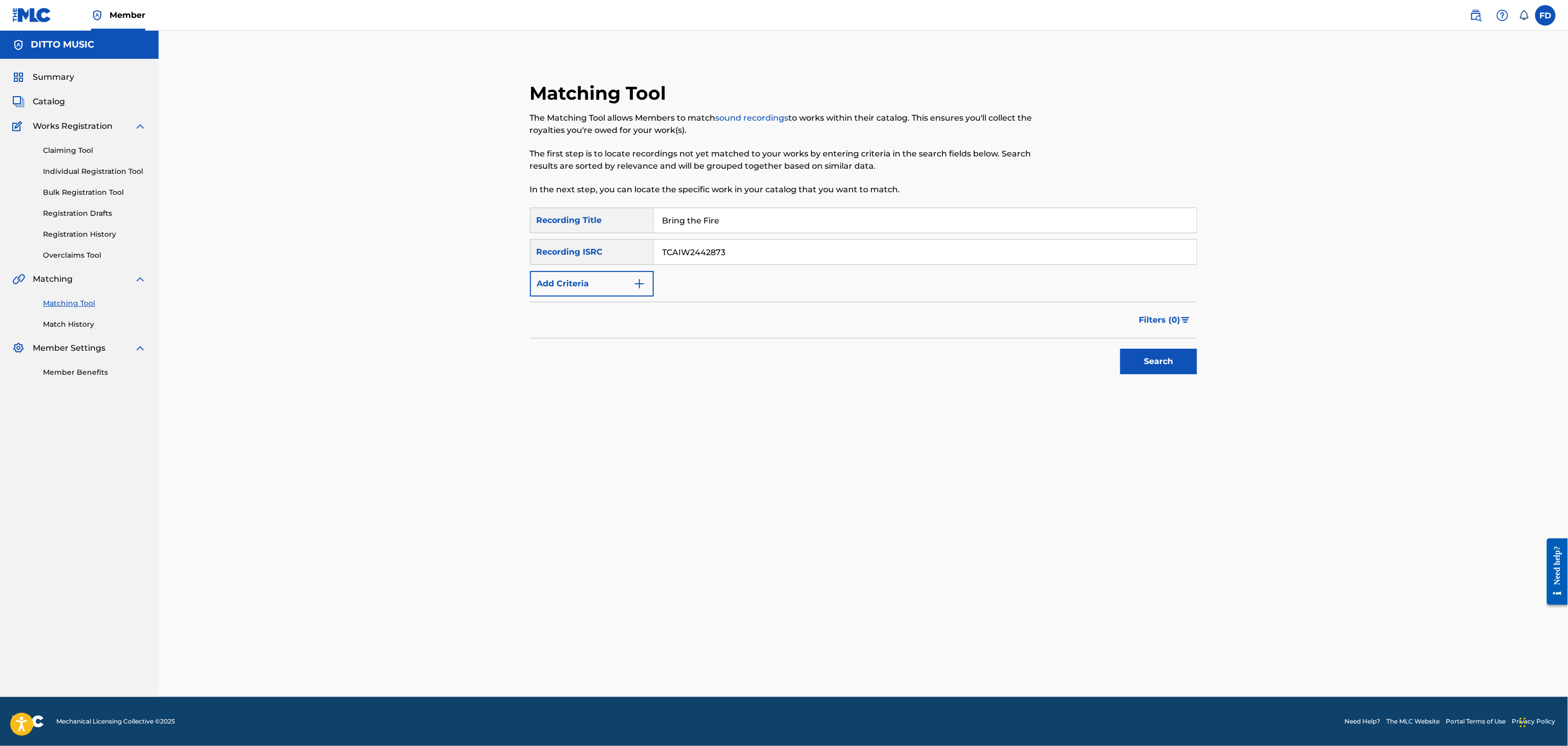
type input "TCAIW2442873"
click at [1152, 374] on button "Search" at bounding box center [1159, 361] width 77 height 26
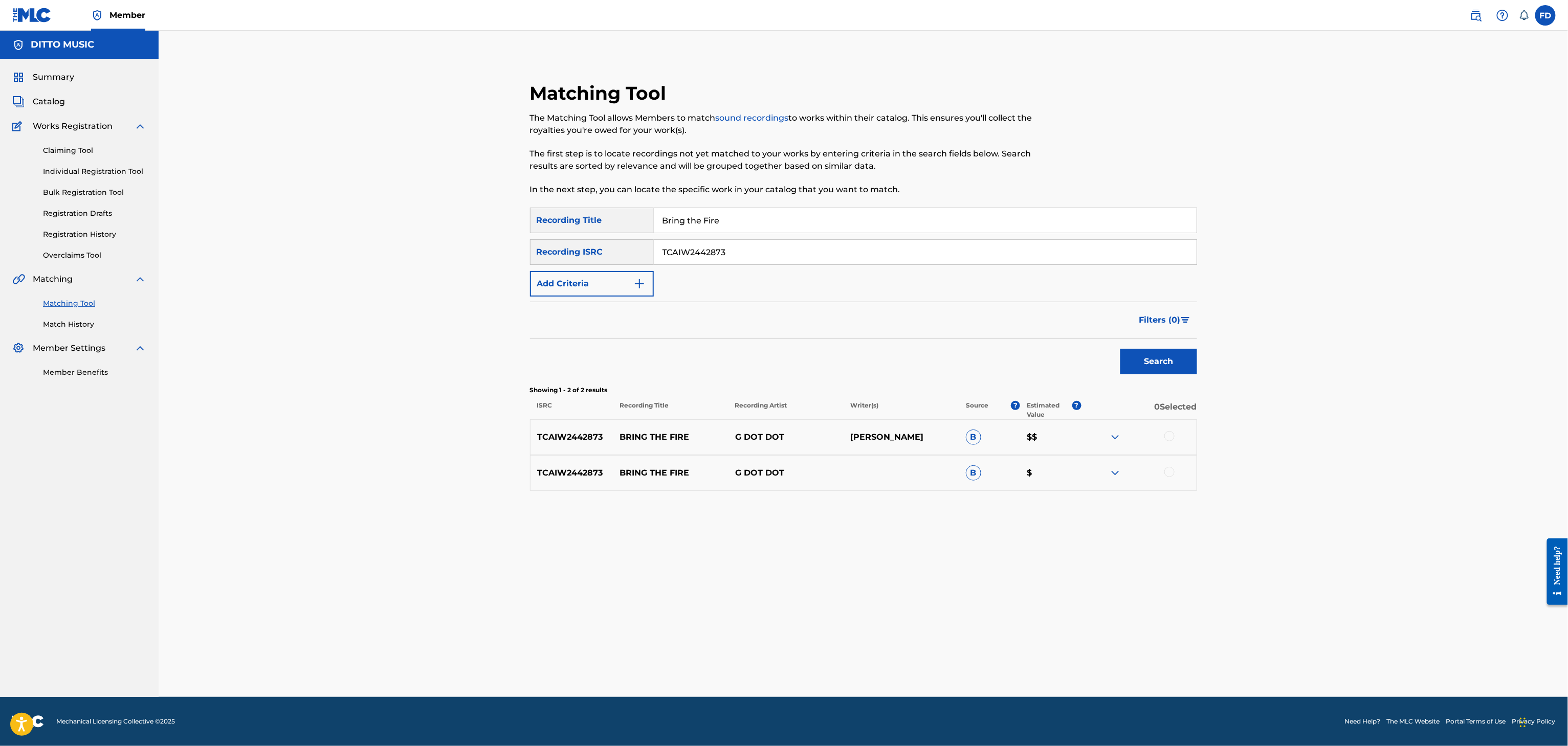
click at [1171, 437] on div at bounding box center [1169, 436] width 10 height 10
click at [1169, 468] on div at bounding box center [1169, 472] width 10 height 10
click at [752, 665] on button "Match 2 Groups" at bounding box center [719, 663] width 113 height 26
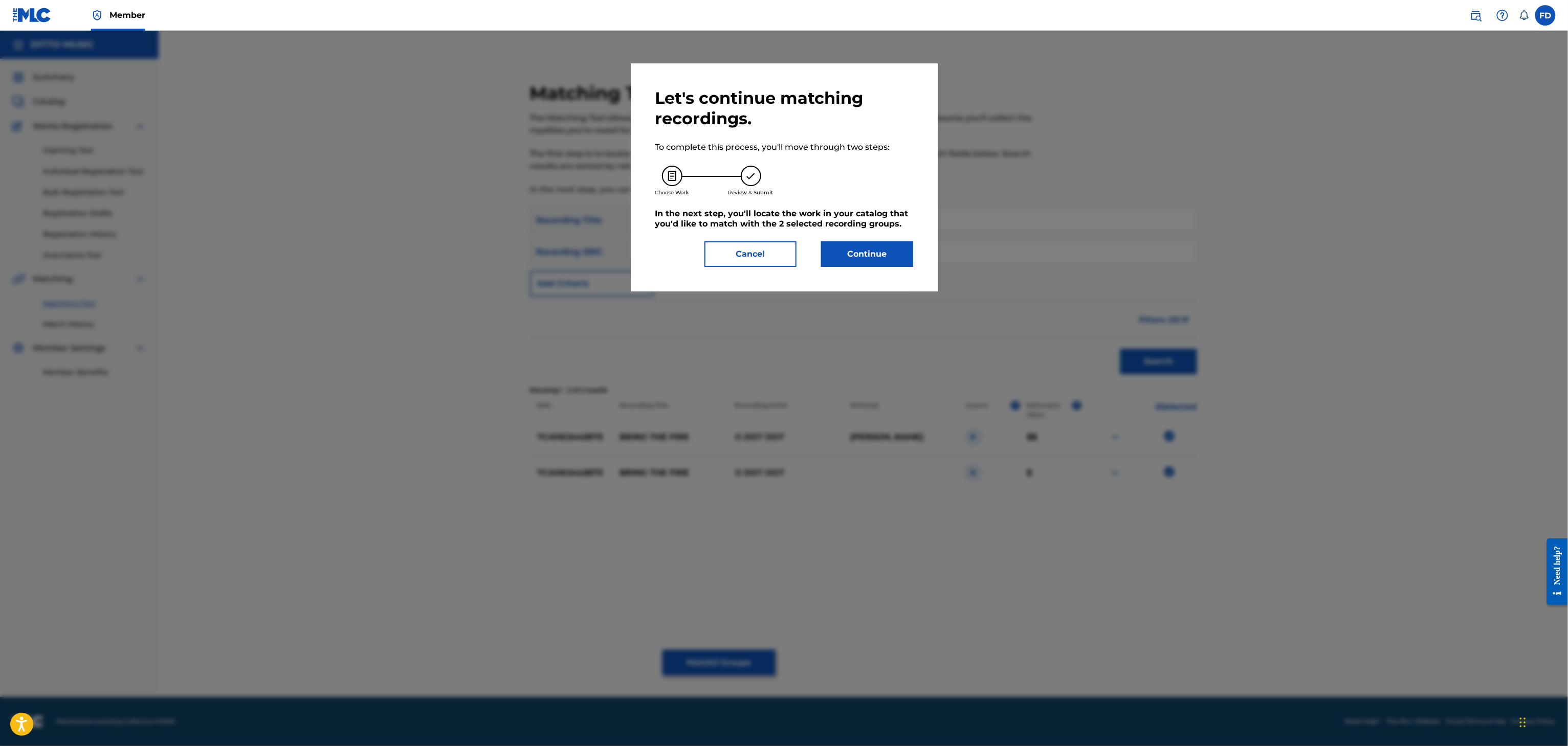
click at [839, 255] on button "Continue" at bounding box center [867, 254] width 92 height 26
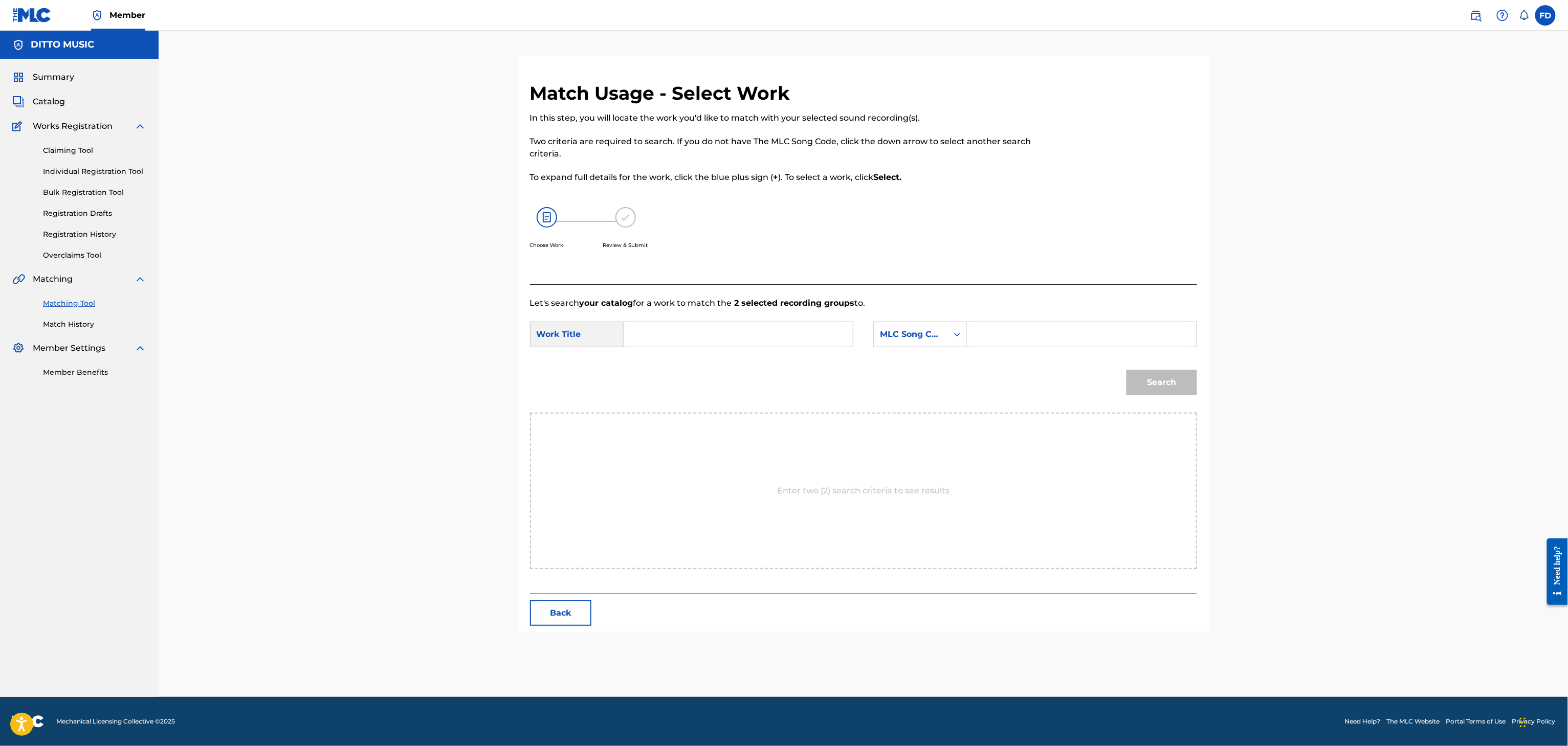
click at [970, 329] on div "Search Form" at bounding box center [1081, 335] width 229 height 26
click at [980, 338] on input "Search Form" at bounding box center [1082, 334] width 212 height 24
type input "BD7EIB"
click at [685, 353] on div "SearchWithCriteriabd53b67c-8ce3-40ab-8608-30d9eeeb42ef Work Title SearchWithCri…" at bounding box center [864, 338] width 667 height 32
click at [685, 344] on input "Search Form" at bounding box center [738, 334] width 212 height 24
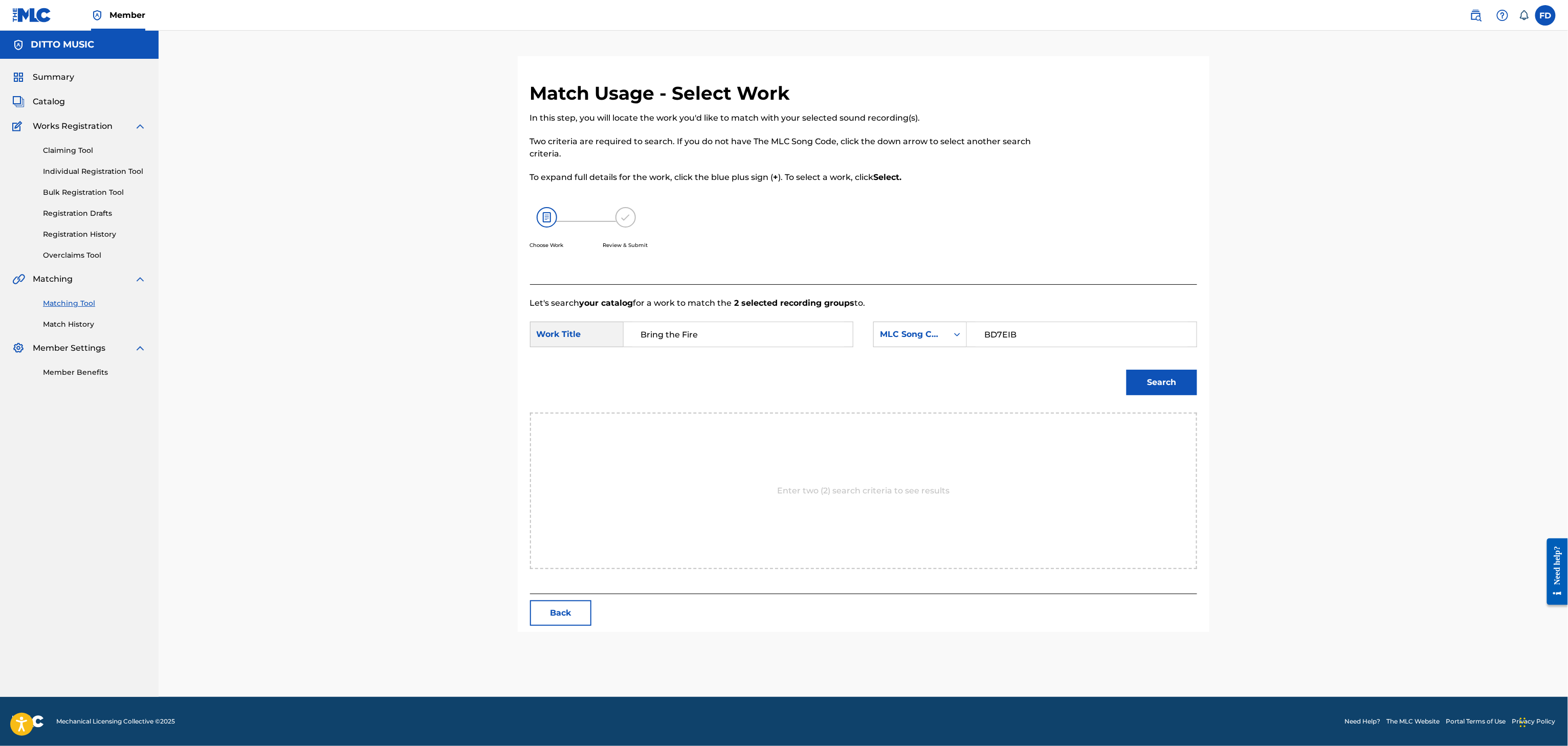
type input "Bring the Fire"
click at [1172, 375] on button "Search" at bounding box center [1162, 383] width 71 height 26
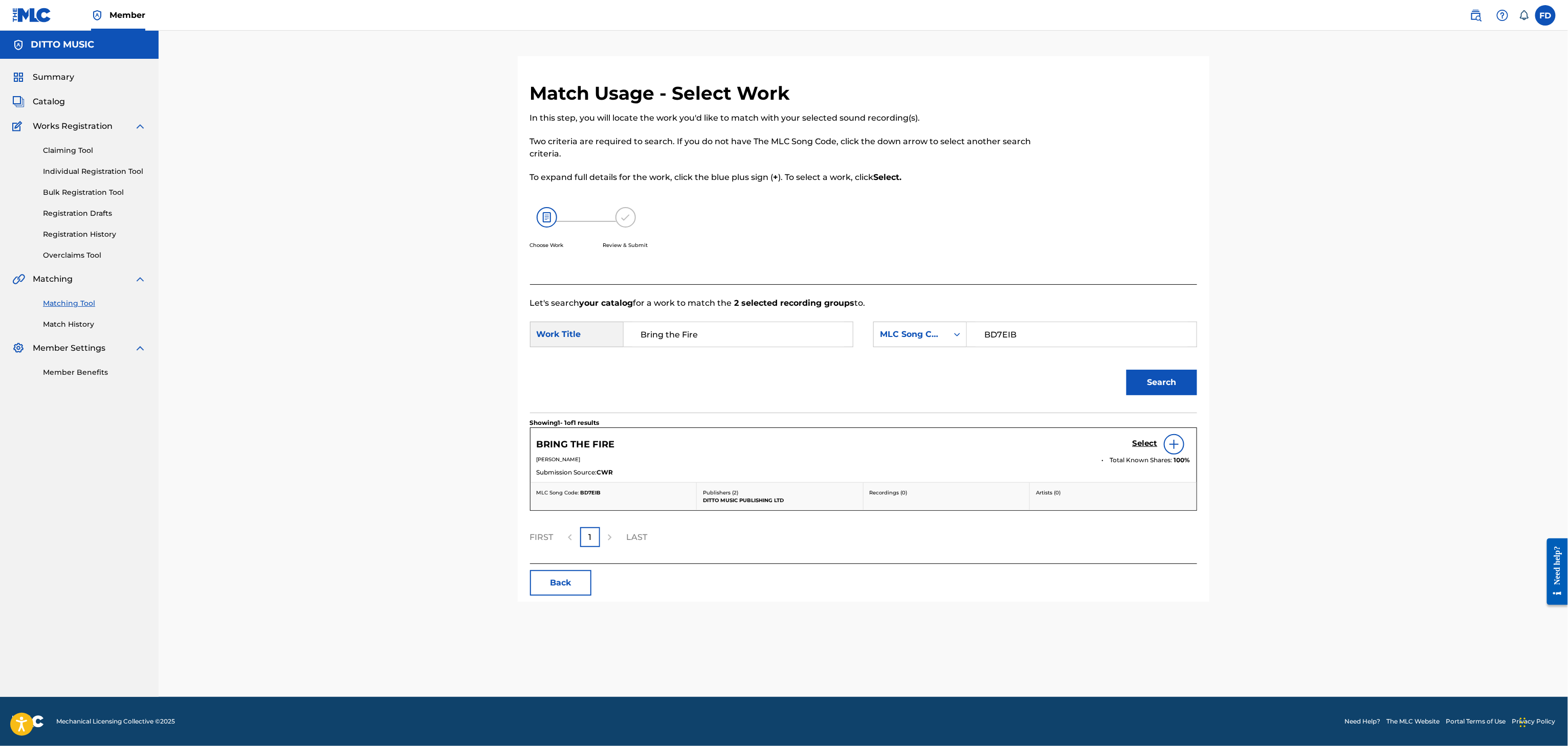
click at [1135, 442] on h5 "Select" at bounding box center [1145, 444] width 25 height 10
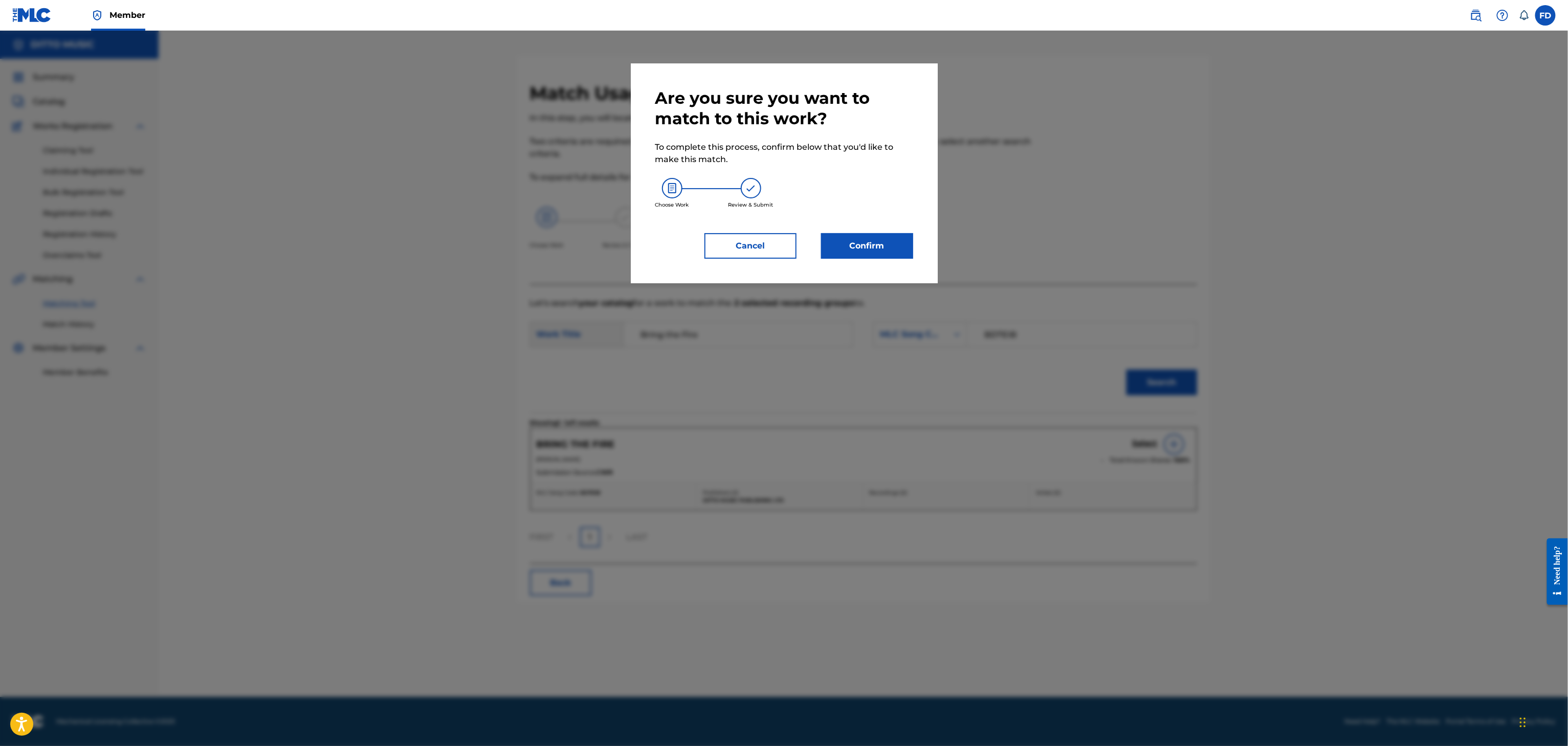
click at [906, 234] on button "Confirm" at bounding box center [867, 246] width 92 height 26
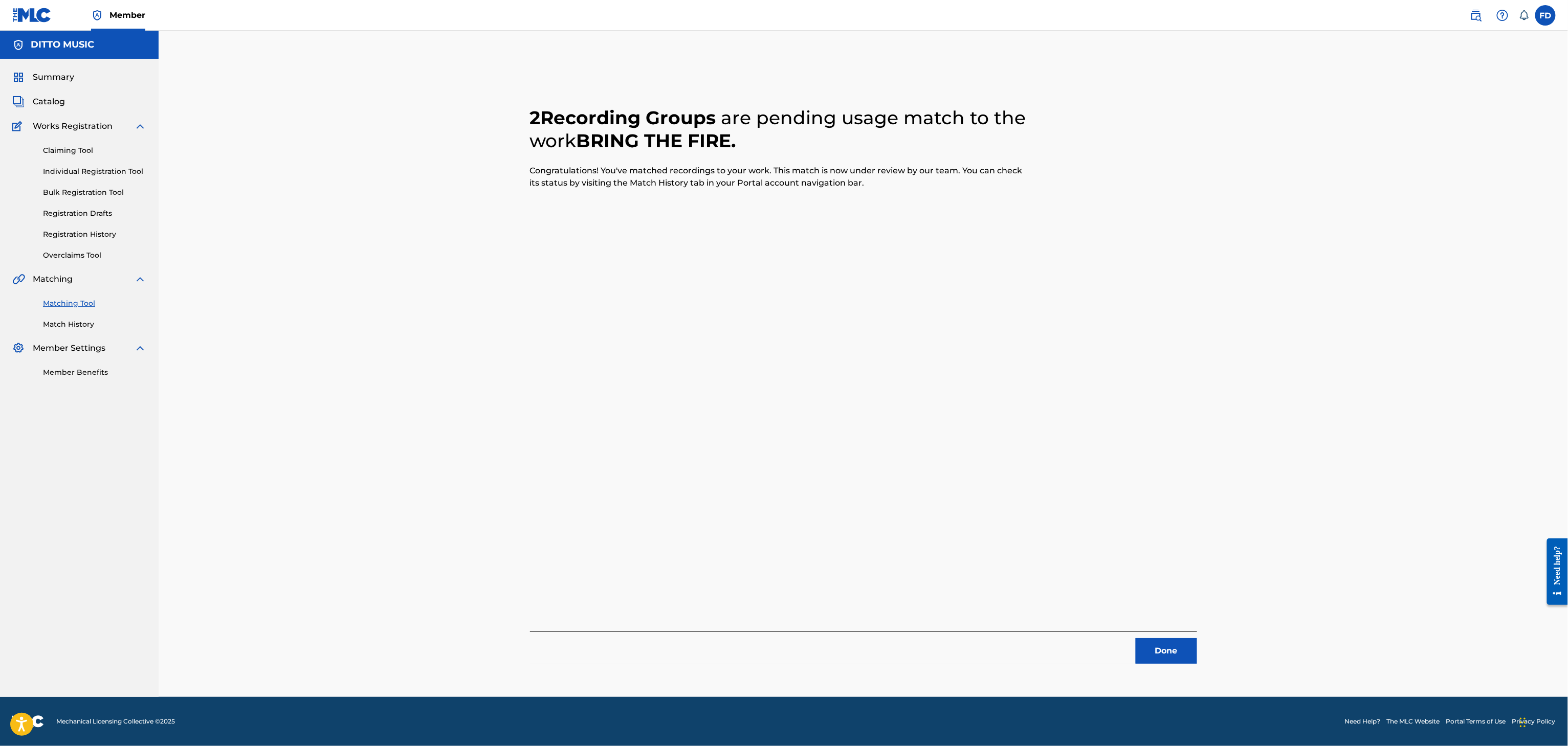
click at [1146, 640] on button "Done" at bounding box center [1166, 651] width 61 height 26
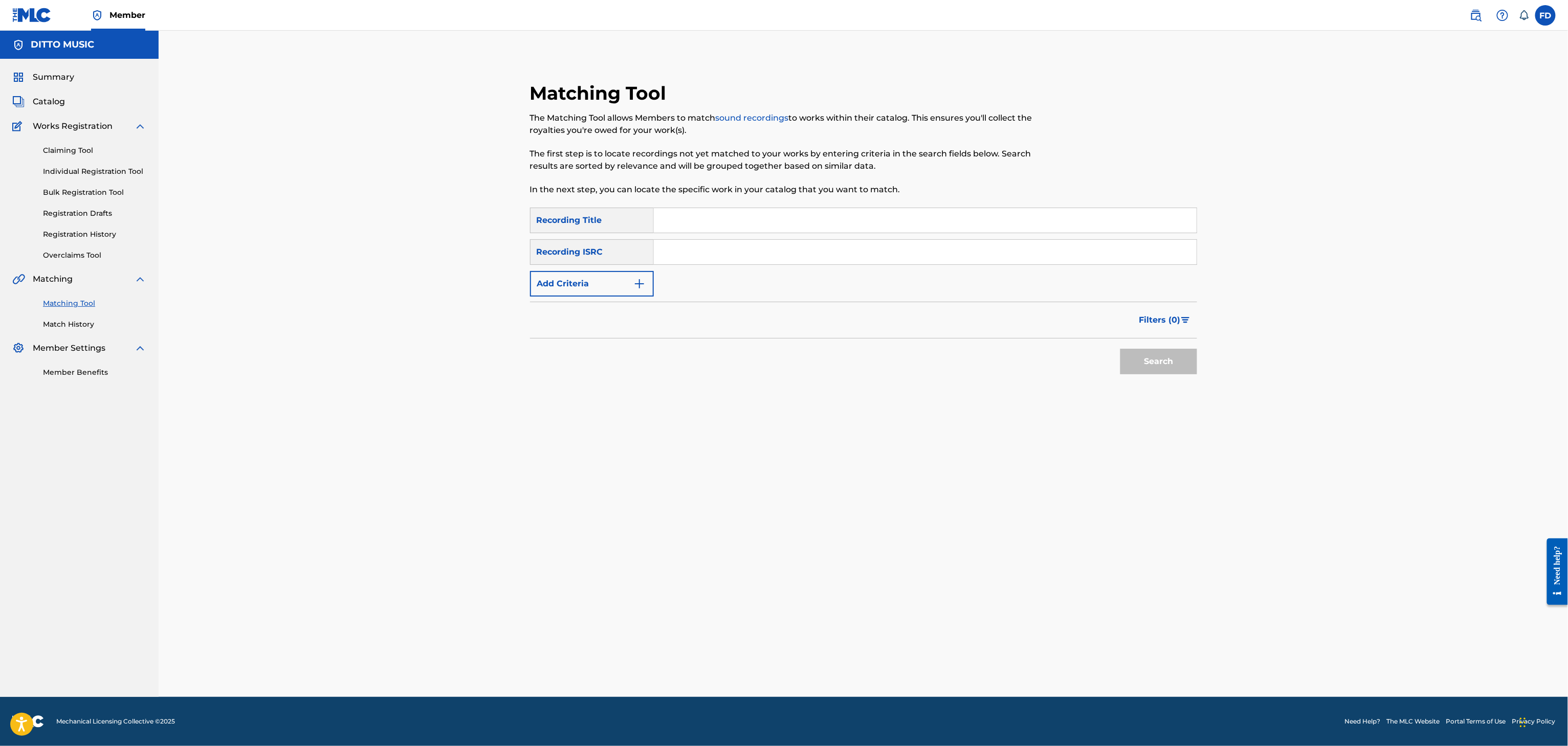
click at [919, 193] on p "In the next step, you can locate the specific work in your catalog that you wan…" at bounding box center [787, 190] width 514 height 12
drag, startPoint x: 919, startPoint y: 218, endPoint x: 919, endPoint y: 225, distance: 7.0
click at [919, 218] on input "Search Form" at bounding box center [925, 220] width 543 height 24
type input "Ring the Bell"
drag, startPoint x: 922, startPoint y: 259, endPoint x: 928, endPoint y: 258, distance: 6.1
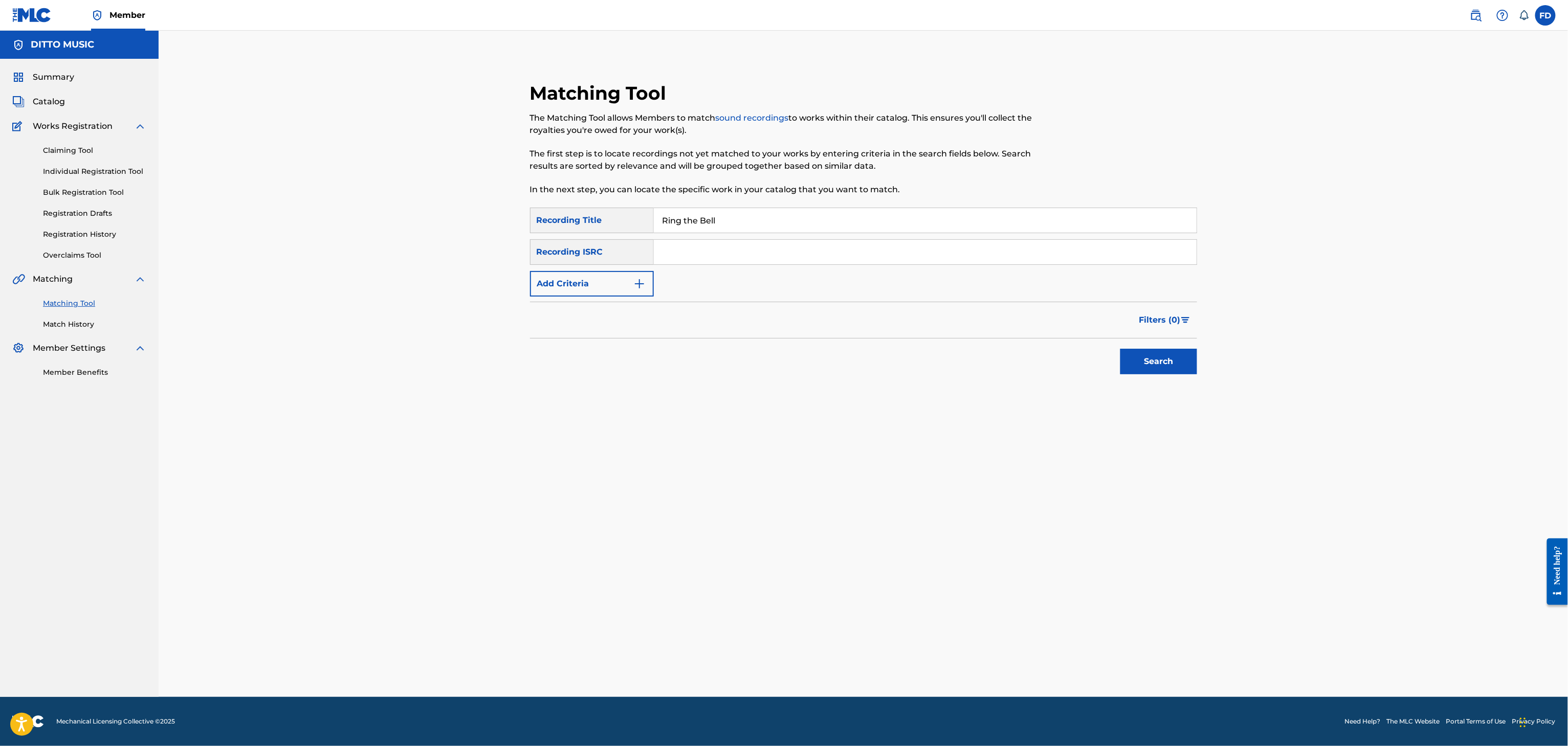
click at [922, 259] on input "Search Form" at bounding box center [925, 252] width 543 height 24
click at [928, 258] on input "Search Form" at bounding box center [925, 252] width 543 height 24
type input "UKXN22543229"
click at [1156, 361] on button "Search" at bounding box center [1159, 361] width 77 height 26
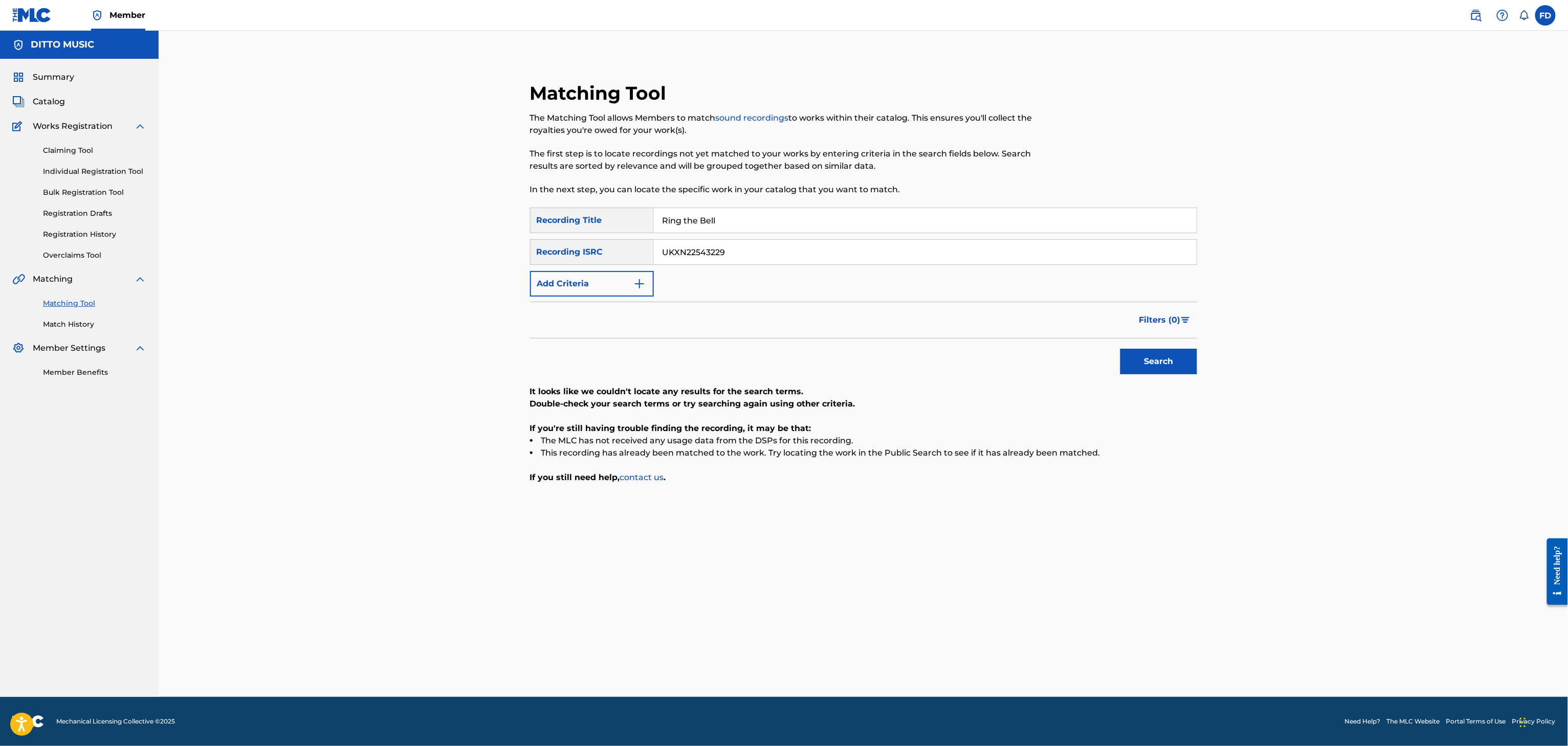
click at [783, 239] on div "SearchWithCriteria6ed30c14-851d-476e-80d6-4cbf3fef72be Recording Title Ring the…" at bounding box center [864, 252] width 667 height 89
click at [792, 226] on input "Ring the Bell" at bounding box center [925, 220] width 543 height 24
type input "Kiss Me"
click at [749, 256] on input "UKXN22543229" at bounding box center [925, 252] width 543 height 24
type input "TCAIY2453693"
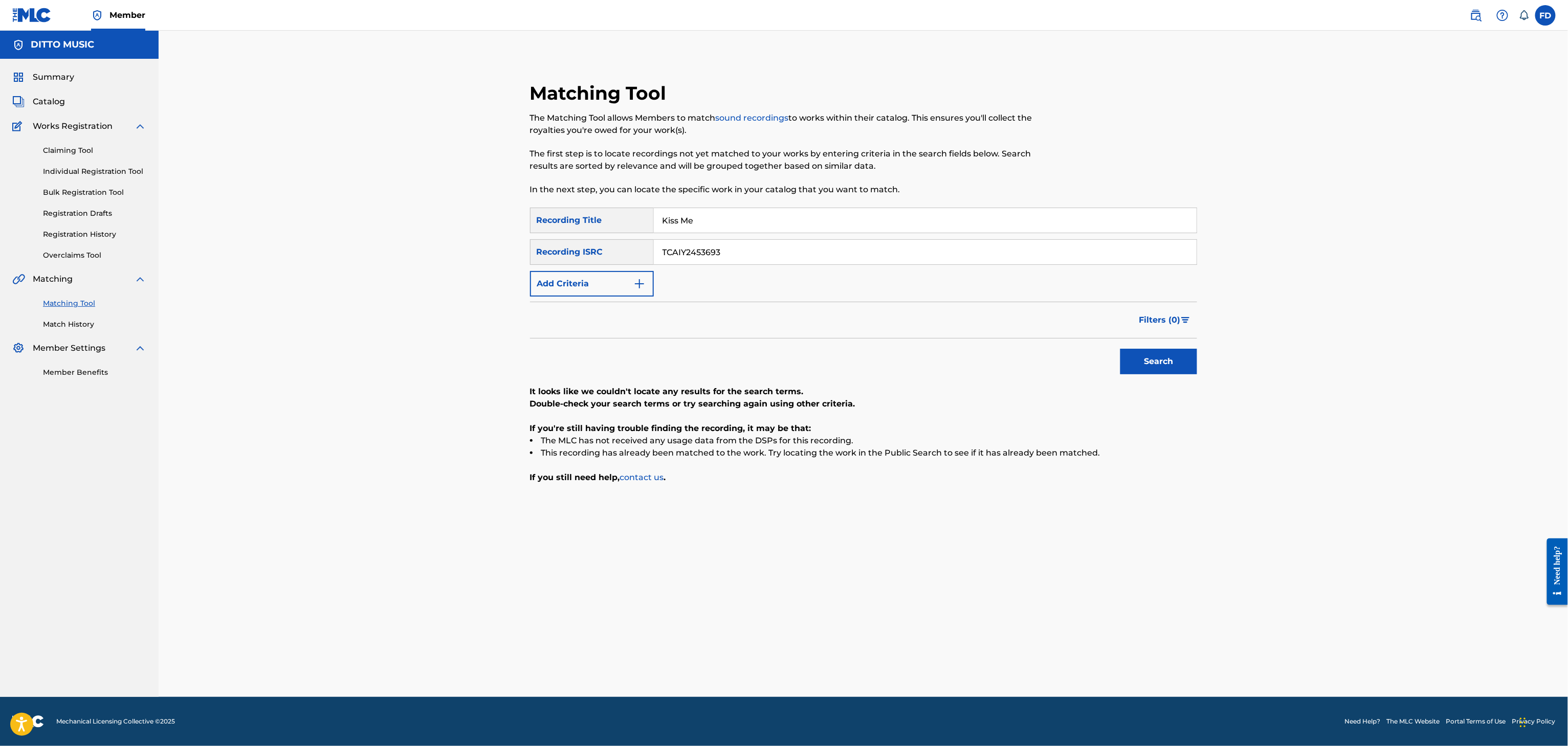
click at [1136, 370] on button "Search" at bounding box center [1159, 361] width 77 height 26
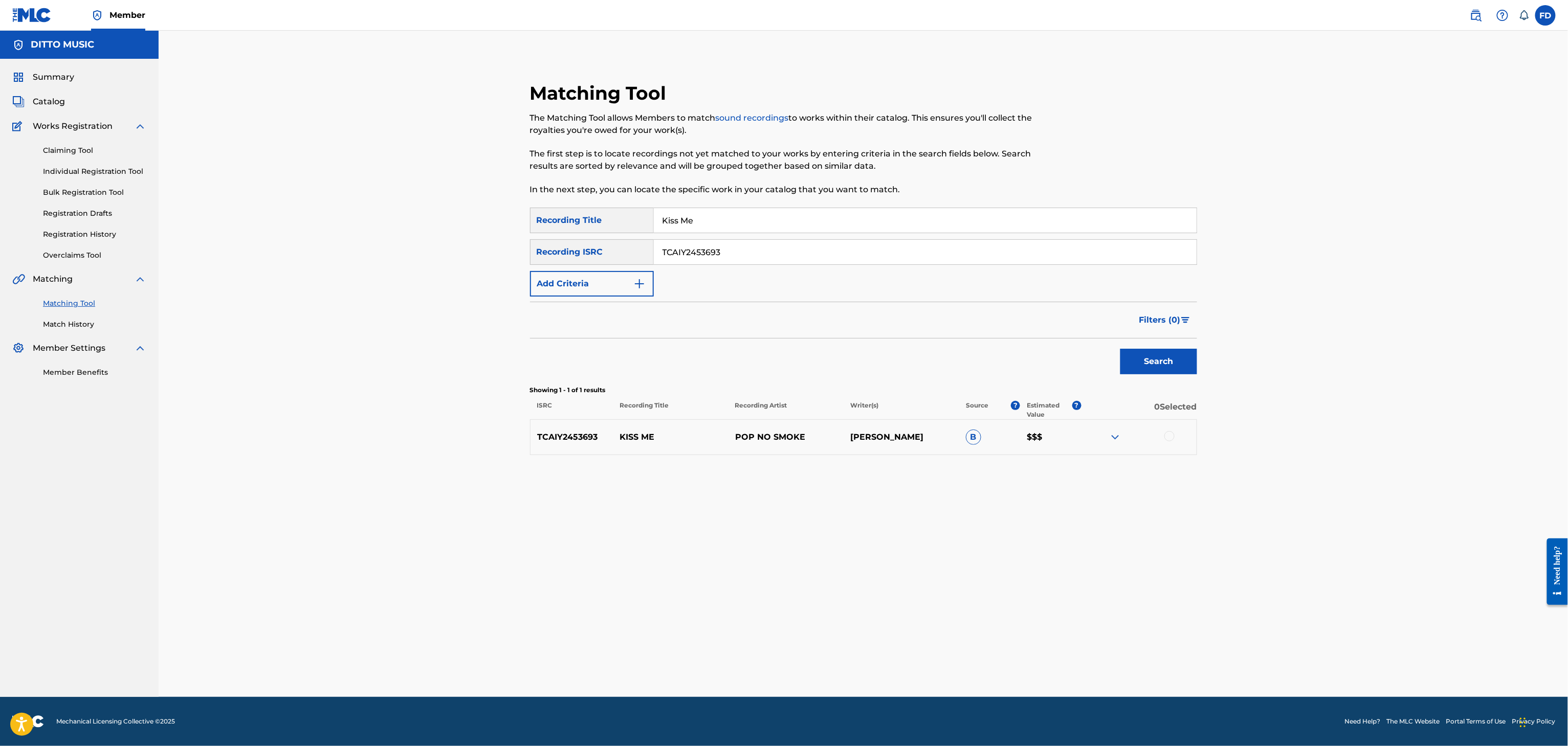
click at [1171, 437] on div at bounding box center [1169, 436] width 10 height 10
click at [705, 664] on button "Match 1 Group" at bounding box center [719, 663] width 113 height 26
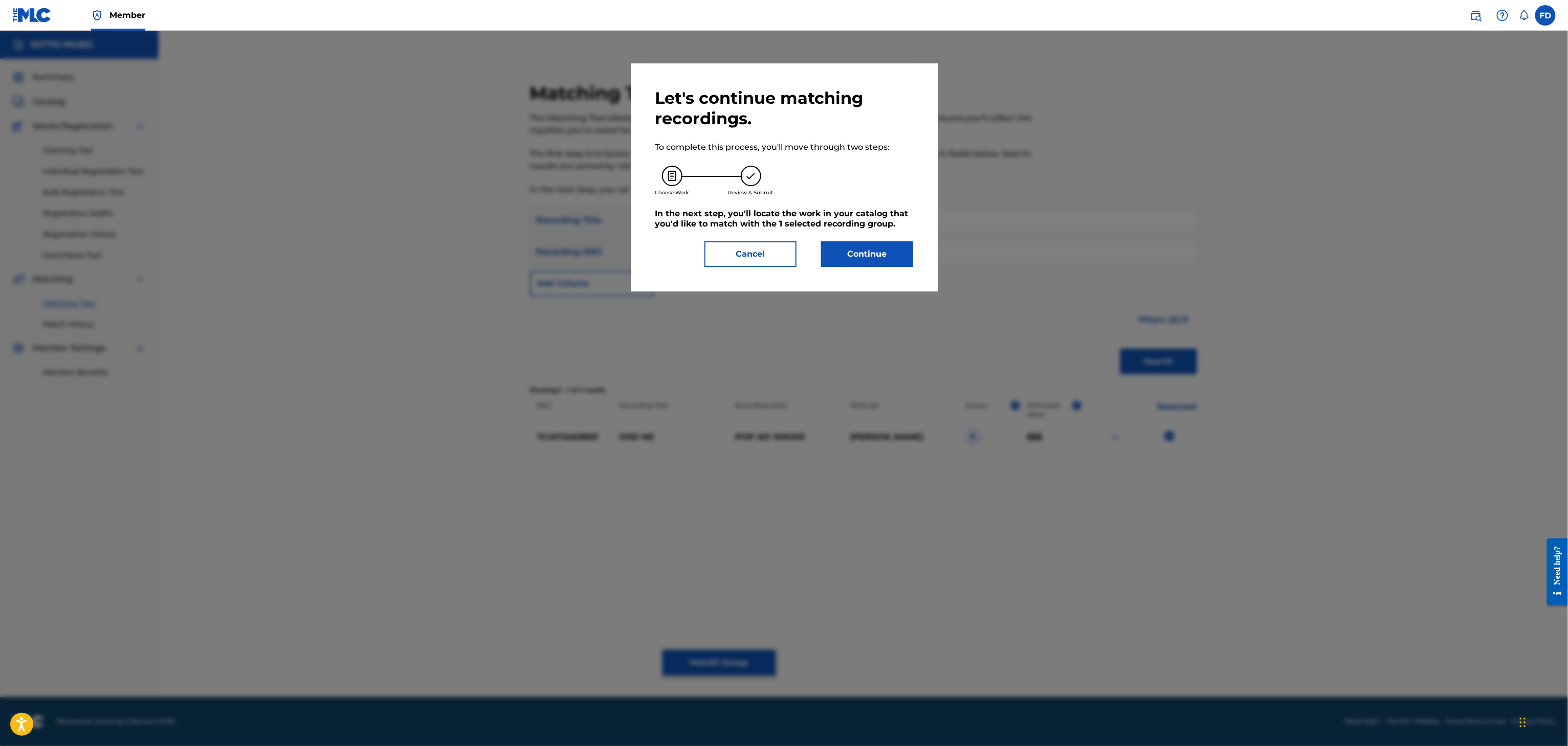
click at [886, 258] on button "Continue" at bounding box center [867, 254] width 92 height 26
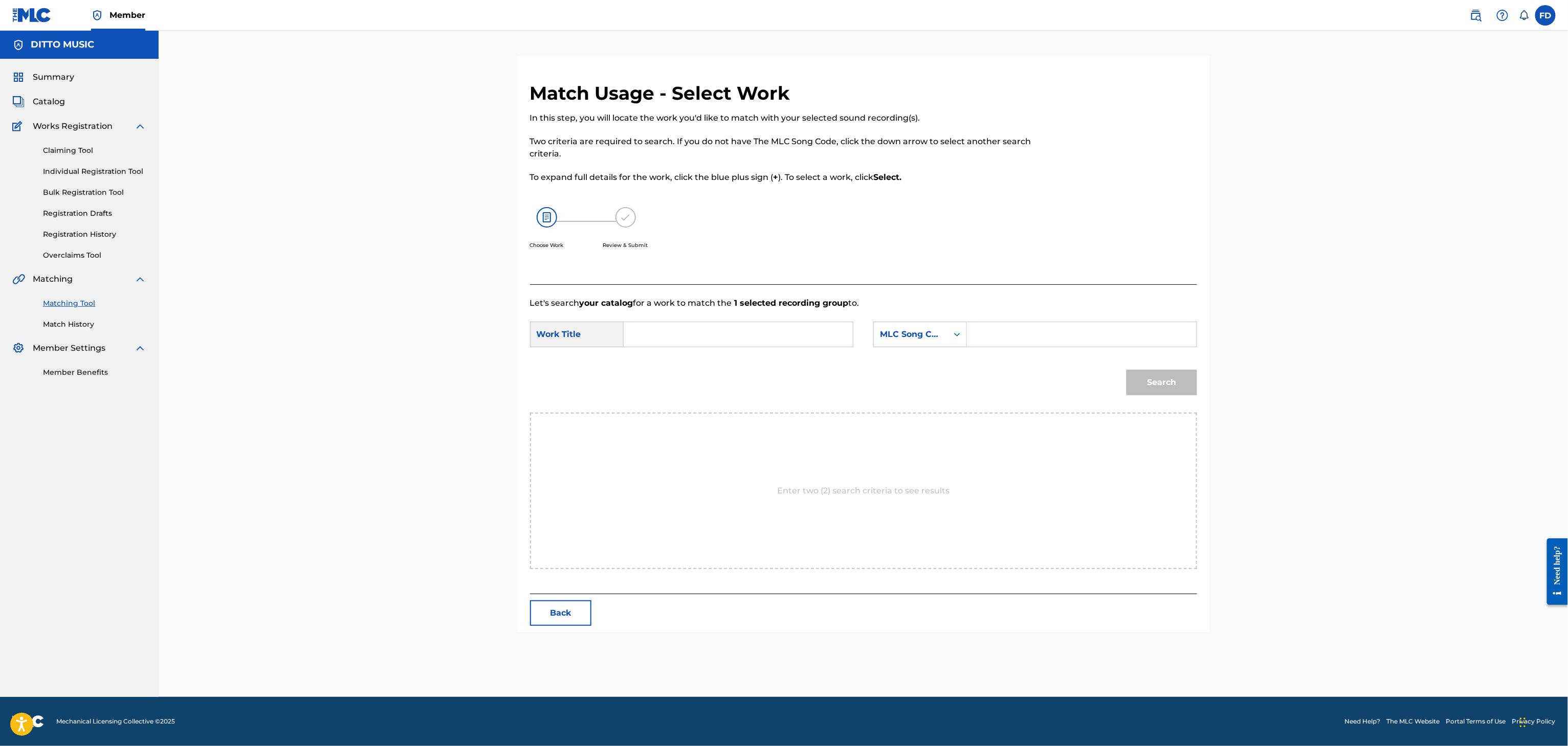
drag, startPoint x: 1020, startPoint y: 334, endPoint x: 993, endPoint y: 350, distance: 31.4
click at [1020, 334] on input "Search Form" at bounding box center [1082, 334] width 212 height 24
type input "KC1JXX"
click at [632, 326] on input "Search Form" at bounding box center [738, 334] width 212 height 24
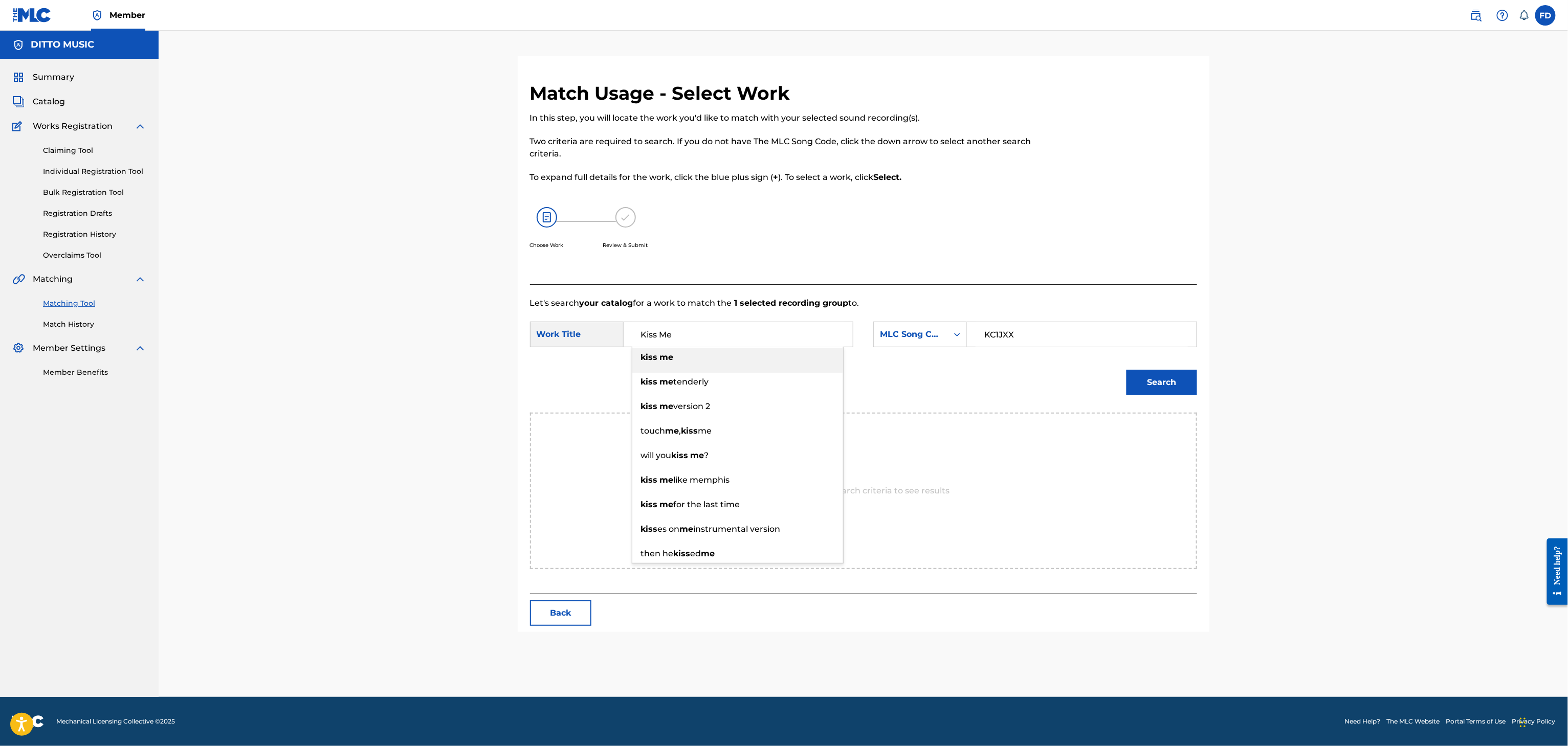
type input "Kiss Me"
click at [1156, 371] on button "Search" at bounding box center [1162, 383] width 71 height 26
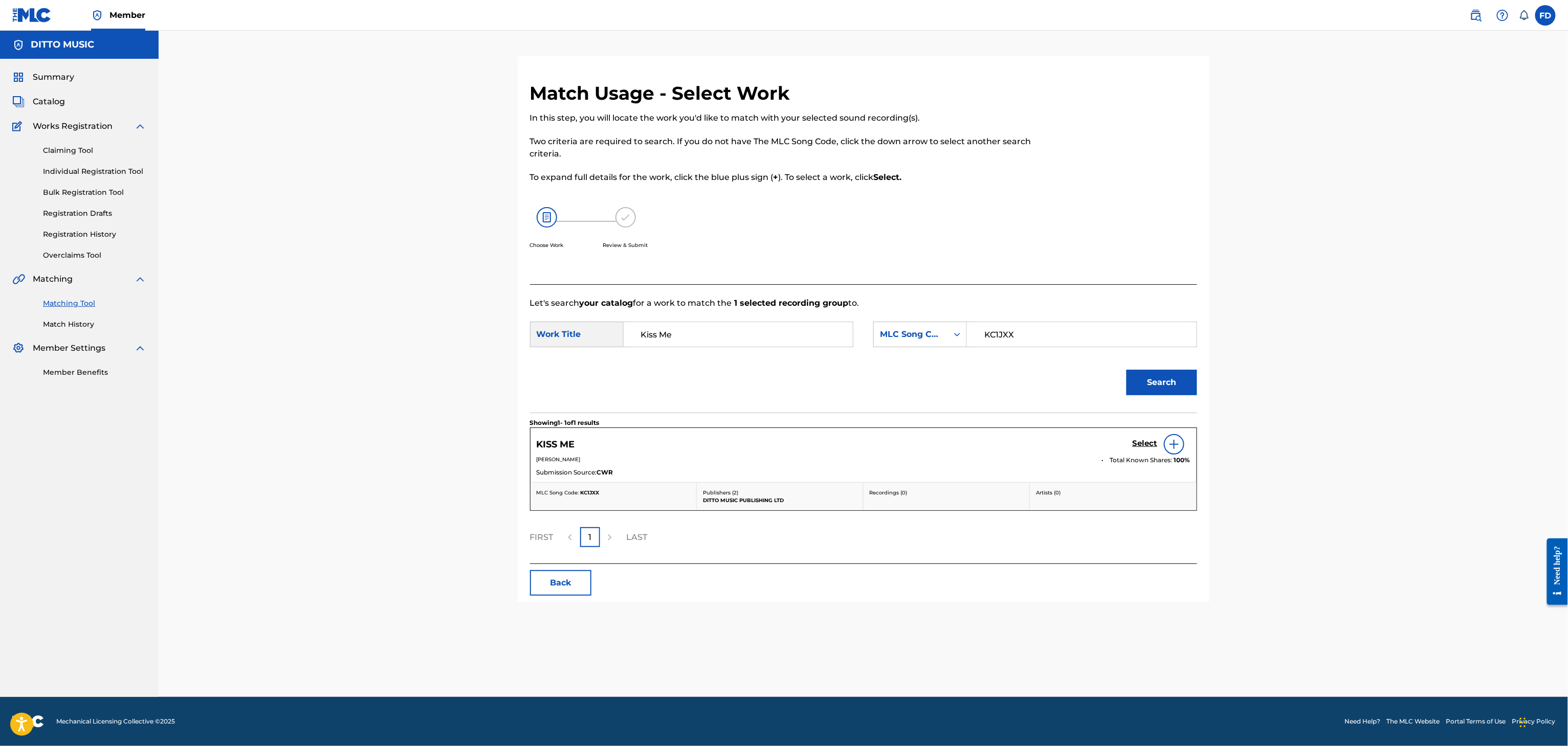
click at [1140, 437] on div "Select" at bounding box center [1161, 445] width 58 height 21
click at [1138, 437] on div "Select" at bounding box center [1161, 445] width 58 height 21
click at [1148, 453] on div "Select" at bounding box center [1161, 445] width 58 height 21
click at [1144, 447] on h5 "Select" at bounding box center [1145, 444] width 25 height 10
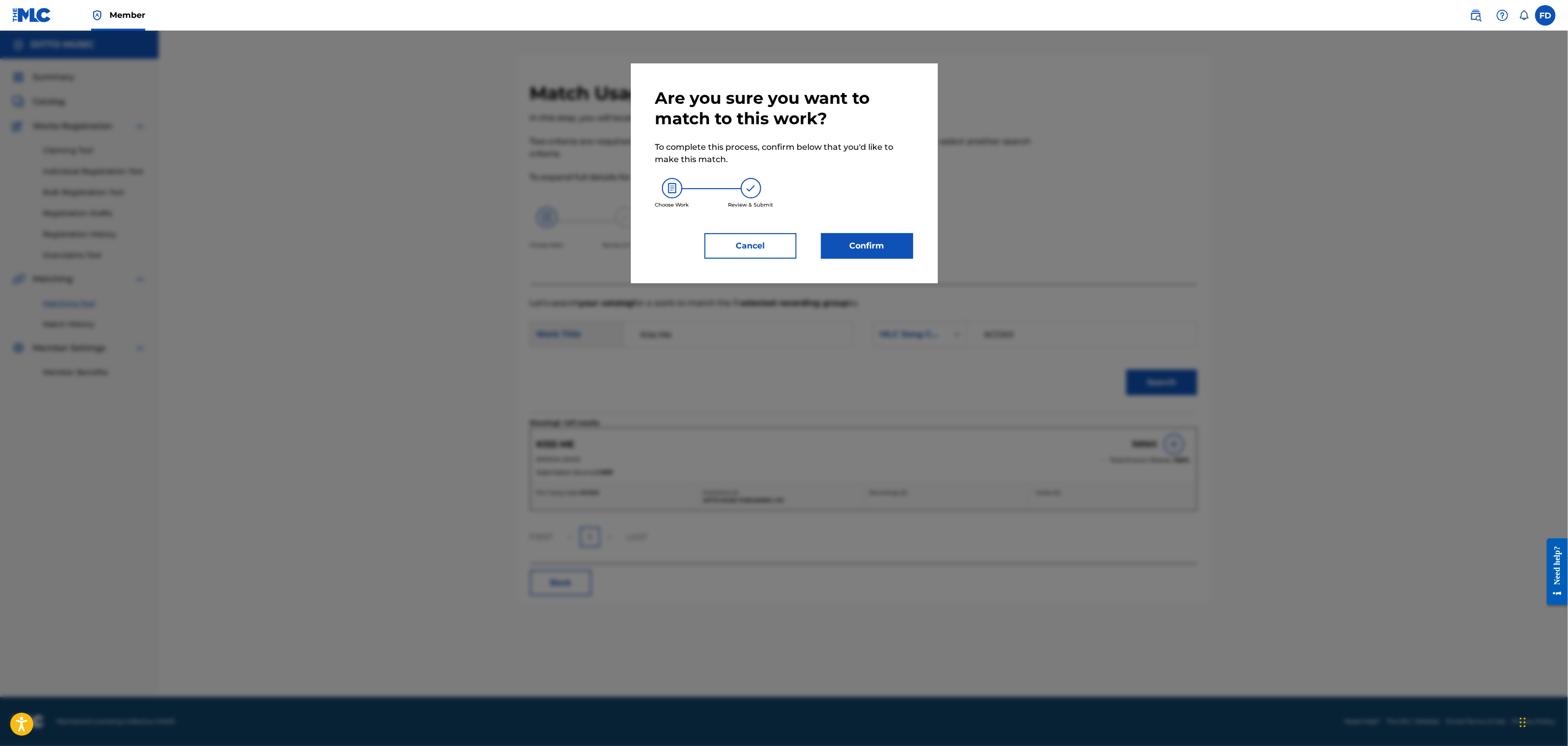
click at [895, 259] on div "Are you sure you want to match to this work? To complete this process, confirm …" at bounding box center [784, 173] width 307 height 220
click at [895, 255] on button "Confirm" at bounding box center [867, 246] width 92 height 26
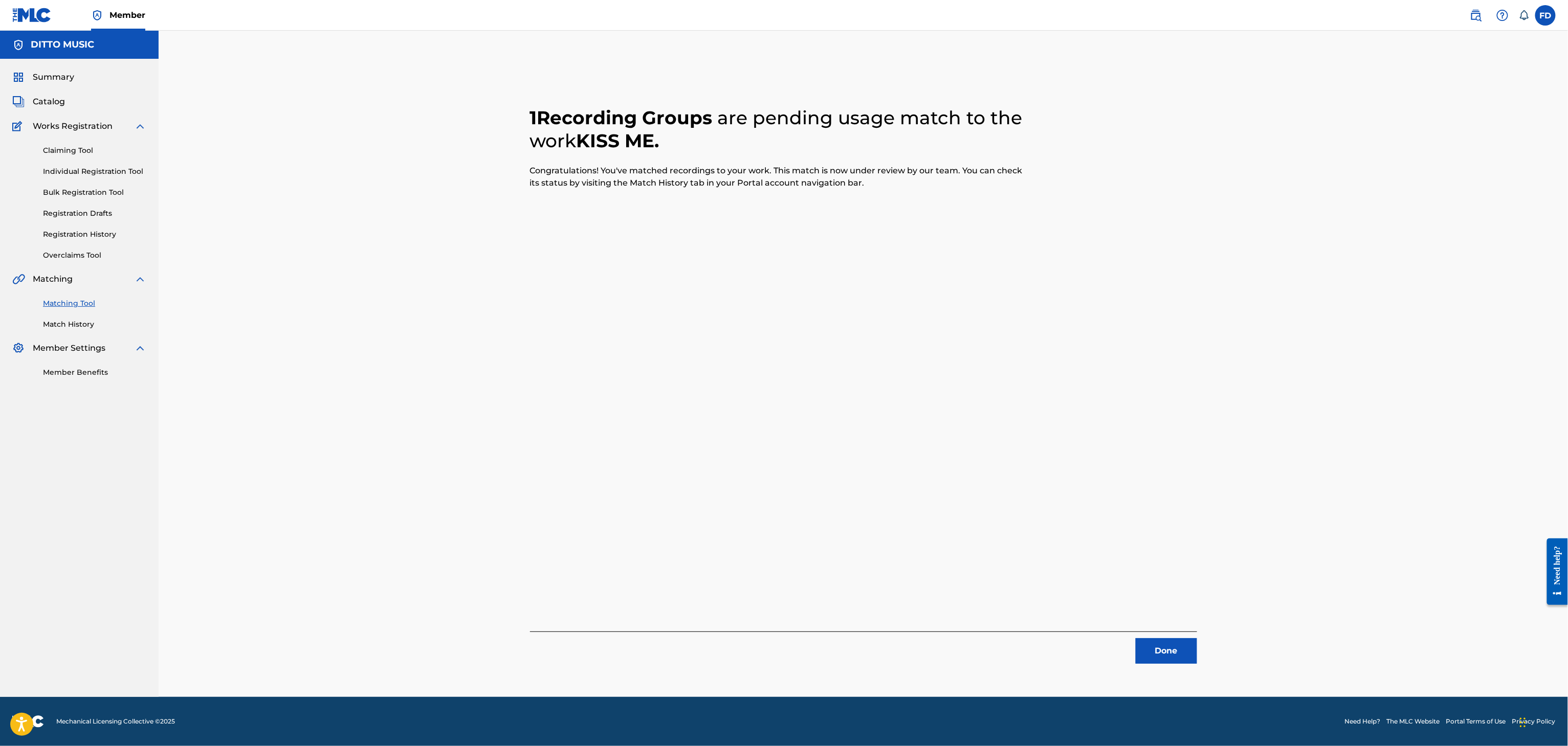
click at [1148, 653] on button "Done" at bounding box center [1166, 651] width 61 height 26
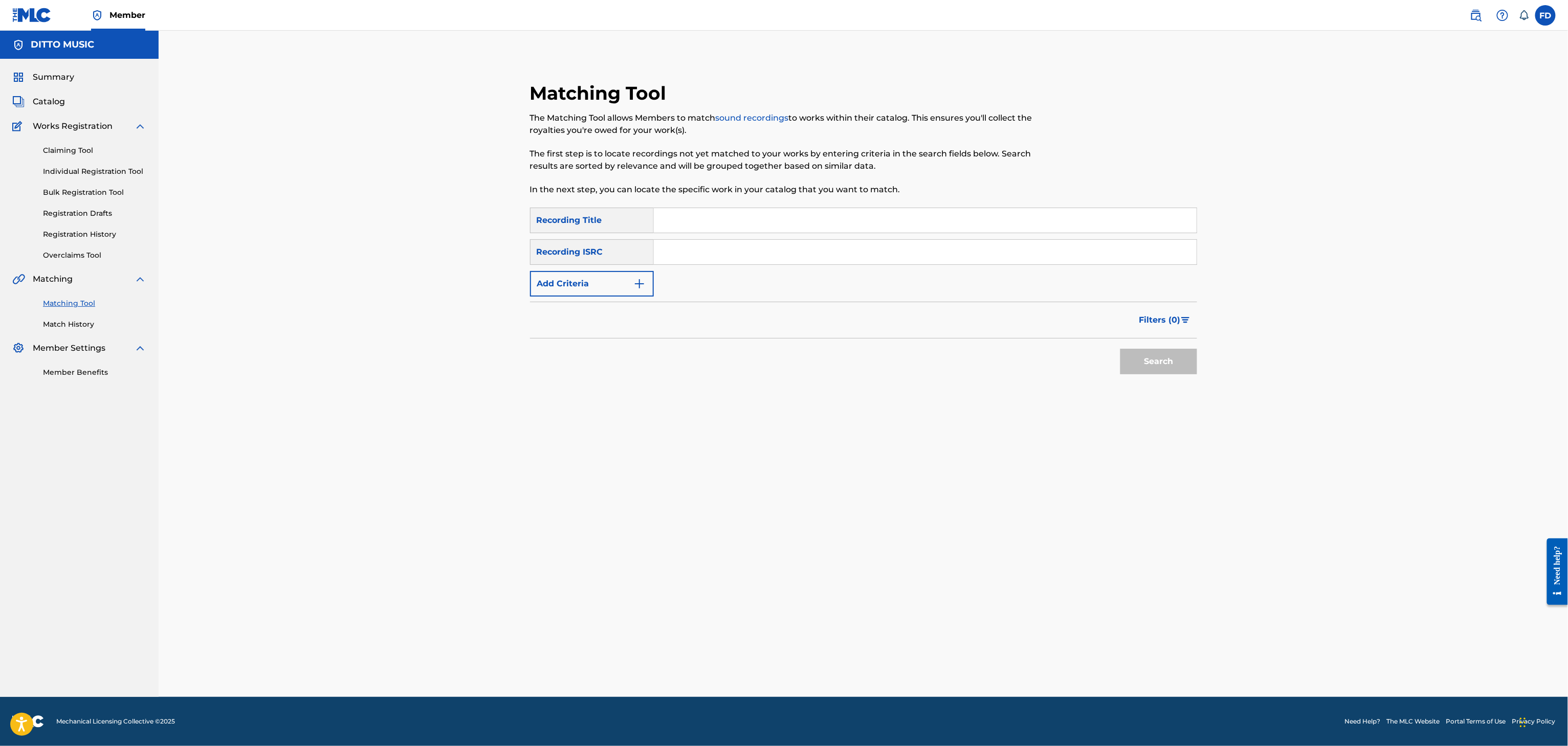
click at [743, 221] on input "Search Form" at bounding box center [925, 220] width 543 height 24
type input "Ring the Alarm"
click at [796, 256] on input "Search Form" at bounding box center [925, 252] width 543 height 24
type input "TCAIY2453609"
click at [1097, 344] on div "Search" at bounding box center [864, 358] width 667 height 41
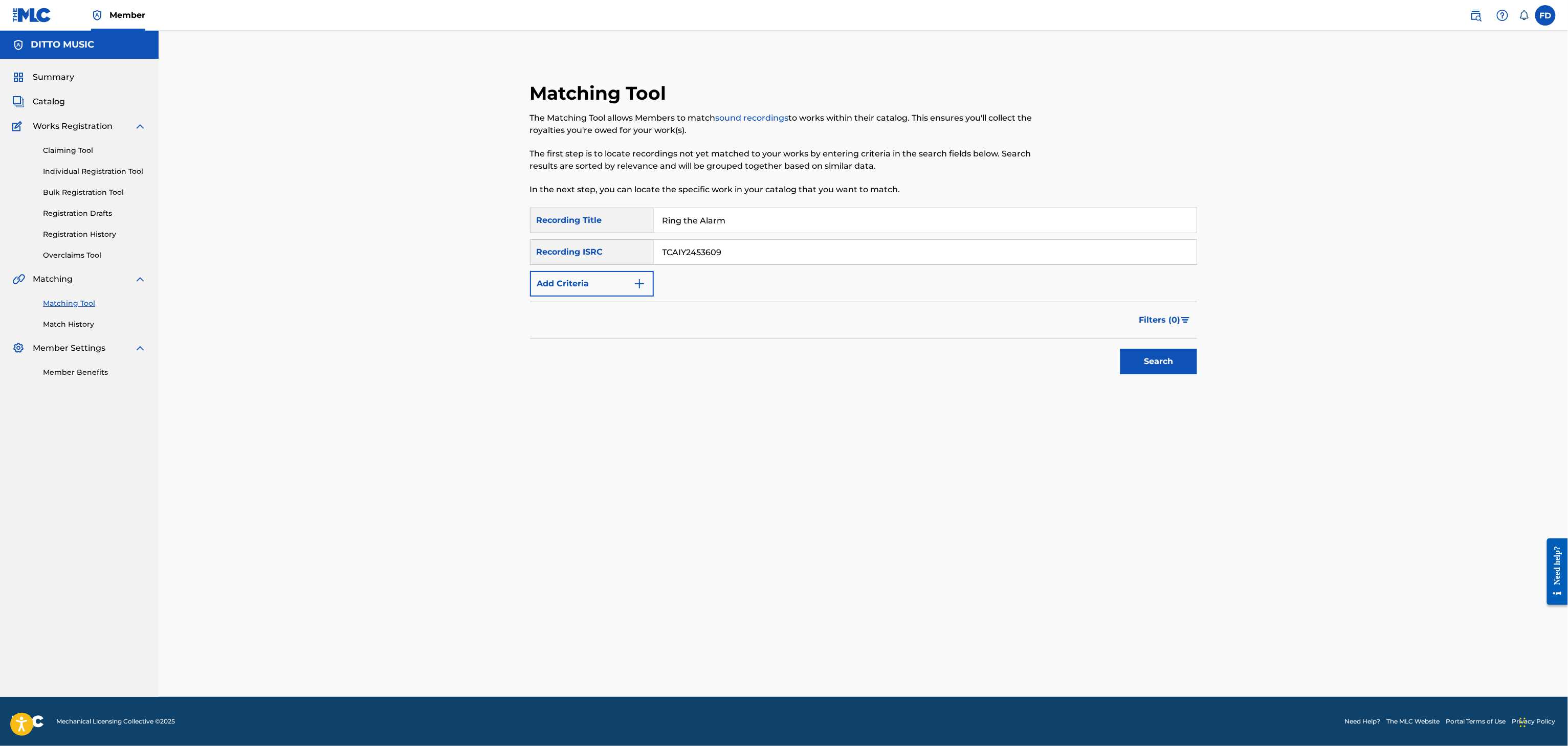
click at [1142, 344] on div "Search" at bounding box center [1156, 358] width 82 height 41
click at [1143, 352] on button "Search" at bounding box center [1159, 361] width 77 height 26
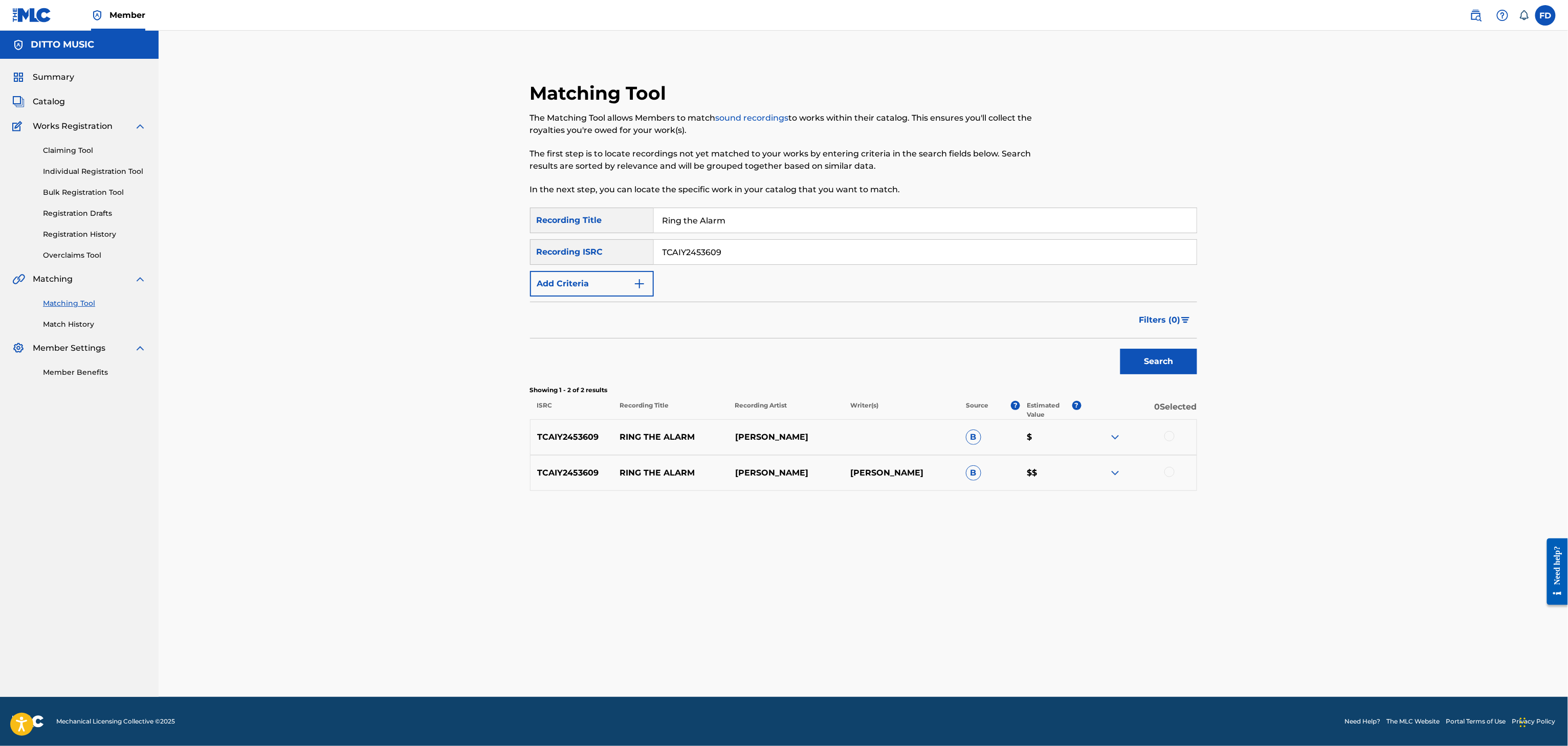
click at [1177, 437] on div at bounding box center [1138, 437] width 115 height 12
click at [1164, 441] on div at bounding box center [1138, 437] width 115 height 12
click at [1169, 433] on div at bounding box center [1169, 436] width 10 height 10
drag, startPoint x: 1169, startPoint y: 470, endPoint x: 1115, endPoint y: 493, distance: 58.7
click at [1169, 472] on div at bounding box center [1169, 472] width 10 height 10
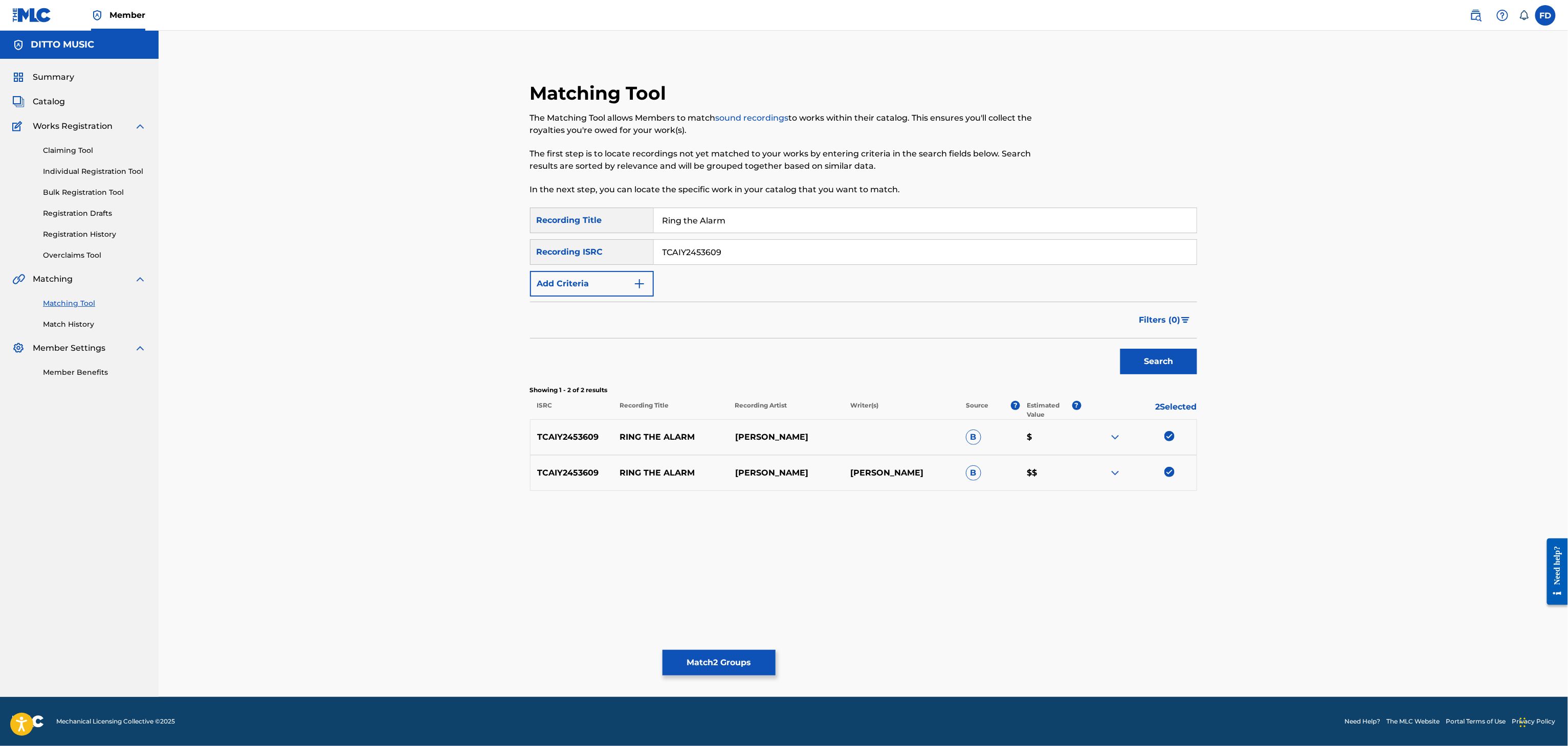
click at [736, 660] on button "Match 2 Groups" at bounding box center [719, 663] width 113 height 26
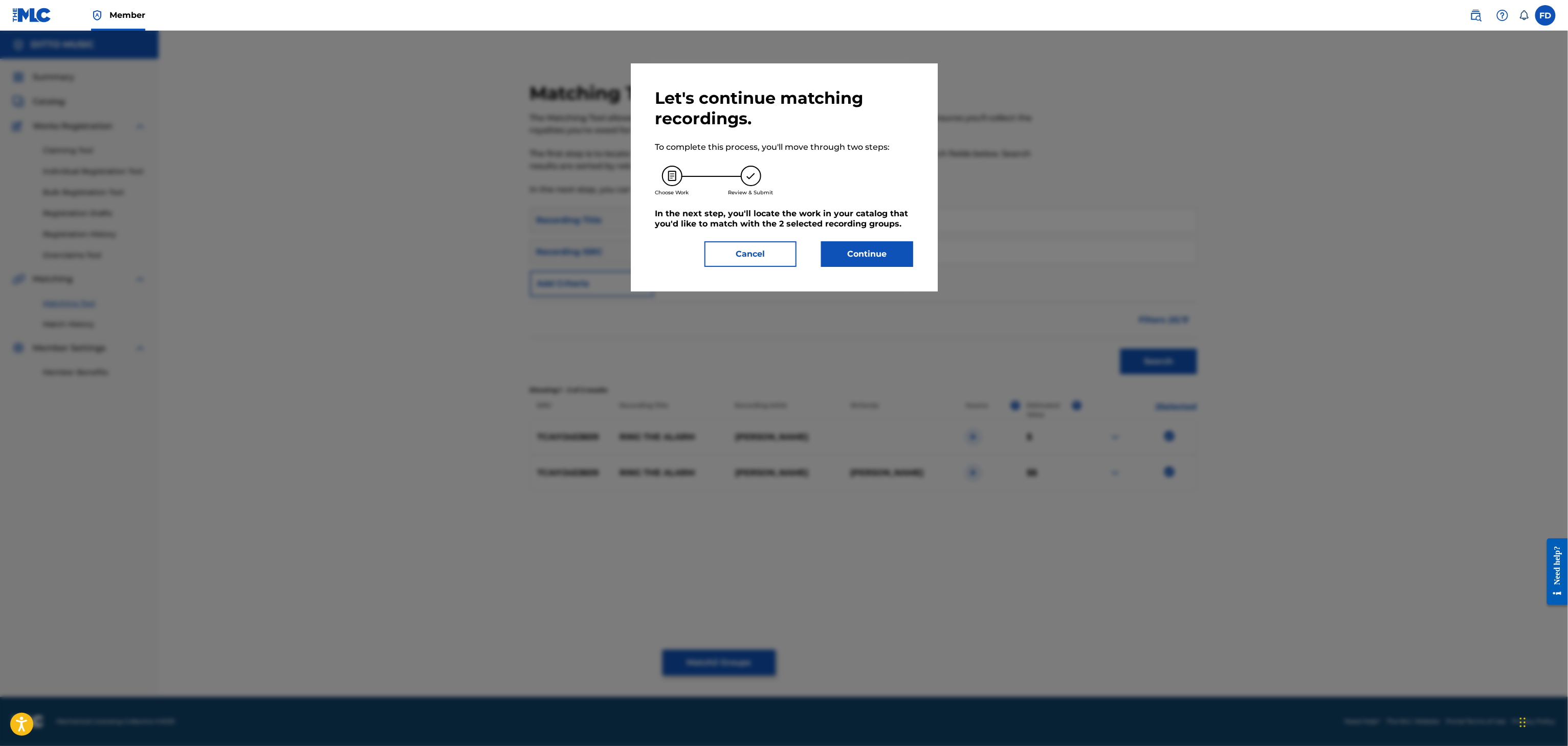
click at [893, 247] on button "Continue" at bounding box center [867, 254] width 92 height 26
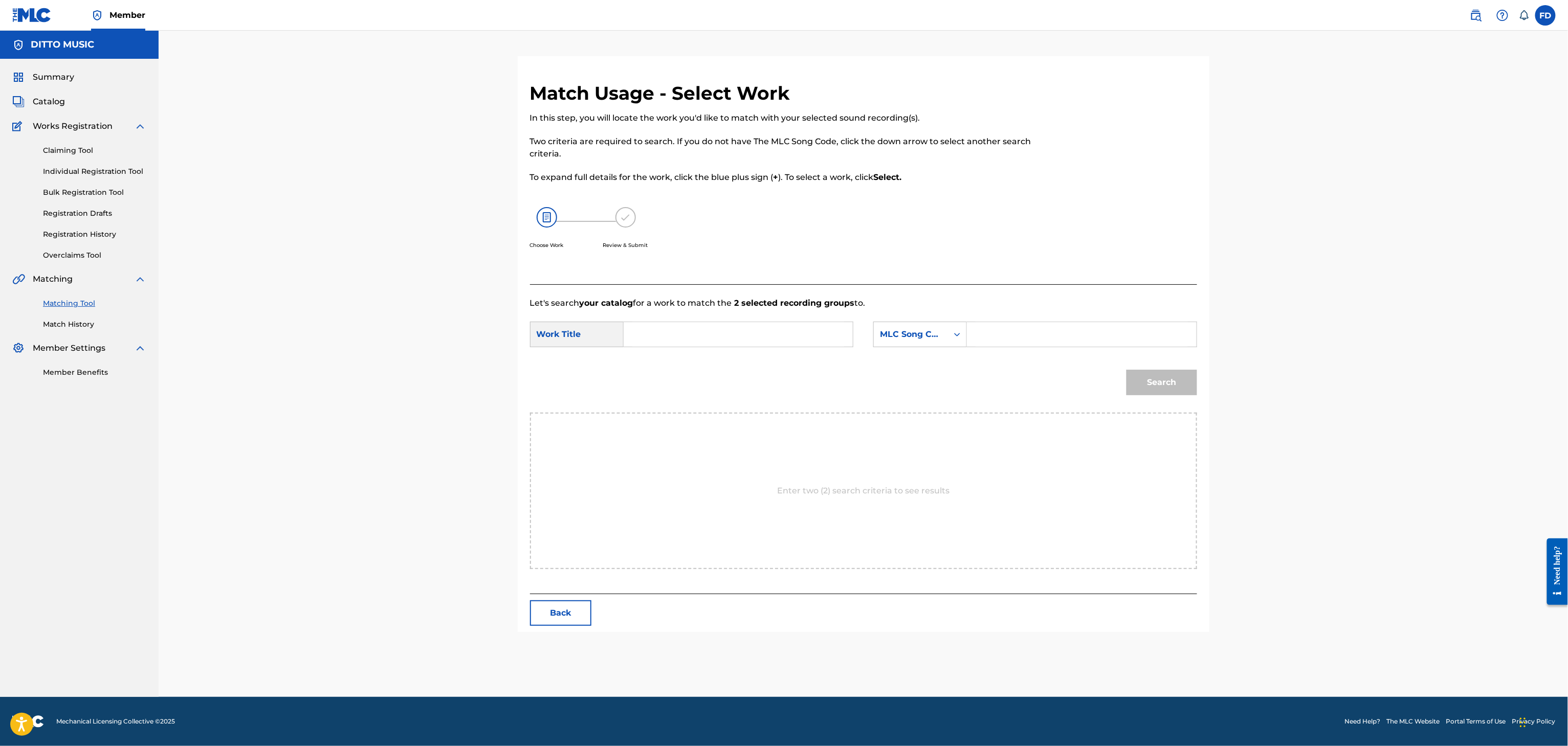
click at [1047, 335] on input "Search Form" at bounding box center [1082, 334] width 212 height 24
type input "RO3BY7"
click at [827, 341] on input "Search Form" at bounding box center [738, 334] width 212 height 24
type input "Ring the Alarm"
click at [1163, 399] on div "Search" at bounding box center [1159, 380] width 75 height 41
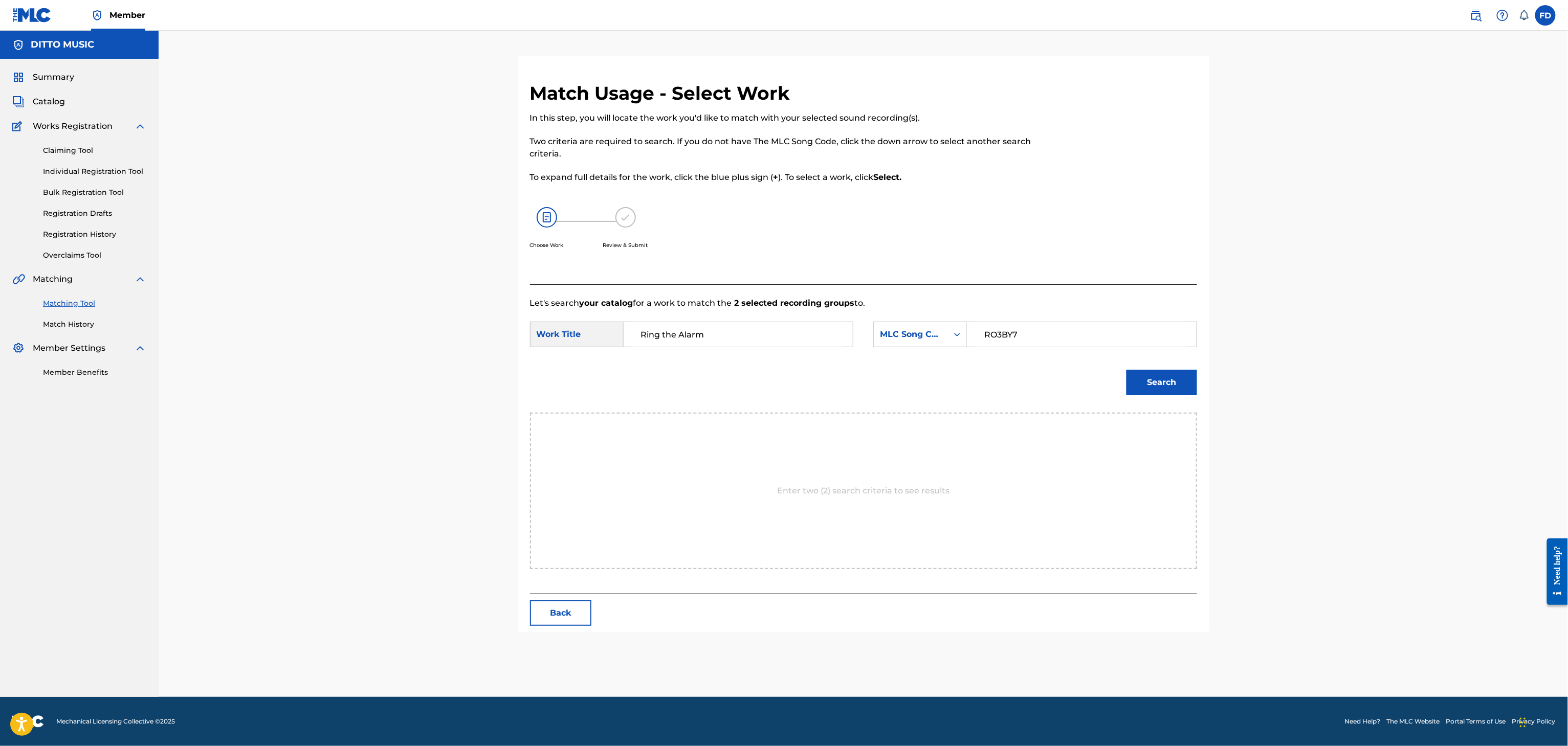
click at [1168, 390] on button "Search" at bounding box center [1162, 383] width 71 height 26
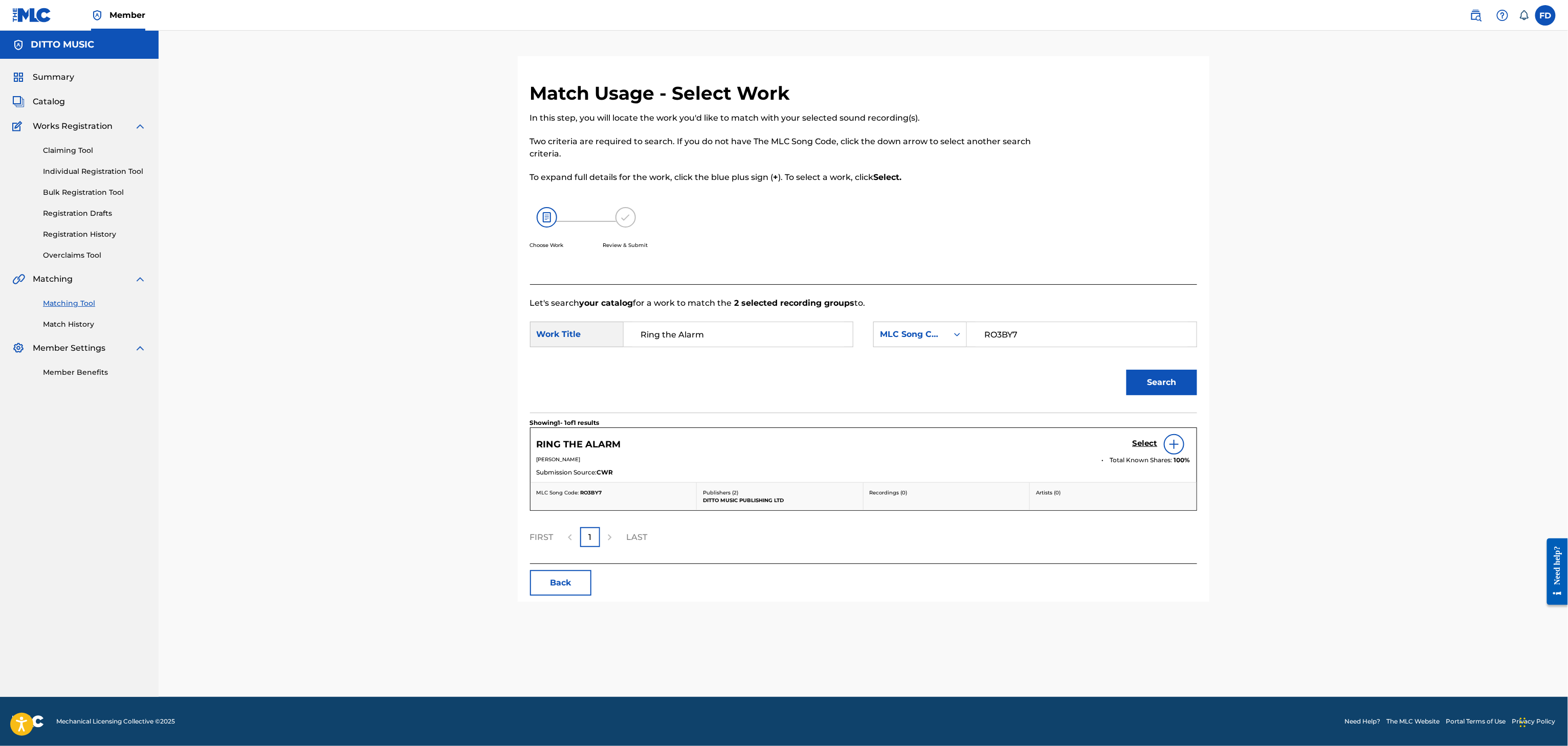
click at [1142, 446] on h5 "Select" at bounding box center [1145, 444] width 25 height 10
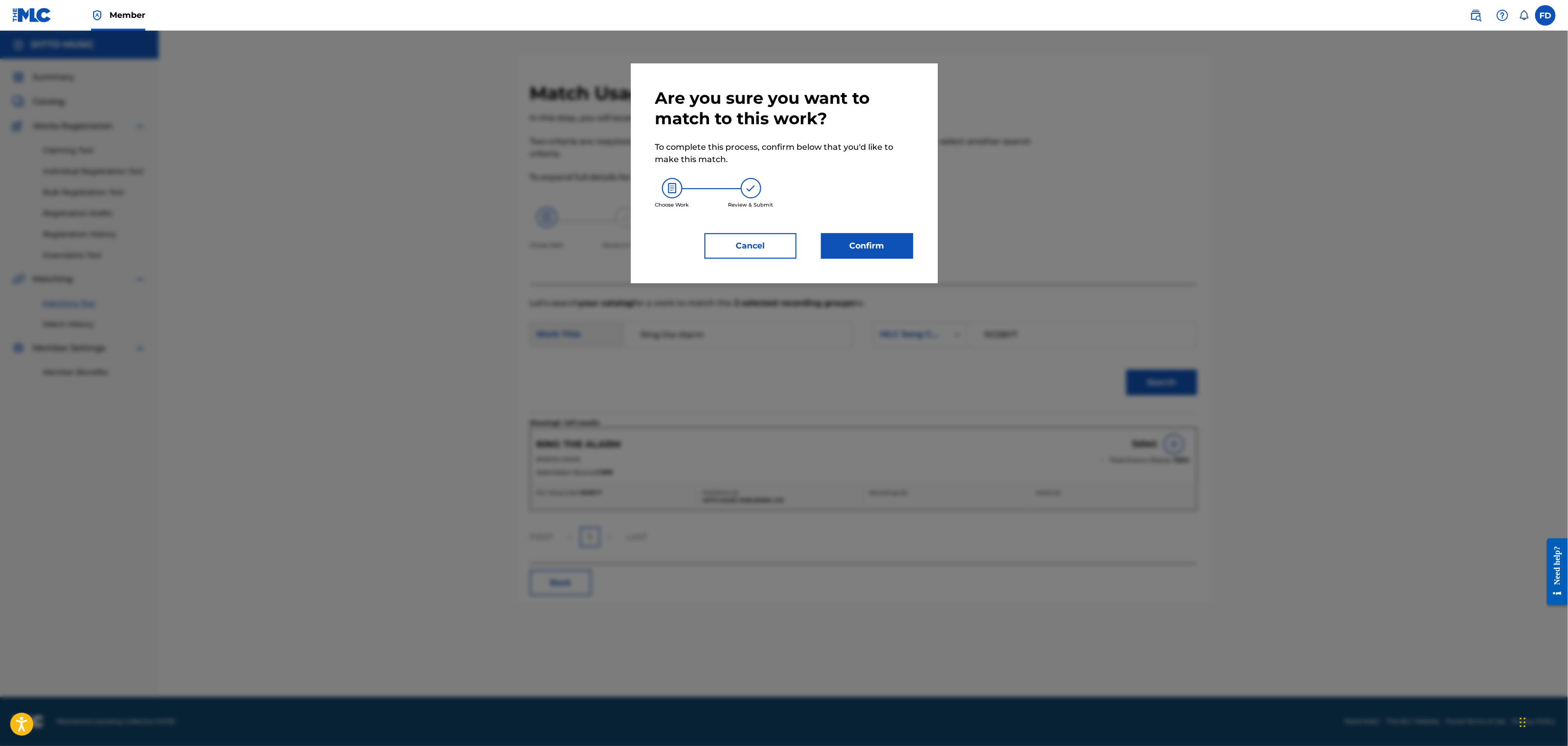
drag, startPoint x: 912, startPoint y: 259, endPoint x: 897, endPoint y: 259, distance: 15.0
click at [902, 259] on div "Are you sure you want to match to this work? To complete this process, confirm …" at bounding box center [784, 173] width 307 height 220
click at [897, 259] on div "Are you sure you want to match to this work? To complete this process, confirm …" at bounding box center [784, 173] width 307 height 220
click at [893, 258] on button "Confirm" at bounding box center [867, 246] width 92 height 26
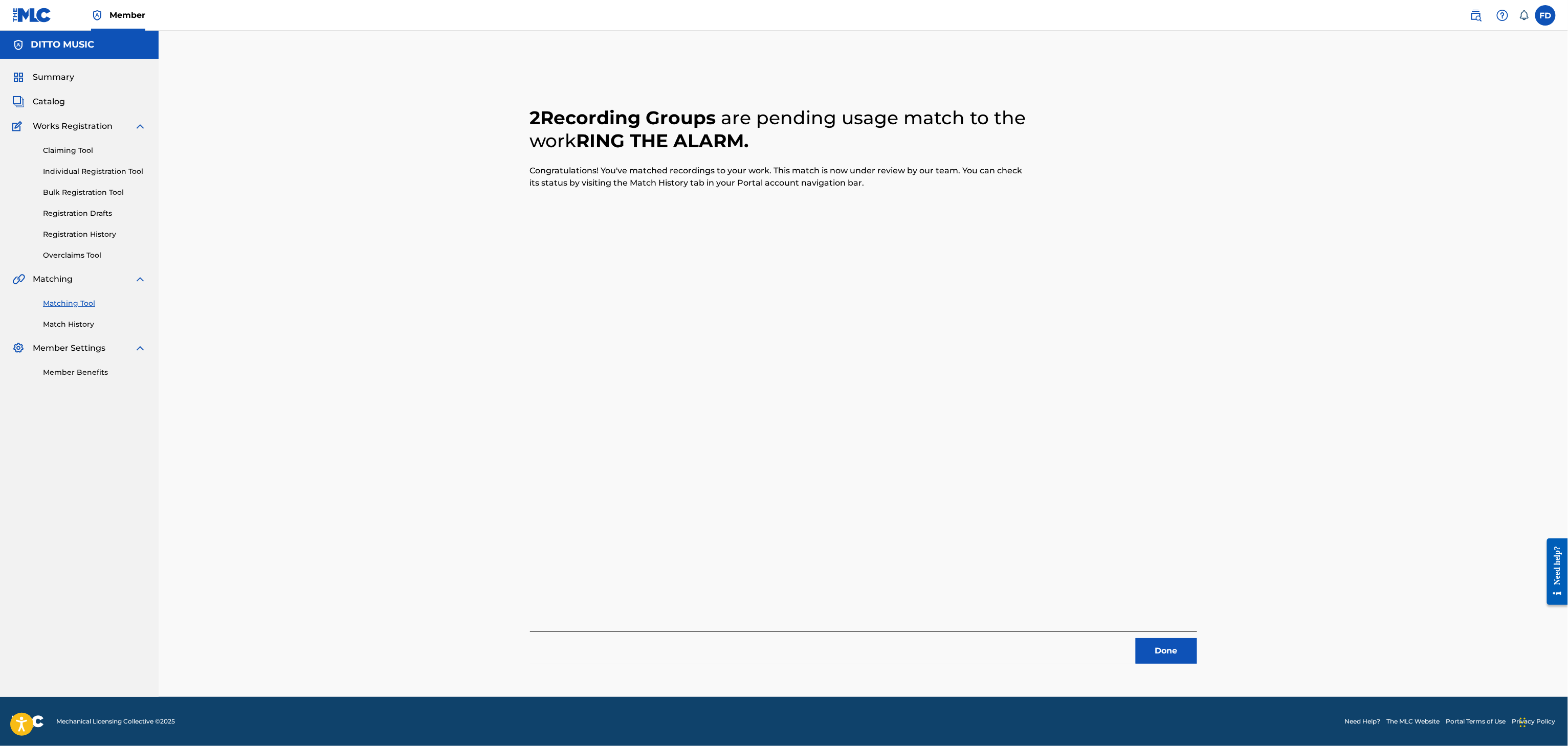
click at [1171, 636] on div "Done" at bounding box center [864, 647] width 667 height 32
click at [1171, 640] on button "Done" at bounding box center [1166, 651] width 61 height 26
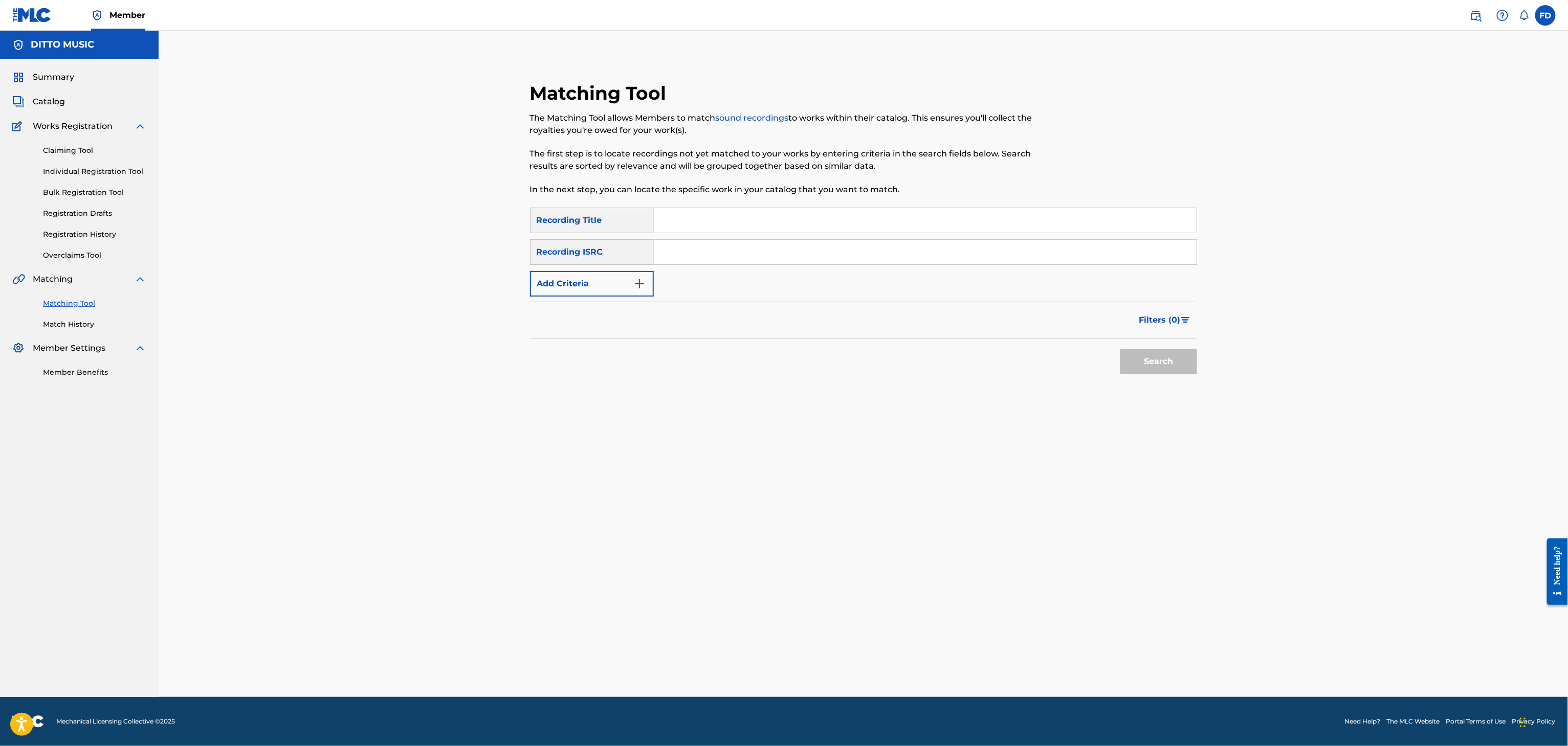
click at [738, 217] on input "Search Form" at bounding box center [925, 220] width 543 height 24
type input "Blow the Whistle"
drag, startPoint x: 755, startPoint y: 256, endPoint x: 810, endPoint y: 260, distance: 55.1
click at [755, 256] on input "Search Form" at bounding box center [925, 252] width 543 height 24
type input "TCAJC2495763"
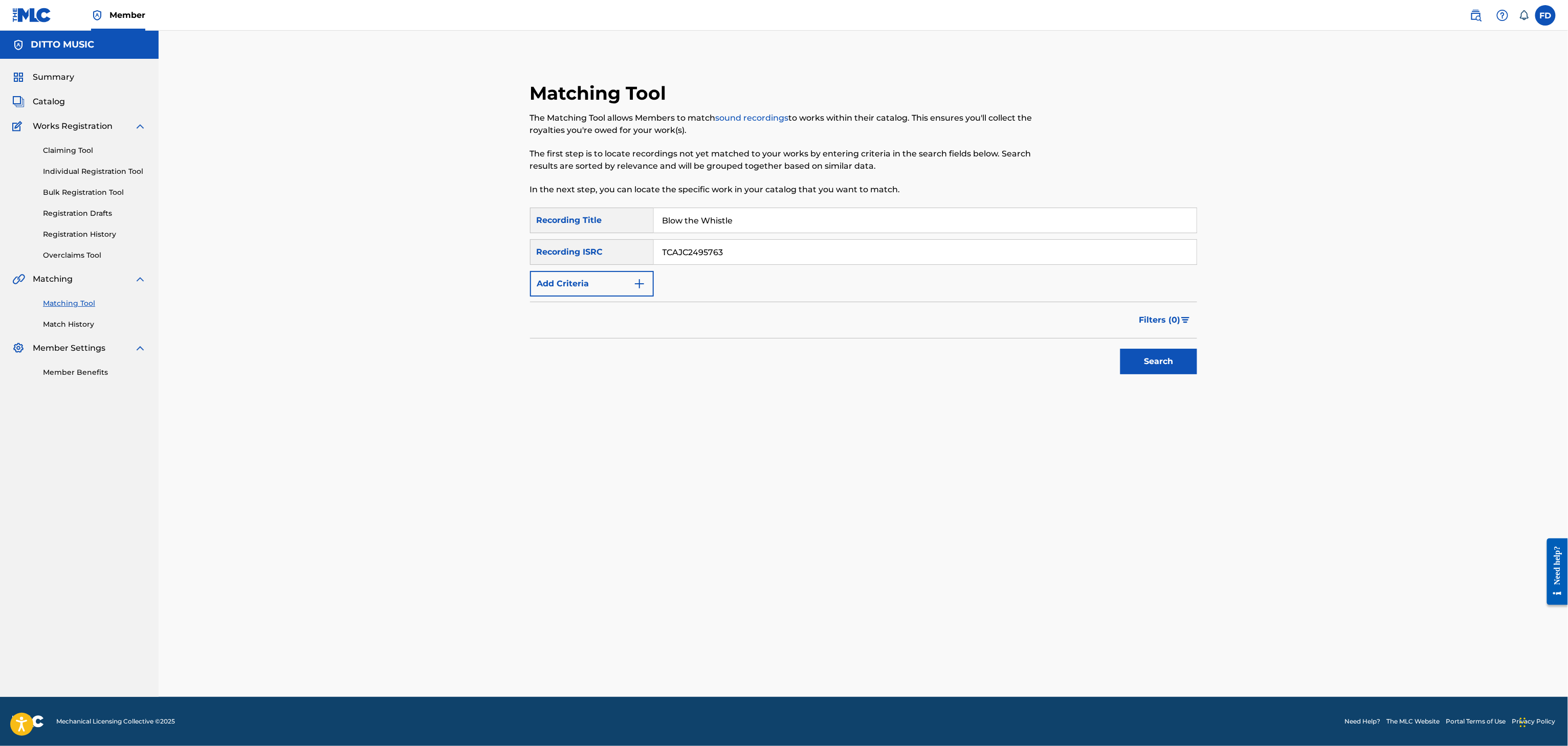
click at [1133, 350] on button "Search" at bounding box center [1159, 361] width 77 height 26
click at [1172, 433] on div at bounding box center [1169, 436] width 10 height 10
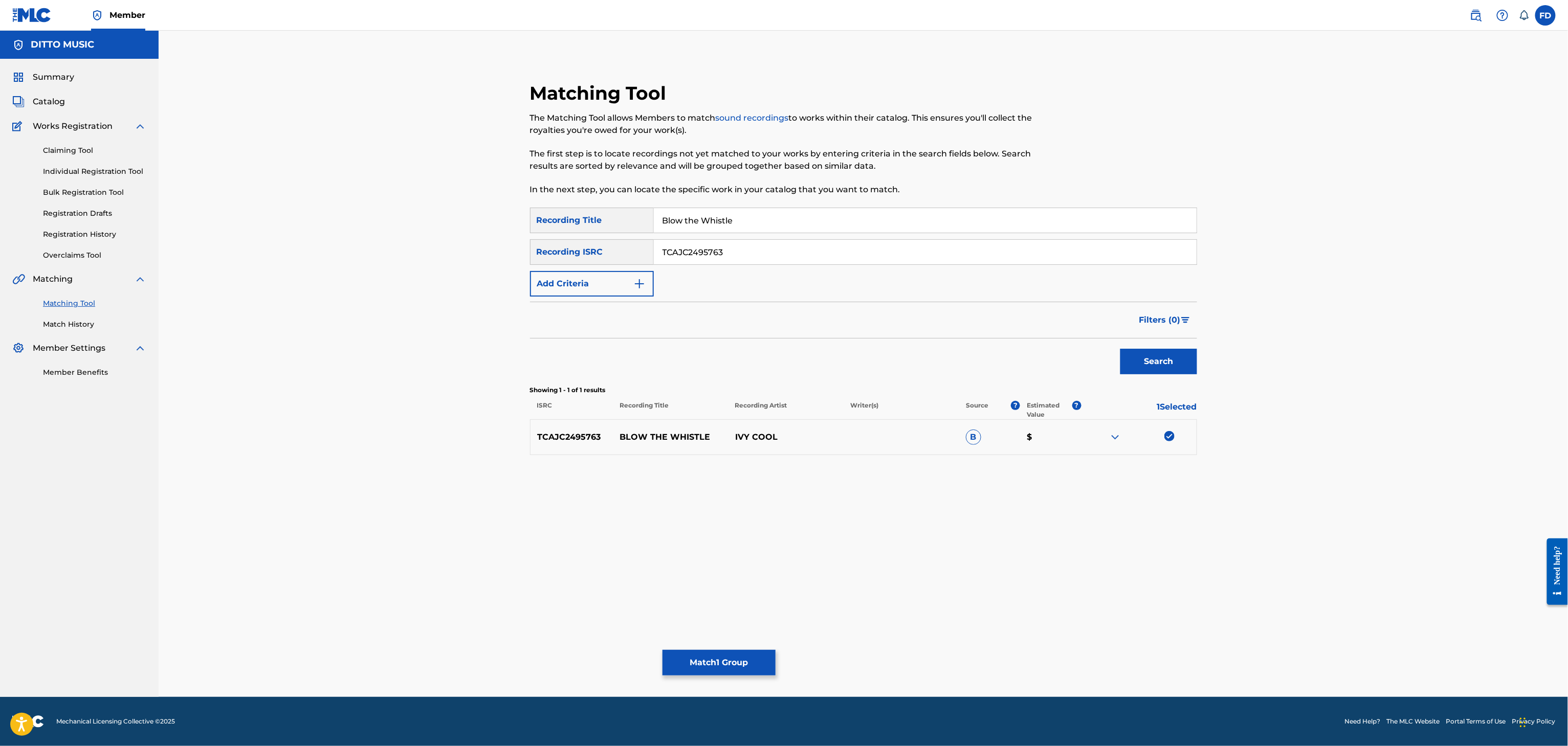
click at [710, 643] on div "Matching Tool The Matching Tool allows Members to match sound recordings to wor…" at bounding box center [863, 376] width 716 height 641
click at [707, 661] on button "Match 1 Group" at bounding box center [719, 663] width 113 height 26
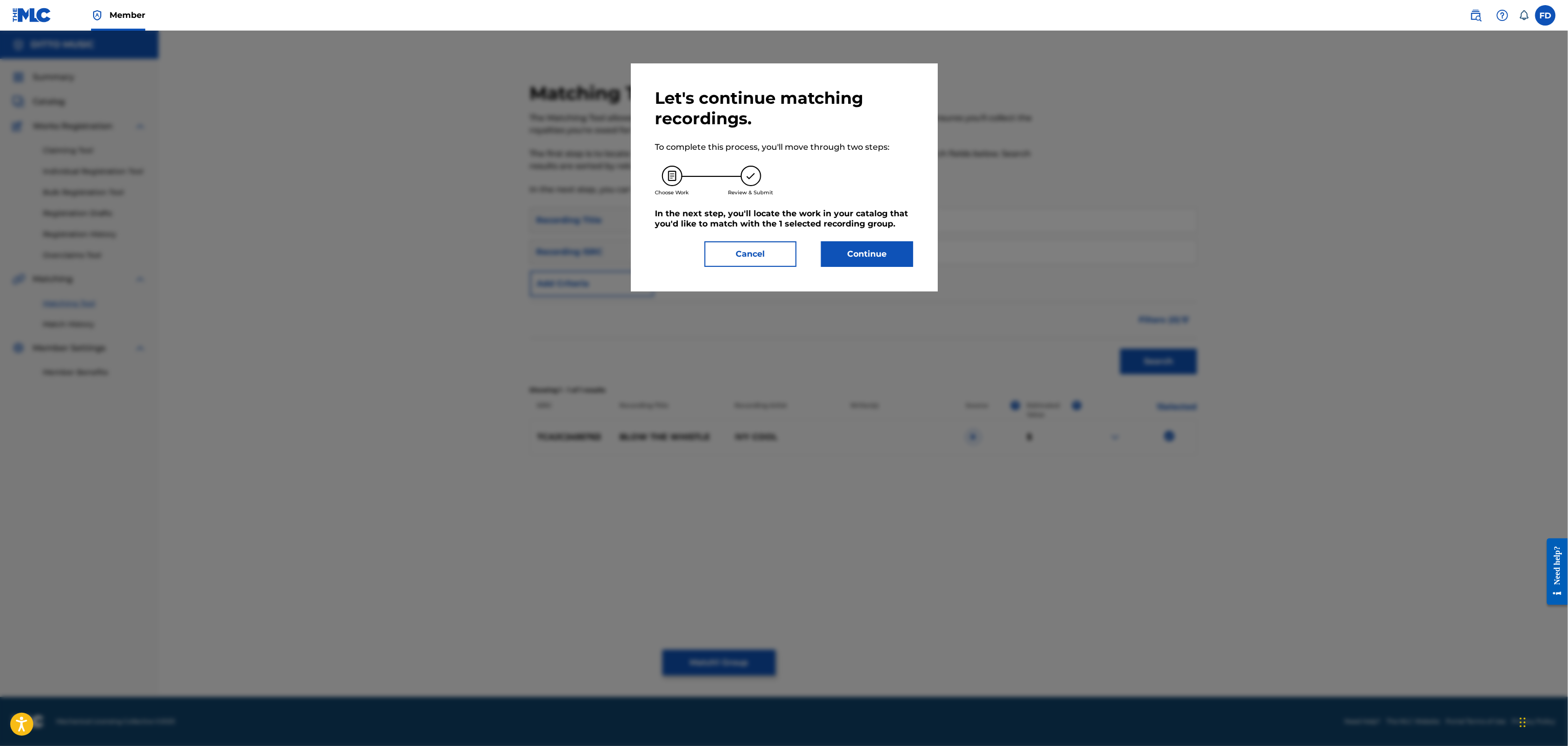
click at [837, 229] on div "Let's continue matching recordings. To complete this process, you'll move throu…" at bounding box center [785, 178] width 258 height 179
click at [842, 239] on div "Let's continue matching recordings. To complete this process, you'll move throu…" at bounding box center [785, 178] width 258 height 179
click at [838, 248] on button "Continue" at bounding box center [867, 254] width 92 height 26
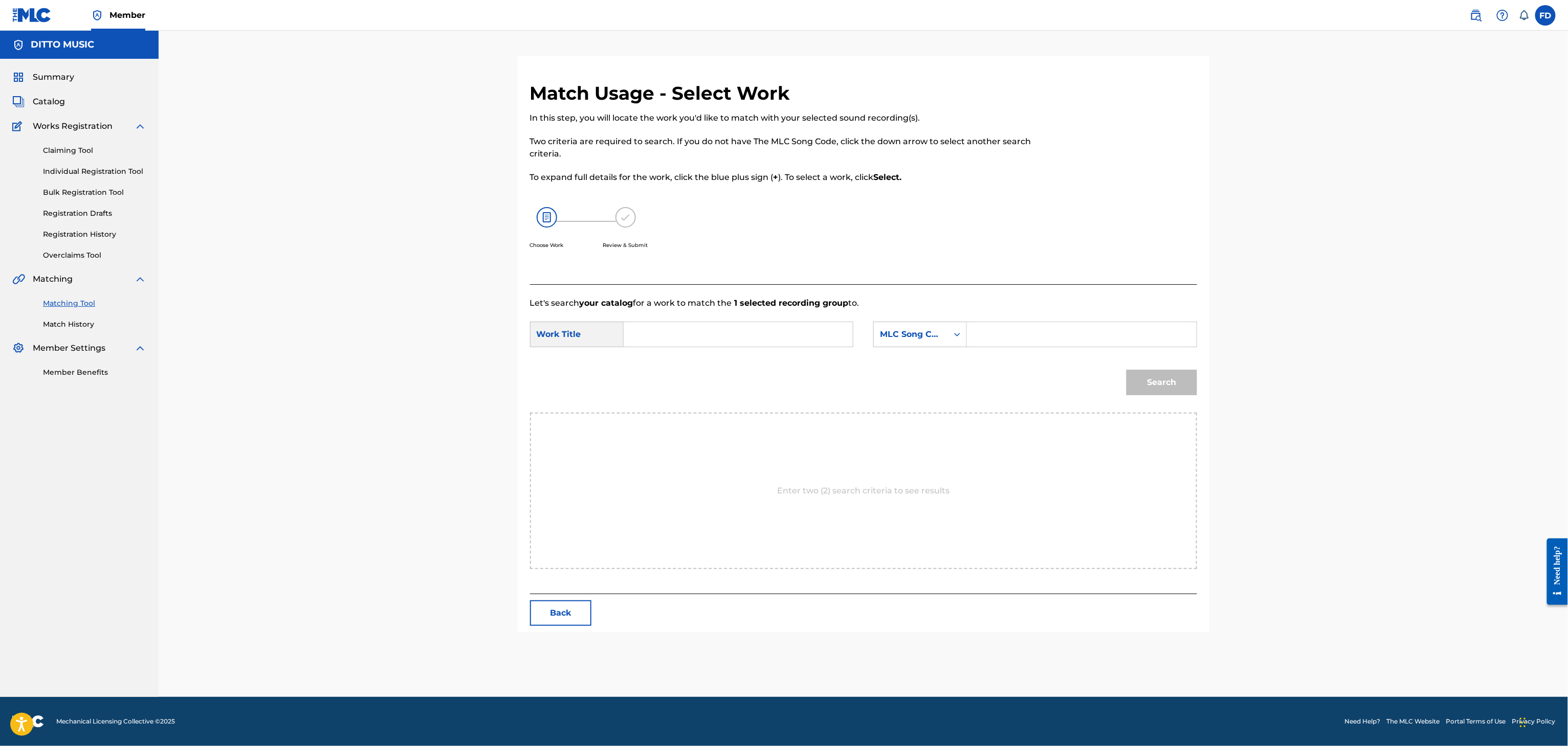
click at [999, 349] on div "SearchWithCriteriabd53b67c-8ce3-40ab-8608-30d9eeeb42ef Work Title SearchWithCri…" at bounding box center [864, 338] width 667 height 32
click at [999, 338] on input "Search Form" at bounding box center [1082, 334] width 212 height 24
type input "BD6YWK"
click at [748, 349] on div "SearchWithCriteriabd53b67c-8ce3-40ab-8608-30d9eeeb42ef Work Title SearchWithCri…" at bounding box center [864, 338] width 667 height 32
click at [763, 354] on form "SearchWithCriteriabd53b67c-8ce3-40ab-8608-30d9eeeb42ef Work Title SearchWithCri…" at bounding box center [864, 361] width 667 height 103
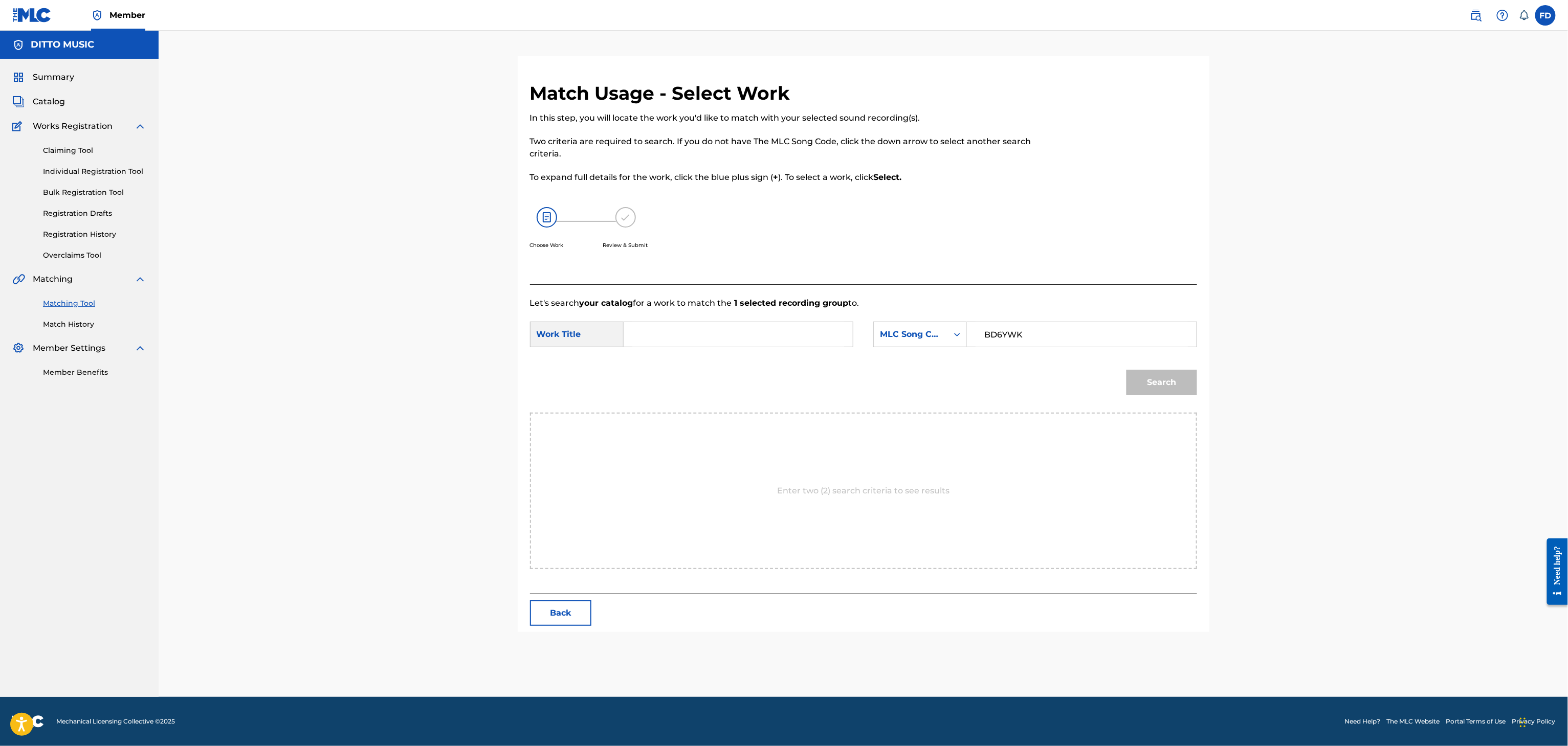
click at [774, 344] on input "Search Form" at bounding box center [738, 334] width 212 height 24
type input "Blow the Whistle"
click at [1143, 394] on button "Search" at bounding box center [1162, 383] width 71 height 26
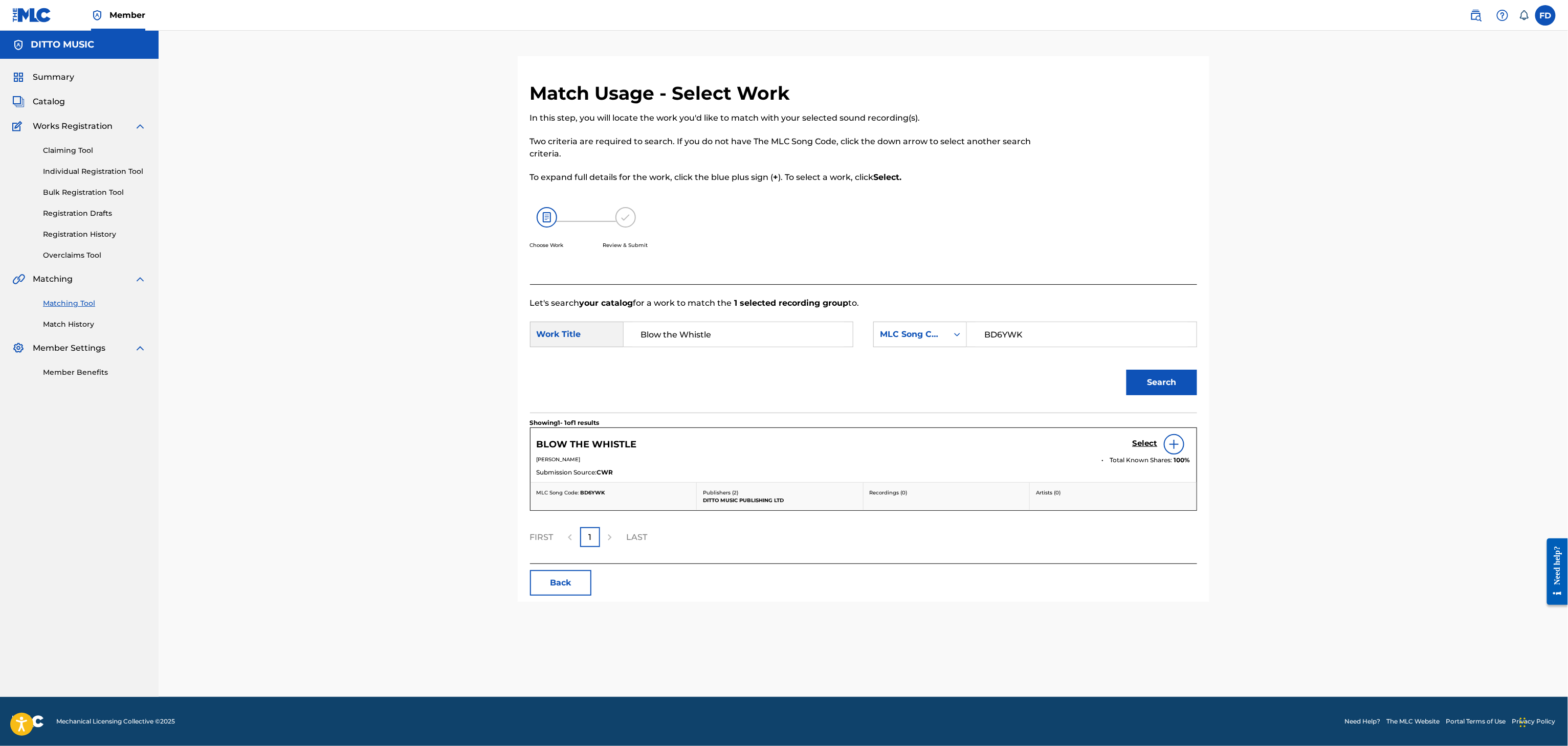
click at [1127, 448] on div "BLOW THE WHISTLE Select" at bounding box center [864, 445] width 654 height 21
click at [1148, 444] on h5 "Select" at bounding box center [1145, 444] width 25 height 10
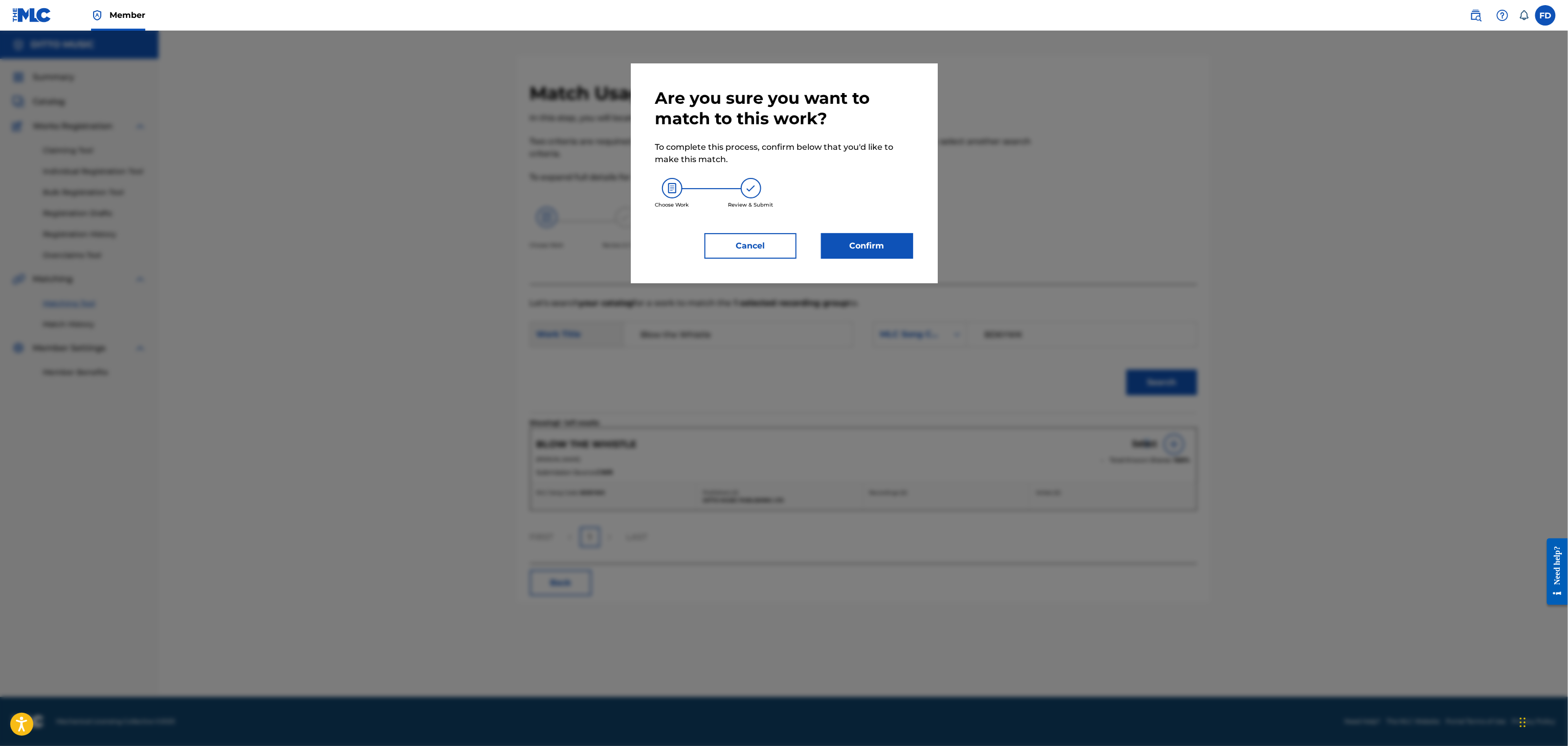
click at [886, 242] on button "Confirm" at bounding box center [867, 246] width 92 height 26
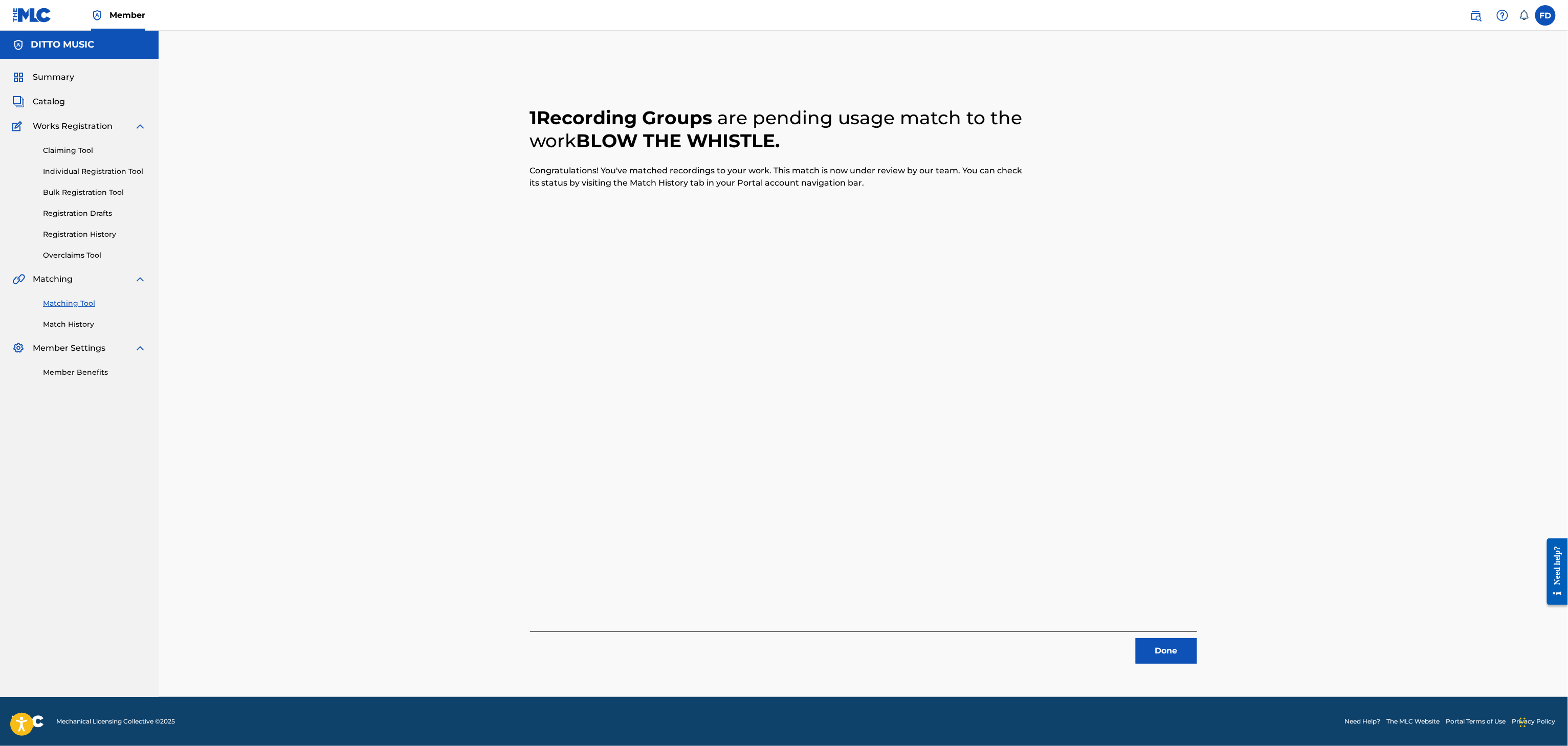
drag, startPoint x: 1185, startPoint y: 670, endPoint x: 1176, endPoint y: 655, distance: 17.5
click at [1183, 672] on div "1 Recording Groups are pending usage match to the work BLOW THE WHISTLE . Congr…" at bounding box center [863, 376] width 716 height 641
click at [1176, 652] on button "Done" at bounding box center [1166, 651] width 61 height 26
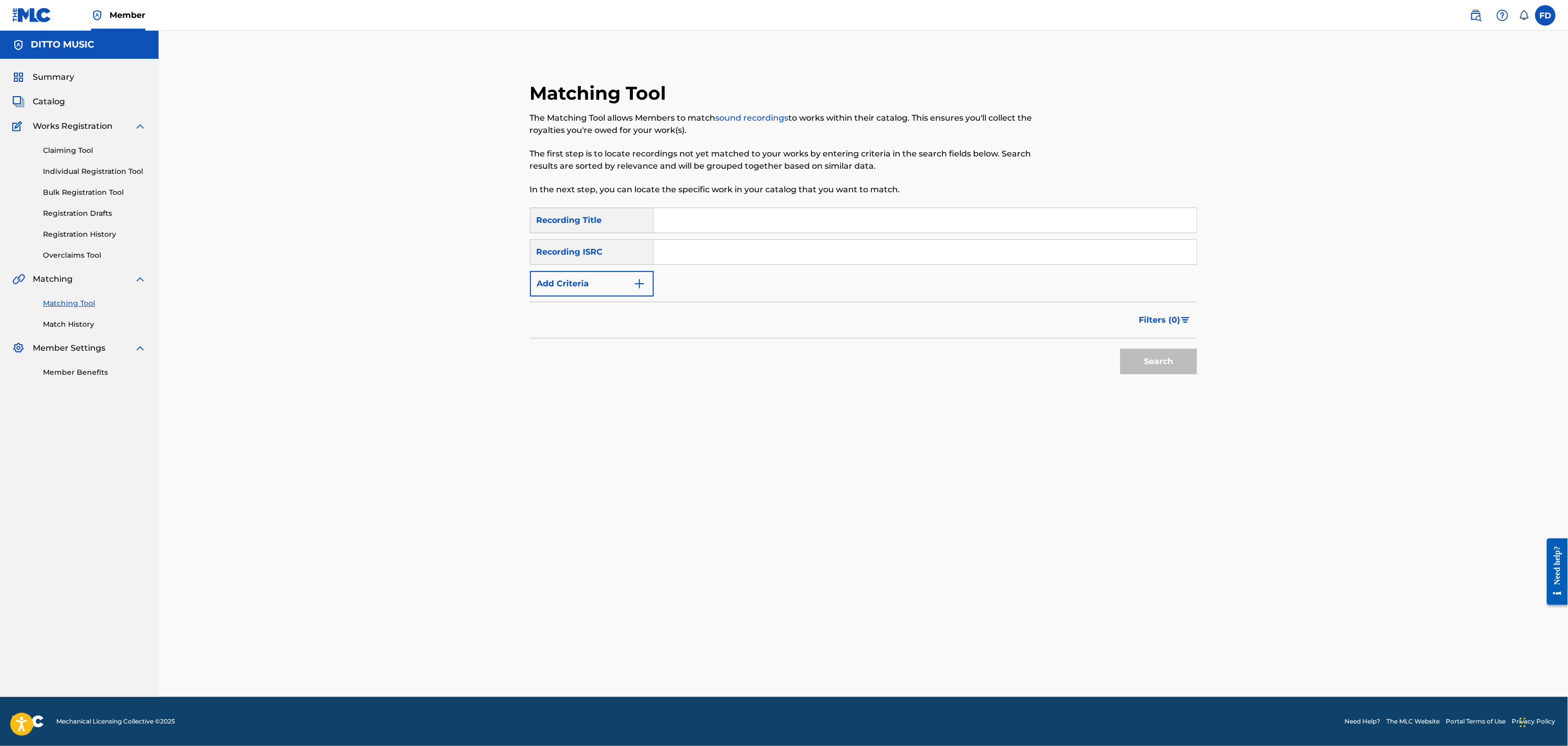
click at [718, 232] on div "Search Form" at bounding box center [925, 220] width 544 height 26
click at [726, 218] on input "Search Form" at bounding box center [925, 220] width 543 height 24
type input "Sun Set"
drag, startPoint x: 951, startPoint y: 261, endPoint x: 982, endPoint y: 268, distance: 31.8
click at [951, 261] on input "Search Form" at bounding box center [925, 252] width 543 height 24
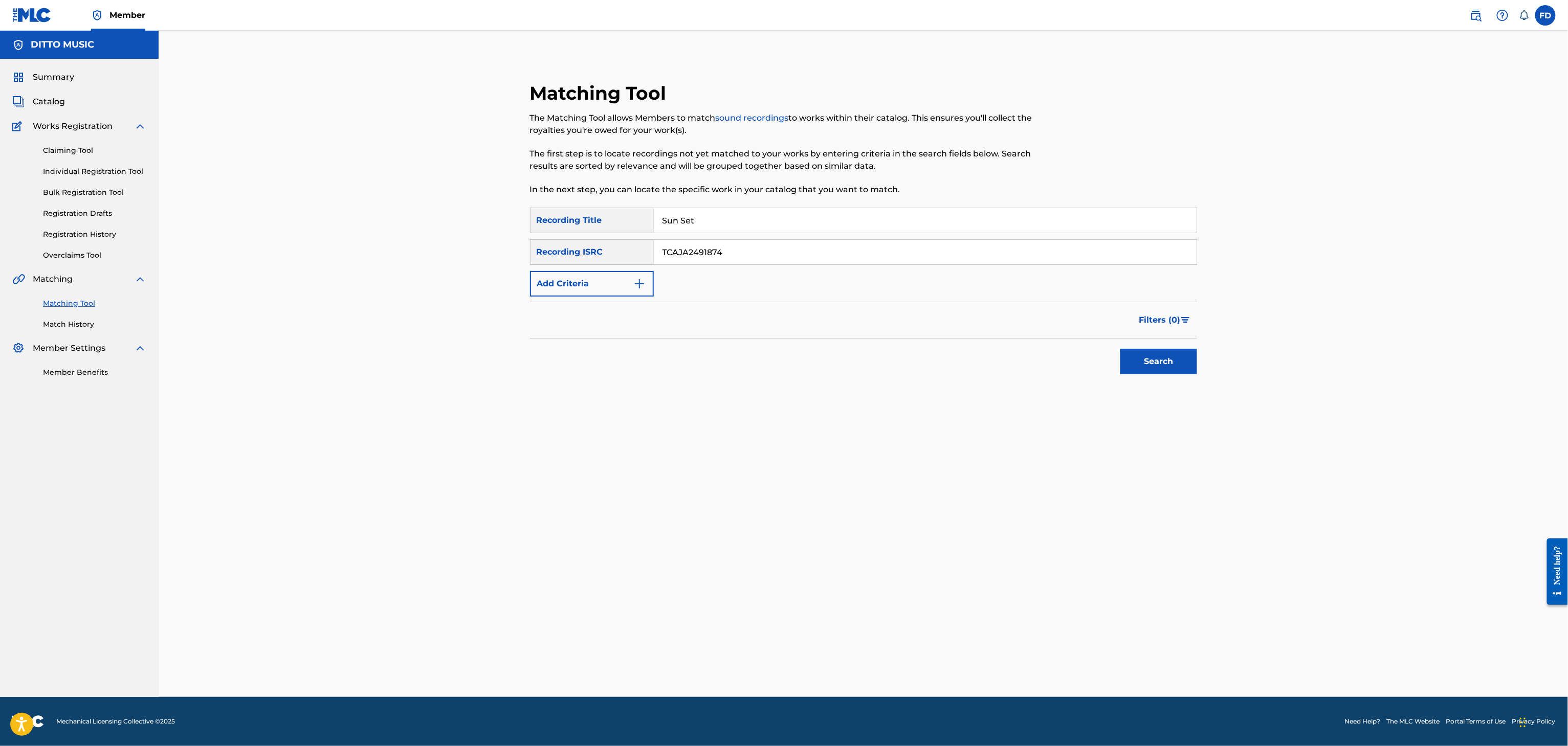
type input "TCAJA2491874"
click at [1086, 344] on div "Search" at bounding box center [864, 358] width 667 height 41
click at [1119, 359] on div "Search" at bounding box center [1156, 358] width 82 height 41
click at [1138, 370] on button "Search" at bounding box center [1159, 361] width 77 height 26
